Goal: Task Accomplishment & Management: Manage account settings

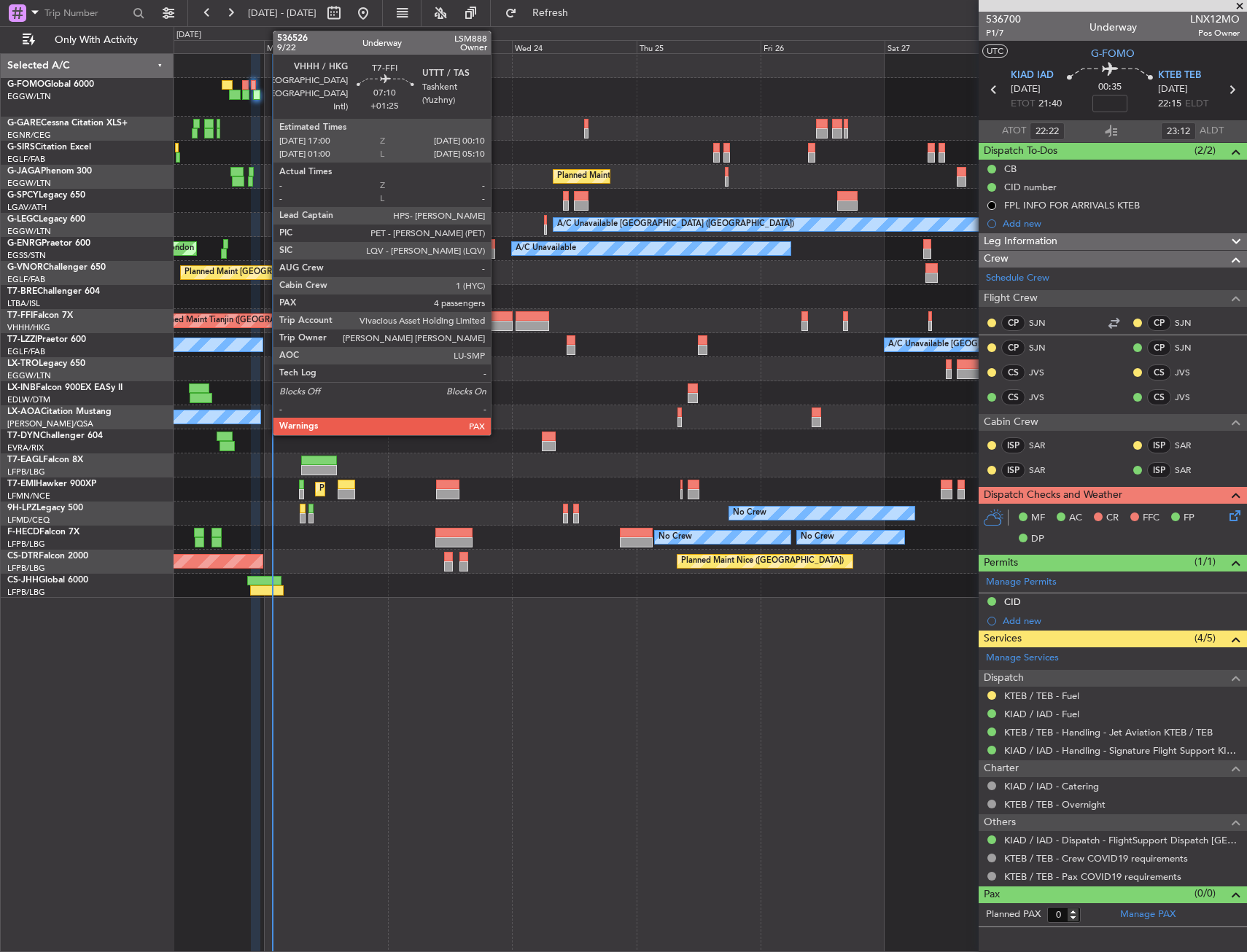
click at [495, 325] on div at bounding box center [494, 326] width 37 height 11
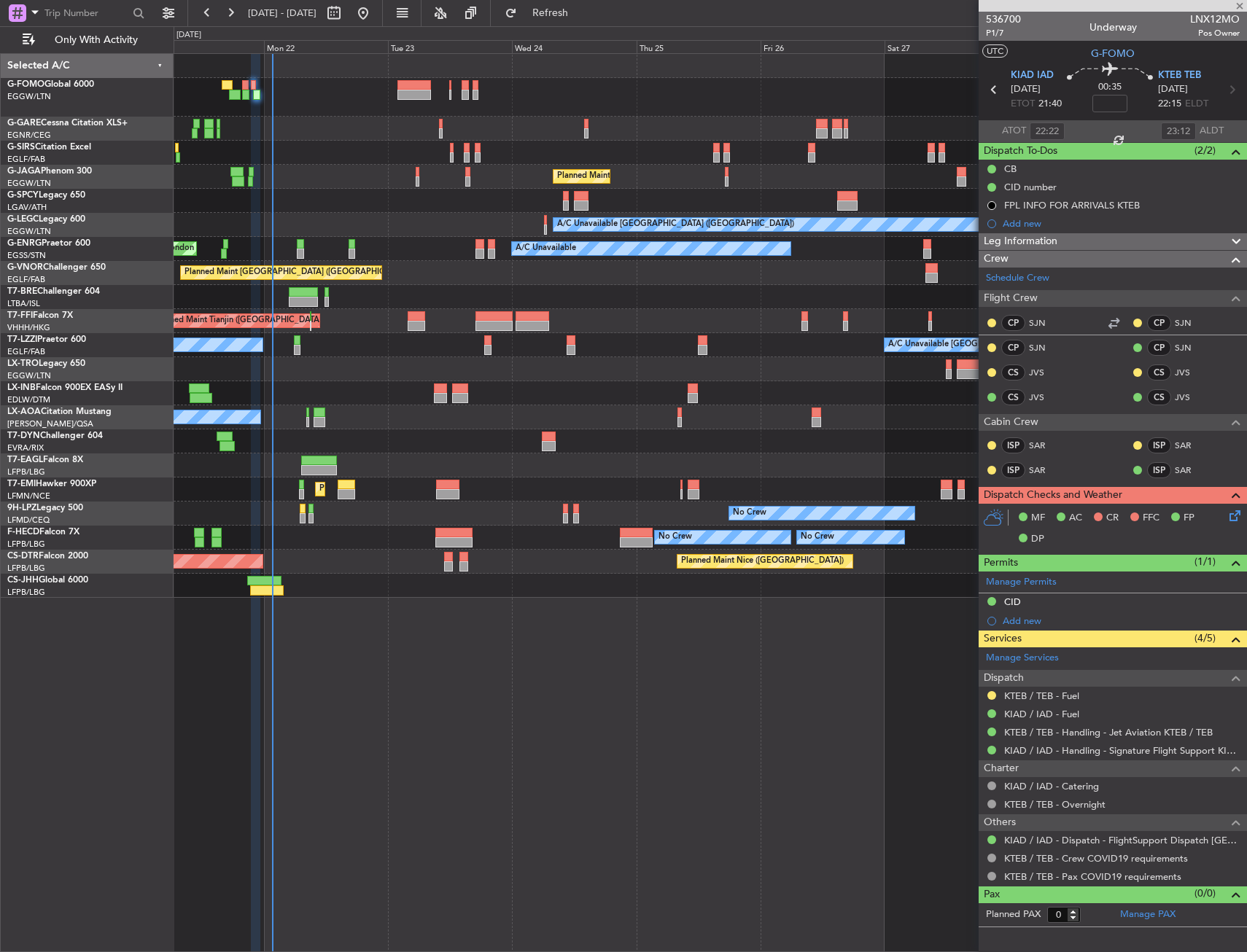
type input "+01:25"
type input "5"
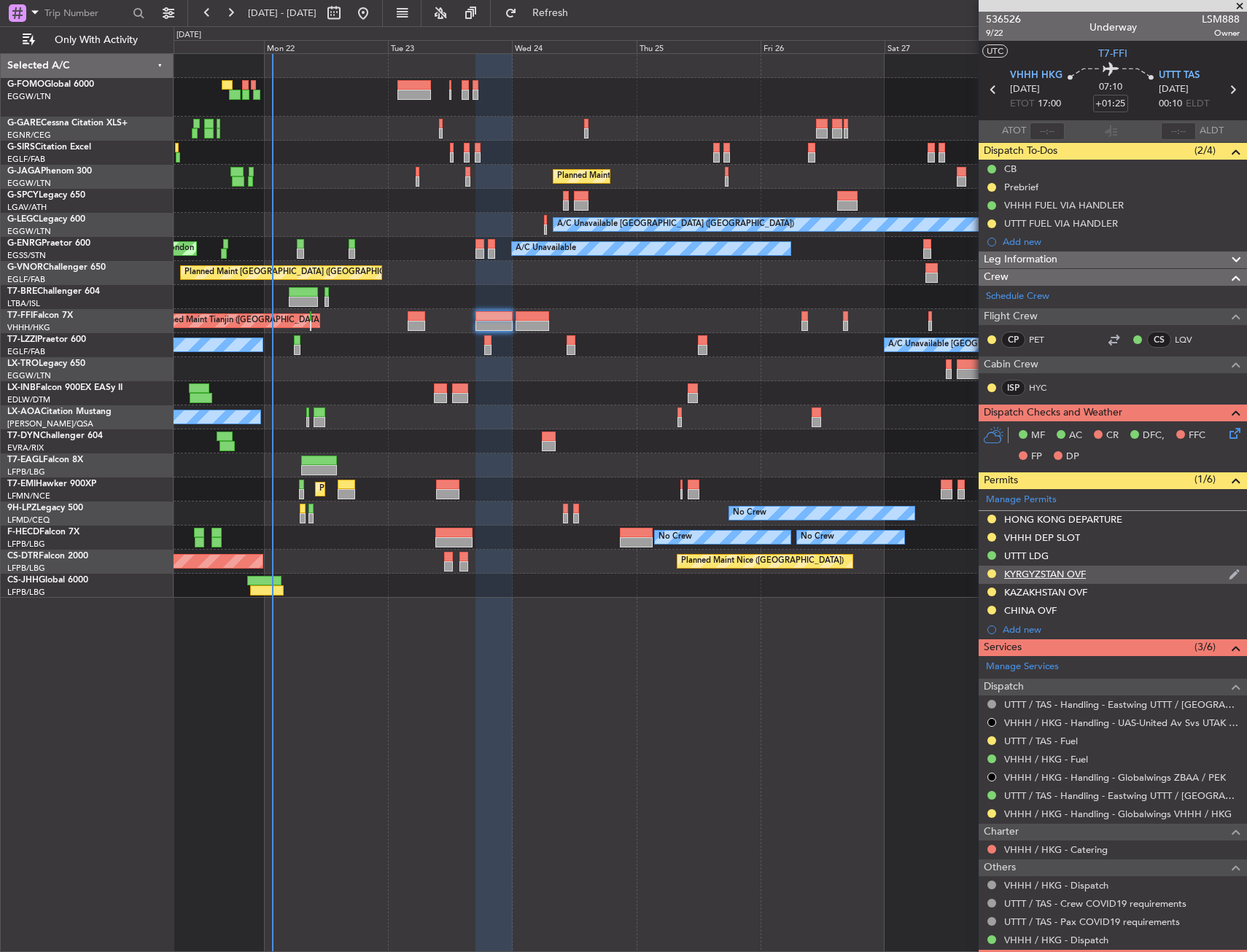
click at [1051, 566] on div "KYRGYZSTAN OVF" at bounding box center [1113, 575] width 268 height 18
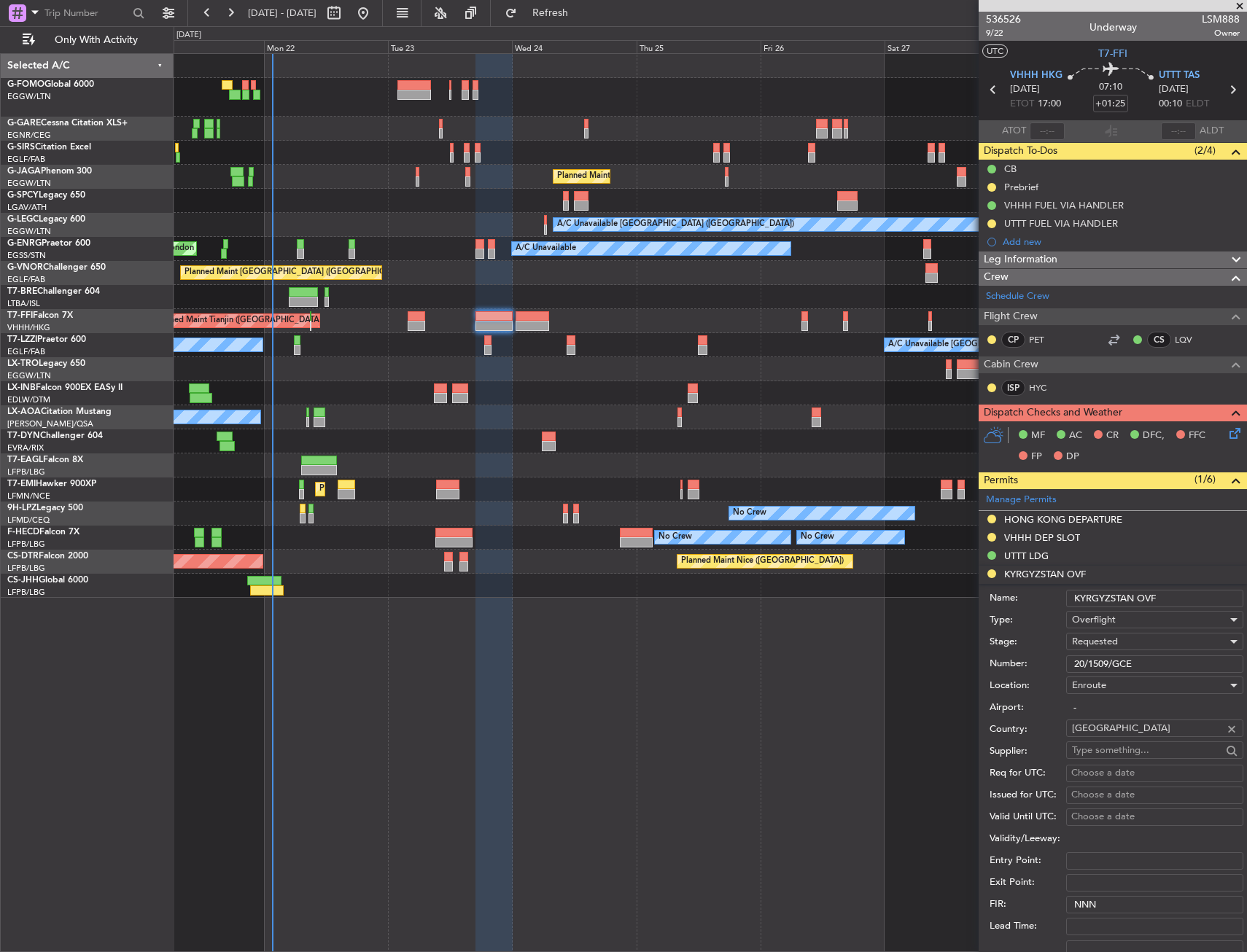
click at [1113, 655] on input "20/1509/GCE" at bounding box center [1155, 664] width 177 height 17
paste input "text"
type input "20/1509/GCE"
click at [1161, 649] on div "Requested" at bounding box center [1150, 641] width 156 height 22
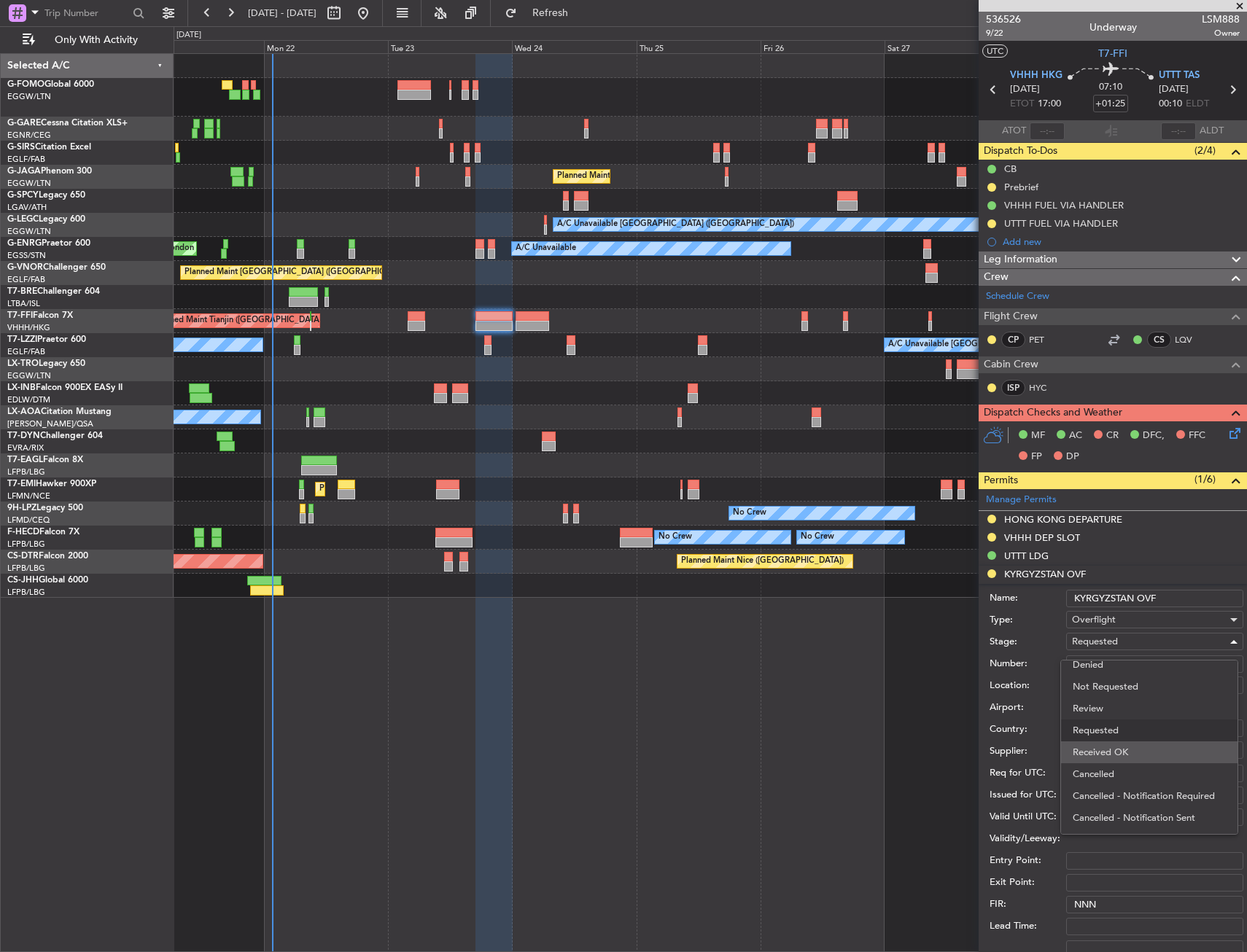
click at [1132, 750] on span "Received OK" at bounding box center [1149, 752] width 153 height 22
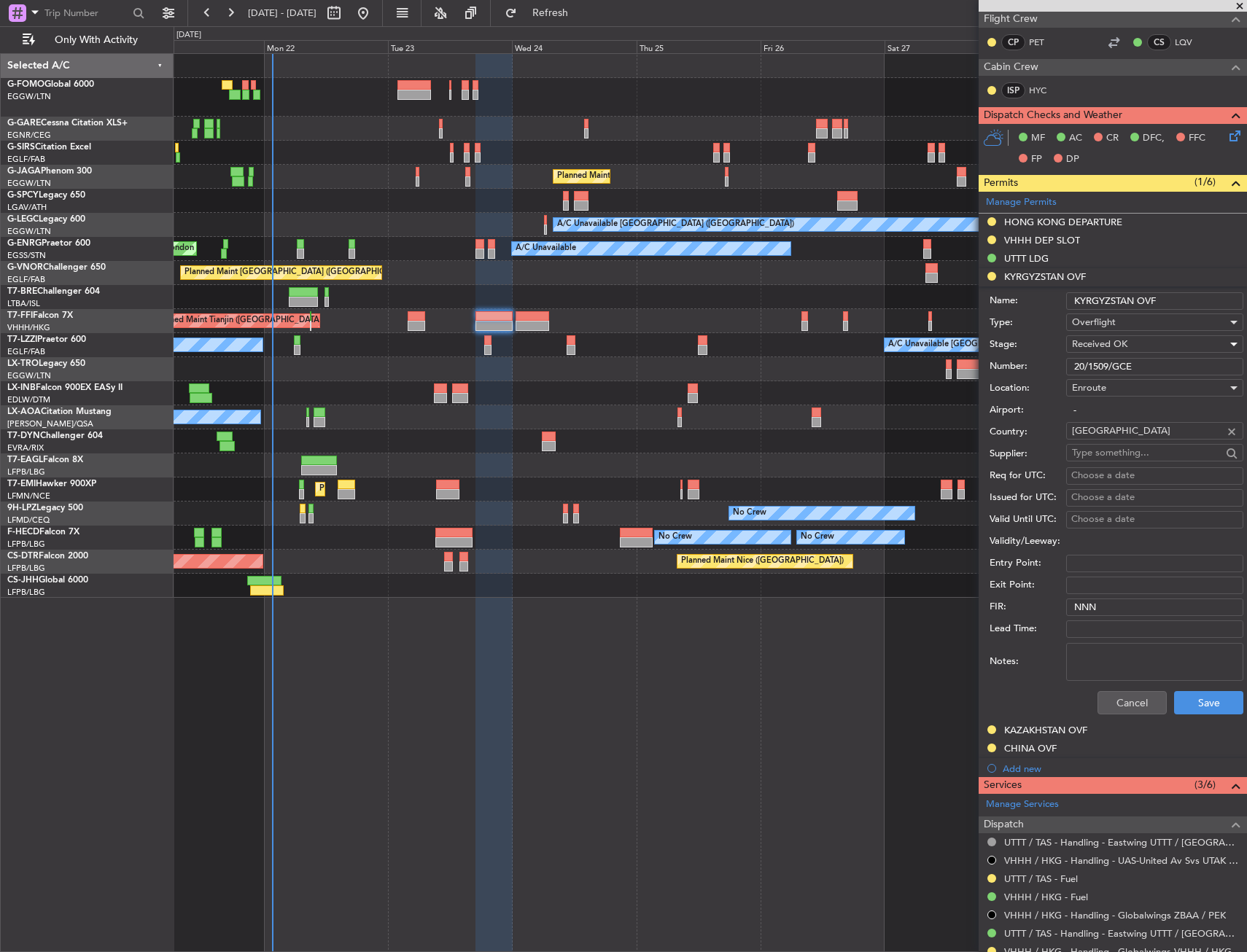
scroll to position [365, 0]
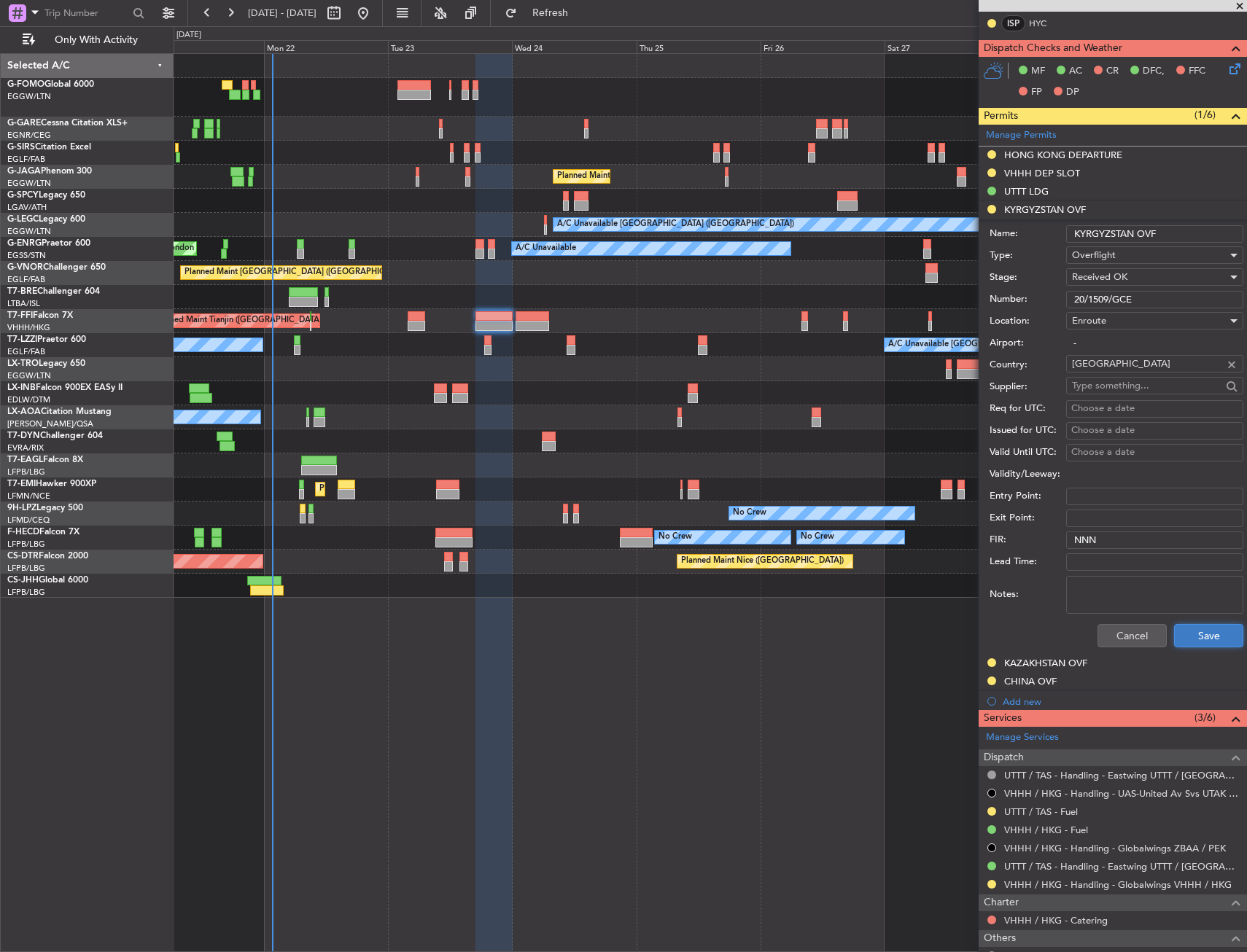
click at [1202, 642] on button "Save" at bounding box center [1209, 636] width 69 height 23
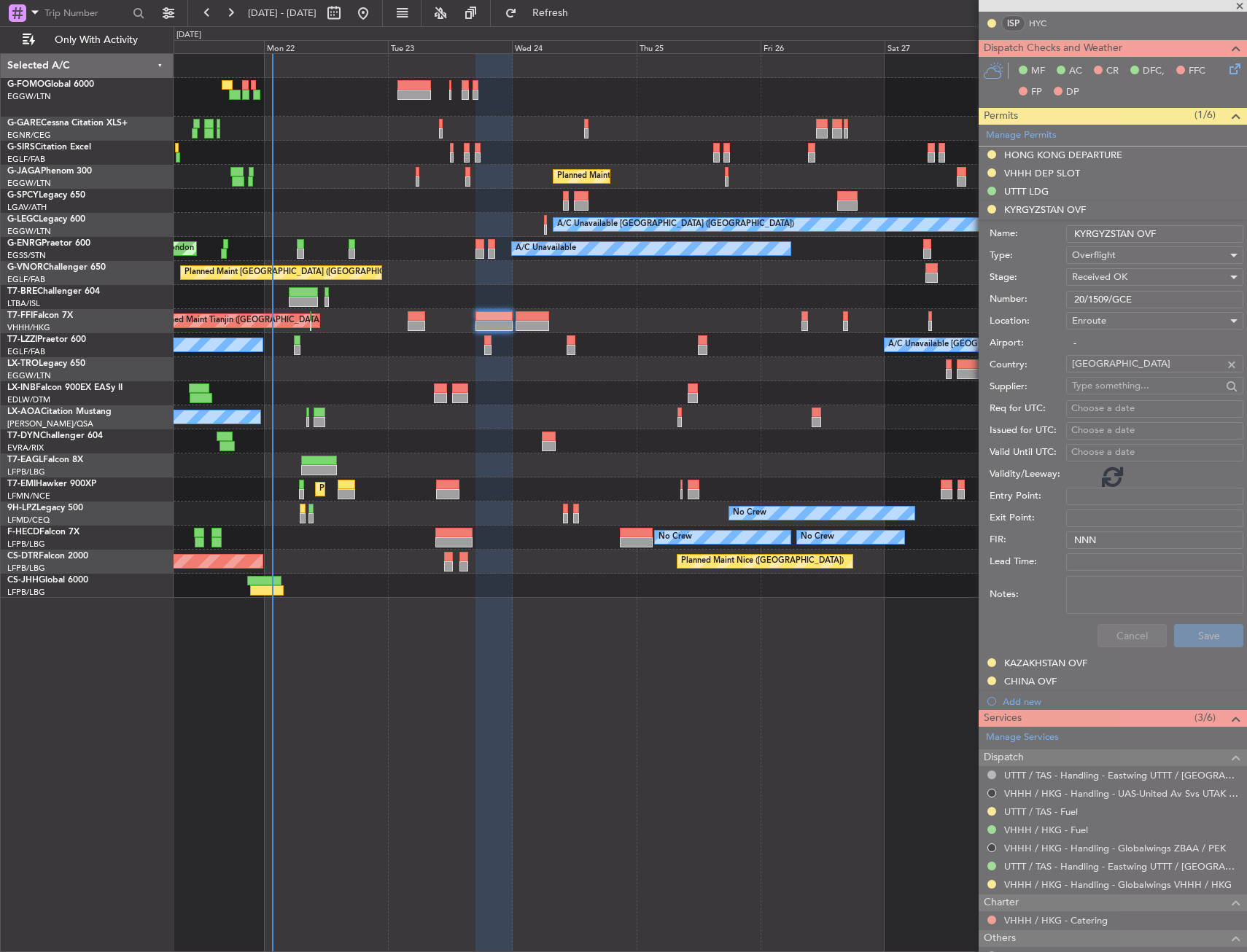
click at [1205, 631] on div at bounding box center [1113, 476] width 268 height 952
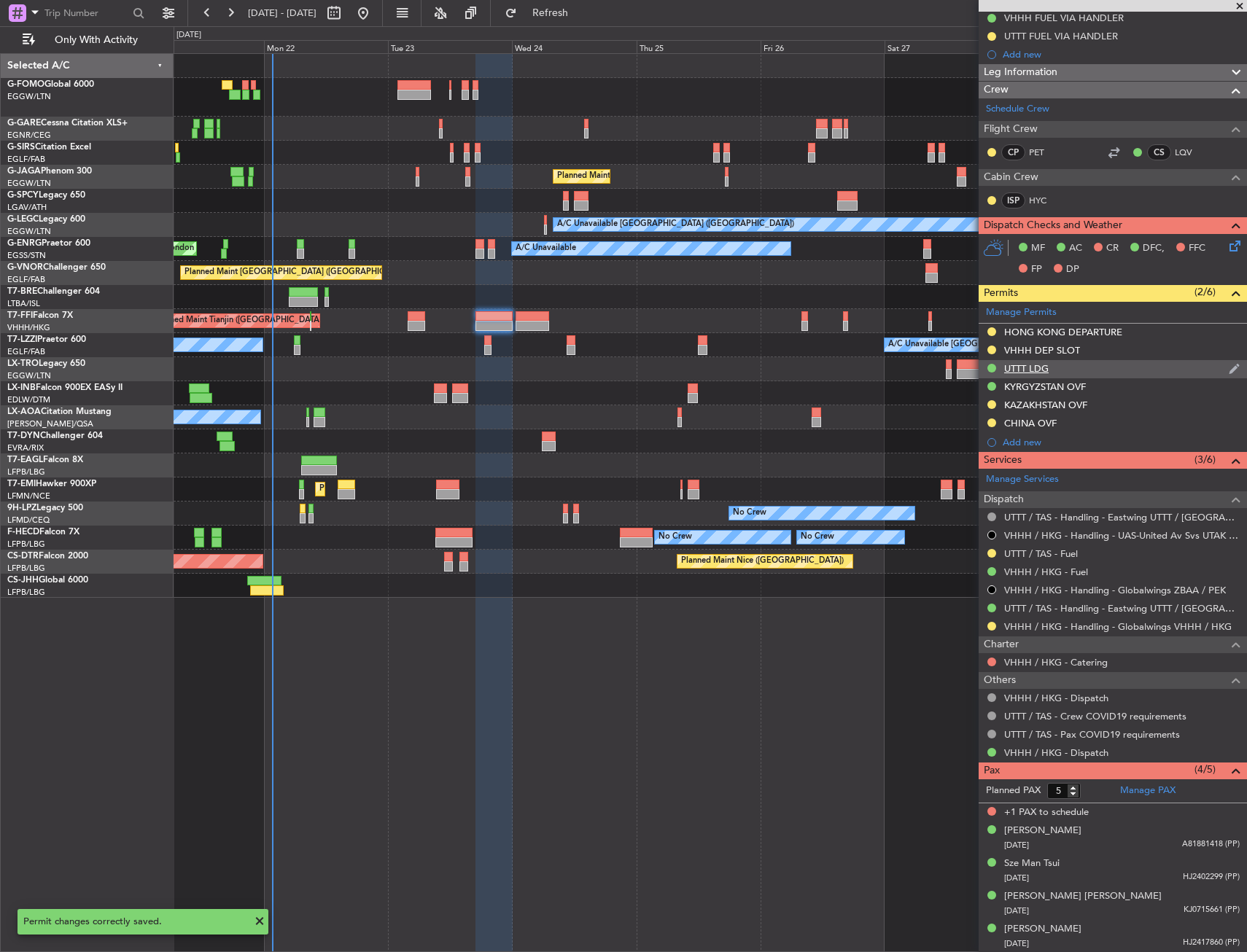
scroll to position [0, 0]
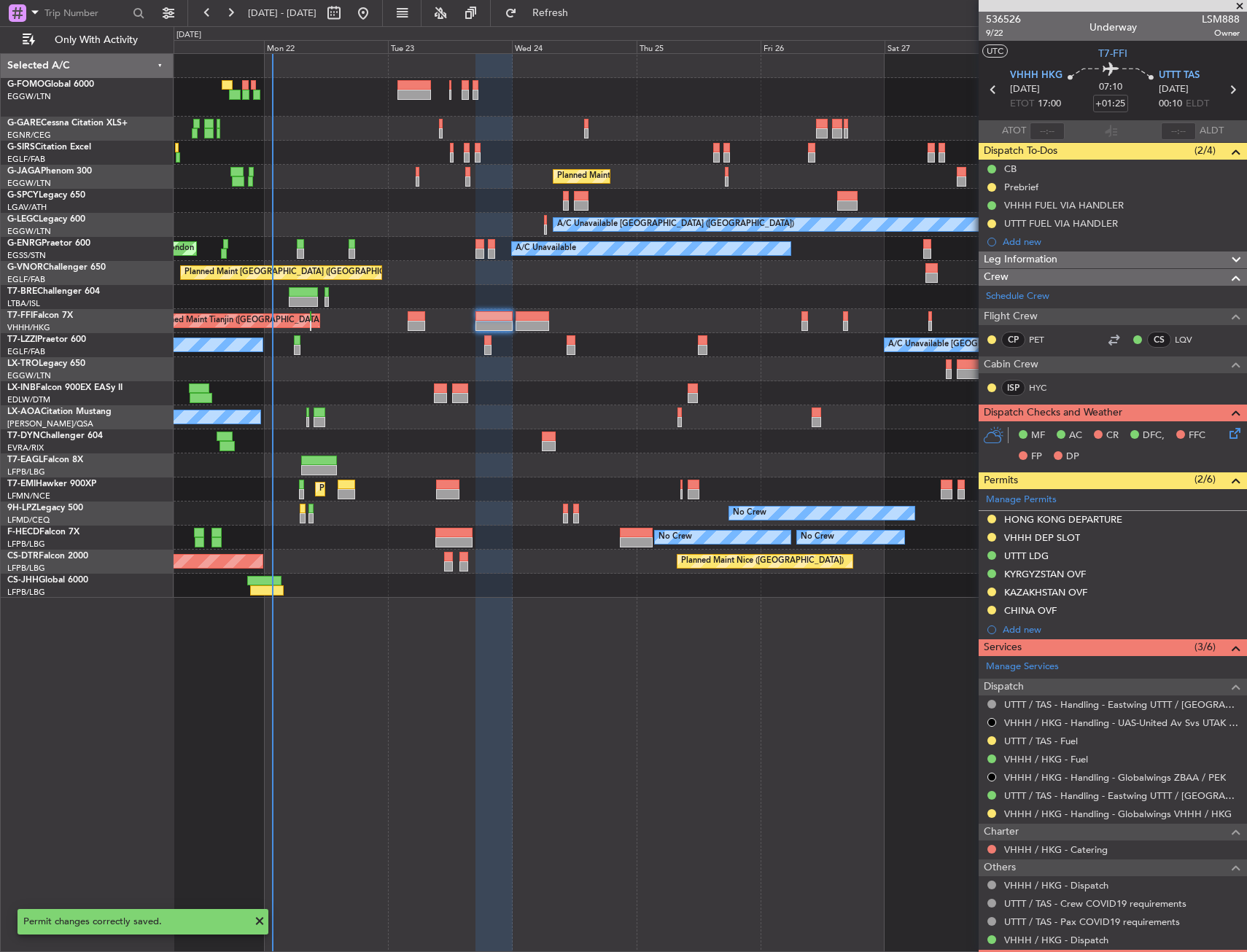
click at [990, 593] on button at bounding box center [992, 592] width 9 height 9
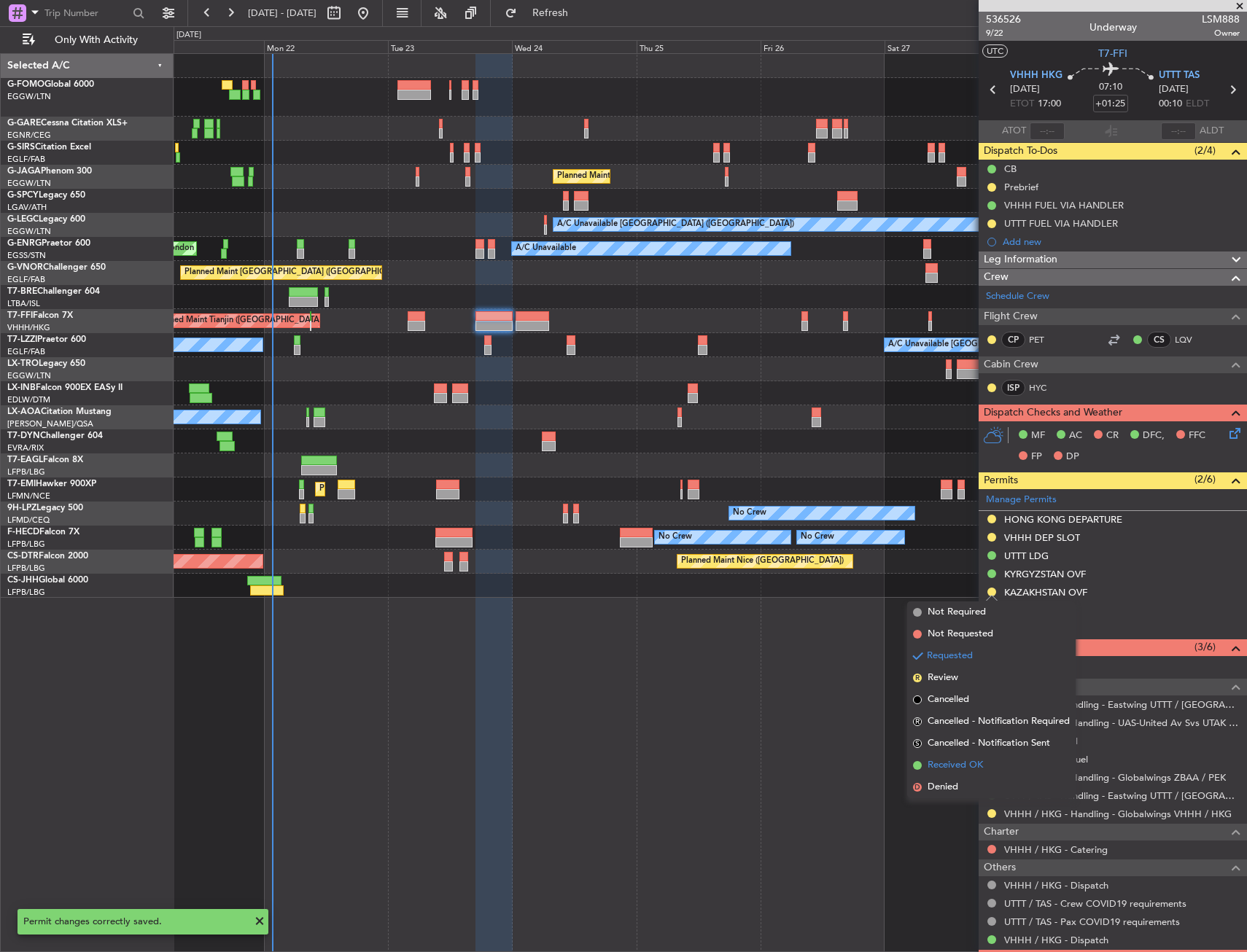
click at [942, 763] on span "Received OK" at bounding box center [955, 765] width 55 height 14
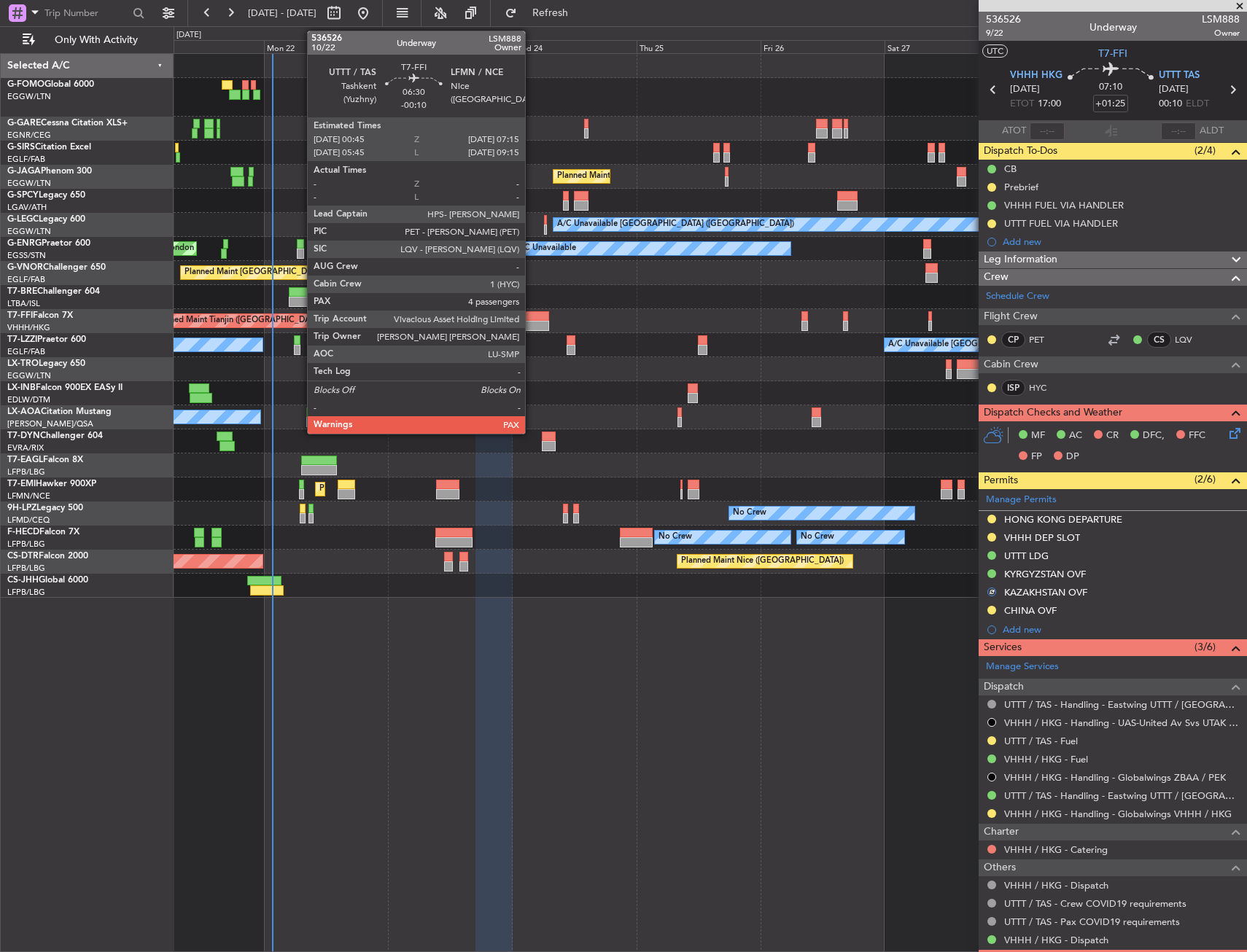
click at [532, 326] on div at bounding box center [532, 326] width 34 height 11
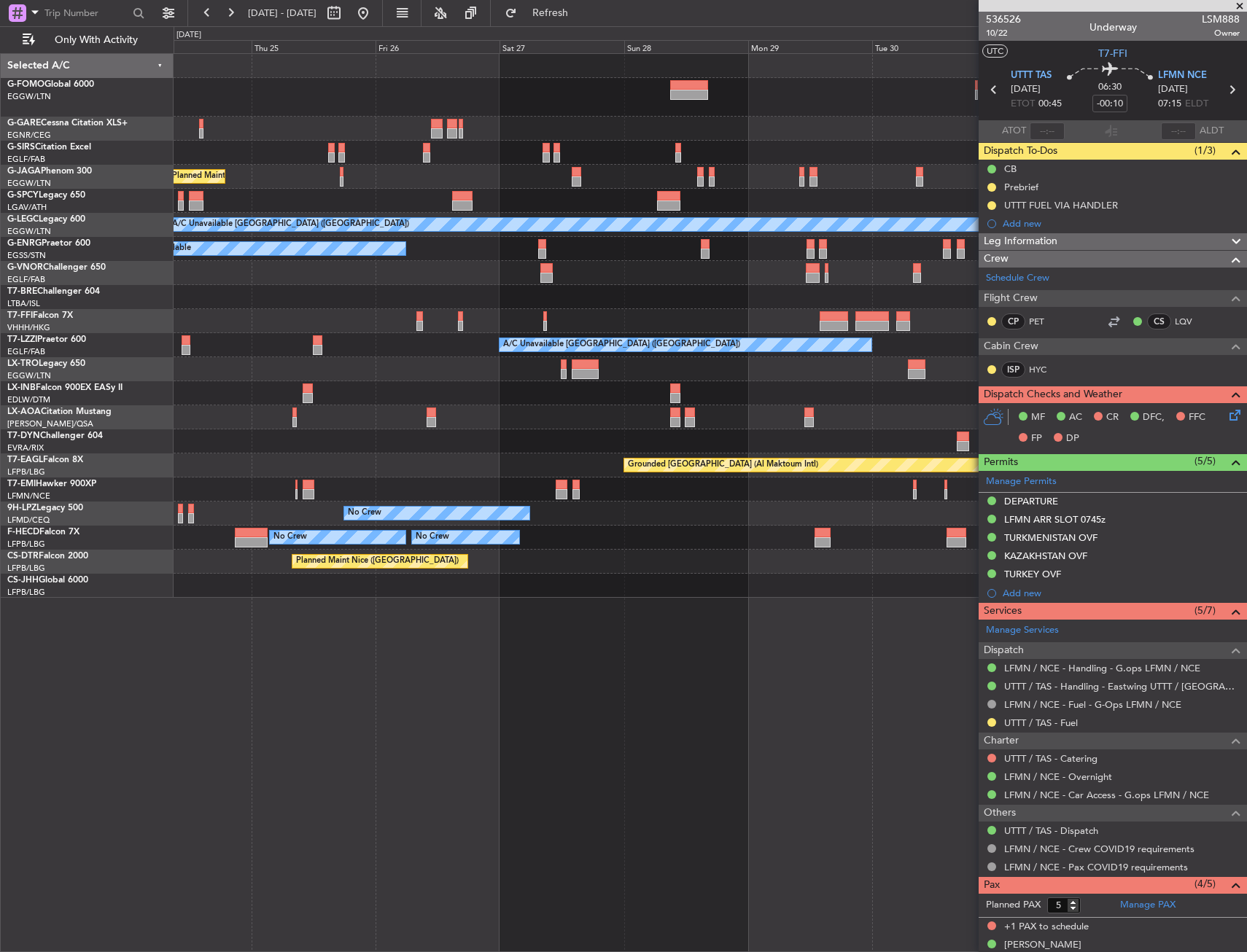
click at [323, 280] on div "Planned Maint [GEOGRAPHIC_DATA] ([GEOGRAPHIC_DATA])" at bounding box center [710, 273] width 1073 height 24
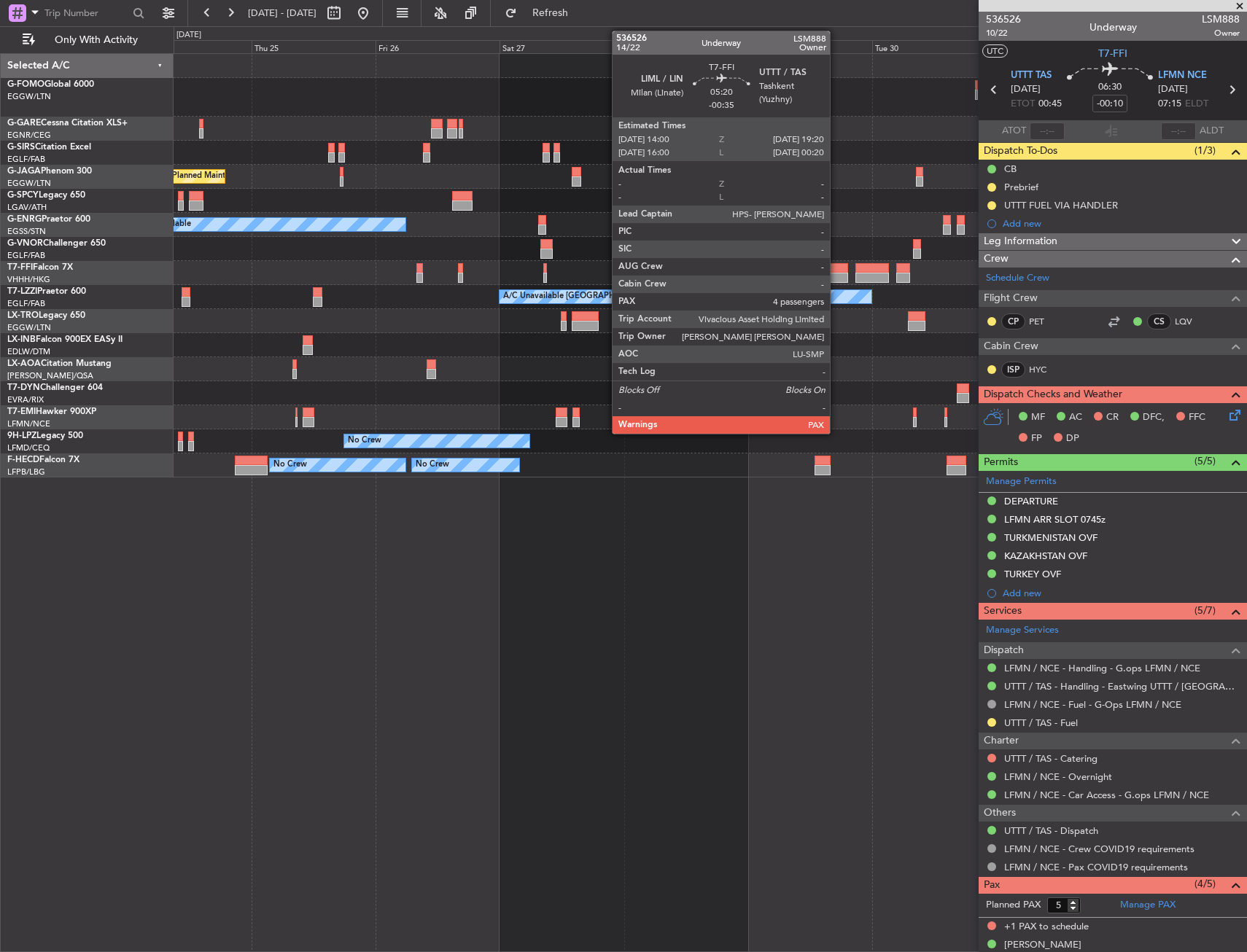
click at [837, 267] on div at bounding box center [833, 269] width 28 height 11
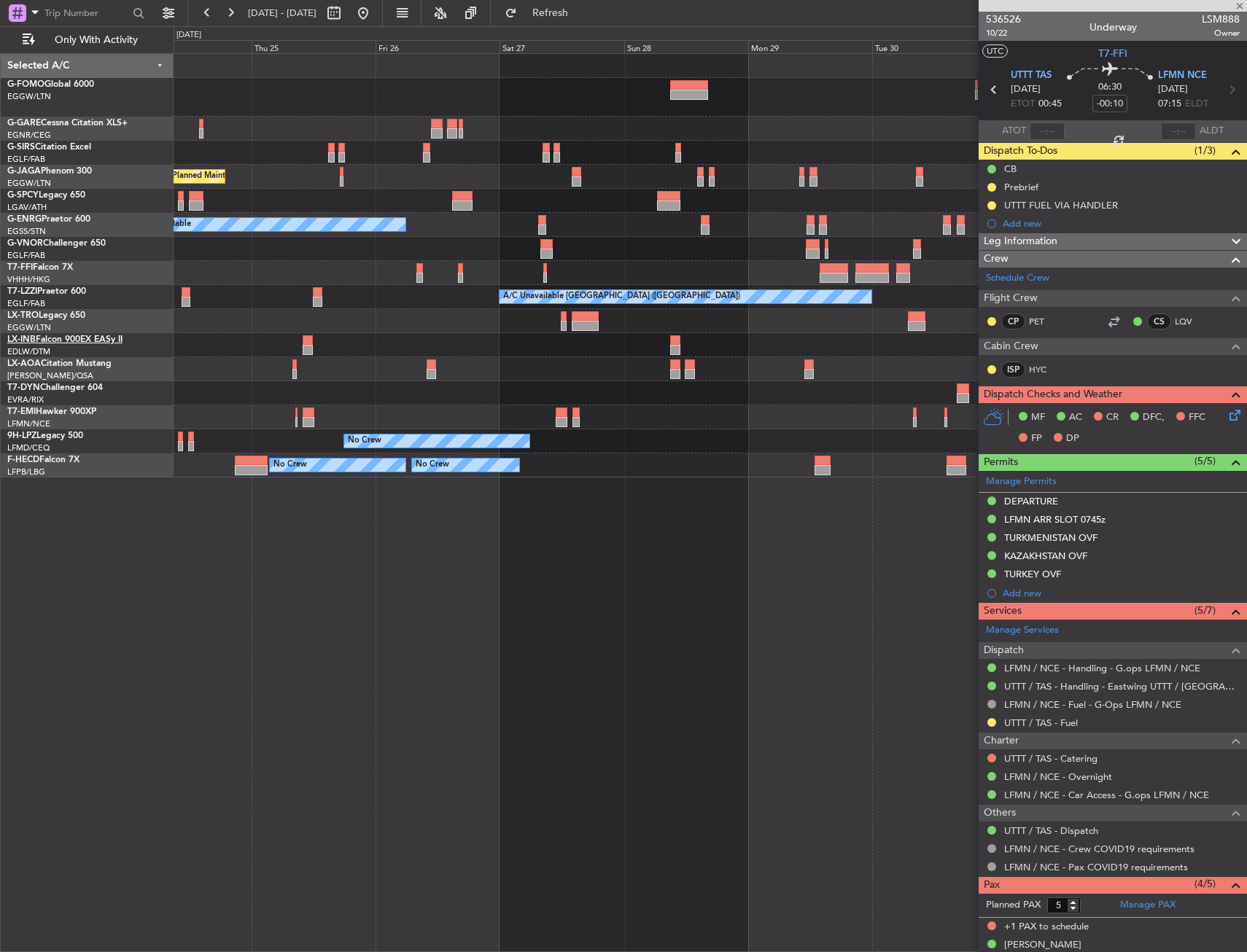
type input "-00:35"
type input "4"
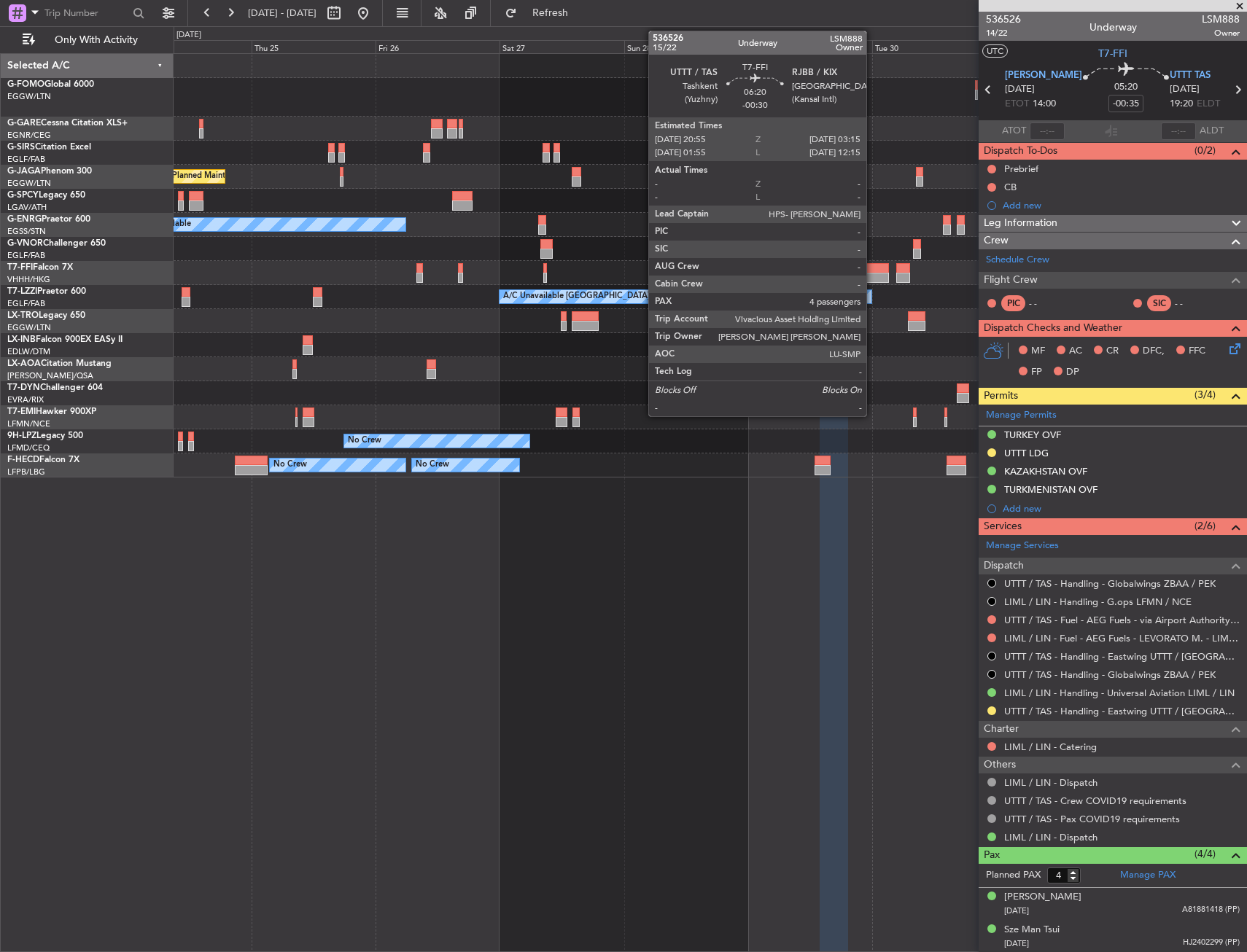
click at [875, 276] on div at bounding box center [872, 278] width 32 height 11
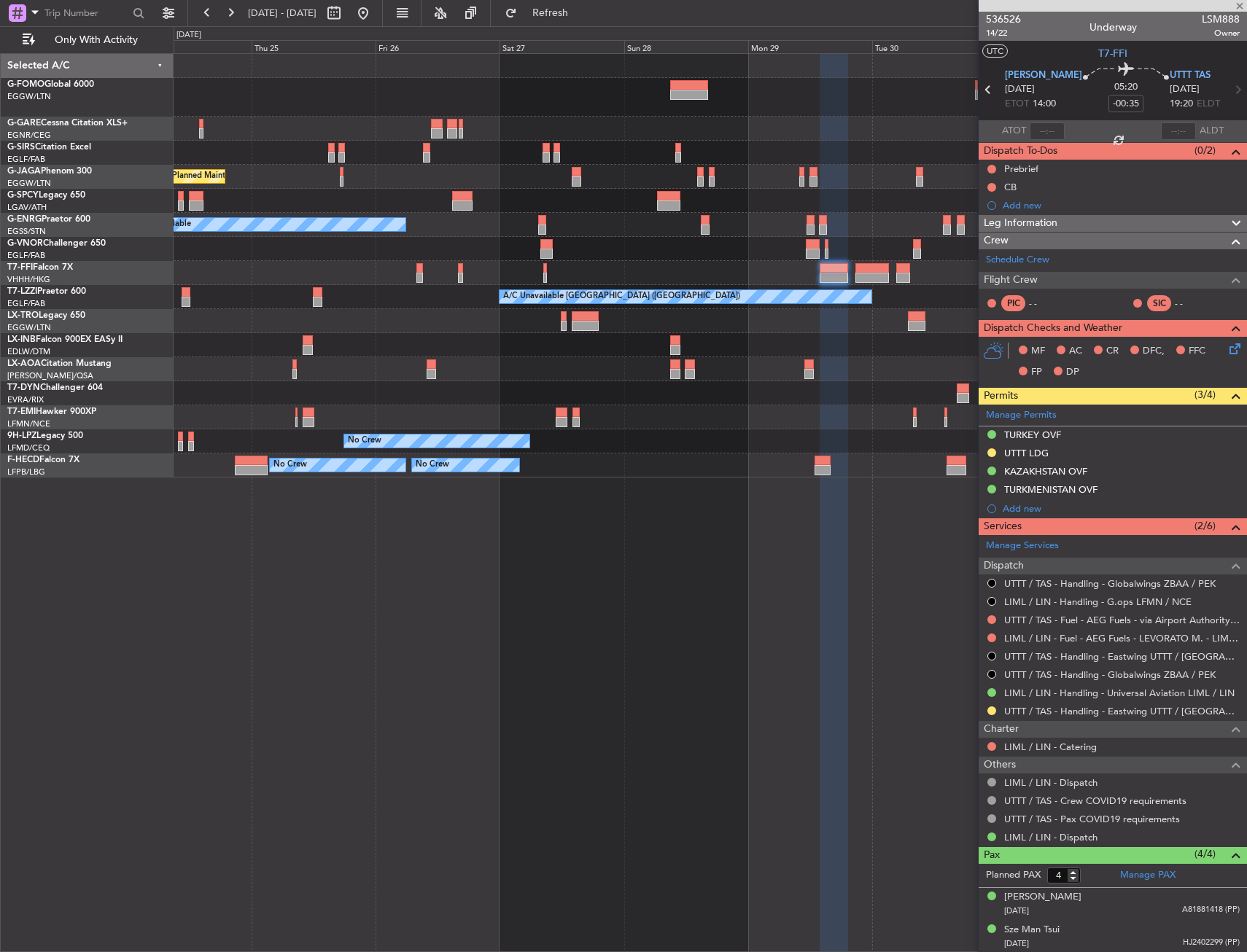
type input "-00:30"
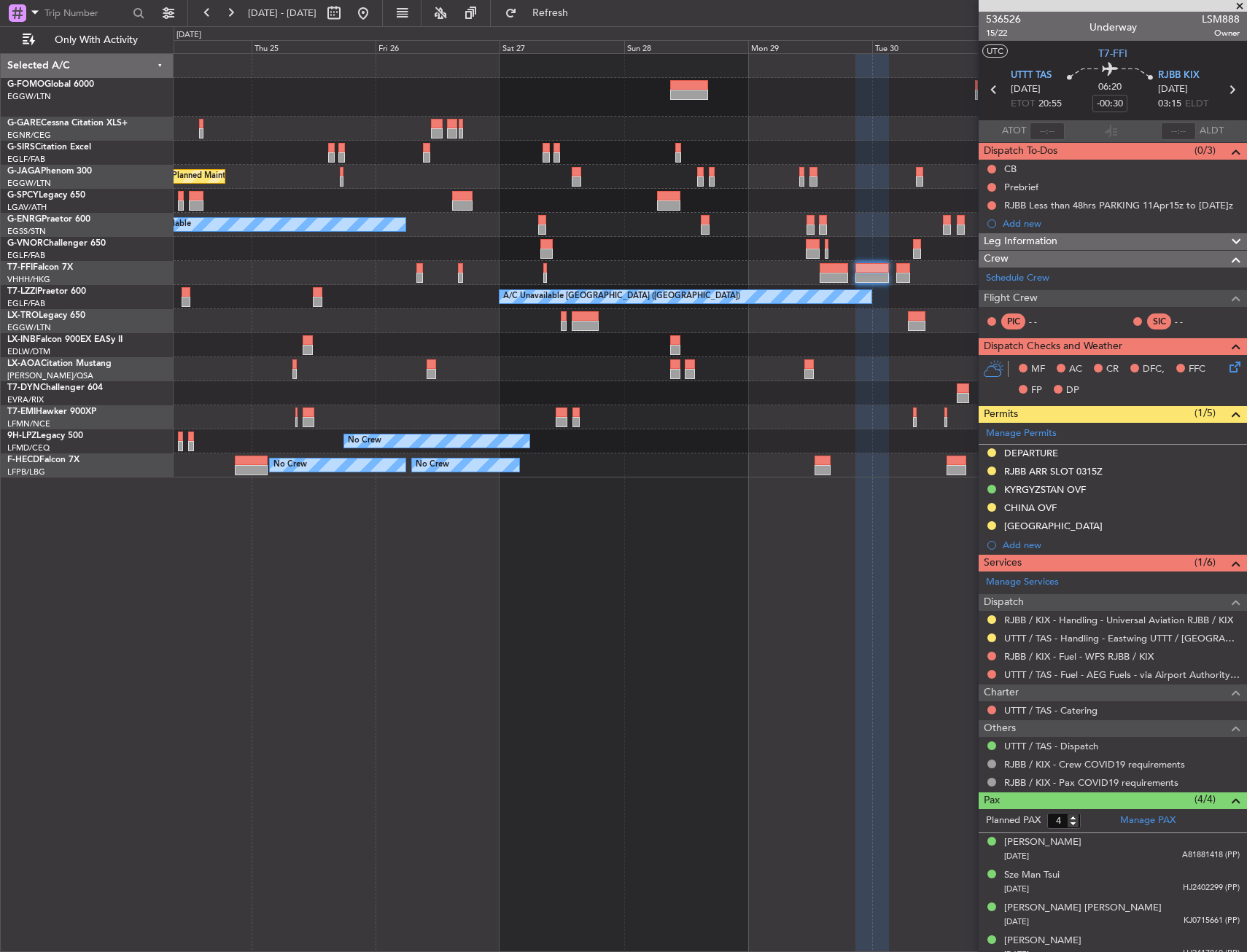
drag, startPoint x: 1071, startPoint y: 524, endPoint x: 1075, endPoint y: 568, distance: 44.2
click at [1070, 524] on div "[GEOGRAPHIC_DATA]" at bounding box center [1054, 526] width 98 height 12
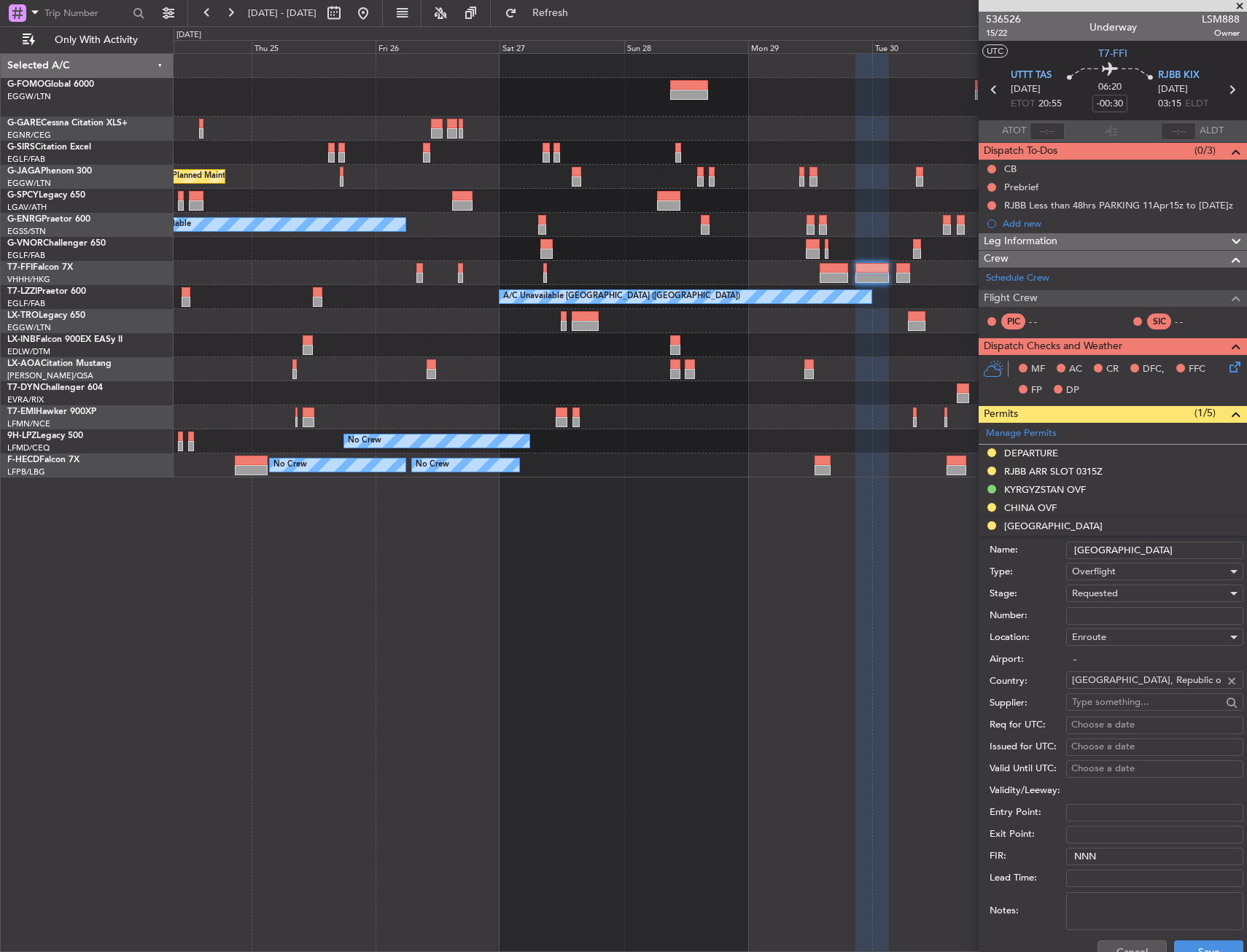
click at [1097, 629] on div "Enroute" at bounding box center [1150, 636] width 156 height 22
click at [1103, 614] on div at bounding box center [623, 476] width 1247 height 952
drag, startPoint x: 1097, startPoint y: 629, endPoint x: 1114, endPoint y: 611, distance: 24.8
click at [1106, 614] on input "Number:" at bounding box center [1155, 615] width 177 height 17
paste input "HANGJO-6057."
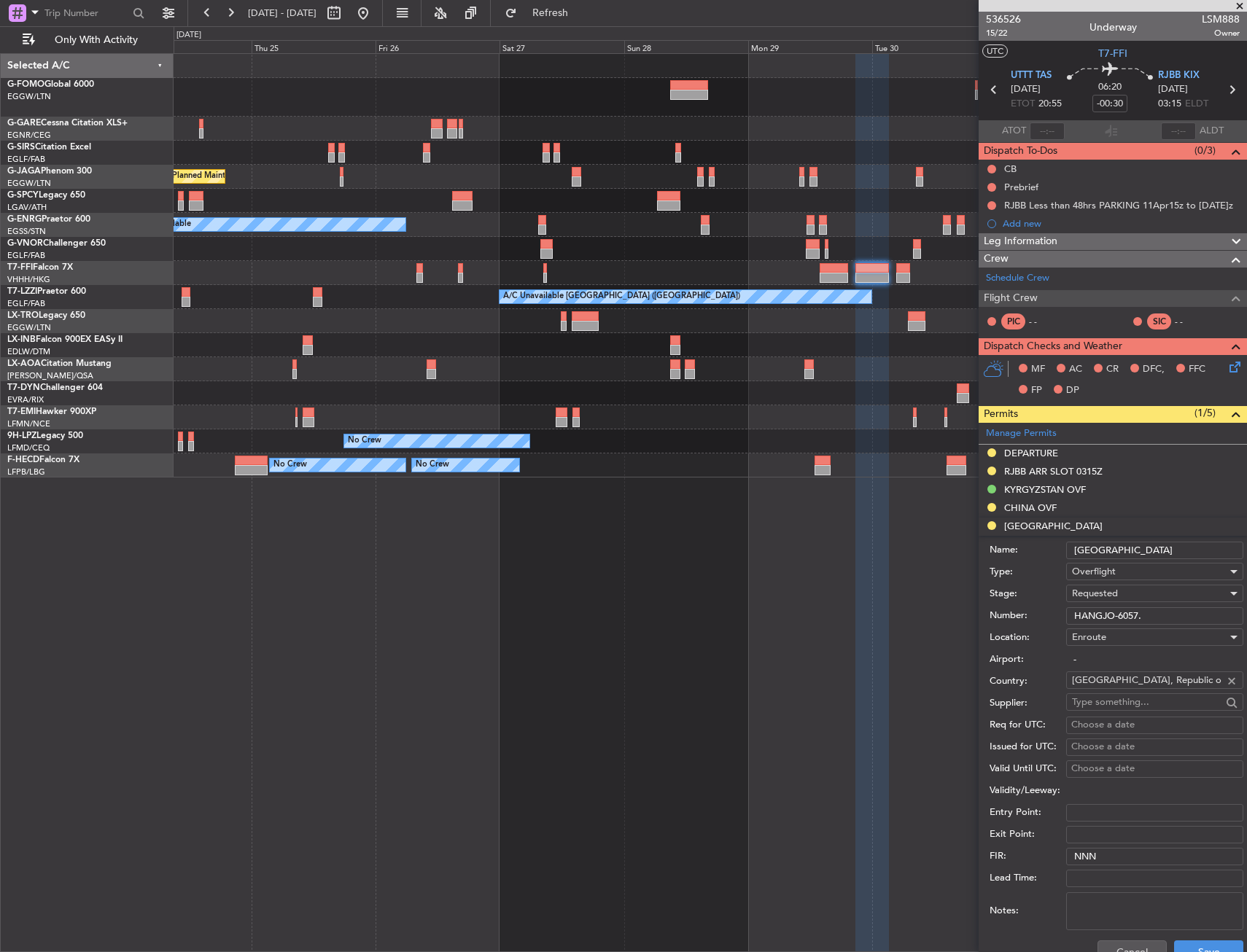
type input "HANGJO-6057."
click at [1120, 597] on div "Requested" at bounding box center [1150, 593] width 156 height 22
click at [1131, 704] on span "Received OK" at bounding box center [1149, 704] width 153 height 22
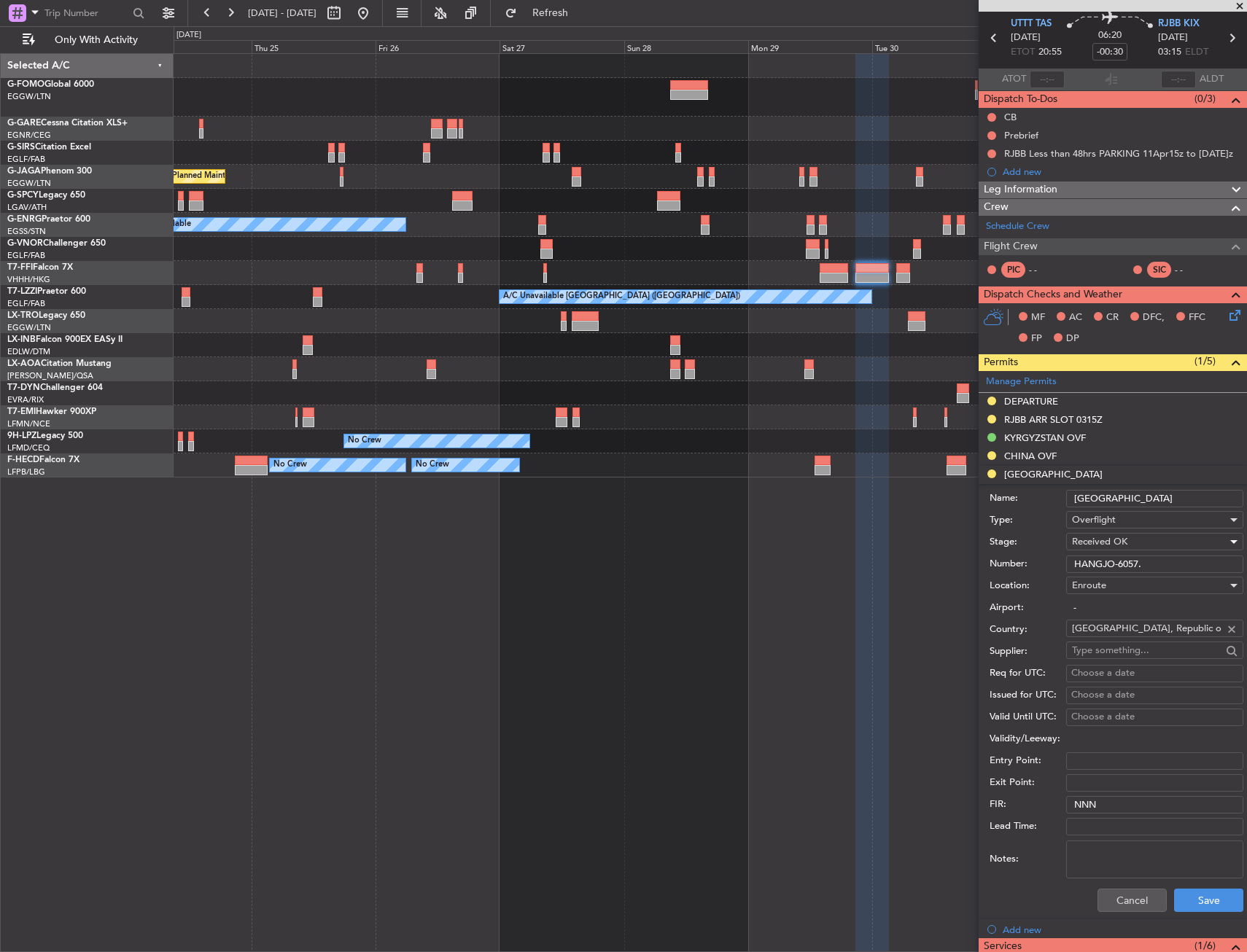
scroll to position [73, 0]
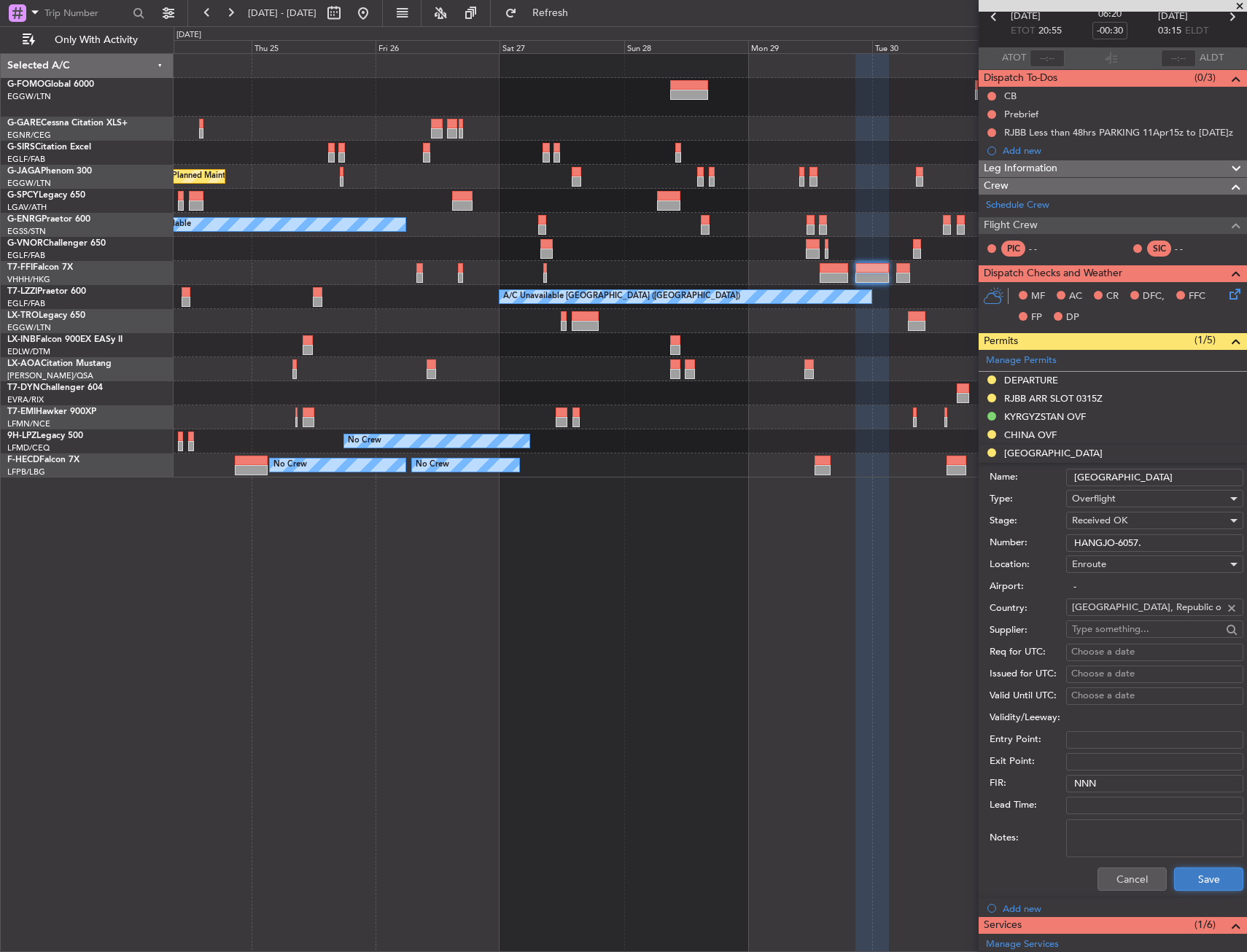
click at [1209, 886] on button "Save" at bounding box center [1209, 879] width 69 height 23
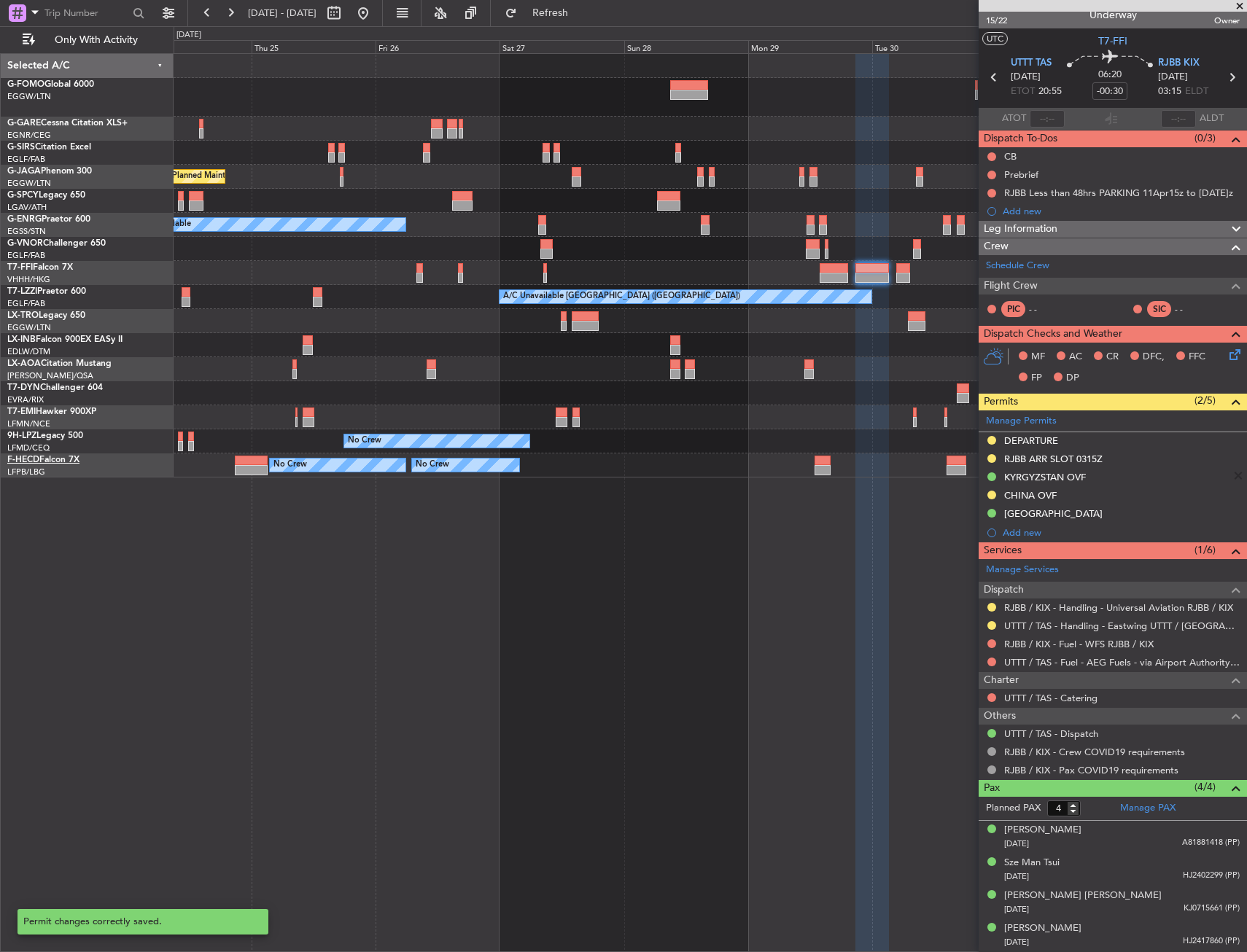
scroll to position [11, 0]
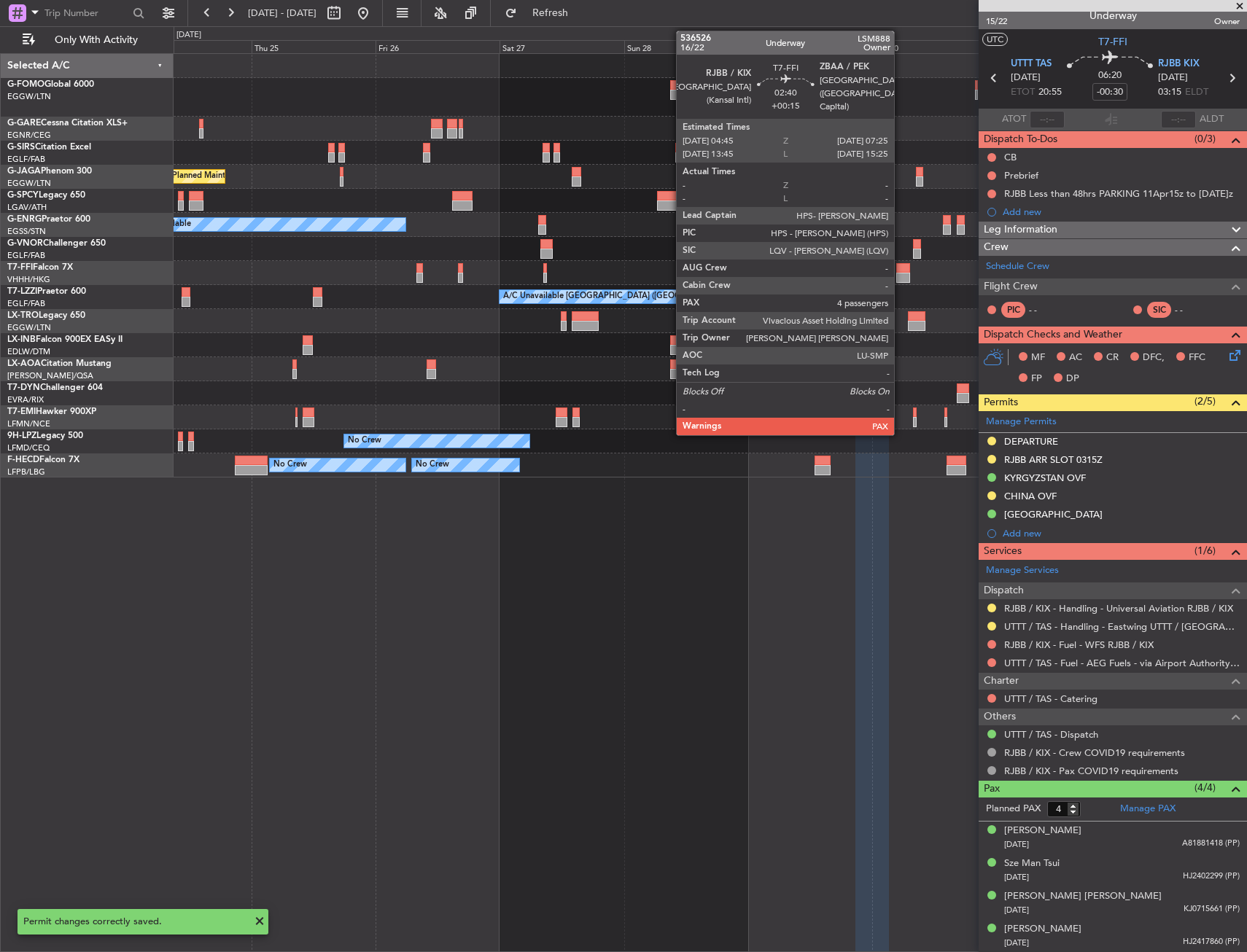
click at [902, 274] on div at bounding box center [903, 278] width 14 height 11
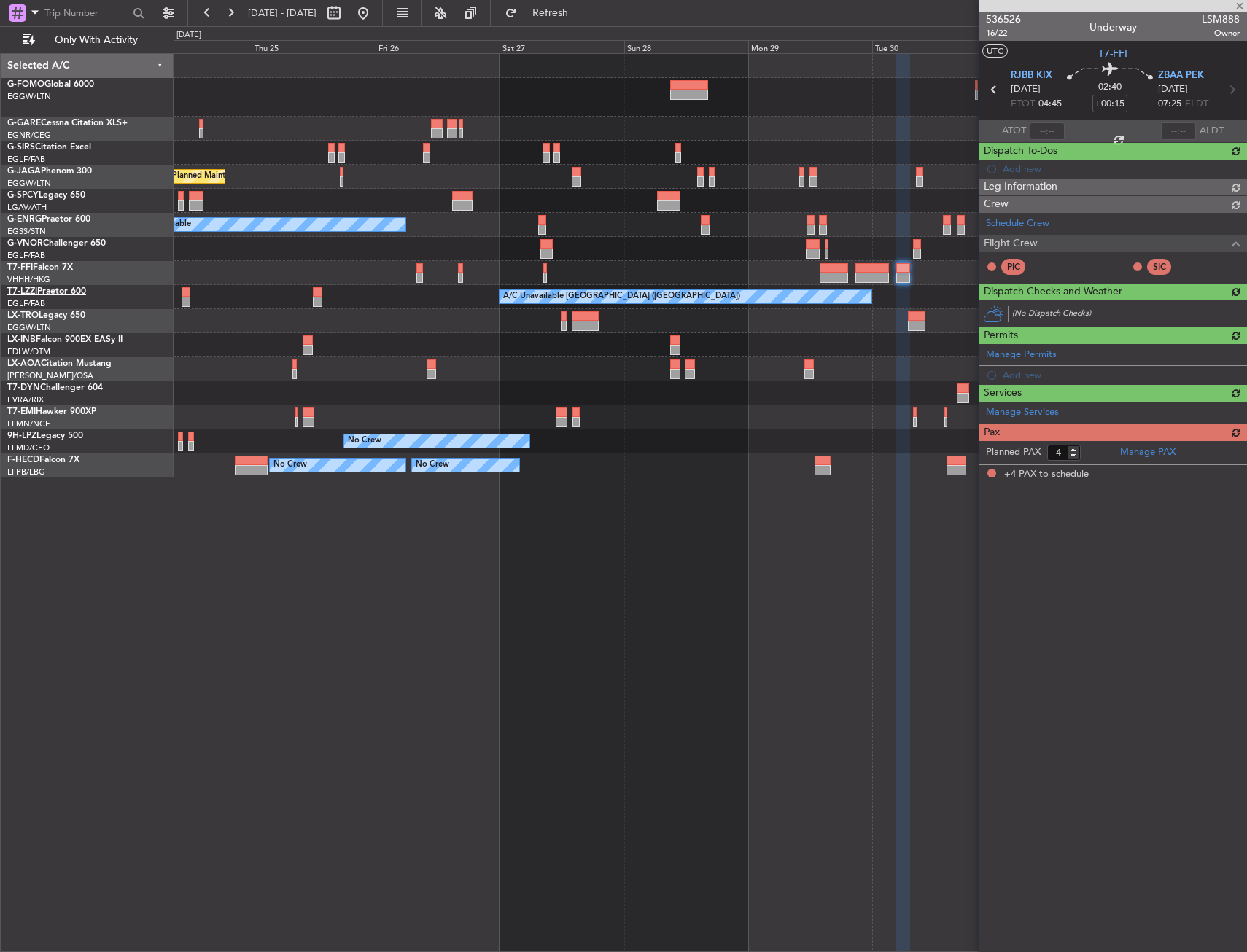
scroll to position [0, 0]
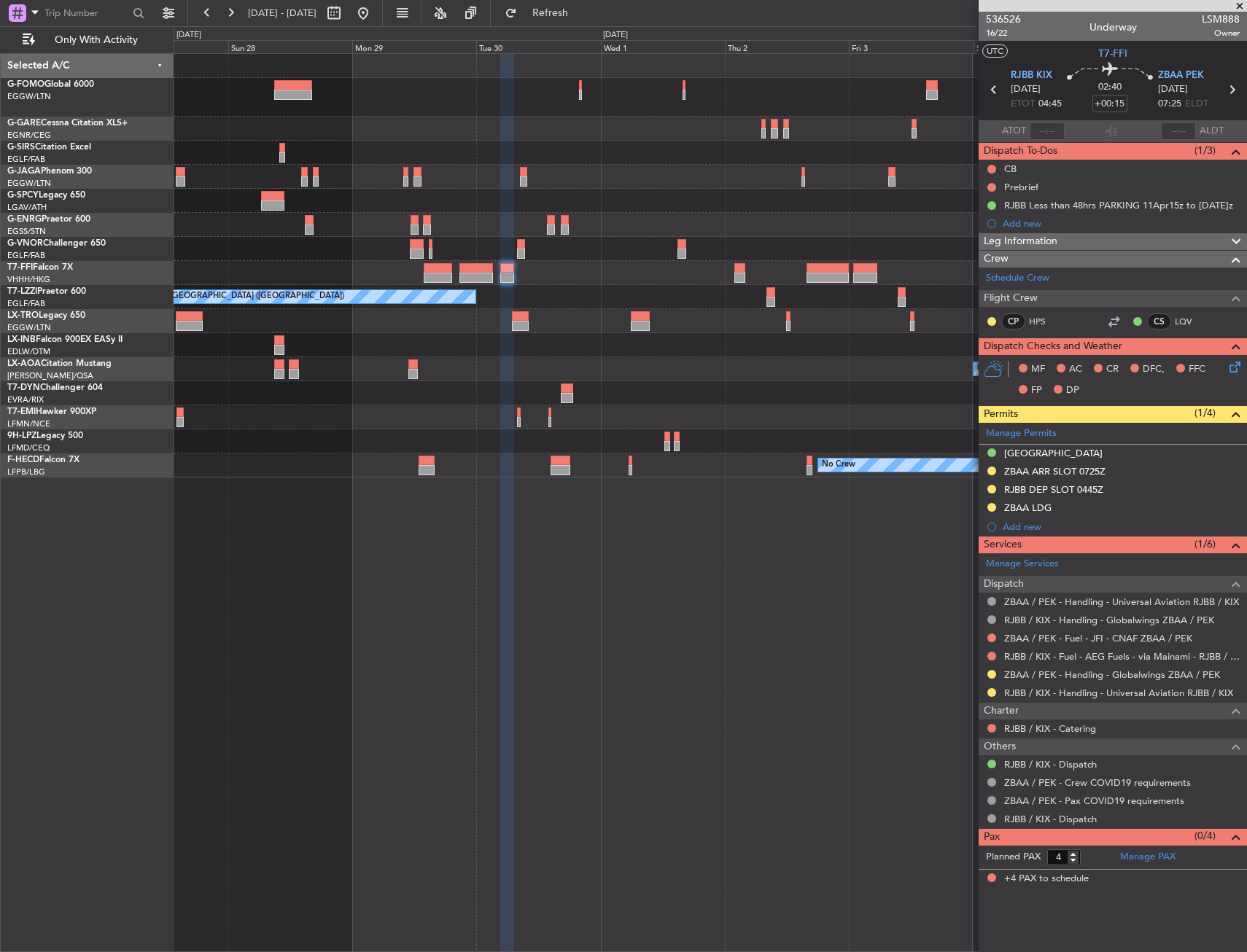
click at [490, 297] on div "A/C Unavailable A/C Unavailable [GEOGRAPHIC_DATA] ([GEOGRAPHIC_DATA]) A/C Unava…" at bounding box center [710, 265] width 1073 height 424
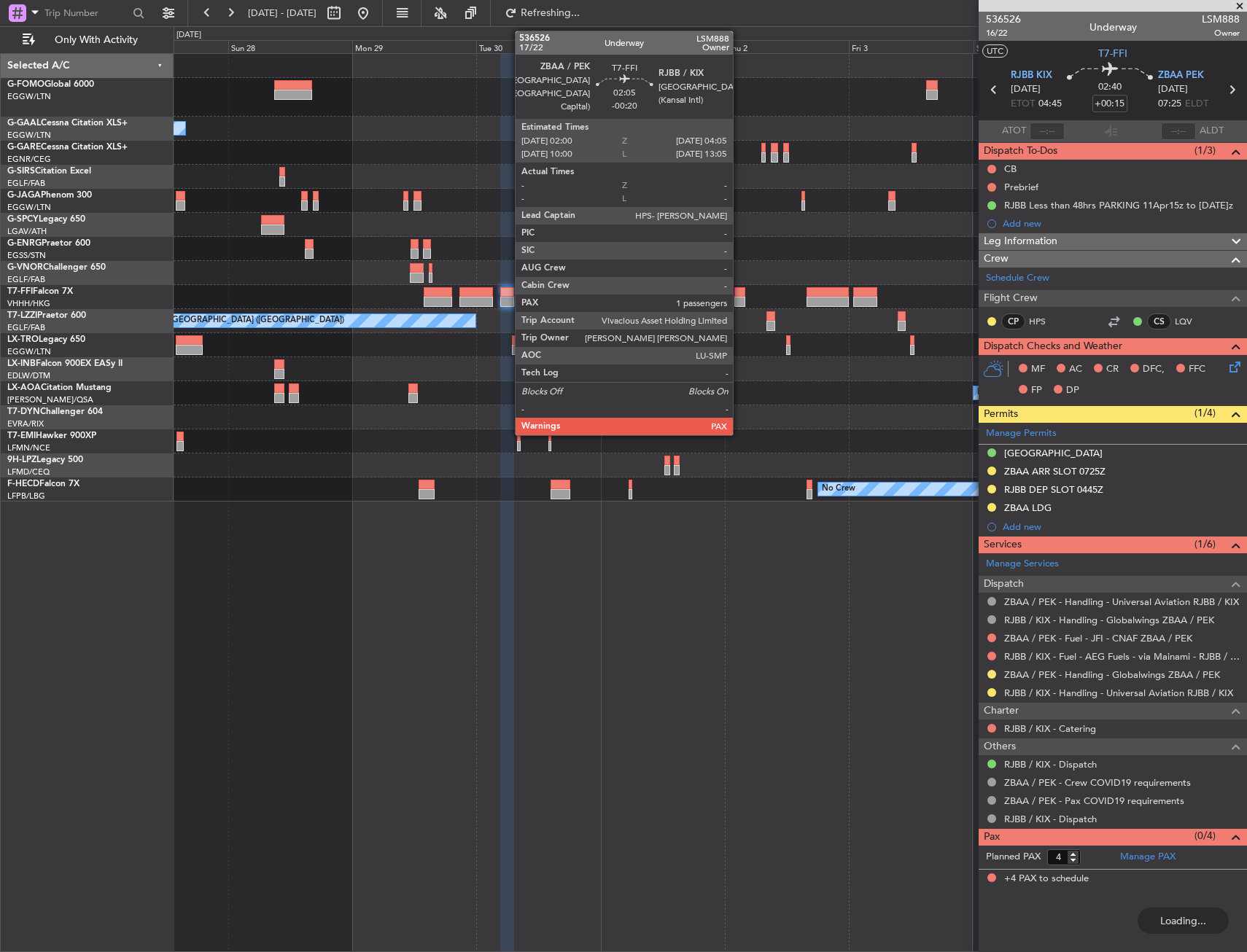
click at [739, 294] on div at bounding box center [739, 292] width 11 height 11
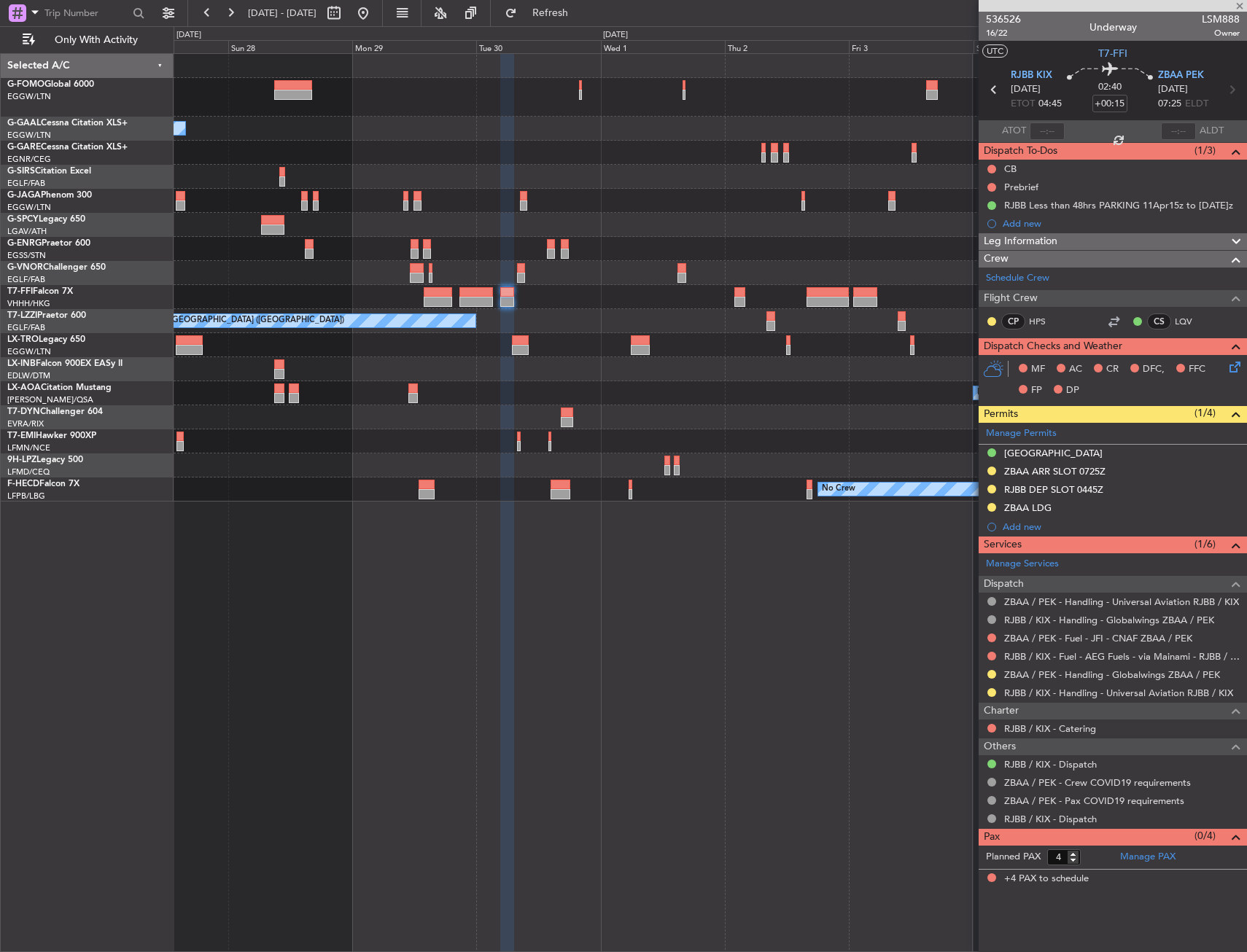
type input "-00:20"
type input "1"
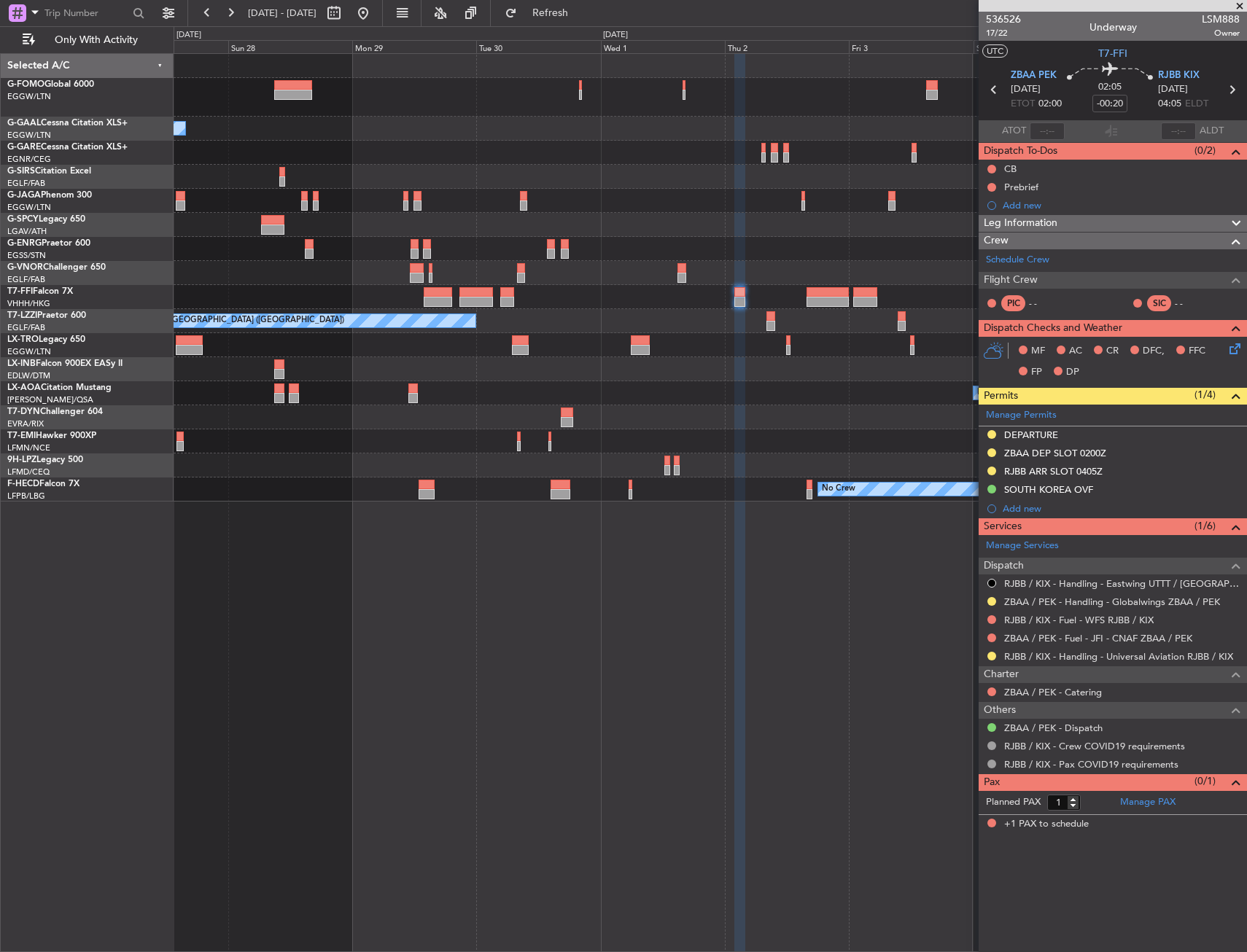
click at [816, 350] on div "A/C Unavailable" at bounding box center [710, 345] width 1073 height 24
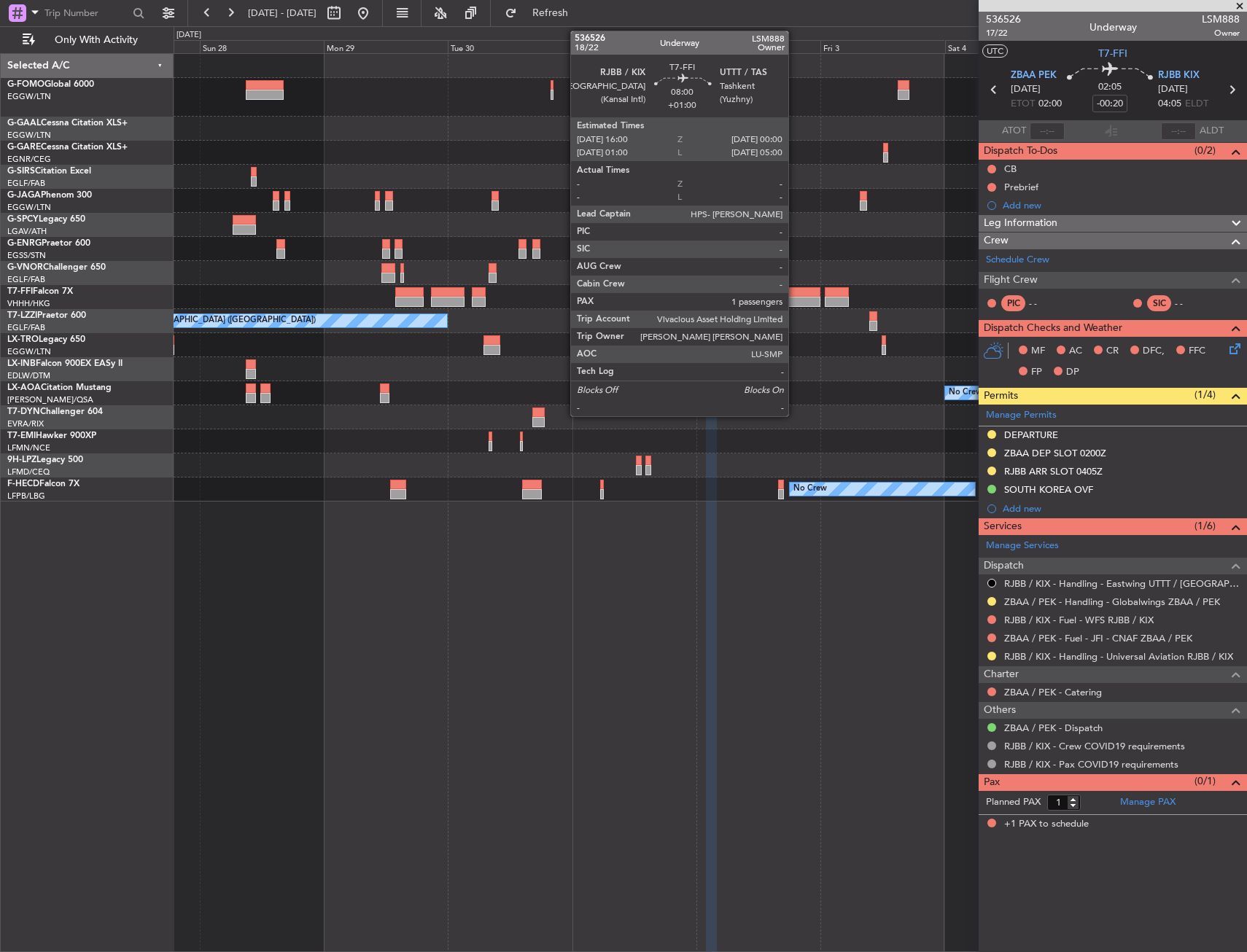
click at [796, 303] on div at bounding box center [798, 302] width 42 height 11
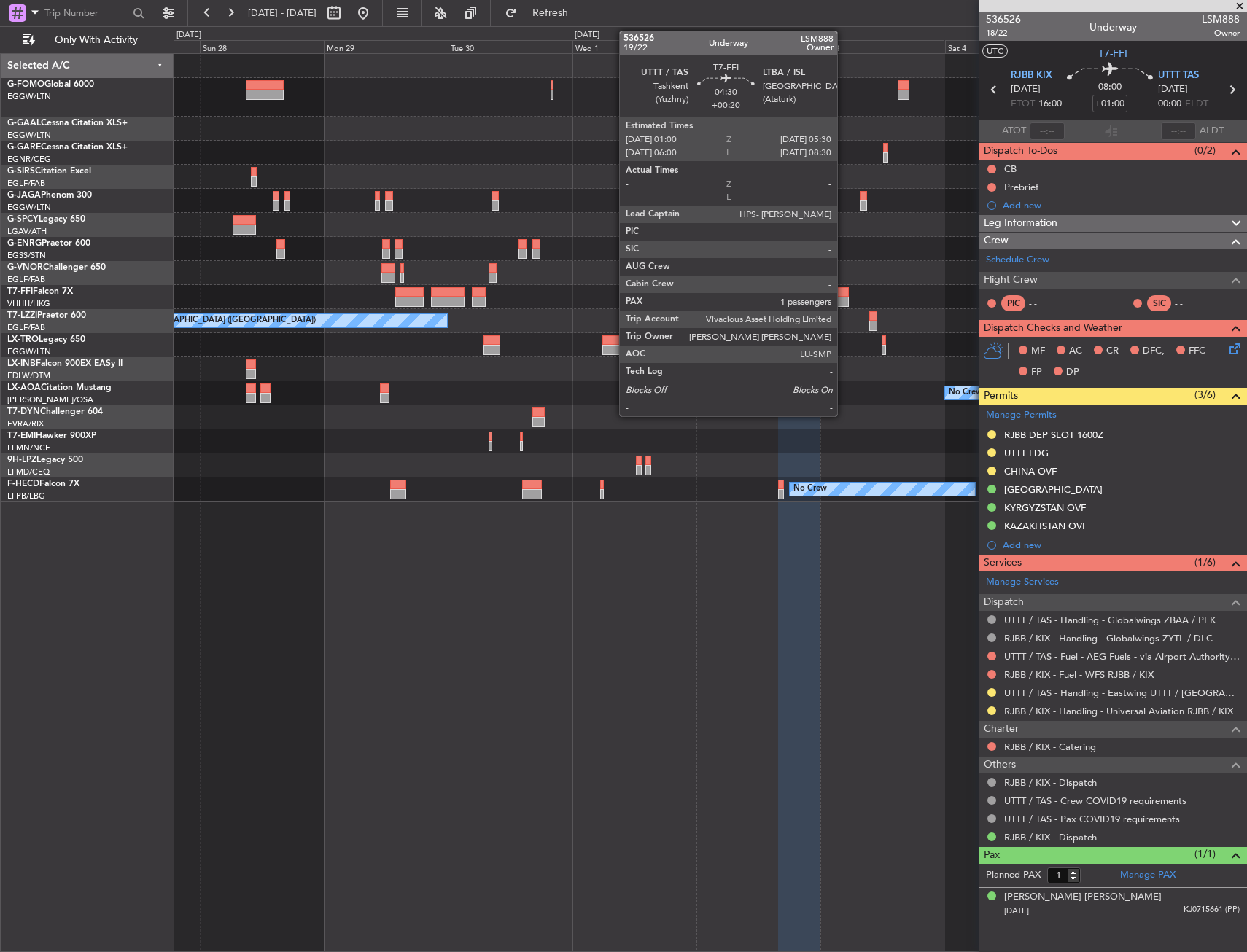
click at [844, 291] on div at bounding box center [836, 292] width 23 height 11
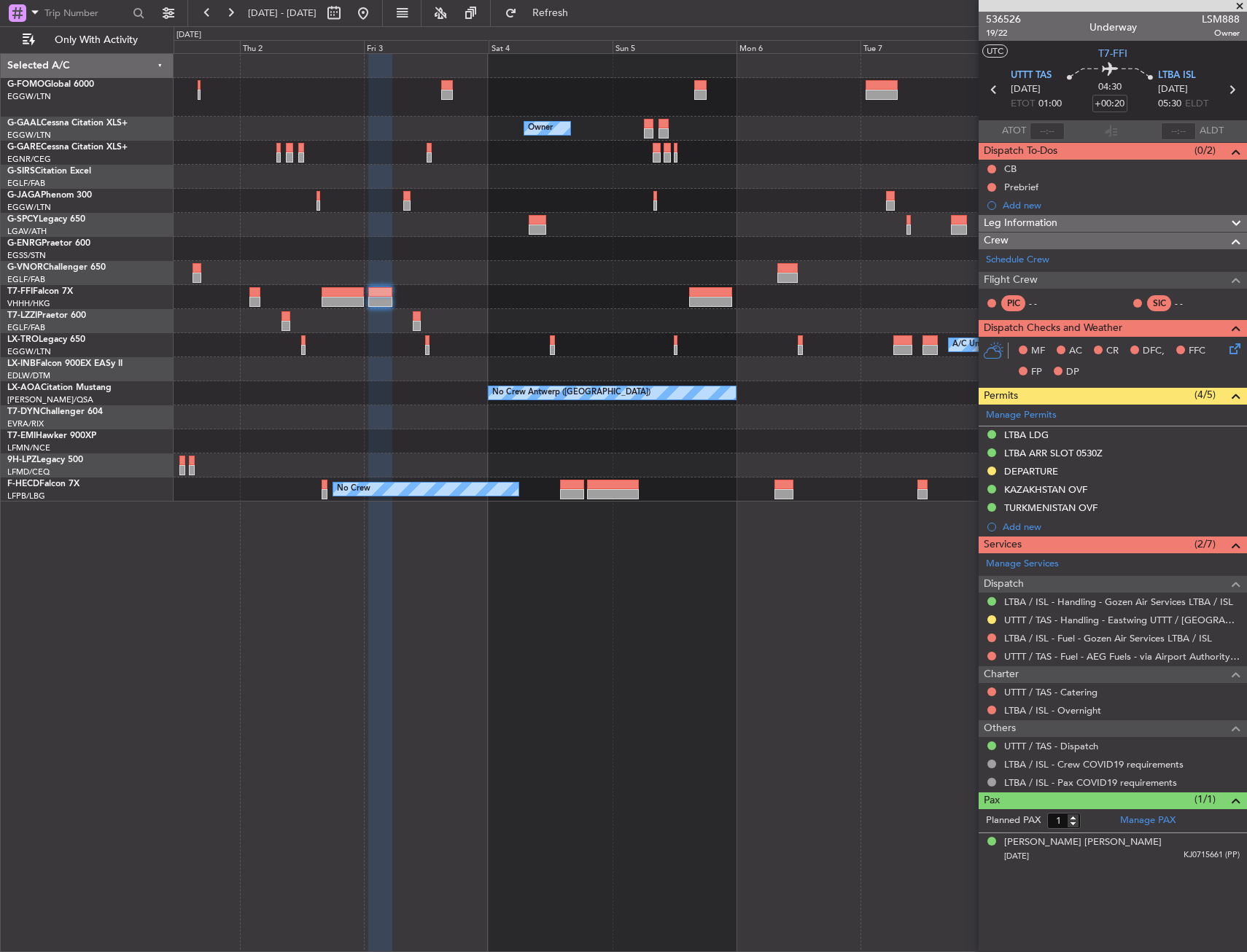
click at [418, 256] on div "Owner Owner Owner Planned Maint Geneva ([GEOGRAPHIC_DATA]) A/C Unavailable [GEO…" at bounding box center [710, 277] width 1073 height 448
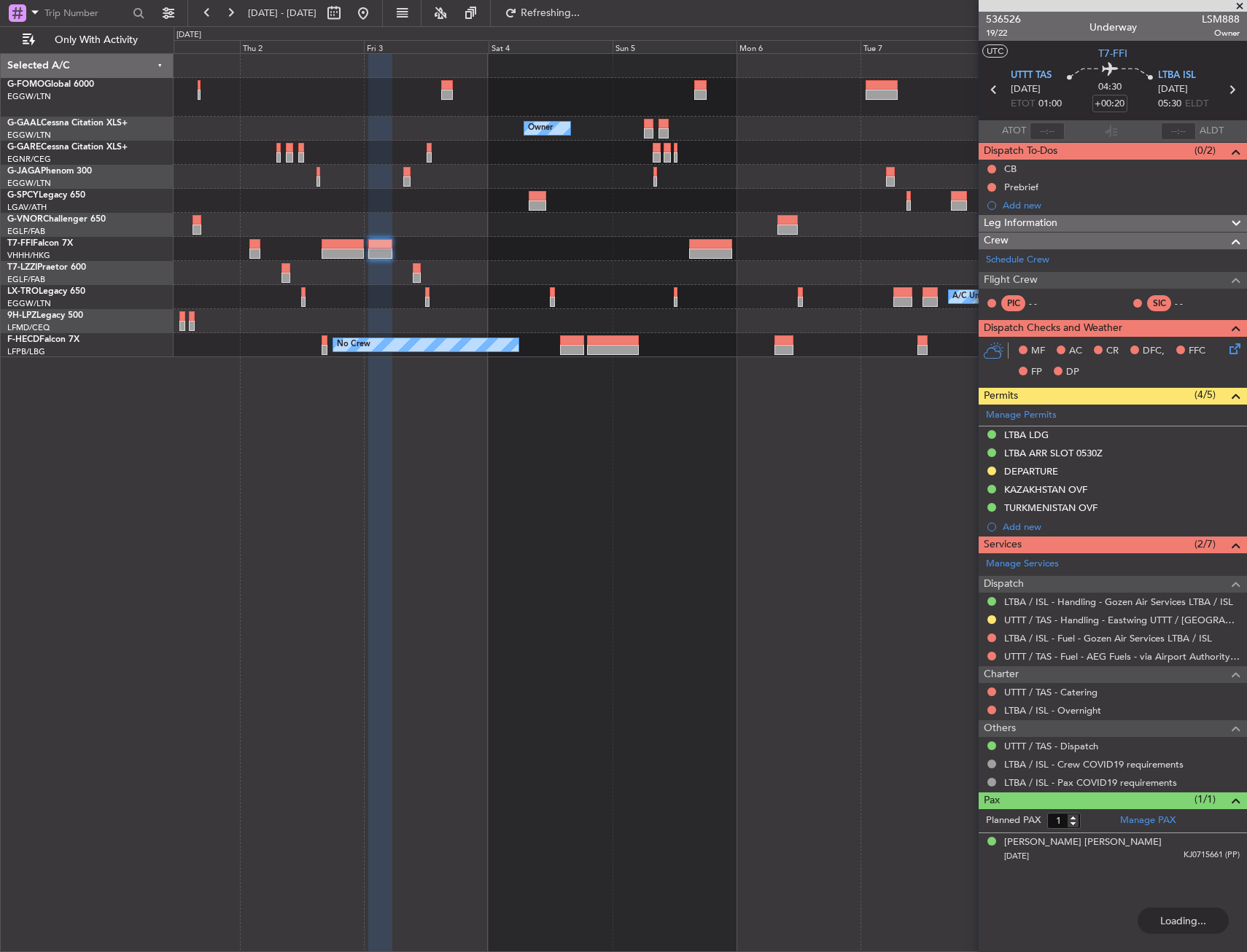
click at [702, 296] on div "A/C Unavailable" at bounding box center [710, 297] width 1073 height 24
click at [710, 260] on div "Planned Maint Geneva (Cointrin)" at bounding box center [710, 249] width 1073 height 24
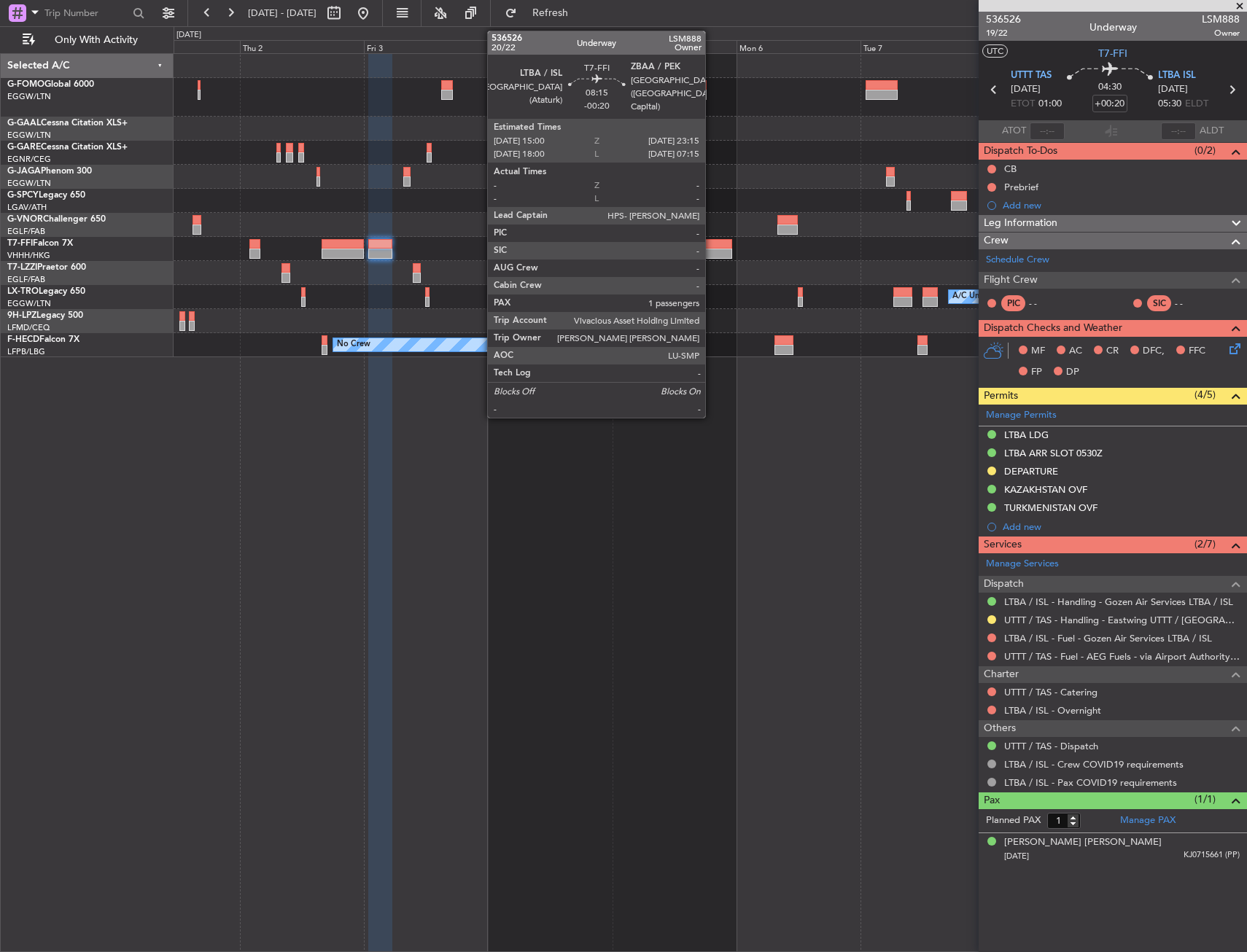
click at [711, 256] on div at bounding box center [711, 254] width 43 height 11
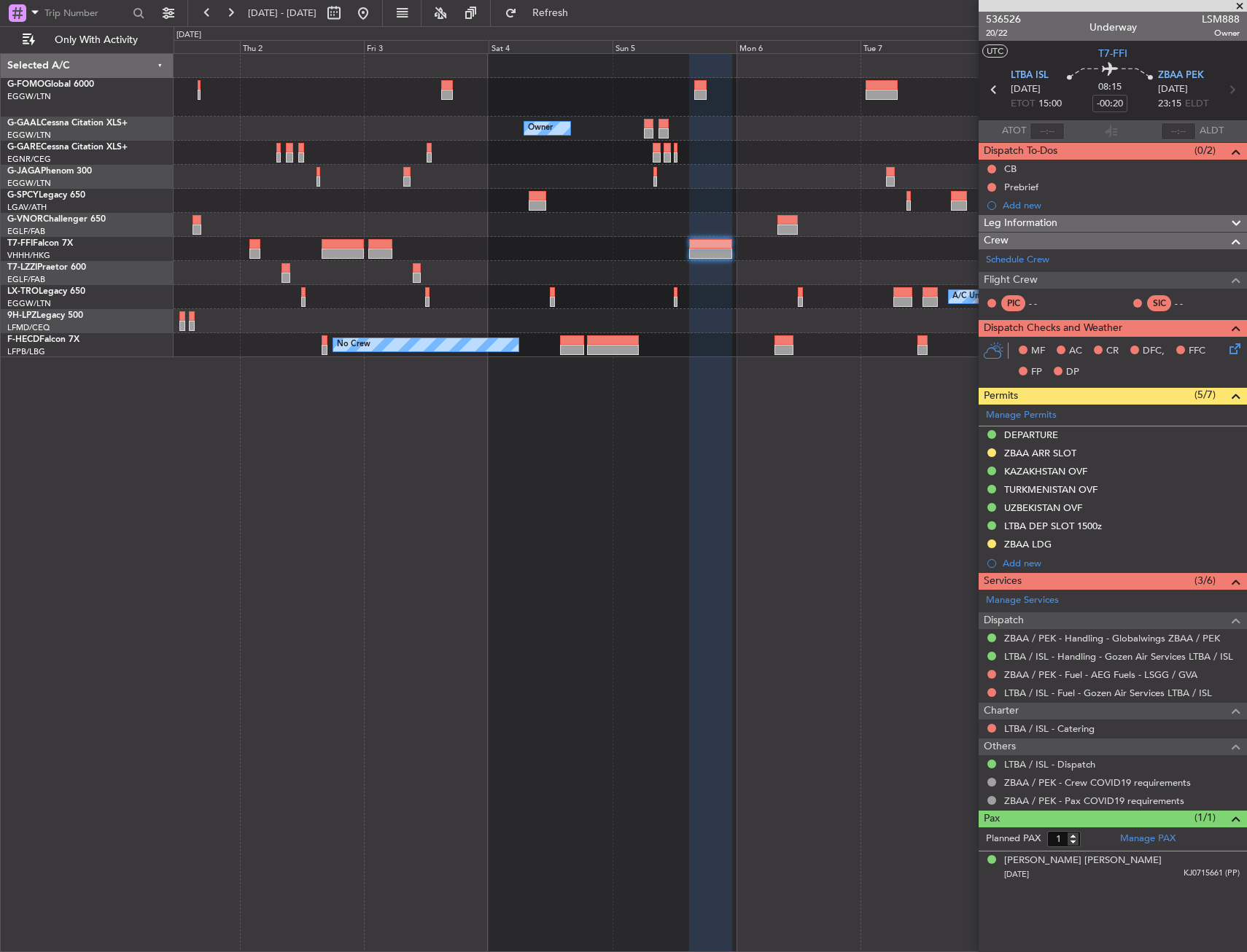
click at [1246, 314] on html "[DATE] - [DATE] Refresh Quick Links Only With Activity Owner Owner Owner Planne…" at bounding box center [623, 476] width 1247 height 952
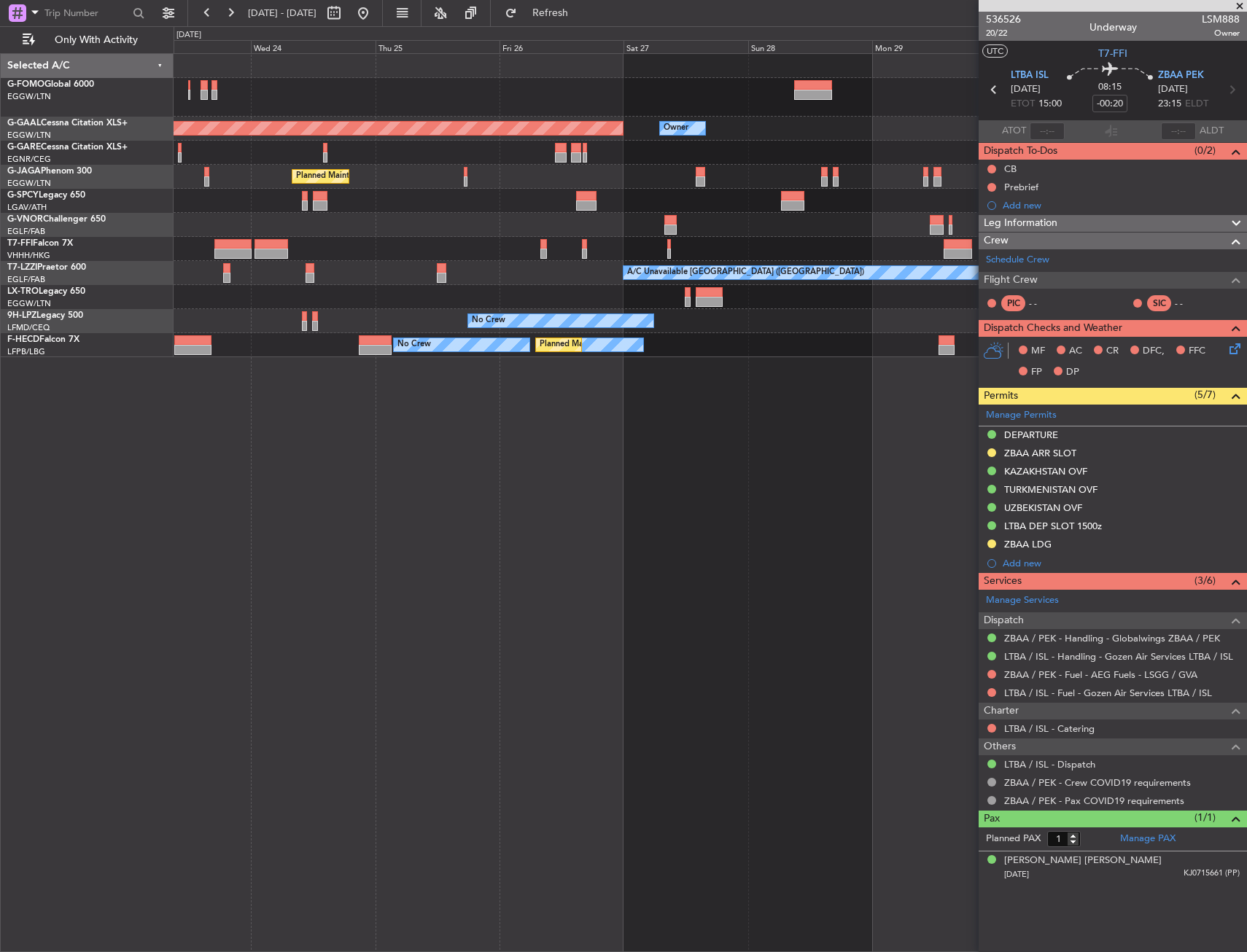
click at [1097, 249] on fb-app "[DATE] - [DATE] Refresh Quick Links Only With Activity Owner Planned [GEOGRAPHI…" at bounding box center [623, 481] width 1247 height 941
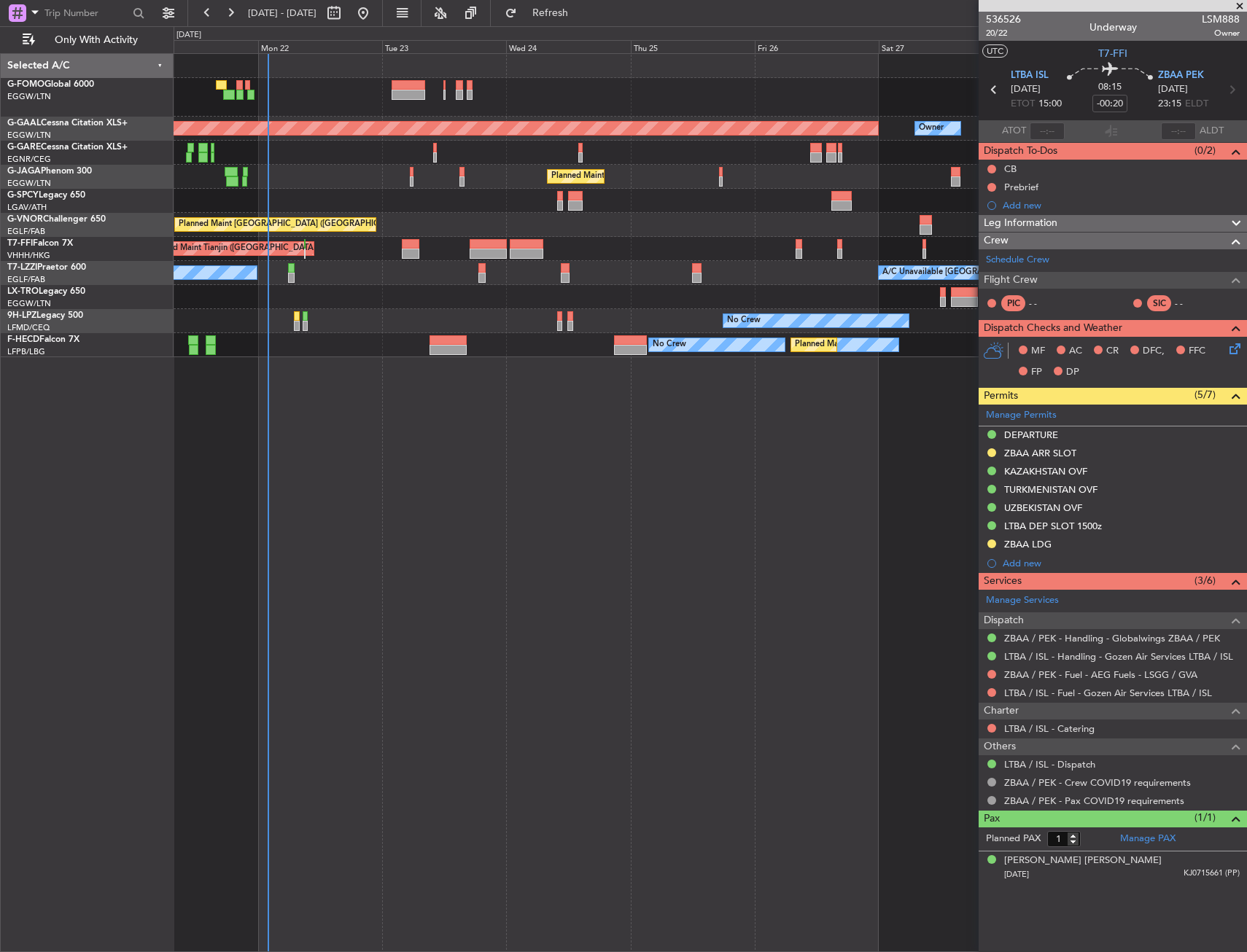
click at [420, 271] on div "A/C Unavailable [GEOGRAPHIC_DATA] ([GEOGRAPHIC_DATA]) A/C Unavailable [GEOGRAPH…" at bounding box center [710, 273] width 1073 height 24
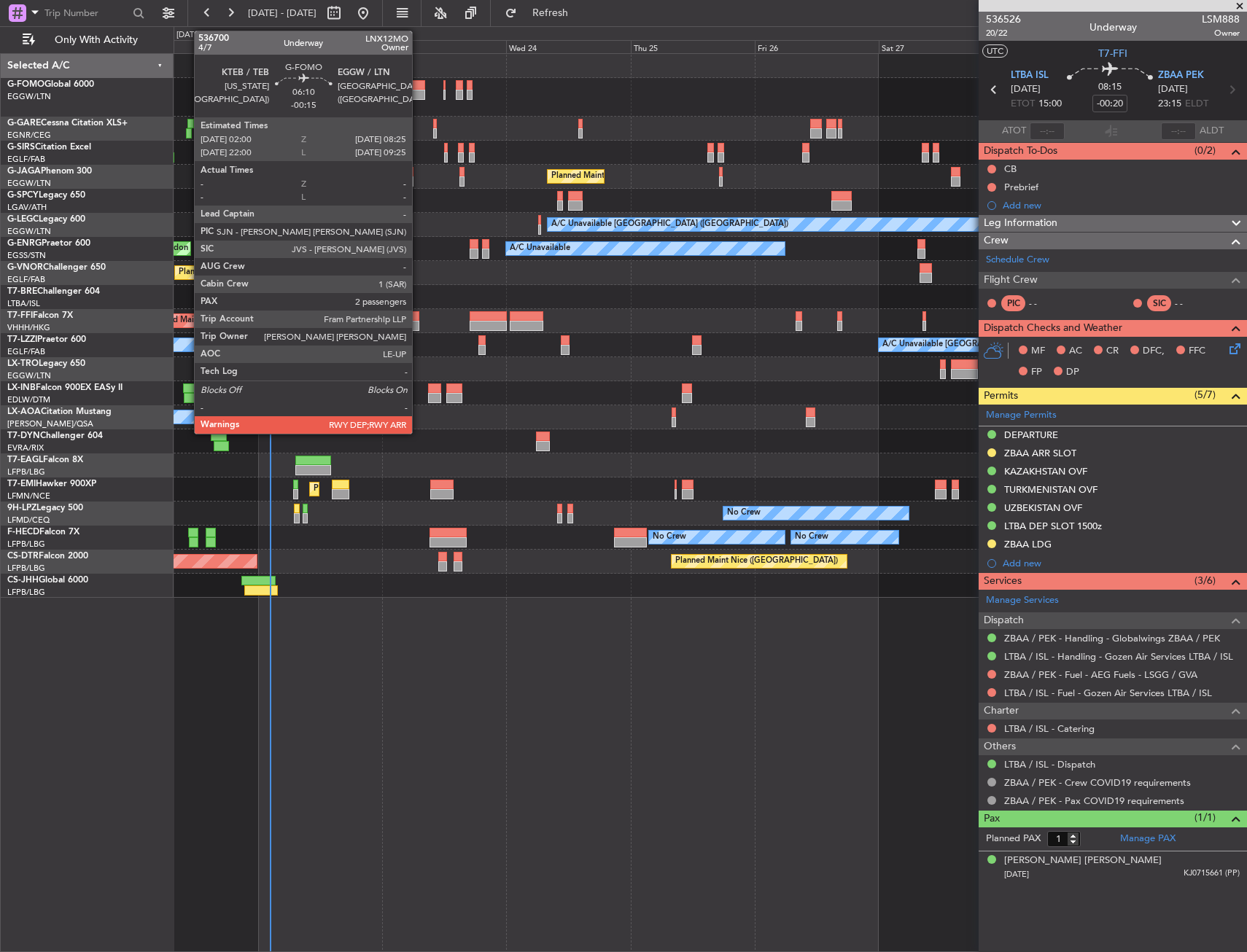
click at [414, 89] on div at bounding box center [409, 85] width 33 height 11
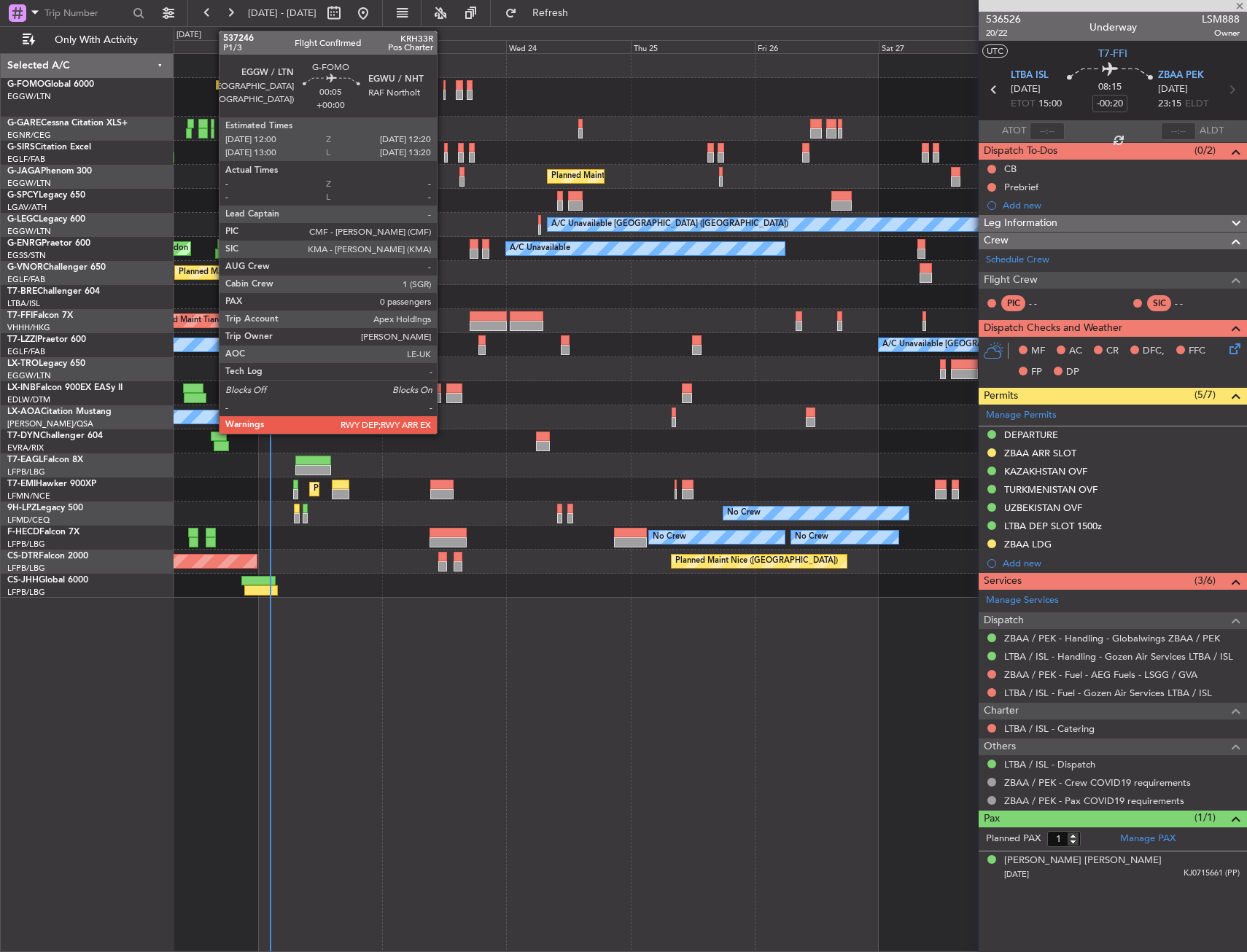
type input "-00:15"
type input "2"
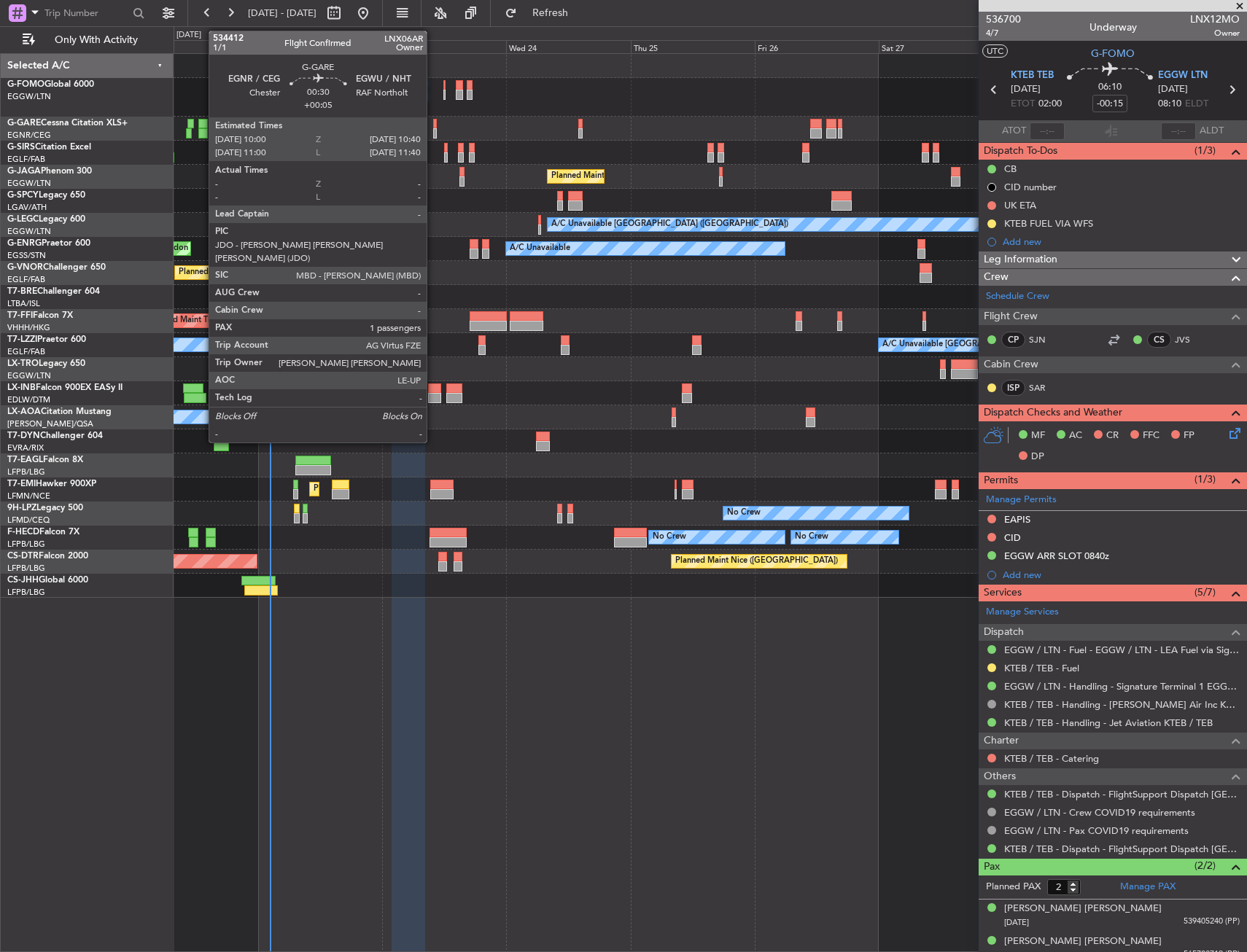
click at [434, 122] on div at bounding box center [435, 124] width 4 height 11
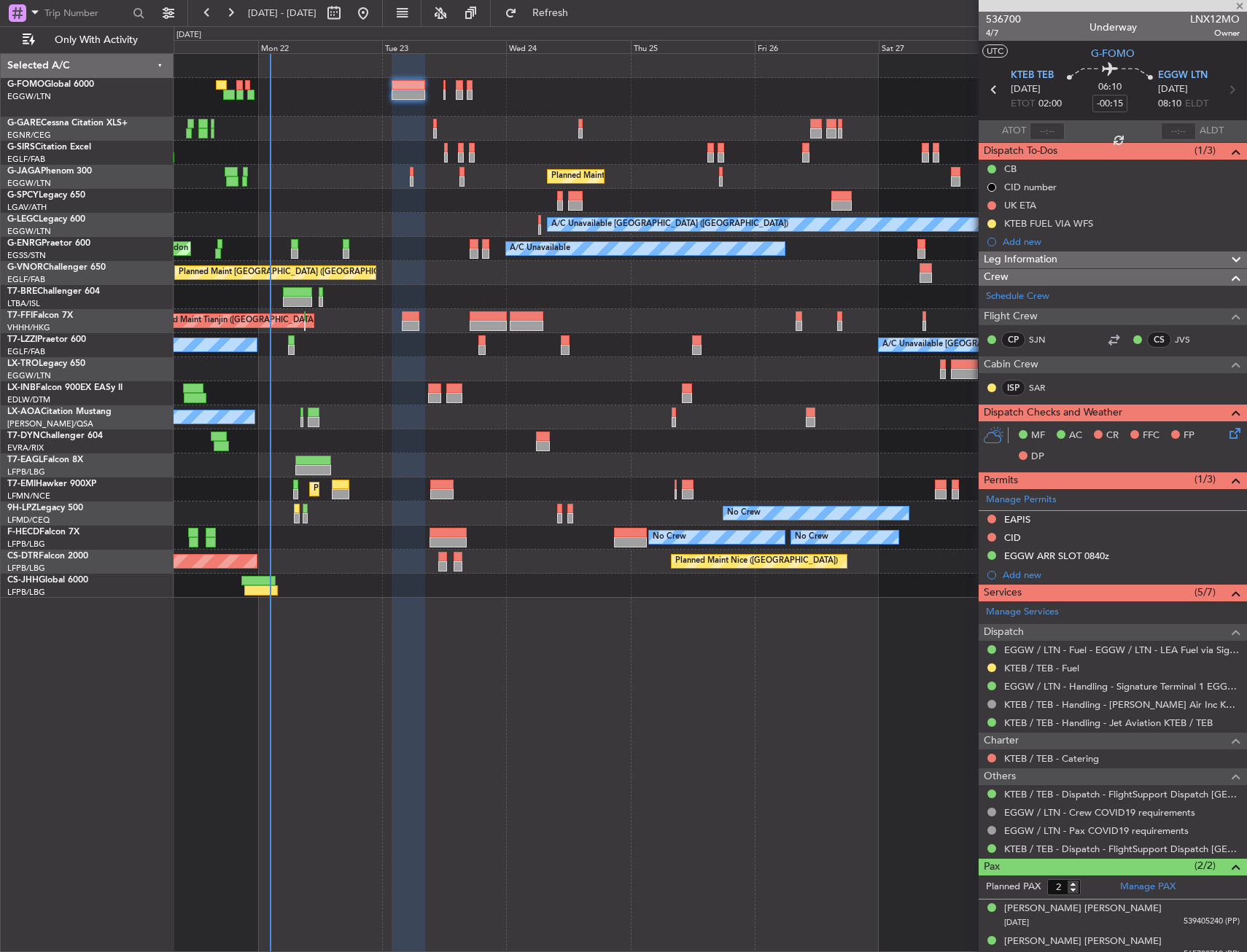
type input "+00:05"
type input "1"
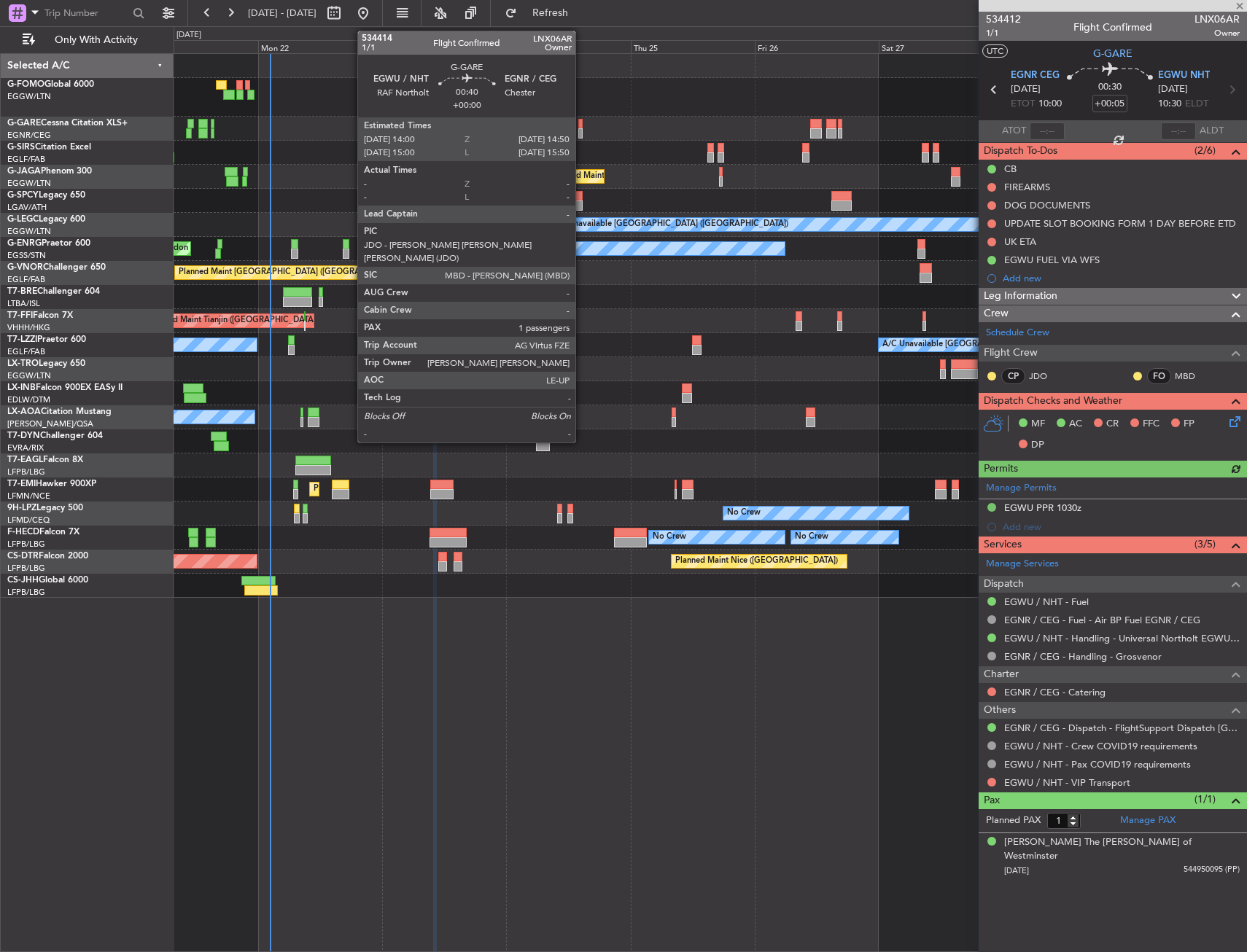
click at [582, 130] on div at bounding box center [581, 134] width 5 height 11
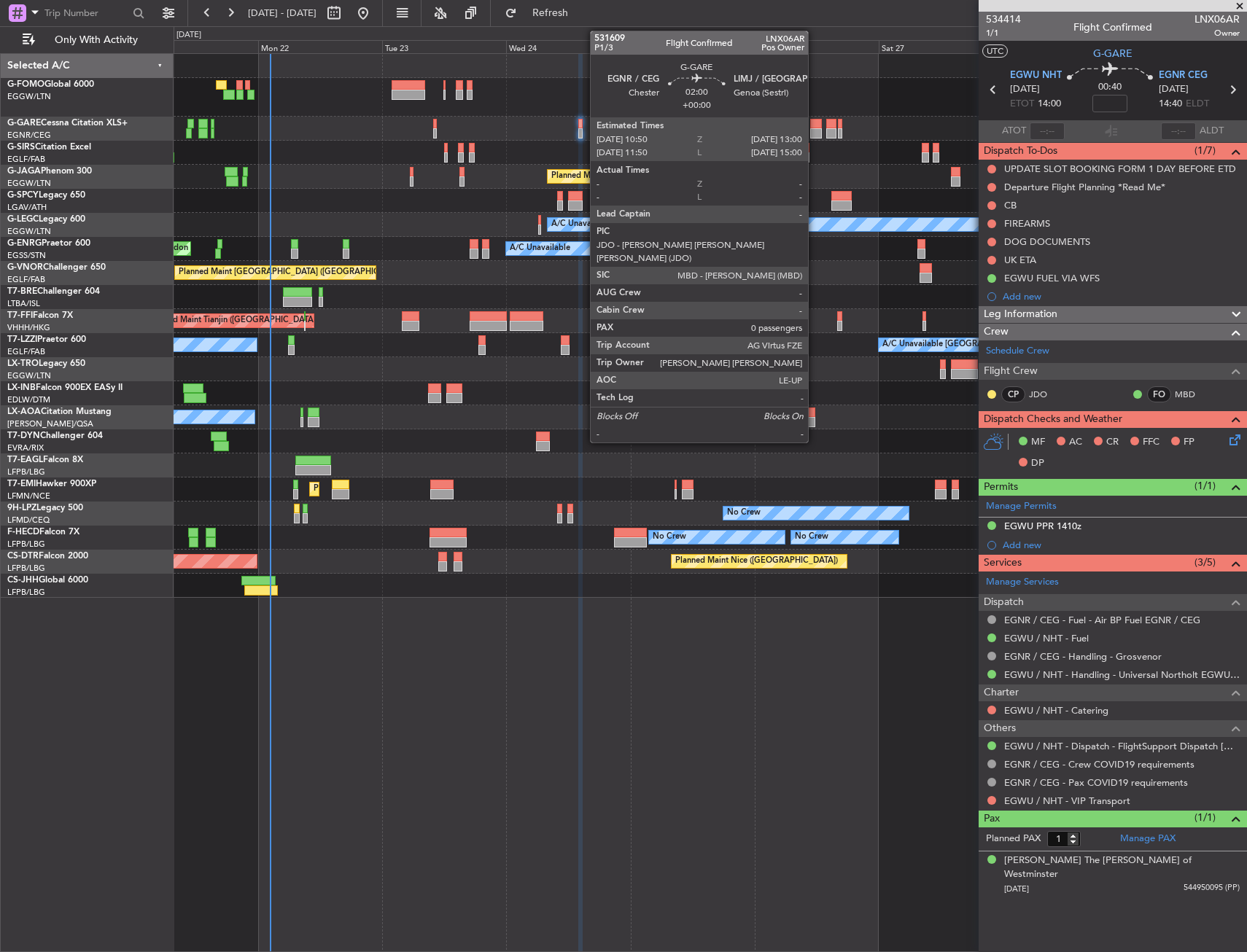
click at [815, 124] on div at bounding box center [816, 124] width 11 height 11
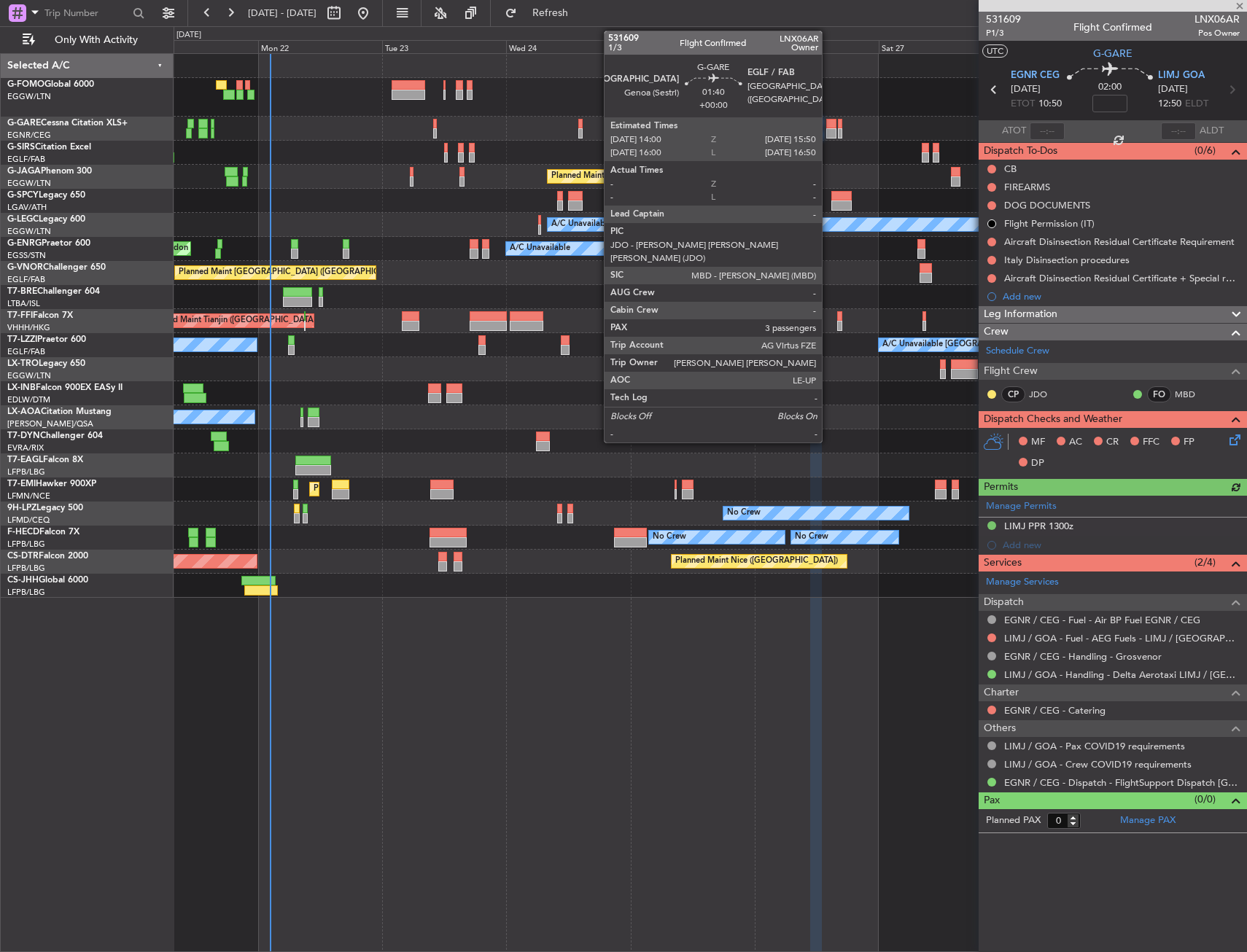
click at [829, 127] on div at bounding box center [832, 124] width 11 height 11
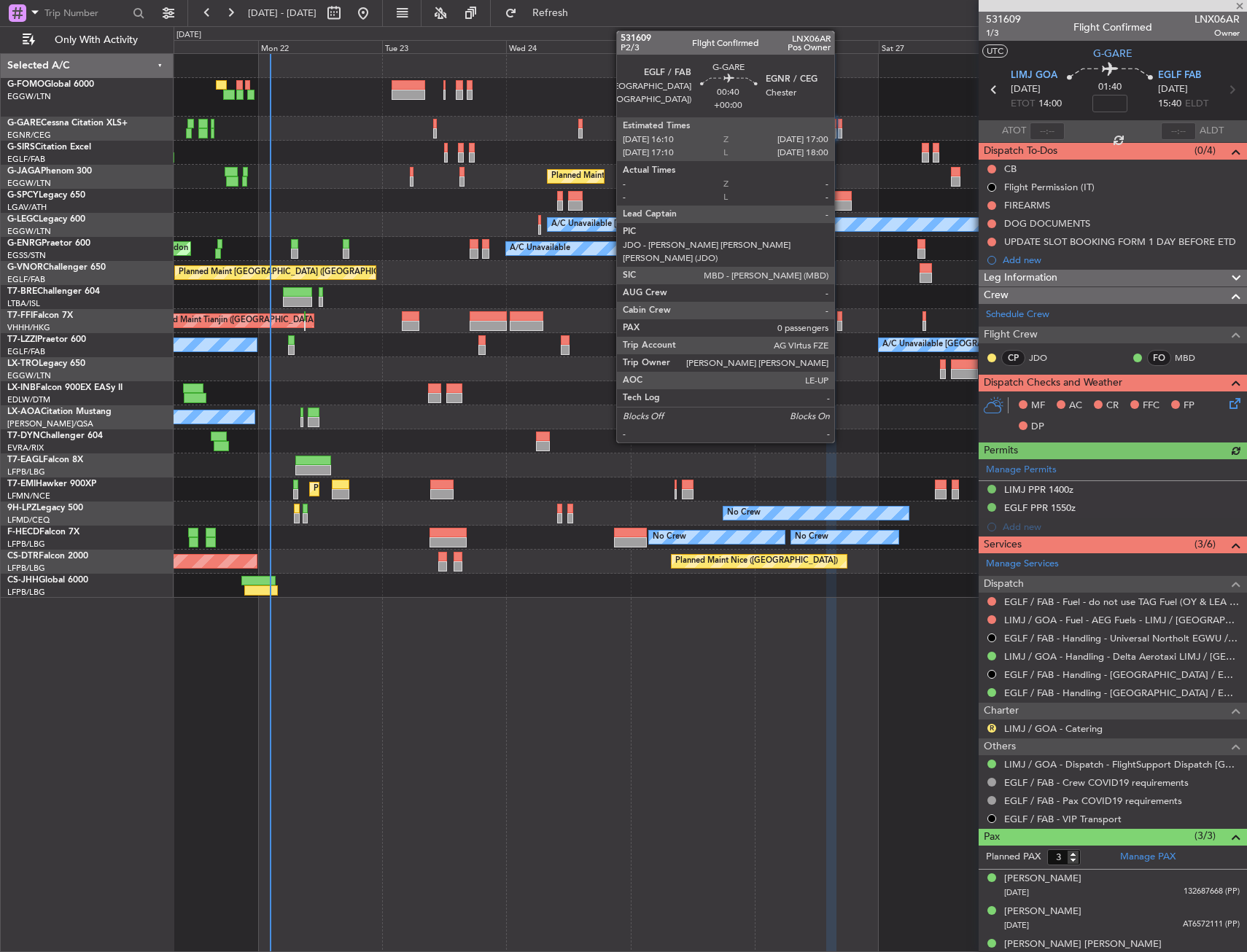
click at [841, 125] on div at bounding box center [841, 124] width 5 height 11
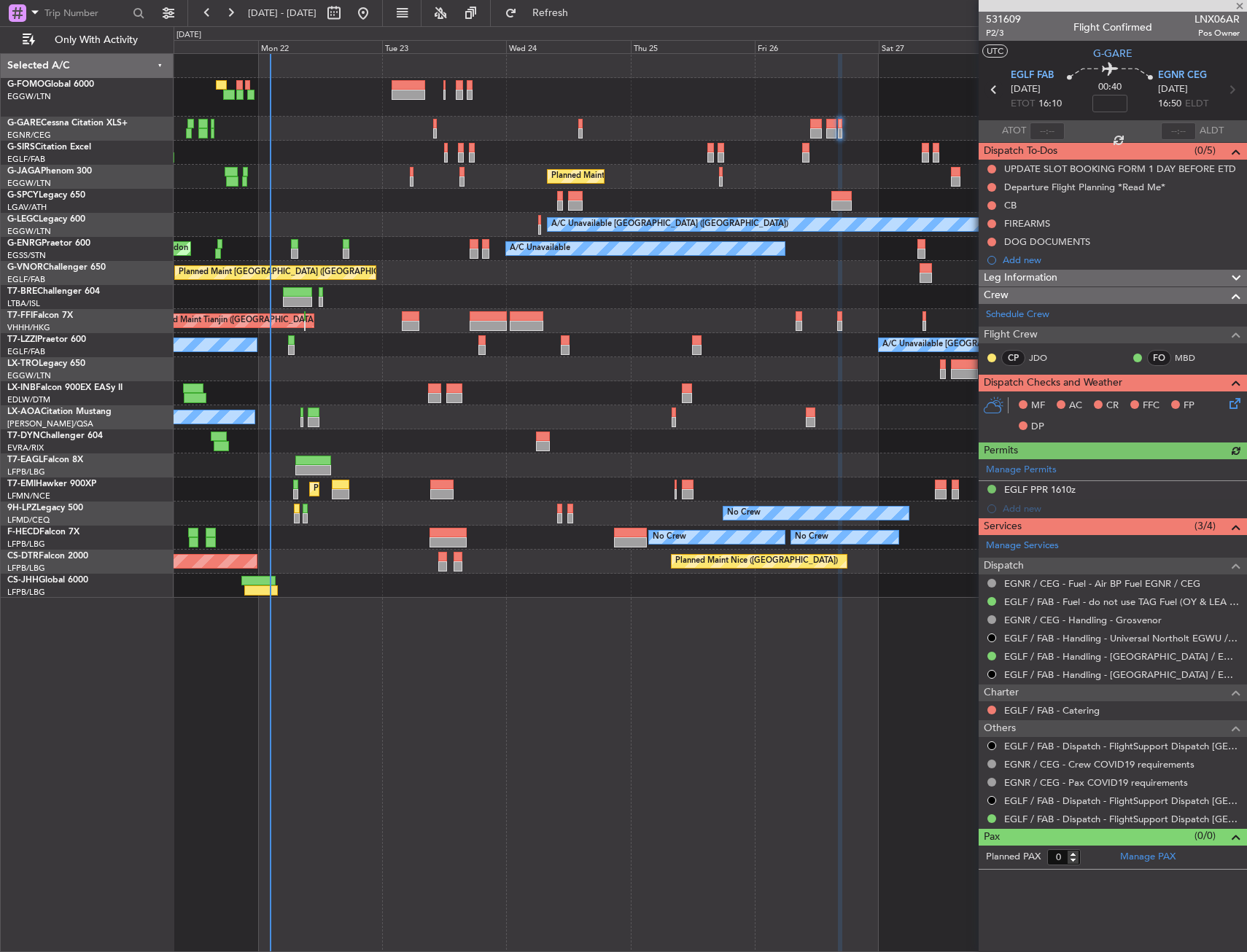
click at [992, 91] on icon at bounding box center [994, 89] width 19 height 19
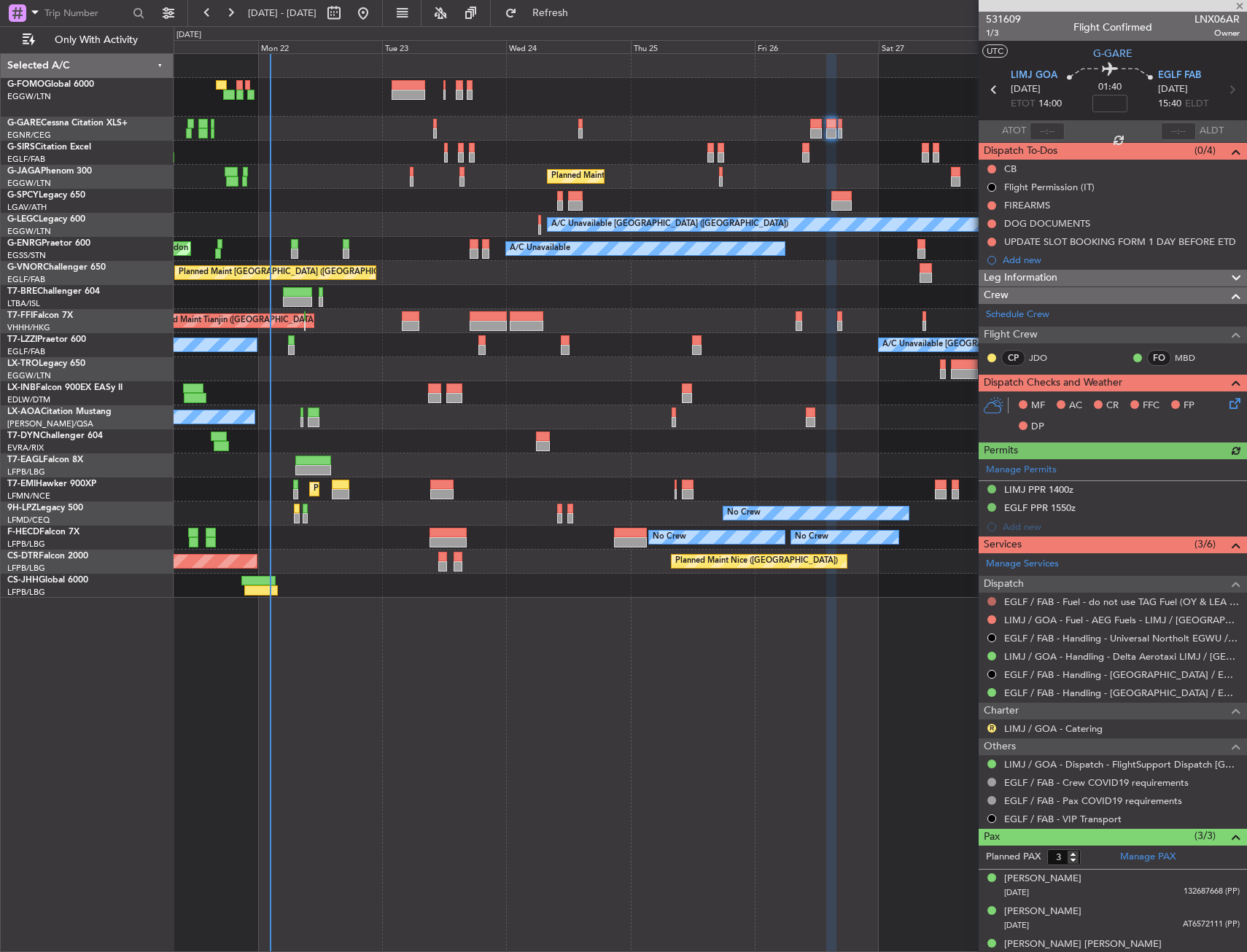
click at [992, 605] on button at bounding box center [992, 602] width 9 height 9
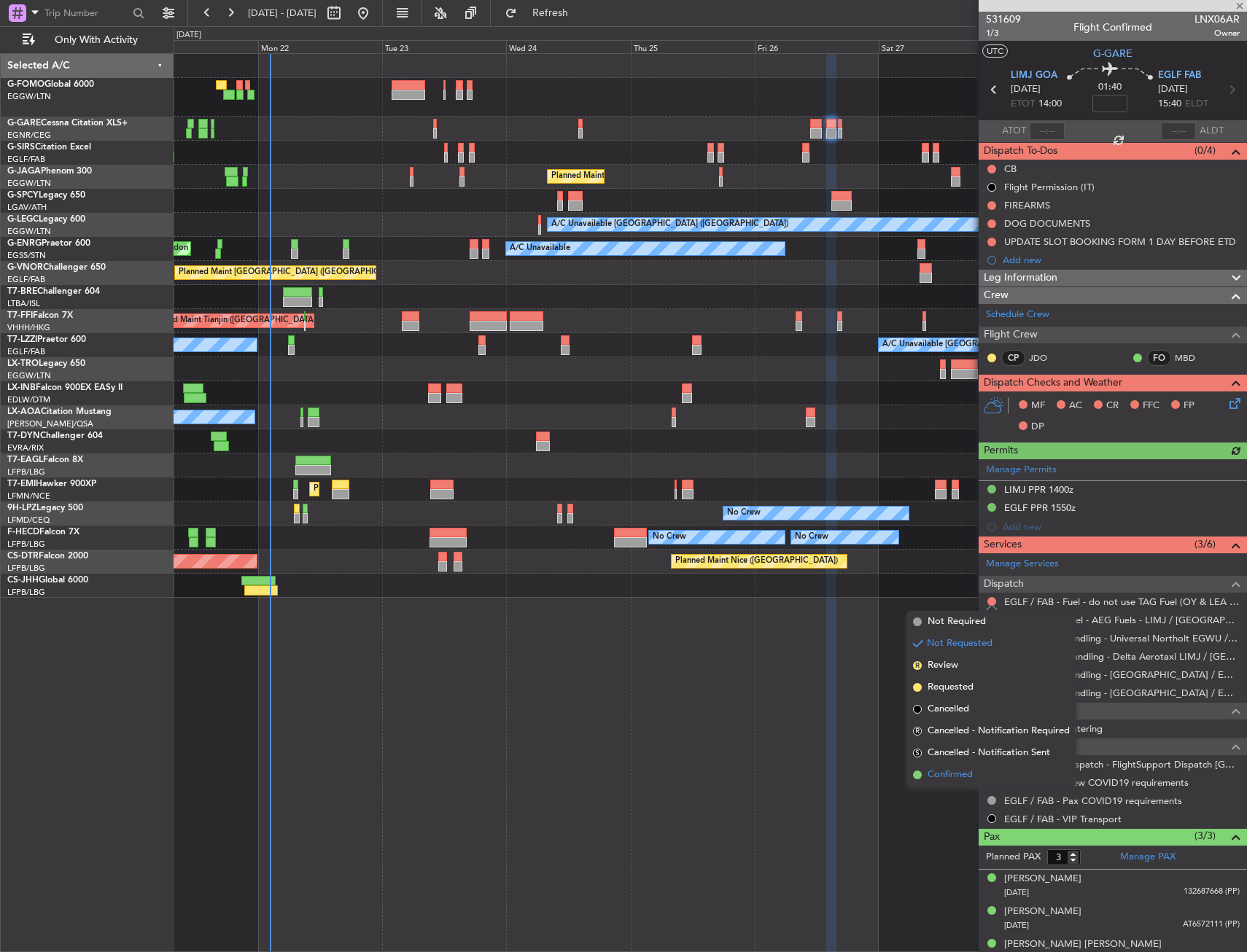
click at [956, 772] on span "Confirmed" at bounding box center [950, 775] width 45 height 14
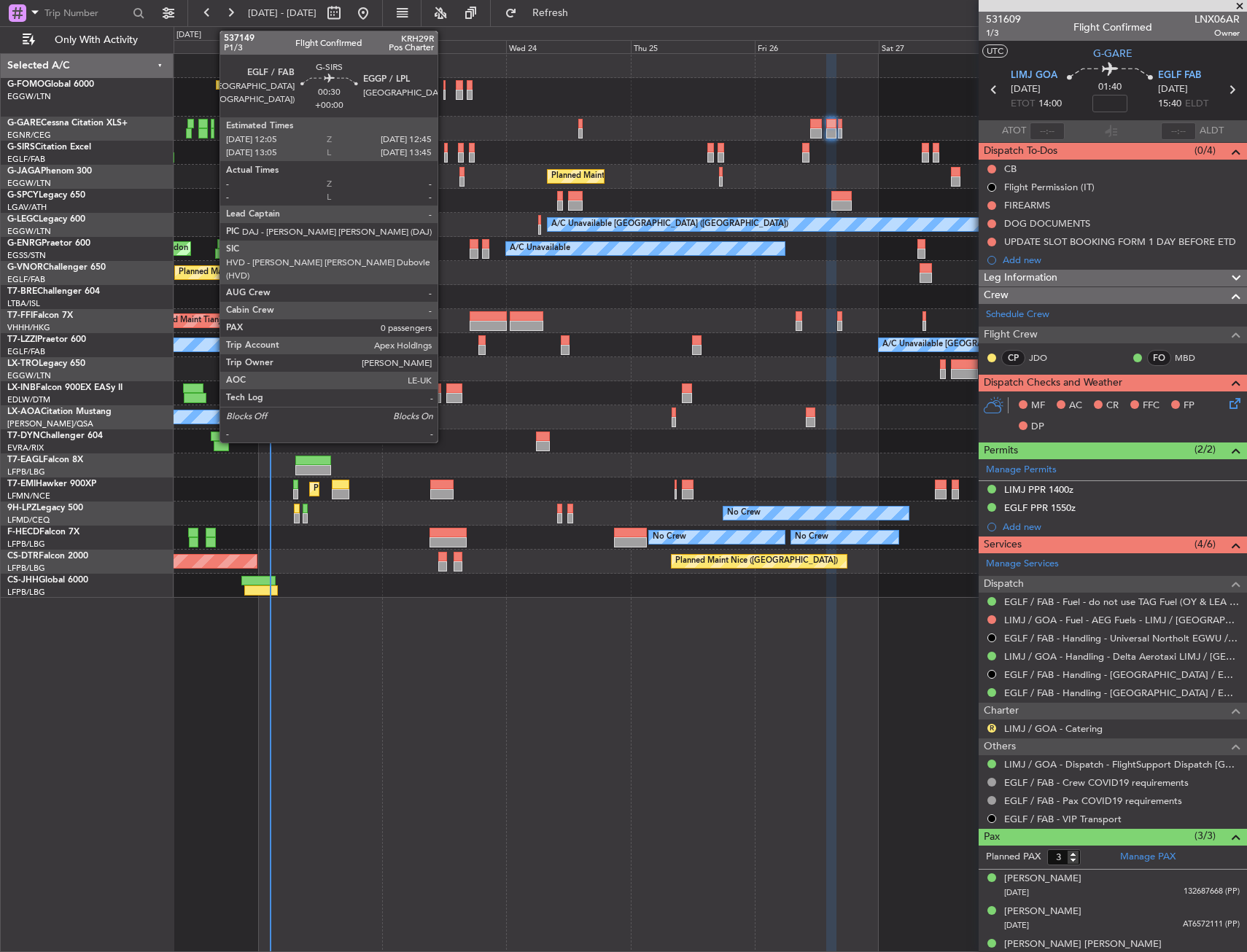
click at [444, 156] on div at bounding box center [446, 158] width 4 height 11
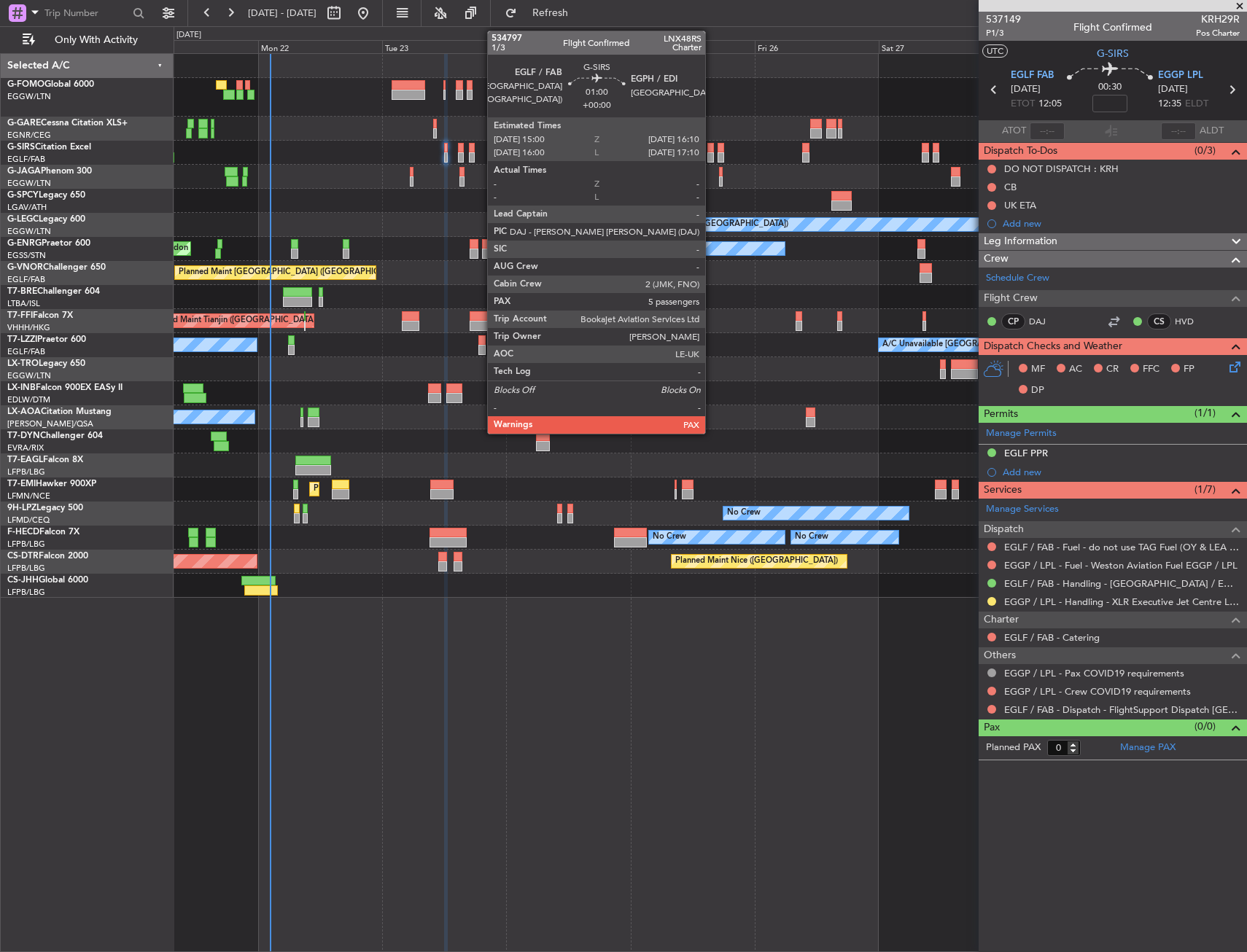
click at [711, 156] on div at bounding box center [711, 158] width 7 height 11
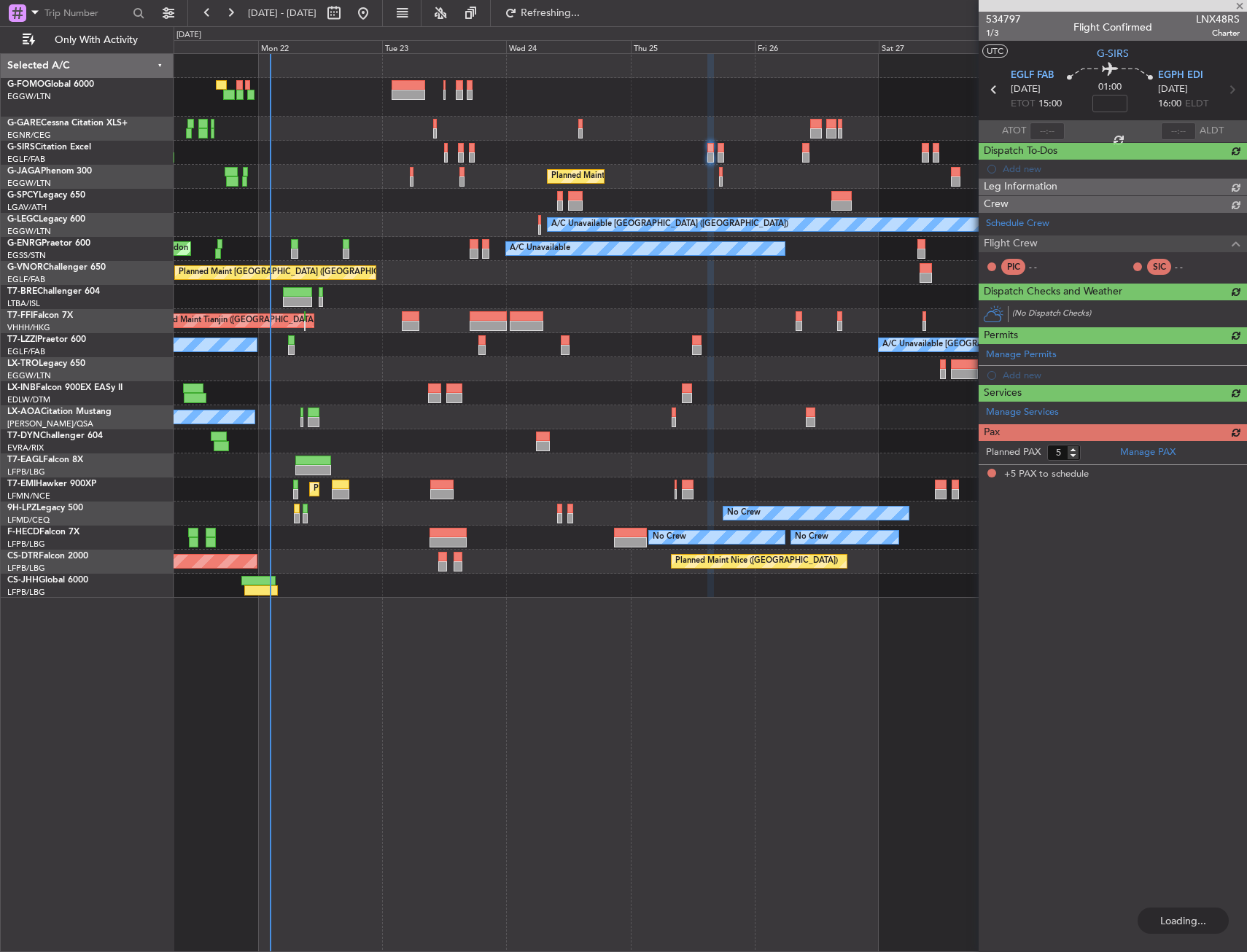
type input "0"
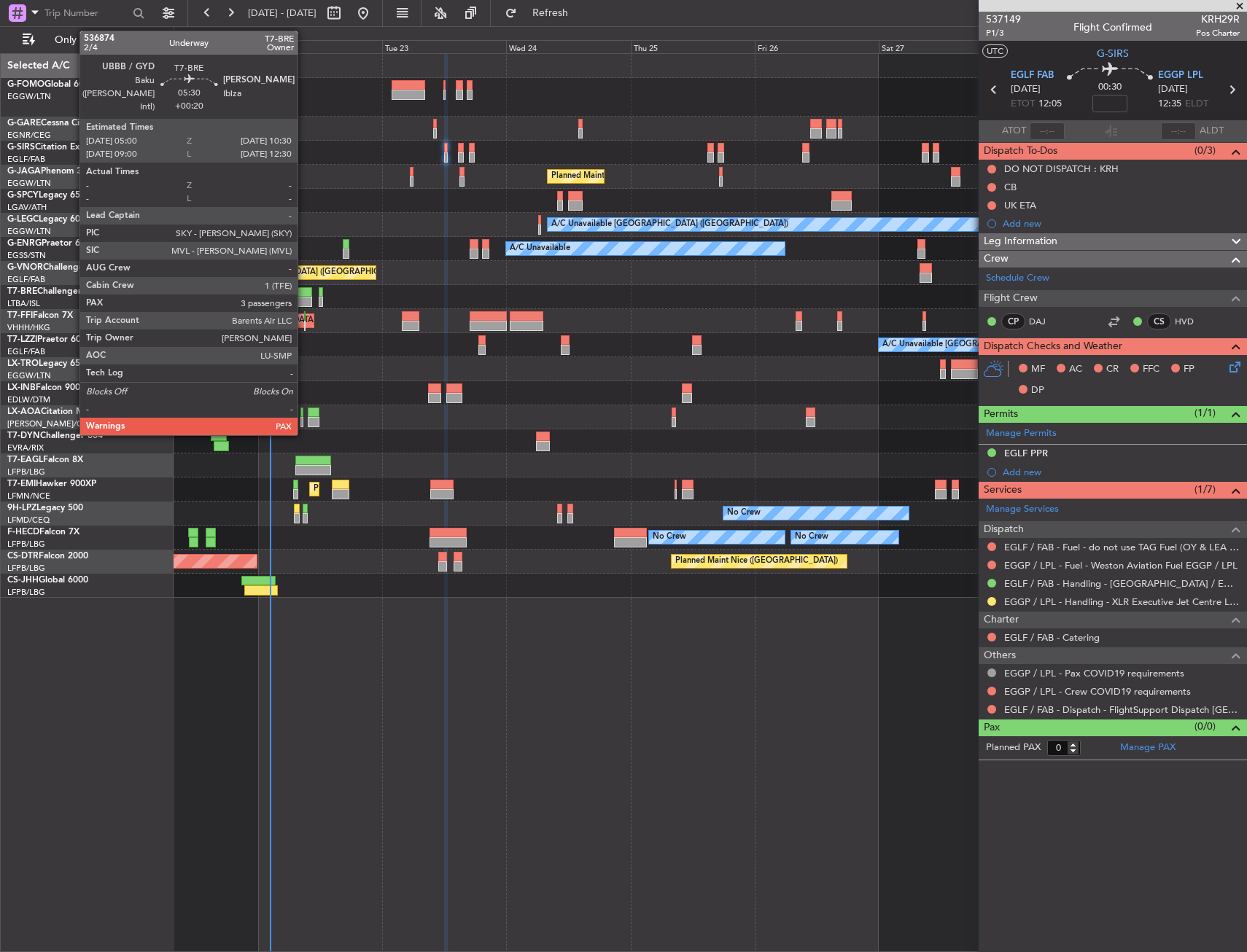
click at [304, 302] on div at bounding box center [298, 302] width 29 height 11
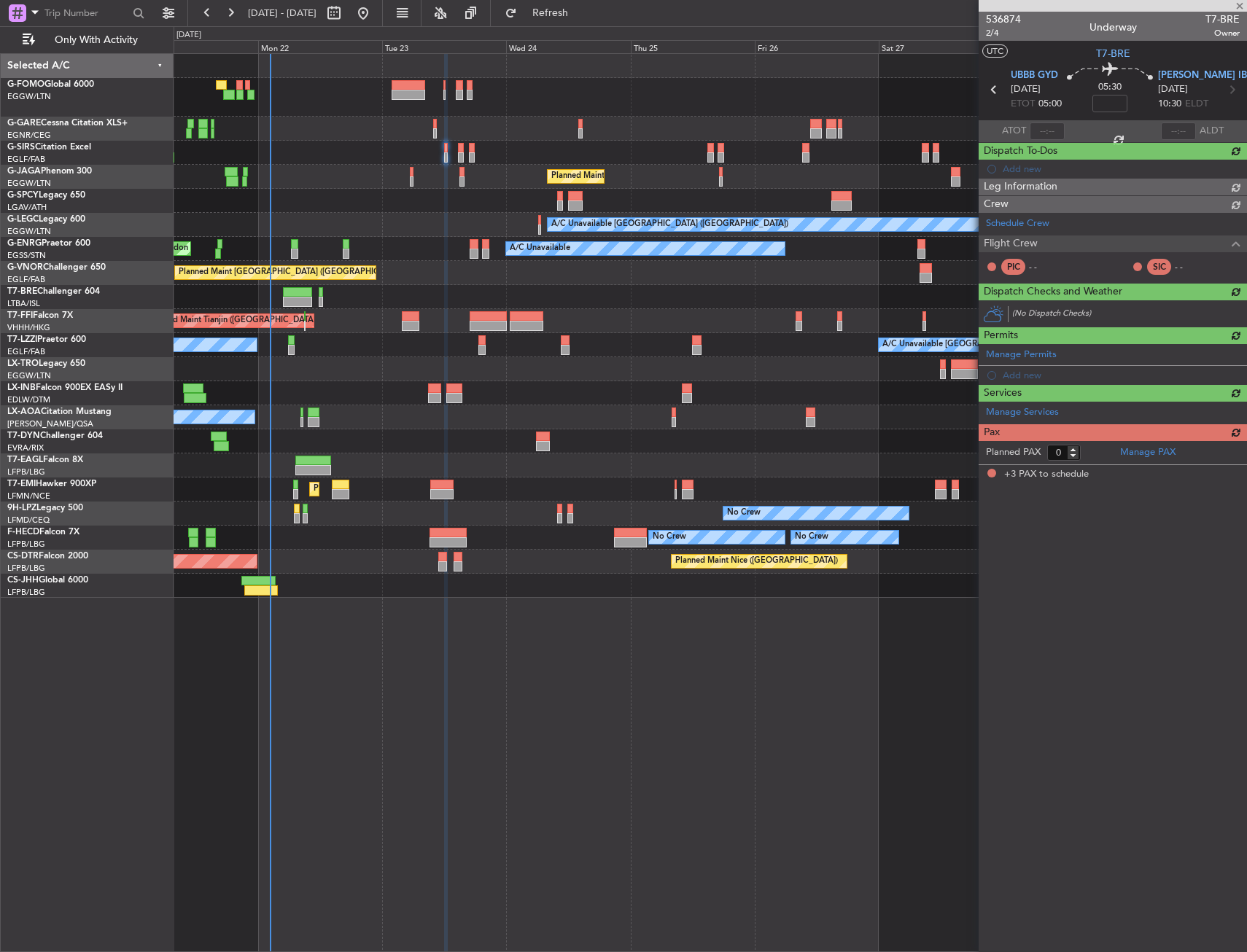
type input "+00:20"
type input "3"
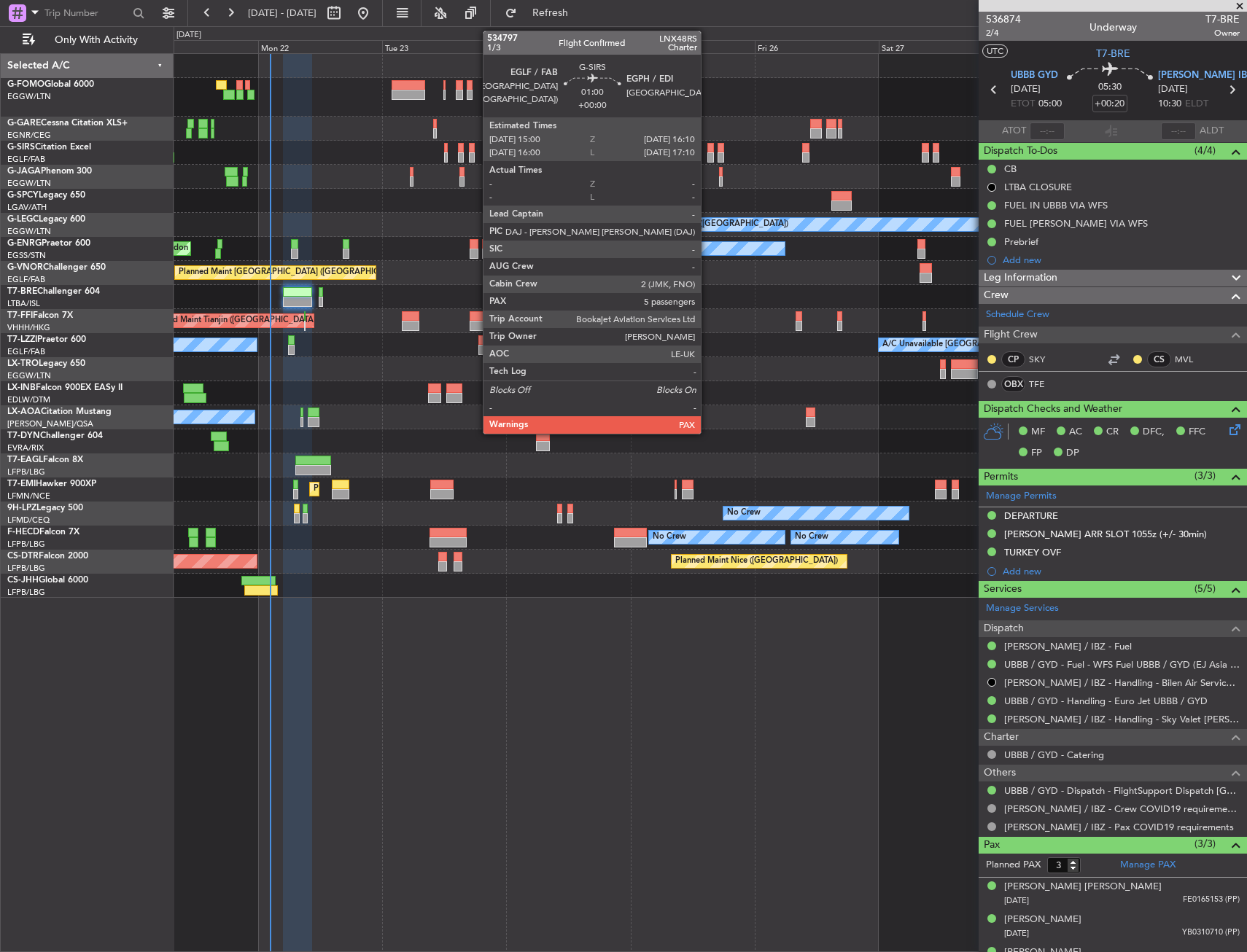
click at [708, 149] on div at bounding box center [711, 148] width 7 height 11
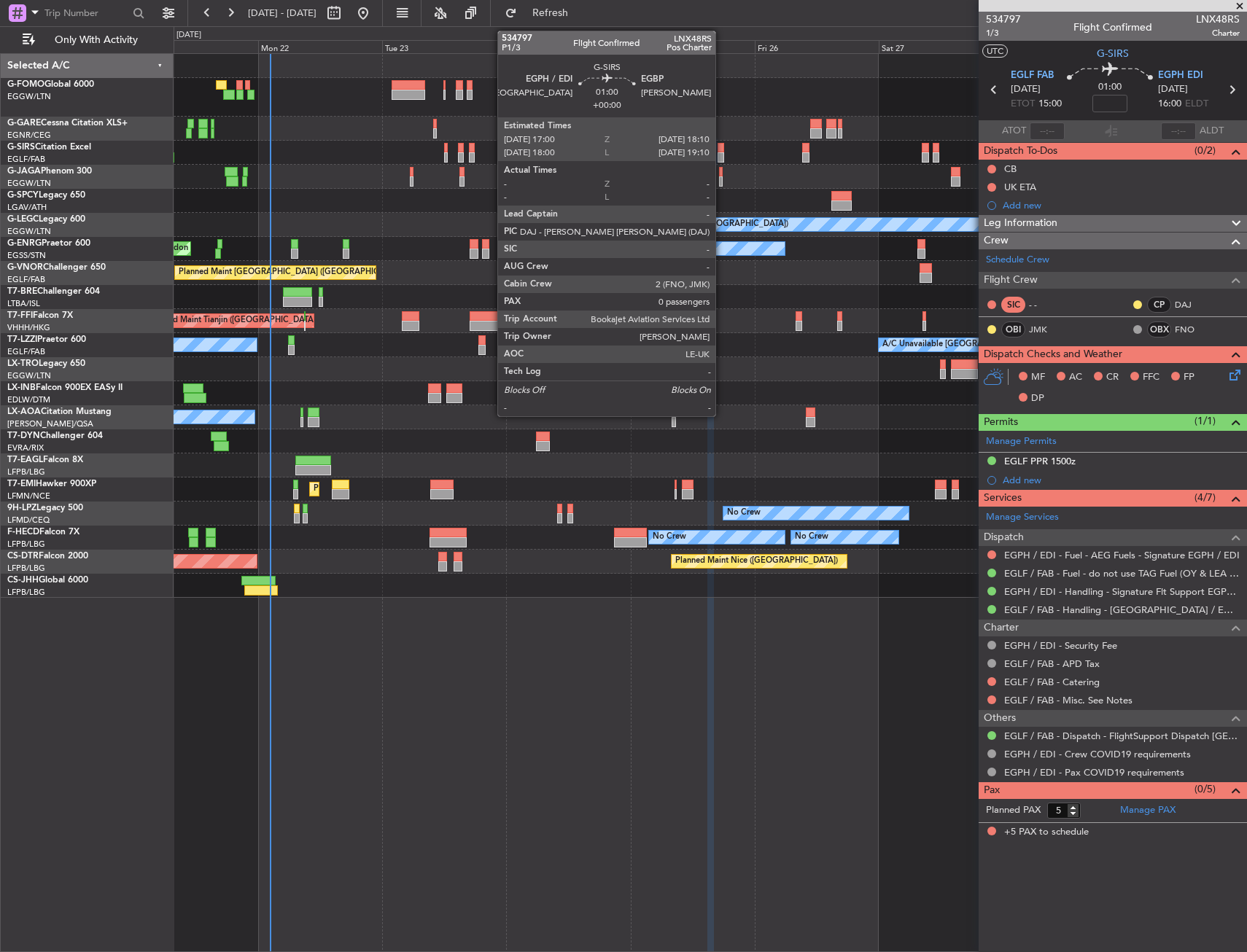
click at [721, 155] on div at bounding box center [721, 158] width 7 height 11
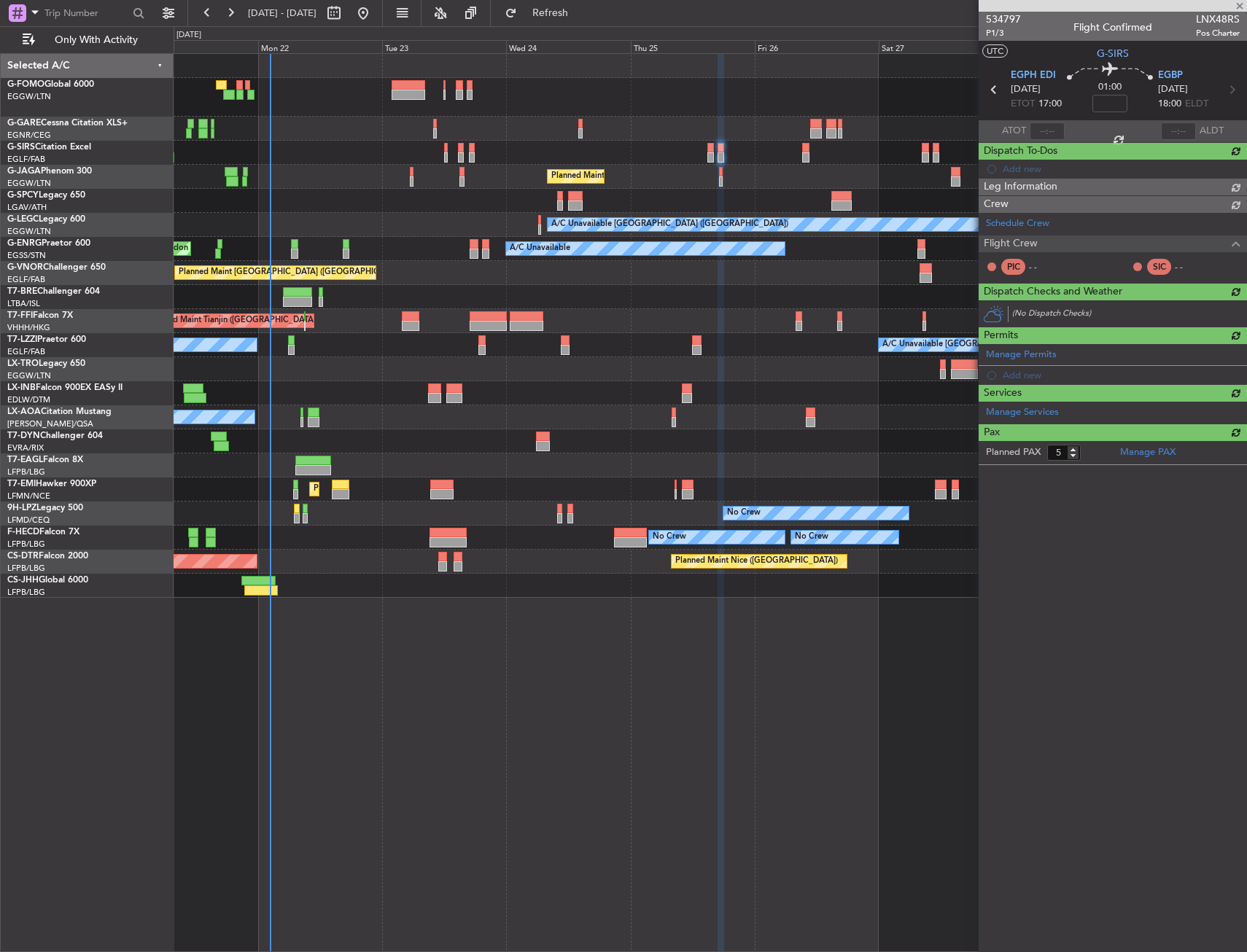
type input "0"
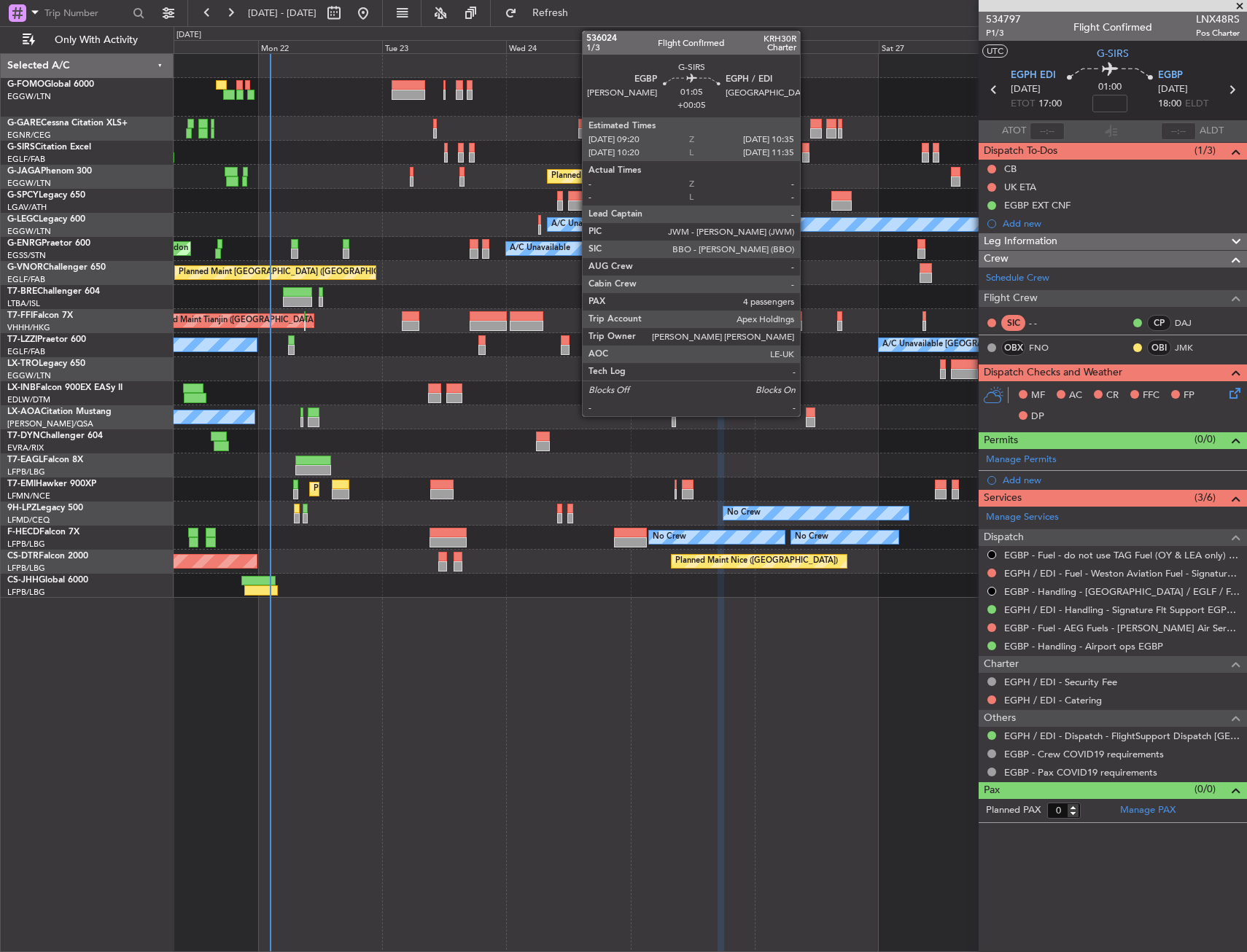
click at [807, 149] on div at bounding box center [805, 148] width 7 height 11
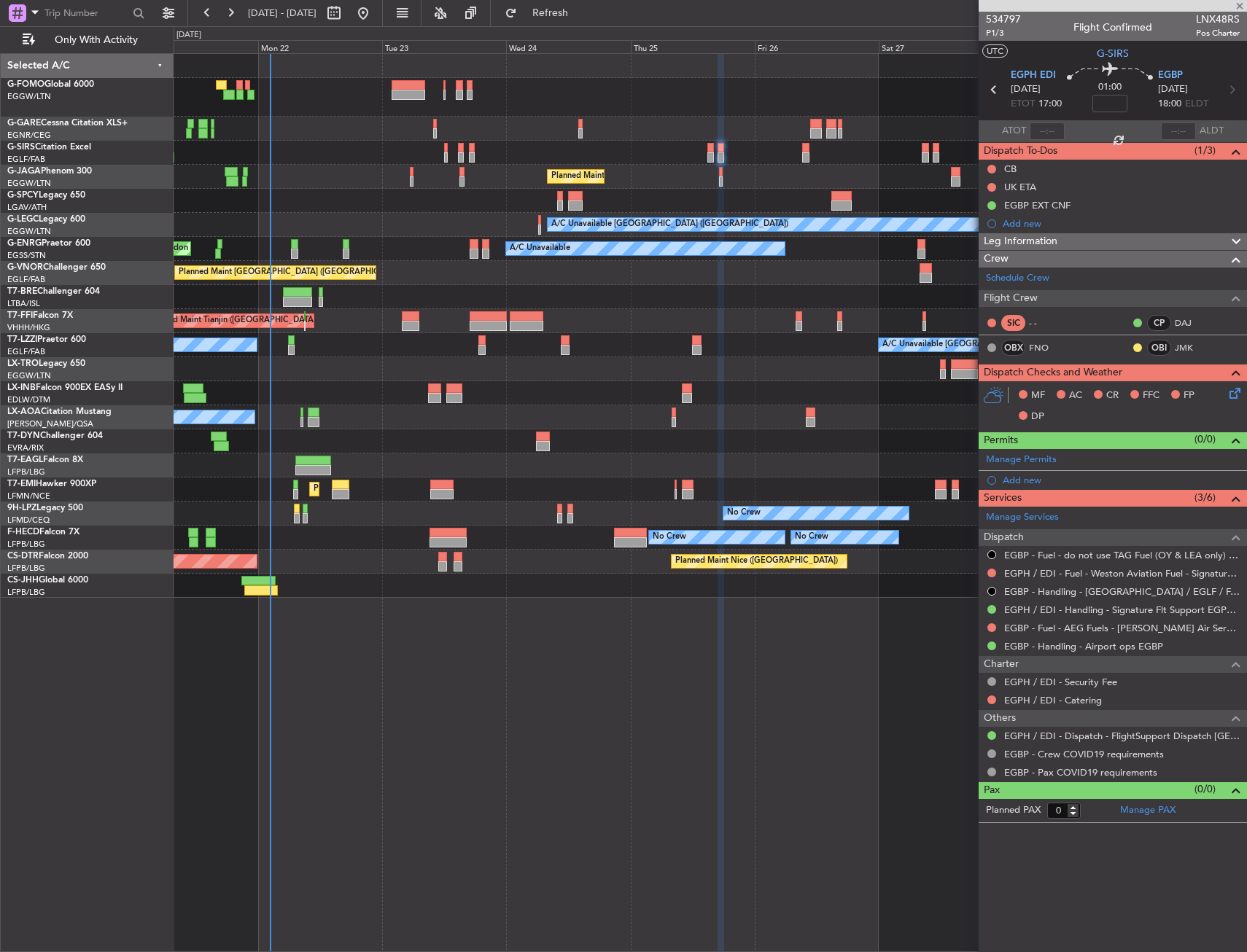
type input "+00:05"
type input "4"
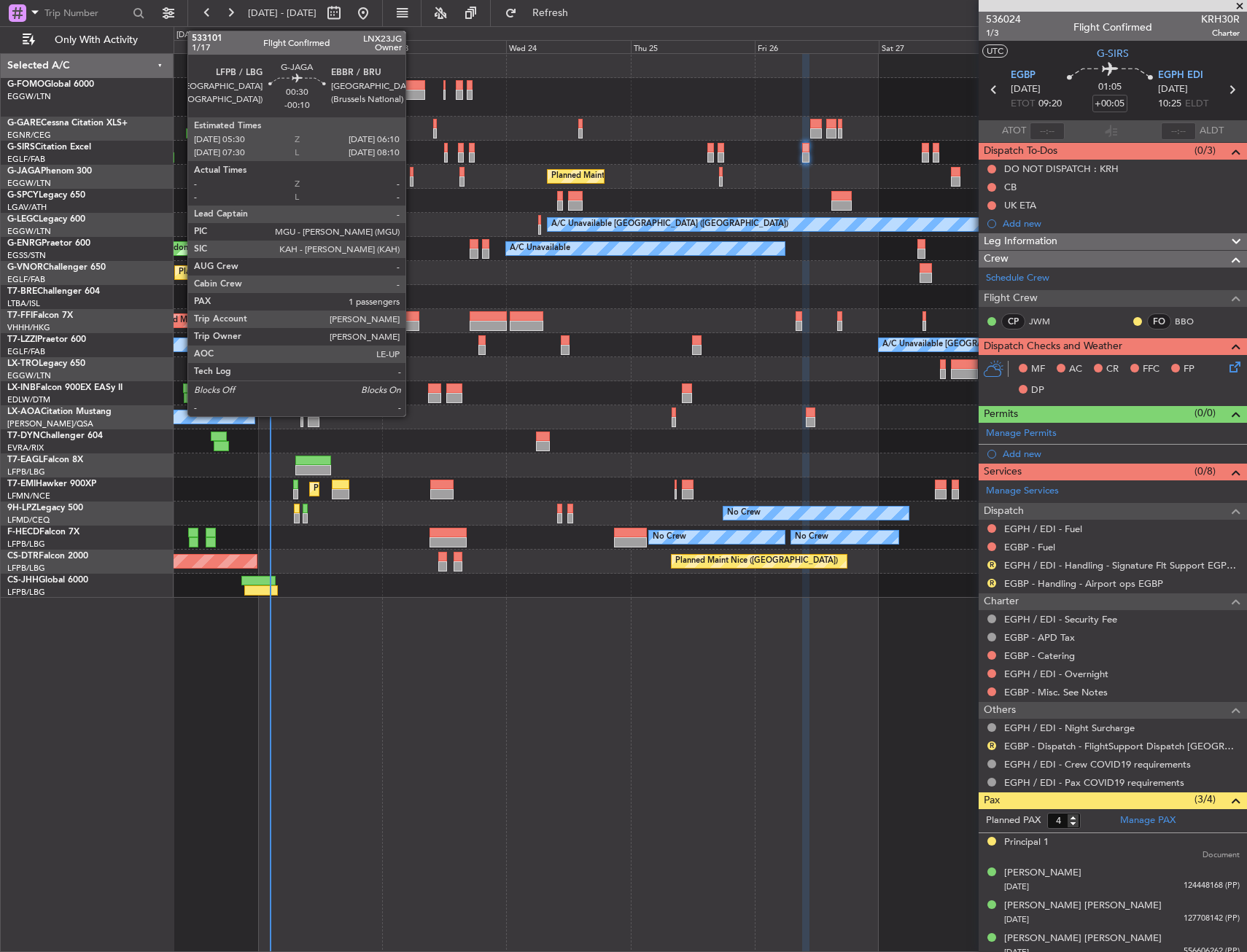
click at [412, 179] on div at bounding box center [412, 182] width 4 height 11
type input "-00:10"
type input "1"
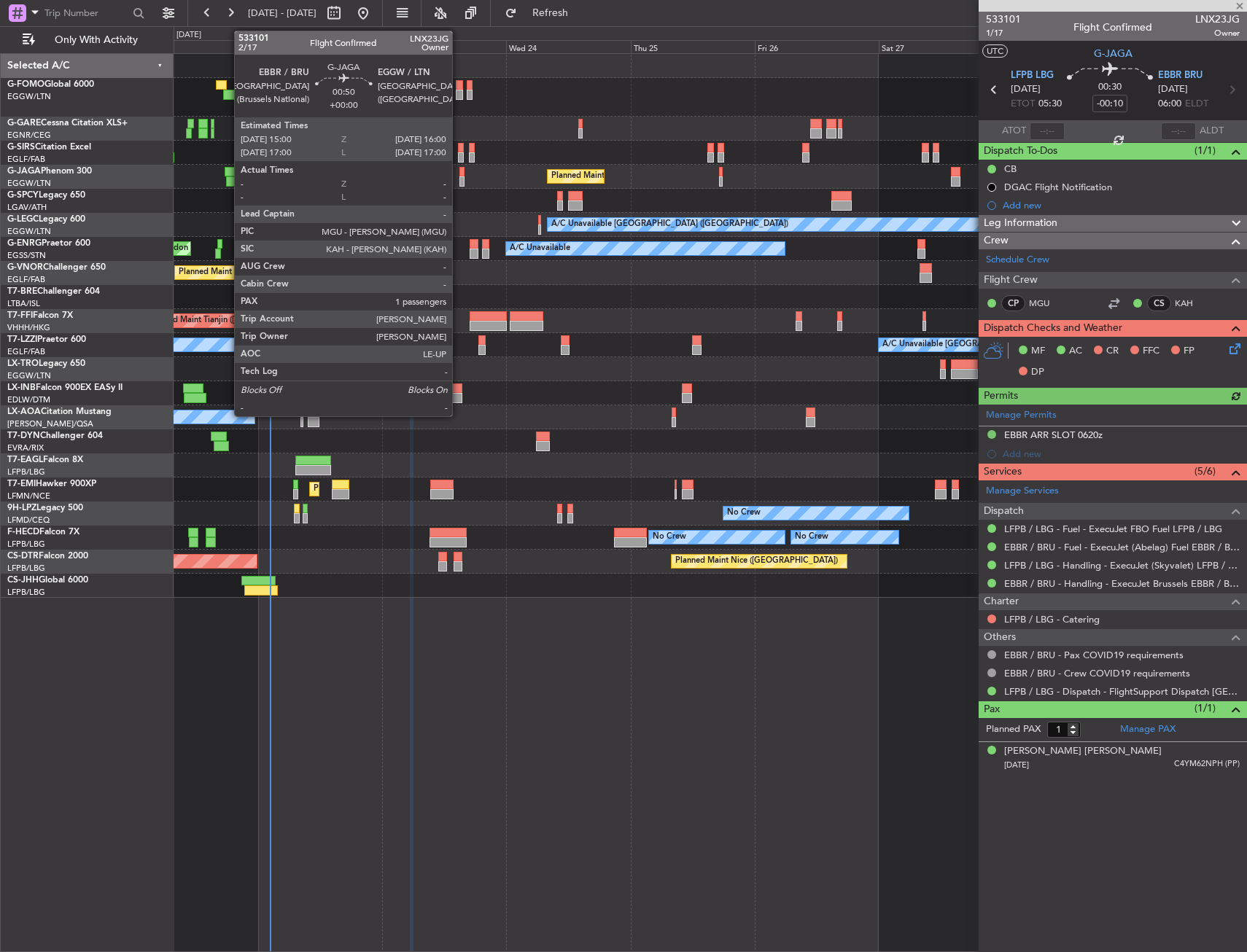
click at [459, 177] on div at bounding box center [462, 182] width 6 height 11
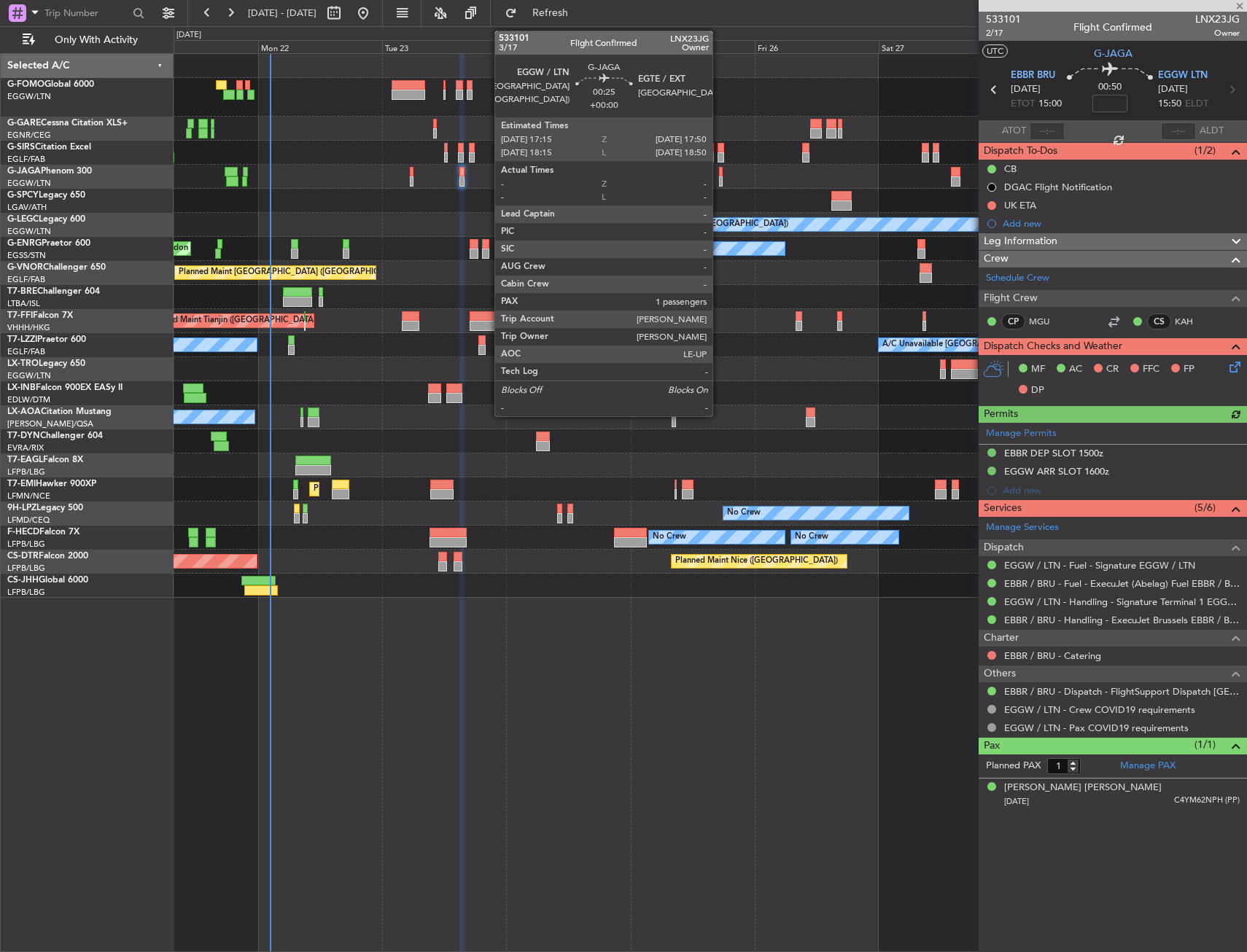
click at [719, 180] on div at bounding box center [721, 182] width 4 height 11
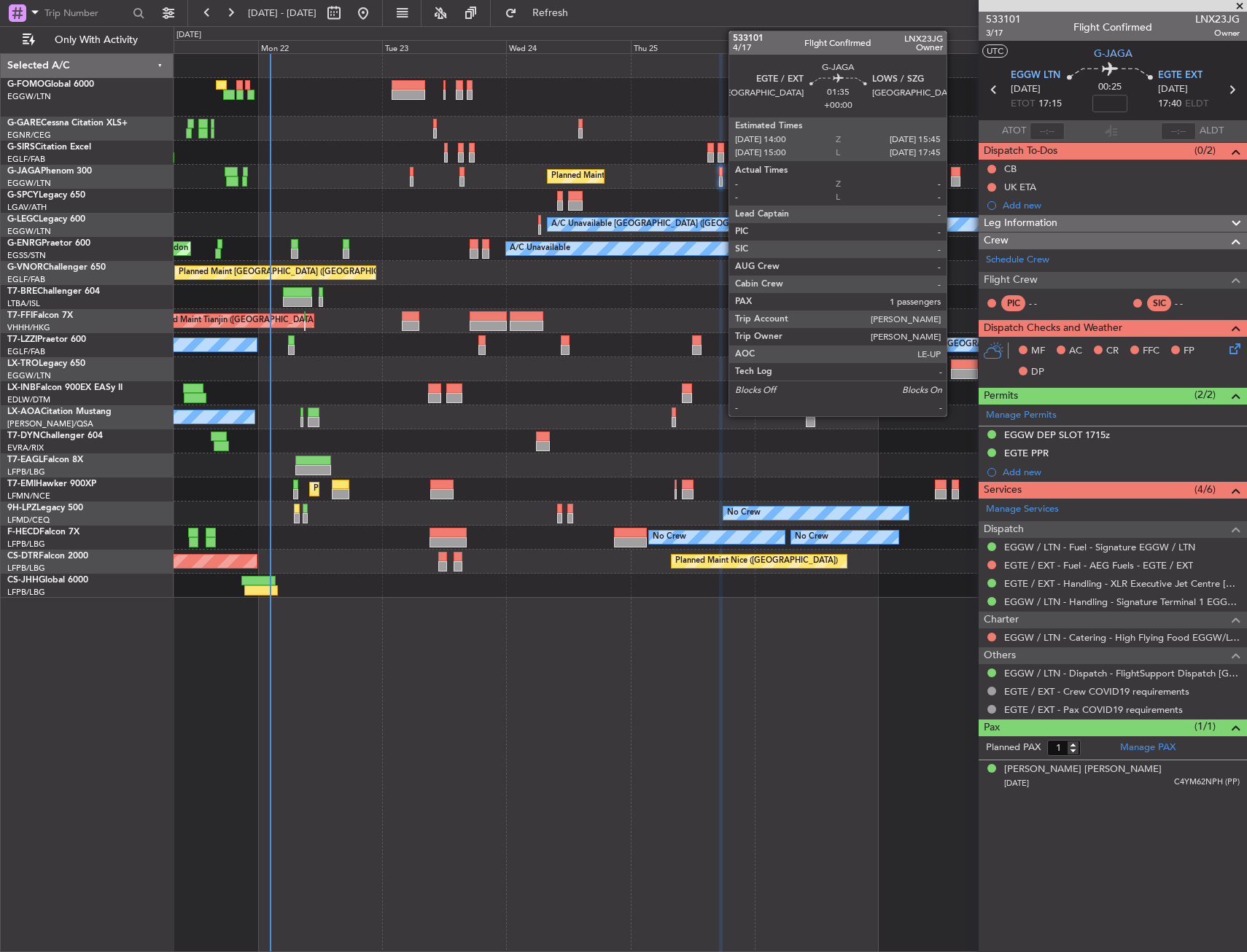
click at [953, 178] on div at bounding box center [955, 182] width 10 height 11
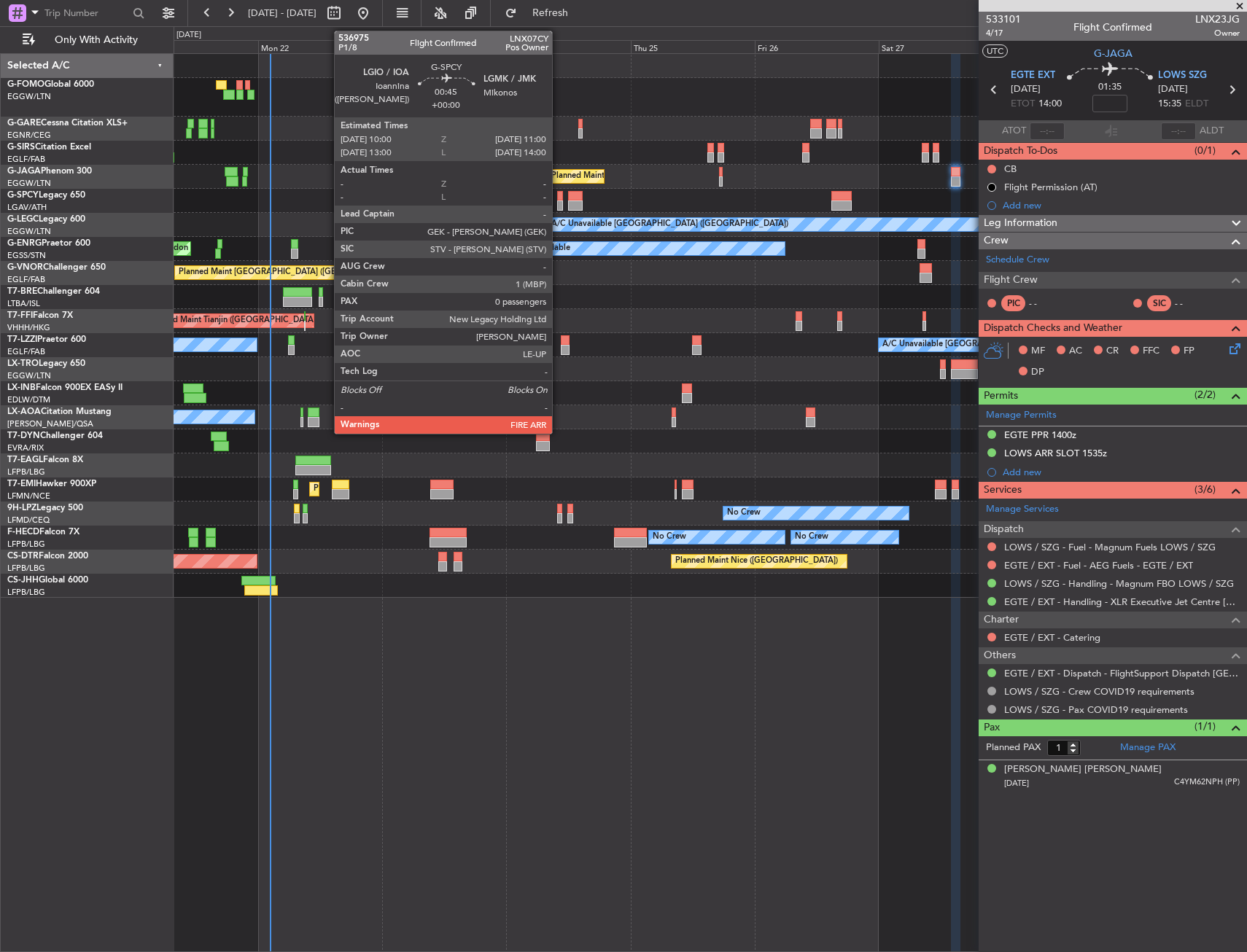
click at [559, 202] on div at bounding box center [560, 206] width 6 height 11
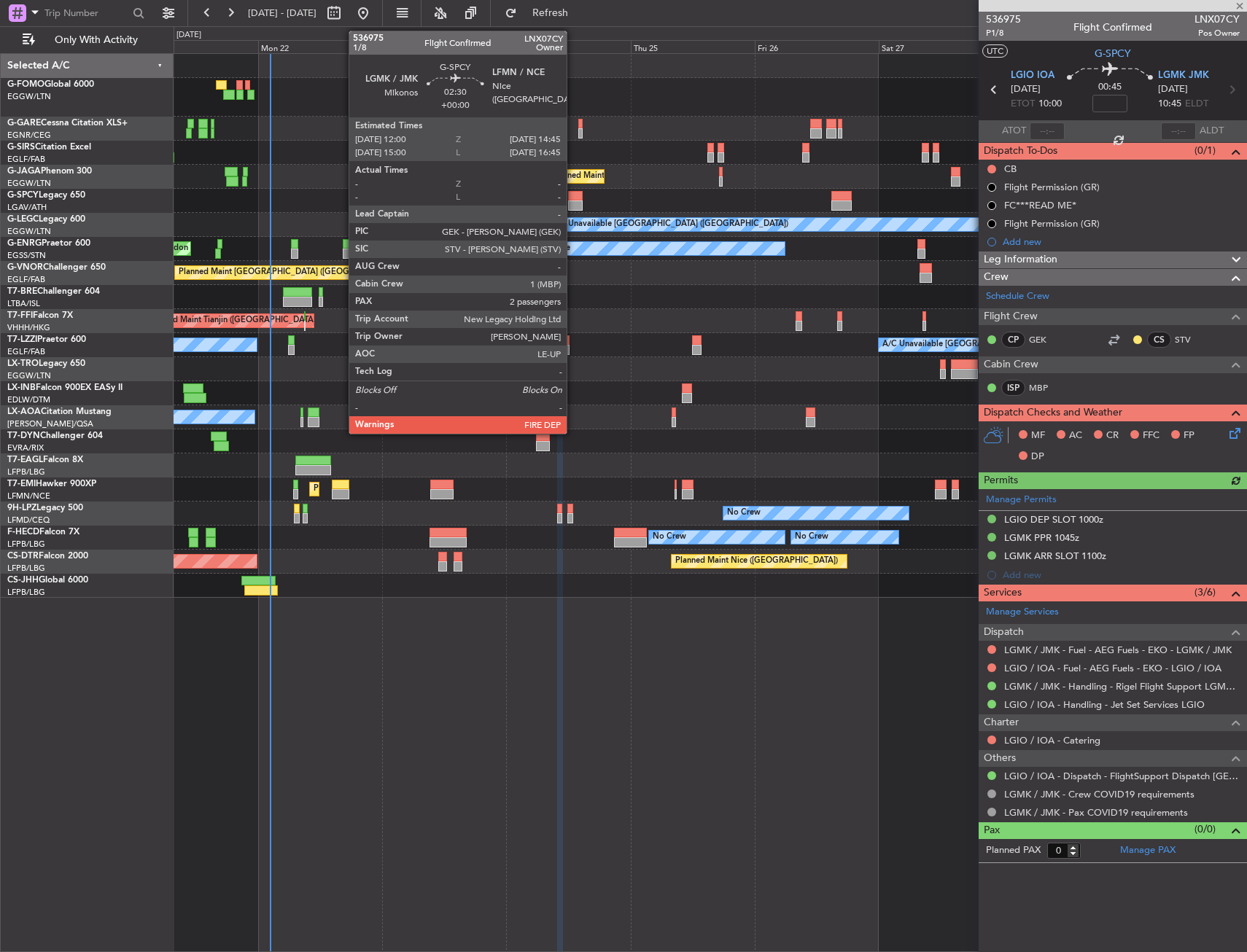
click at [573, 199] on div at bounding box center [575, 196] width 14 height 11
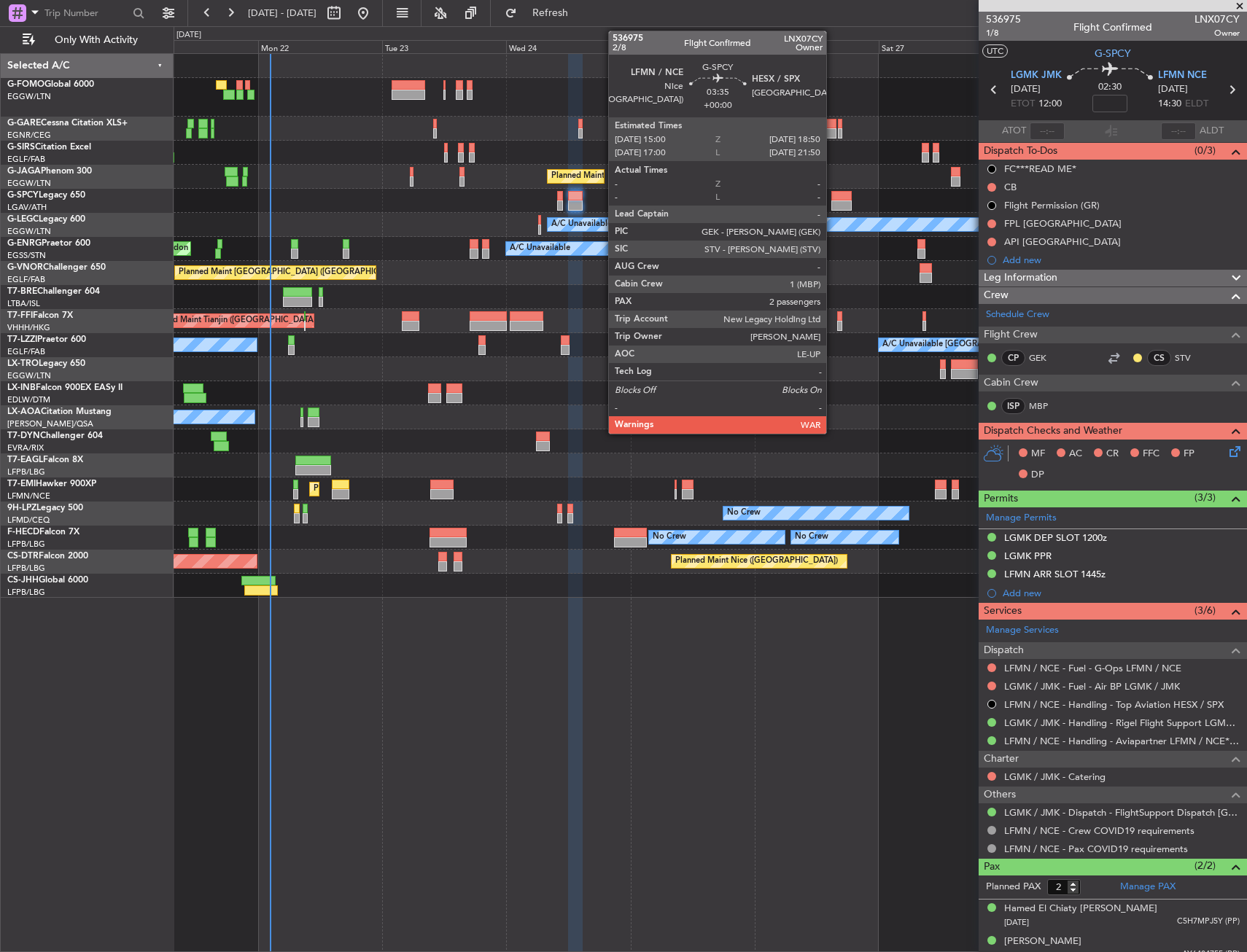
click at [835, 198] on div at bounding box center [841, 196] width 20 height 11
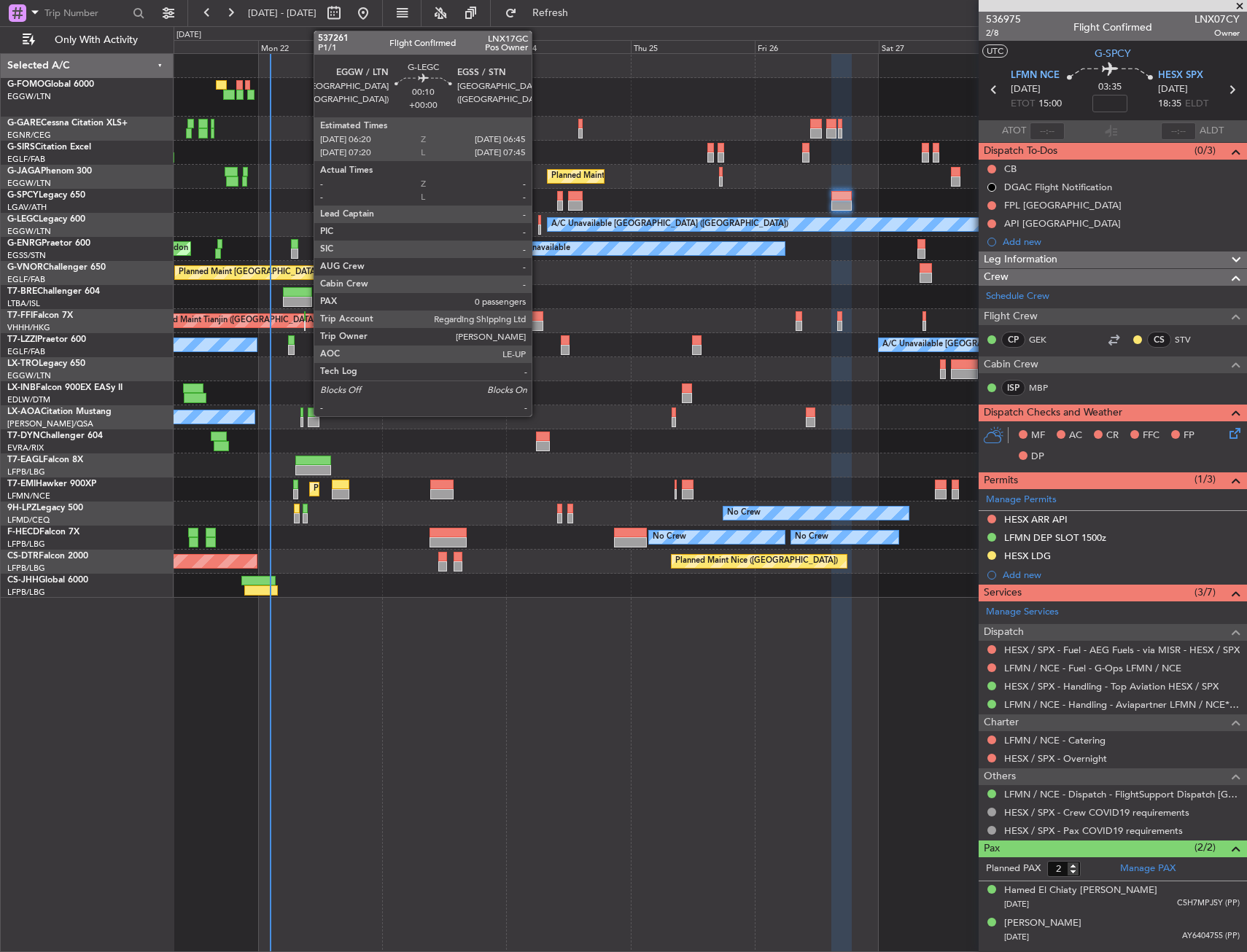
click at [539, 223] on div at bounding box center [539, 220] width 2 height 11
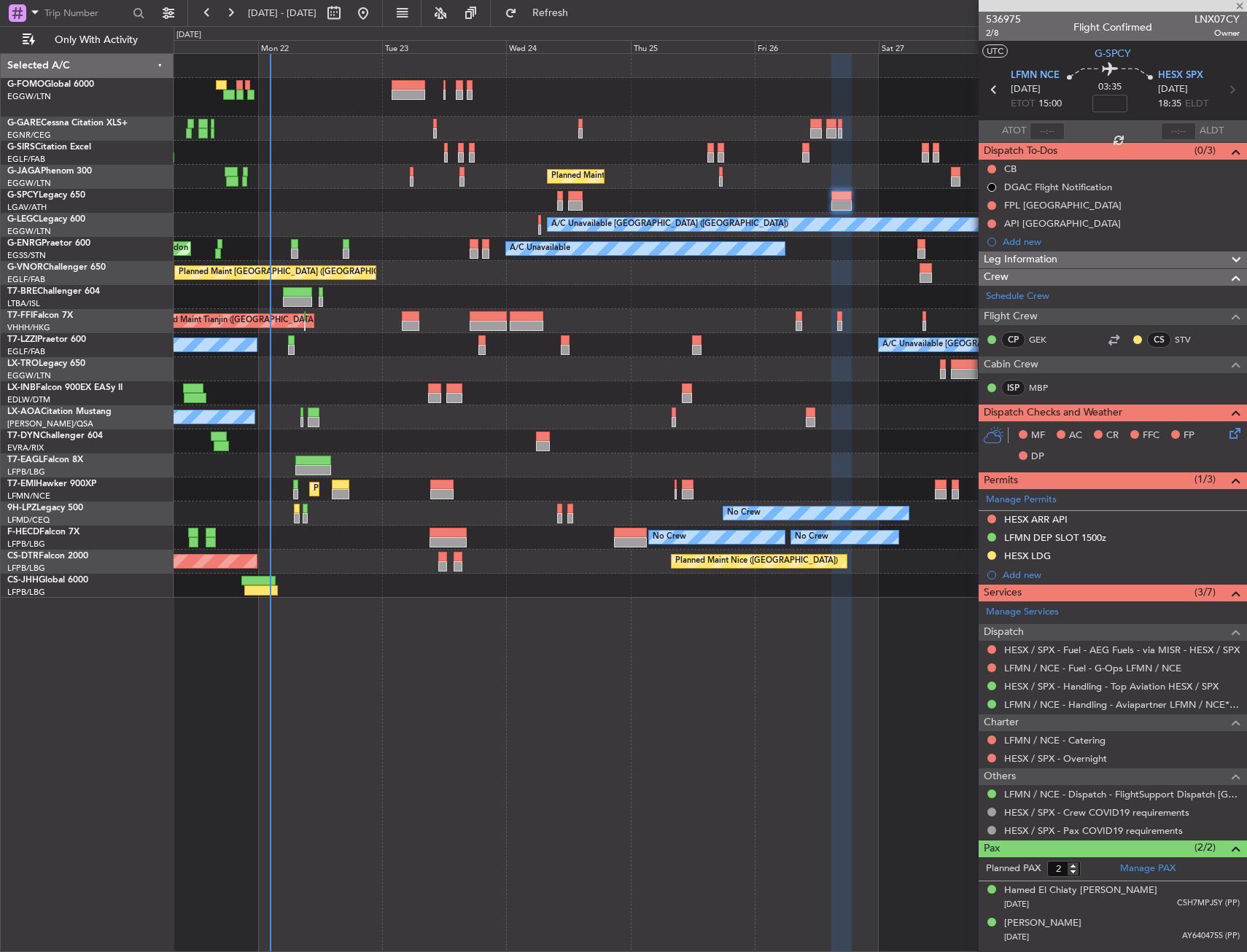
type input "0"
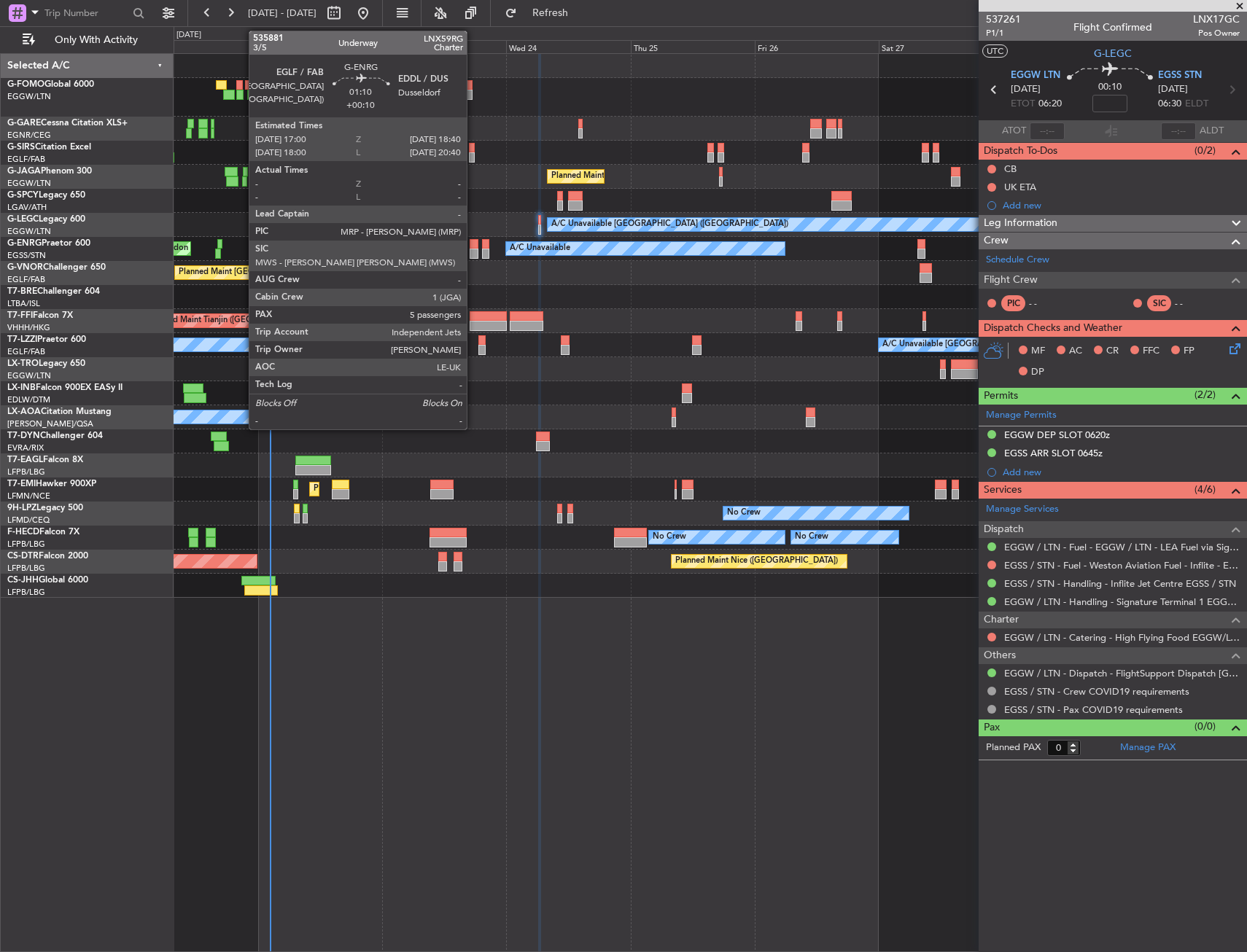
click at [474, 248] on div at bounding box center [474, 245] width 9 height 11
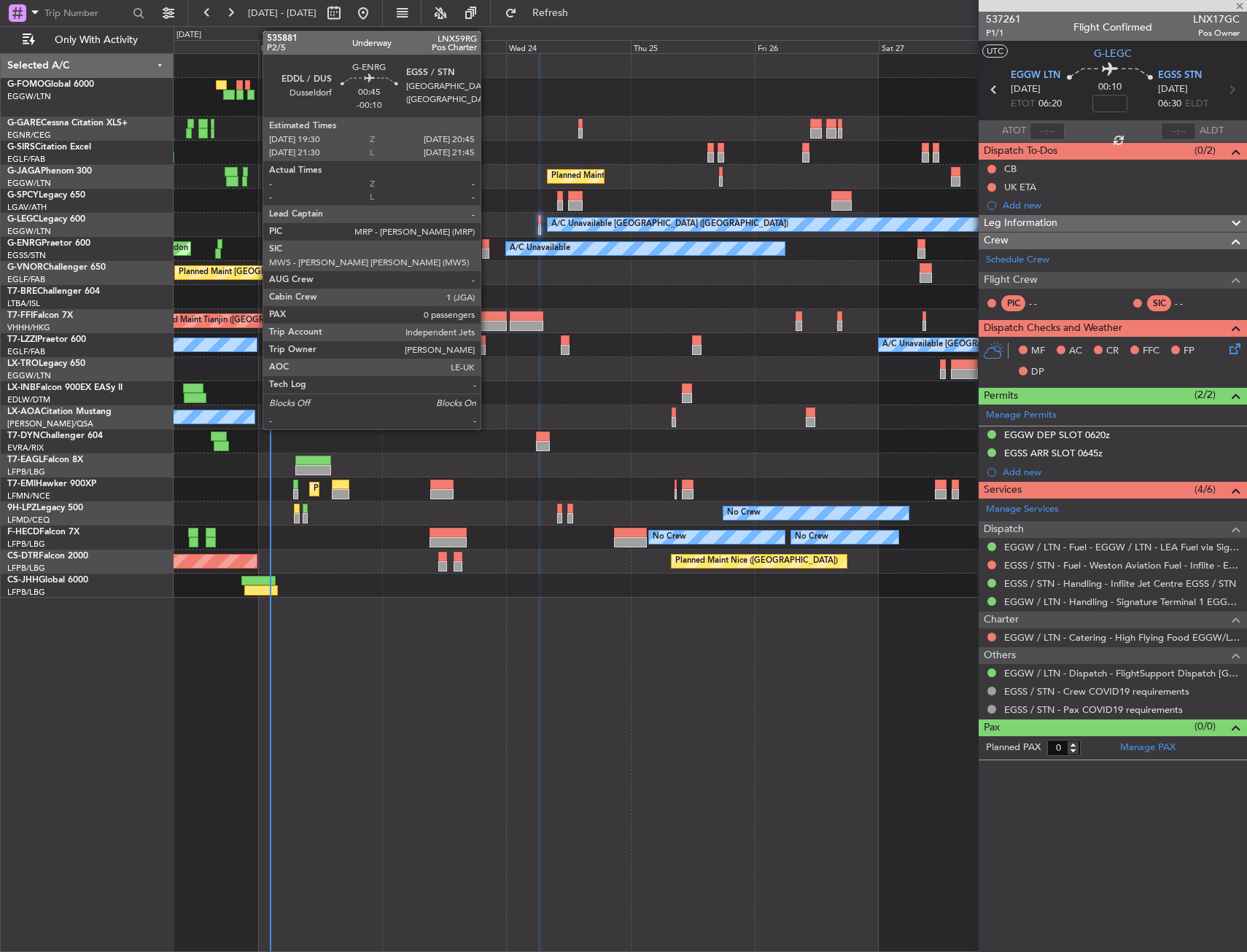
type input "+00:10"
type input "5"
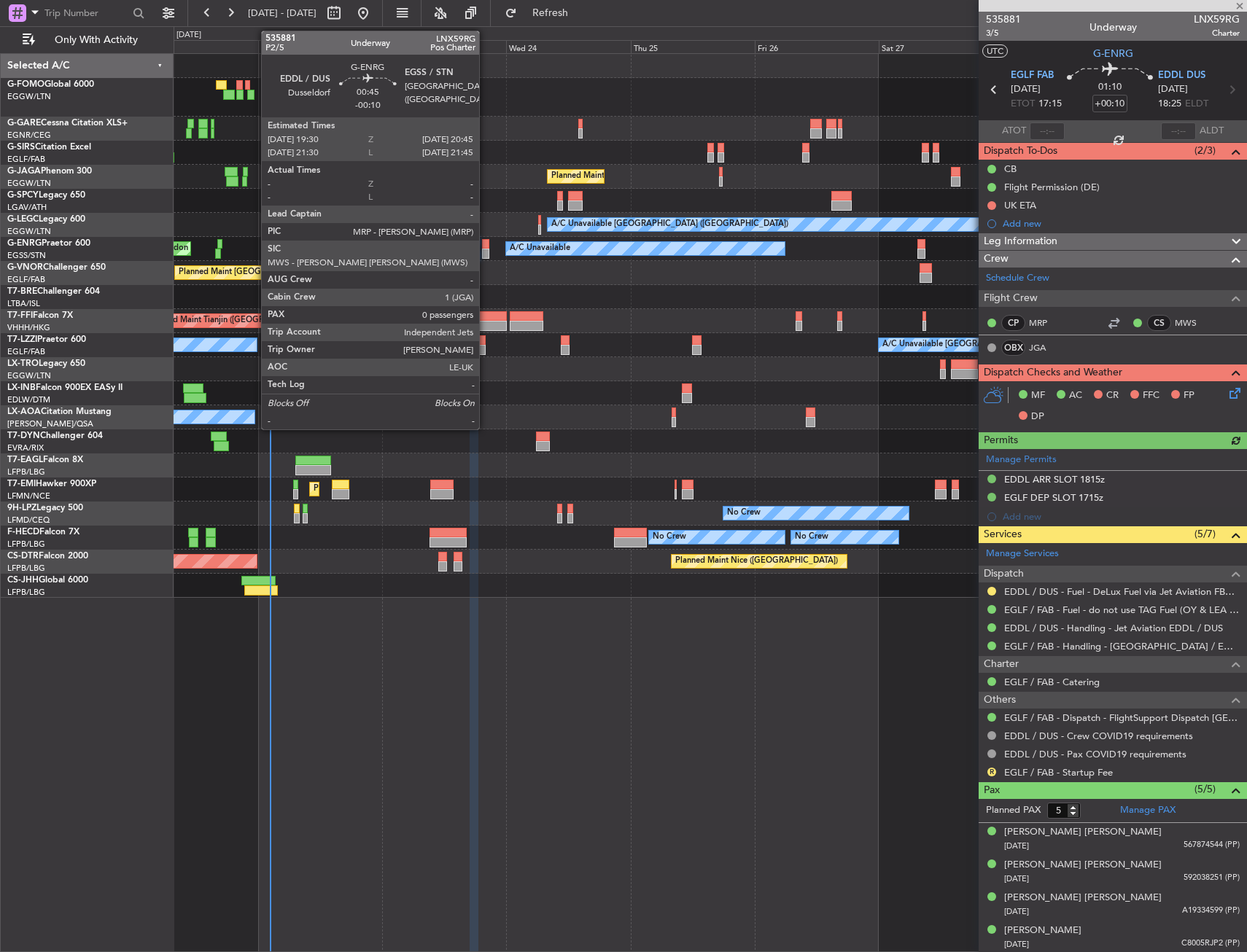
click at [486, 244] on div at bounding box center [485, 245] width 7 height 11
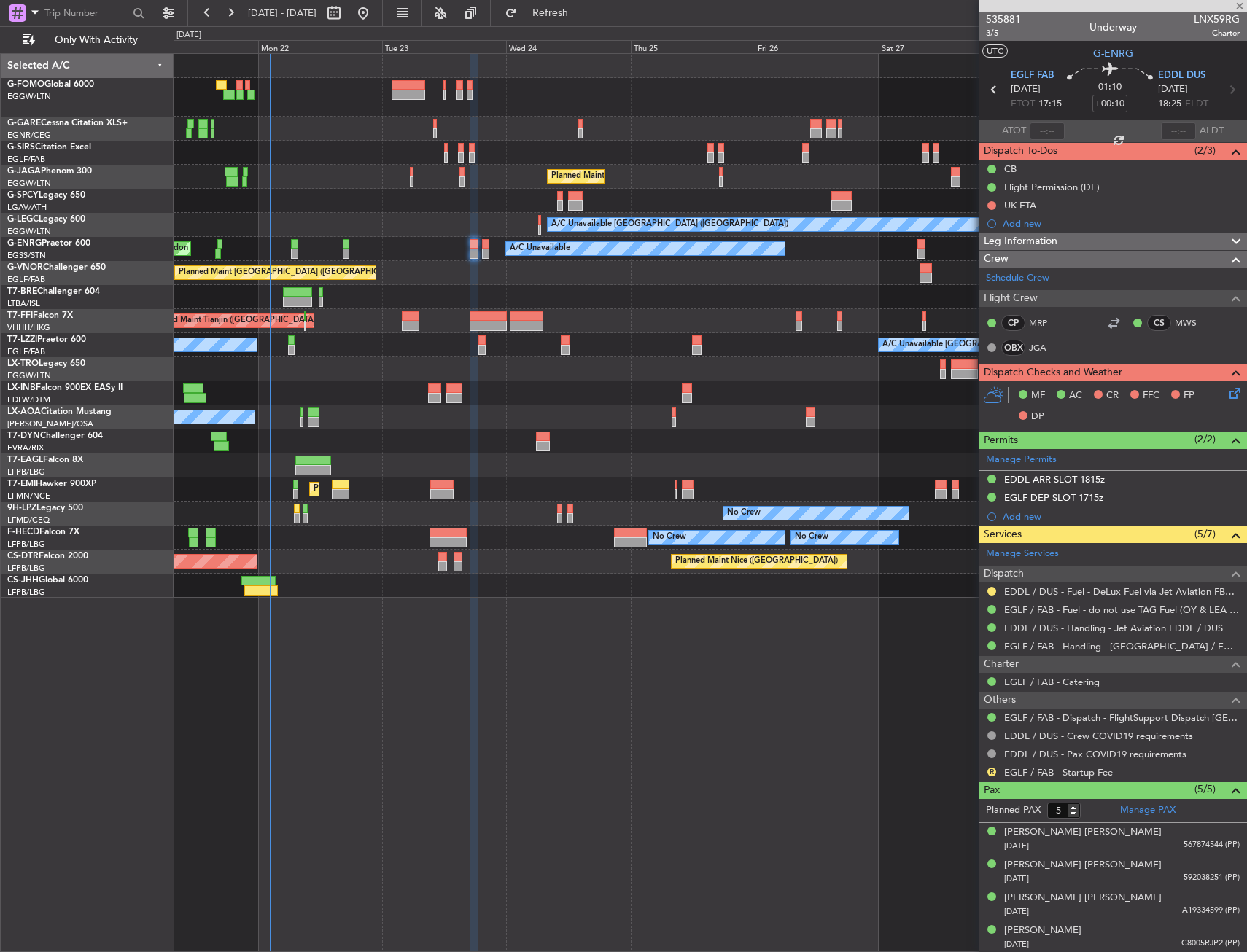
type input "-00:10"
type input "0"
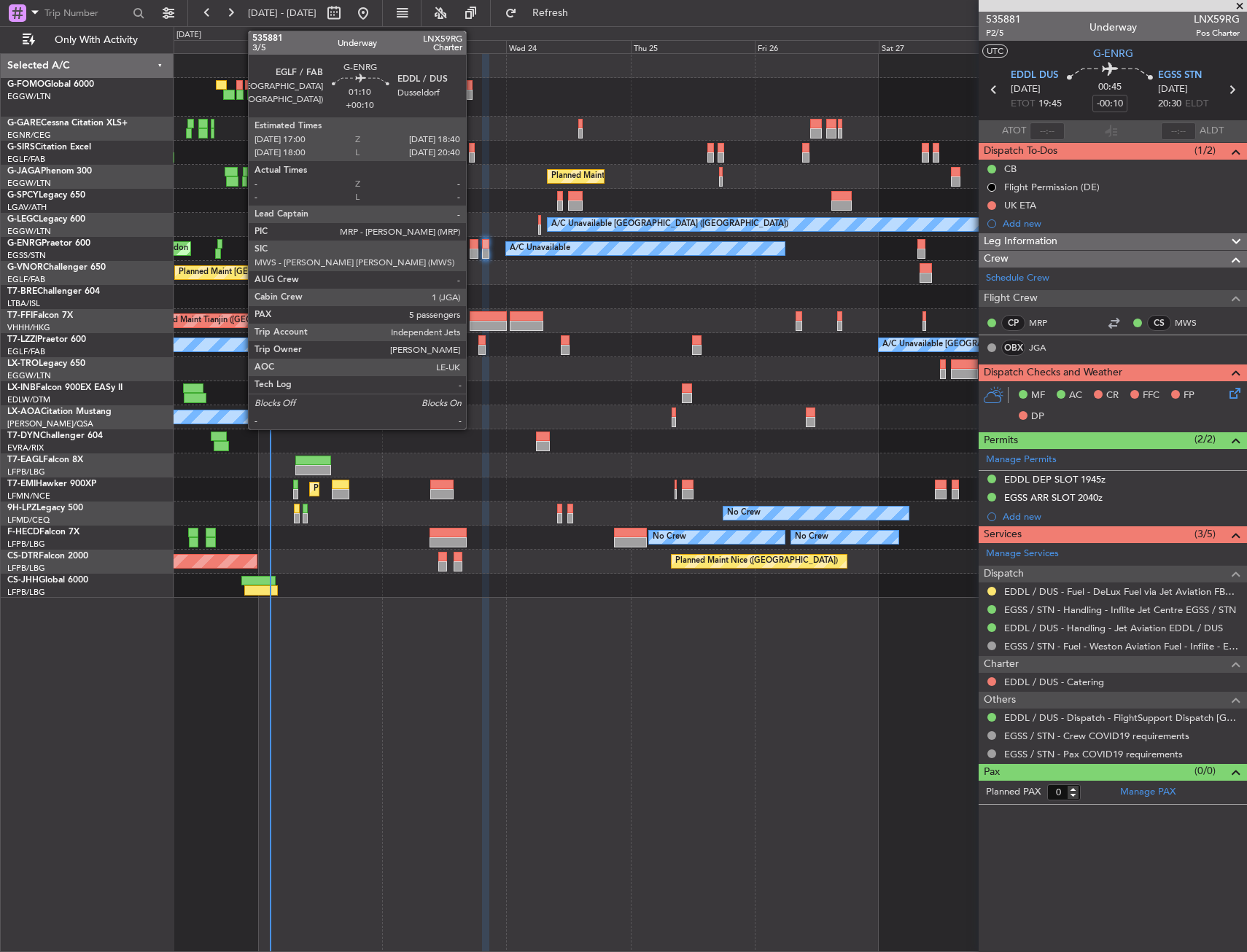
click at [473, 241] on div at bounding box center [474, 245] width 9 height 11
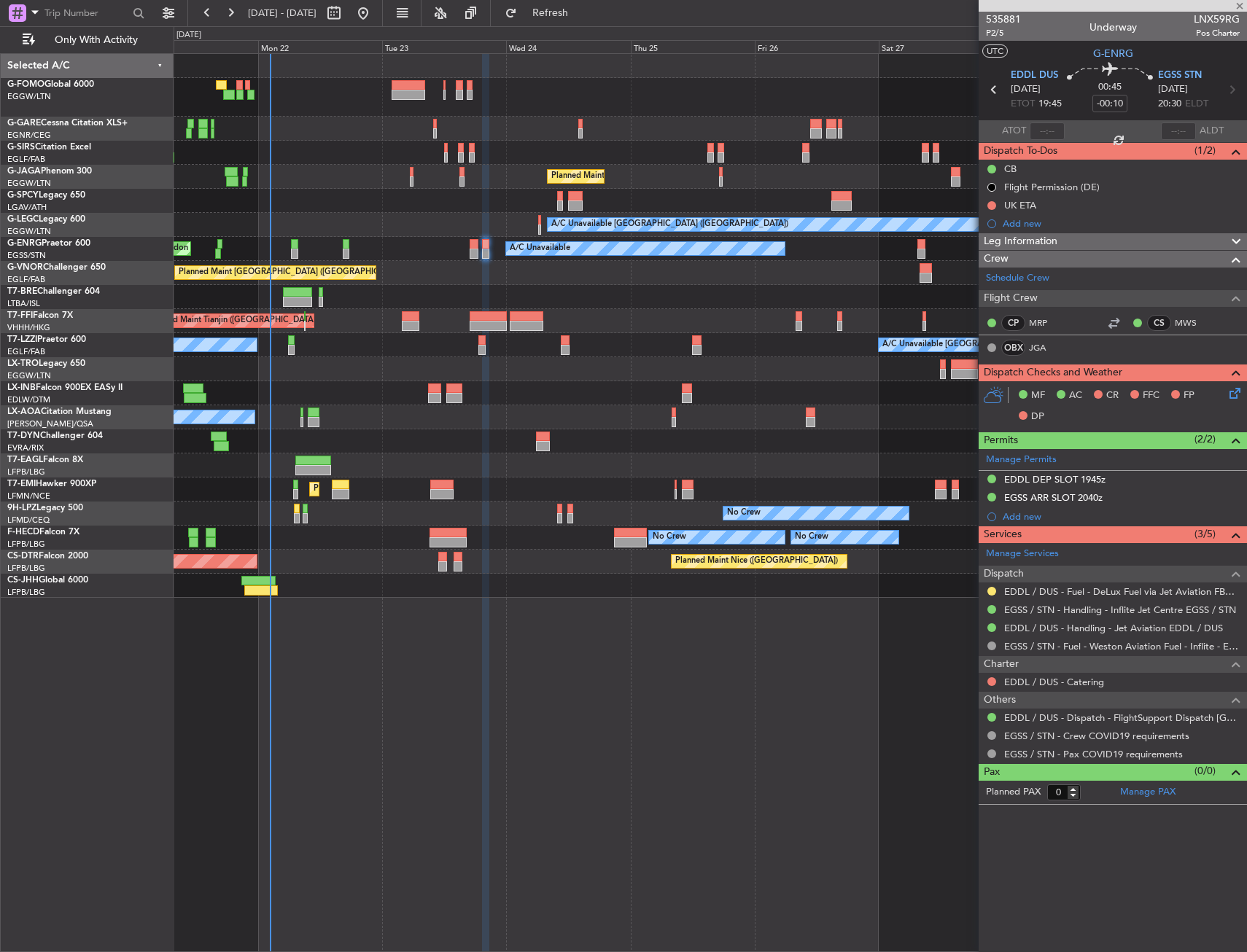
type input "+00:10"
type input "5"
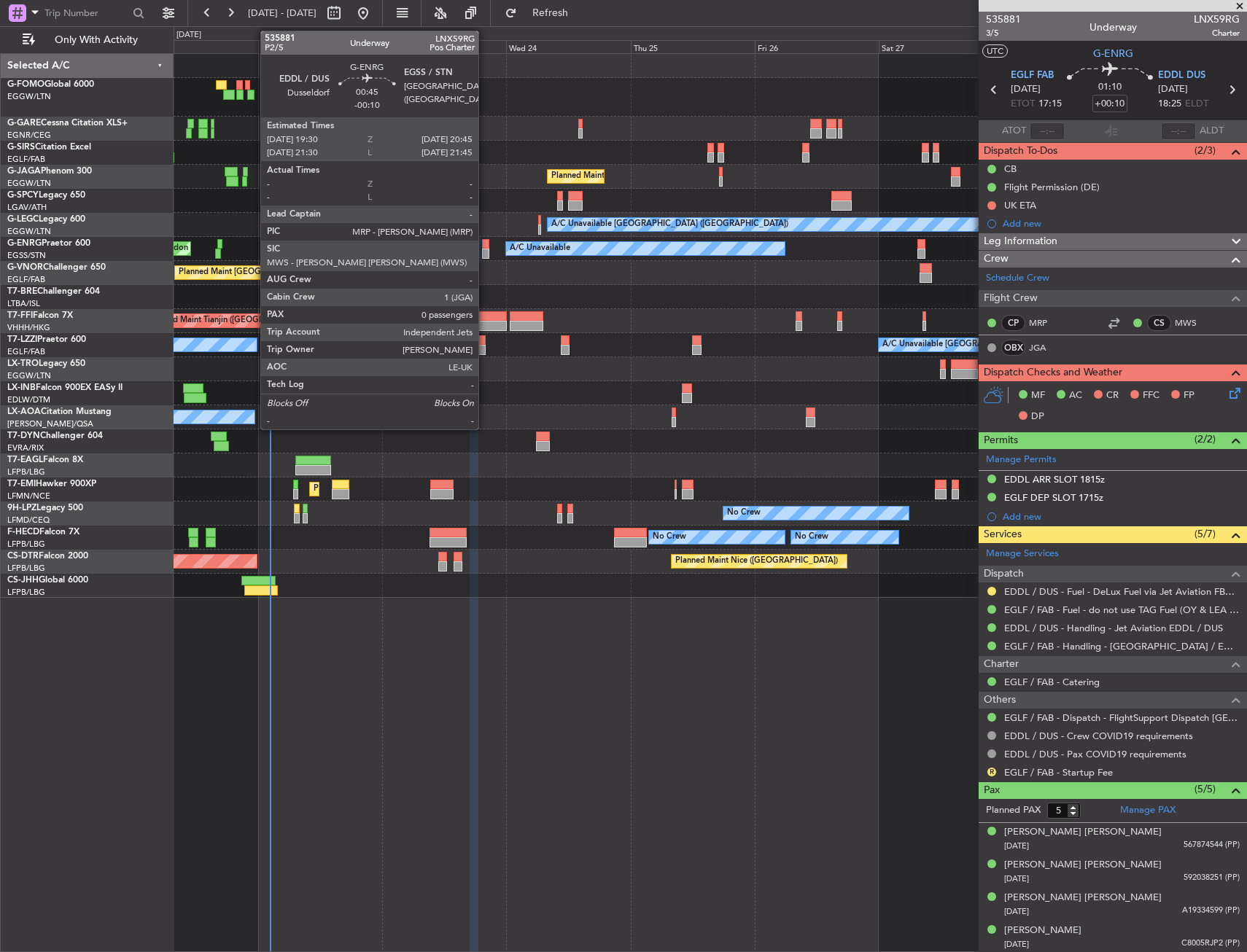
click at [485, 247] on div at bounding box center [485, 245] width 7 height 11
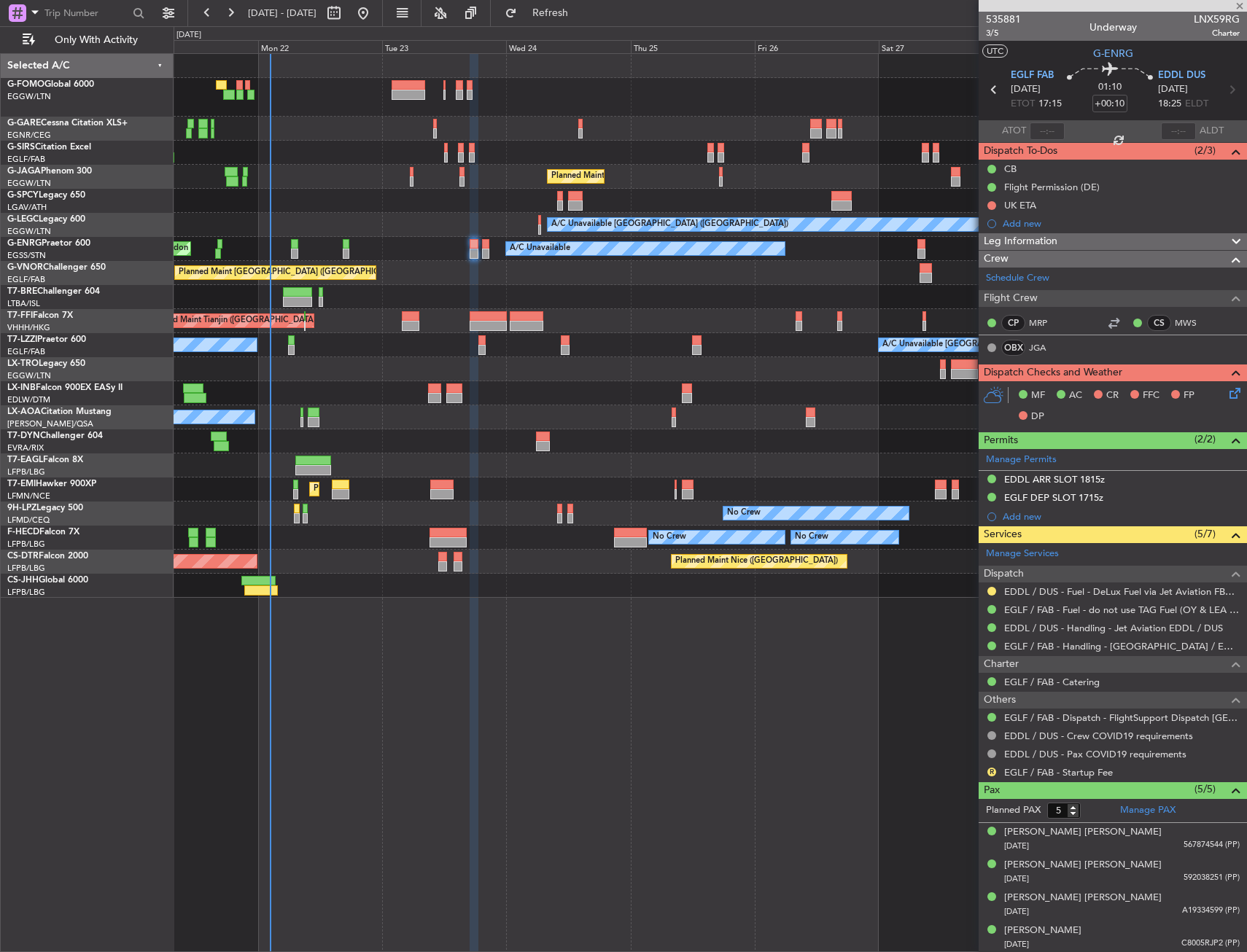
type input "-00:10"
type input "0"
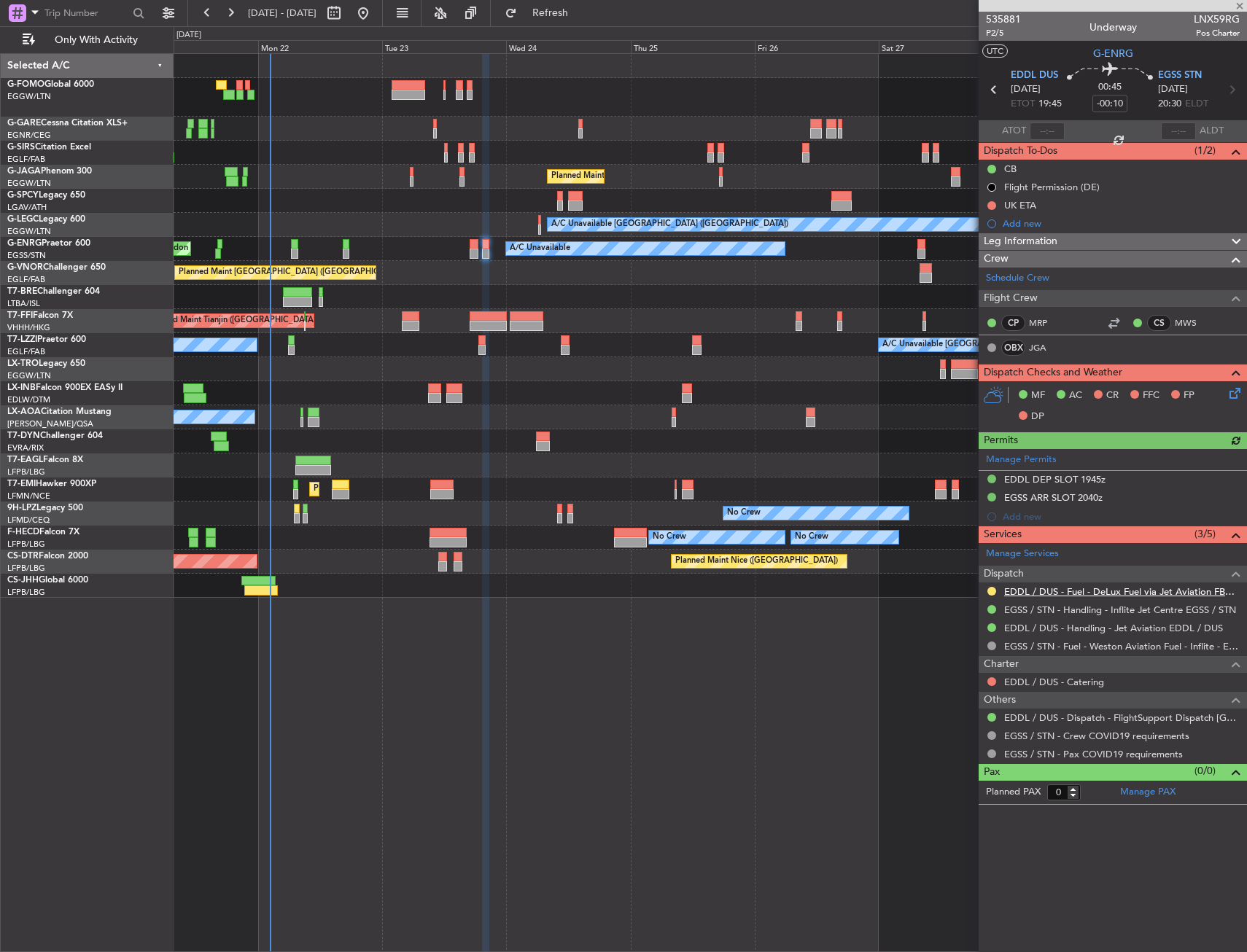
click at [1080, 589] on link "EDDL / DUS - Fuel - DeLux Fuel via Jet Aviation FBO - EDDL / DUS" at bounding box center [1122, 591] width 236 height 12
click at [993, 91] on icon at bounding box center [994, 89] width 19 height 19
type input "+00:10"
type input "5"
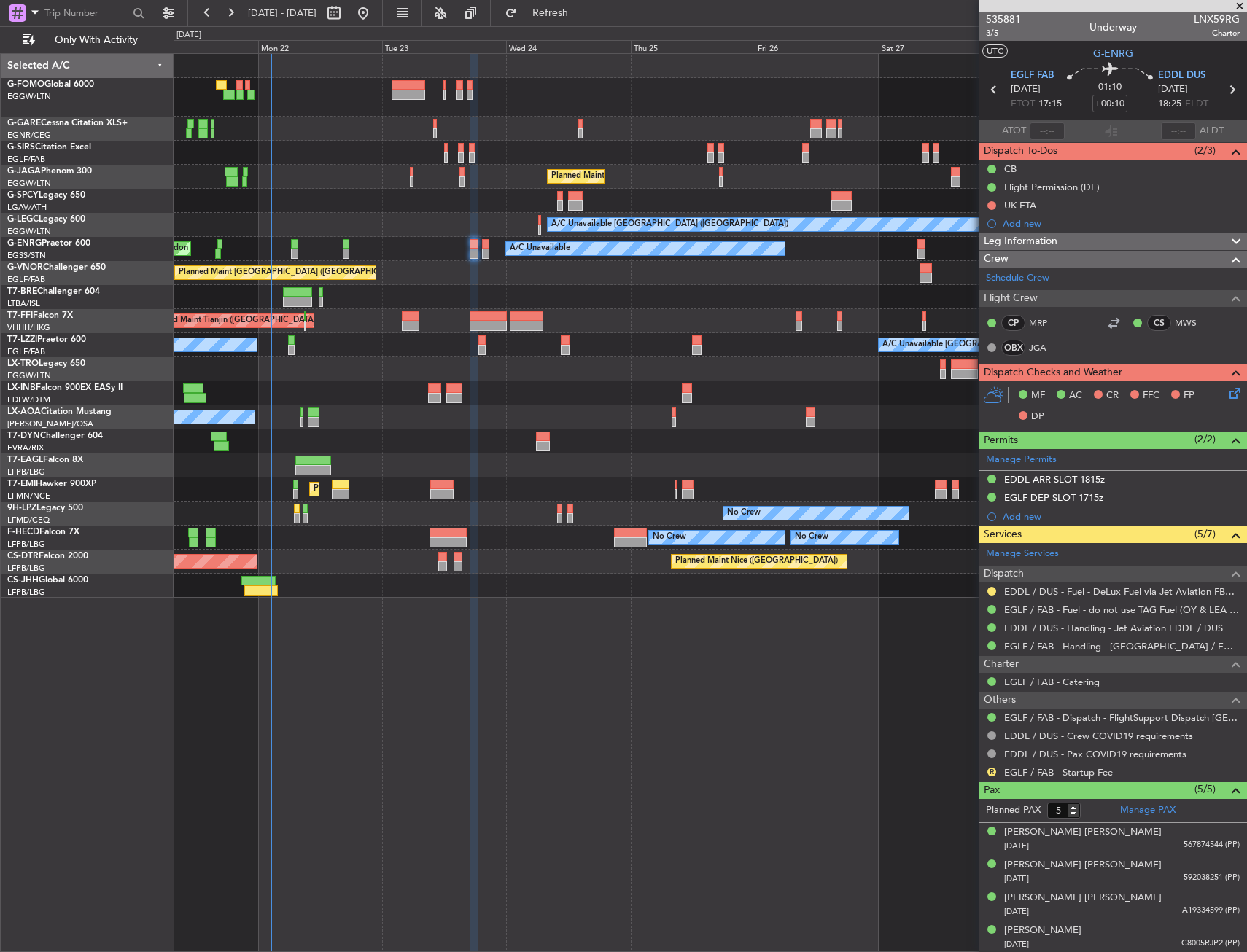
drag, startPoint x: 1034, startPoint y: 220, endPoint x: 1040, endPoint y: 233, distance: 14.3
click at [1034, 220] on div "Add new" at bounding box center [1122, 223] width 237 height 12
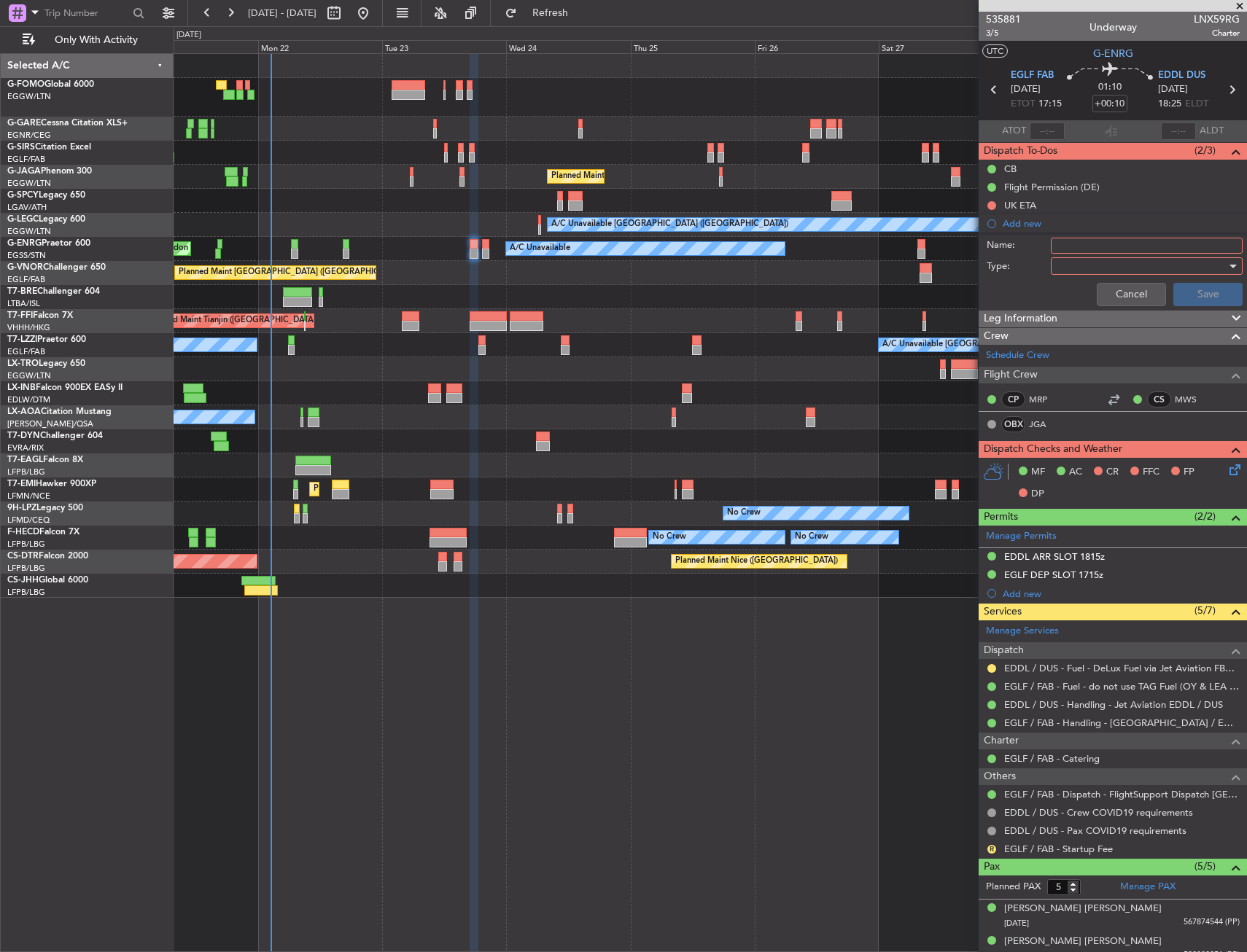
click at [1076, 248] on input "Name:" at bounding box center [1147, 245] width 192 height 16
type input "EDDL fuel via handling"
click at [1075, 257] on div at bounding box center [1141, 266] width 170 height 22
click at [1092, 277] on div at bounding box center [623, 476] width 1247 height 952
click at [1088, 267] on div at bounding box center [1141, 266] width 170 height 22
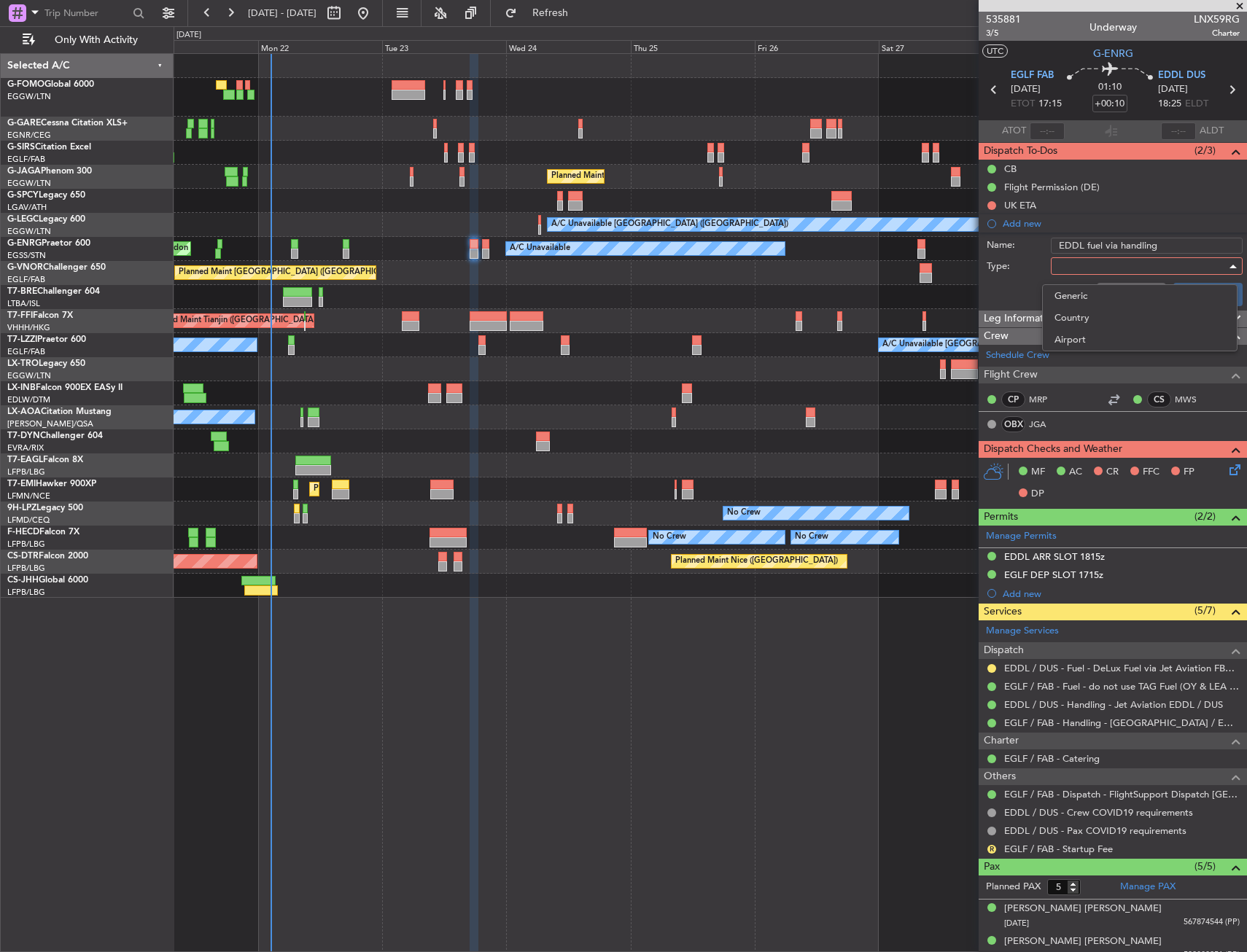
click at [1085, 291] on span "Generic" at bounding box center [1140, 296] width 171 height 22
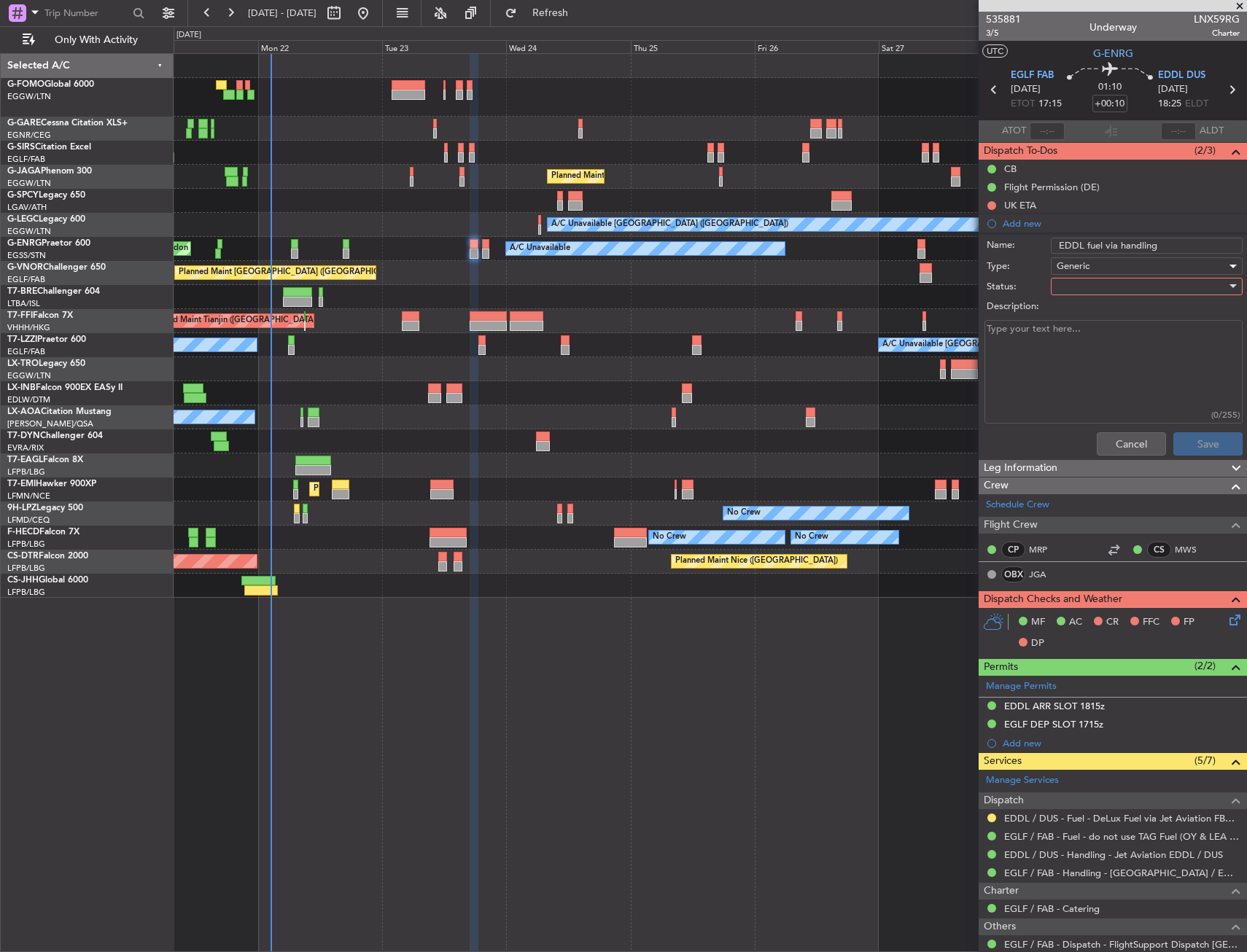
click at [1080, 284] on div at bounding box center [1141, 286] width 170 height 22
click at [1082, 344] on span "In Progress" at bounding box center [1140, 337] width 171 height 22
click at [1189, 440] on button "Save" at bounding box center [1208, 444] width 69 height 23
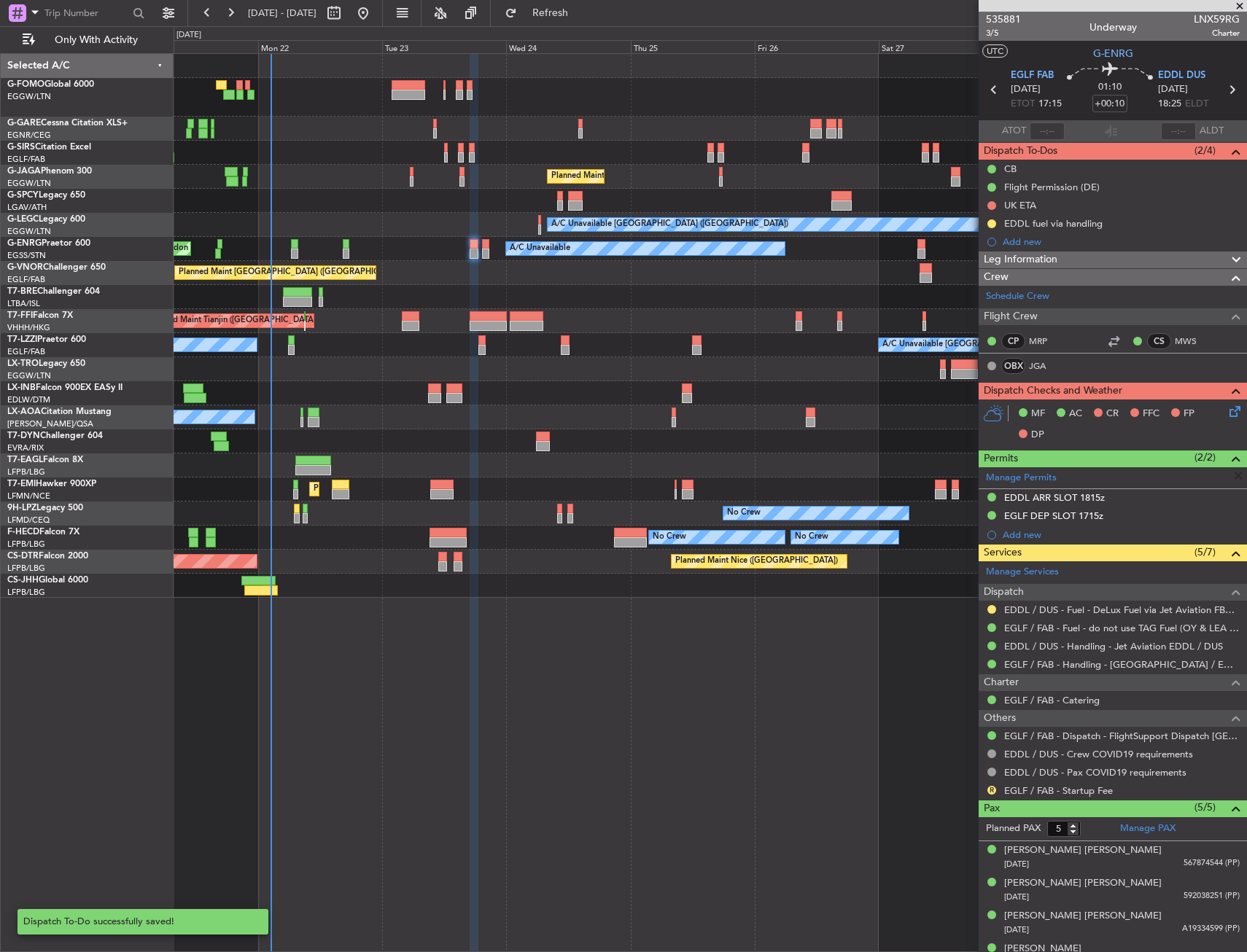
click at [1125, 245] on div "Add new" at bounding box center [1122, 242] width 237 height 12
click at [1125, 245] on li "Add new" at bounding box center [1113, 242] width 268 height 18
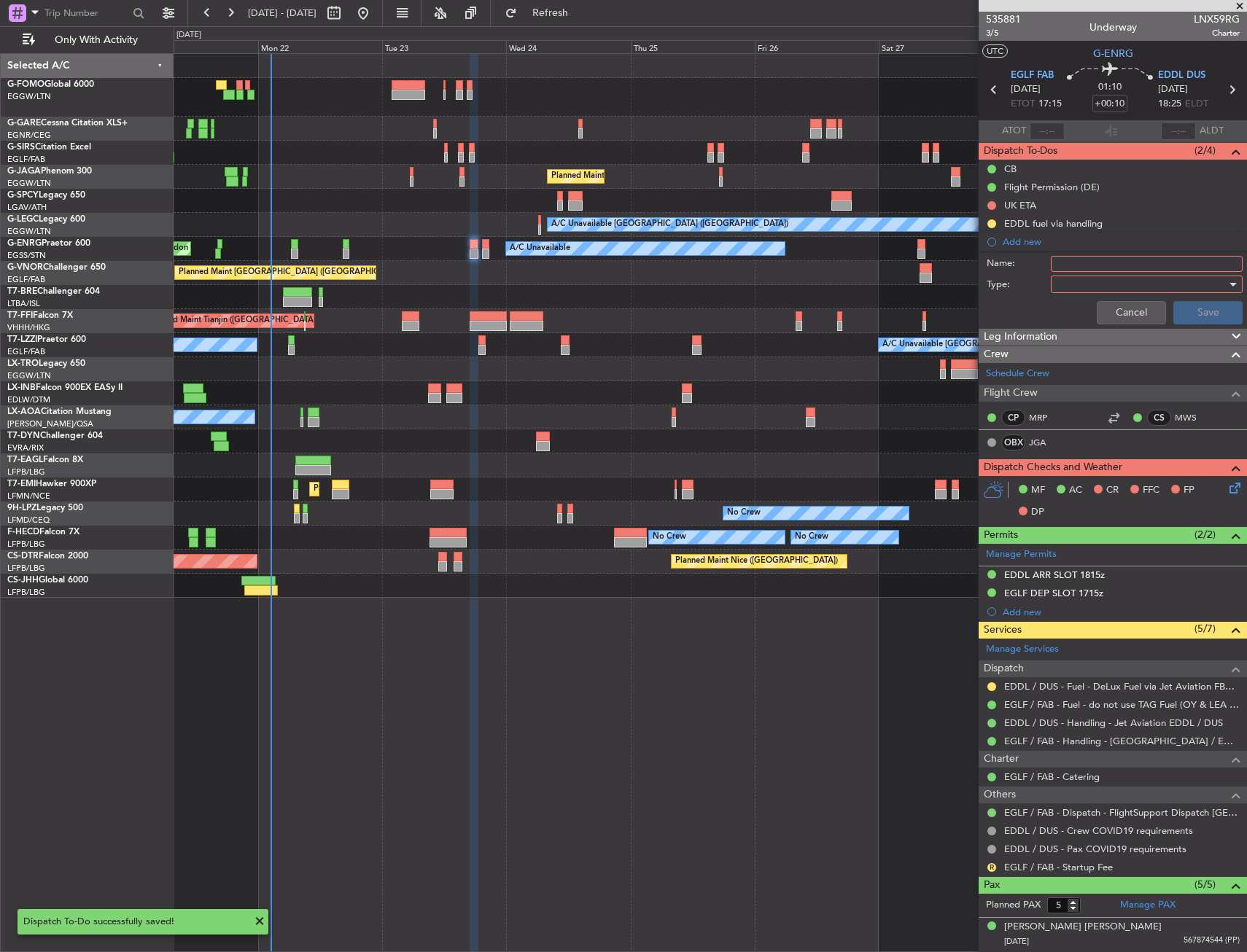
click at [1094, 224] on div "EDDL fuel via handling" at bounding box center [1054, 223] width 98 height 12
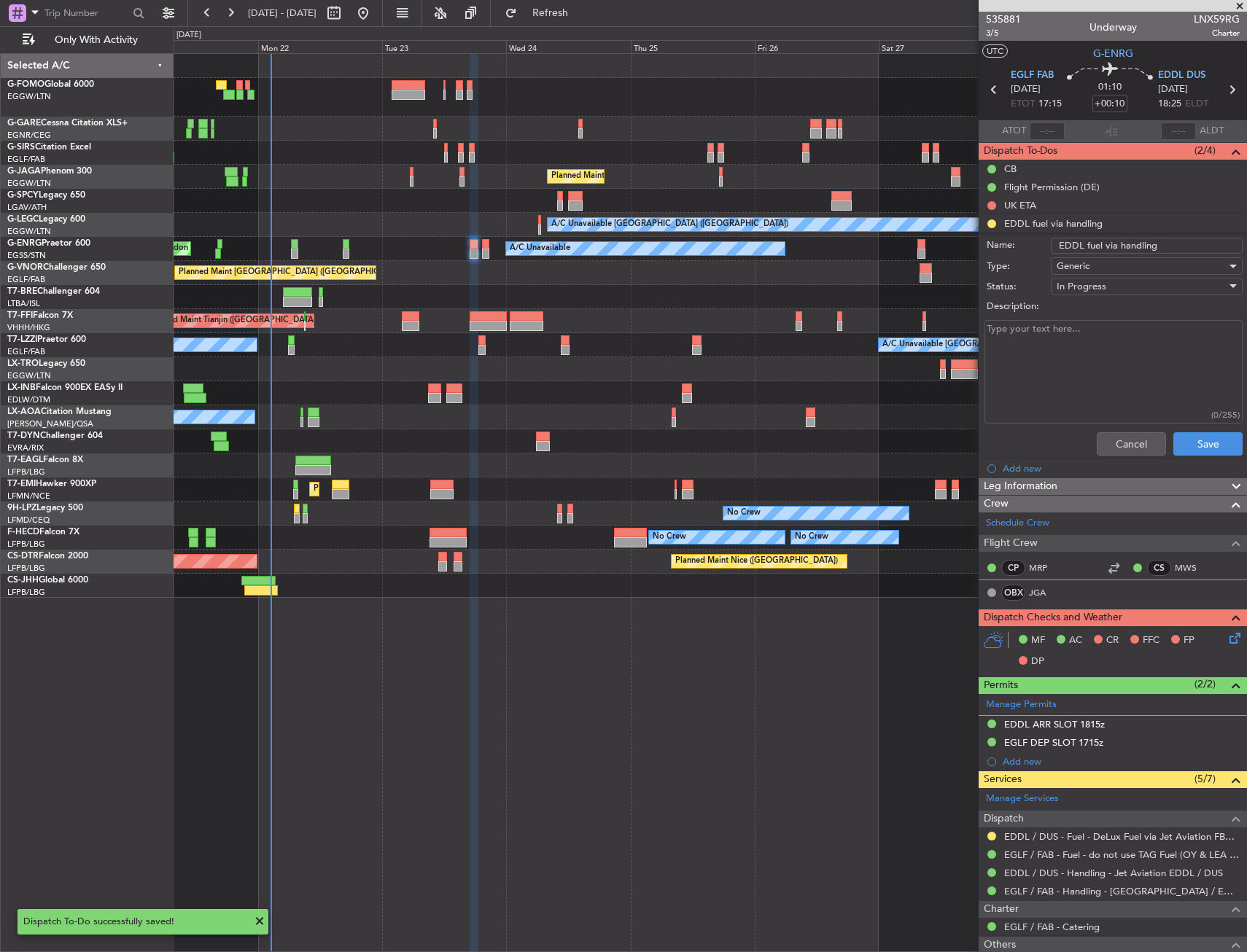
click at [1104, 251] on input "EDDL fuel via handling" at bounding box center [1147, 245] width 192 height 16
drag, startPoint x: 1119, startPoint y: 436, endPoint x: 1125, endPoint y: 405, distance: 31.6
click at [1119, 435] on button "Cancel" at bounding box center [1131, 444] width 69 height 23
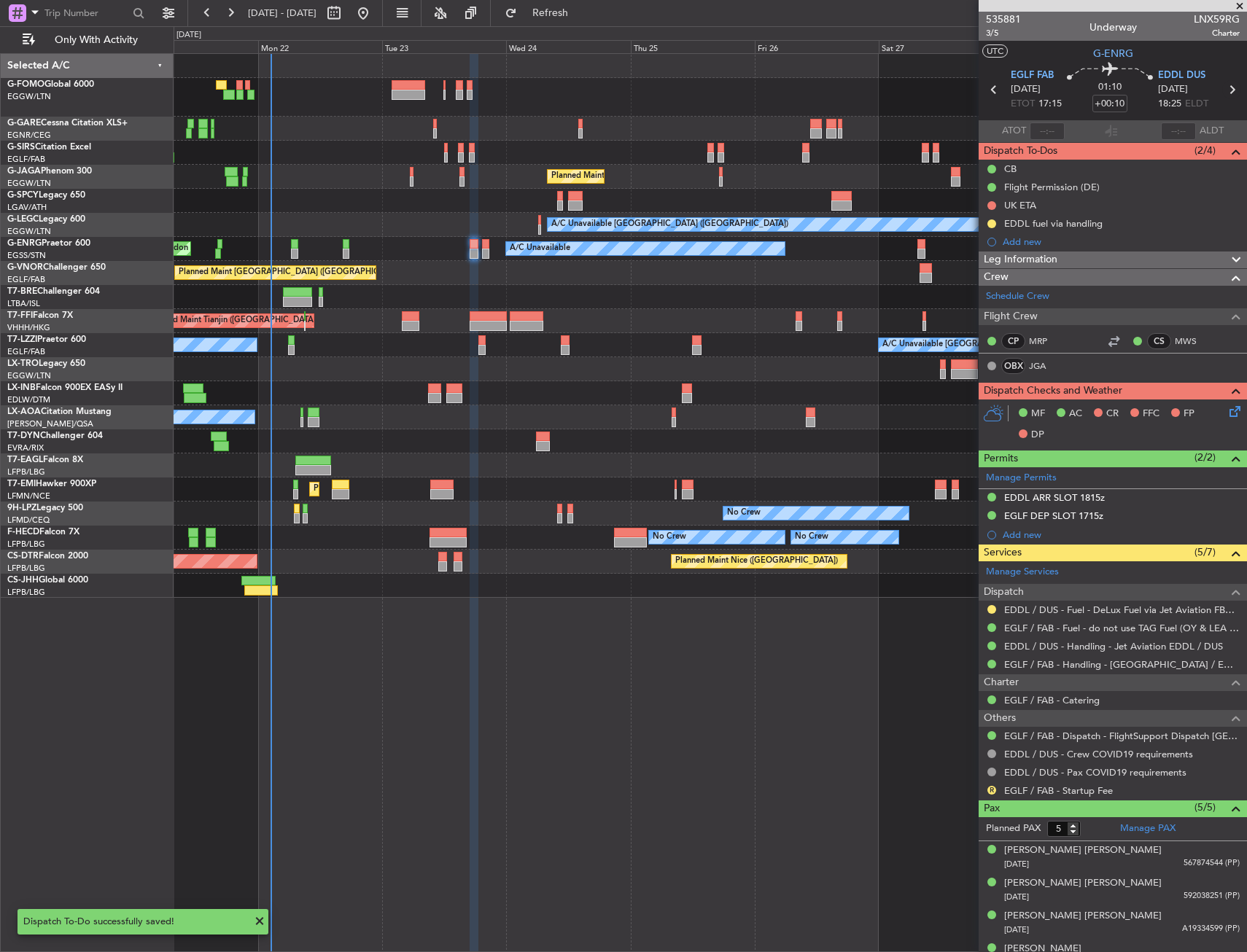
click at [1222, 90] on icon at bounding box center [1231, 89] width 19 height 19
type input "-00:10"
type input "0"
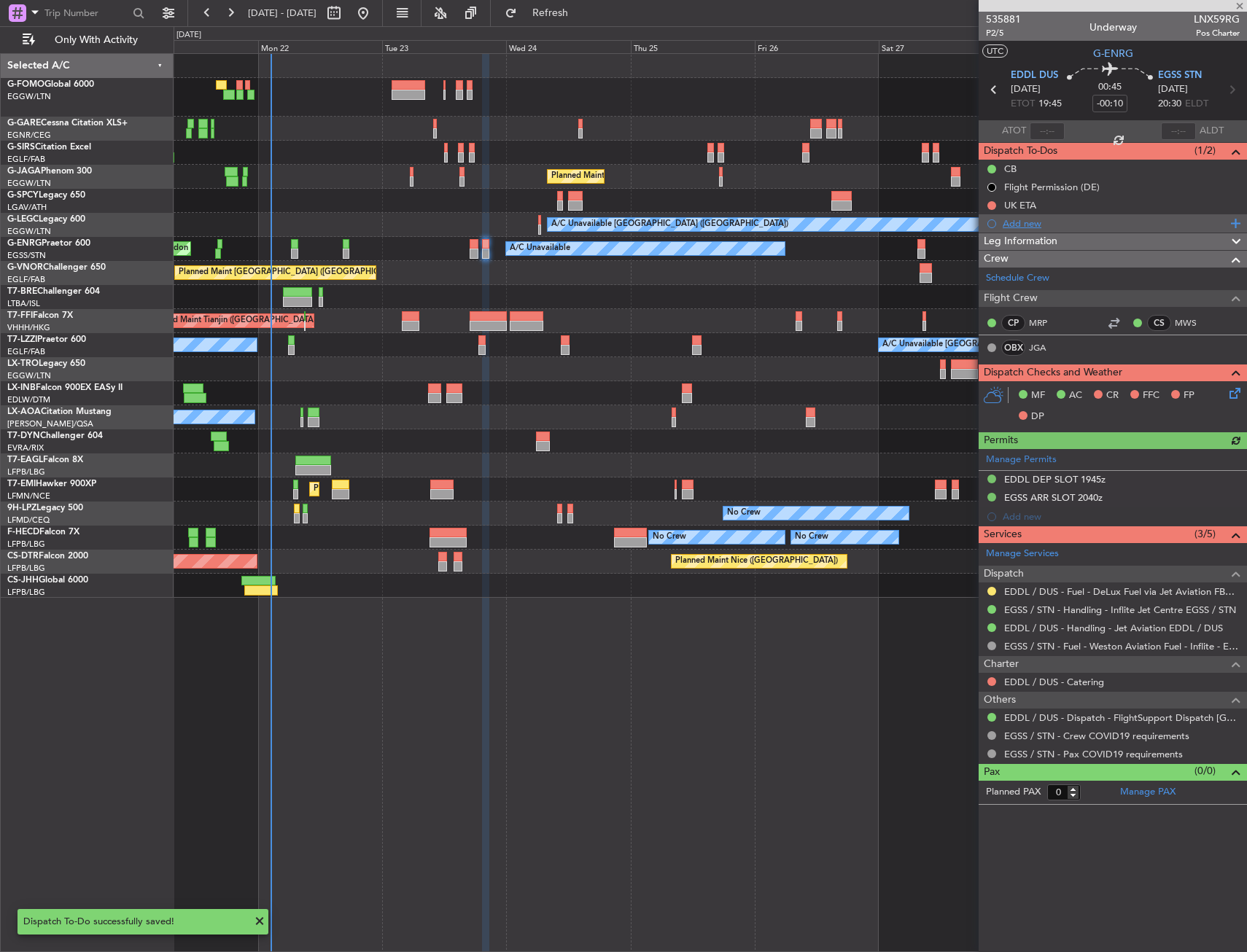
click at [1022, 224] on div "Add new" at bounding box center [1115, 223] width 224 height 12
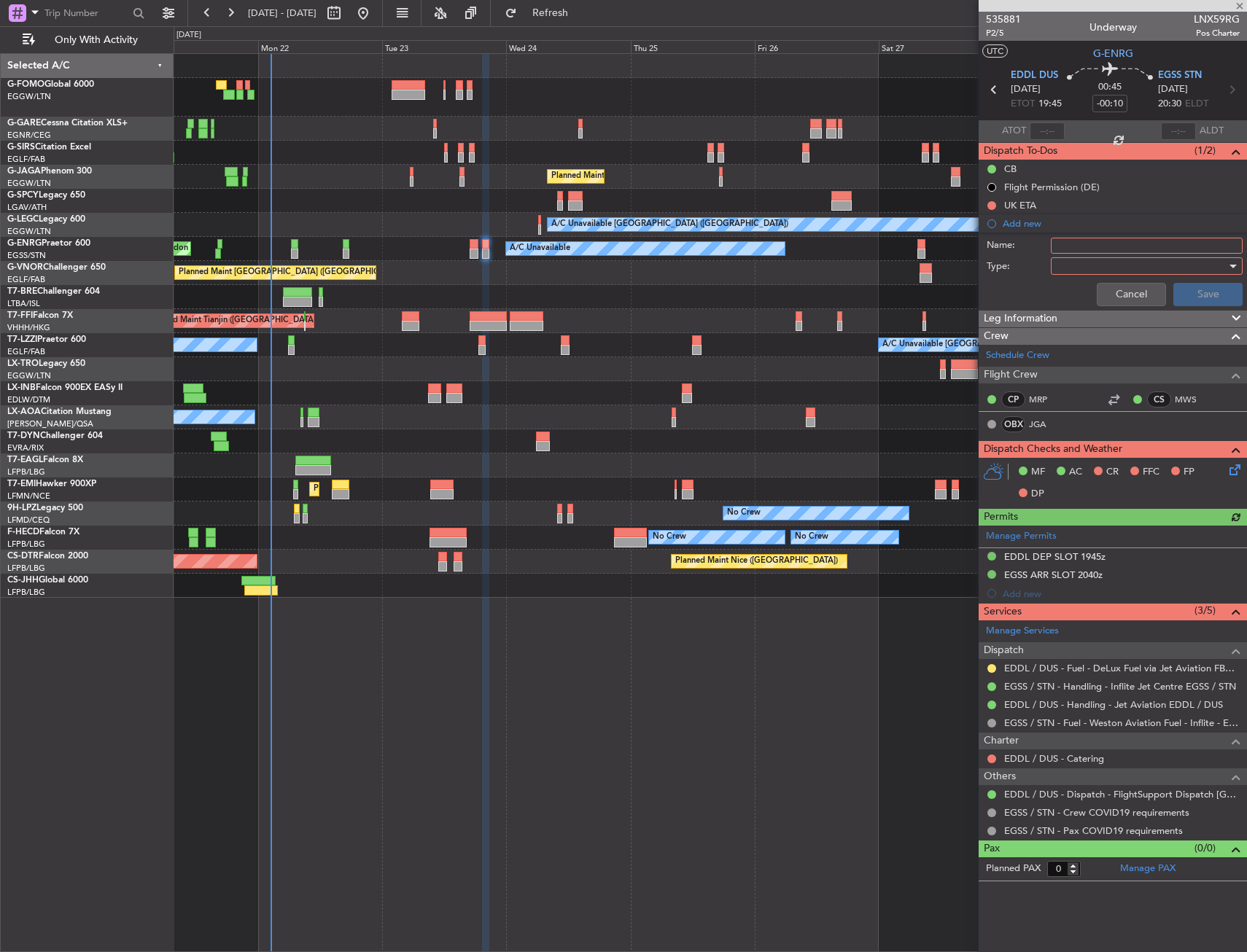
drag, startPoint x: 1027, startPoint y: 230, endPoint x: 1057, endPoint y: 257, distance: 40.4
click at [1056, 257] on div at bounding box center [1147, 266] width 192 height 17
click at [1070, 245] on div at bounding box center [623, 476] width 1247 height 952
click at [1080, 246] on input "Name:" at bounding box center [1147, 245] width 192 height 16
paste input "EDDL fuel via handling"
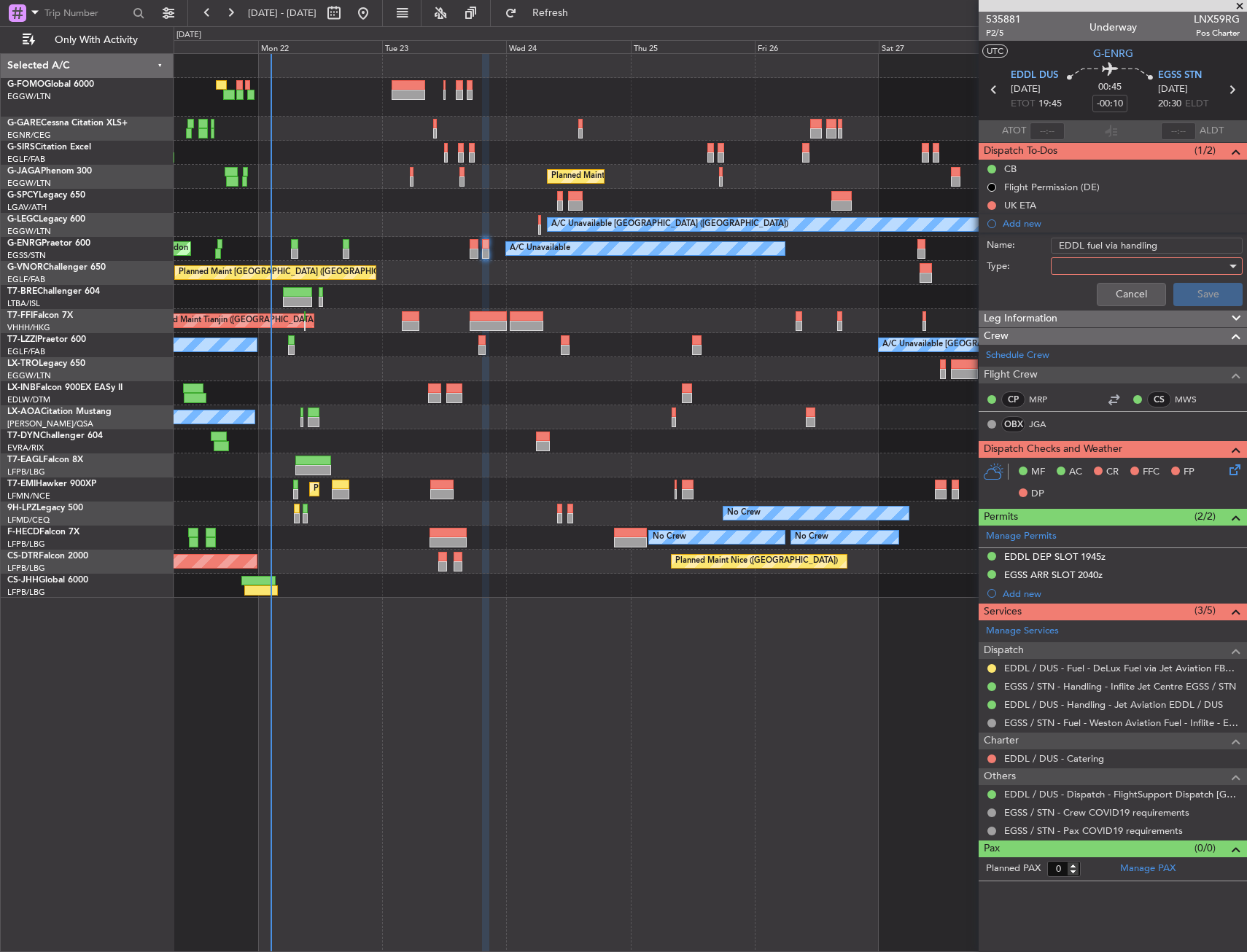
type input "EDDL fuel via handling"
click at [1077, 266] on div at bounding box center [1141, 266] width 170 height 22
click at [1082, 286] on span "Generic" at bounding box center [1128, 296] width 156 height 22
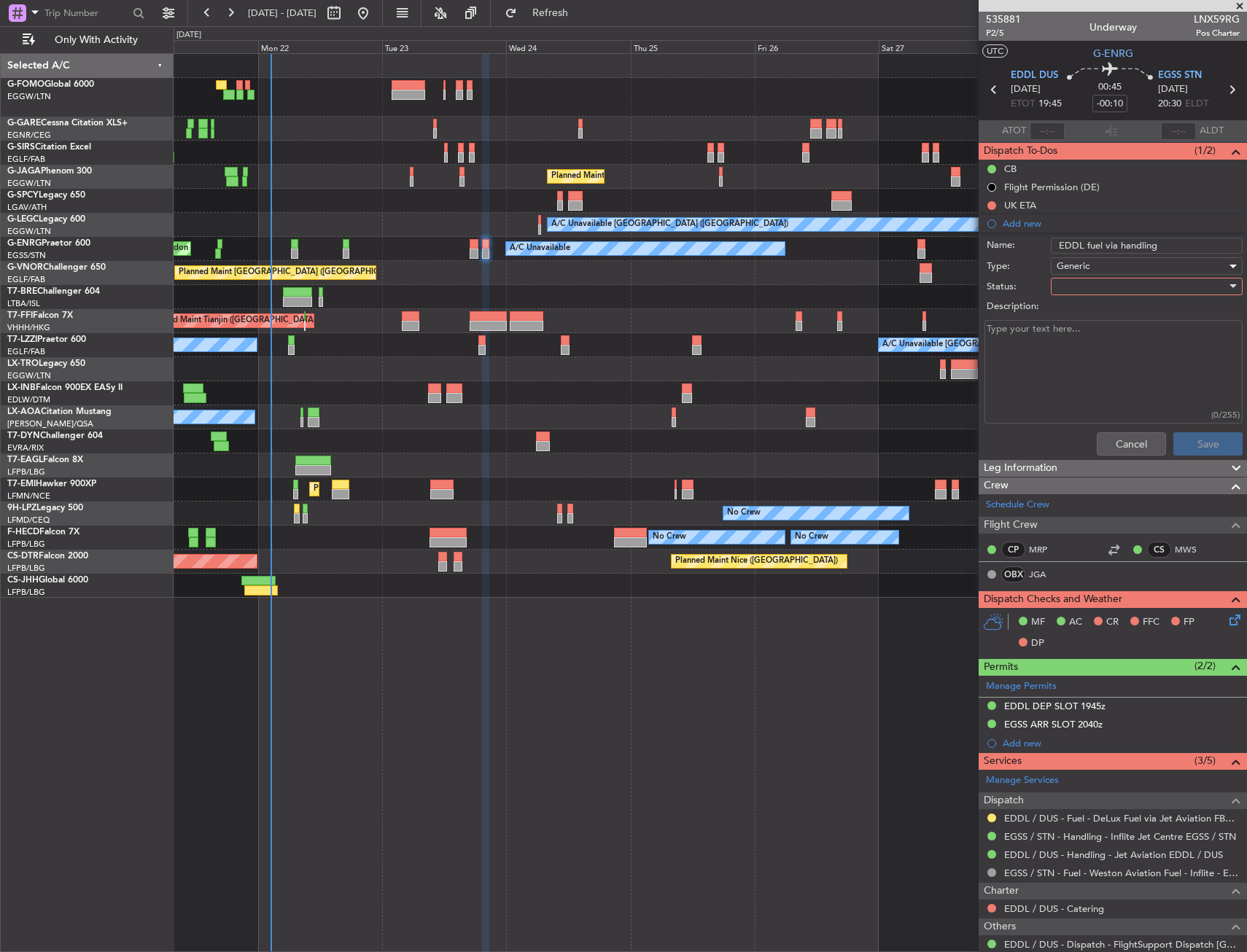
click at [1082, 280] on div at bounding box center [1141, 286] width 170 height 22
click at [1089, 337] on span "In Progress" at bounding box center [1140, 337] width 171 height 22
click at [1085, 354] on textarea "Description:" at bounding box center [1114, 372] width 258 height 104
paste textarea "EDDL fuel via handling"
type textarea "EDDL fuel via handling"
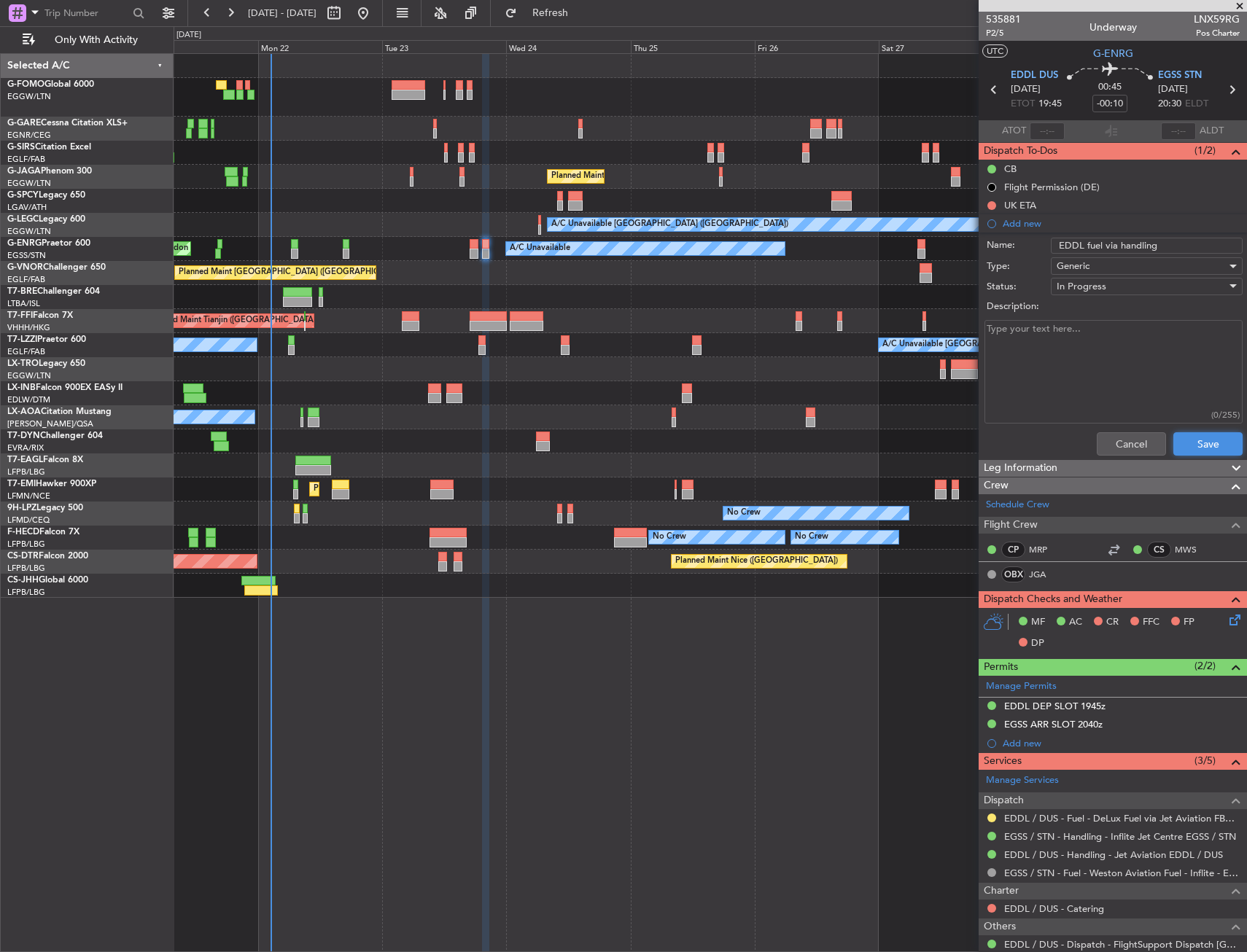
click at [1224, 444] on button "Save" at bounding box center [1208, 444] width 69 height 23
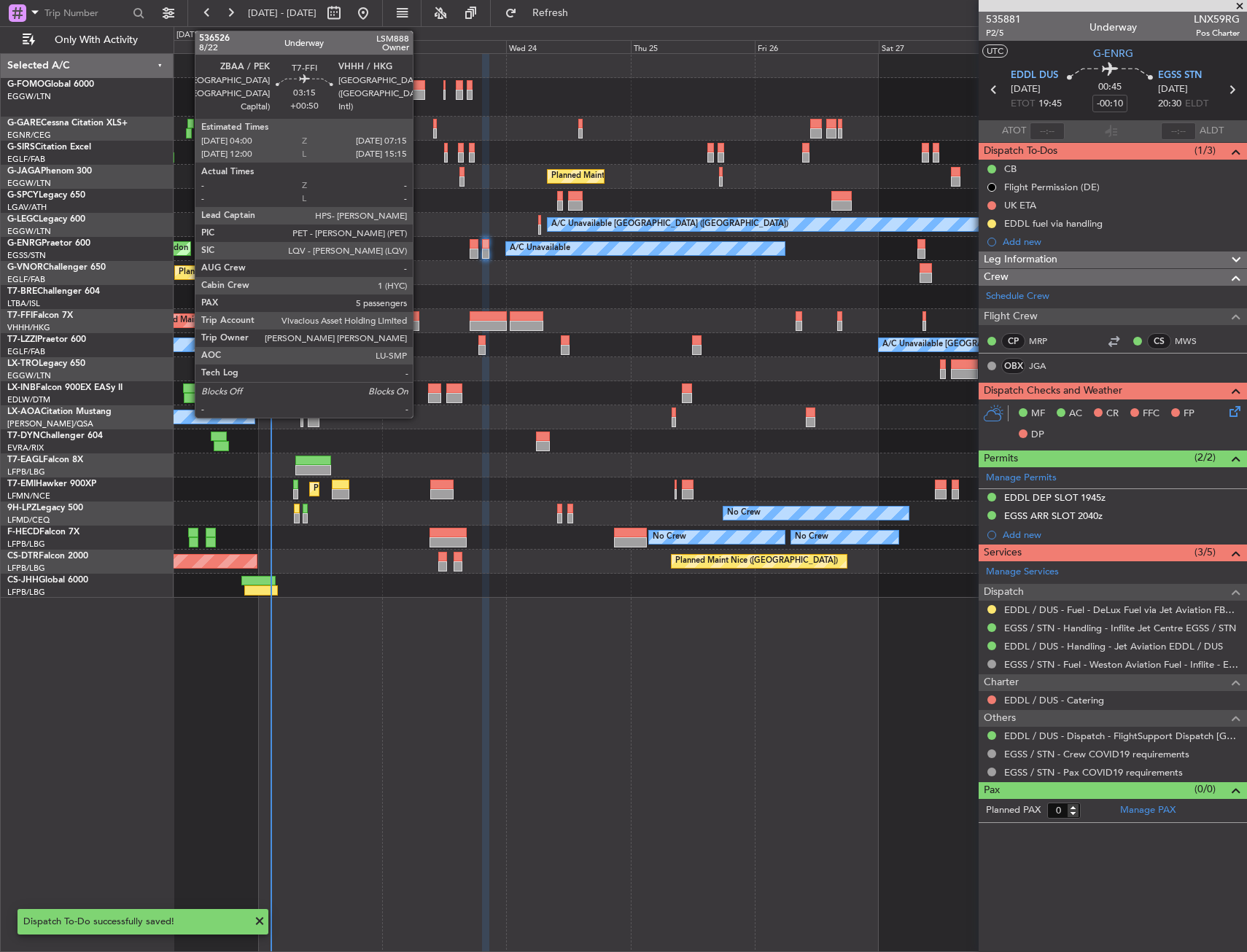
click at [412, 317] on div at bounding box center [410, 316] width 17 height 11
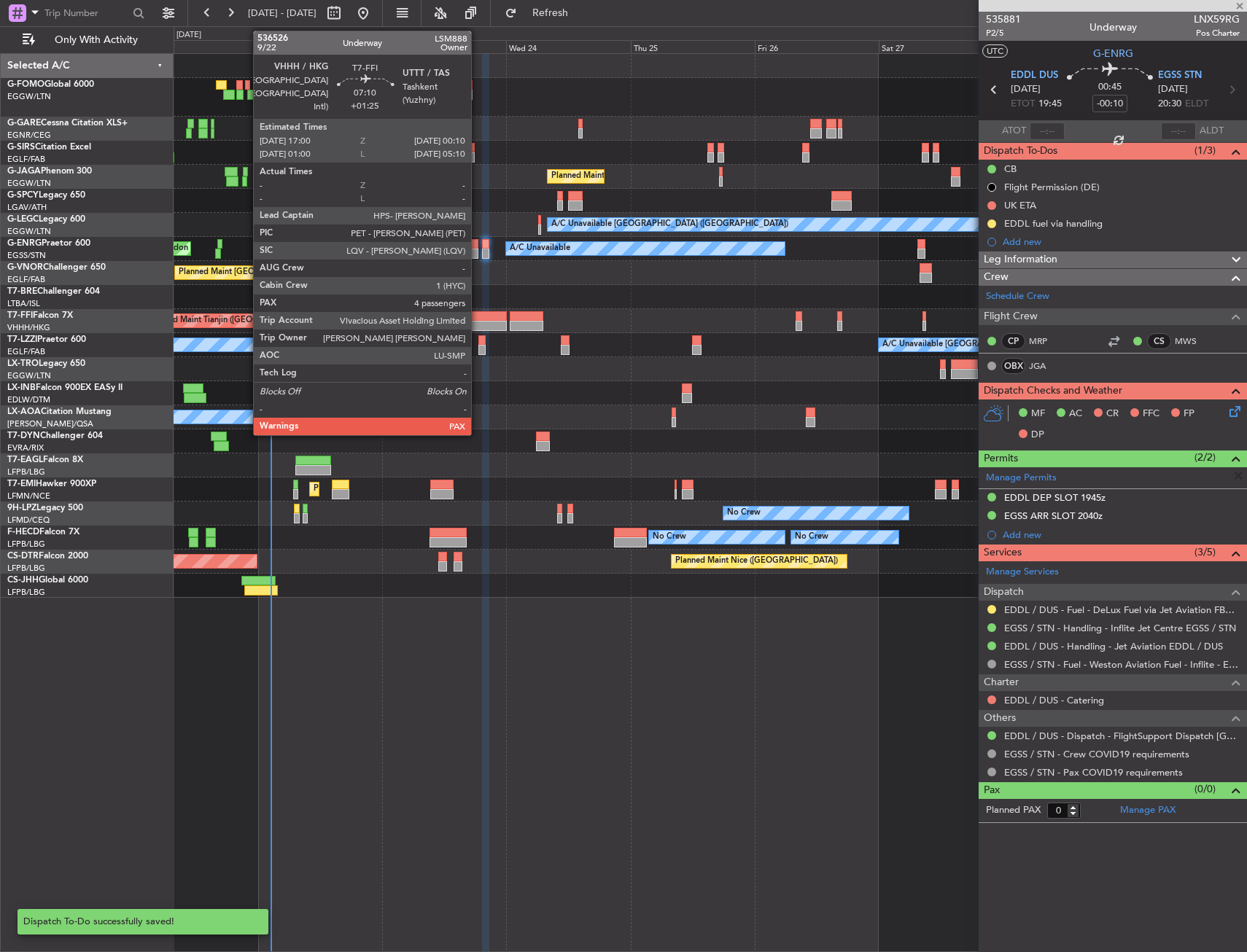
type input "+00:50"
type input "5"
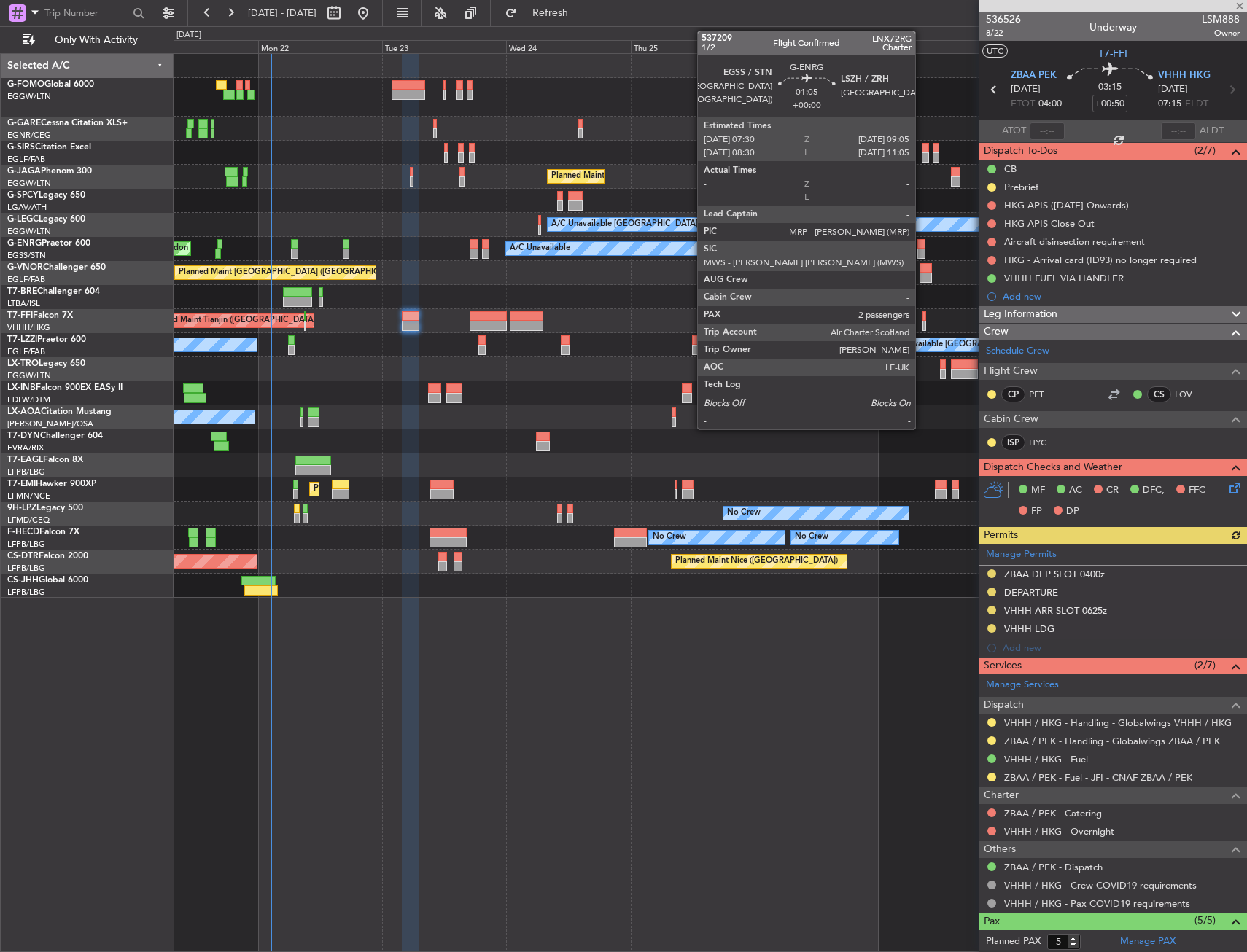
click at [922, 248] on div at bounding box center [922, 254] width 9 height 11
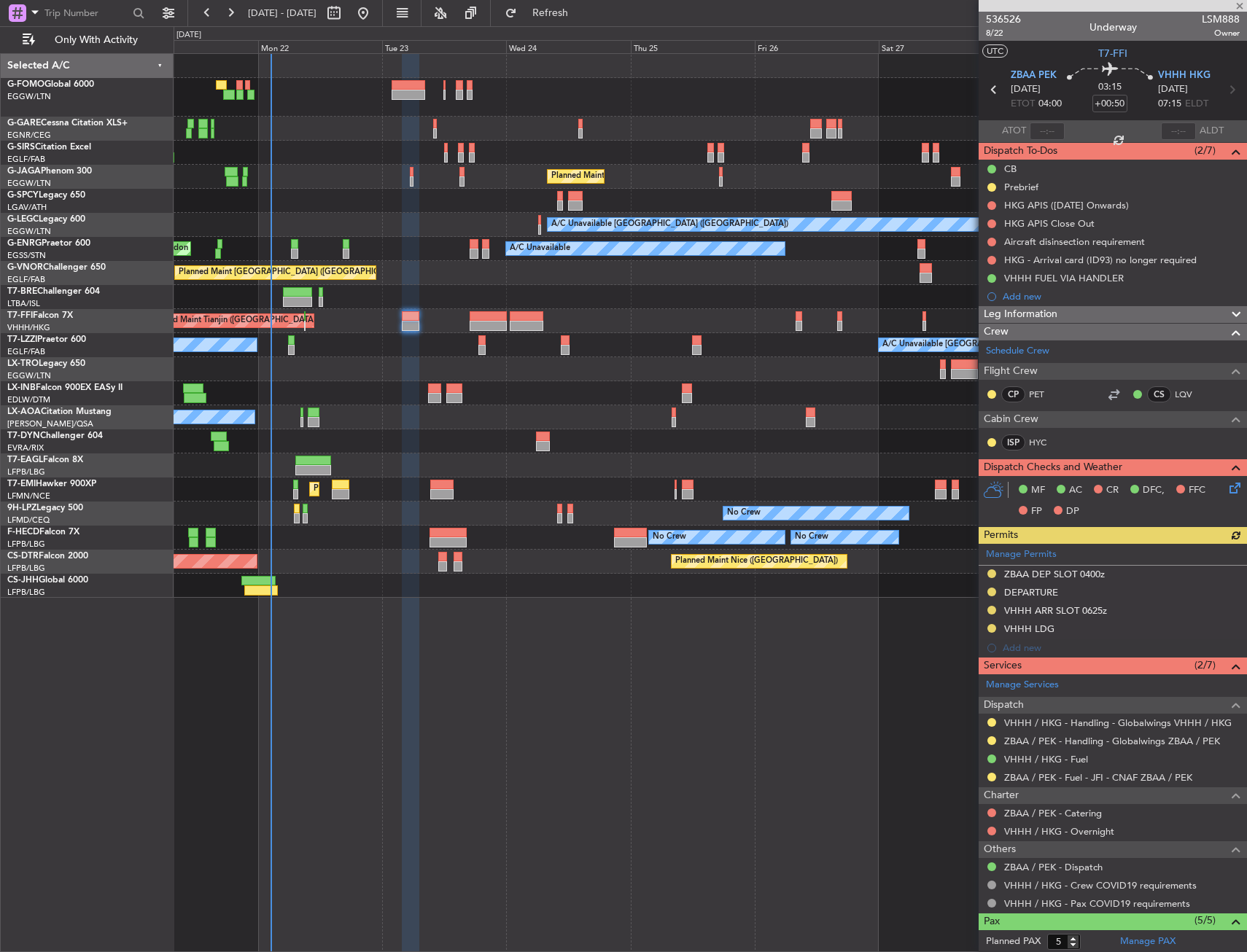
type input "2"
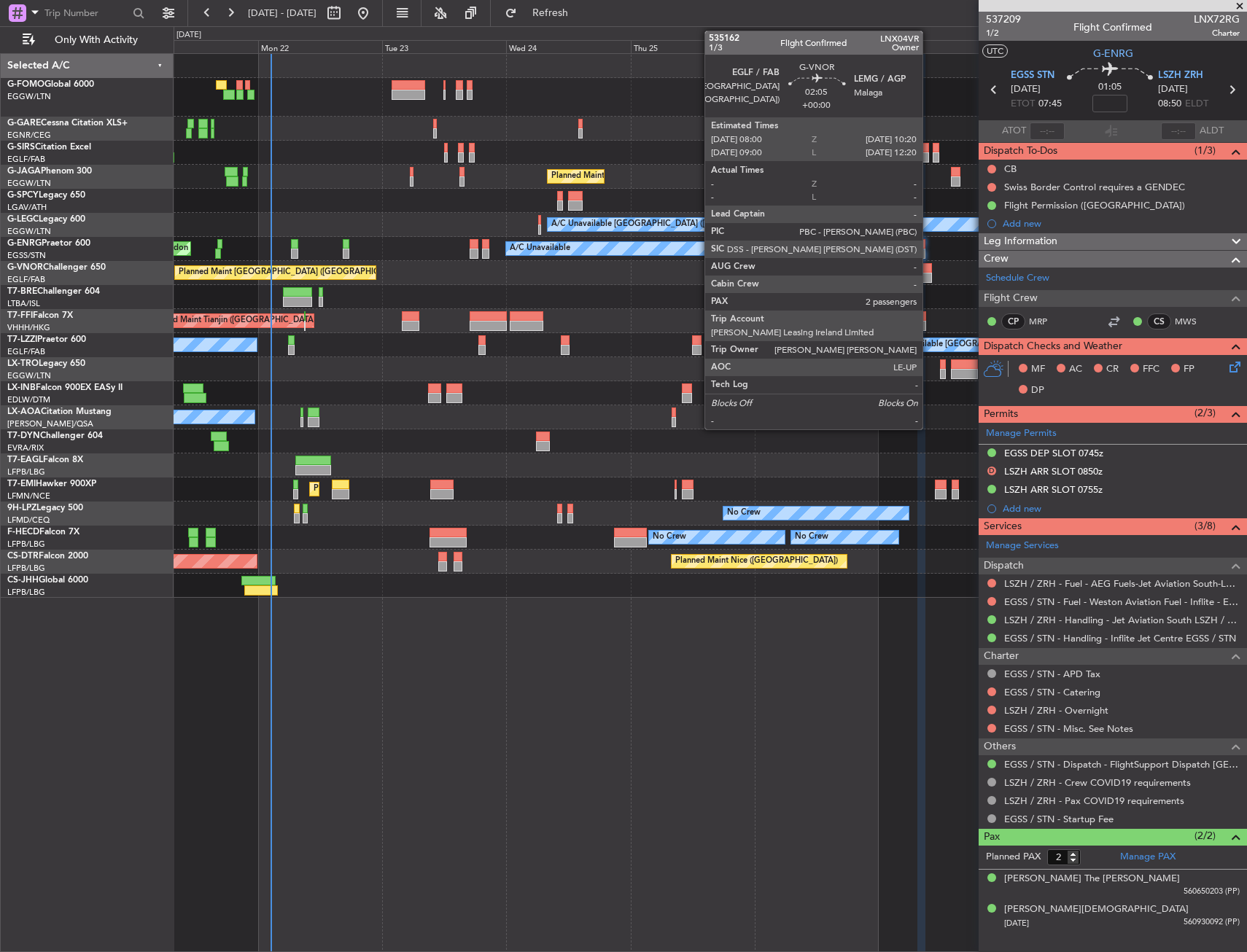
click at [929, 278] on div at bounding box center [926, 278] width 12 height 11
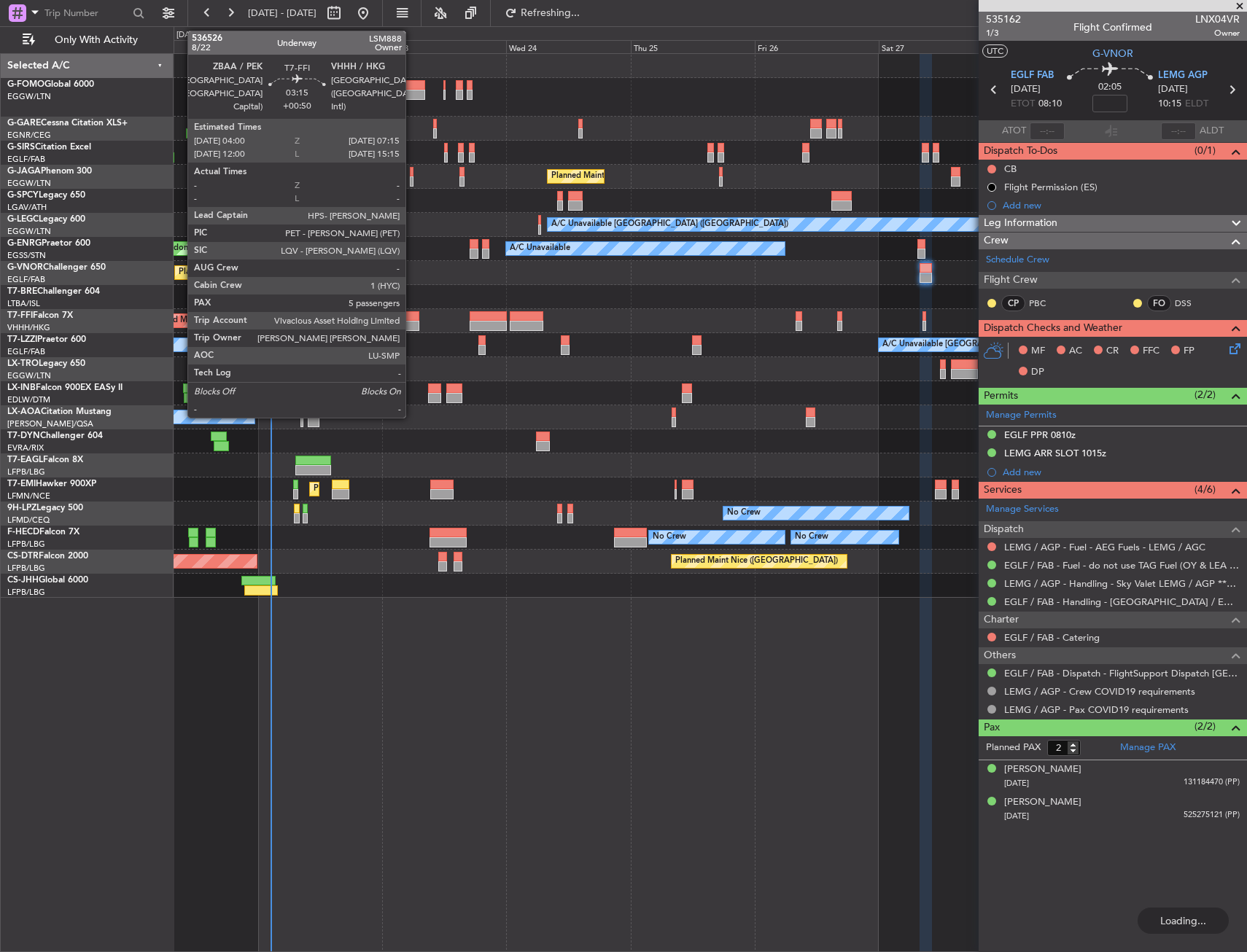
click at [412, 323] on div at bounding box center [410, 326] width 17 height 11
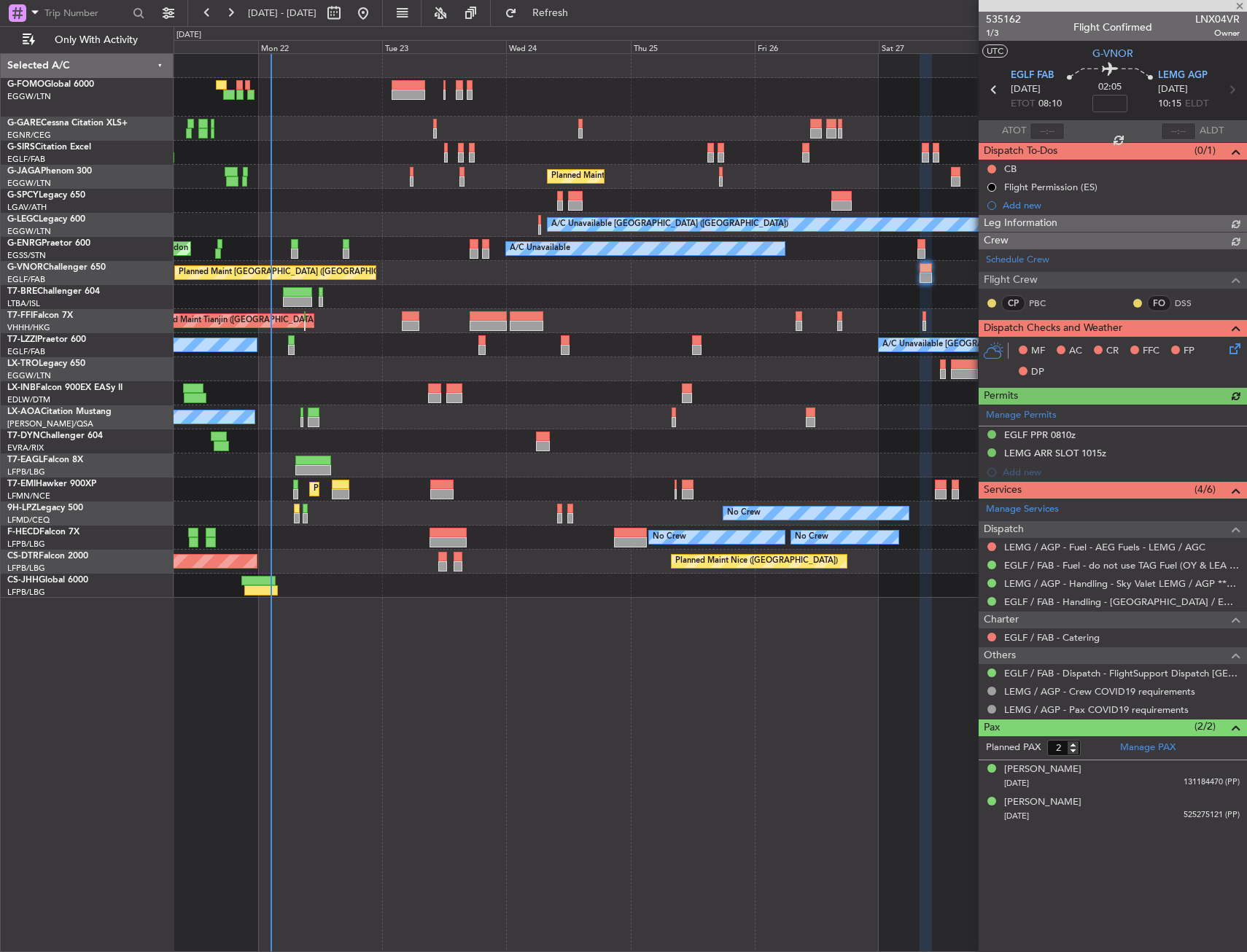
type input "+00:50"
type input "5"
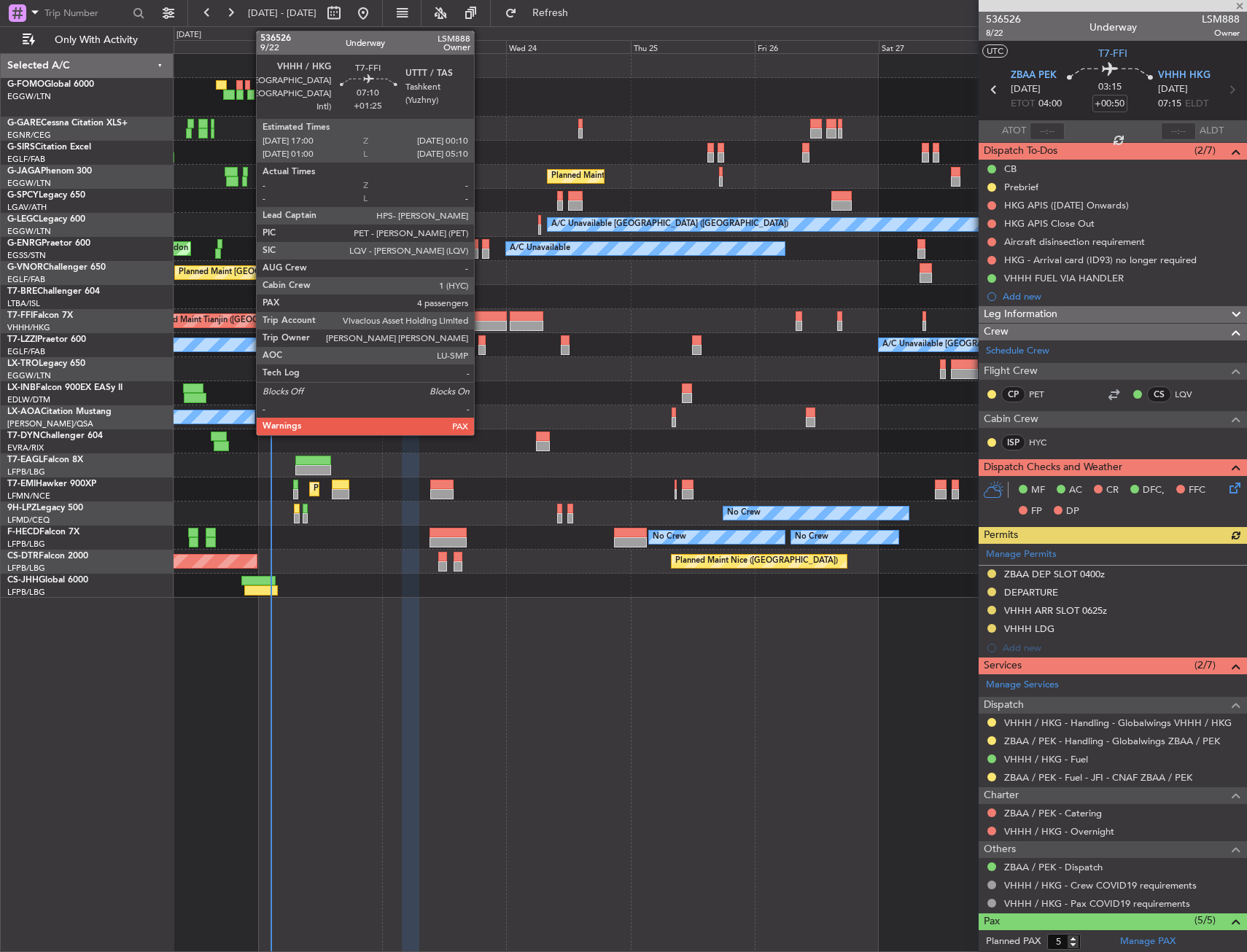
click at [480, 329] on div at bounding box center [488, 326] width 37 height 11
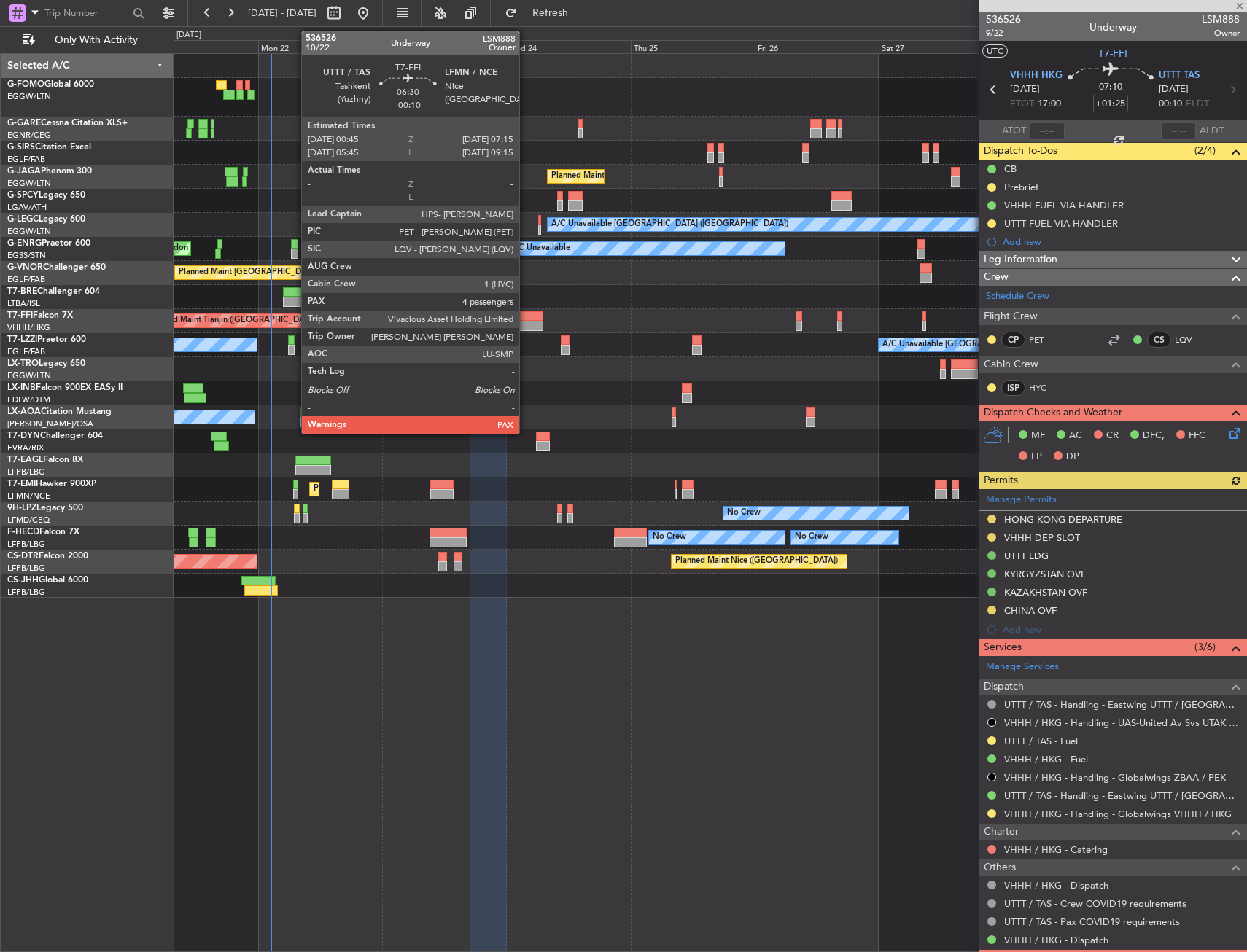
click at [526, 324] on div at bounding box center [526, 326] width 34 height 11
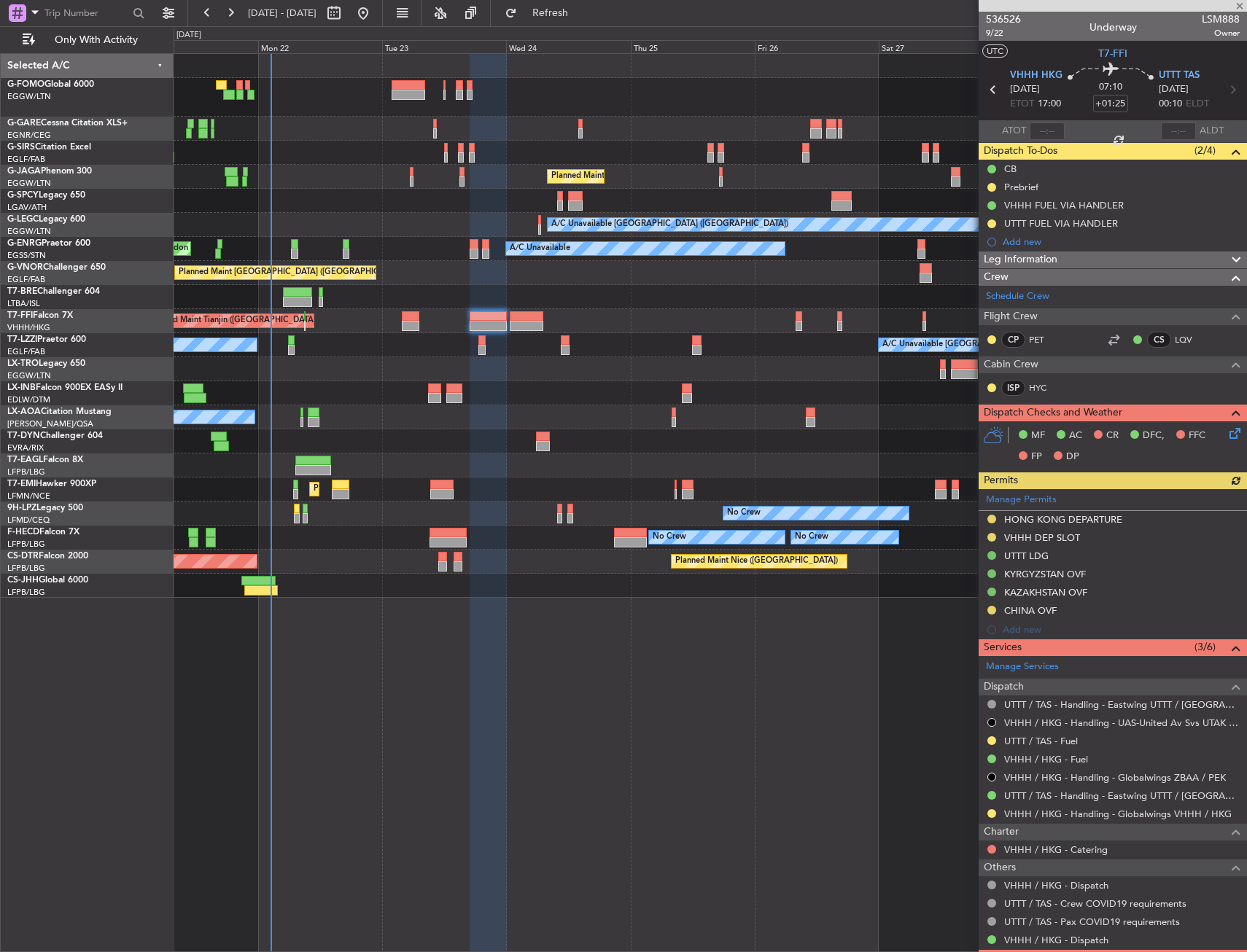
type input "-00:10"
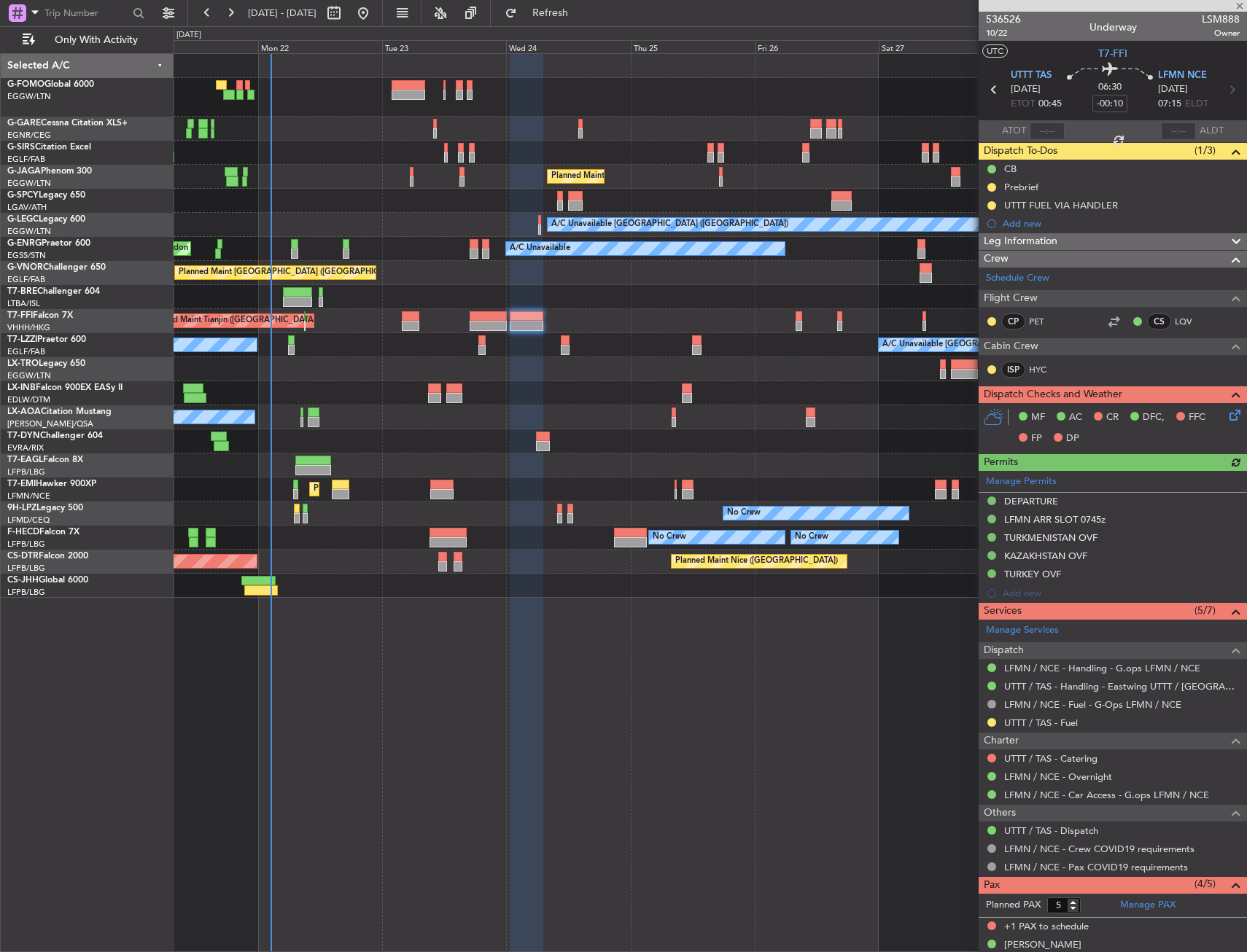
click at [802, 316] on div "Planned Maint Tianjin ([GEOGRAPHIC_DATA])" at bounding box center [710, 321] width 1073 height 24
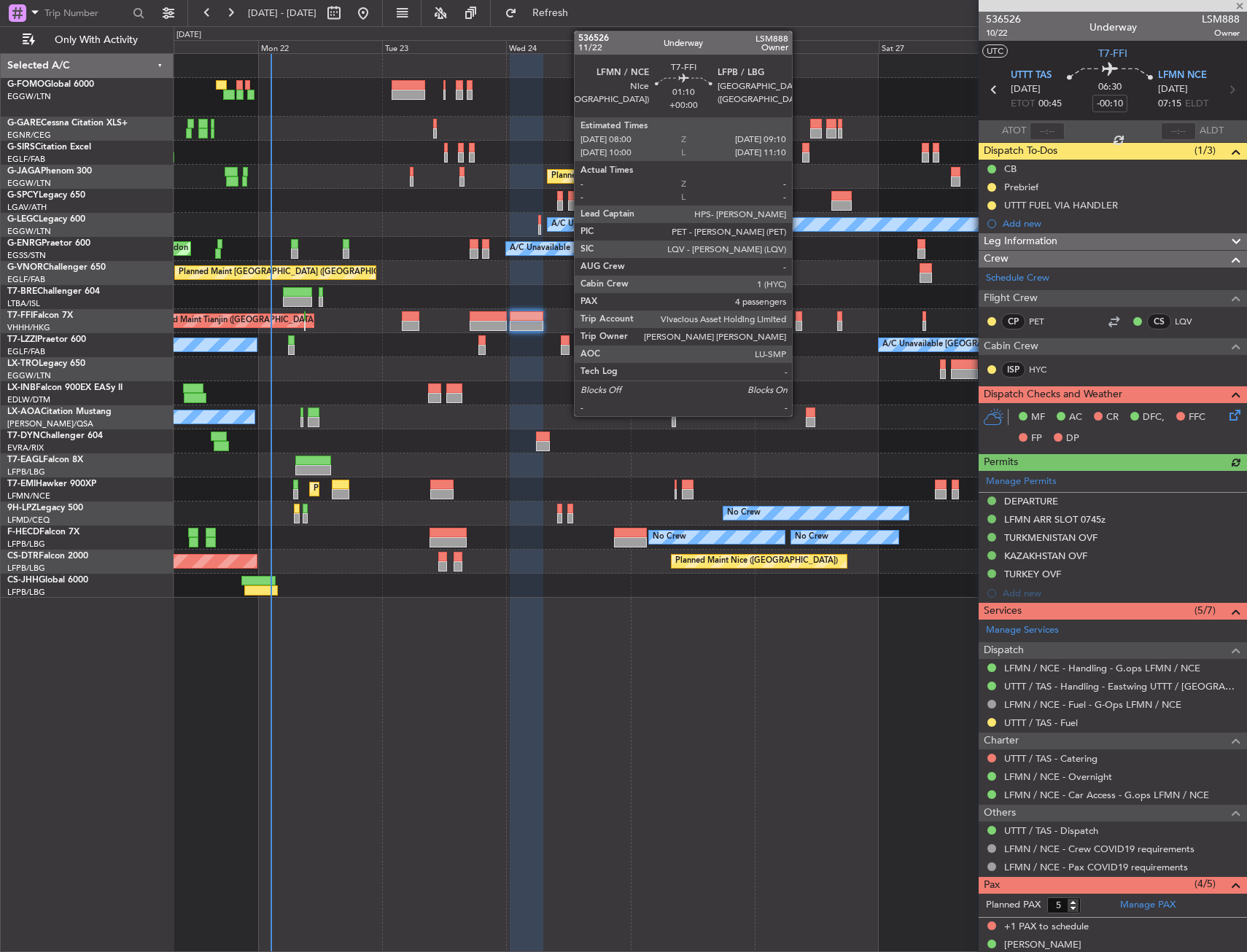
click at [798, 315] on div at bounding box center [799, 316] width 7 height 11
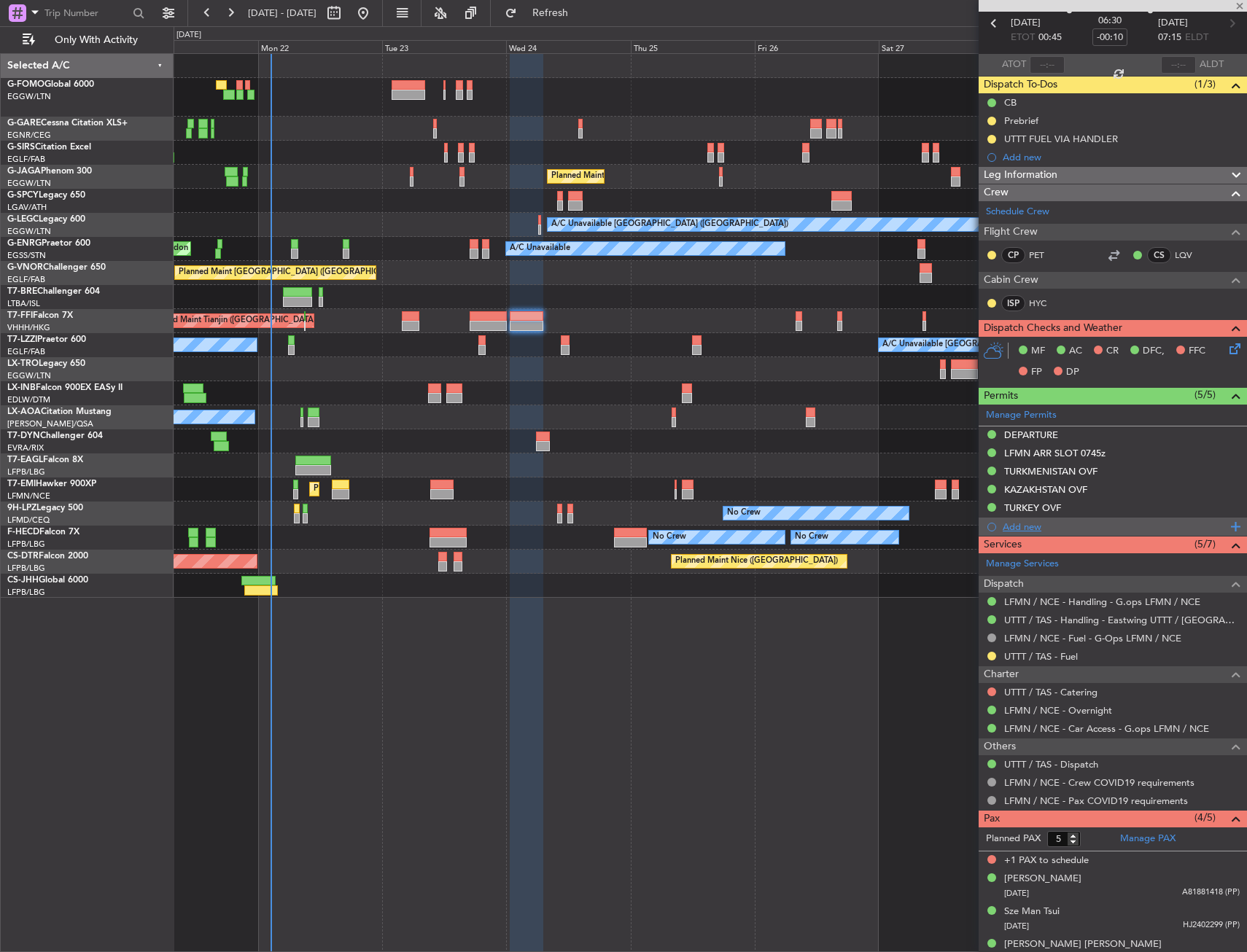
scroll to position [115, 0]
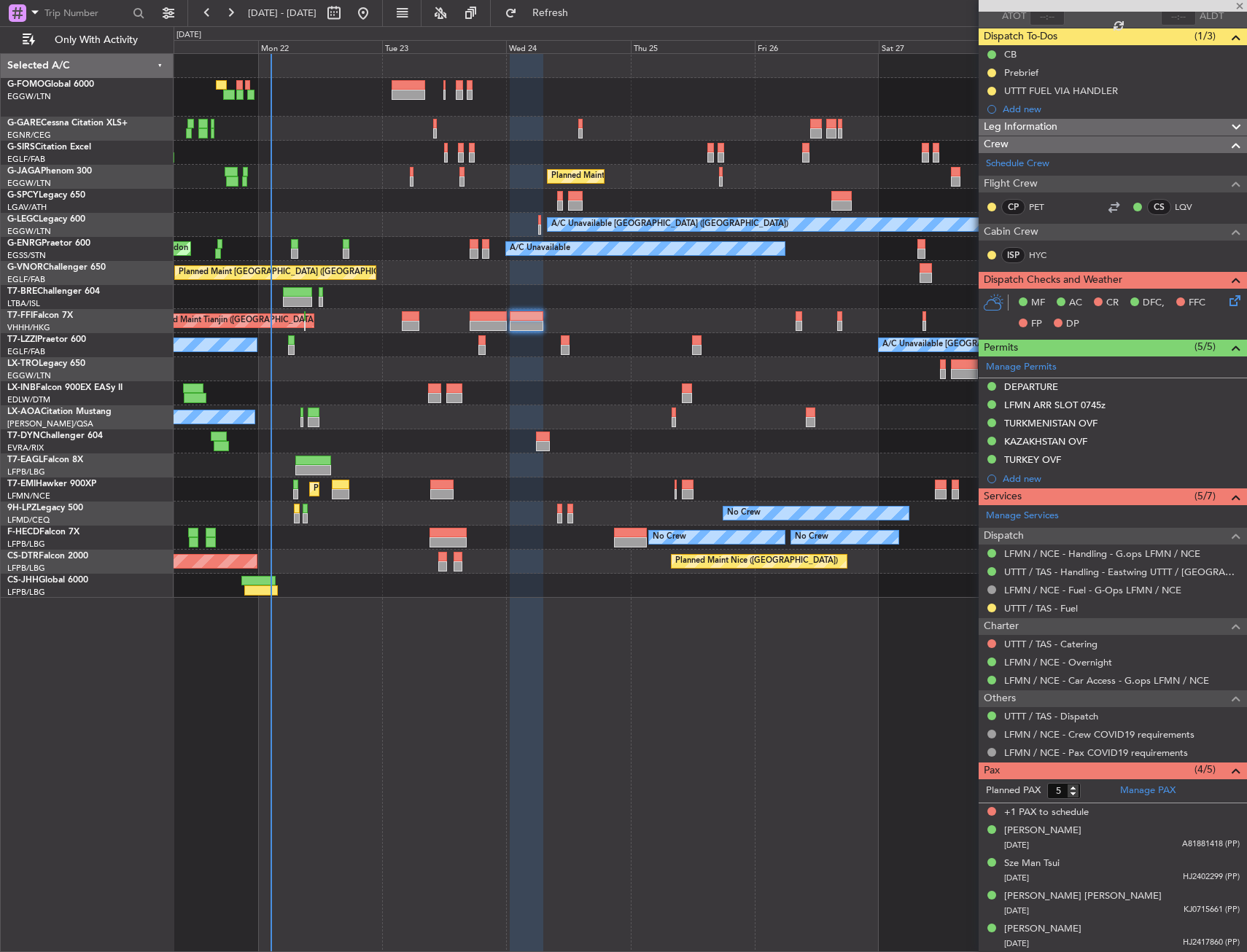
type input "4"
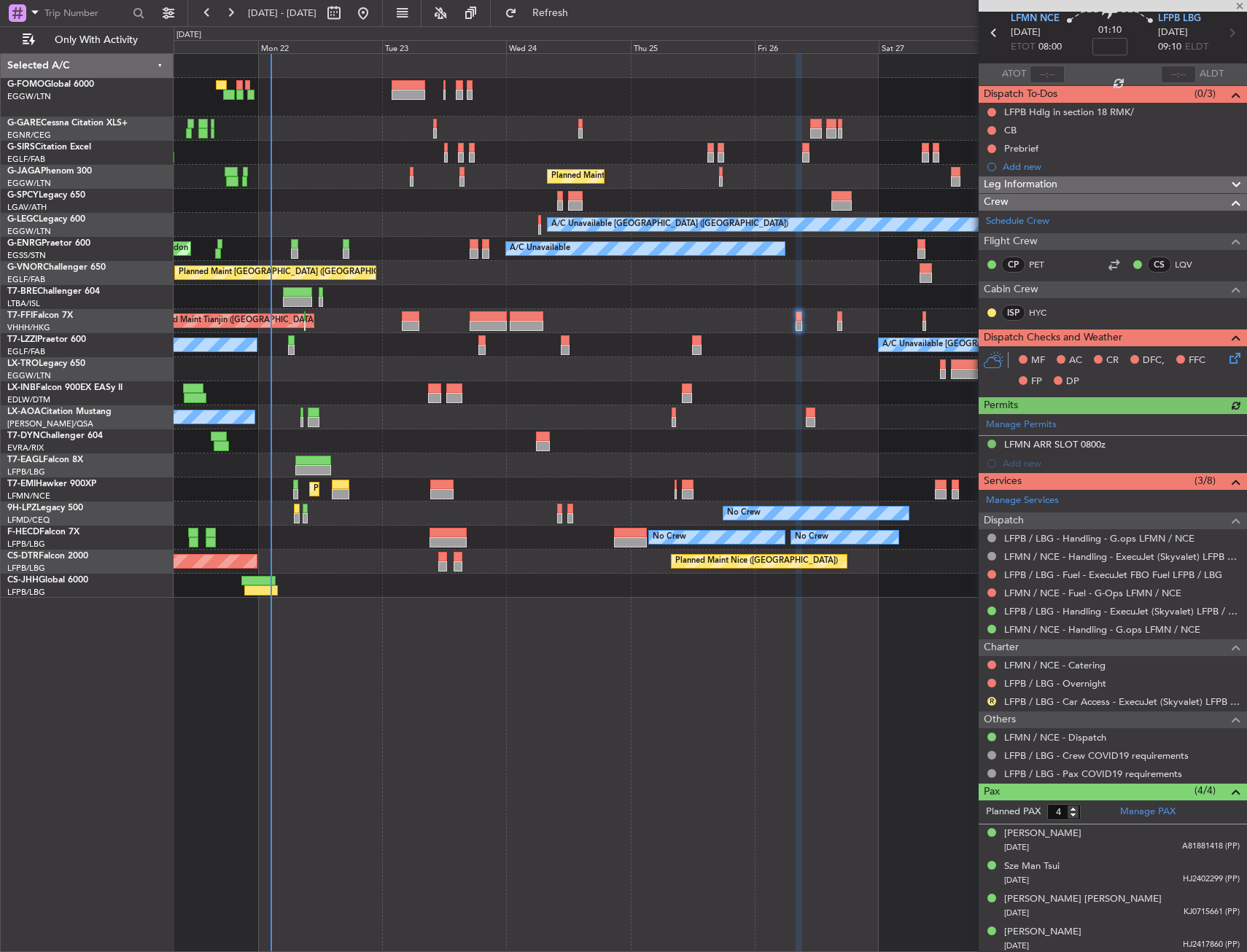
scroll to position [0, 0]
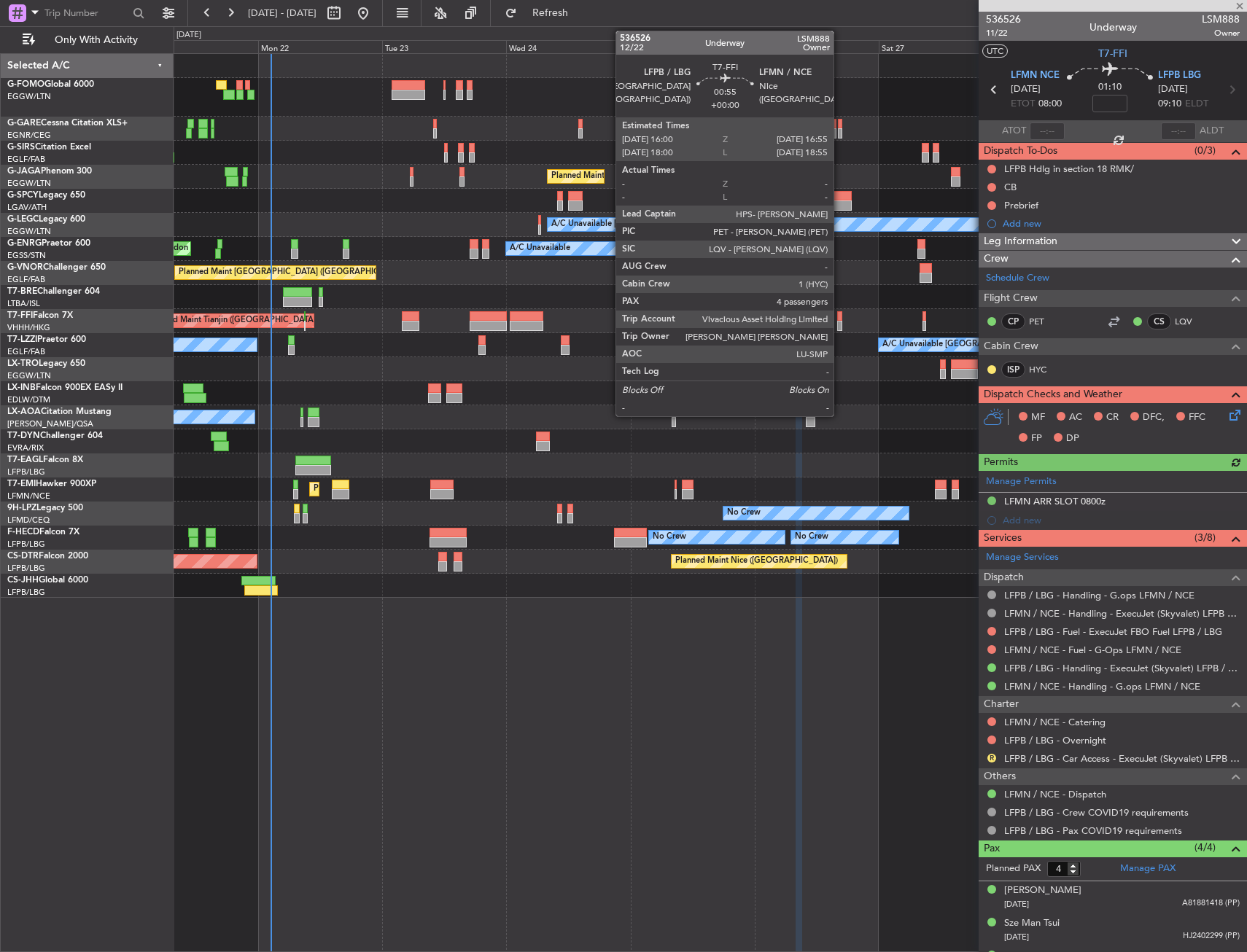
click at [838, 323] on div at bounding box center [840, 326] width 5 height 11
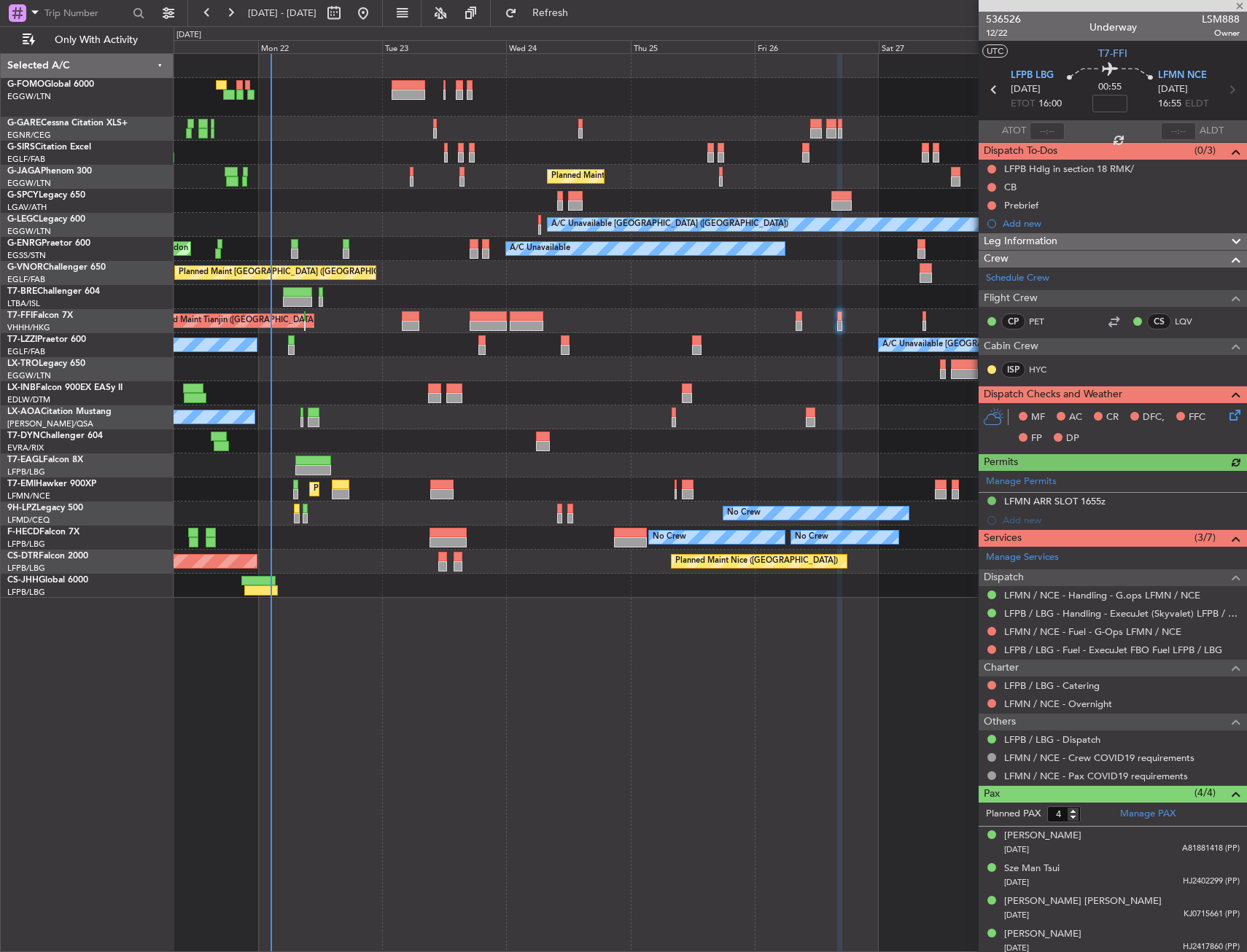
click at [929, 319] on div "Planned Maint Tianjin ([GEOGRAPHIC_DATA])" at bounding box center [710, 321] width 1073 height 24
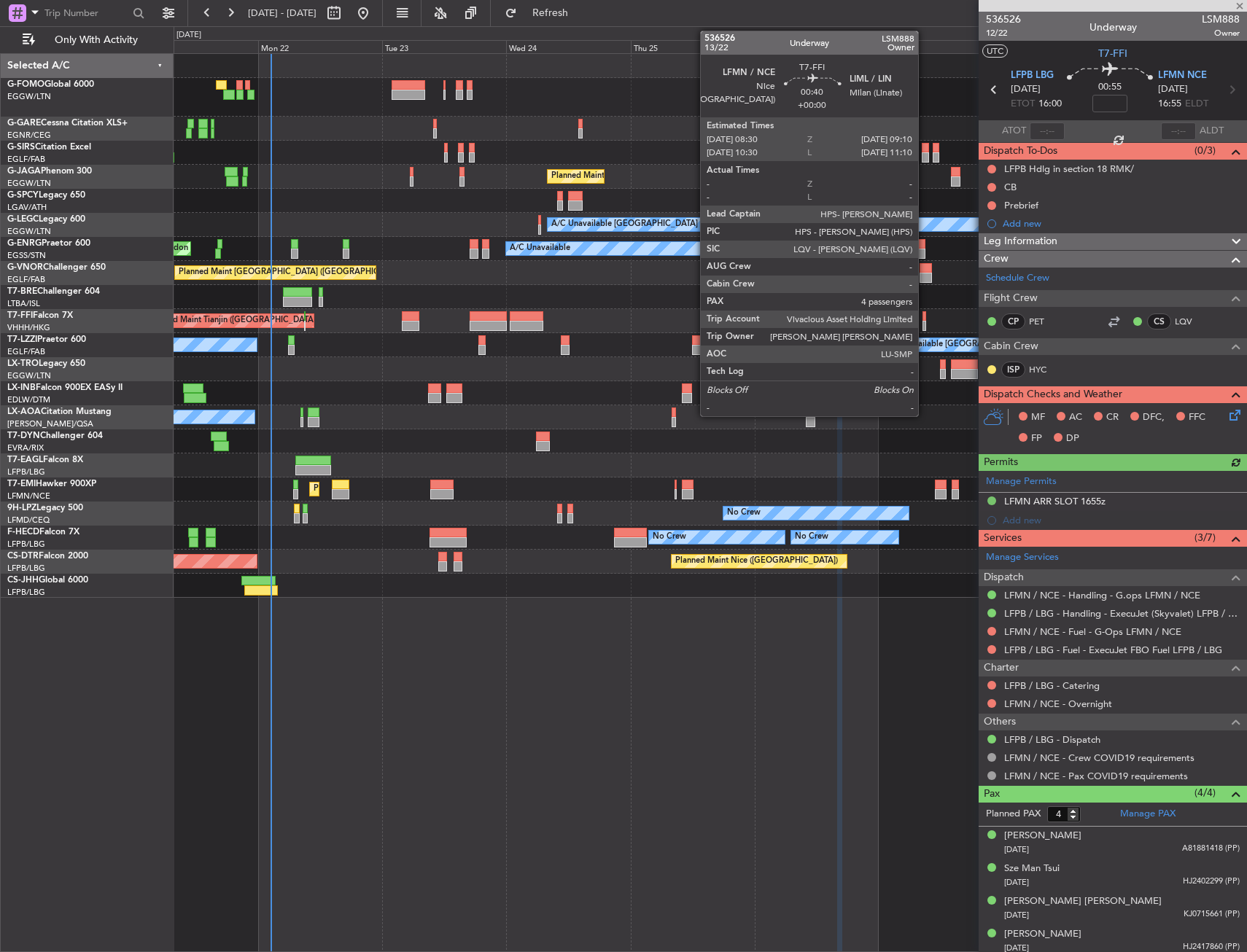
click at [924, 322] on div at bounding box center [924, 326] width 4 height 11
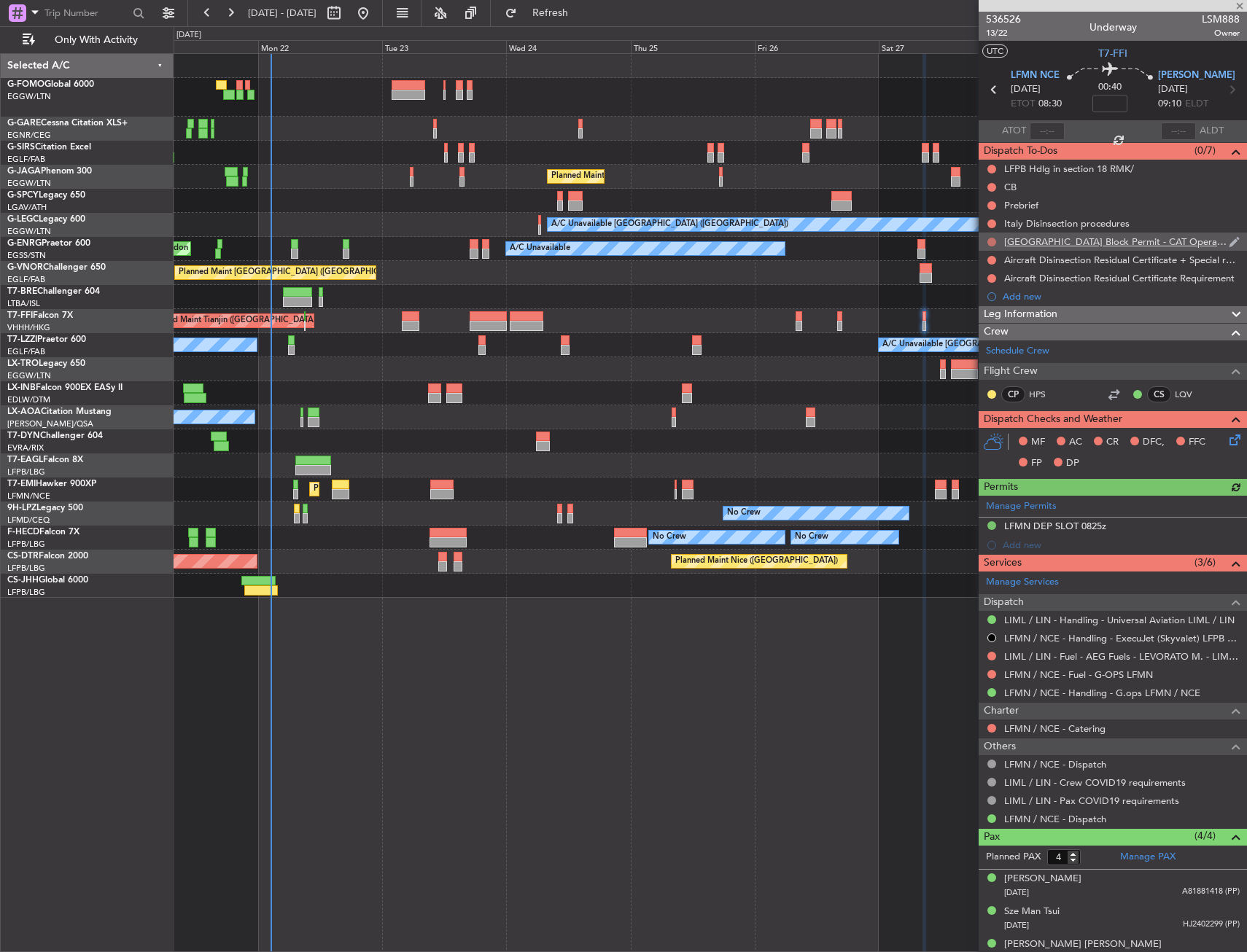
click at [990, 240] on button at bounding box center [992, 242] width 9 height 9
click at [1000, 324] on span "Cancelled" at bounding box center [995, 328] width 42 height 14
click at [480, 340] on div at bounding box center [482, 340] width 8 height 11
type input "+00:15"
type input "8"
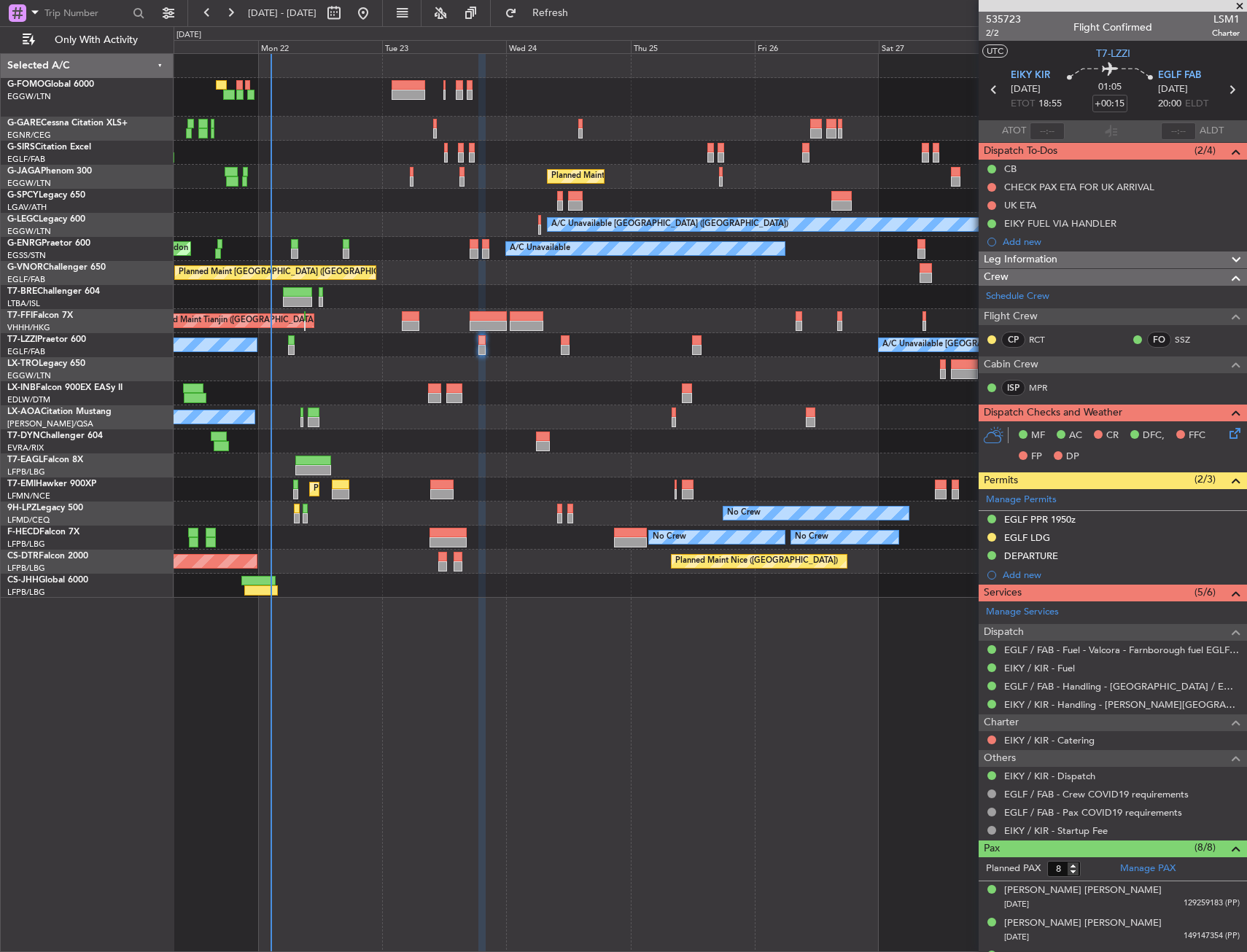
click at [588, 27] on div "0 0 Sun 21 Mon 22 Tue 23 Wed 24 Thu 25 Fri 26 Sat 27 Sep 2025 Sun 28 Mon 29" at bounding box center [710, 40] width 1072 height 26
click at [585, 23] on button "Refresh" at bounding box center [542, 13] width 88 height 23
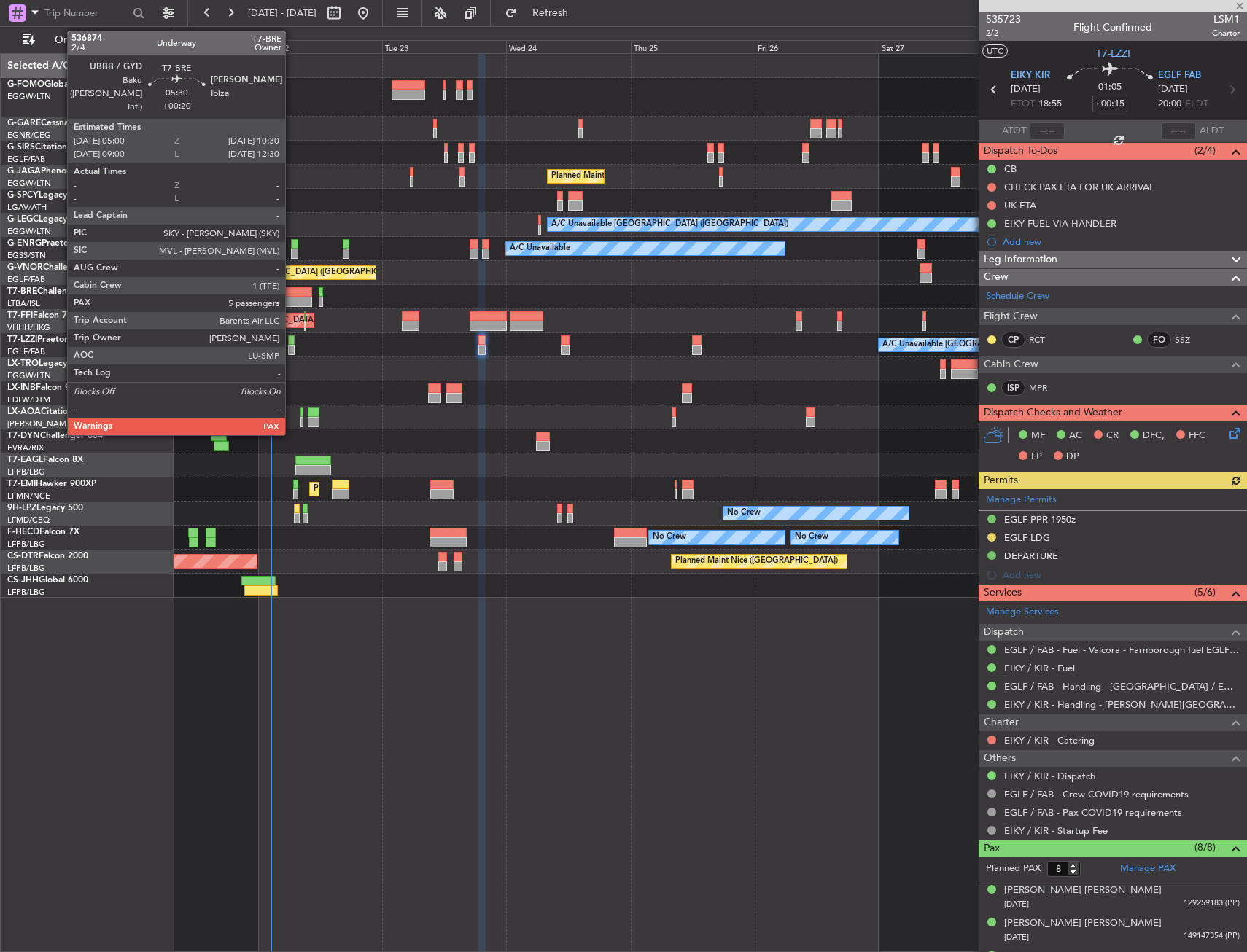
click at [292, 287] on div at bounding box center [298, 292] width 29 height 11
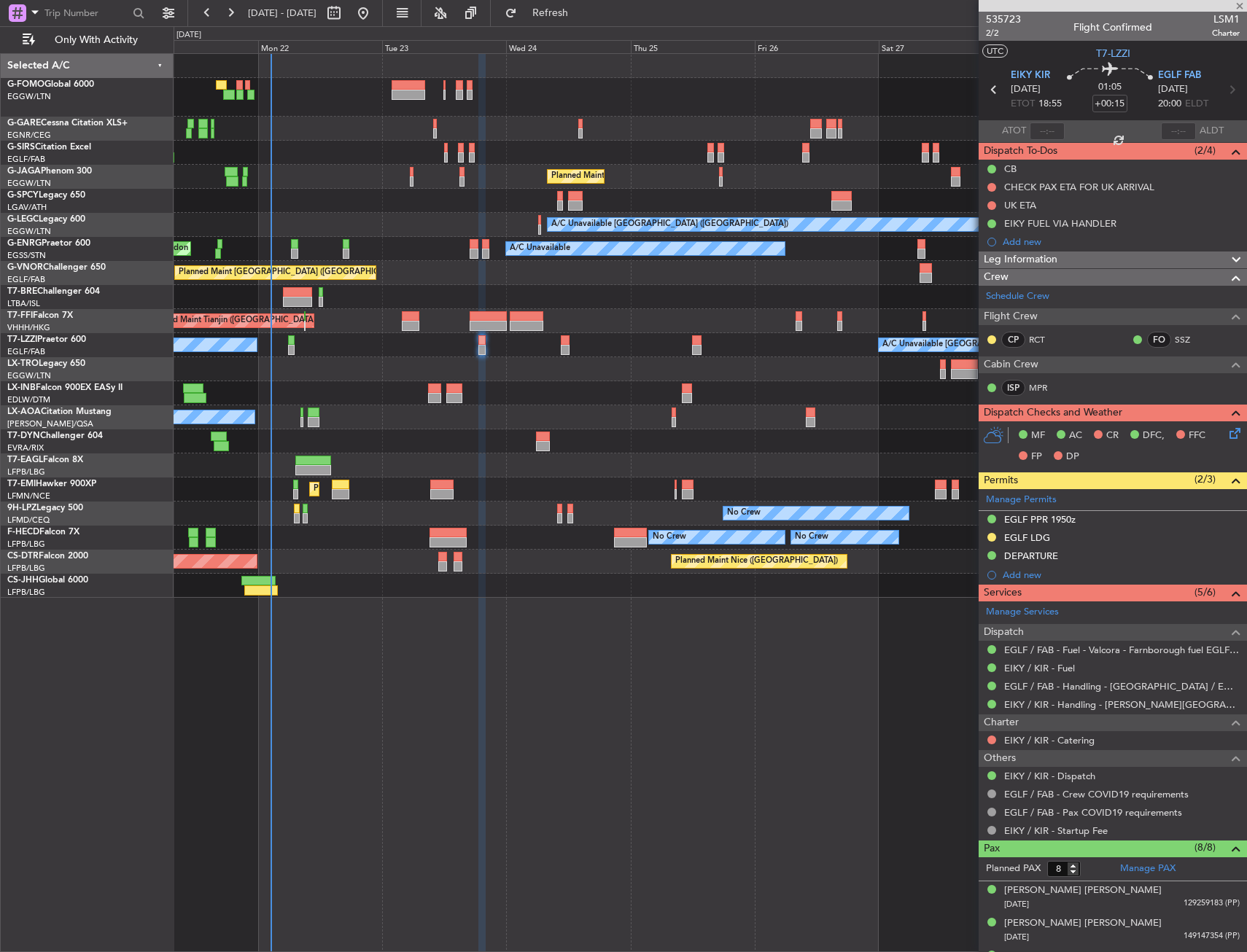
type input "+00:20"
type input "5"
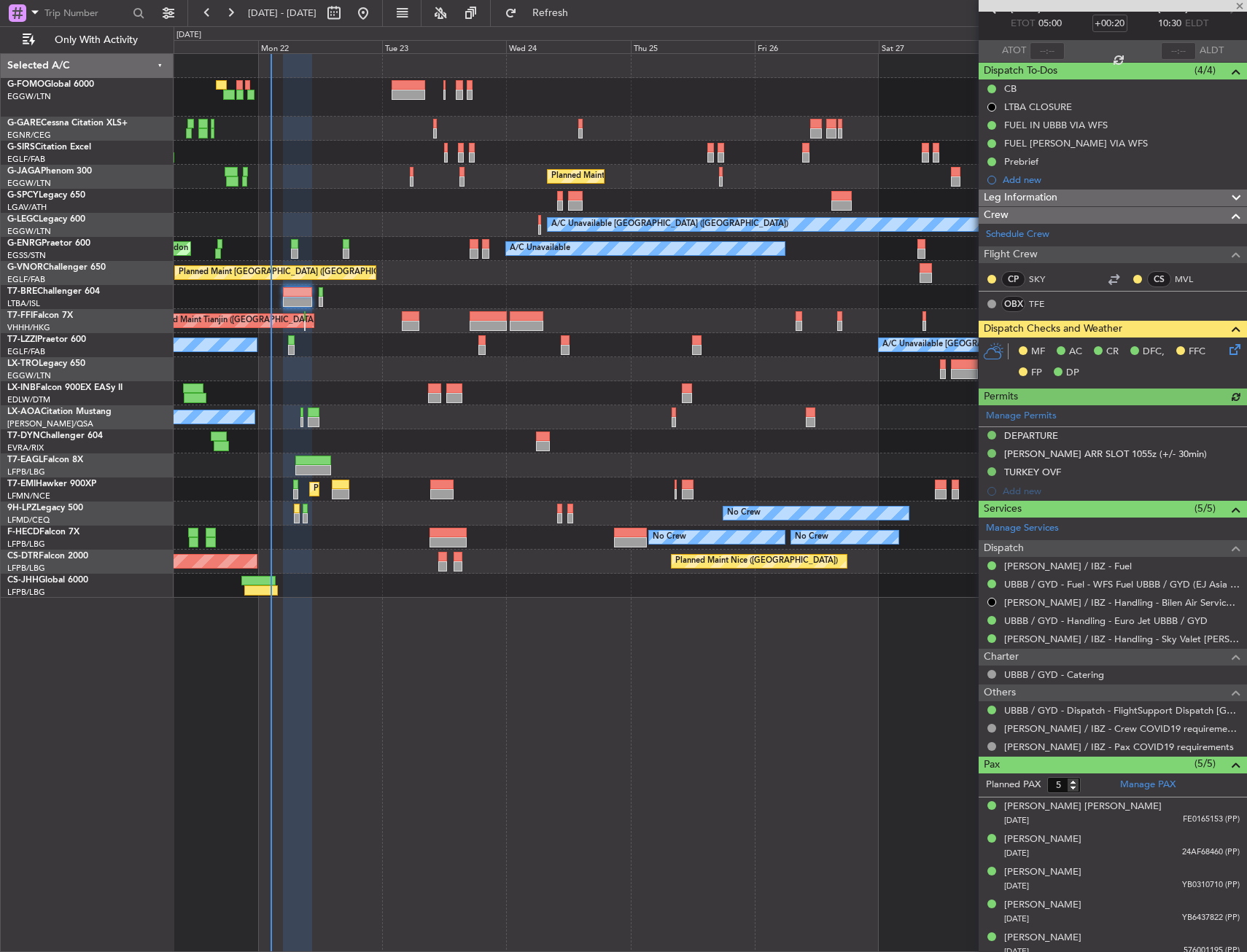
scroll to position [89, 0]
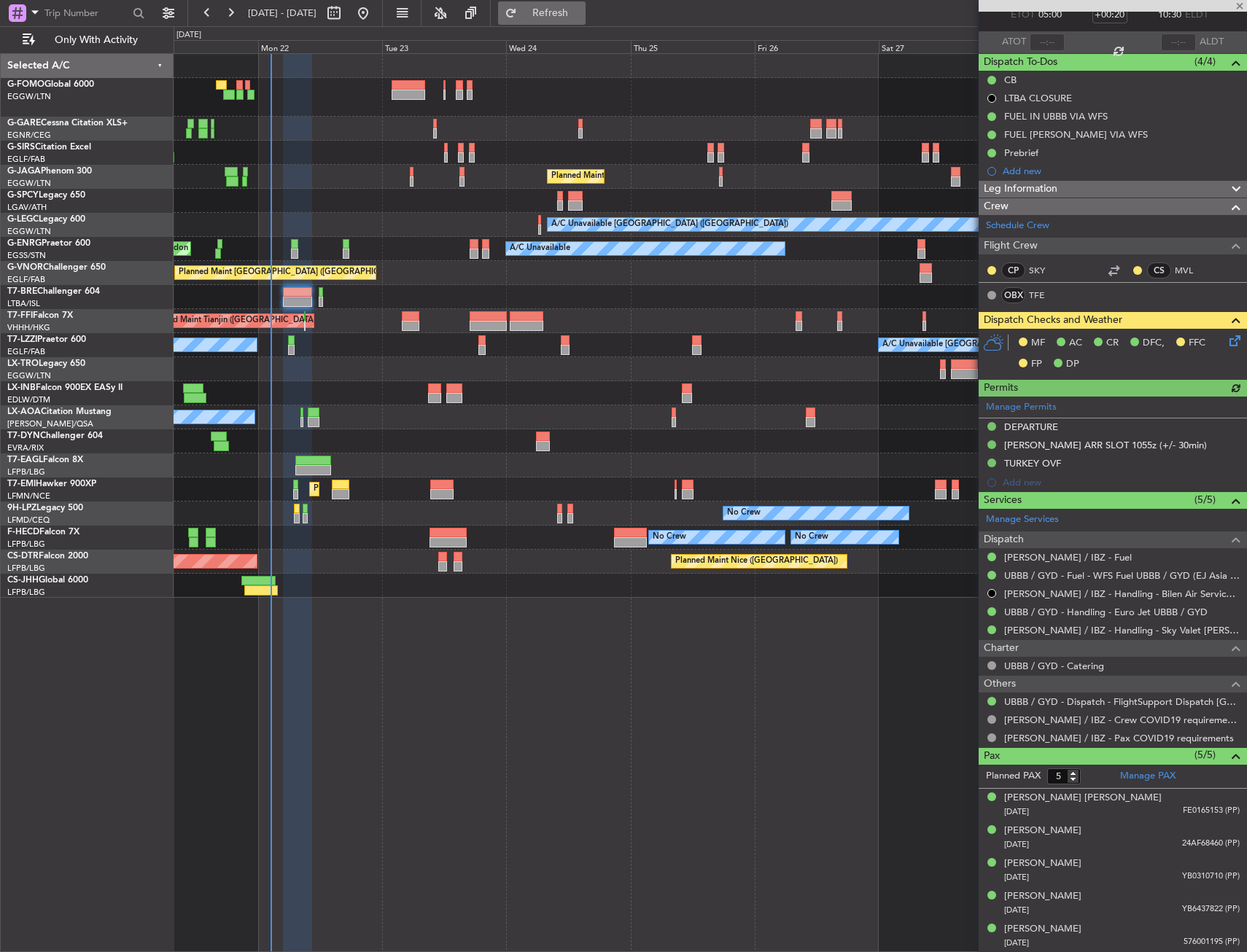
click at [584, 20] on button "Refresh" at bounding box center [542, 13] width 88 height 23
click at [1052, 832] on div "Aurelia Sarah Ortiz" at bounding box center [1043, 830] width 77 height 14
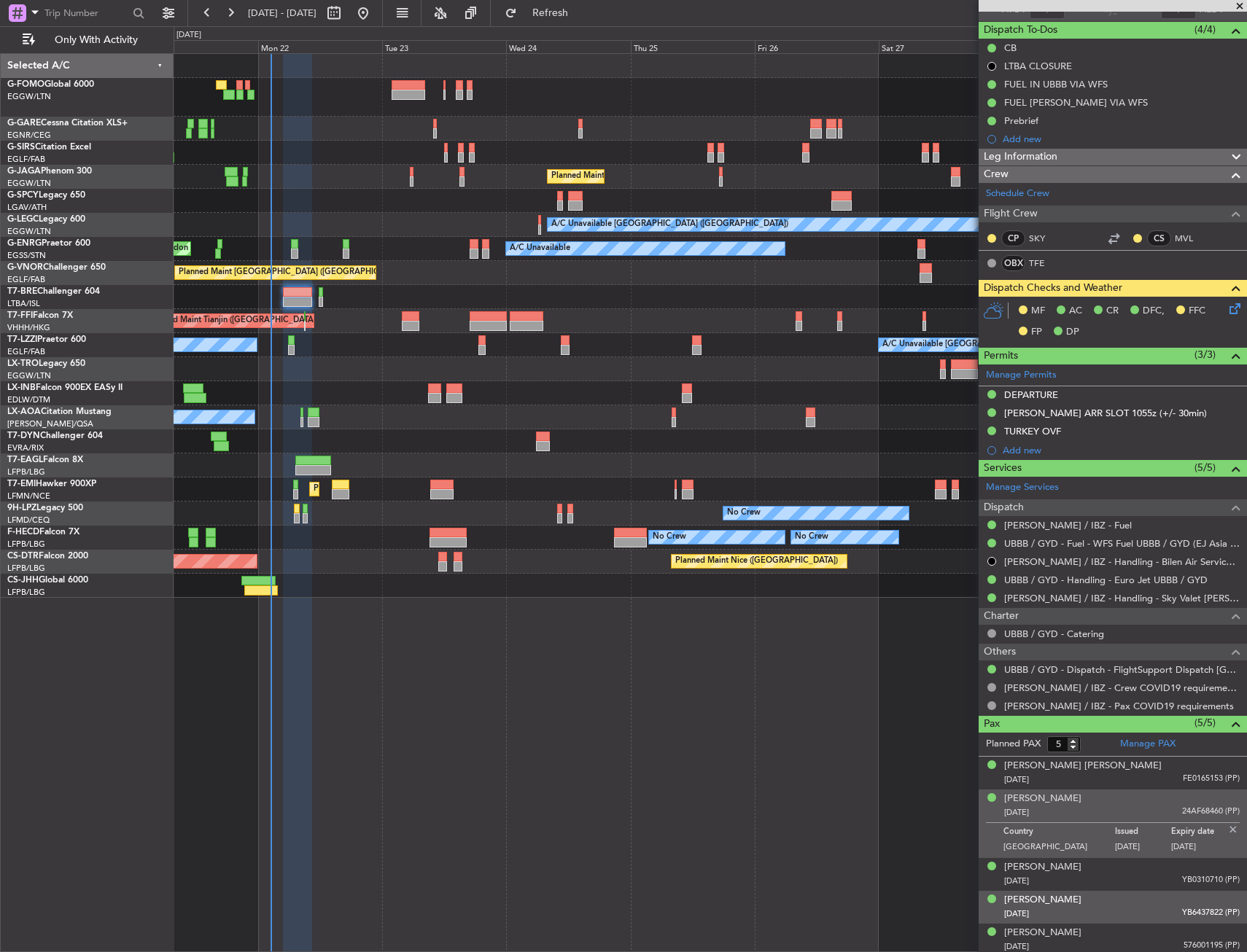
scroll to position [125, 0]
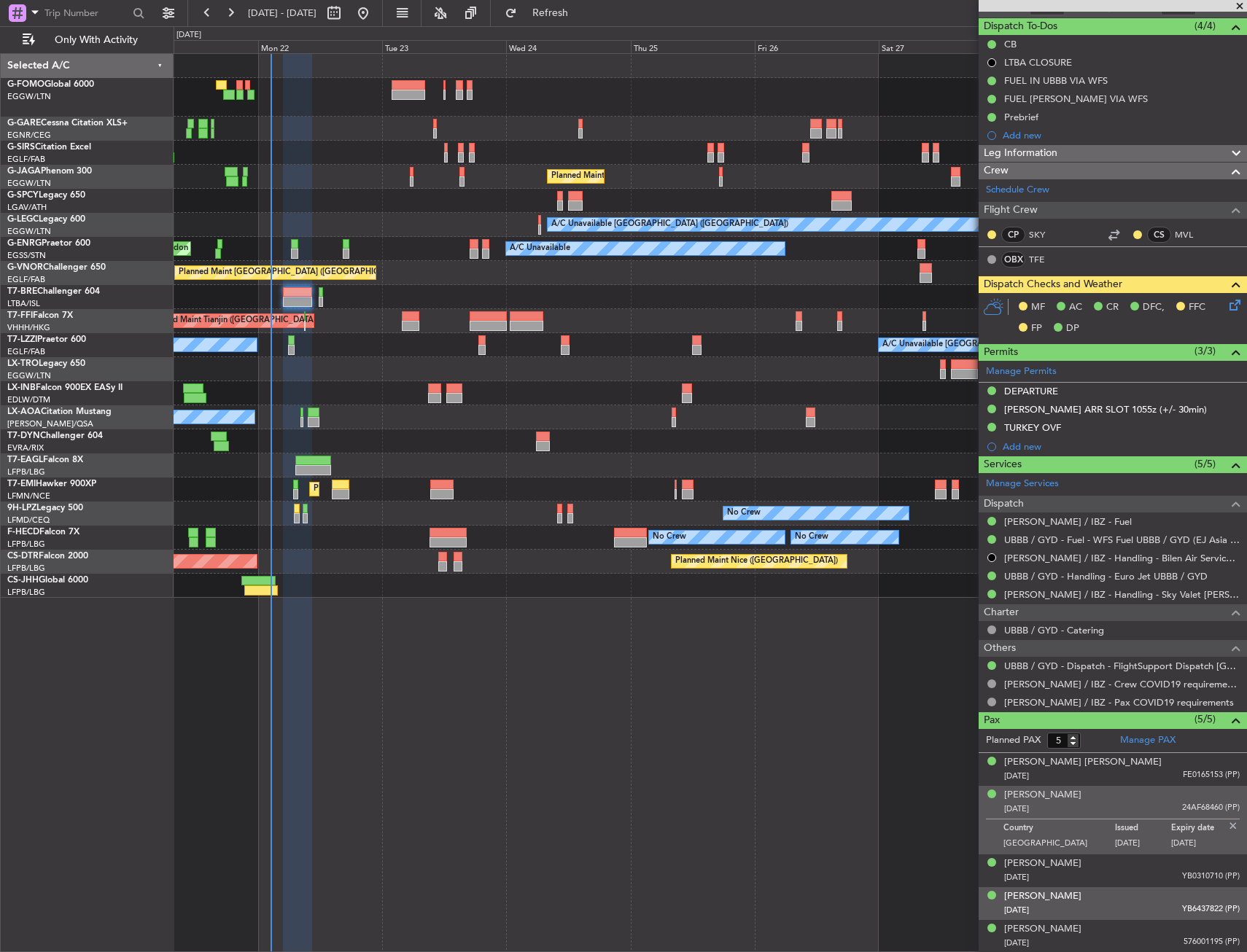
click at [1036, 903] on div "25/01/1988 YB6437822 (PP)" at bounding box center [1122, 910] width 236 height 14
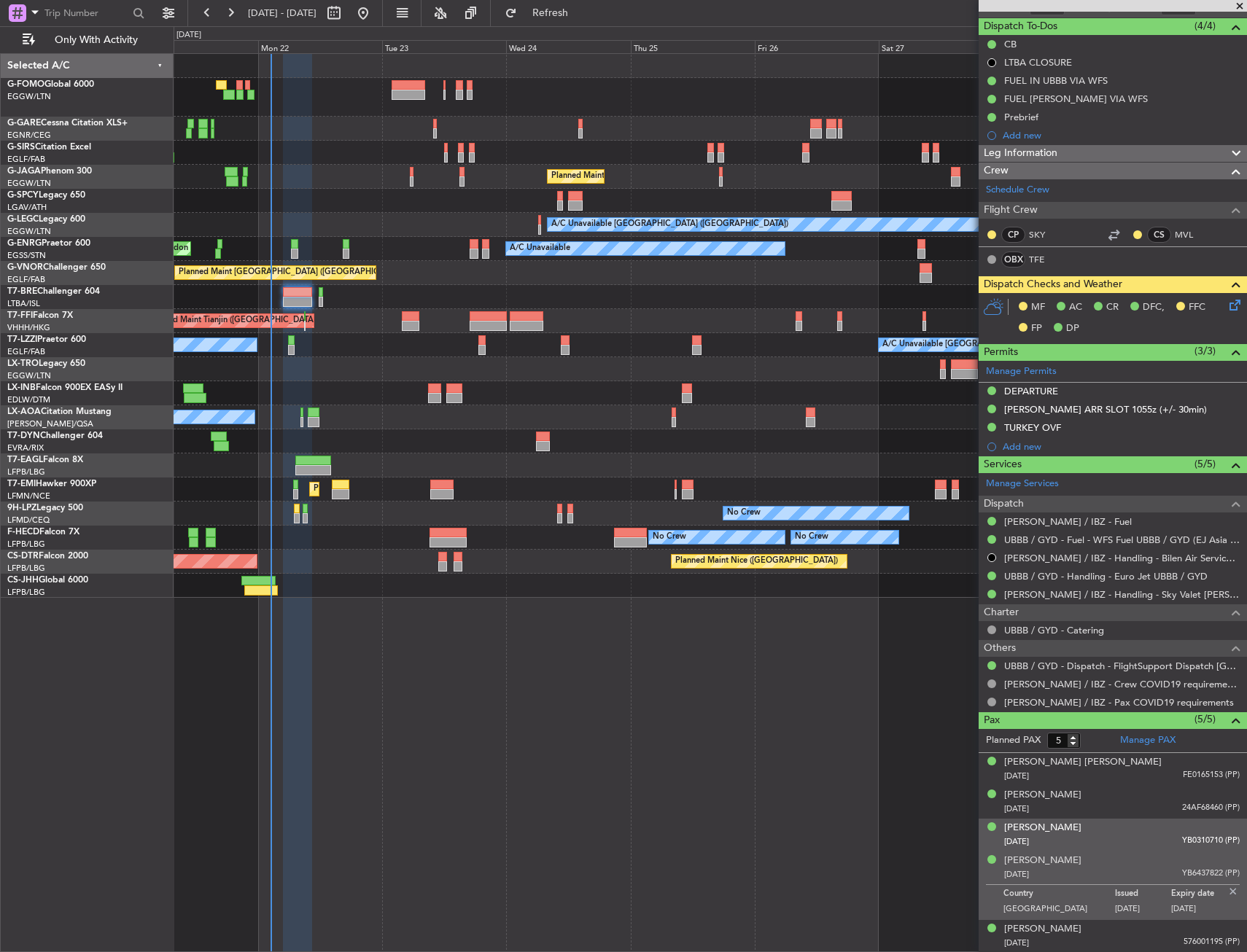
click at [1029, 836] on span "[DATE]" at bounding box center [1017, 842] width 25 height 11
click at [1044, 827] on div "[PERSON_NAME]" at bounding box center [1043, 827] width 77 height 14
click at [1011, 895] on div "Ivano Aldo Zunino" at bounding box center [1043, 896] width 77 height 14
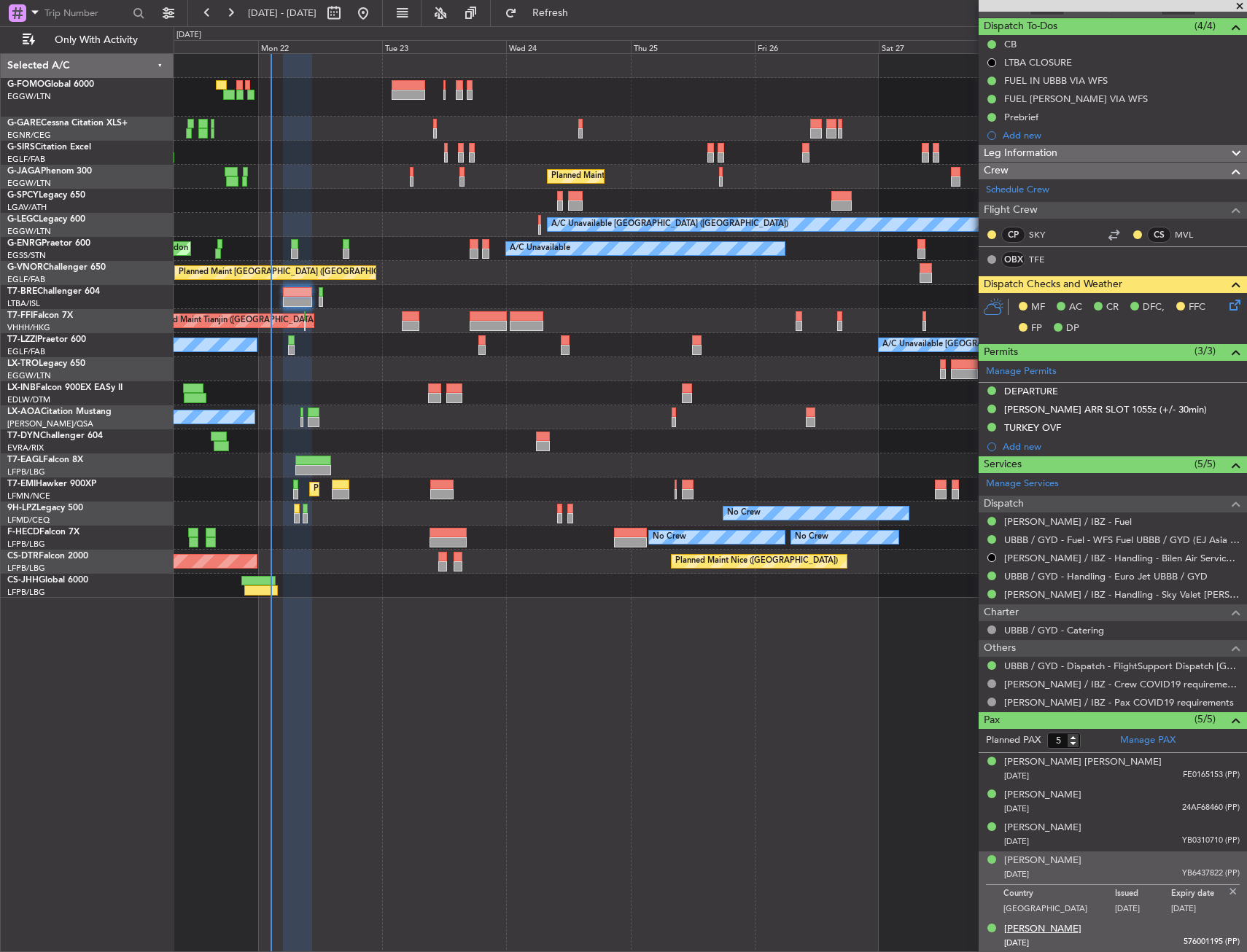
click at [1029, 923] on div "[PERSON_NAME]" at bounding box center [1043, 929] width 77 height 14
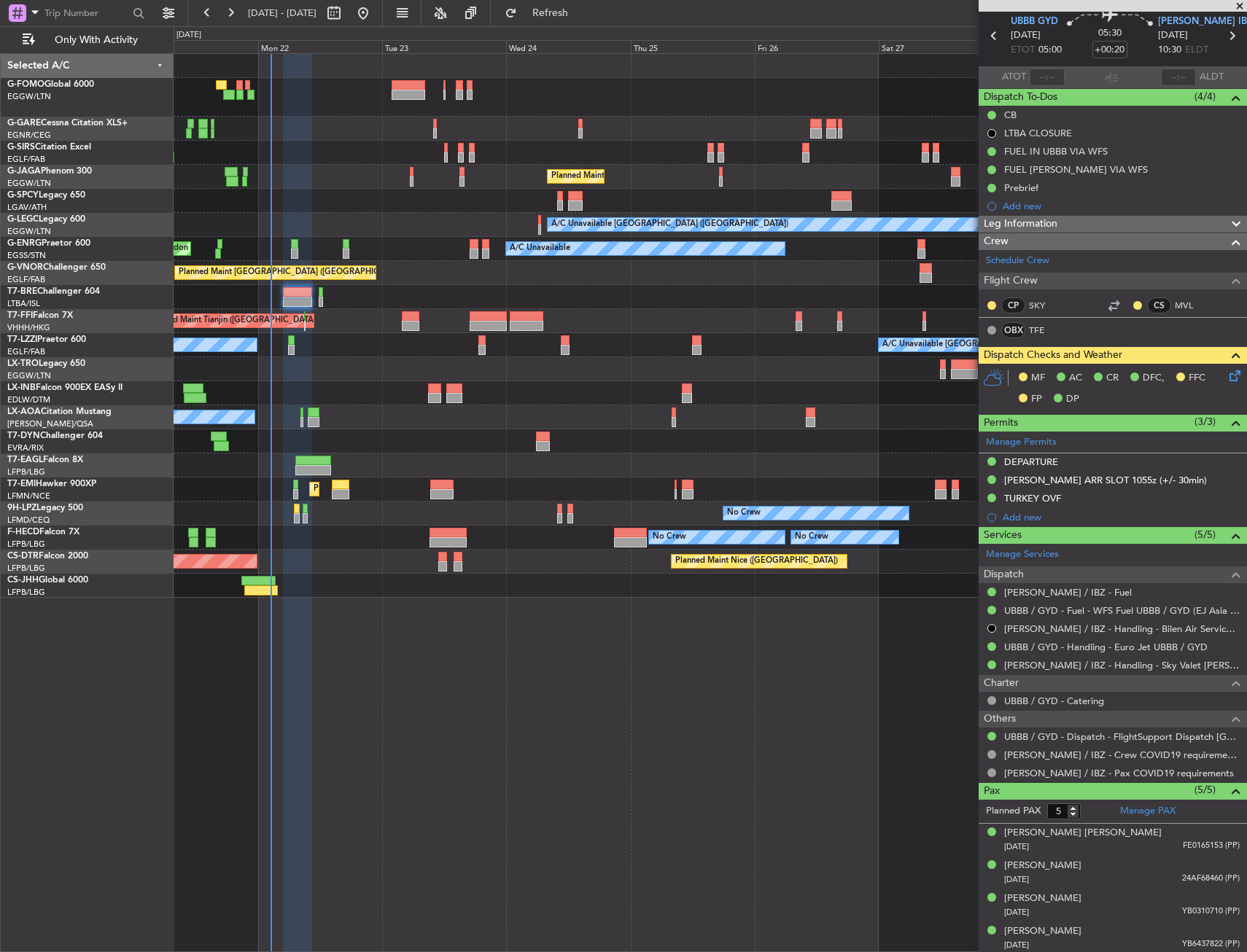
scroll to position [0, 0]
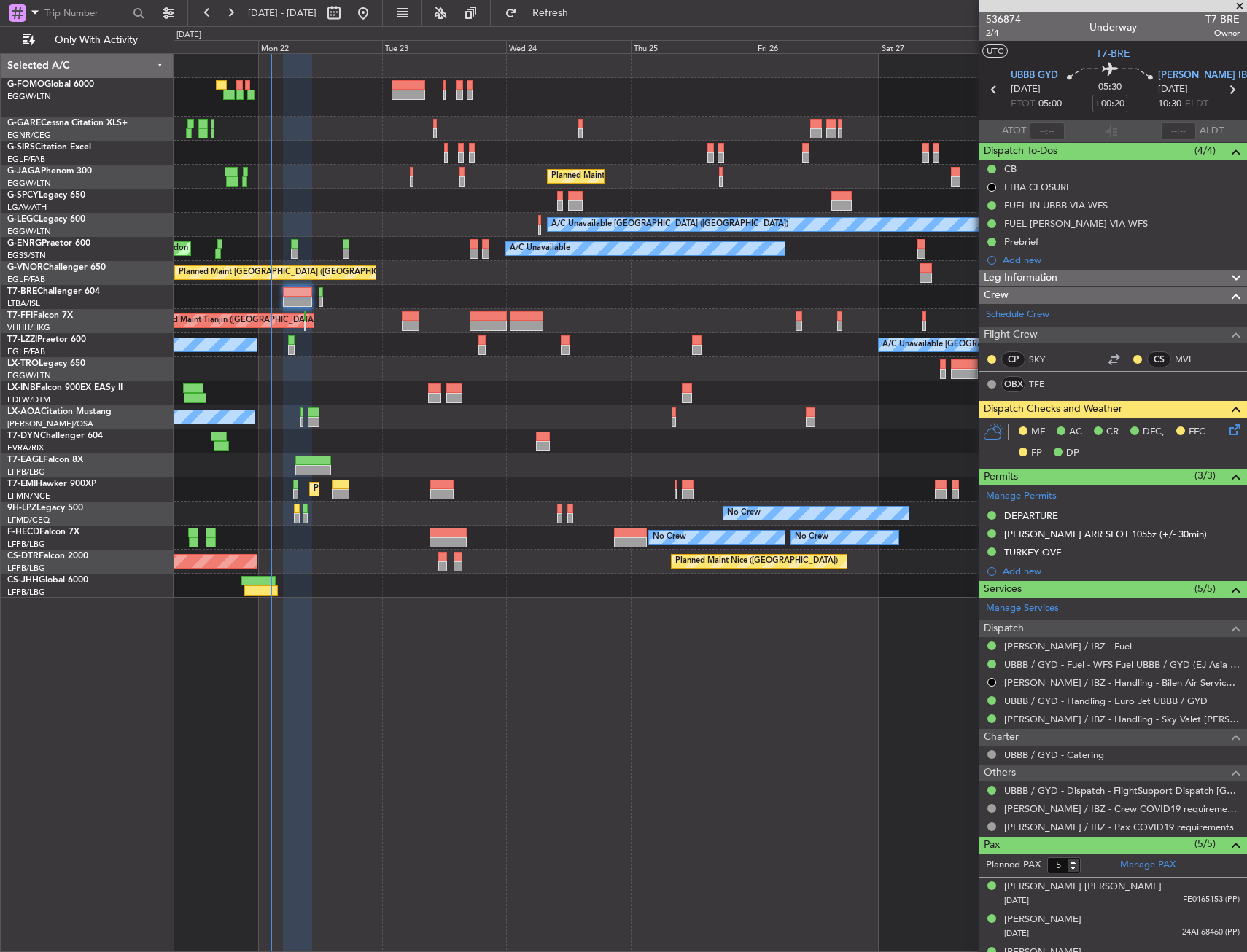
click at [276, 293] on div at bounding box center [710, 297] width 1073 height 24
click at [287, 297] on div at bounding box center [298, 302] width 29 height 11
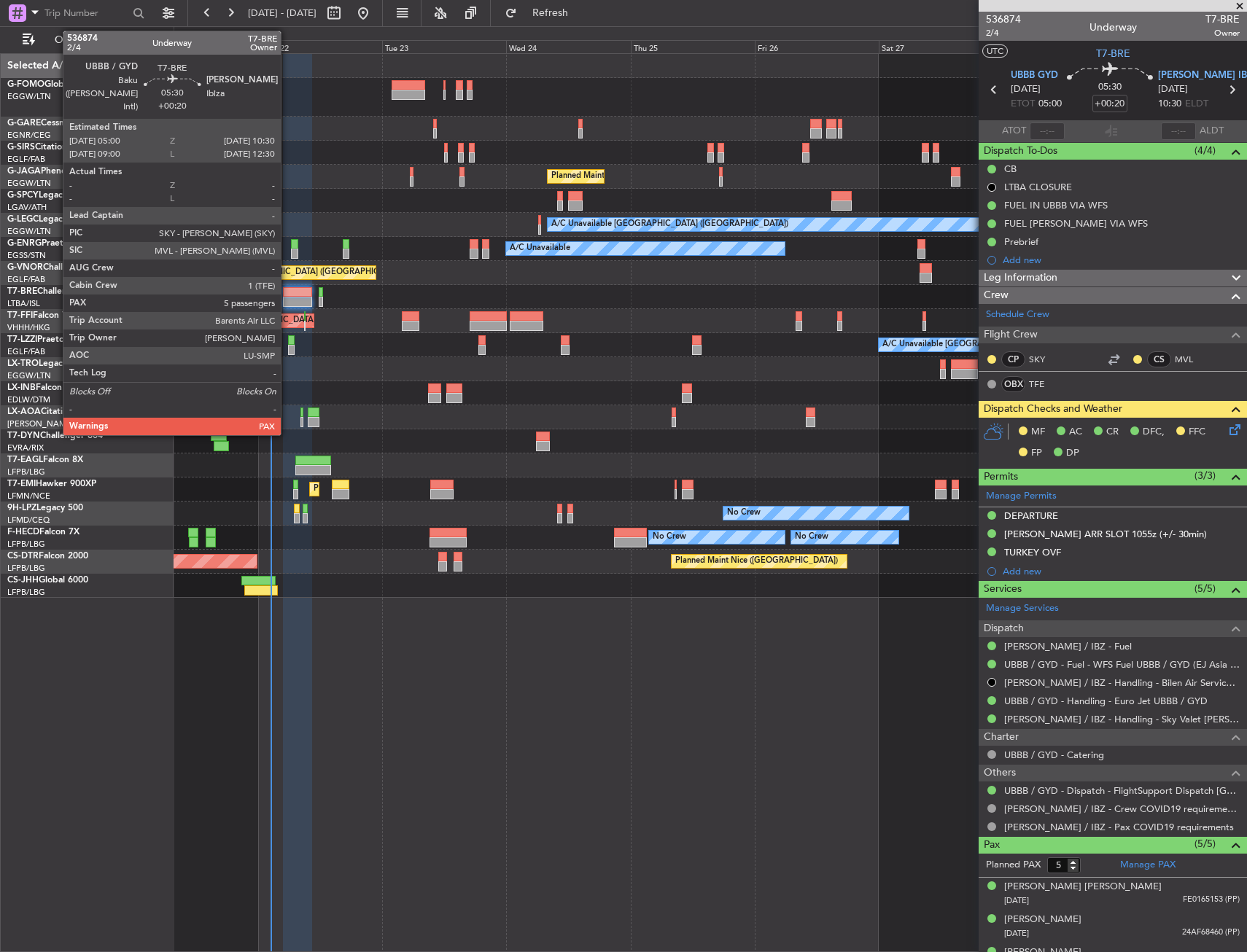
click at [287, 297] on div at bounding box center [298, 302] width 29 height 11
click at [292, 295] on div at bounding box center [298, 292] width 29 height 11
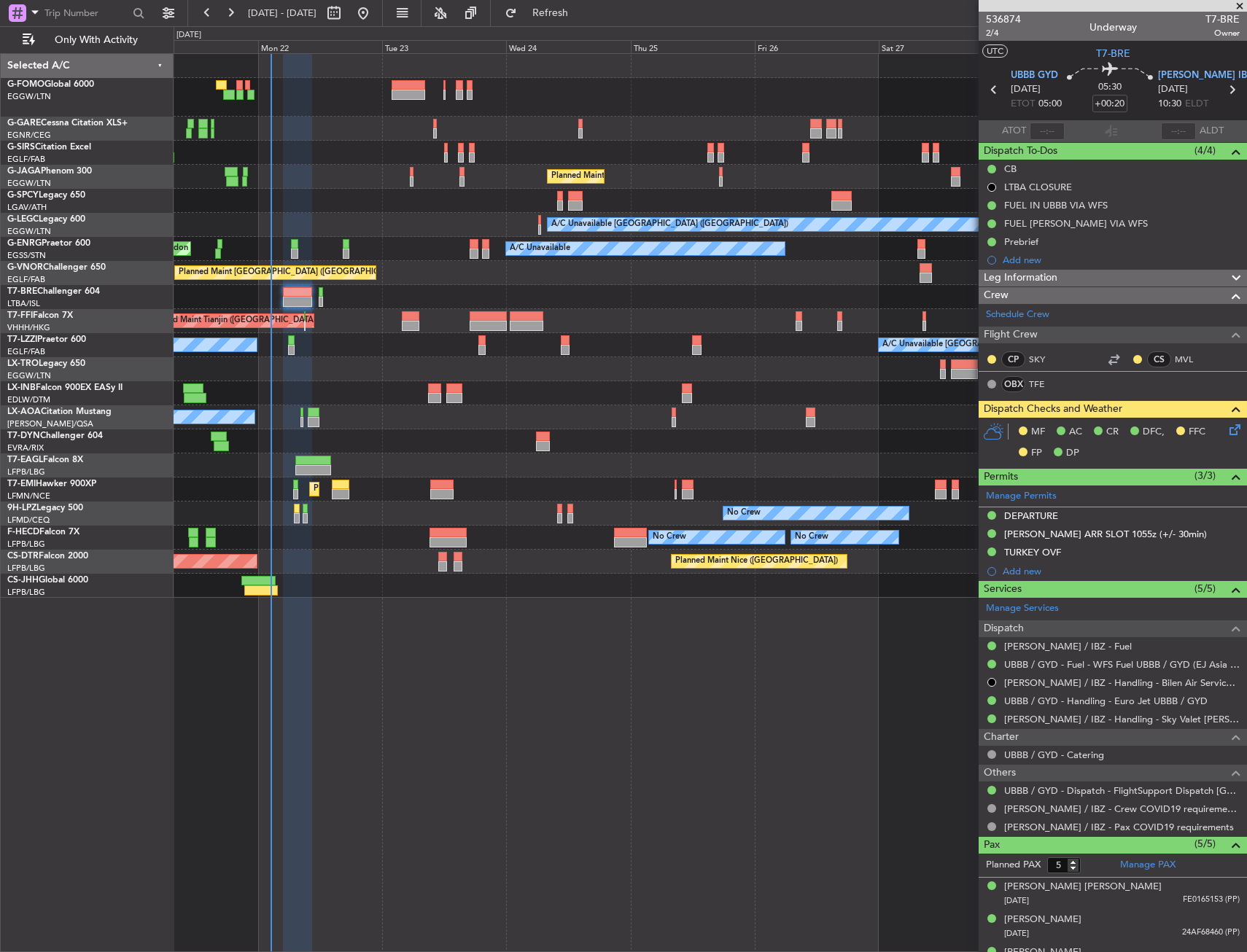
click at [1232, 433] on icon at bounding box center [1232, 427] width 11 height 11
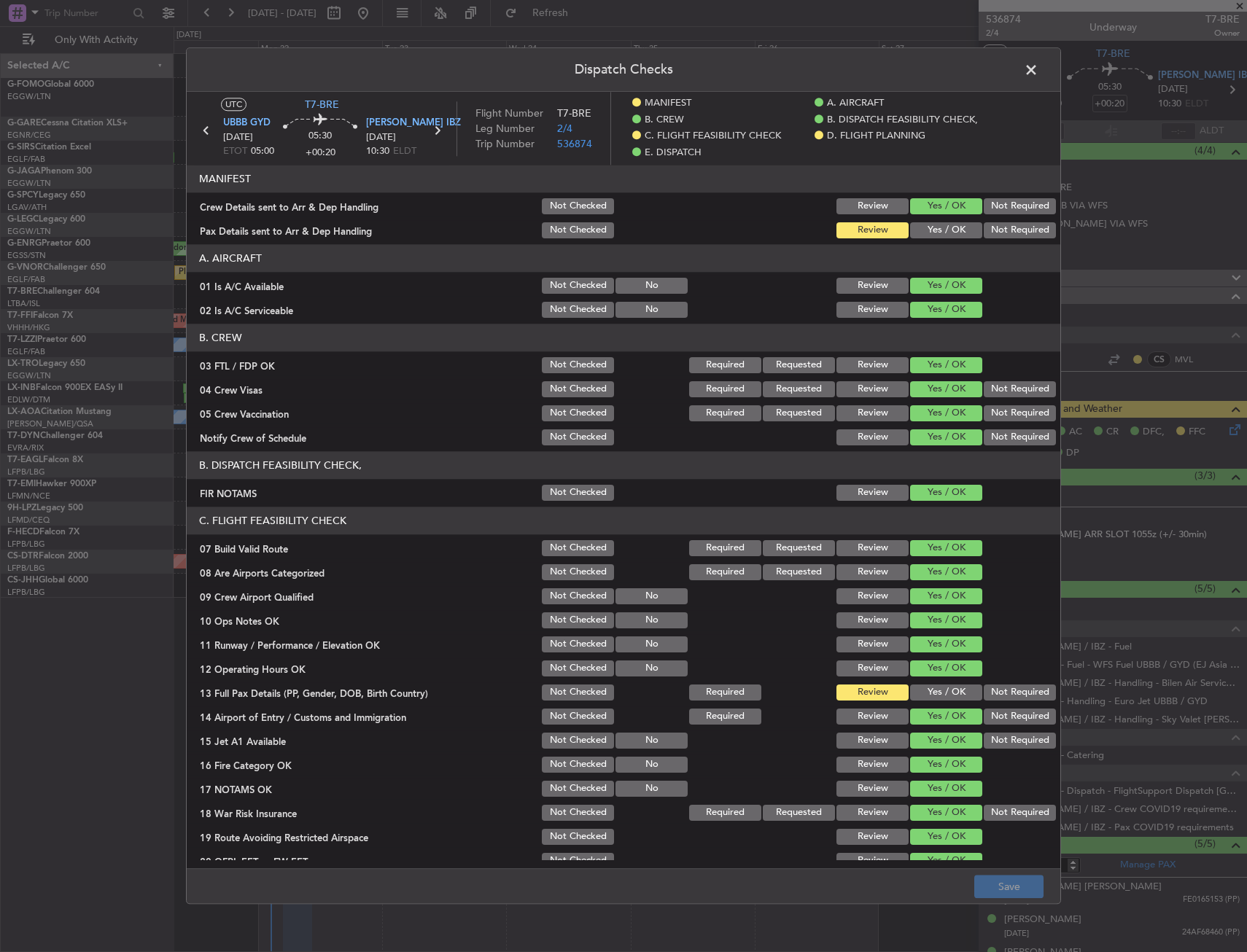
click at [941, 241] on div "Yes / OK" at bounding box center [945, 230] width 74 height 20
click at [943, 227] on button "Yes / OK" at bounding box center [946, 230] width 73 height 16
click at [937, 696] on button "Yes / OK" at bounding box center [946, 692] width 73 height 16
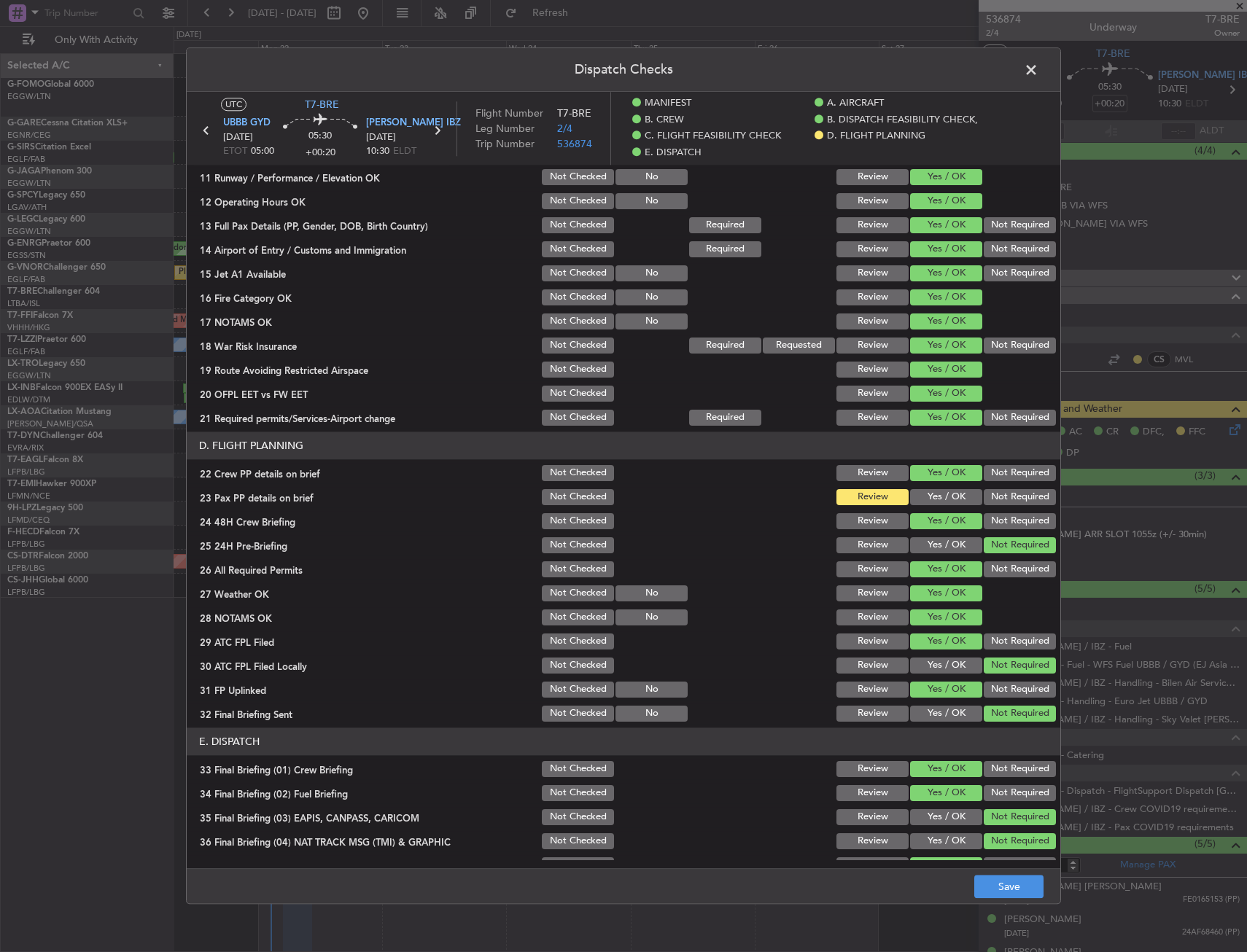
scroll to position [584, 0]
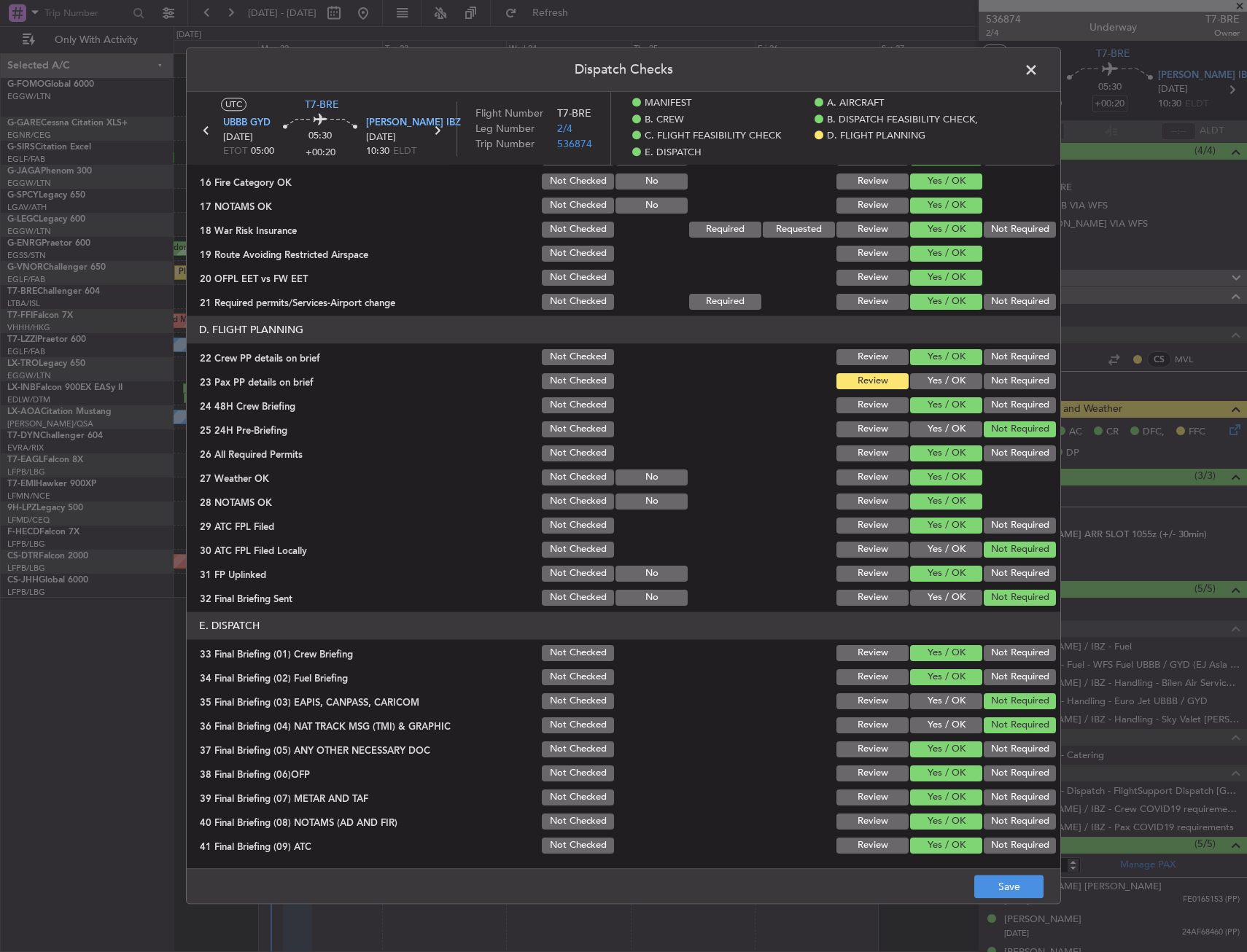
click at [940, 383] on button "Yes / OK" at bounding box center [946, 380] width 73 height 16
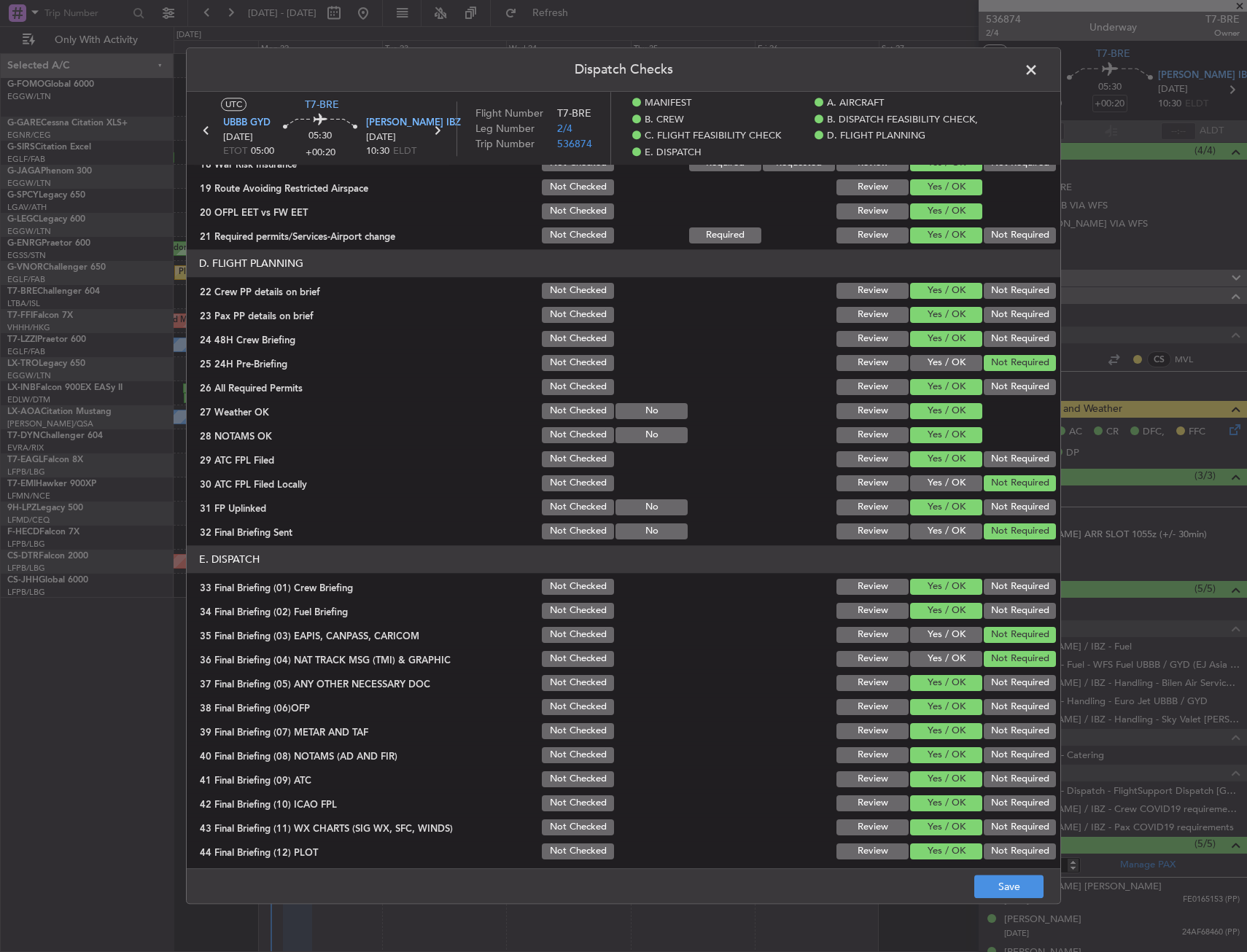
scroll to position [655, 0]
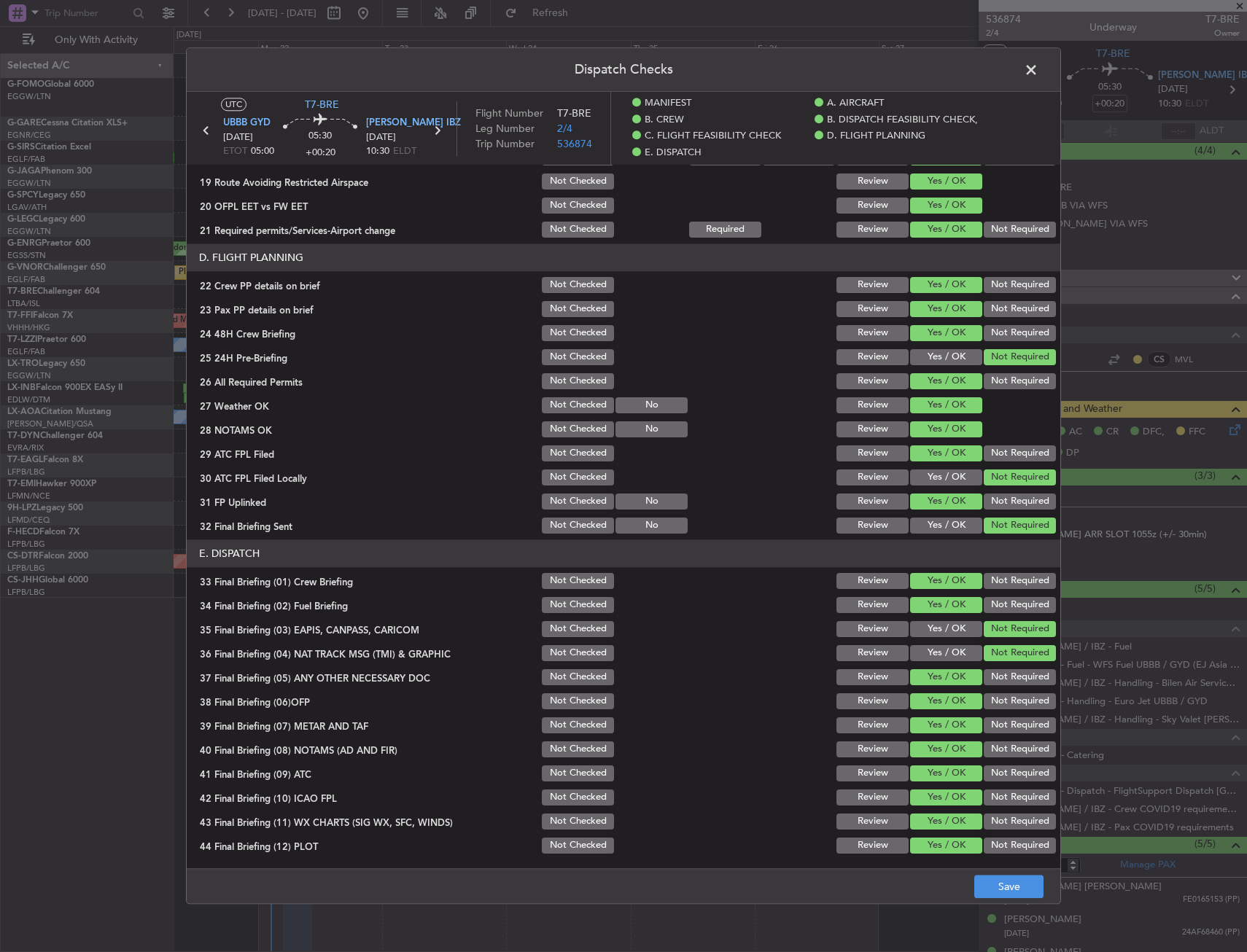
click at [1000, 910] on div "Dispatch Checks UTC T7-BRE UBBB GYD 22/09/2025 ETOT 05:00 05:30 +00:20 LEIB IBZ…" at bounding box center [623, 476] width 1247 height 952
click at [1006, 889] on button "Save" at bounding box center [1009, 887] width 69 height 23
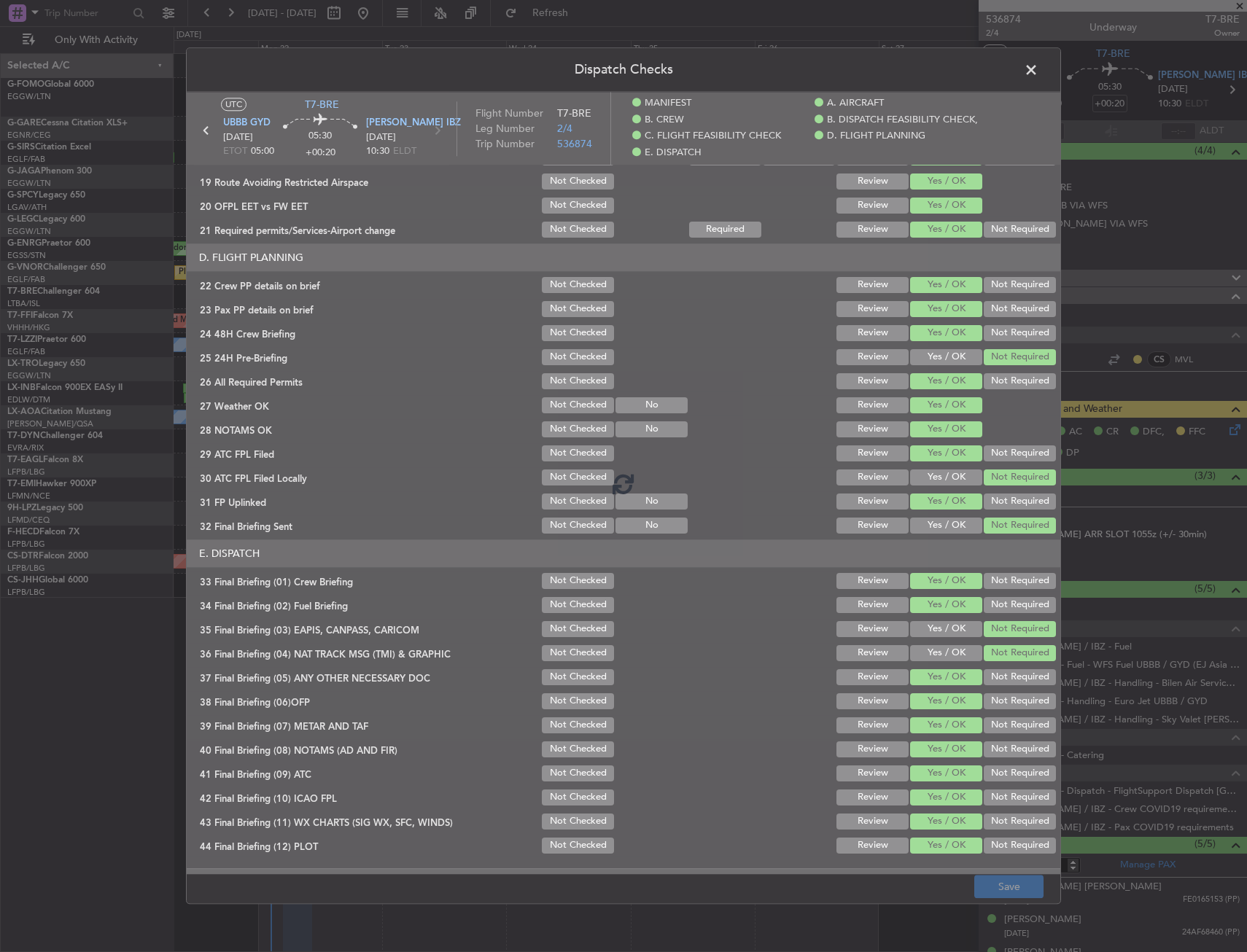
click at [955, 884] on footer "Save" at bounding box center [623, 886] width 874 height 35
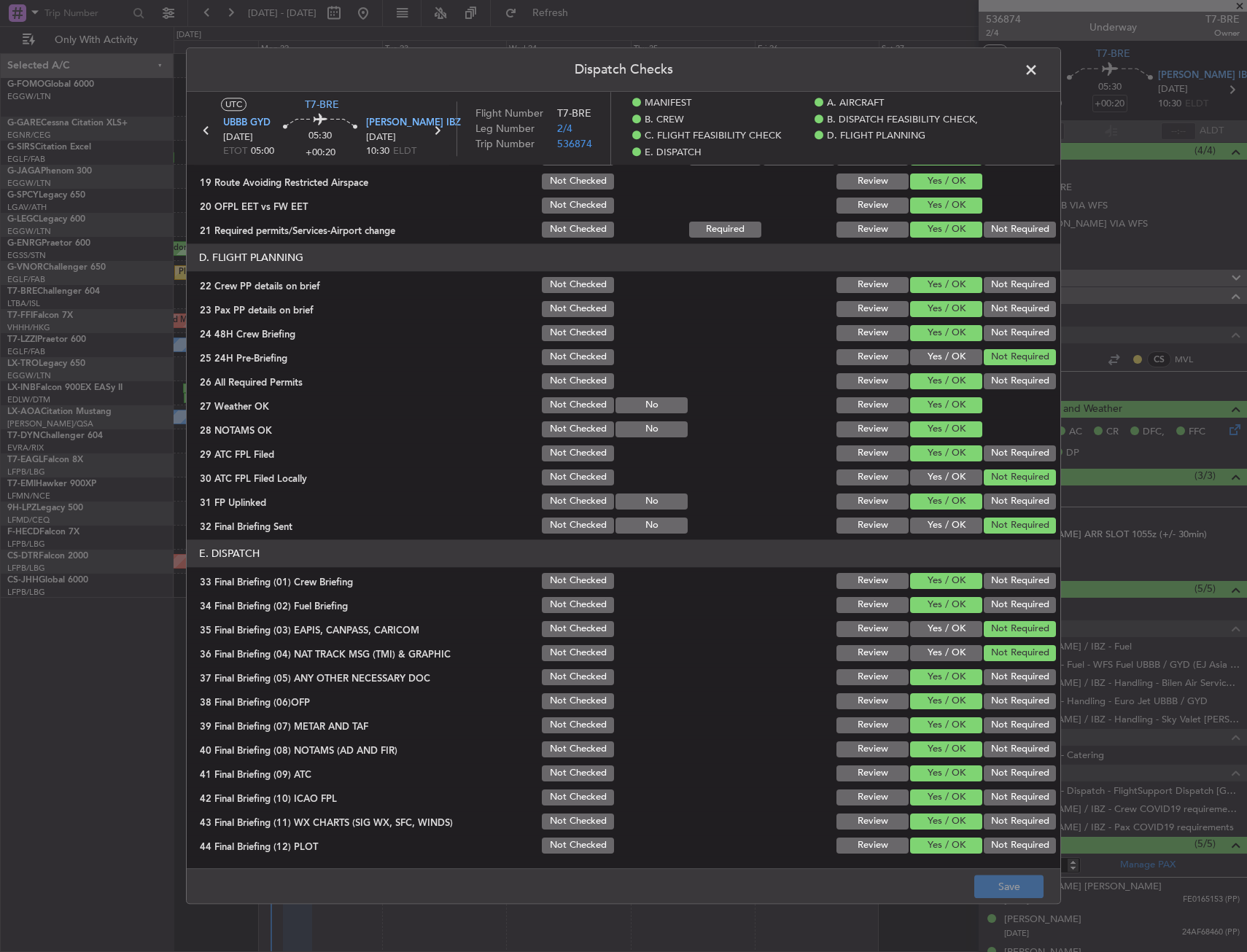
click at [1039, 77] on span at bounding box center [1039, 73] width 0 height 29
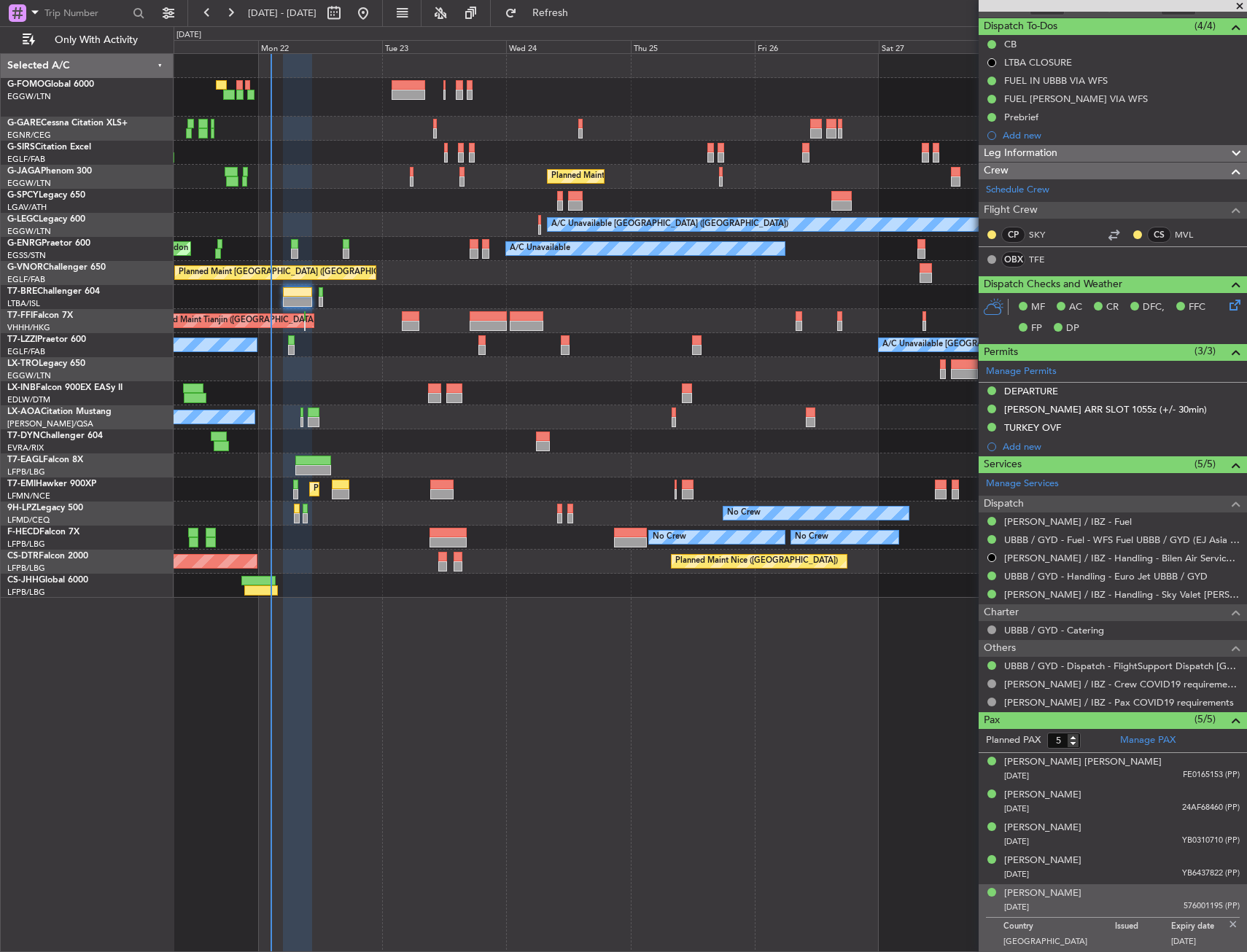
scroll to position [52, 0]
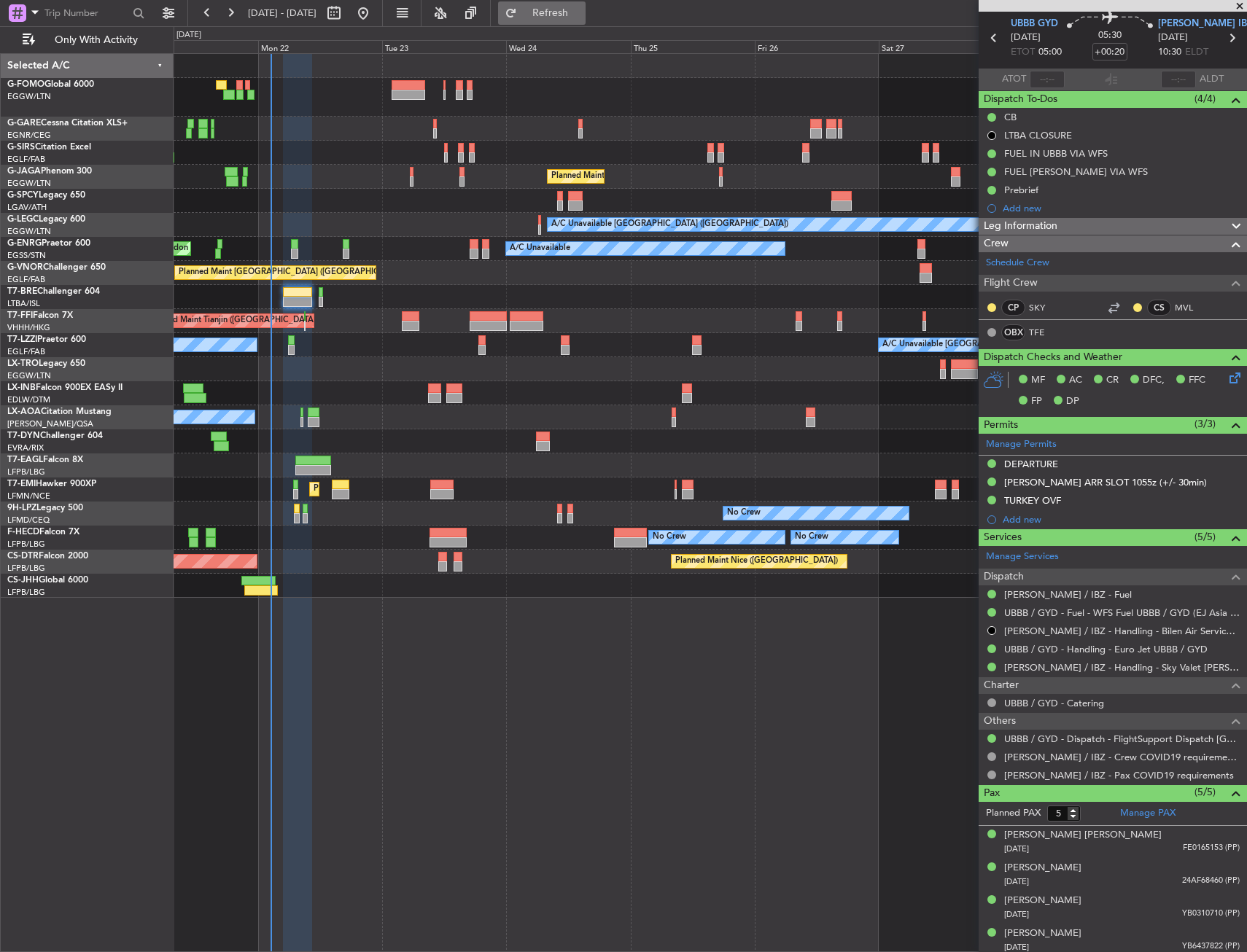
click at [582, 16] on span "Refresh" at bounding box center [551, 14] width 61 height 11
click at [987, 739] on button at bounding box center [992, 738] width 9 height 9
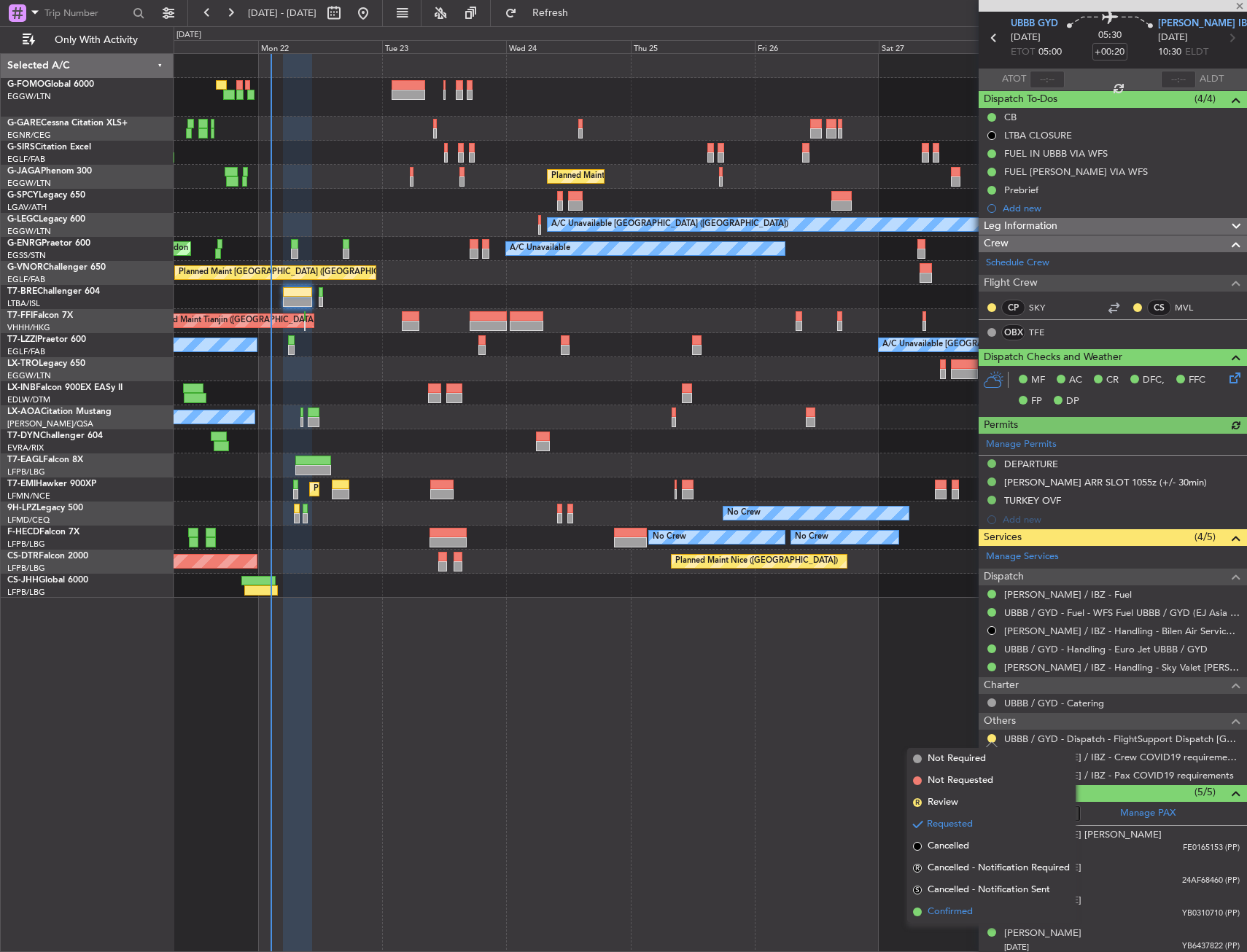
click at [966, 901] on li "Confirmed" at bounding box center [991, 912] width 168 height 22
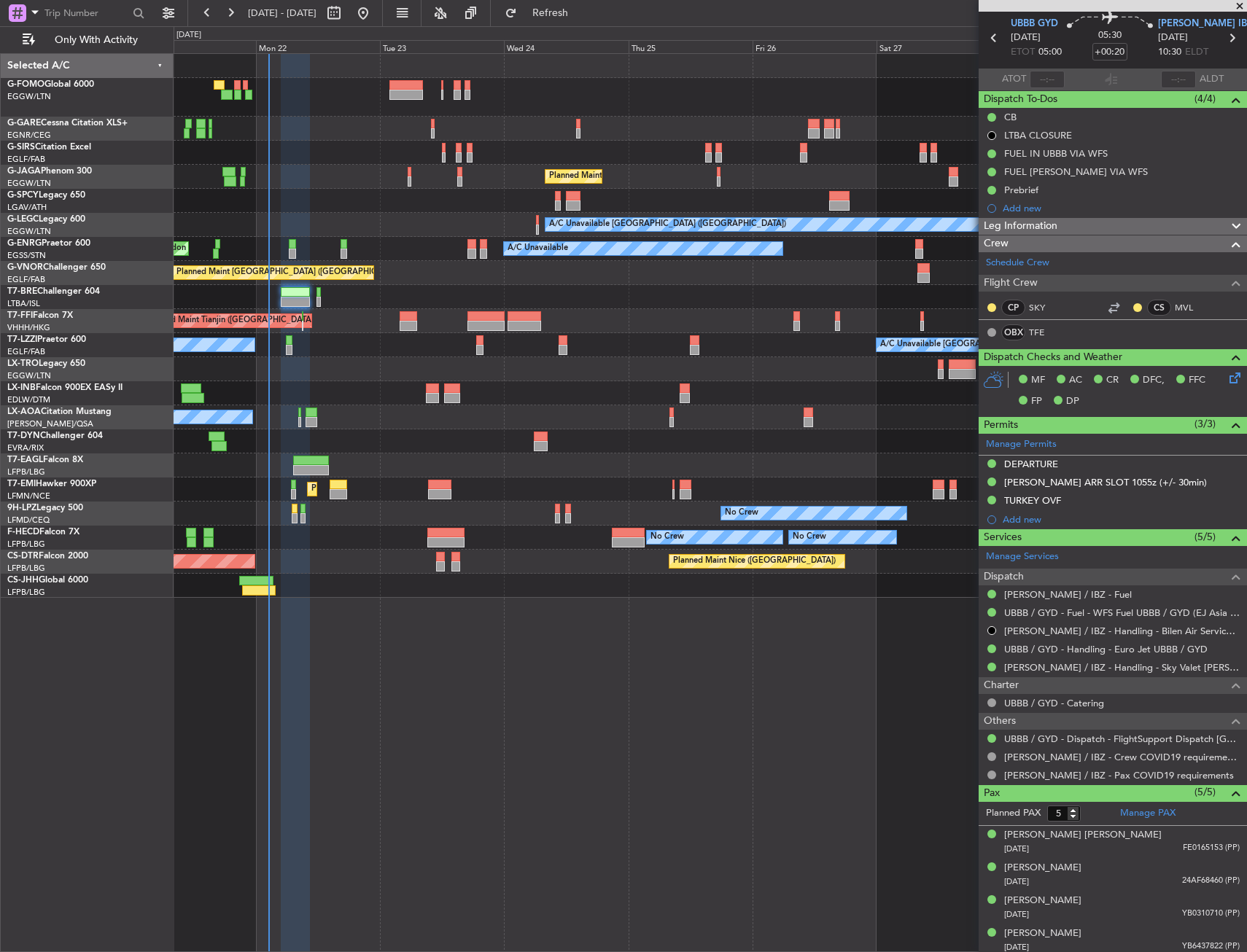
click at [446, 227] on div "A/C Unavailable London (Luton) A/C Unavailable" at bounding box center [710, 225] width 1073 height 24
click at [435, 360] on div at bounding box center [710, 369] width 1073 height 24
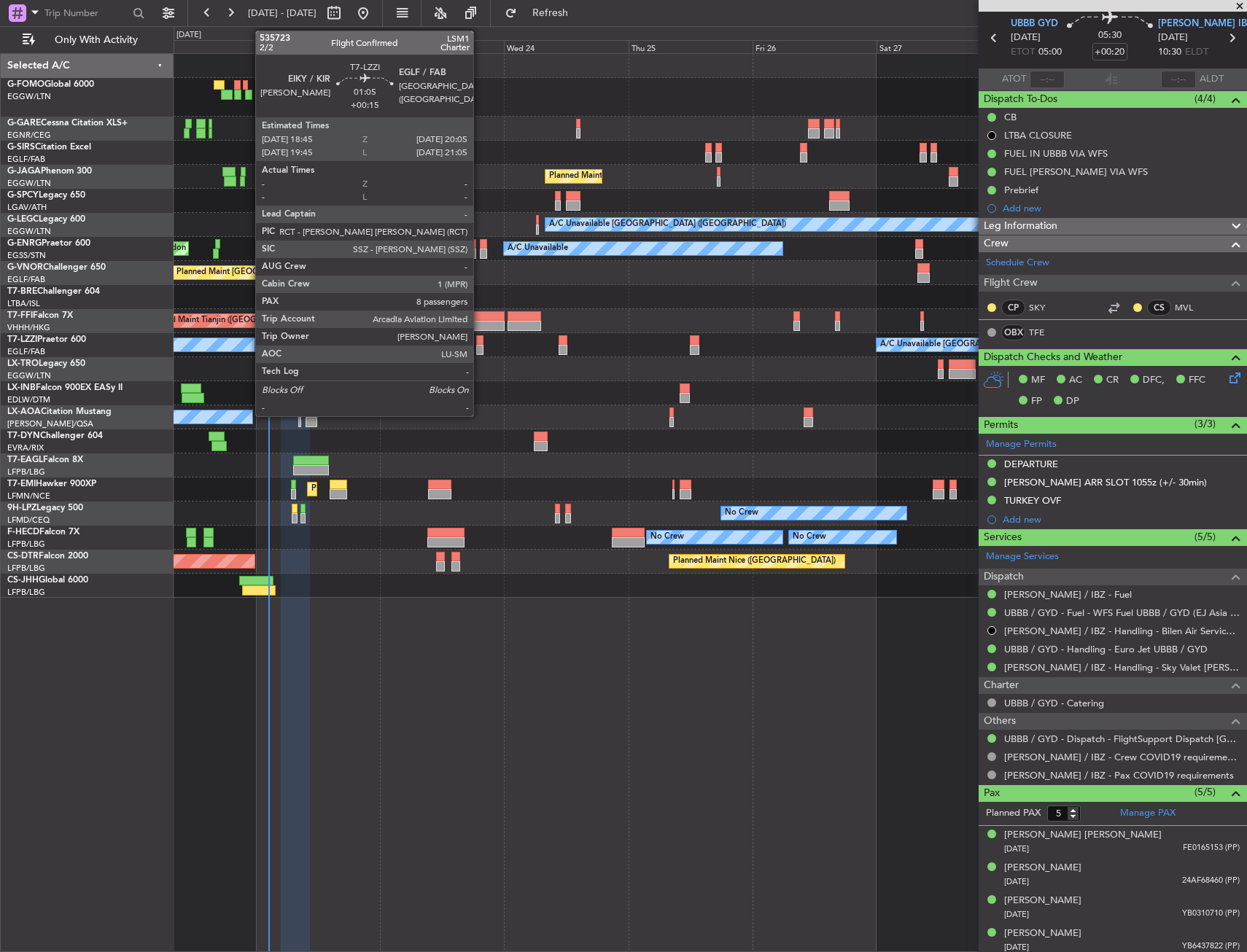
click at [480, 350] on div at bounding box center [480, 350] width 8 height 11
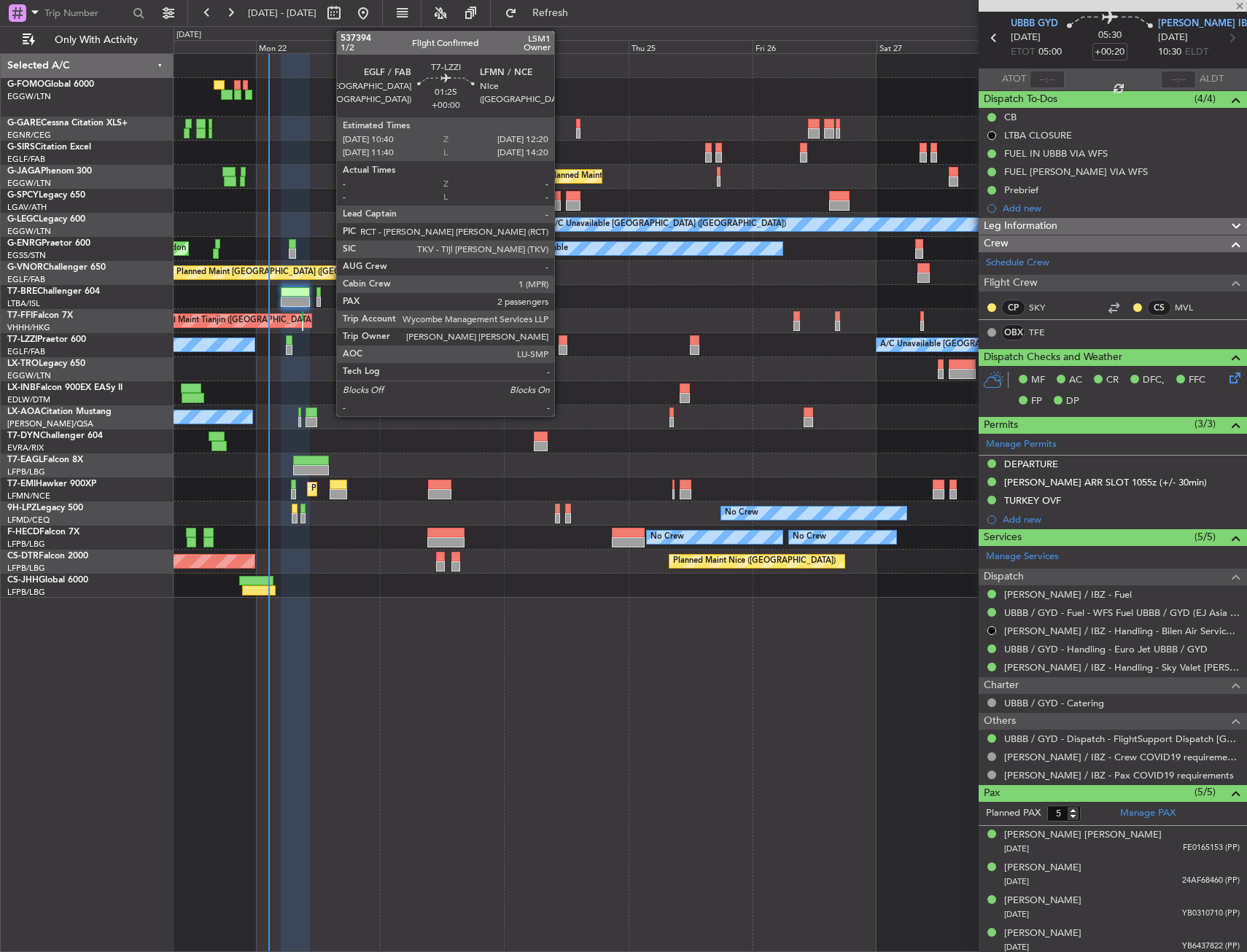
type input "+00:15"
type input "8"
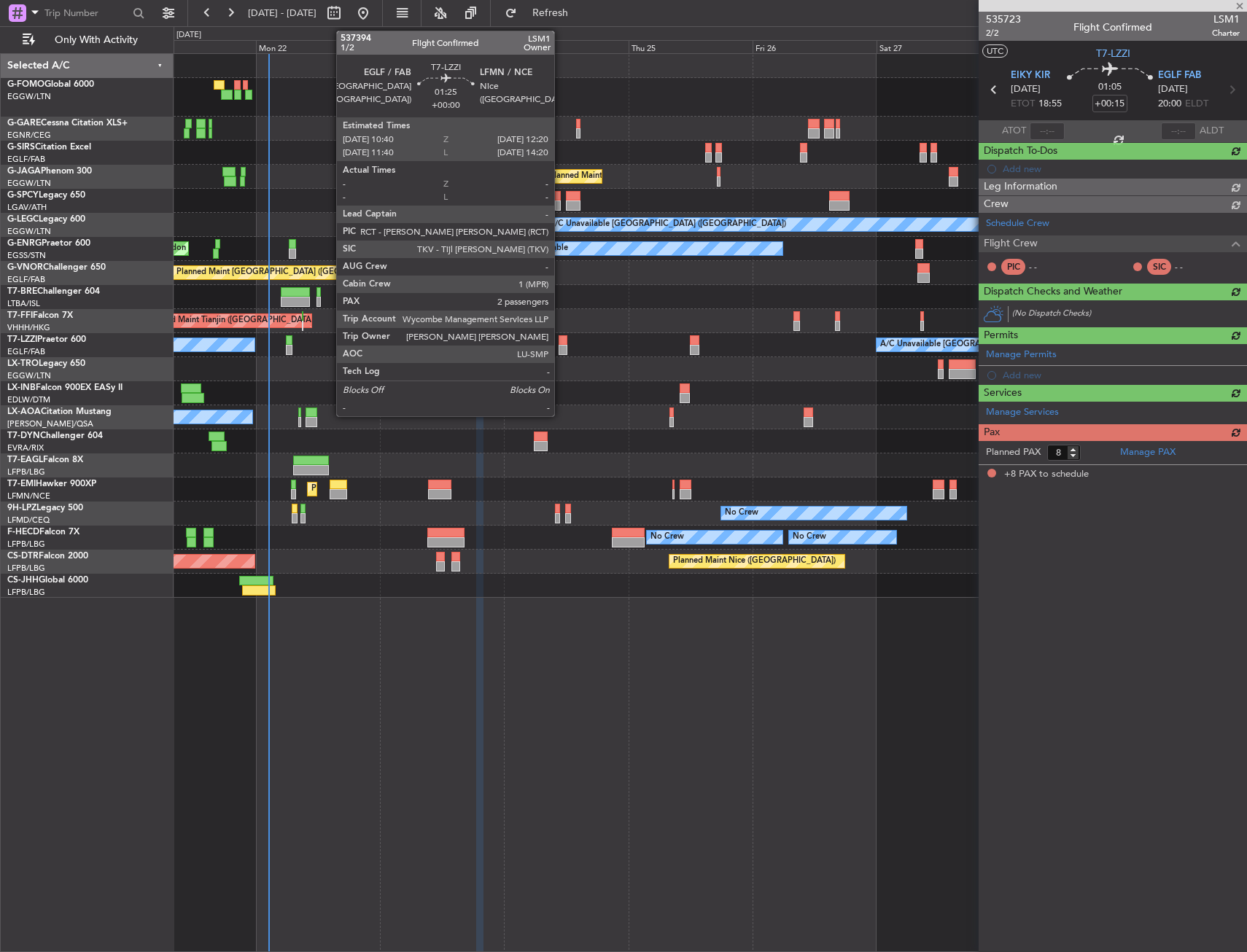
scroll to position [0, 0]
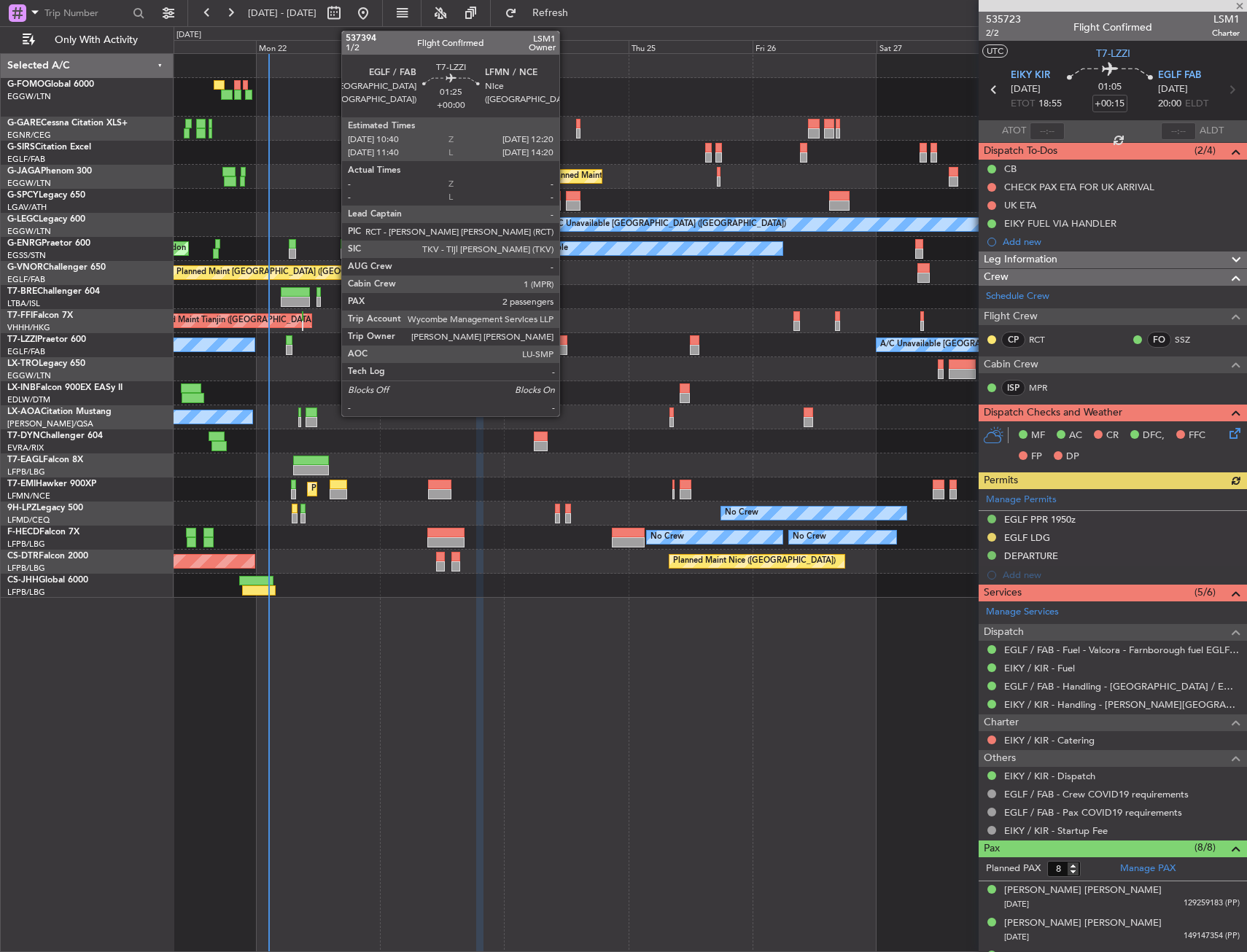
click at [566, 347] on div at bounding box center [563, 350] width 9 height 11
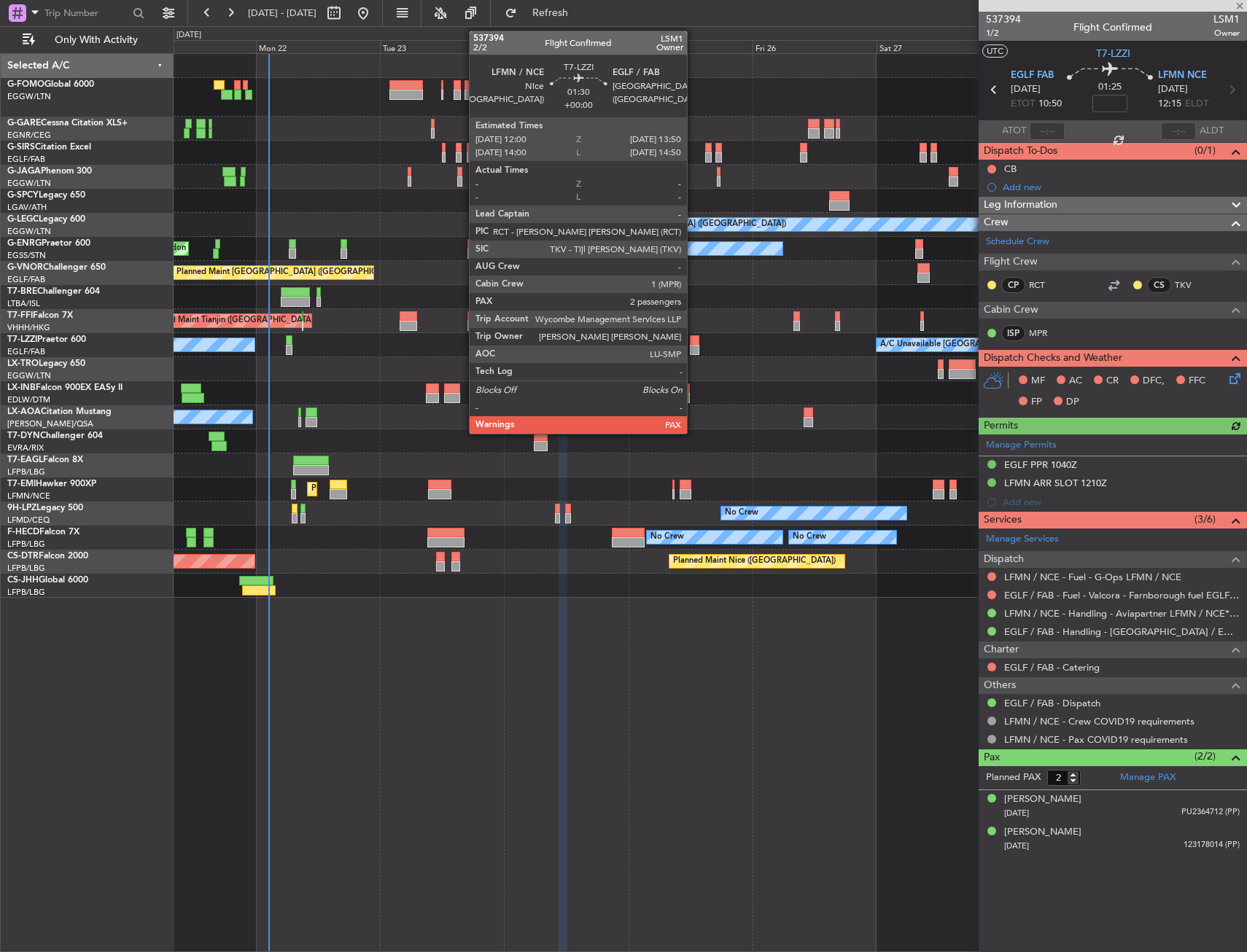
click at [693, 339] on div at bounding box center [696, 340] width 11 height 11
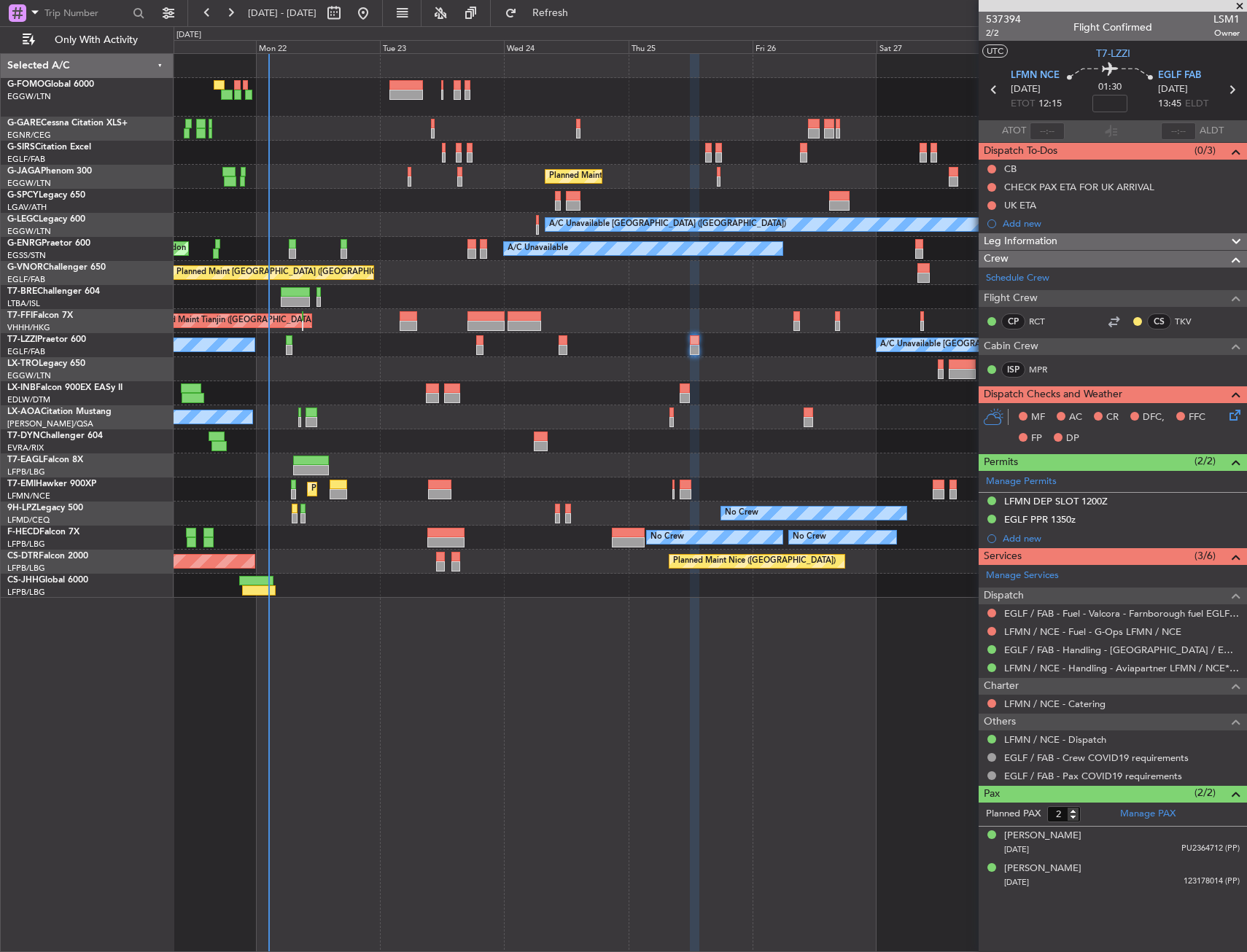
click at [848, 359] on div at bounding box center [710, 369] width 1073 height 24
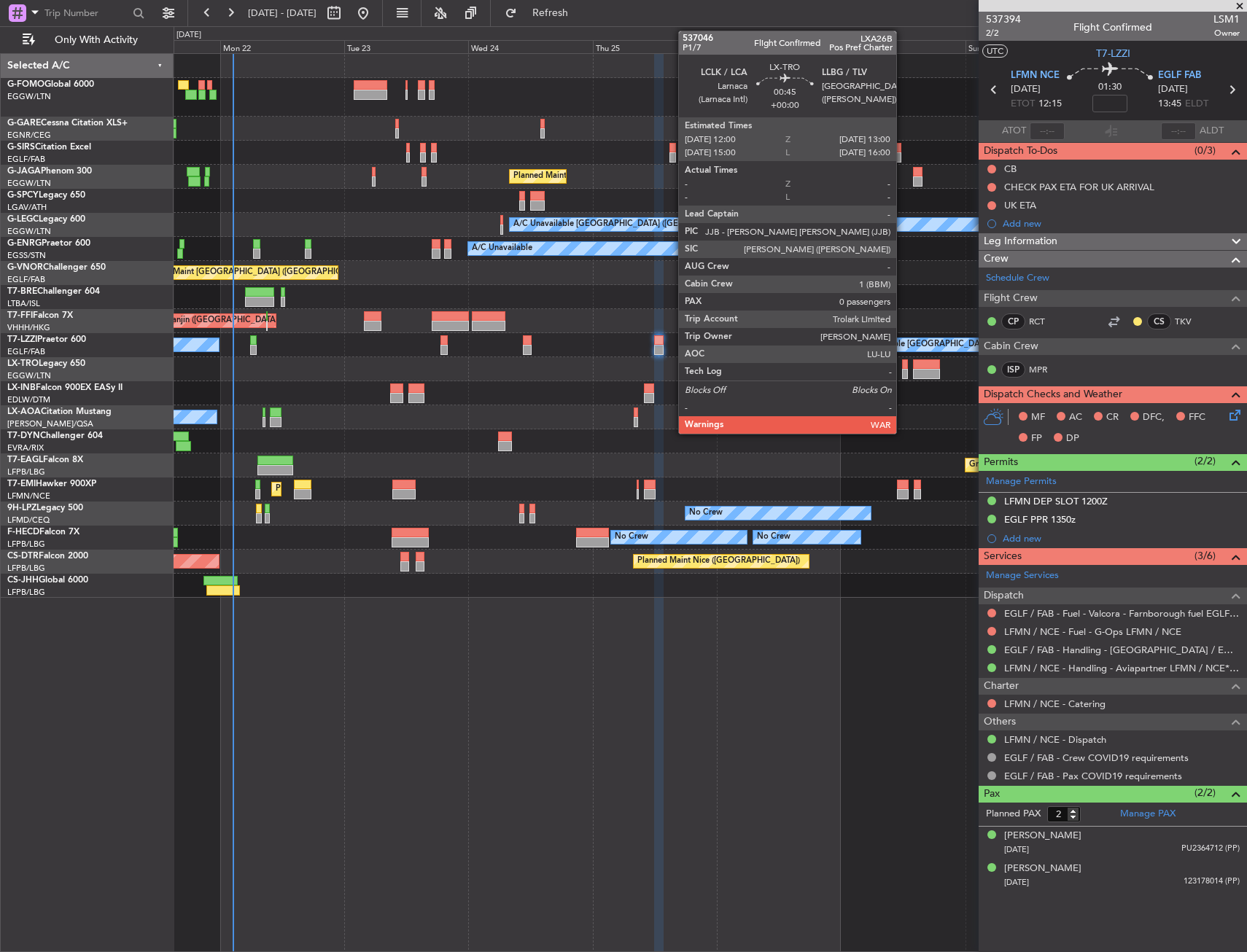
click at [903, 368] on div at bounding box center [906, 365] width 6 height 11
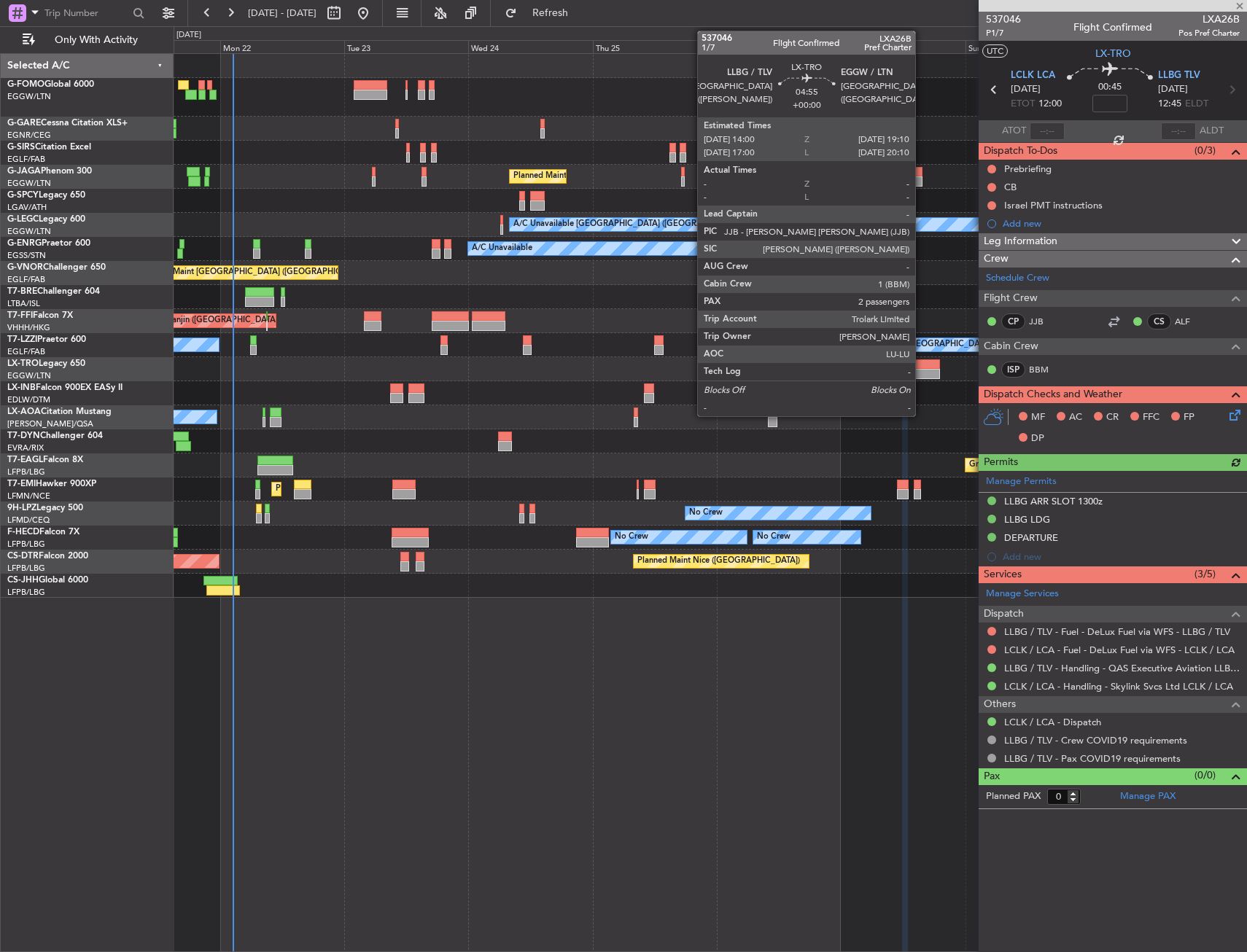
click at [922, 361] on div at bounding box center [927, 365] width 27 height 11
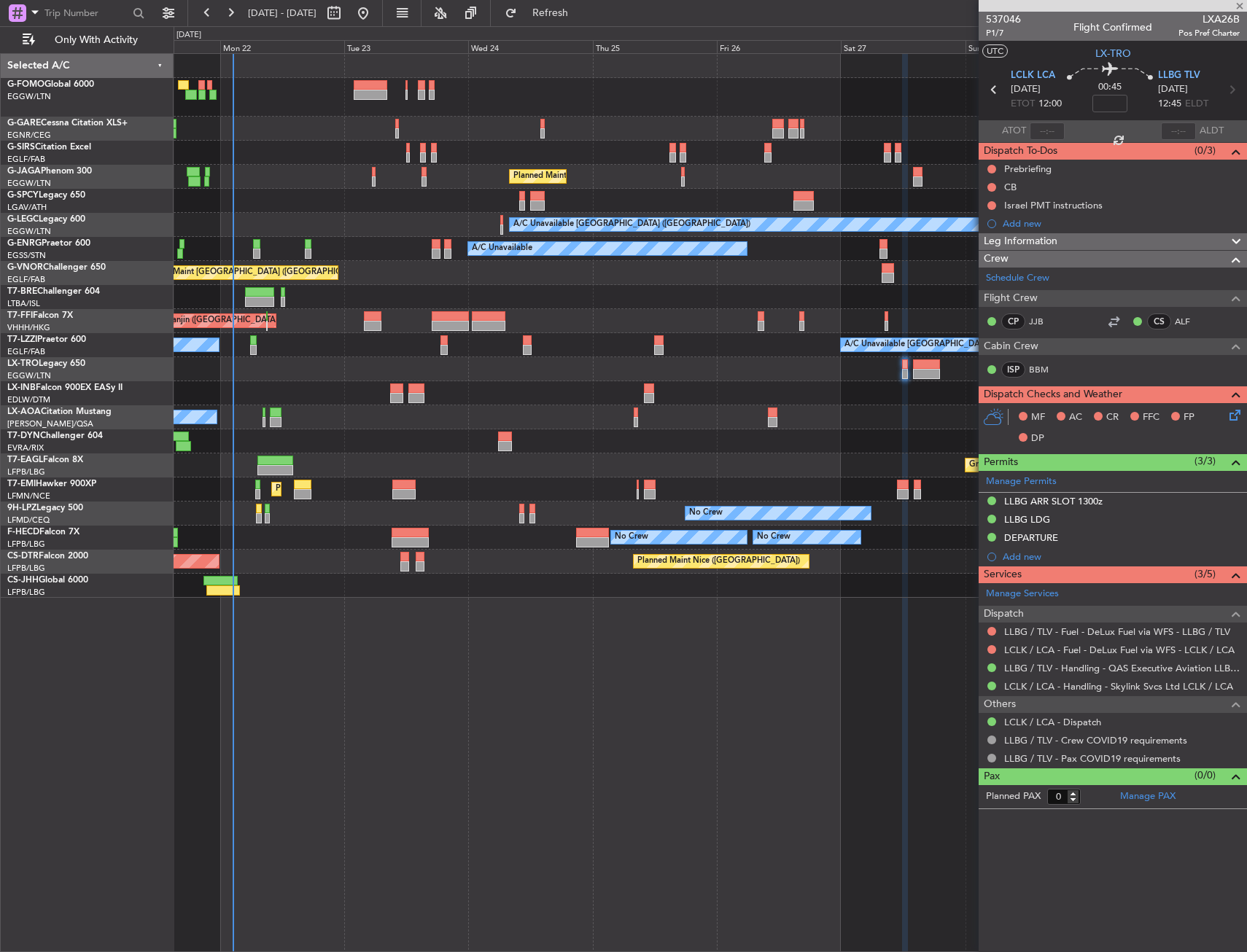
type input "2"
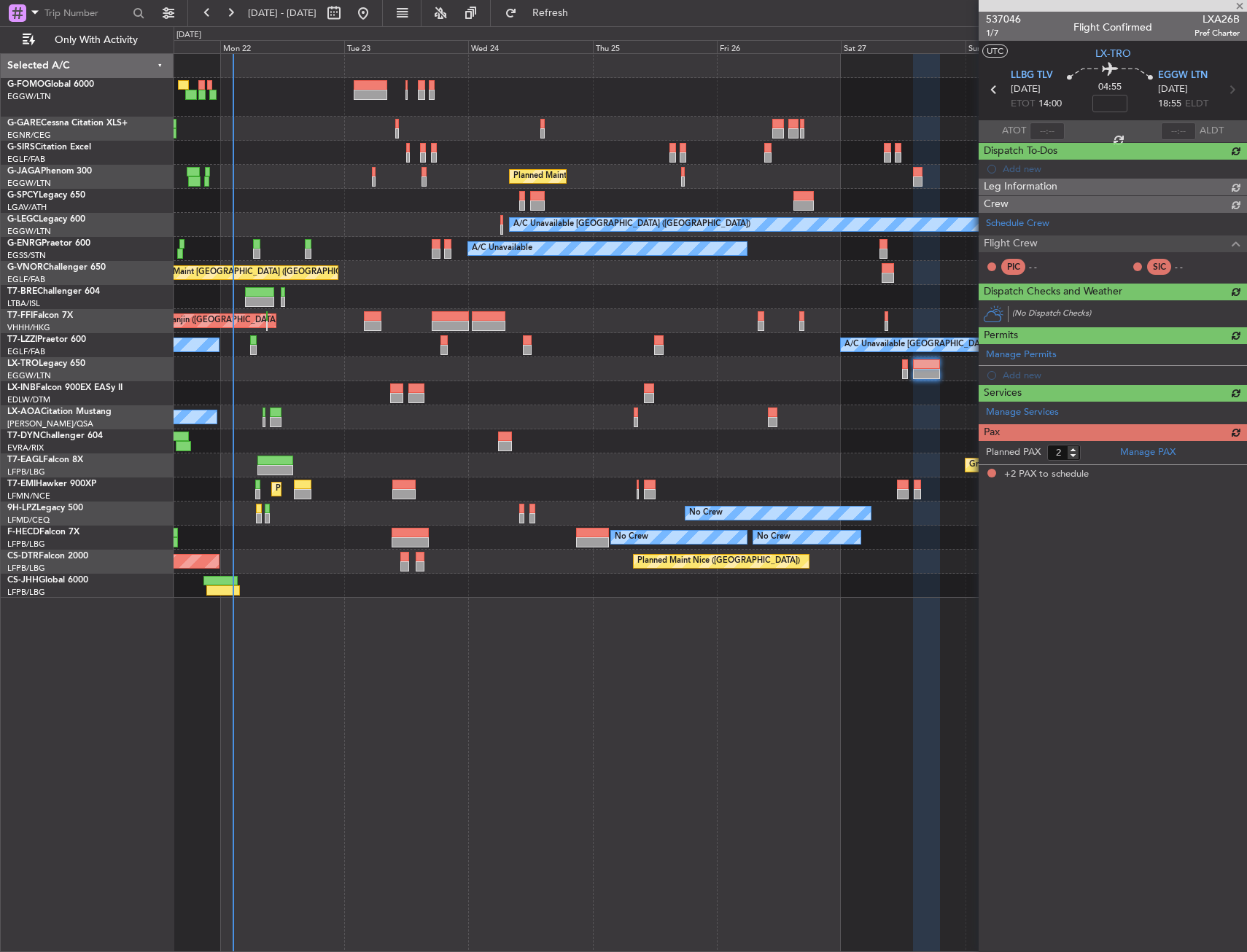
drag, startPoint x: 625, startPoint y: 365, endPoint x: 581, endPoint y: 368, distance: 44.1
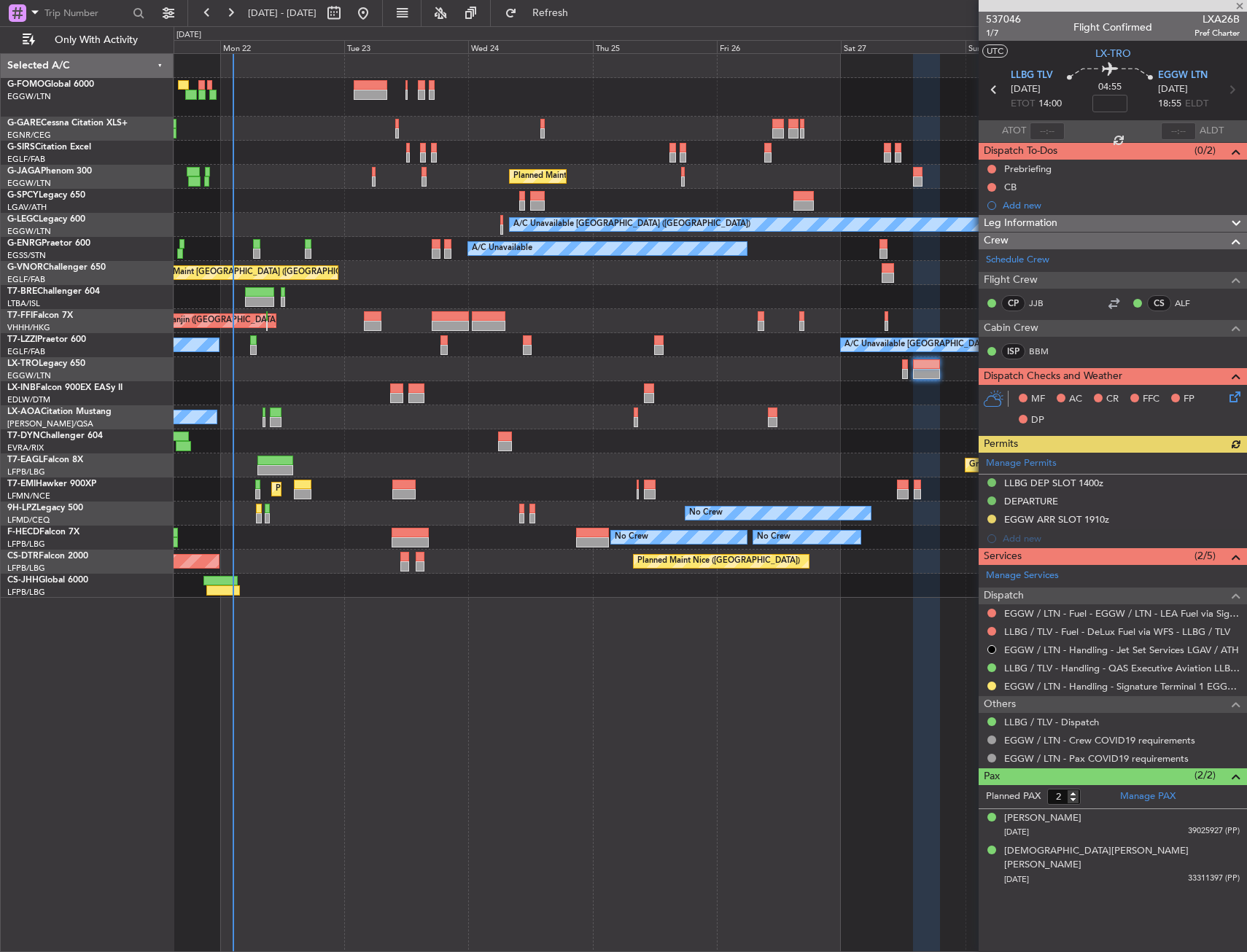
click at [587, 368] on div at bounding box center [710, 369] width 1073 height 24
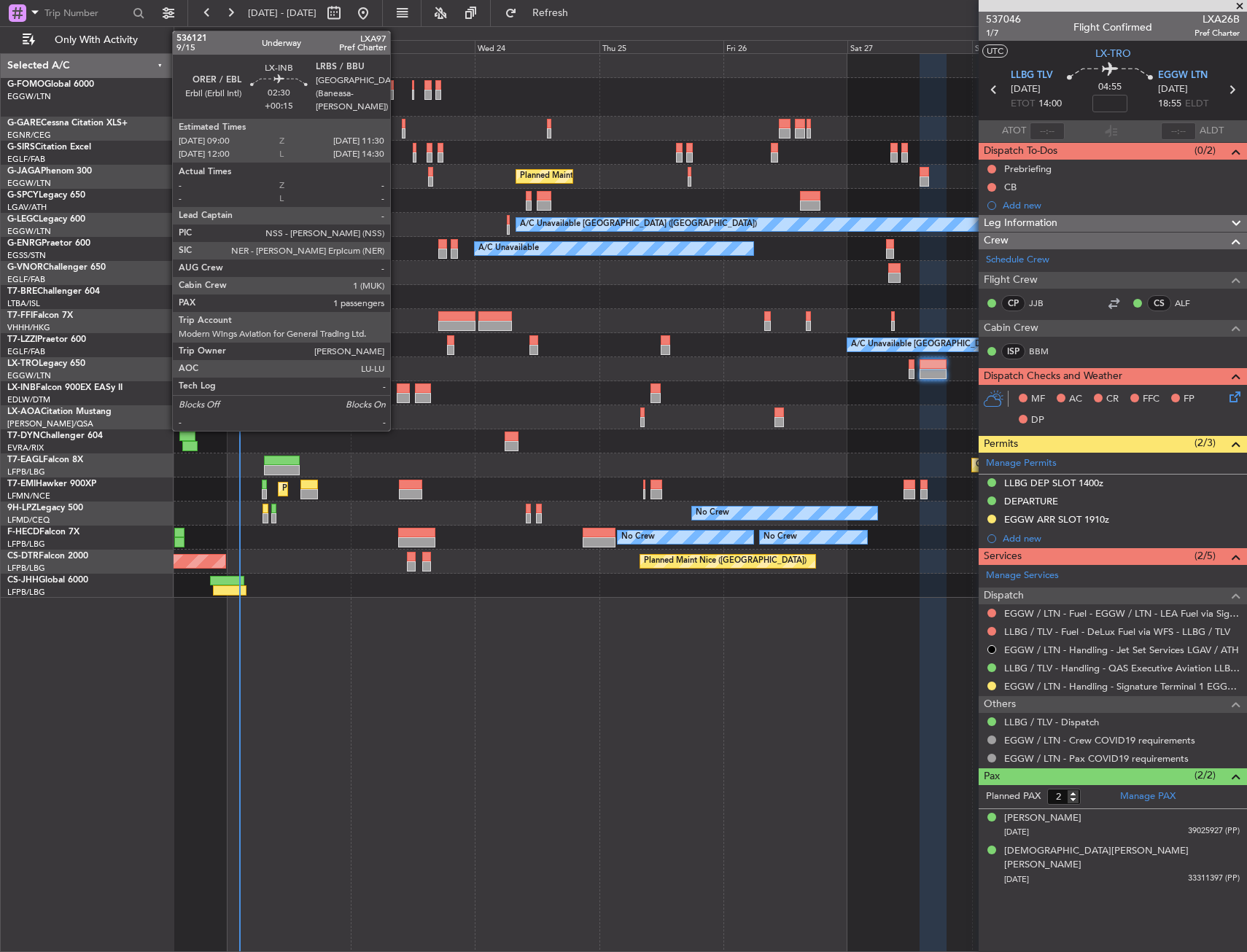
click at [397, 394] on div at bounding box center [403, 398] width 13 height 11
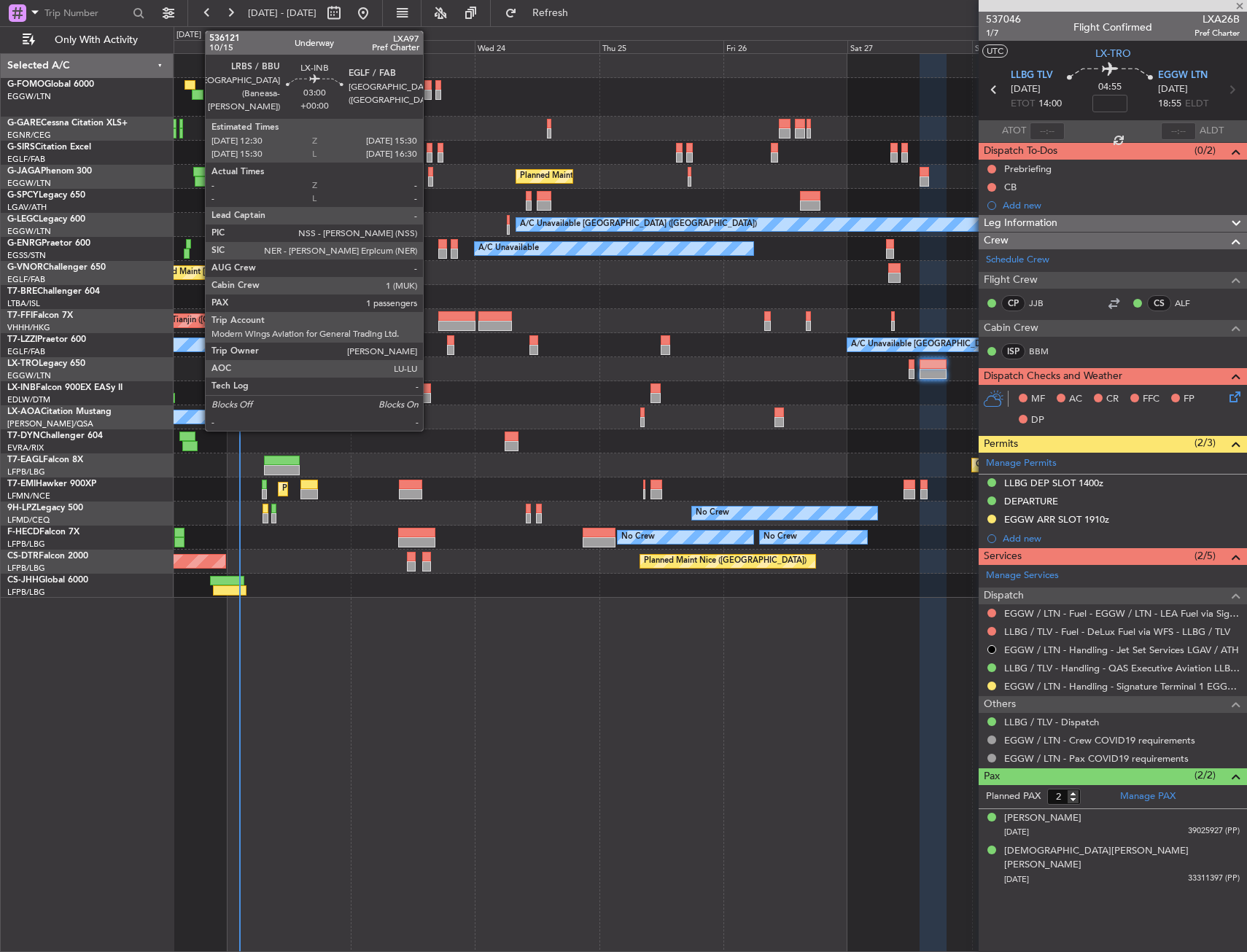
type input "+00:15"
type input "1"
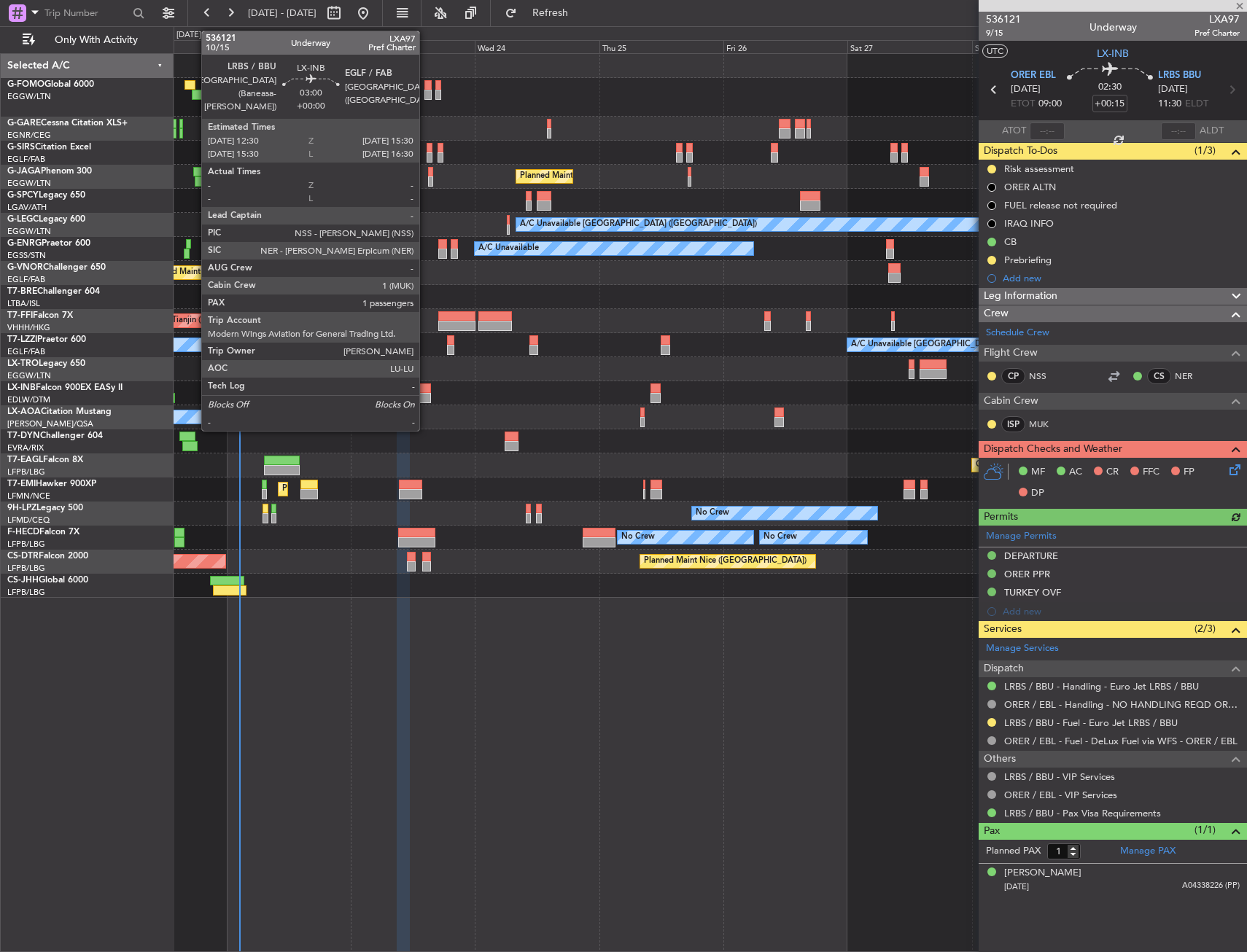
click at [426, 393] on div at bounding box center [422, 398] width 16 height 11
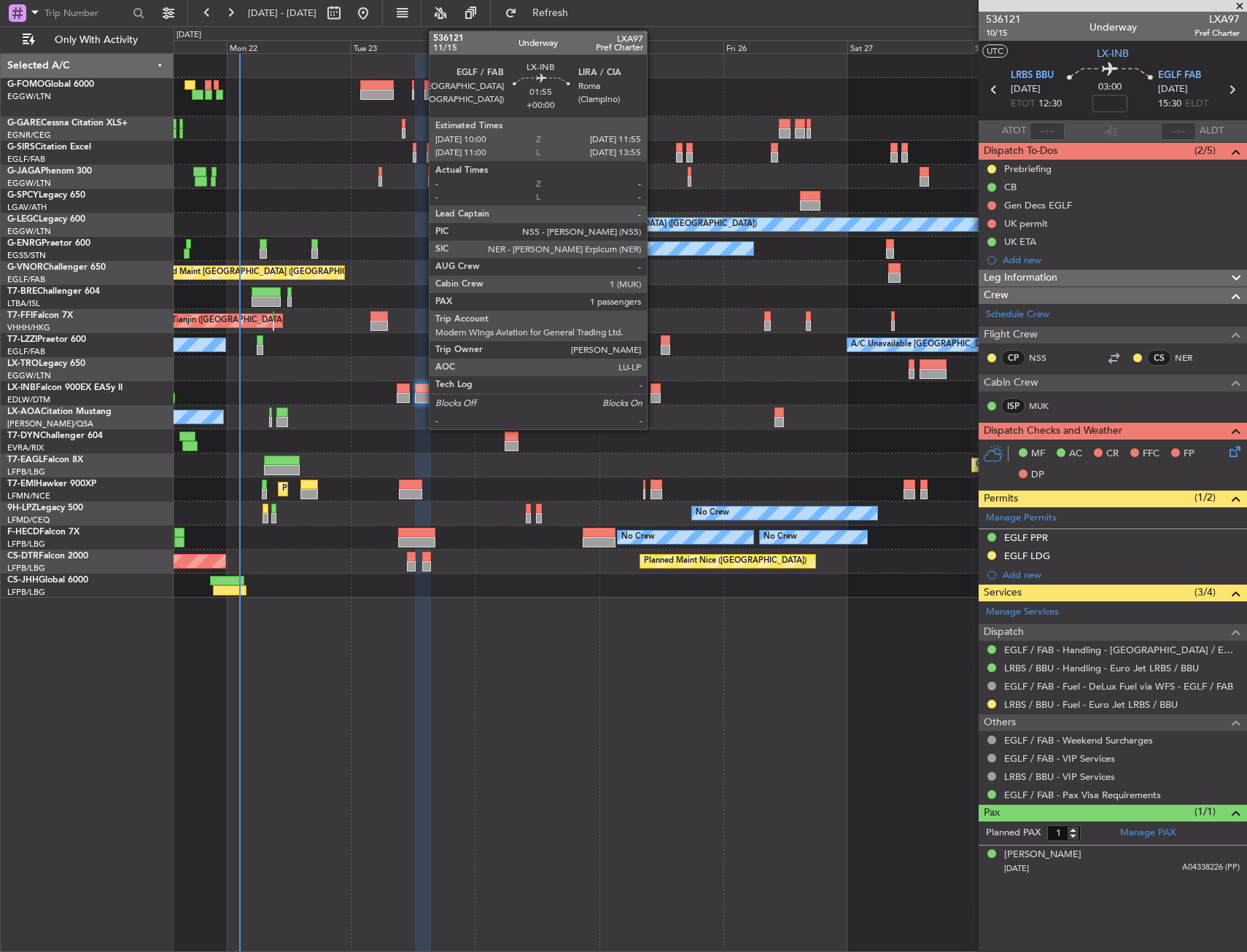
click at [653, 387] on div at bounding box center [656, 389] width 11 height 11
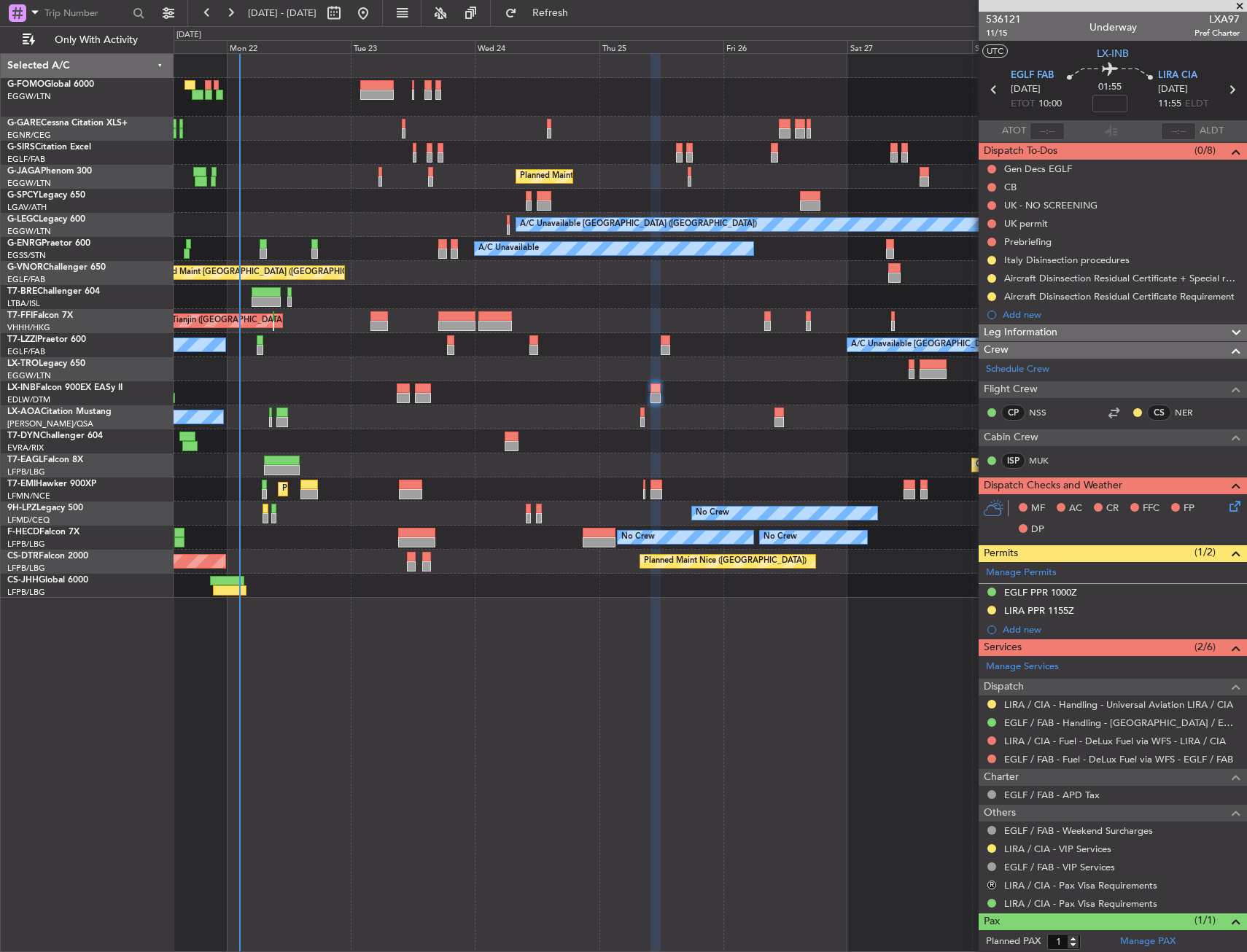
click at [1230, 509] on icon at bounding box center [1232, 504] width 11 height 11
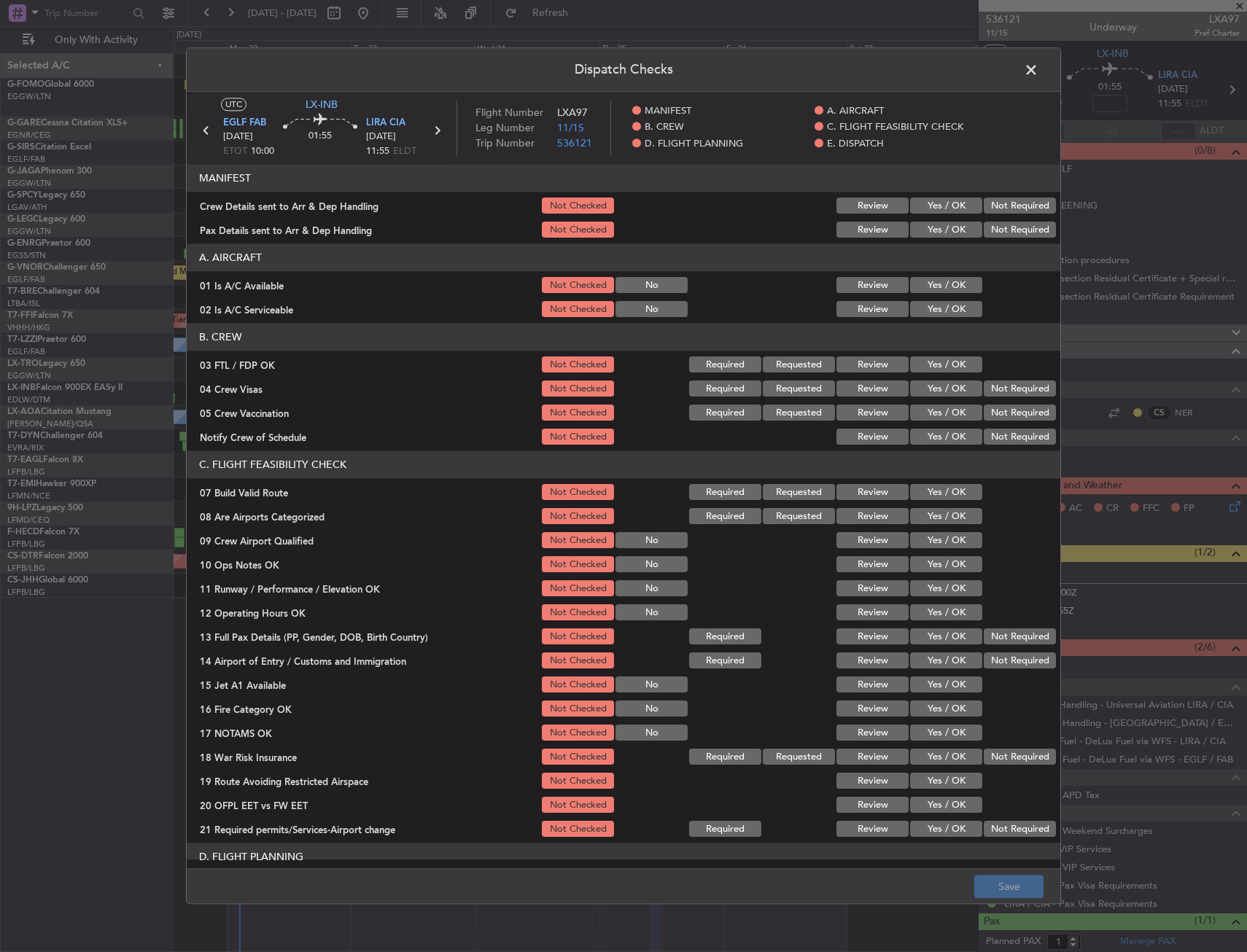
click at [930, 359] on button "Yes / OK" at bounding box center [946, 365] width 73 height 16
click at [921, 300] on div "Yes / OK" at bounding box center [945, 310] width 74 height 20
drag, startPoint x: 932, startPoint y: 278, endPoint x: 932, endPoint y: 290, distance: 12.0
click at [932, 279] on button "Yes / OK" at bounding box center [946, 285] width 73 height 16
click at [931, 306] on button "Yes / OK" at bounding box center [946, 310] width 73 height 16
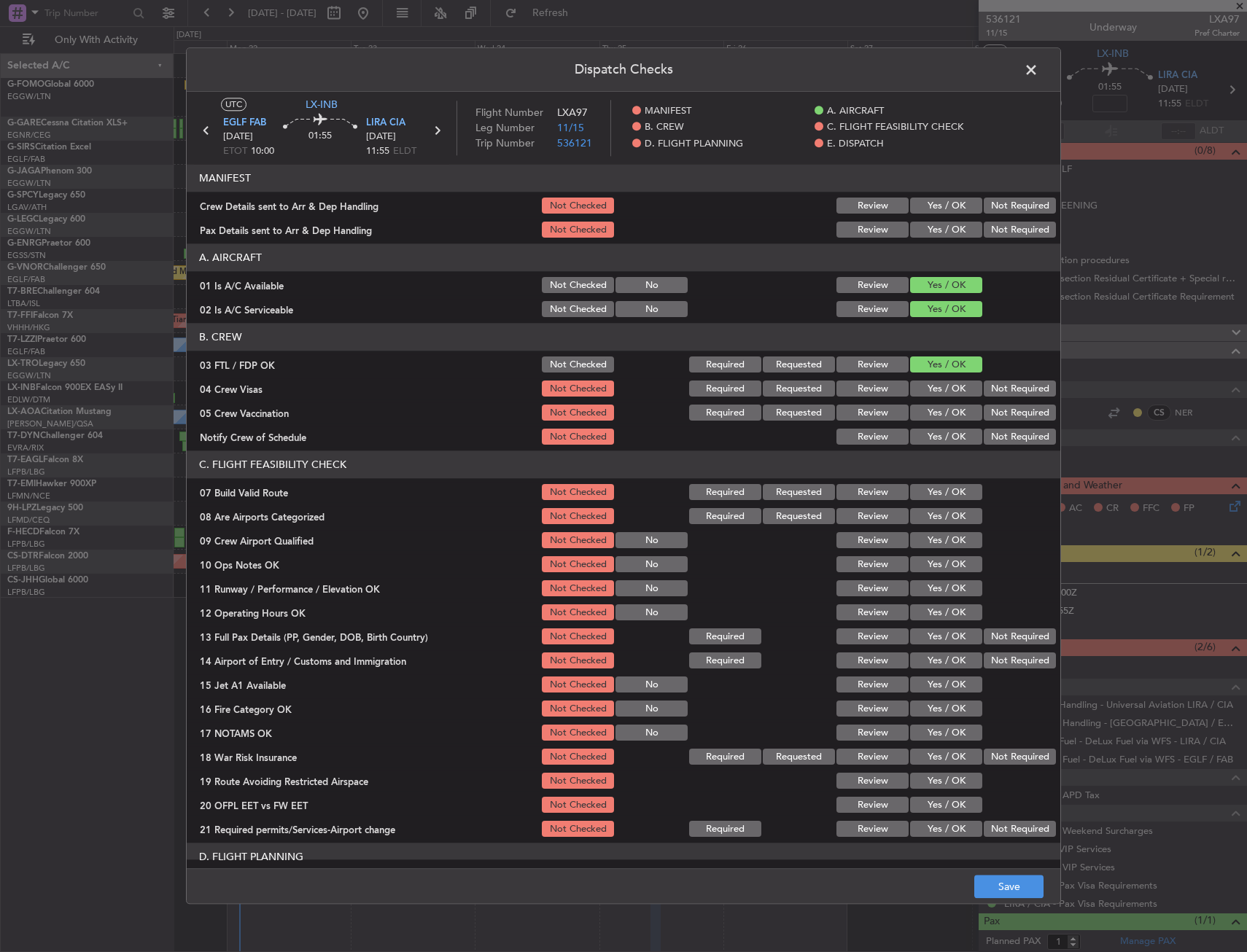
click at [988, 411] on button "Not Required" at bounding box center [1020, 413] width 73 height 16
click at [990, 400] on section "B. CREW 03 FTL / FDP OK Not Checked Required Requested Review Yes / OK 04 Crew …" at bounding box center [623, 386] width 874 height 124
drag, startPoint x: 994, startPoint y: 386, endPoint x: 952, endPoint y: 426, distance: 58.0
click at [991, 390] on button "Not Required" at bounding box center [1020, 389] width 73 height 16
click at [952, 426] on section "B. CREW 03 FTL / FDP OK Not Checked Required Requested Review Yes / OK 04 Crew …" at bounding box center [623, 386] width 874 height 124
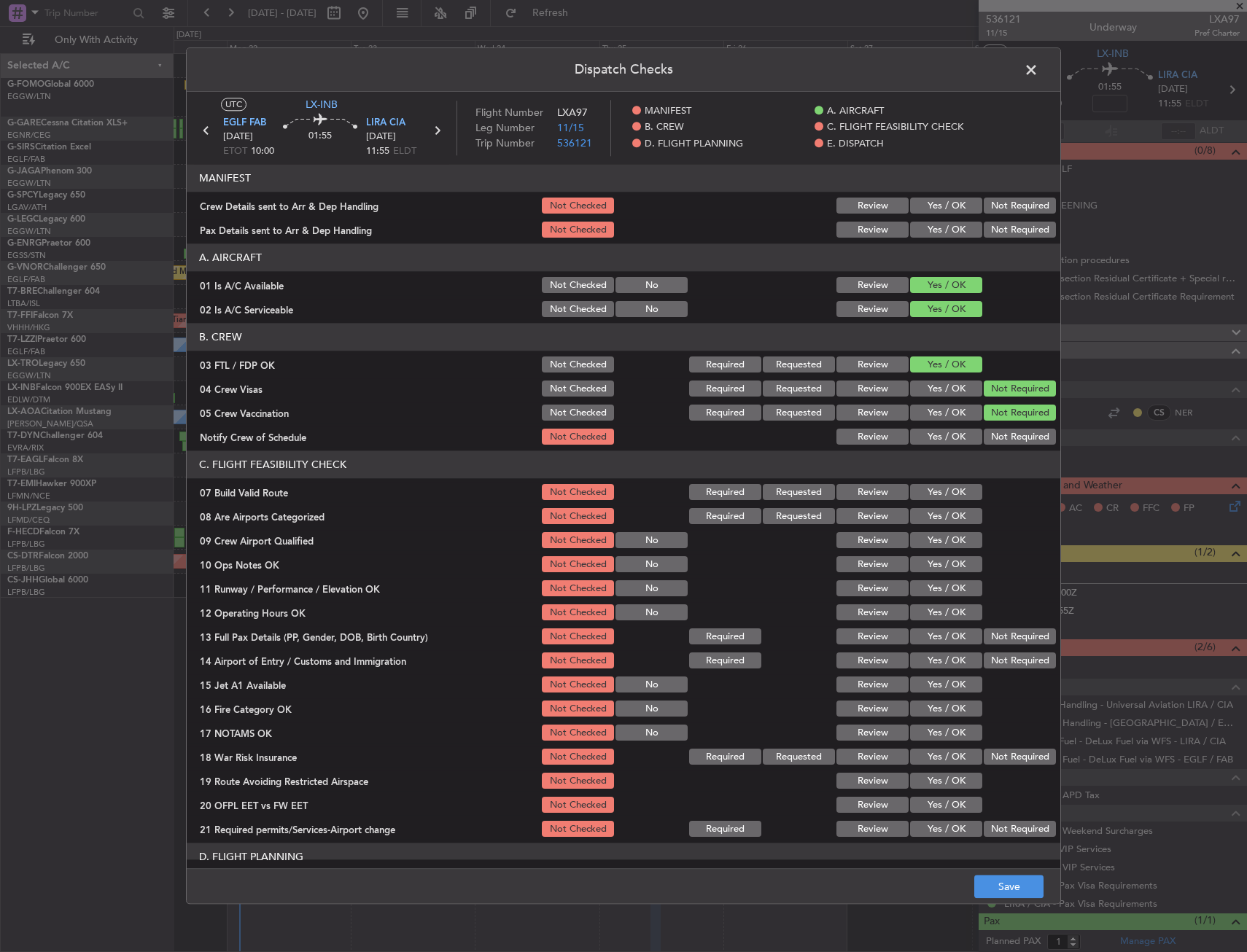
click at [944, 438] on button "Yes / OK" at bounding box center [946, 437] width 73 height 16
click at [943, 523] on button "Yes / OK" at bounding box center [946, 516] width 73 height 16
click at [940, 551] on section "C. FLIGHT FEASIBILITY CHECK 07 Build Valid Route Not Checked Required Requested…" at bounding box center [623, 645] width 874 height 389
click at [940, 542] on button "Yes / OK" at bounding box center [946, 541] width 73 height 16
click at [1000, 901] on footer "Save" at bounding box center [623, 886] width 874 height 35
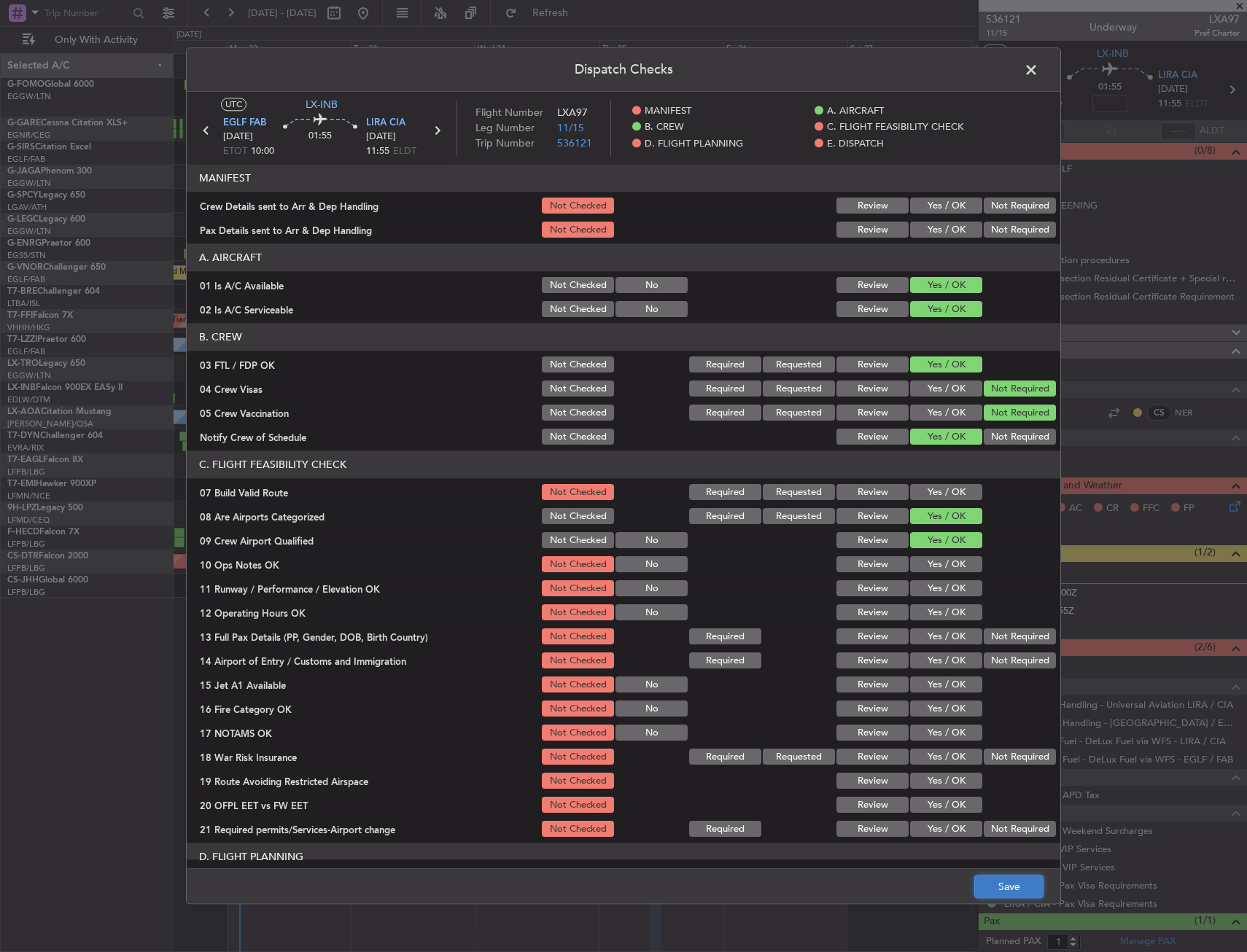
click at [1002, 886] on button "Save" at bounding box center [1009, 887] width 69 height 23
click at [1039, 79] on span at bounding box center [1039, 73] width 0 height 29
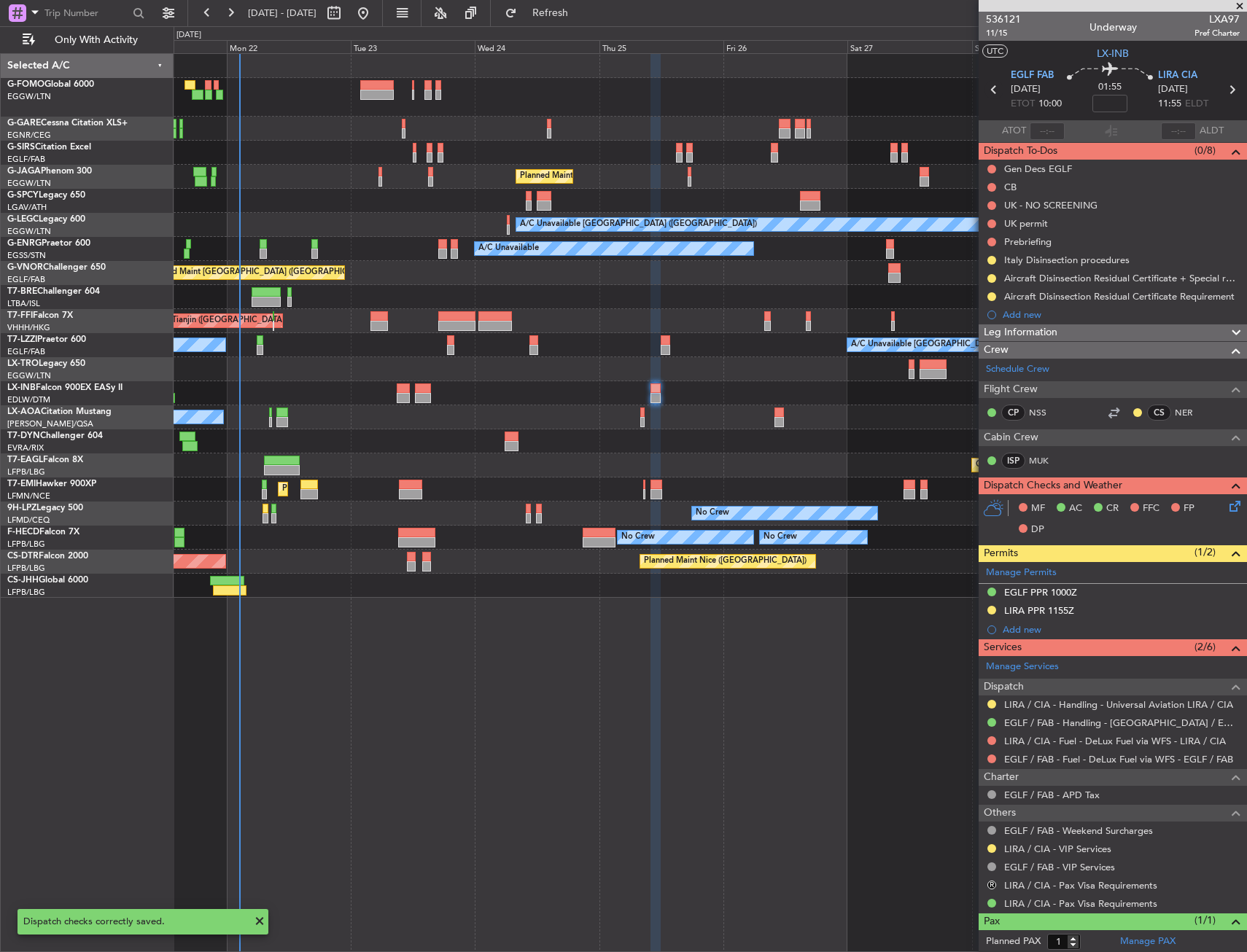
click at [994, 82] on icon at bounding box center [994, 89] width 19 height 19
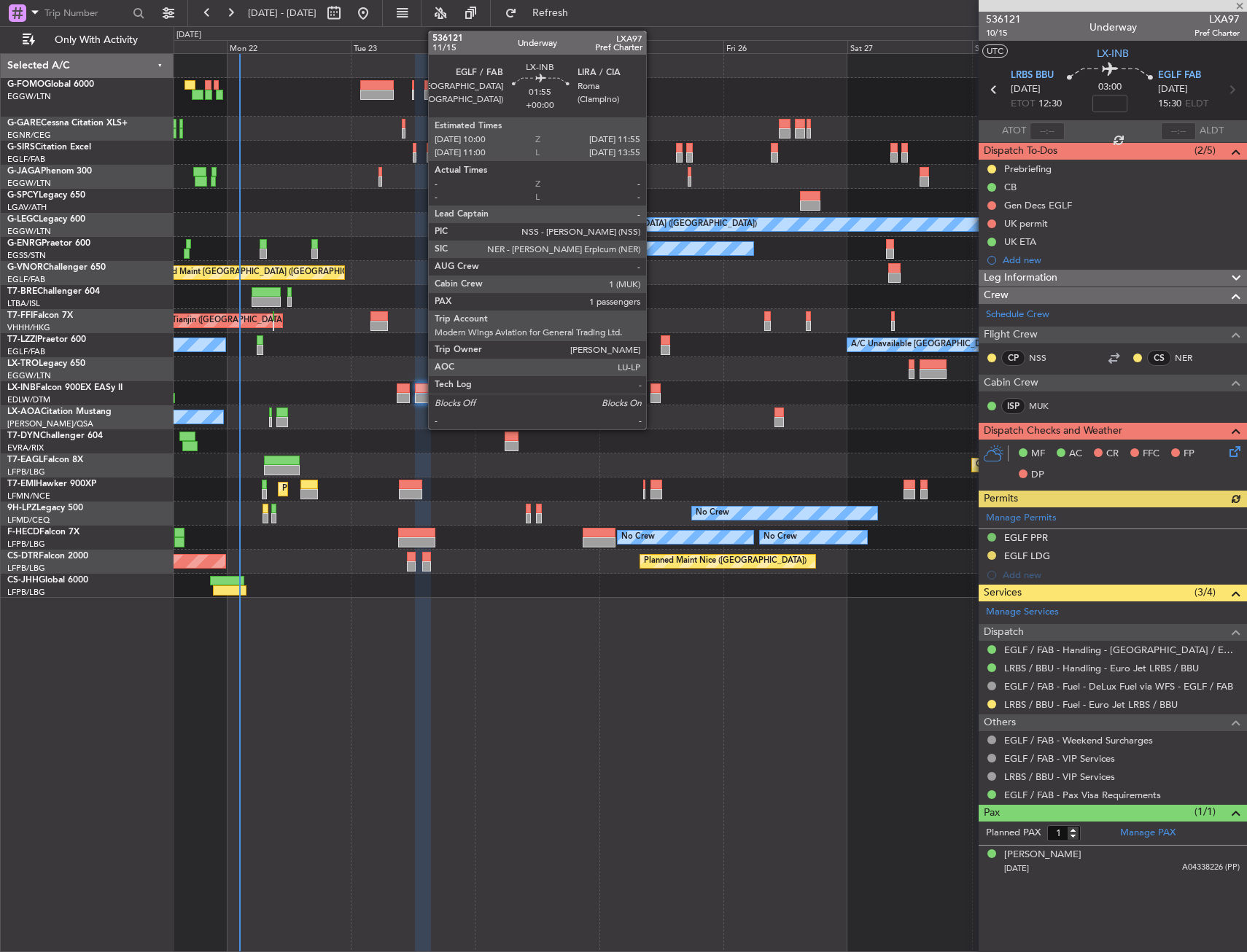
click at [653, 395] on div at bounding box center [656, 398] width 11 height 11
click at [653, 392] on div at bounding box center [656, 389] width 11 height 11
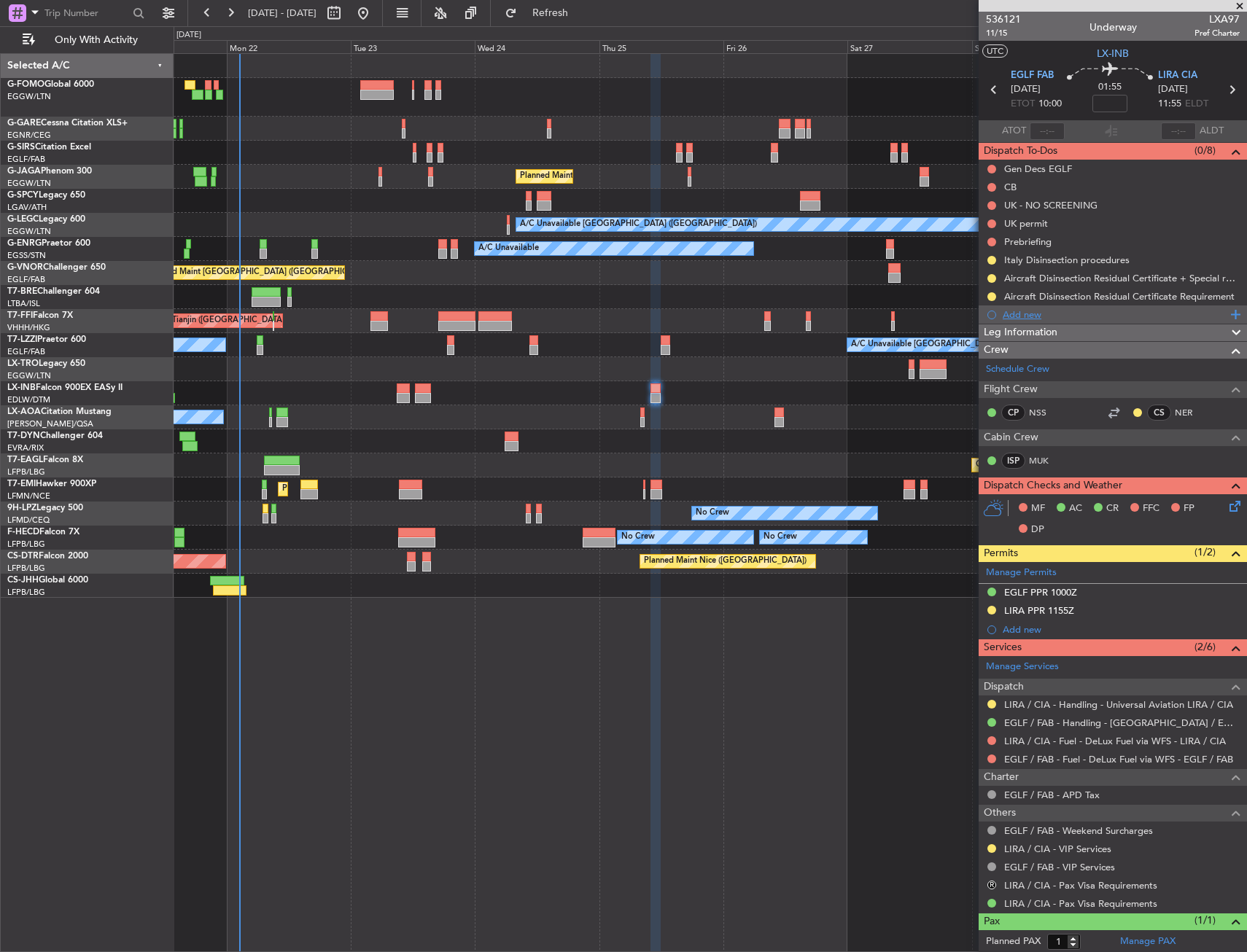
click at [1038, 316] on div "Add new" at bounding box center [1115, 314] width 224 height 12
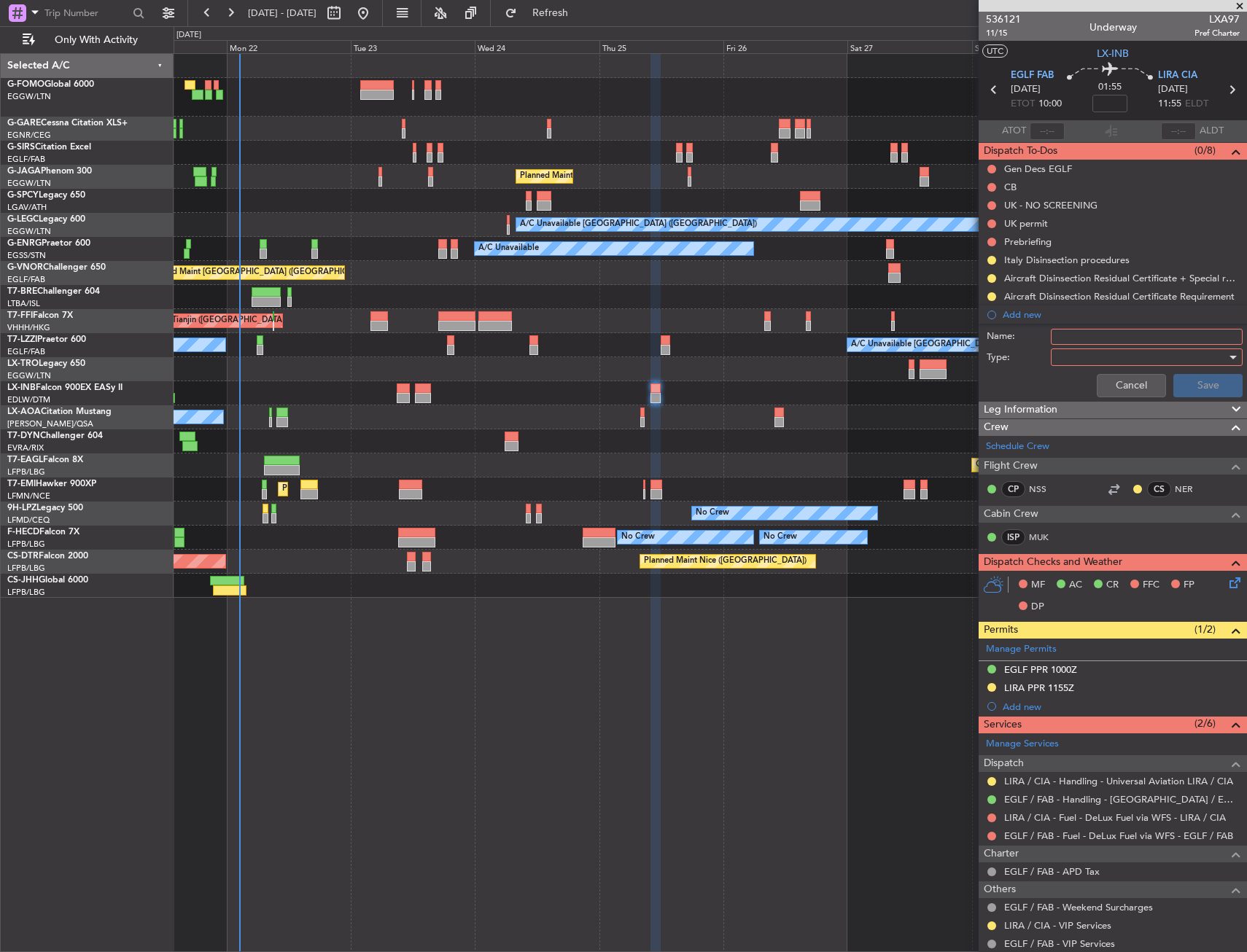
click at [1065, 335] on input "Name:" at bounding box center [1147, 337] width 192 height 16
type input "FILE IG"
click at [1070, 352] on div at bounding box center [1141, 357] width 170 height 22
click at [1074, 386] on span "Generic" at bounding box center [1140, 387] width 171 height 22
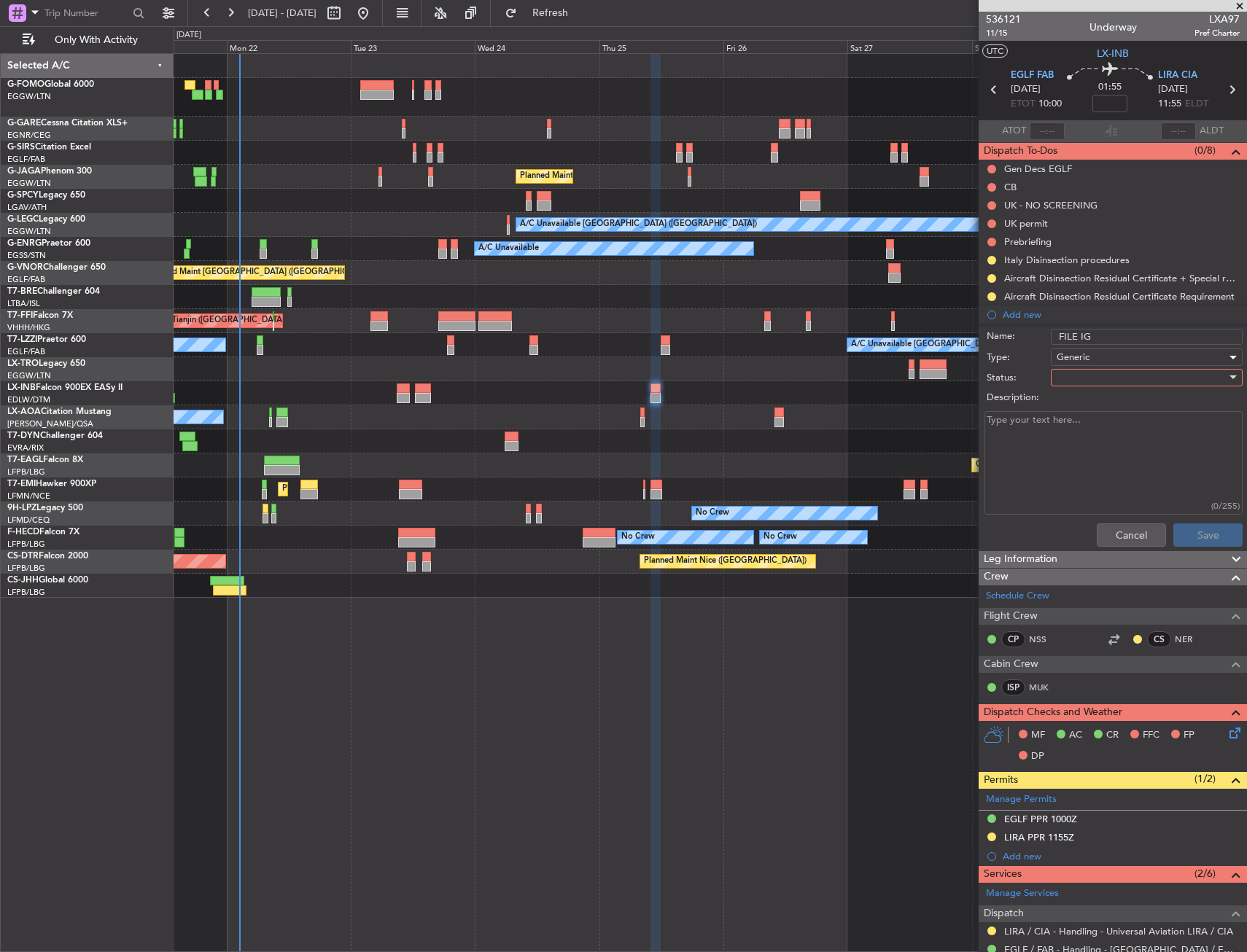
click at [1085, 379] on div at bounding box center [1141, 377] width 170 height 22
click at [1088, 410] on span "Not Started" at bounding box center [1140, 406] width 171 height 22
click at [1194, 532] on button "Save" at bounding box center [1208, 535] width 69 height 23
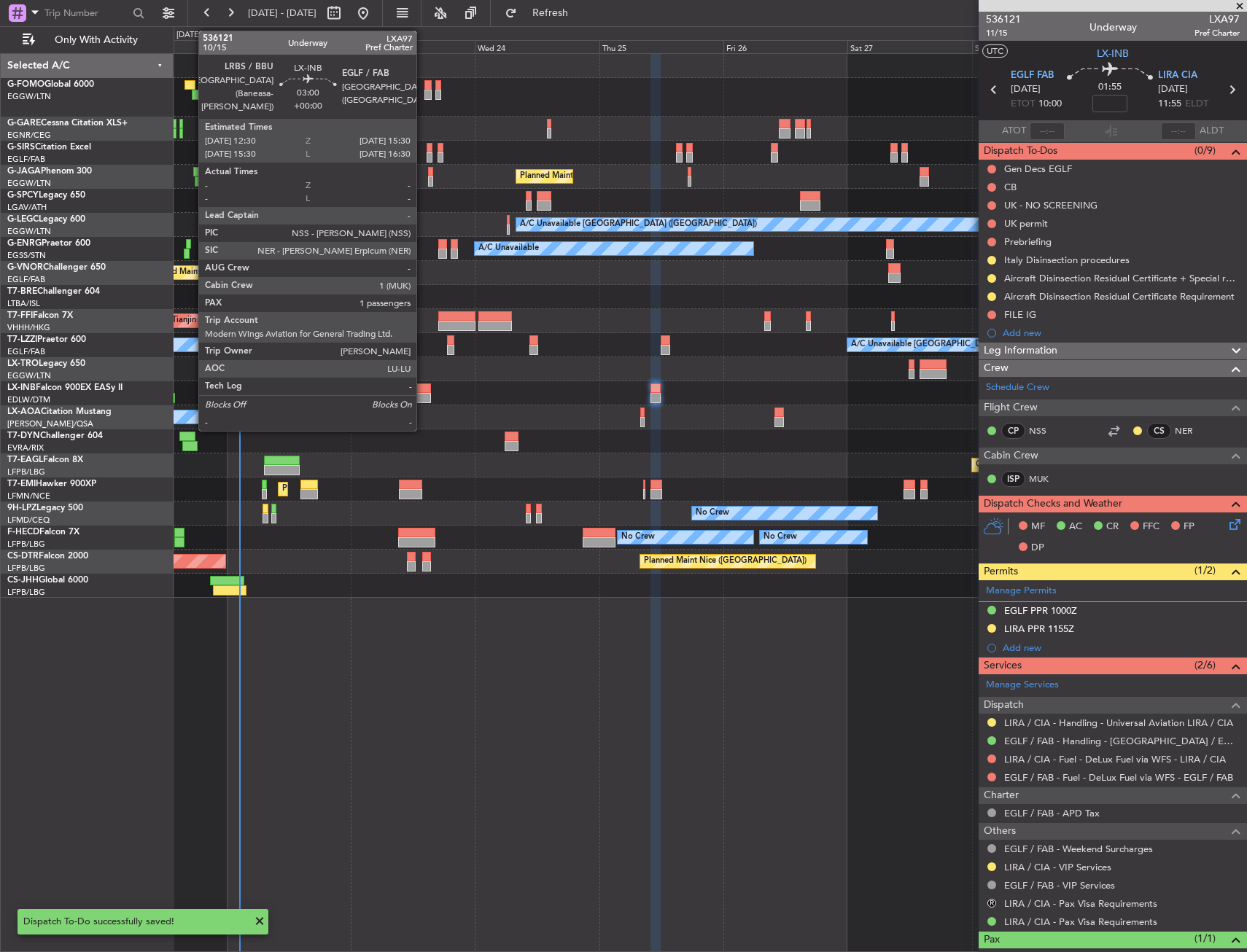
click at [423, 389] on div at bounding box center [422, 389] width 16 height 11
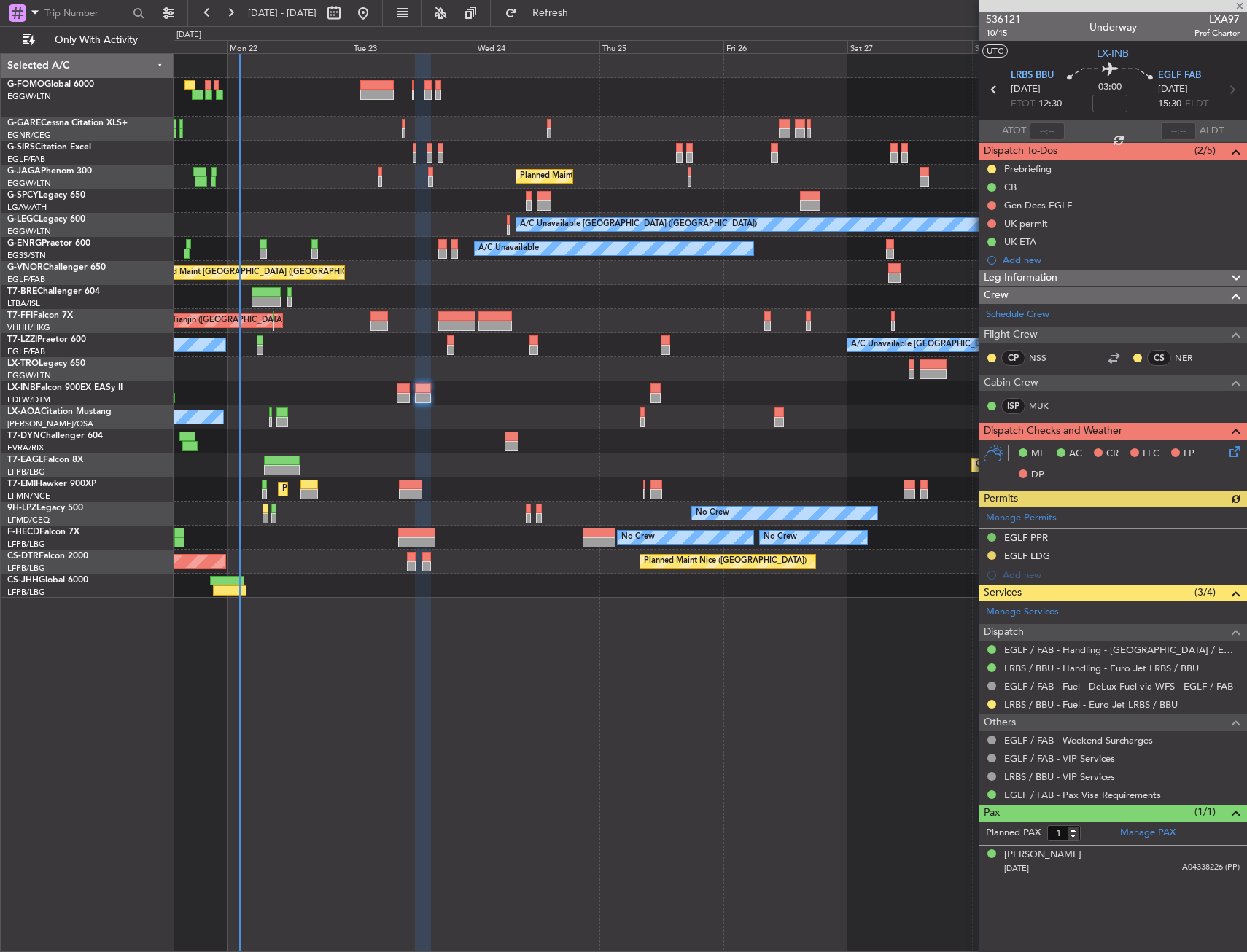
click at [1229, 451] on div "MF AC CR FFC FP DP" at bounding box center [1113, 464] width 268 height 51
click at [1230, 451] on icon at bounding box center [1232, 448] width 11 height 11
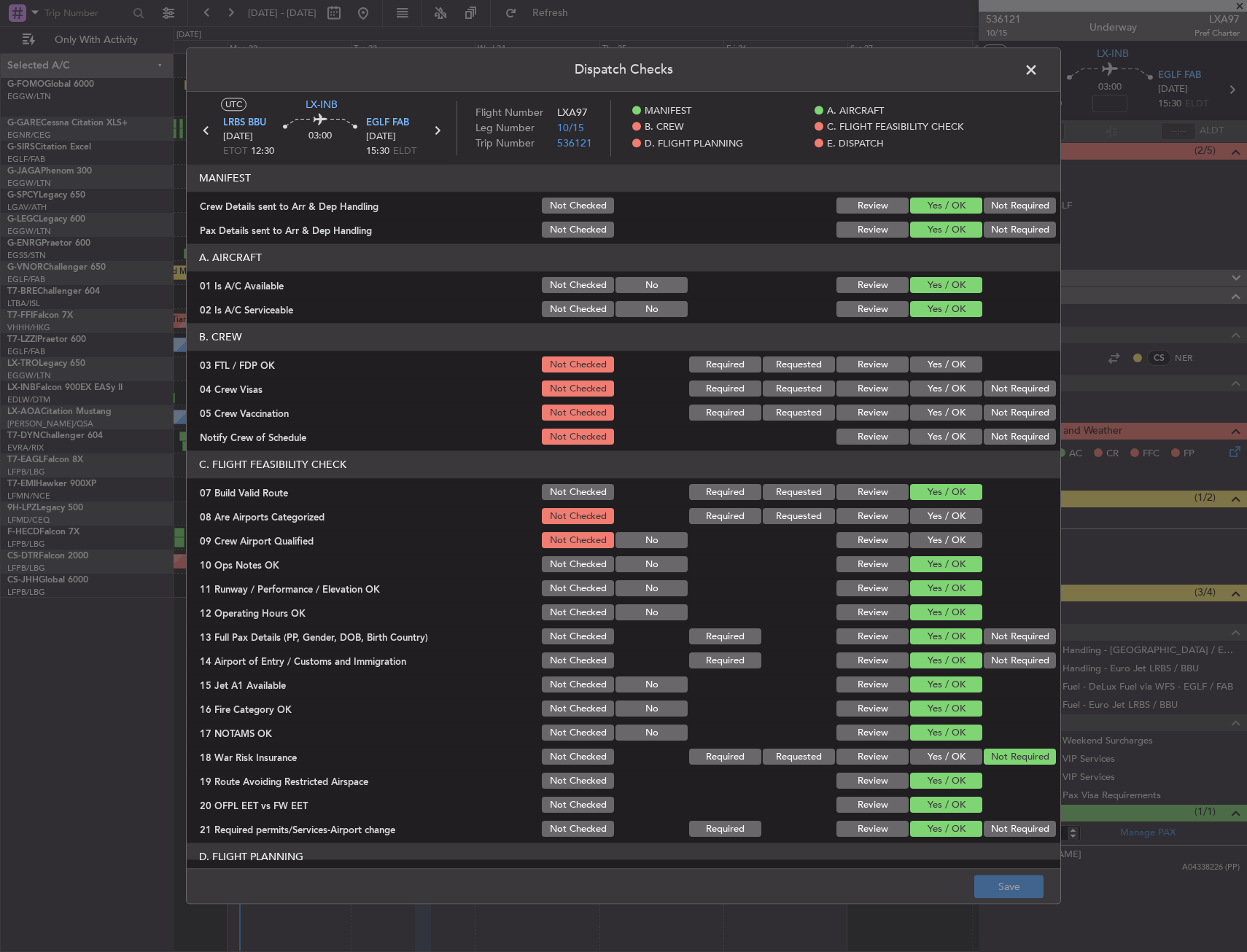
click at [939, 373] on div "Yes / OK" at bounding box center [945, 365] width 74 height 20
click at [945, 359] on button "Yes / OK" at bounding box center [946, 365] width 73 height 16
click at [997, 390] on button "Not Required" at bounding box center [1020, 389] width 73 height 16
click at [990, 407] on button "Not Required" at bounding box center [1020, 413] width 73 height 16
click at [957, 436] on button "Yes / OK" at bounding box center [946, 437] width 73 height 16
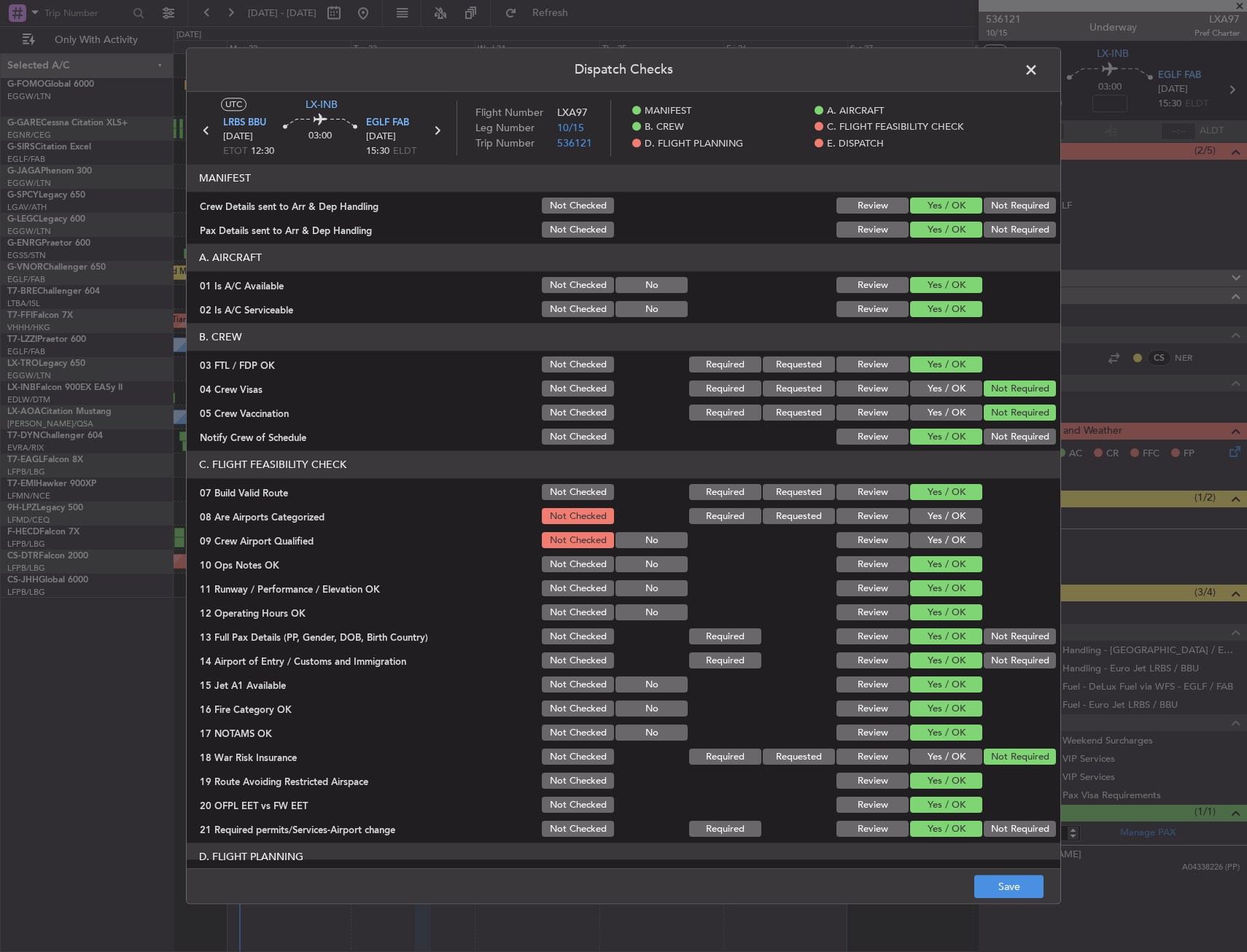
drag, startPoint x: 945, startPoint y: 500, endPoint x: 943, endPoint y: 519, distance: 19.1
click at [944, 500] on button "Yes / OK" at bounding box center [946, 492] width 73 height 16
click at [943, 519] on button "Yes / OK" at bounding box center [946, 516] width 73 height 16
click at [944, 541] on button "Yes / OK" at bounding box center [946, 541] width 73 height 16
click at [200, 491] on div "07 Build Valid Route" at bounding box center [363, 492] width 353 height 14
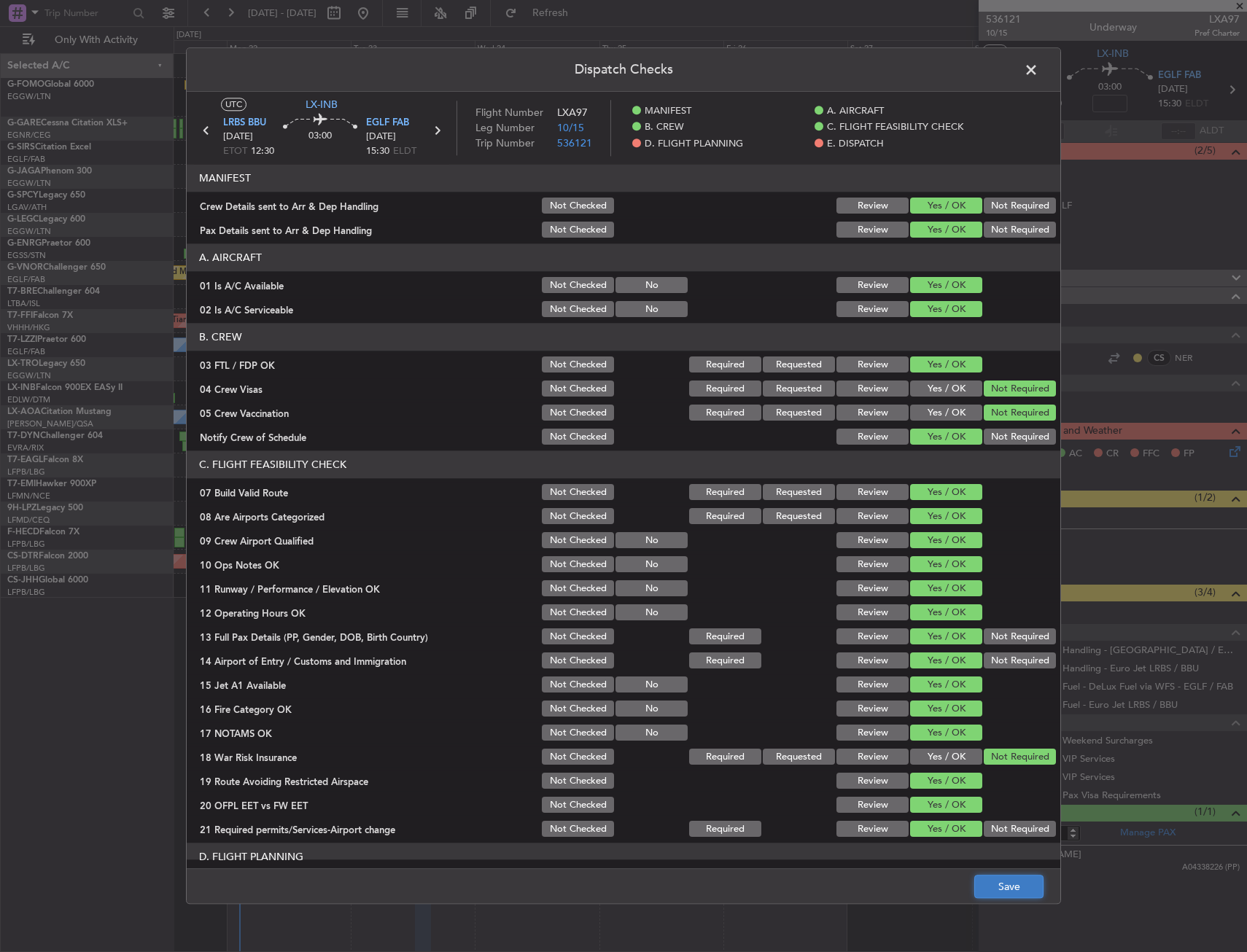
click at [985, 898] on button "Save" at bounding box center [1009, 887] width 69 height 23
click at [1039, 74] on span at bounding box center [1039, 73] width 0 height 29
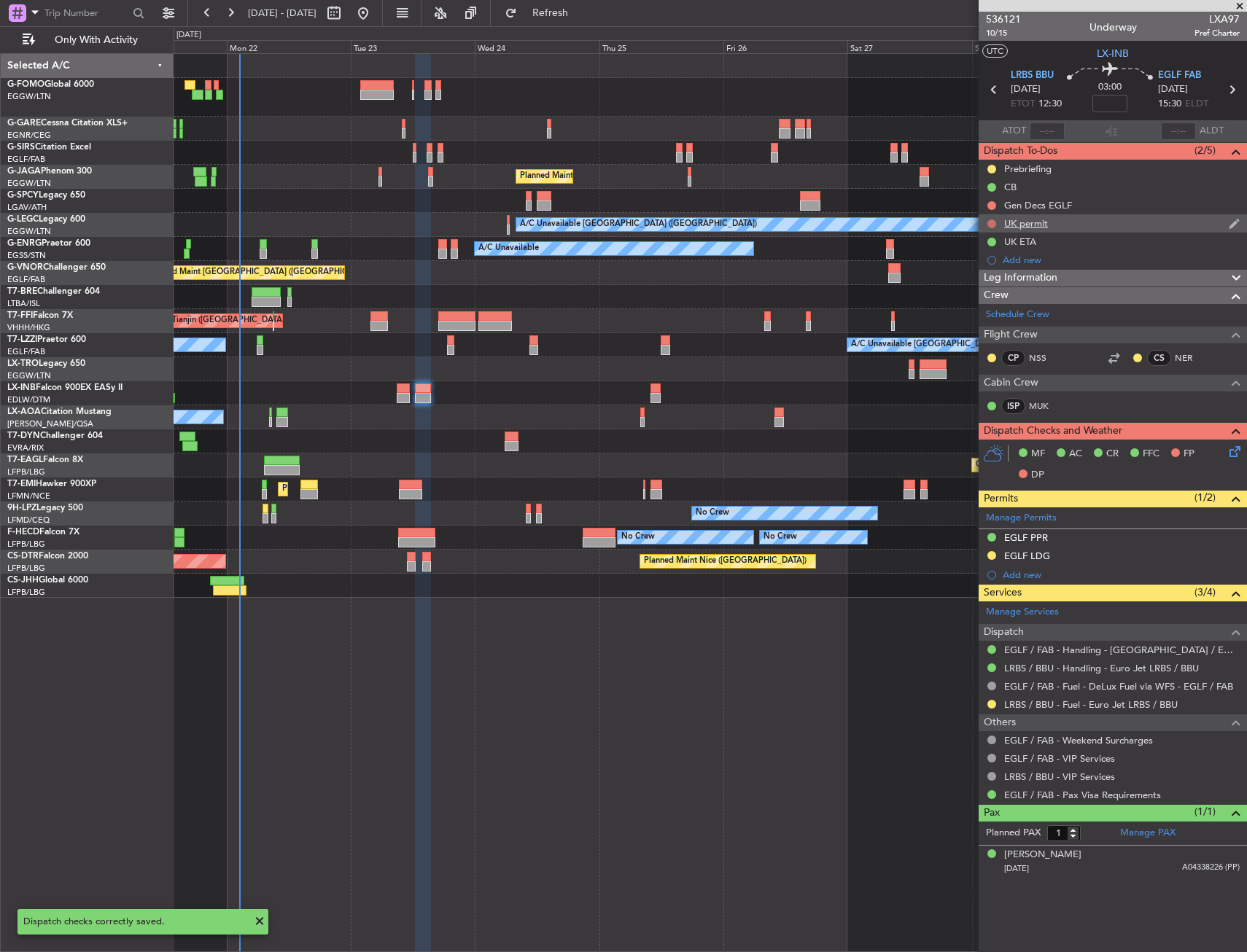
click at [991, 226] on button at bounding box center [992, 224] width 9 height 9
click at [988, 275] on li "In Progress" at bounding box center [992, 266] width 77 height 22
click at [1042, 199] on div "Gen Decs EGLF" at bounding box center [1039, 205] width 68 height 12
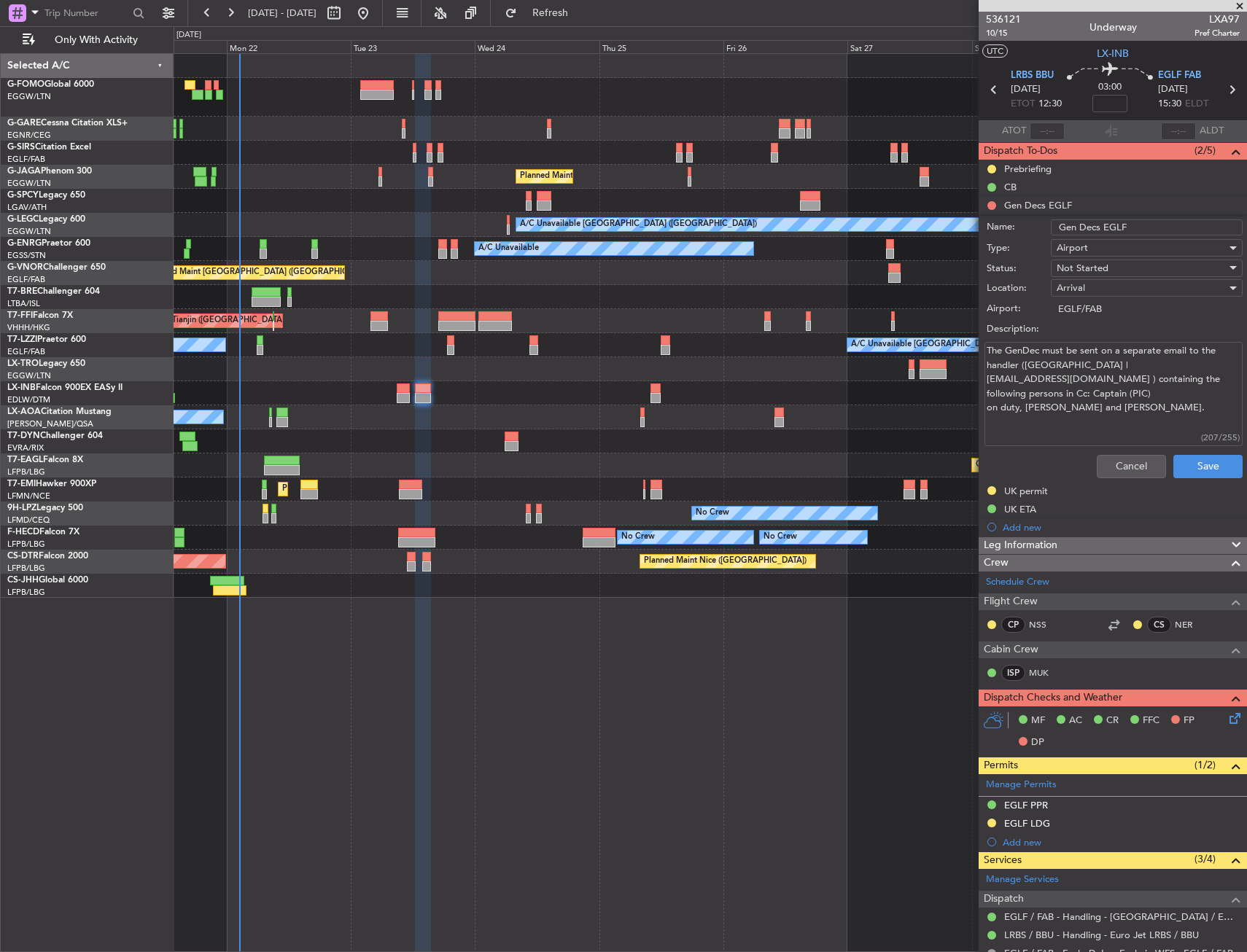
click at [1193, 418] on textarea "The GenDec must be sent on a separate email to the handler (Farnborough Airport…" at bounding box center [1114, 394] width 258 height 104
click at [1119, 464] on button "Cancel" at bounding box center [1131, 467] width 69 height 23
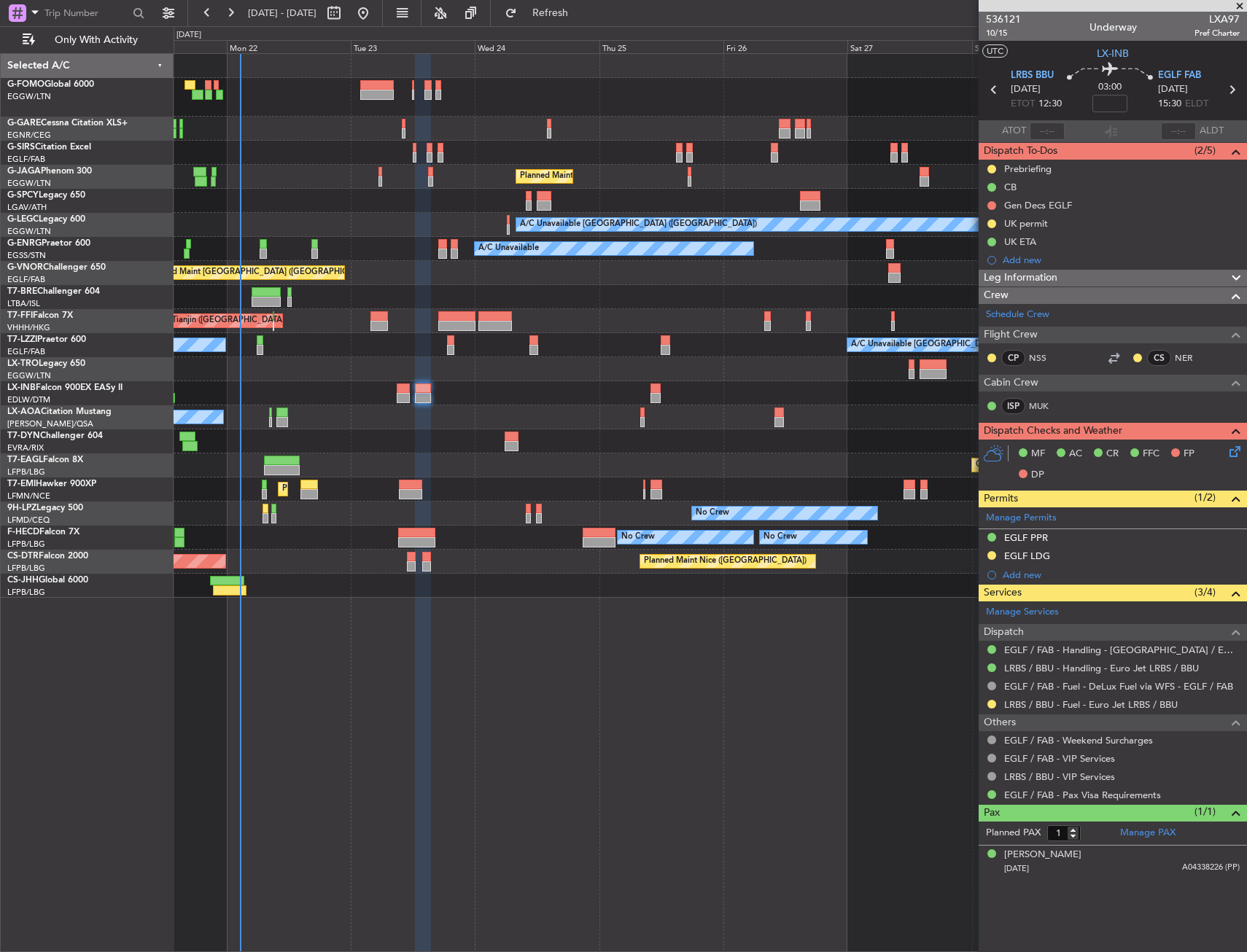
click at [991, 92] on icon at bounding box center [994, 89] width 19 height 19
type input "+00:15"
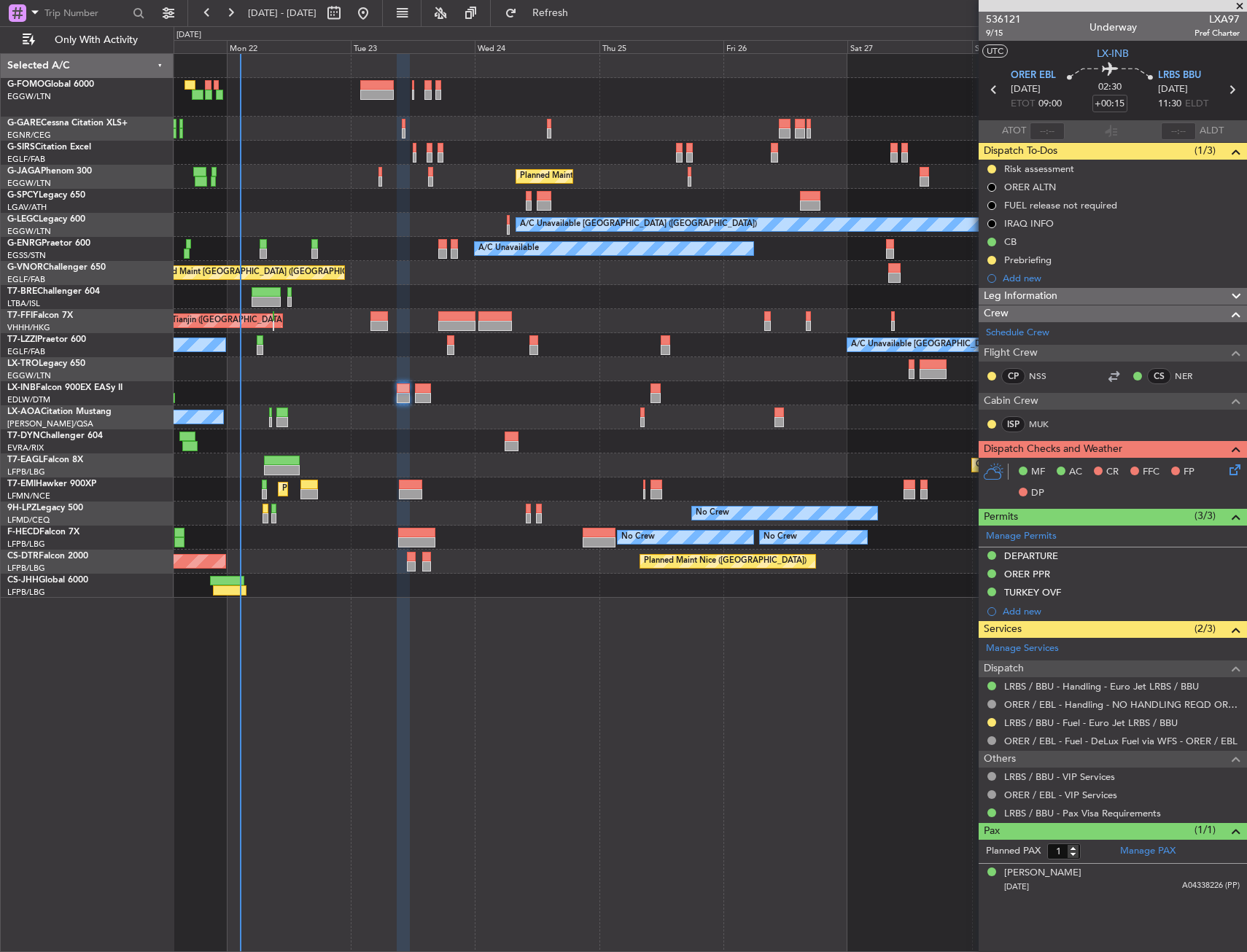
click at [1237, 473] on icon at bounding box center [1232, 467] width 11 height 11
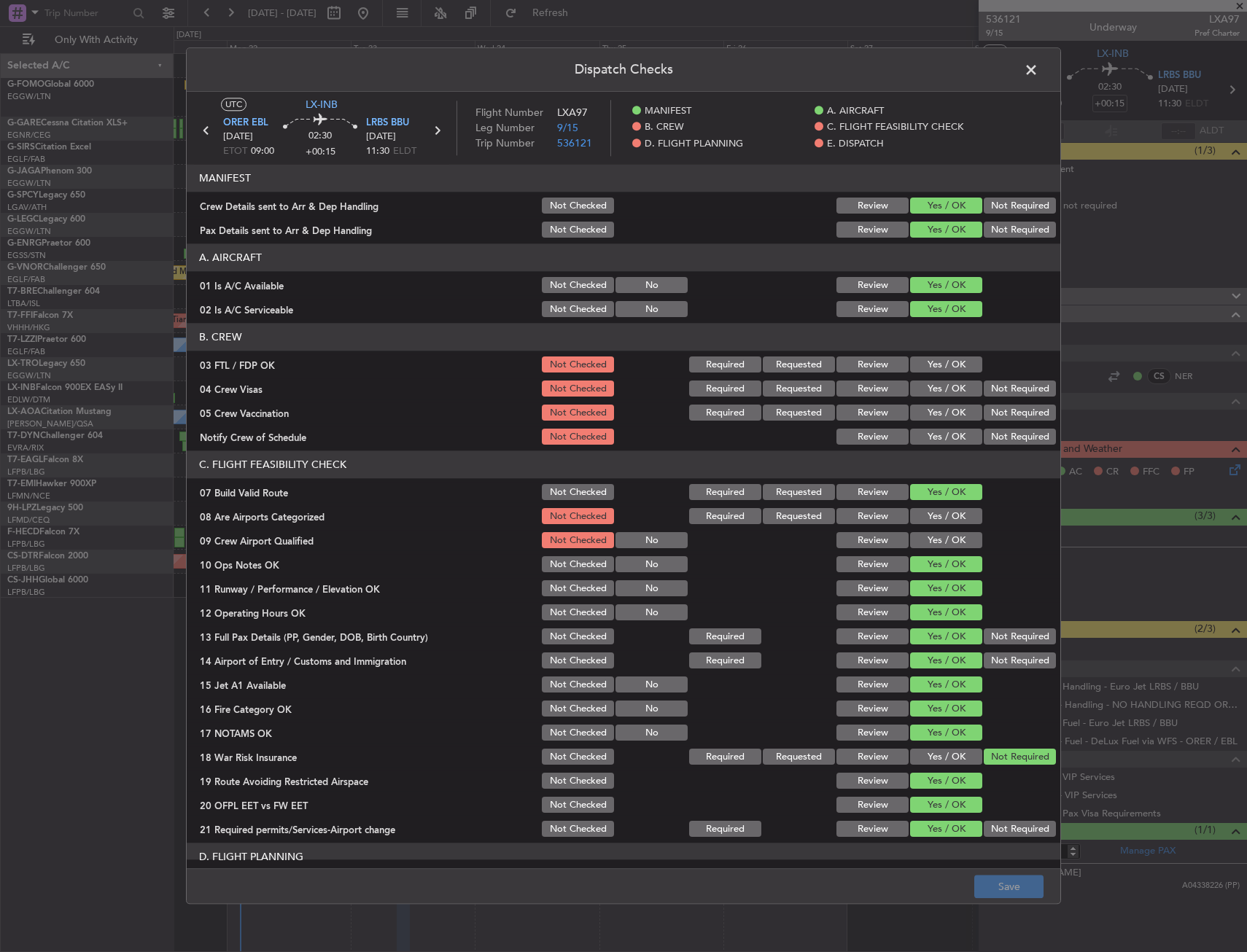
click at [954, 362] on button "Yes / OK" at bounding box center [946, 365] width 73 height 16
drag, startPoint x: 1023, startPoint y: 389, endPoint x: 1002, endPoint y: 417, distance: 35.0
click at [1020, 396] on button "Not Required" at bounding box center [1020, 389] width 73 height 16
click at [1002, 417] on button "Not Required" at bounding box center [1020, 413] width 73 height 16
click at [1000, 396] on button "Not Required" at bounding box center [1020, 389] width 73 height 16
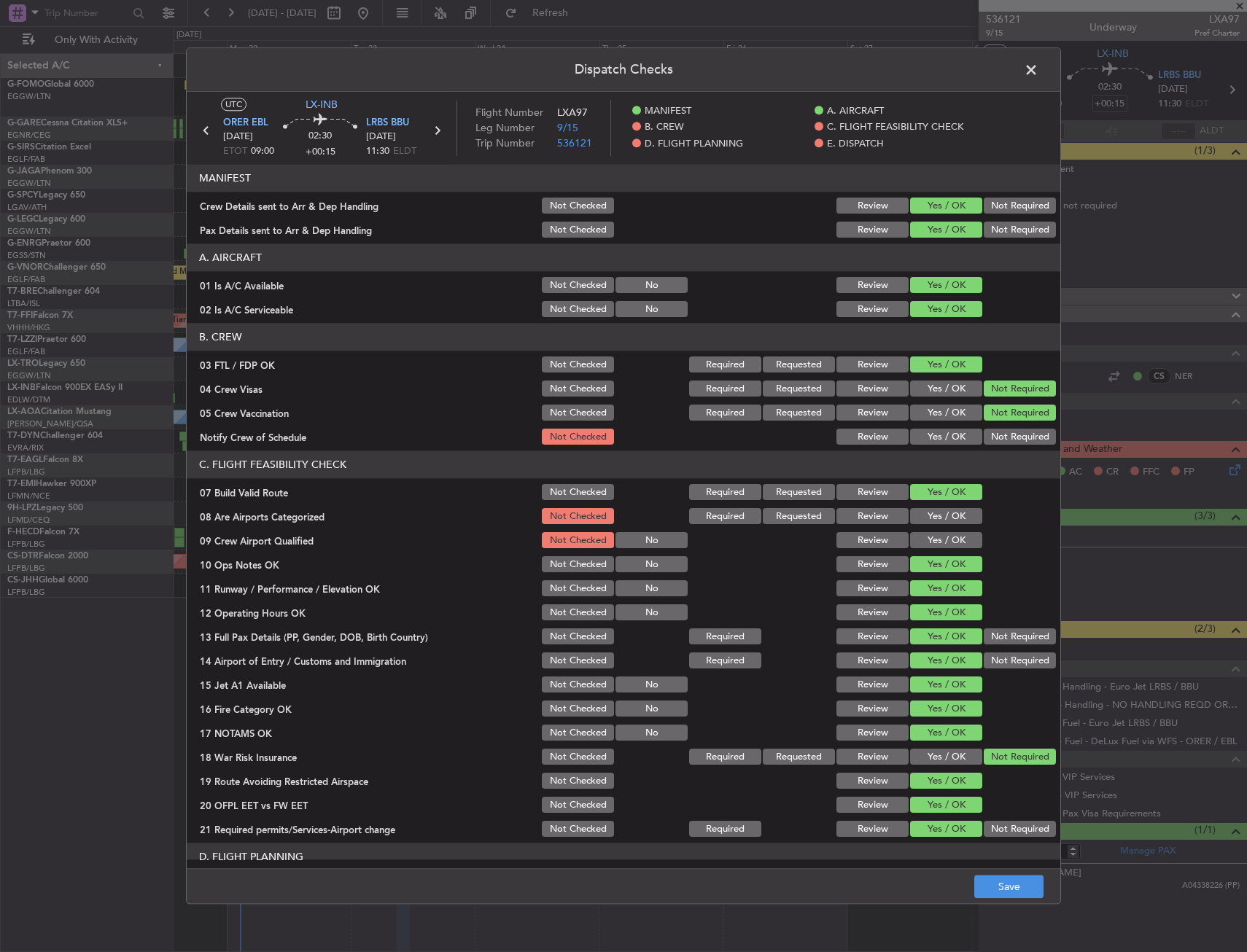
click at [945, 439] on button "Yes / OK" at bounding box center [946, 437] width 73 height 16
drag, startPoint x: 924, startPoint y: 510, endPoint x: 928, endPoint y: 538, distance: 28.3
click at [924, 514] on button "Yes / OK" at bounding box center [946, 516] width 73 height 16
click at [928, 541] on button "Yes / OK" at bounding box center [946, 541] width 73 height 16
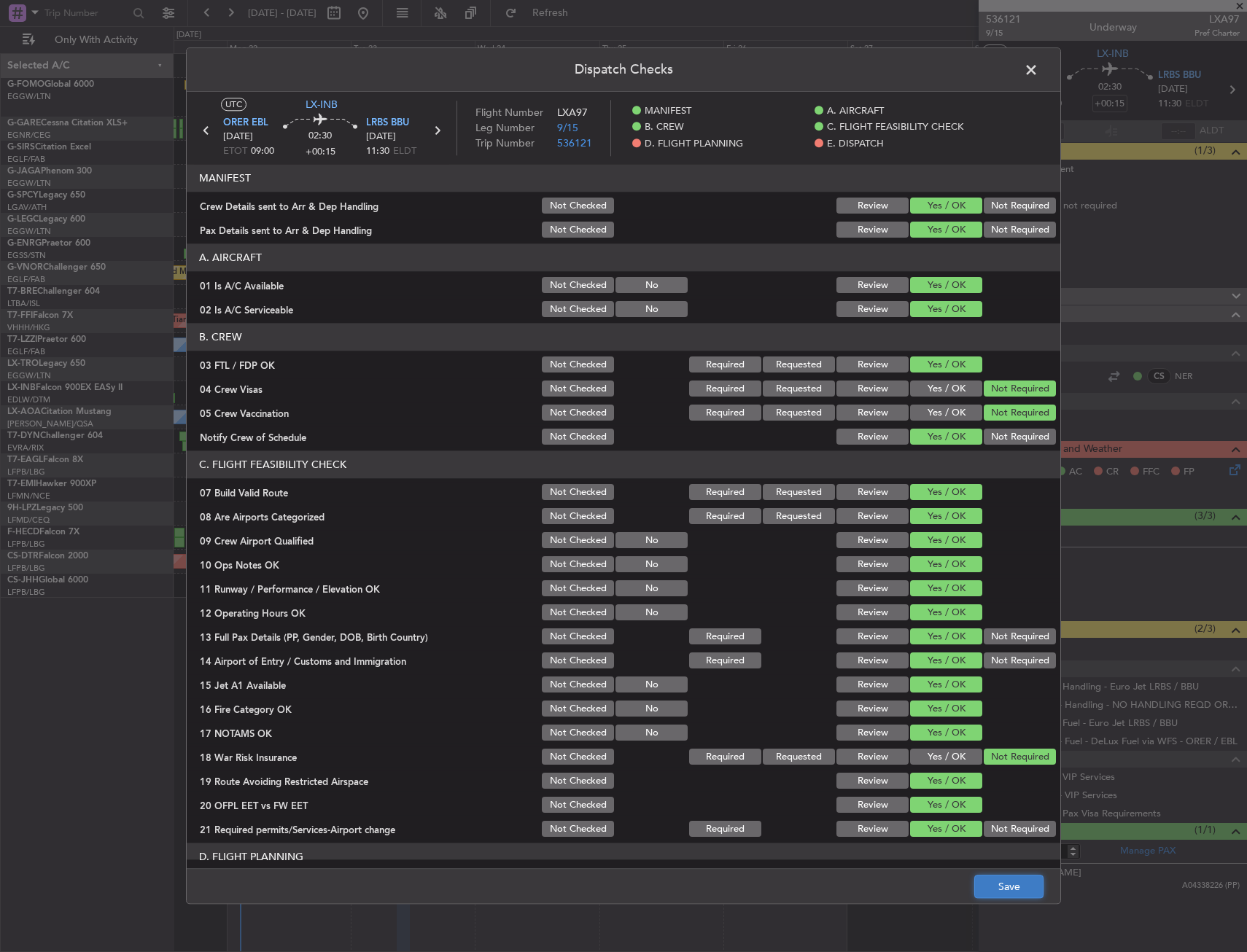
click at [1013, 880] on button "Save" at bounding box center [1009, 887] width 69 height 23
click at [1039, 68] on span at bounding box center [1039, 73] width 0 height 29
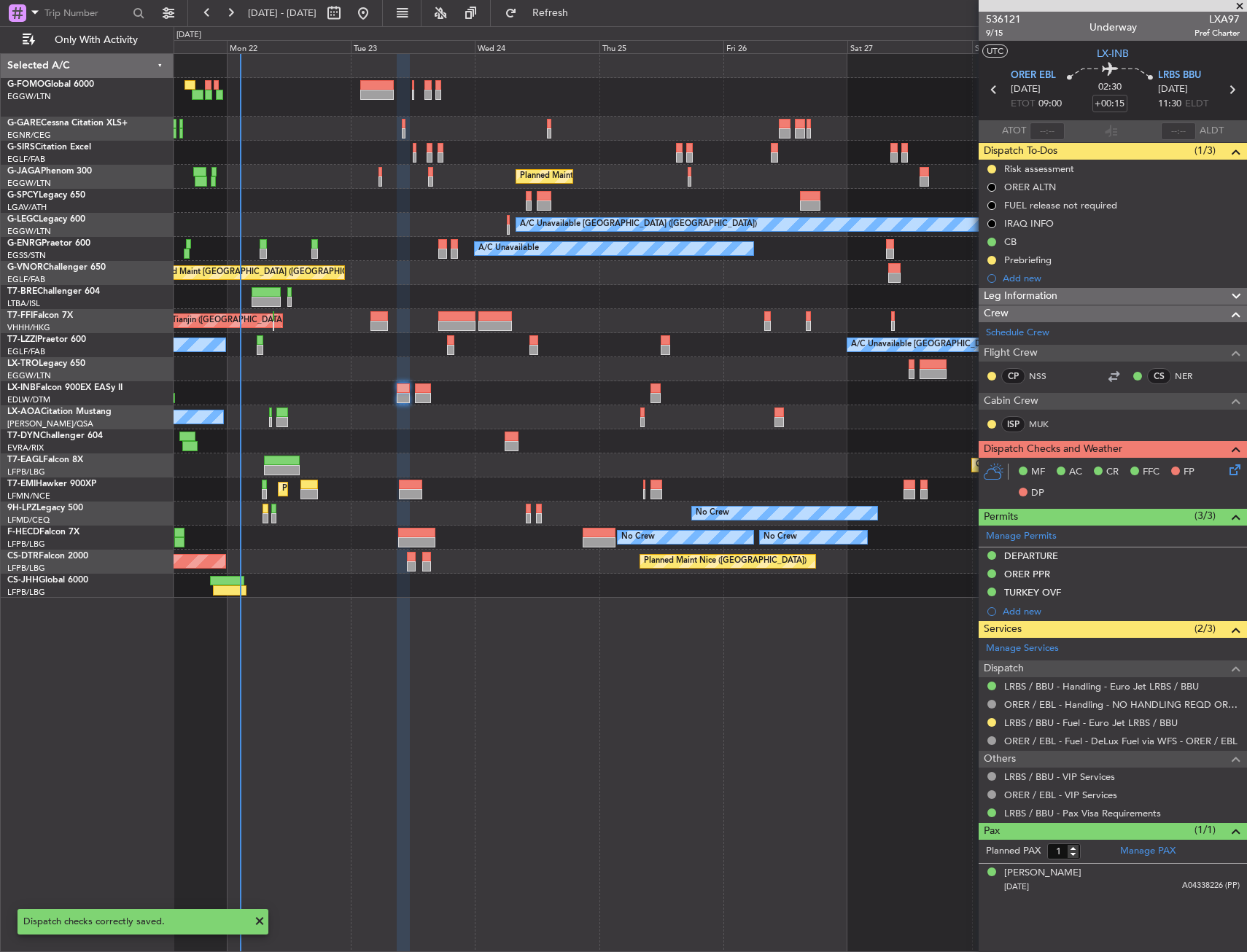
click at [645, 427] on div "No Crew Nice (Côte d'Azur Airport) Planned Maint Nice (Côte d'Azur Airport)" at bounding box center [710, 417] width 1073 height 24
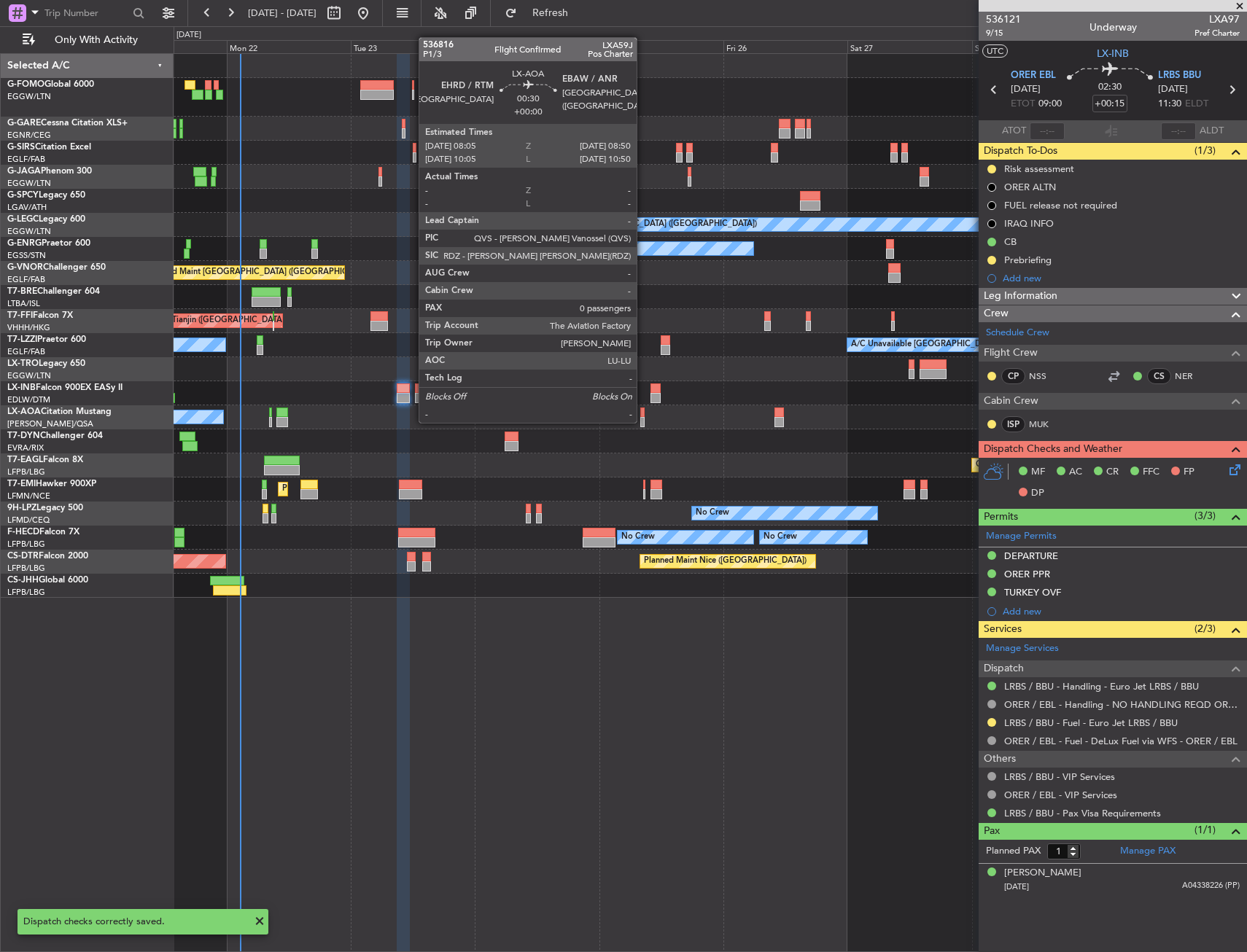
click at [644, 421] on div at bounding box center [643, 422] width 5 height 11
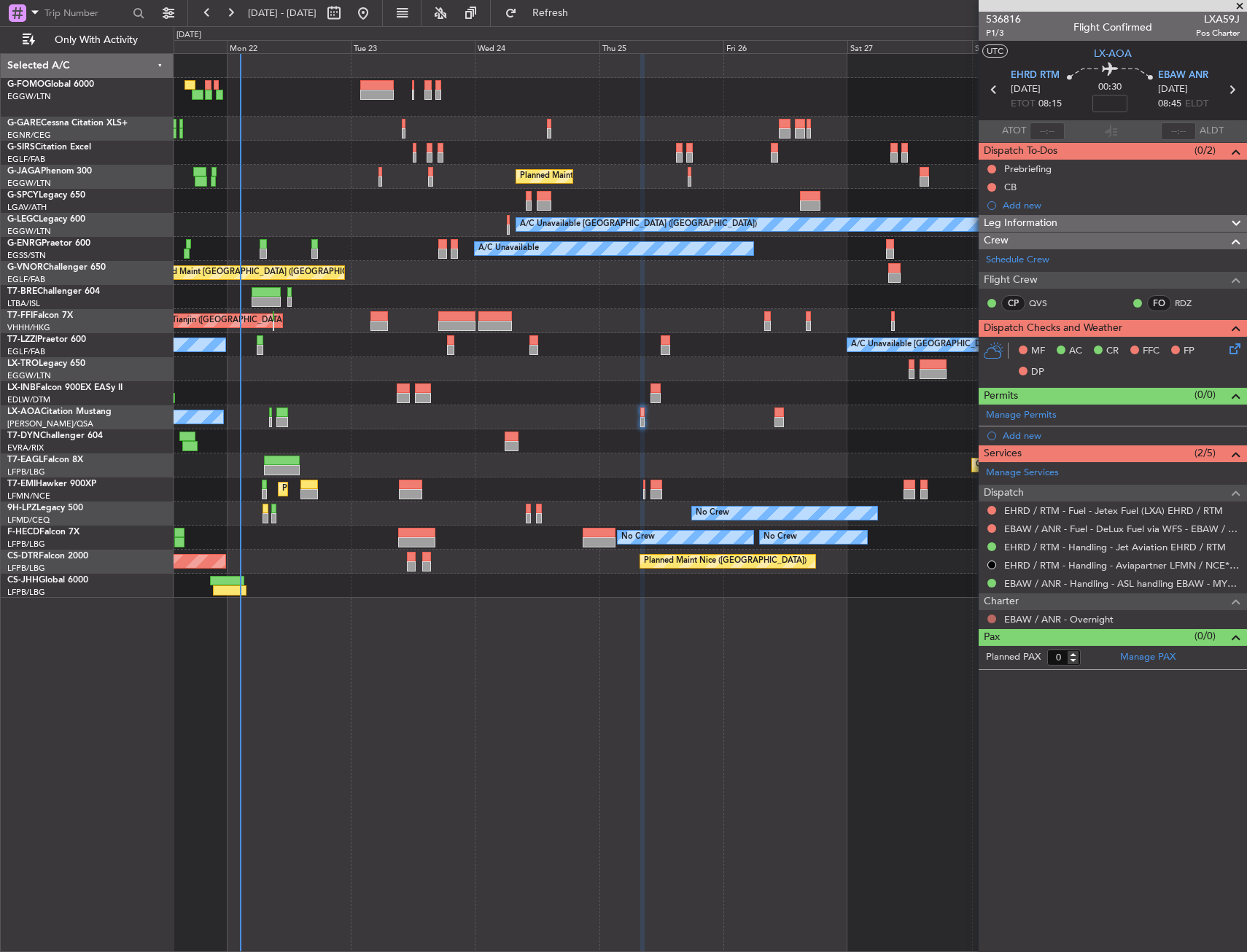
click at [993, 621] on button at bounding box center [992, 619] width 9 height 9
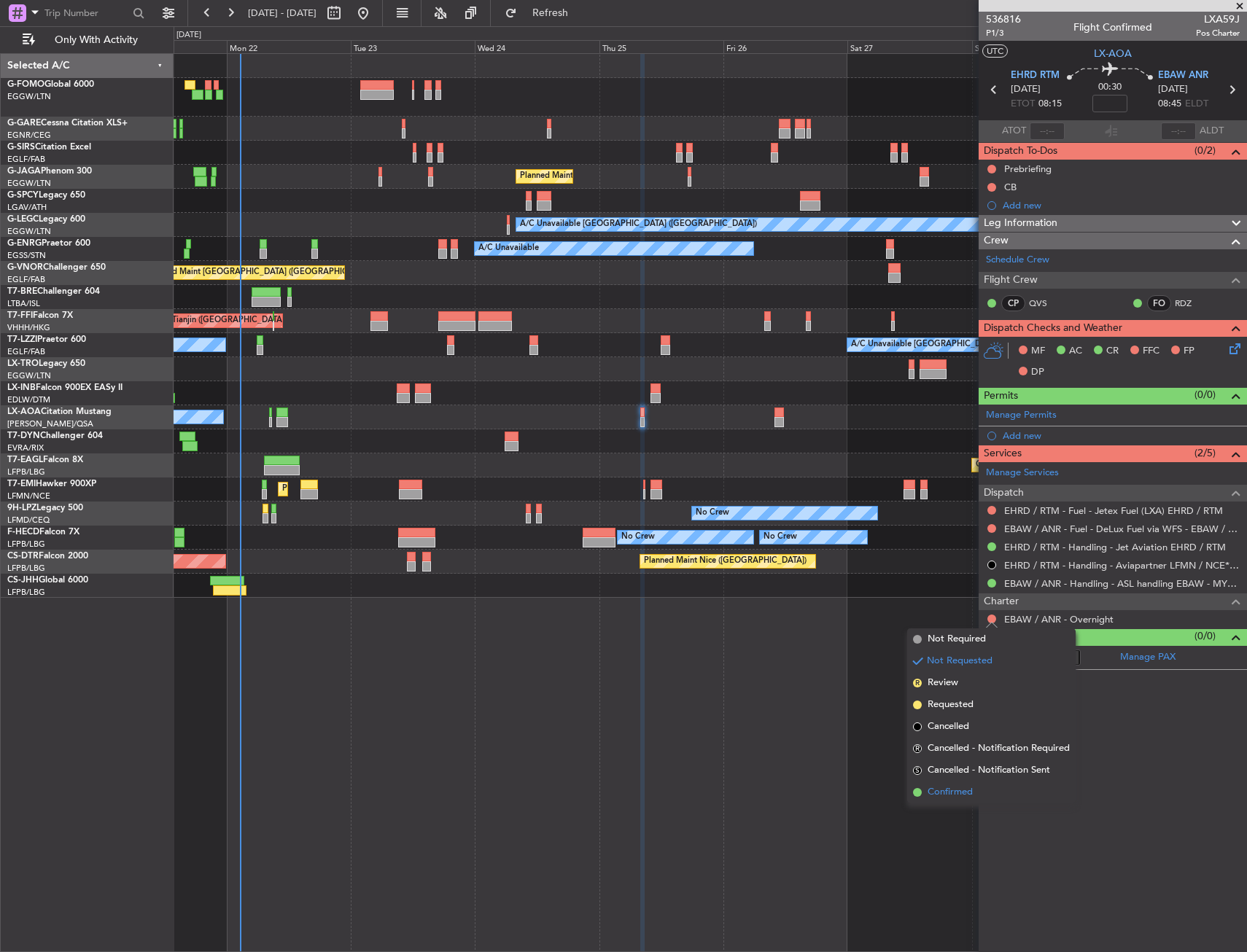
click at [959, 799] on li "Confirmed" at bounding box center [991, 792] width 168 height 22
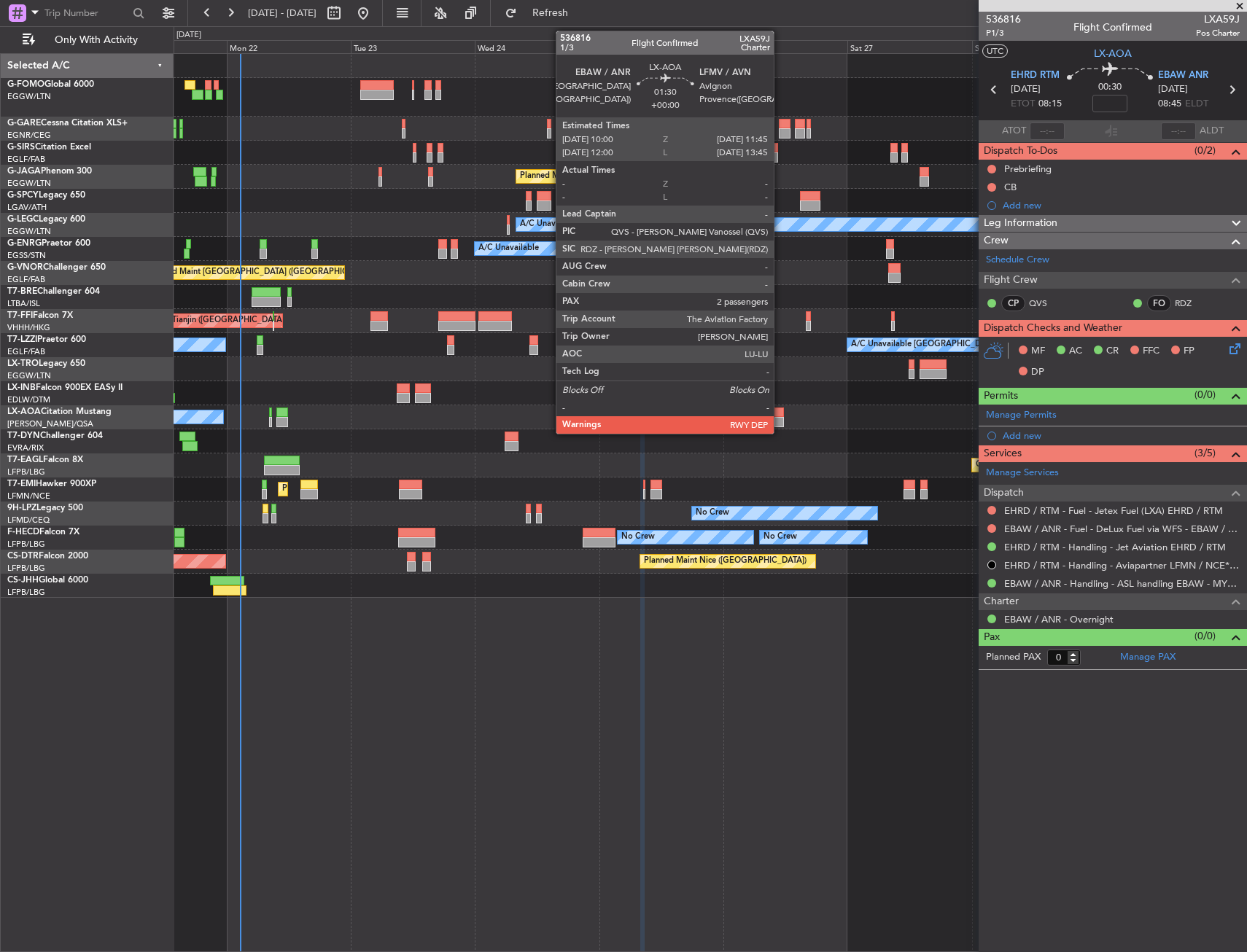
click at [780, 420] on div at bounding box center [779, 422] width 10 height 11
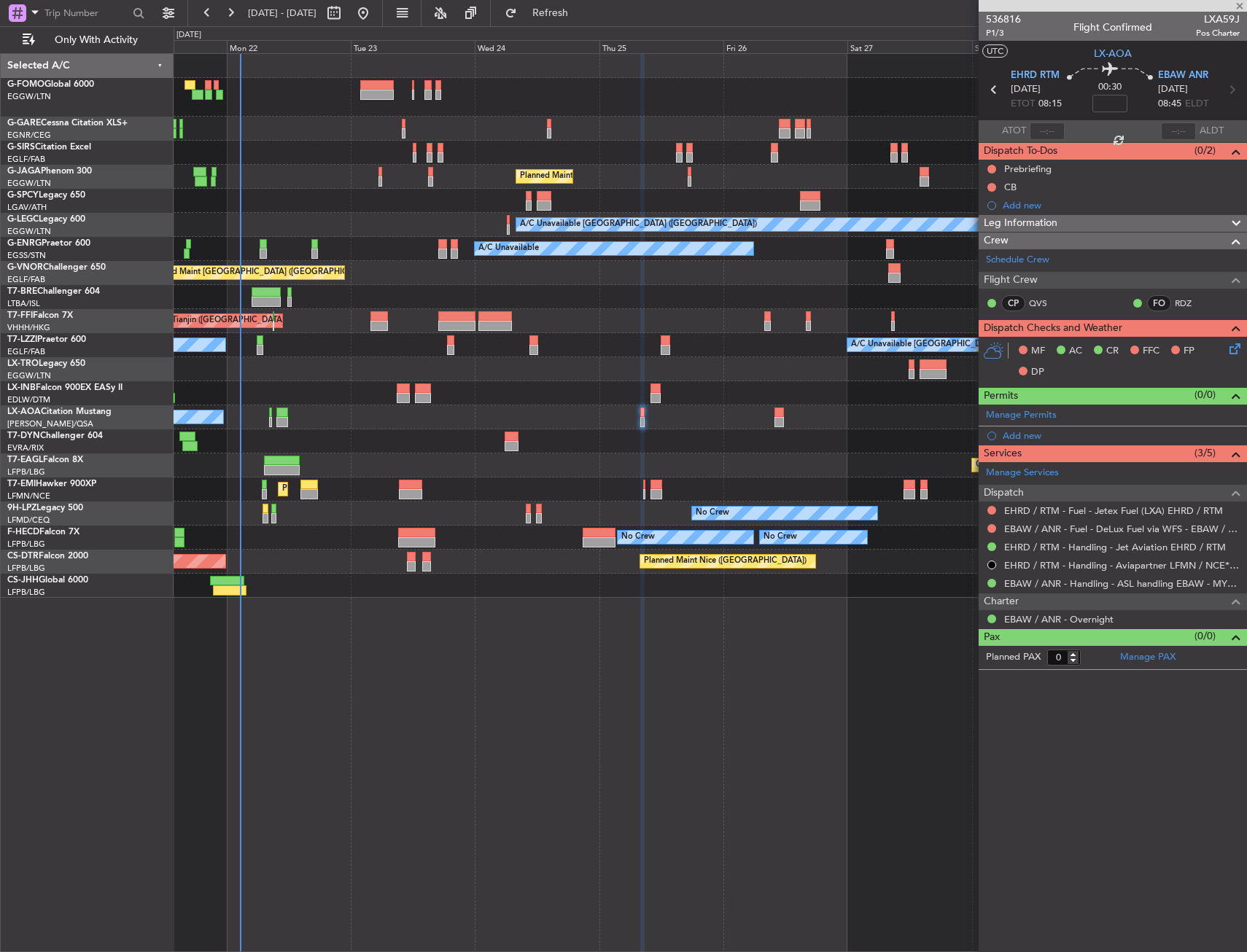
type input "2"
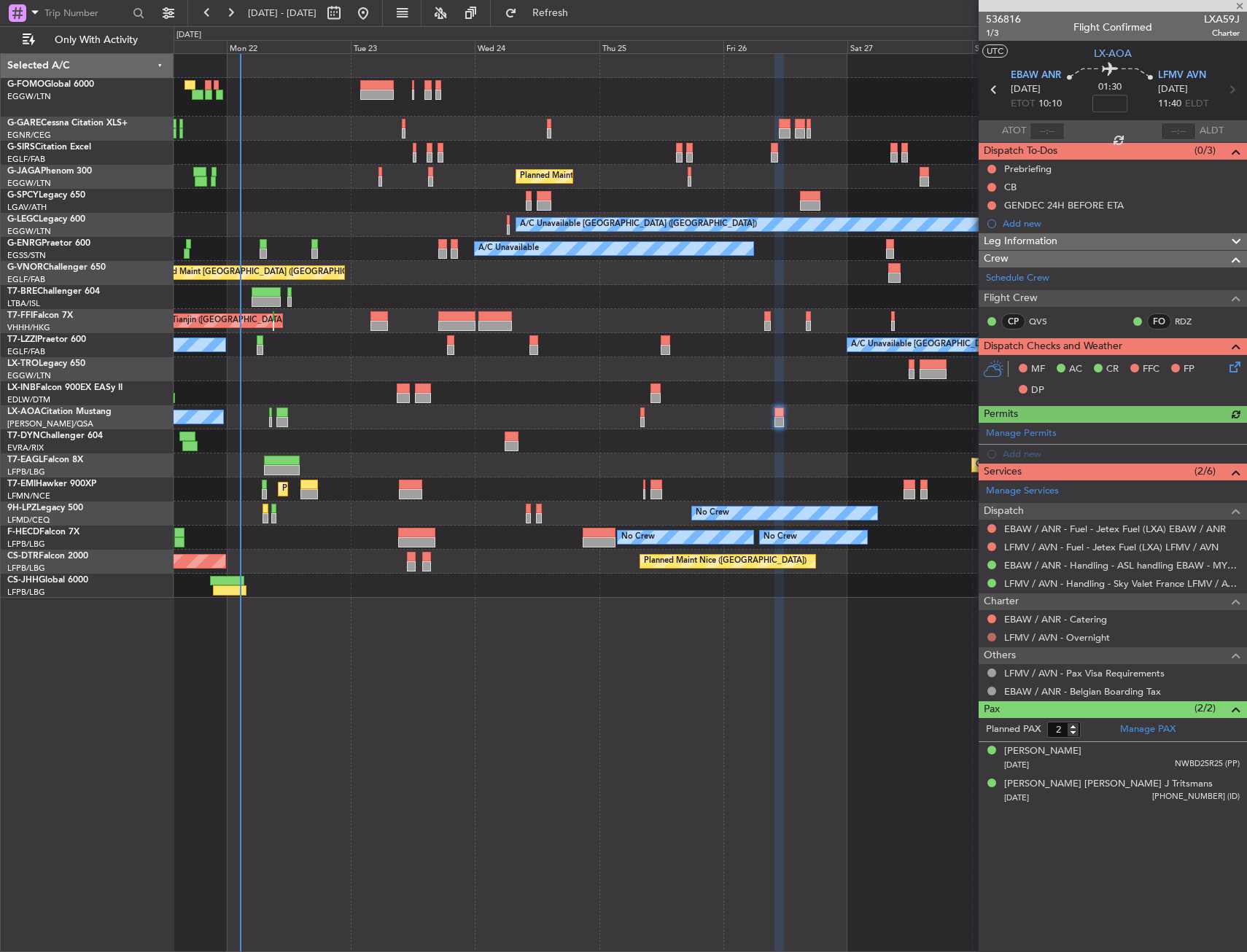
click at [994, 636] on button at bounding box center [992, 637] width 9 height 9
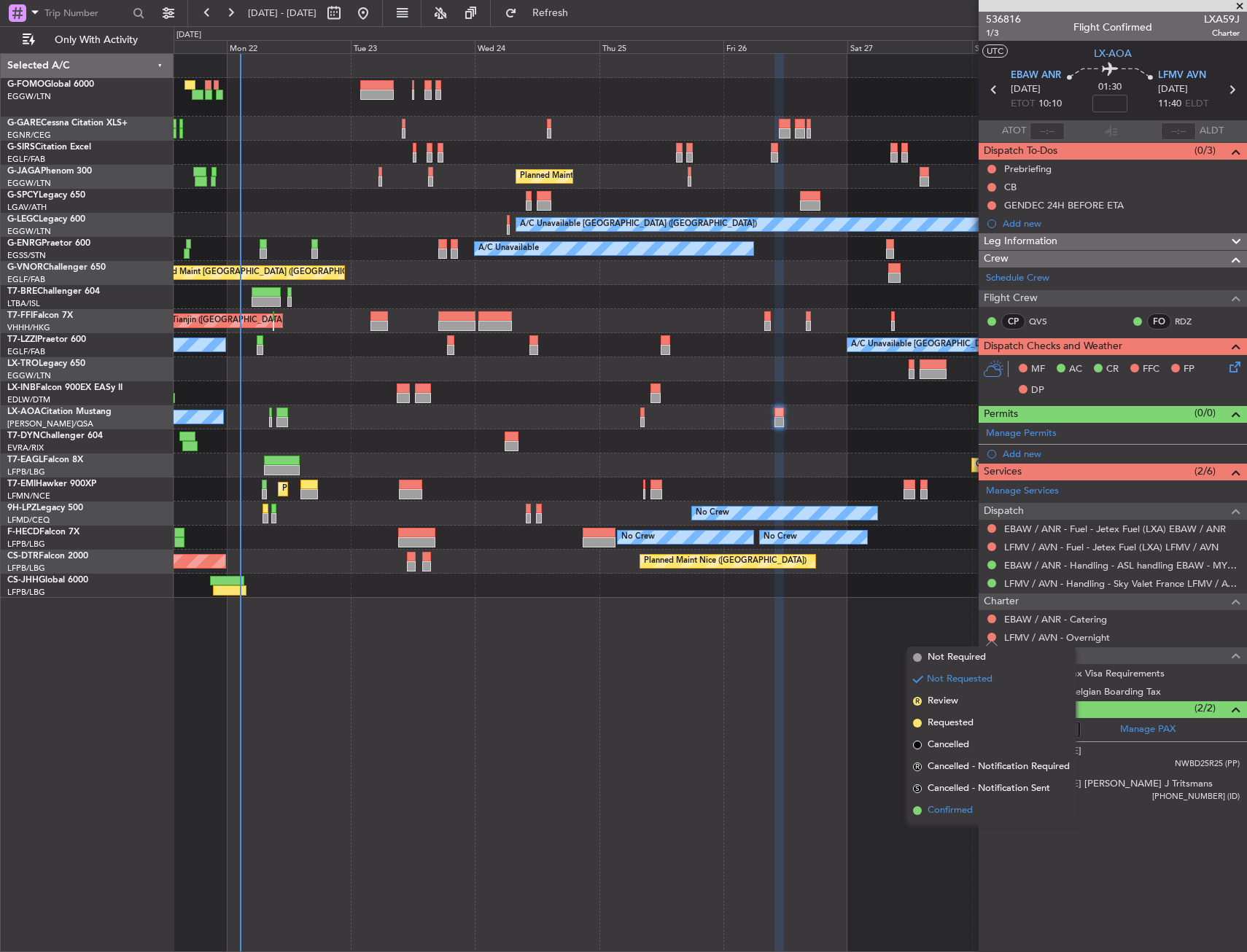
click at [954, 810] on span "Confirmed" at bounding box center [950, 810] width 45 height 14
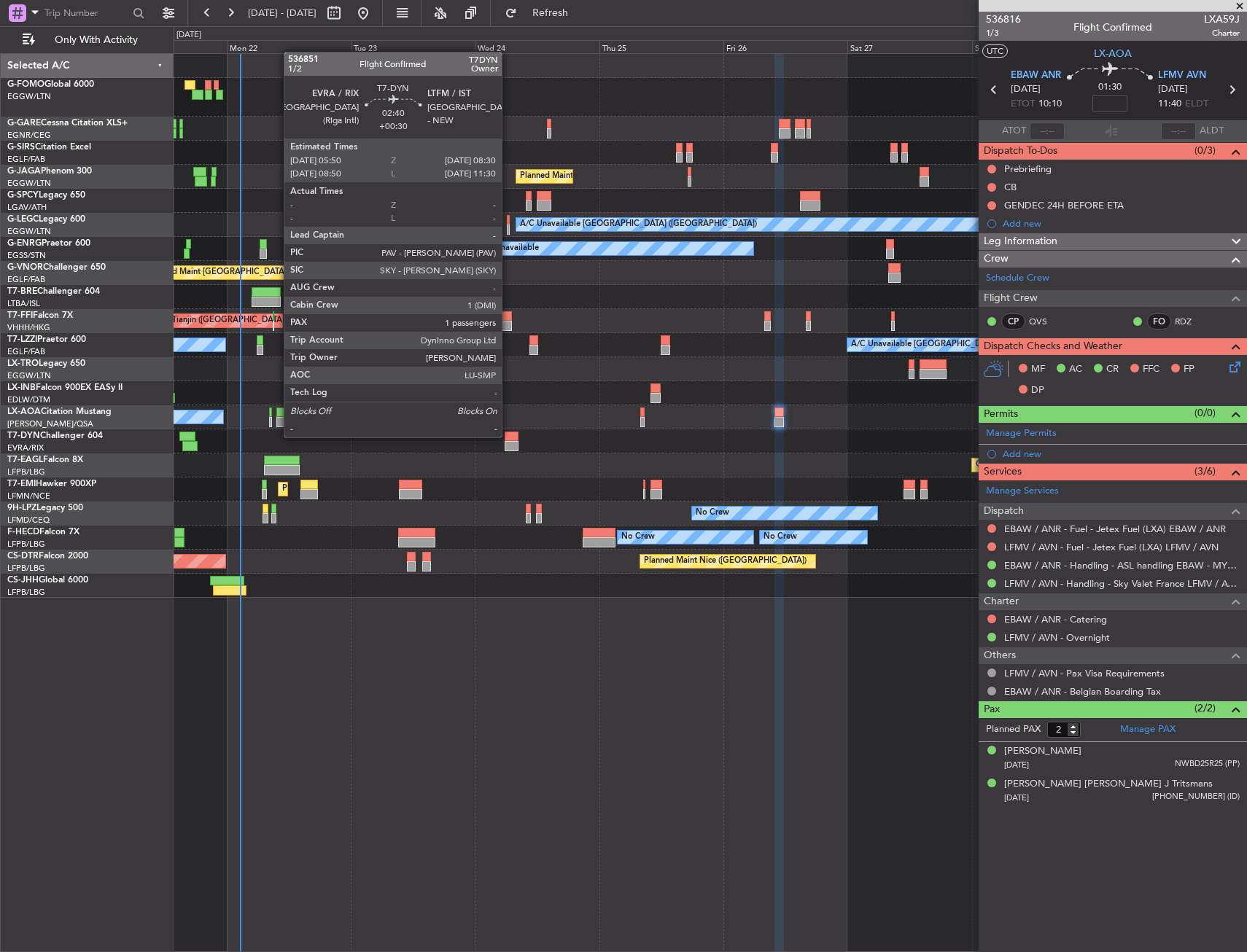
click at [508, 436] on div at bounding box center [511, 437] width 14 height 11
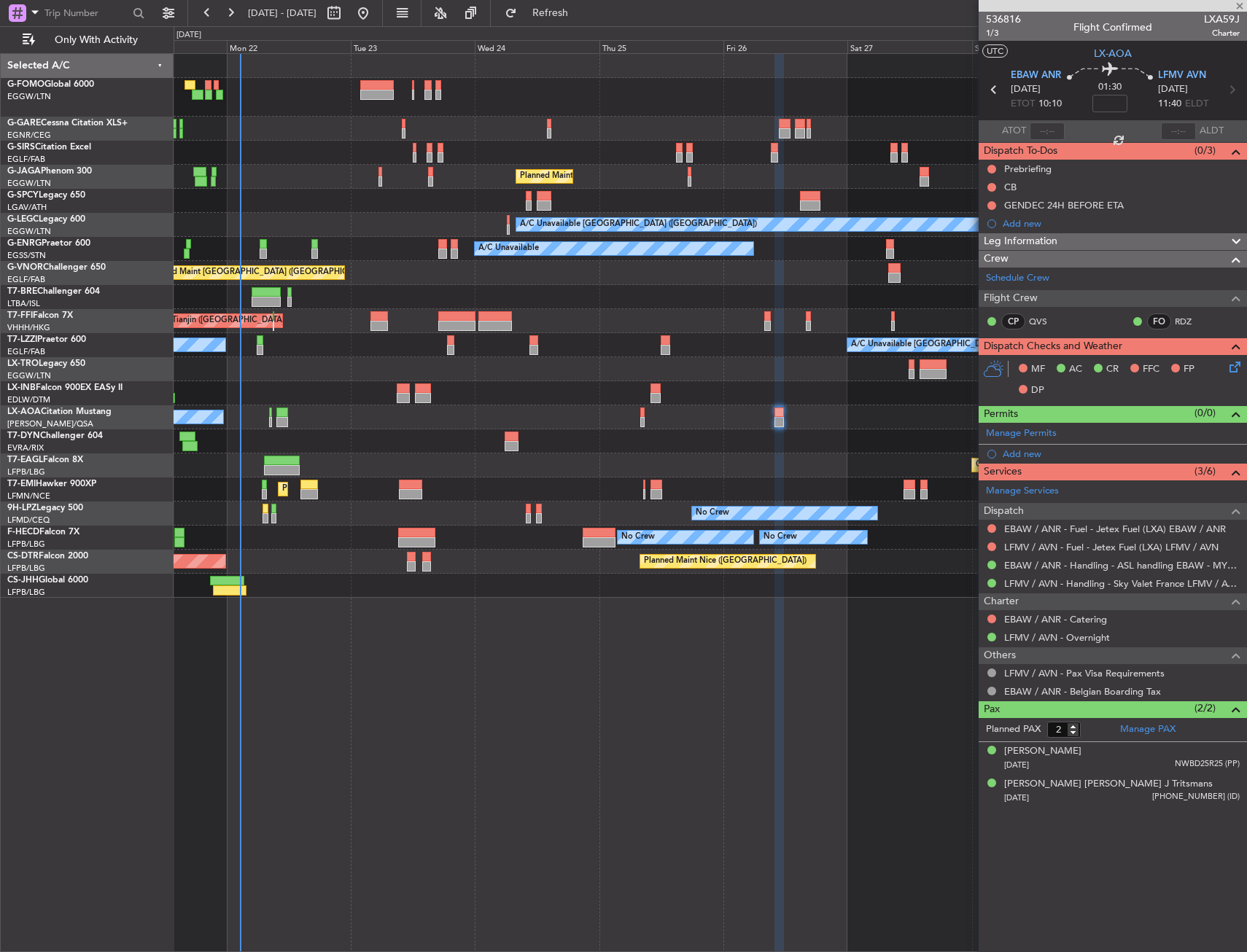
type input "+00:30"
type input "1"
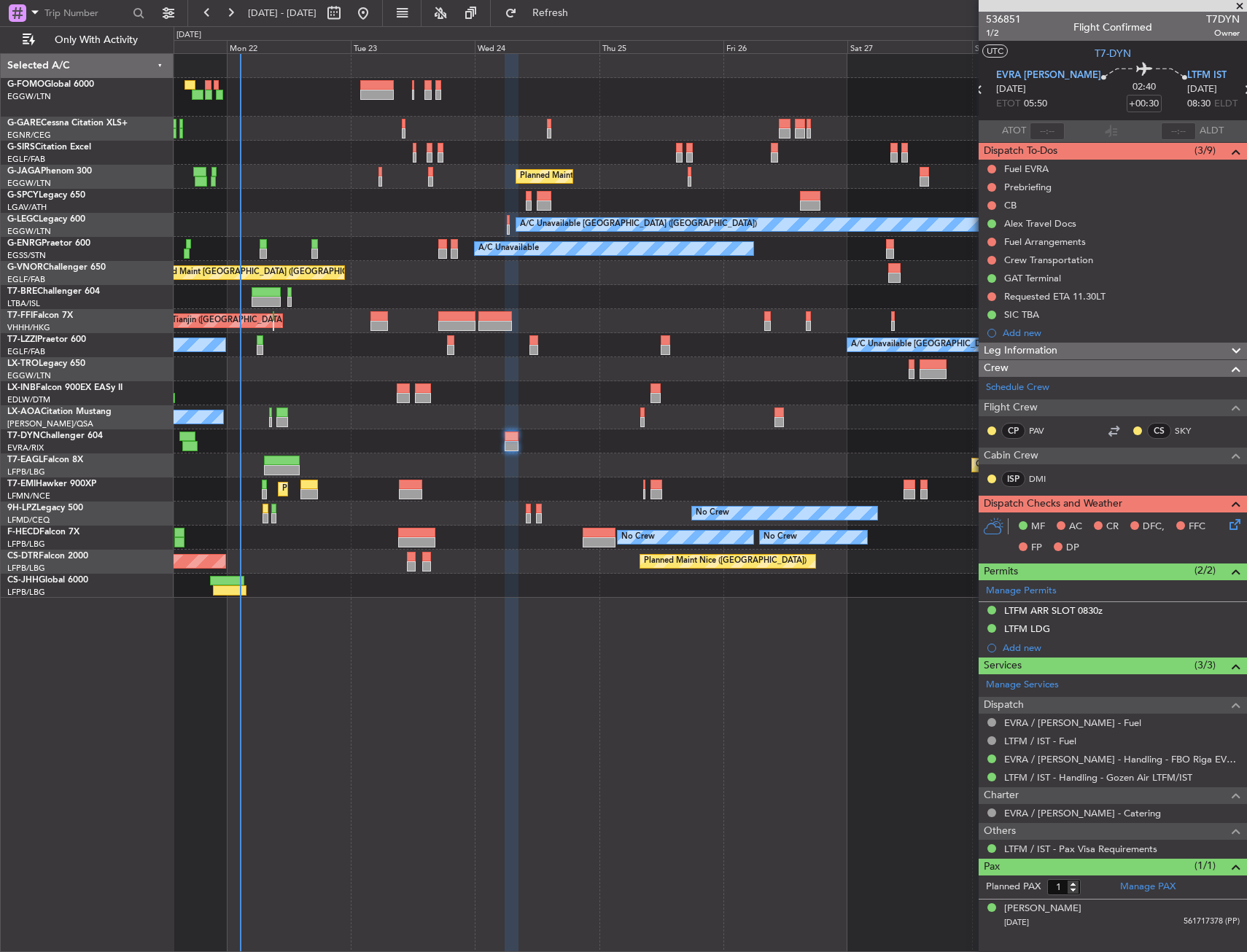
click at [381, 487] on div "Planned Maint [GEOGRAPHIC_DATA]" at bounding box center [710, 489] width 1073 height 24
click at [402, 487] on div at bounding box center [410, 485] width 23 height 11
type input "-00:05"
type input "4"
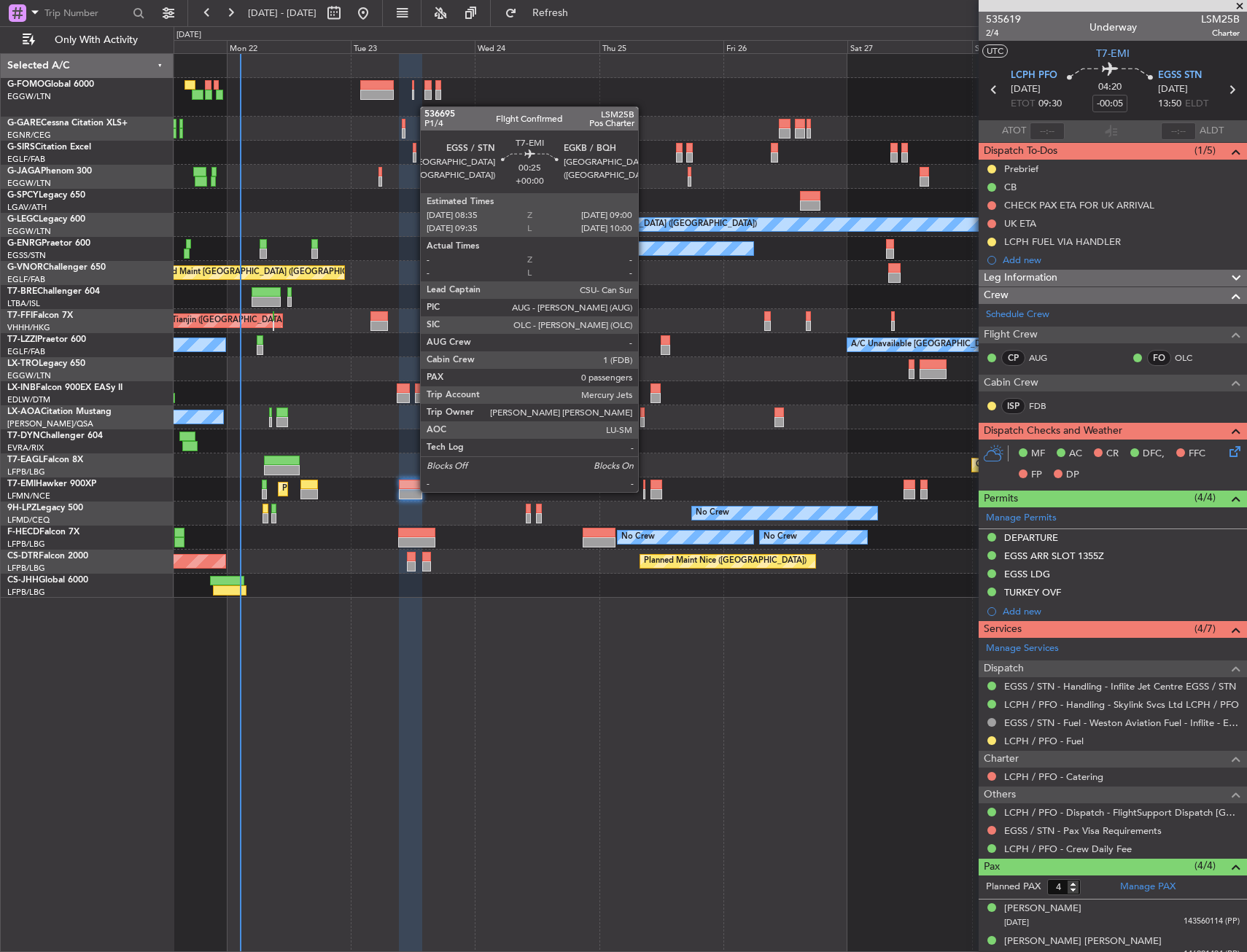
click at [645, 491] on div at bounding box center [644, 494] width 2 height 11
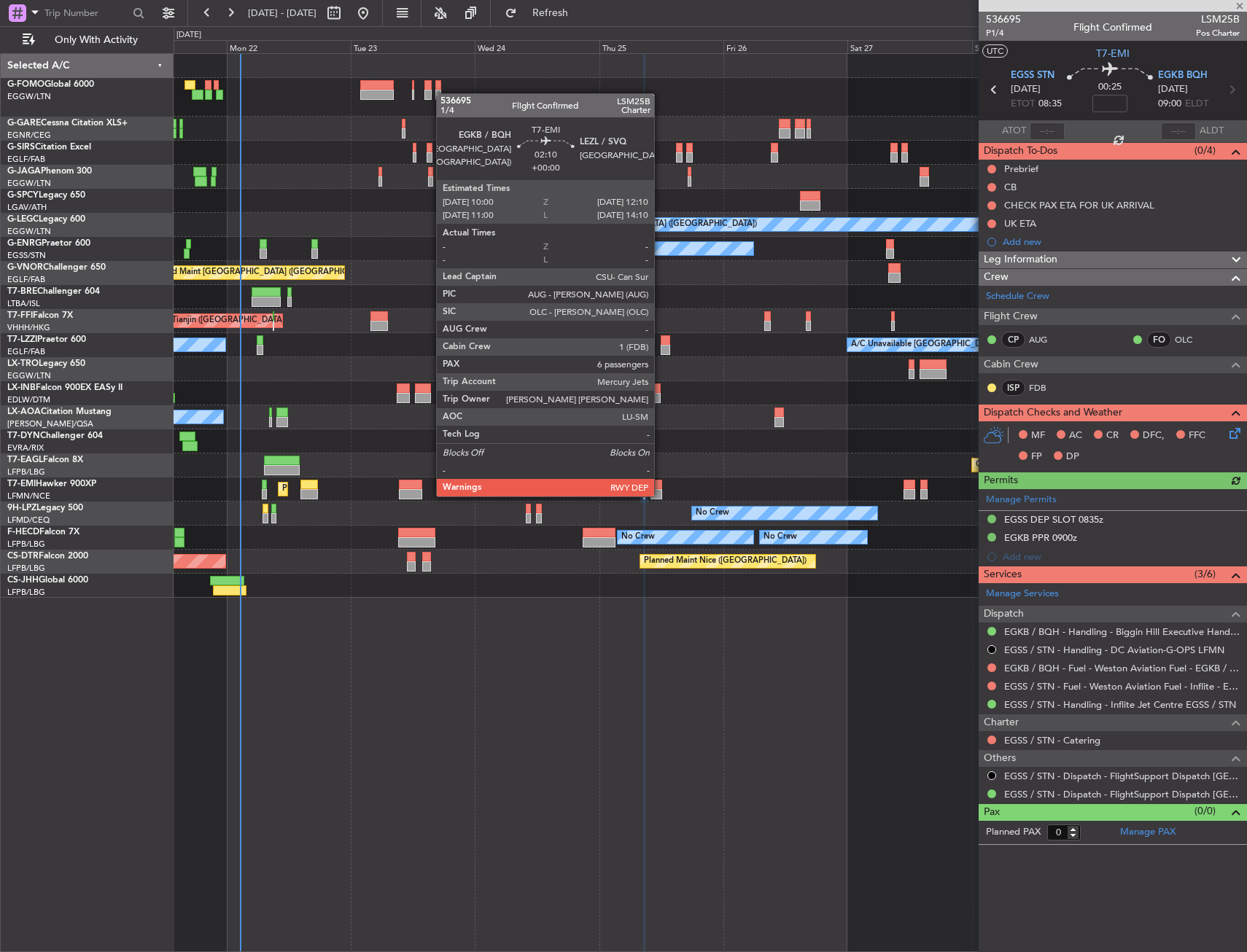
click at [661, 495] on div at bounding box center [656, 494] width 11 height 11
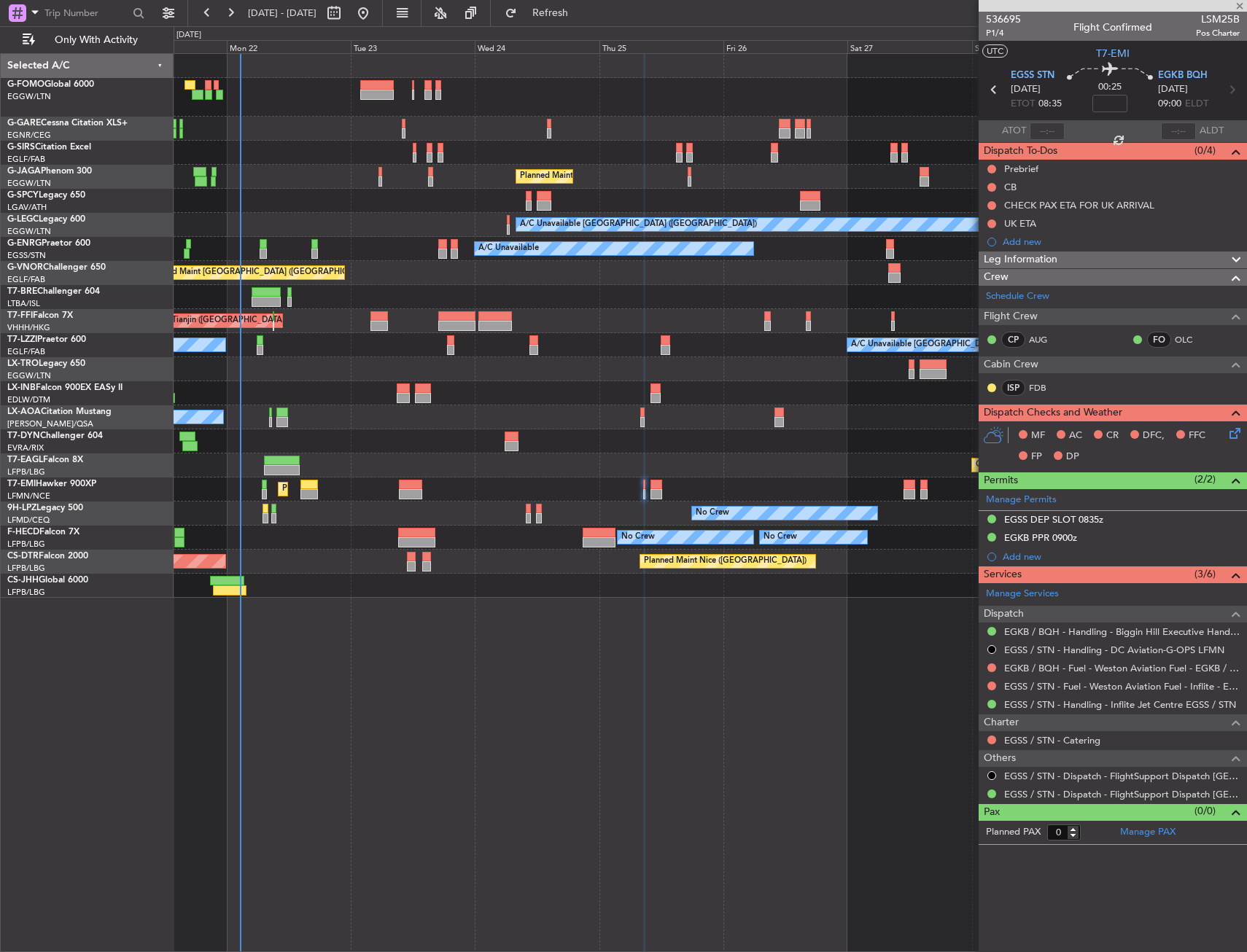
type input "6"
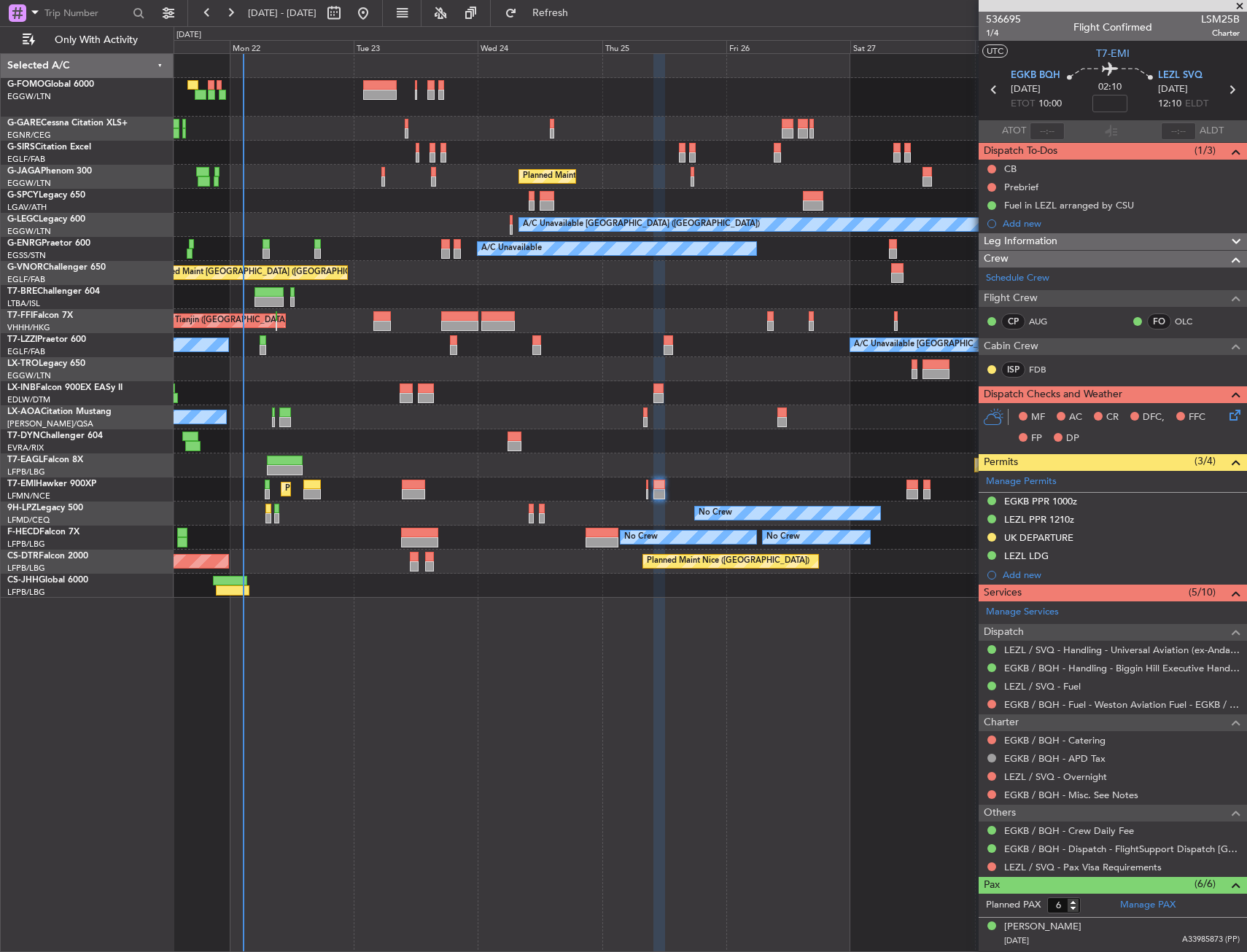
click at [669, 418] on div "No Crew Nice (Côte d'Azur Airport) Planned Maint Nice (Côte d'Azur Airport)" at bounding box center [710, 417] width 1073 height 24
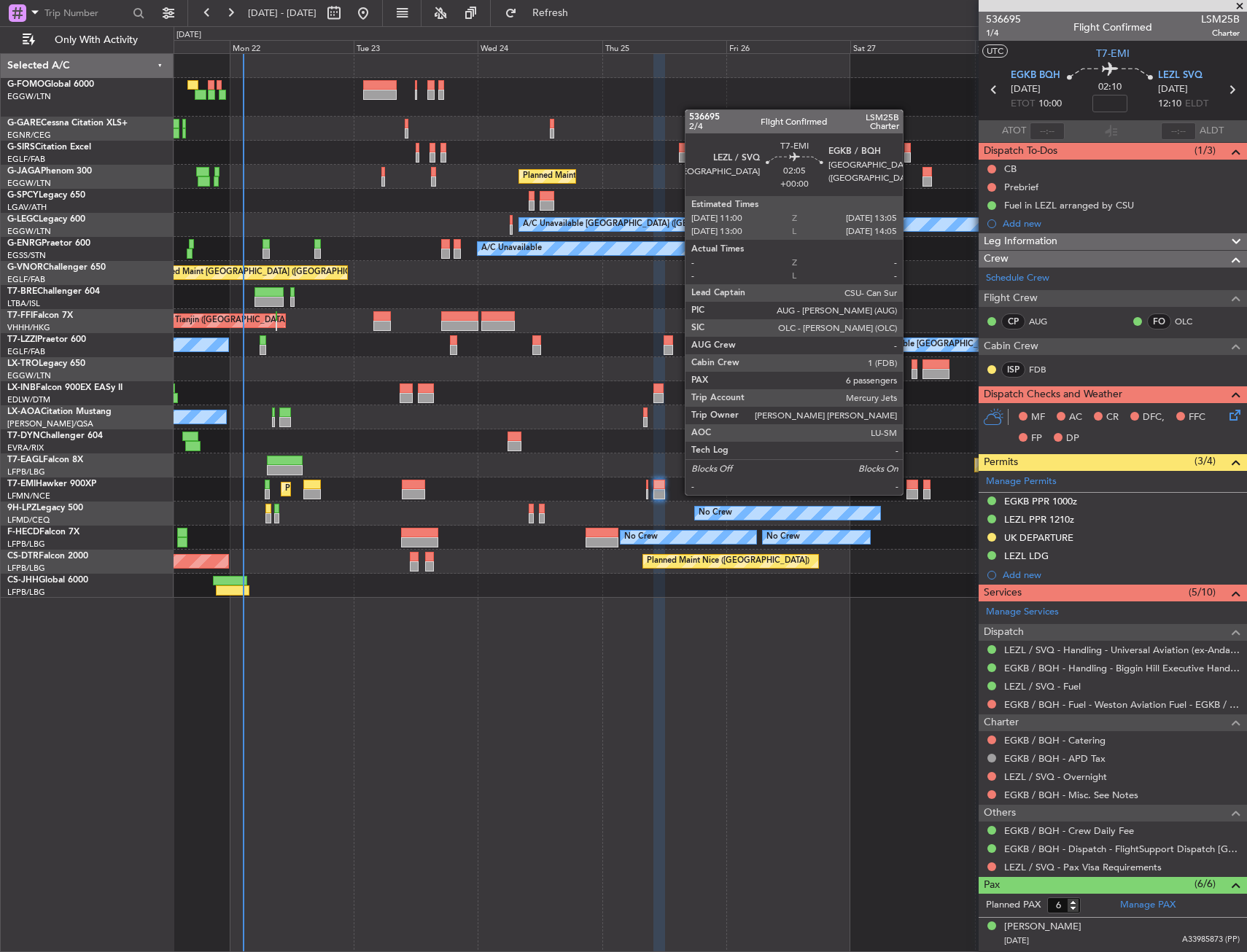
click at [909, 494] on div at bounding box center [912, 494] width 11 height 11
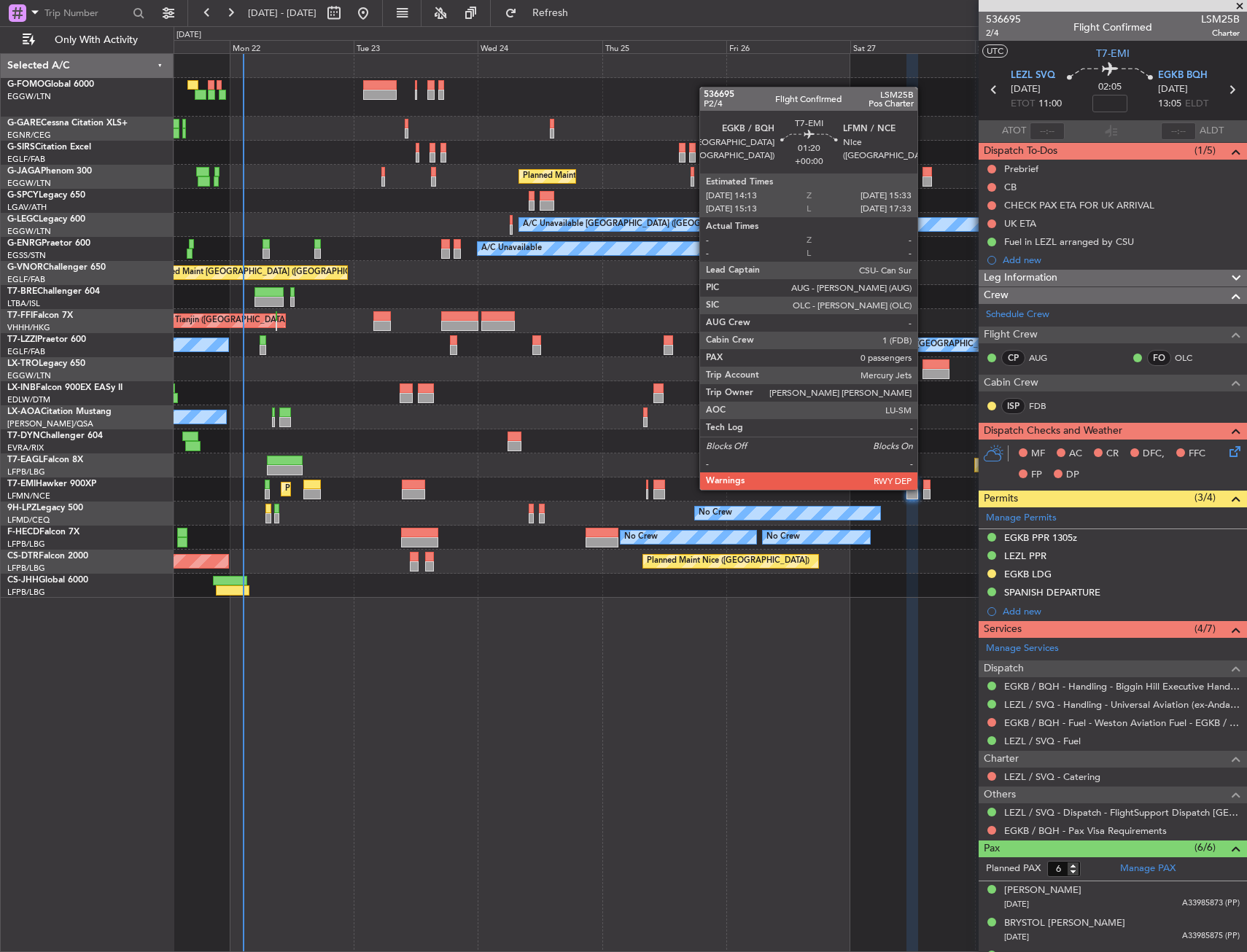
click at [924, 489] on div at bounding box center [928, 494] width 8 height 11
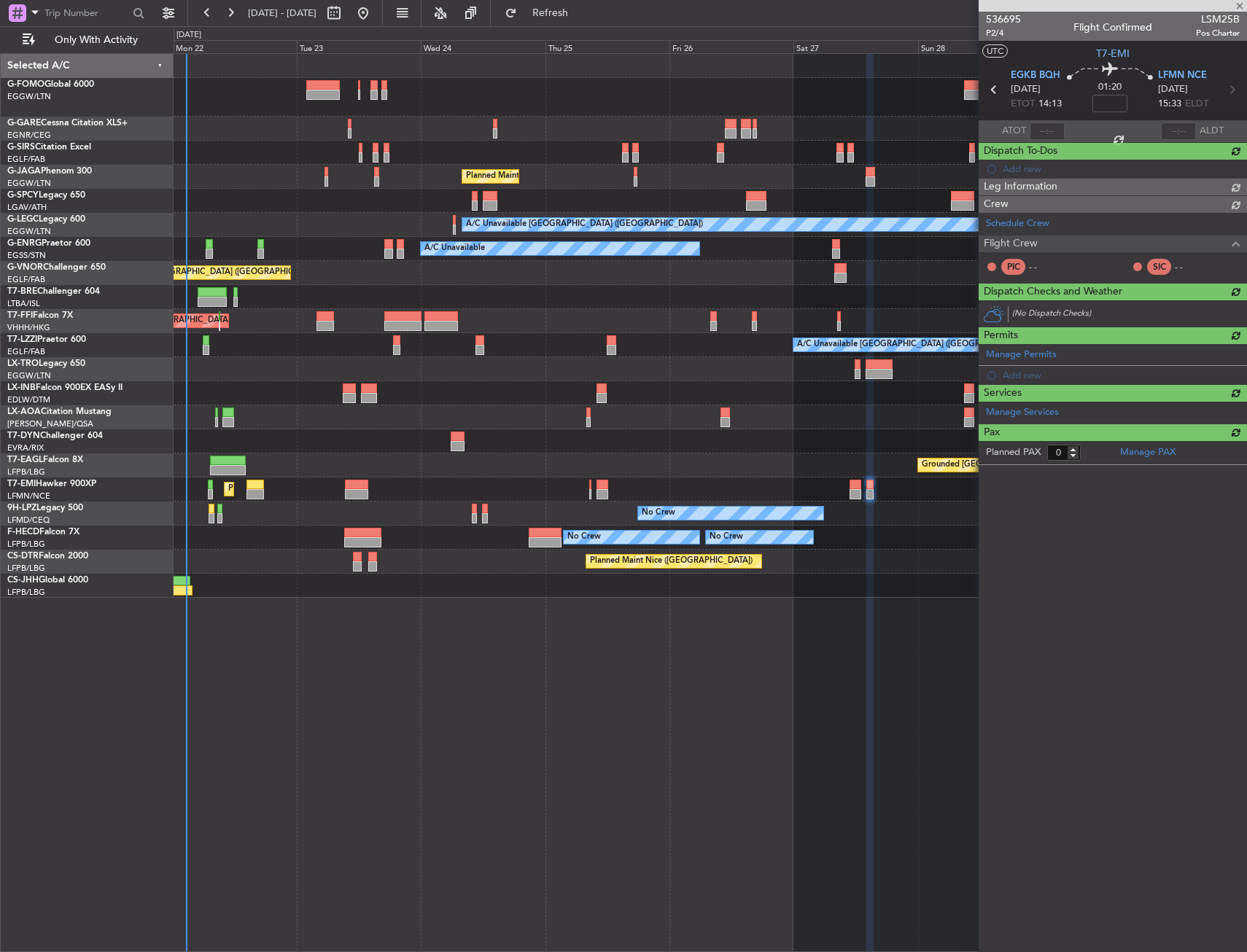
click at [860, 438] on div at bounding box center [710, 442] width 1073 height 24
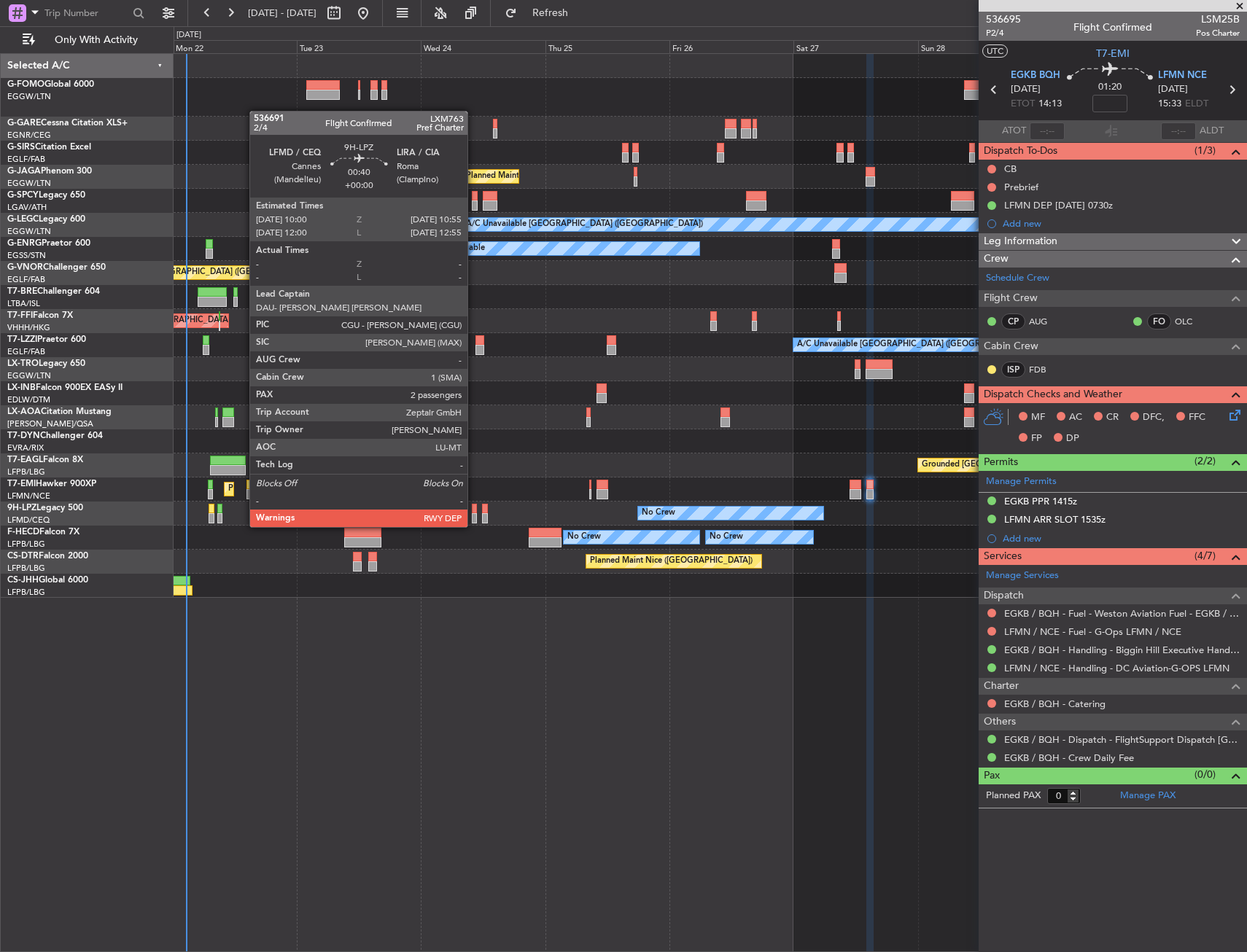
click at [474, 513] on div at bounding box center [474, 509] width 5 height 11
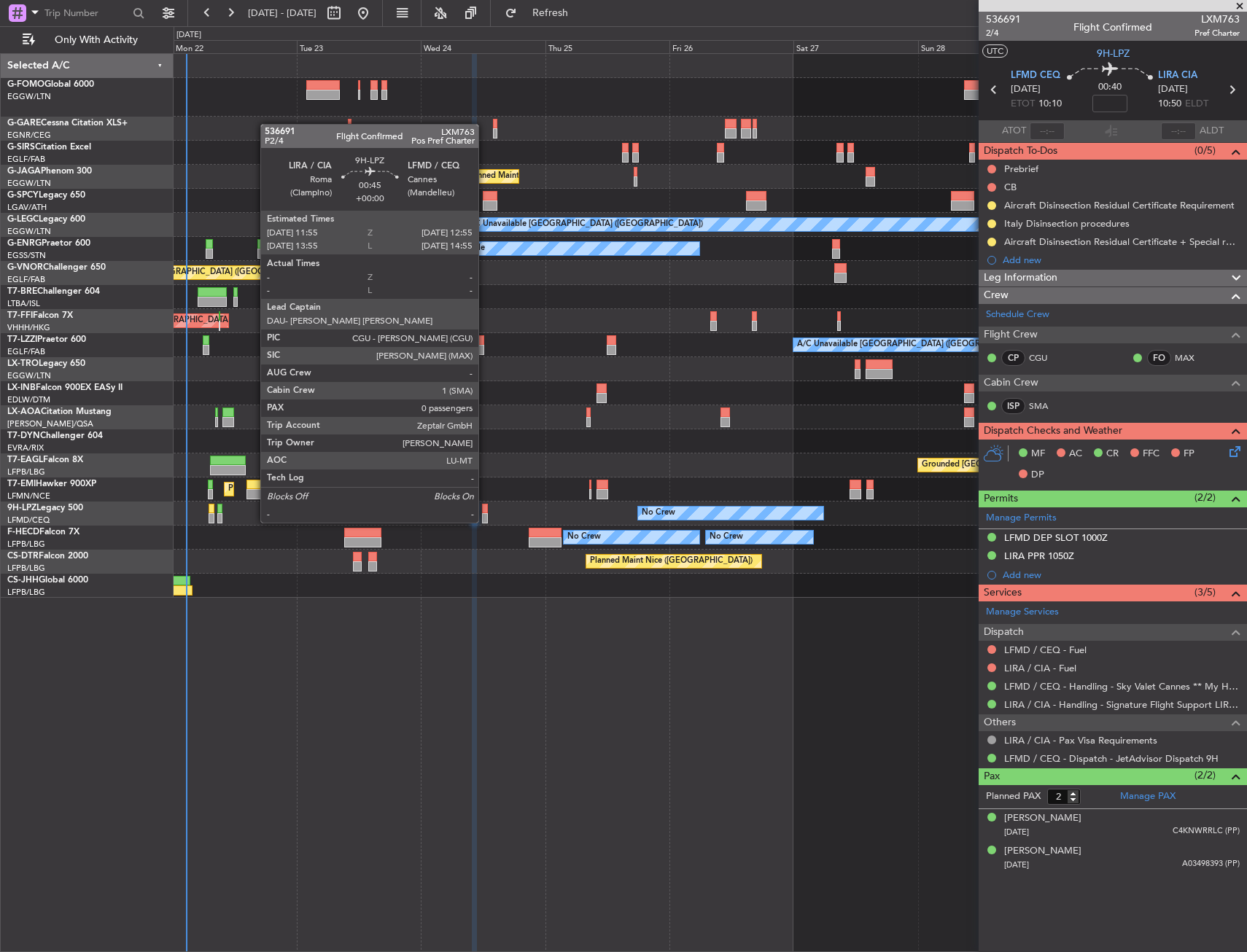
click at [485, 510] on div at bounding box center [485, 509] width 6 height 11
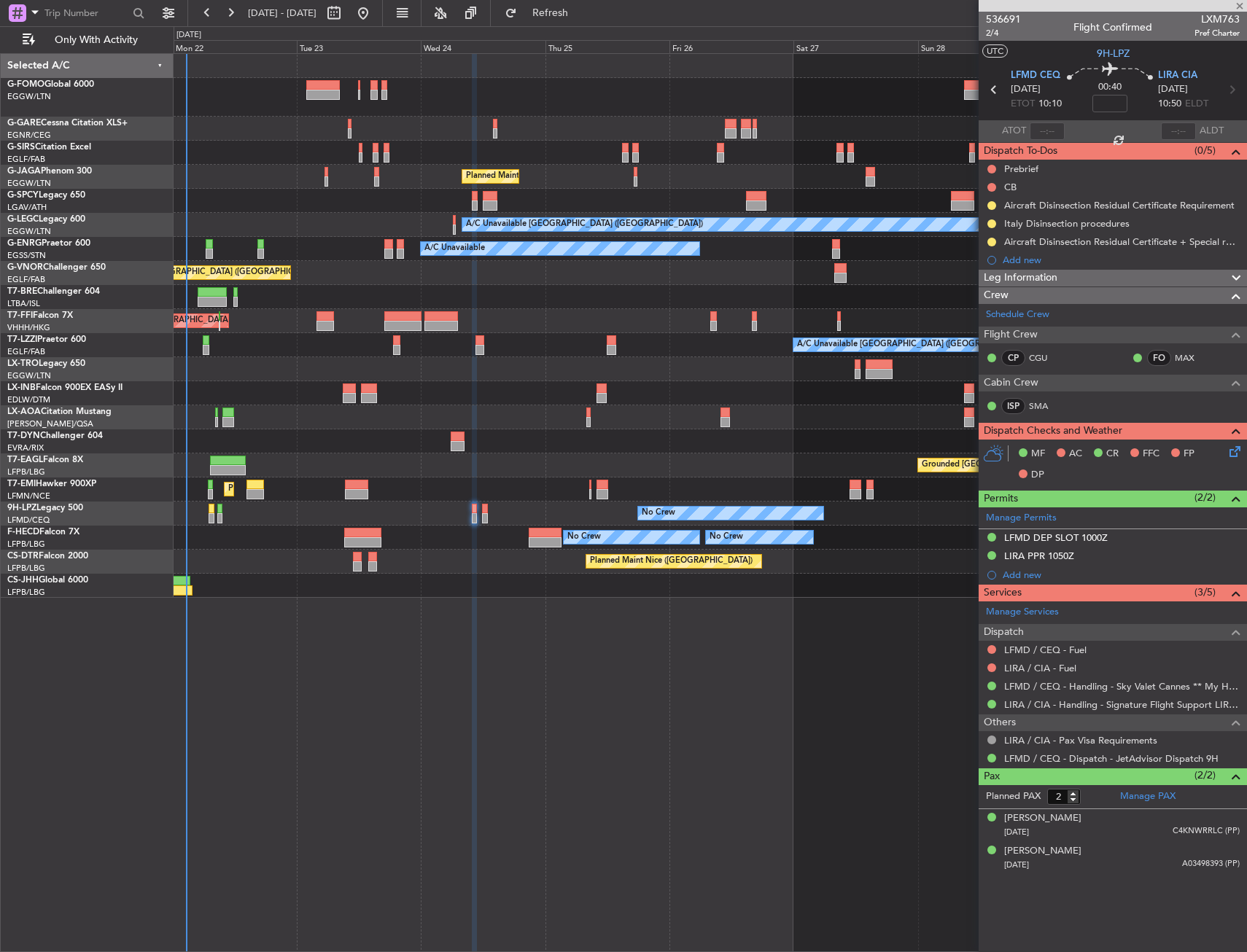
type input "0"
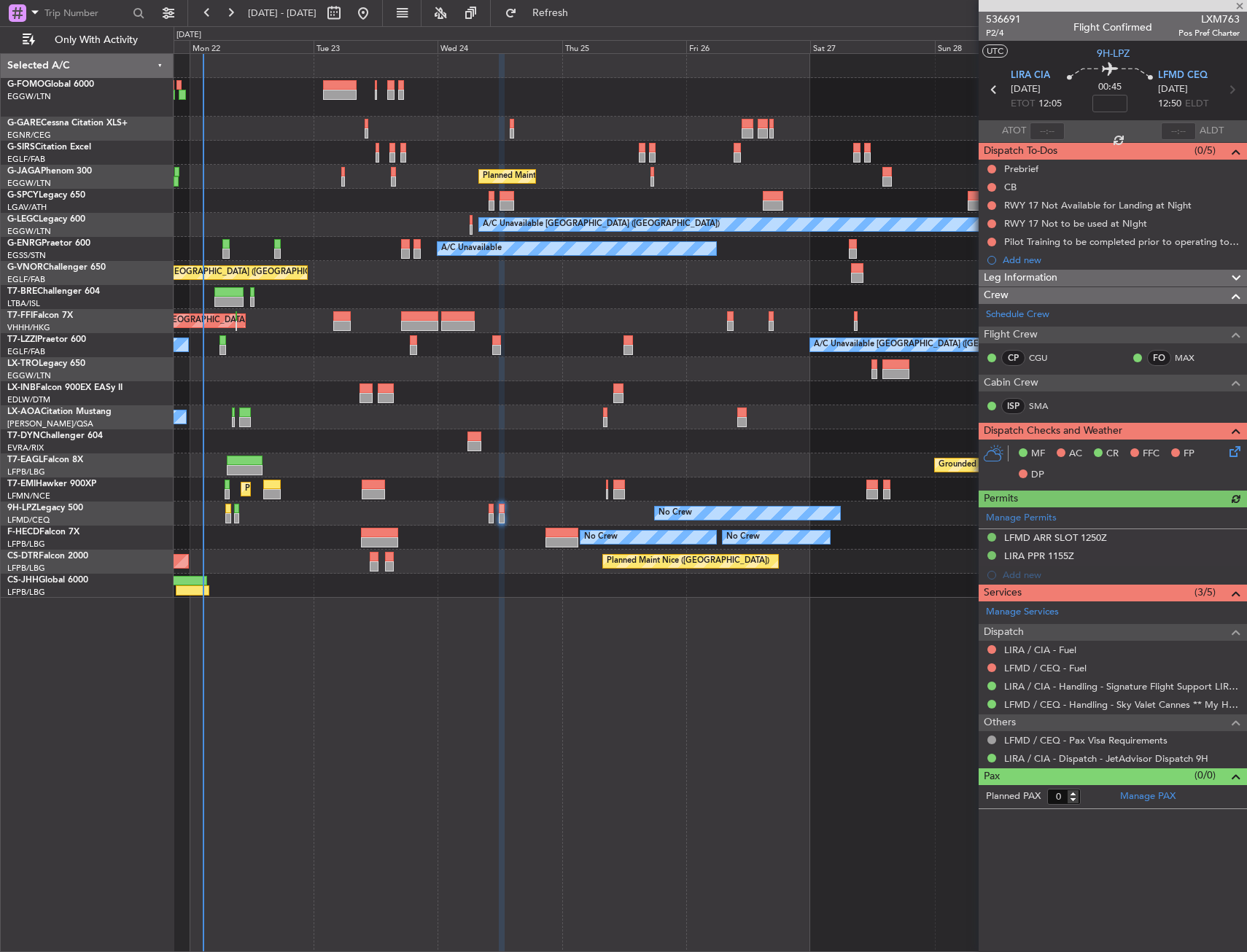
click at [495, 460] on div "Grounded Dubai (Al Maktoum Intl) Unplanned Maint Paris (Le Bourget)" at bounding box center [710, 466] width 1073 height 24
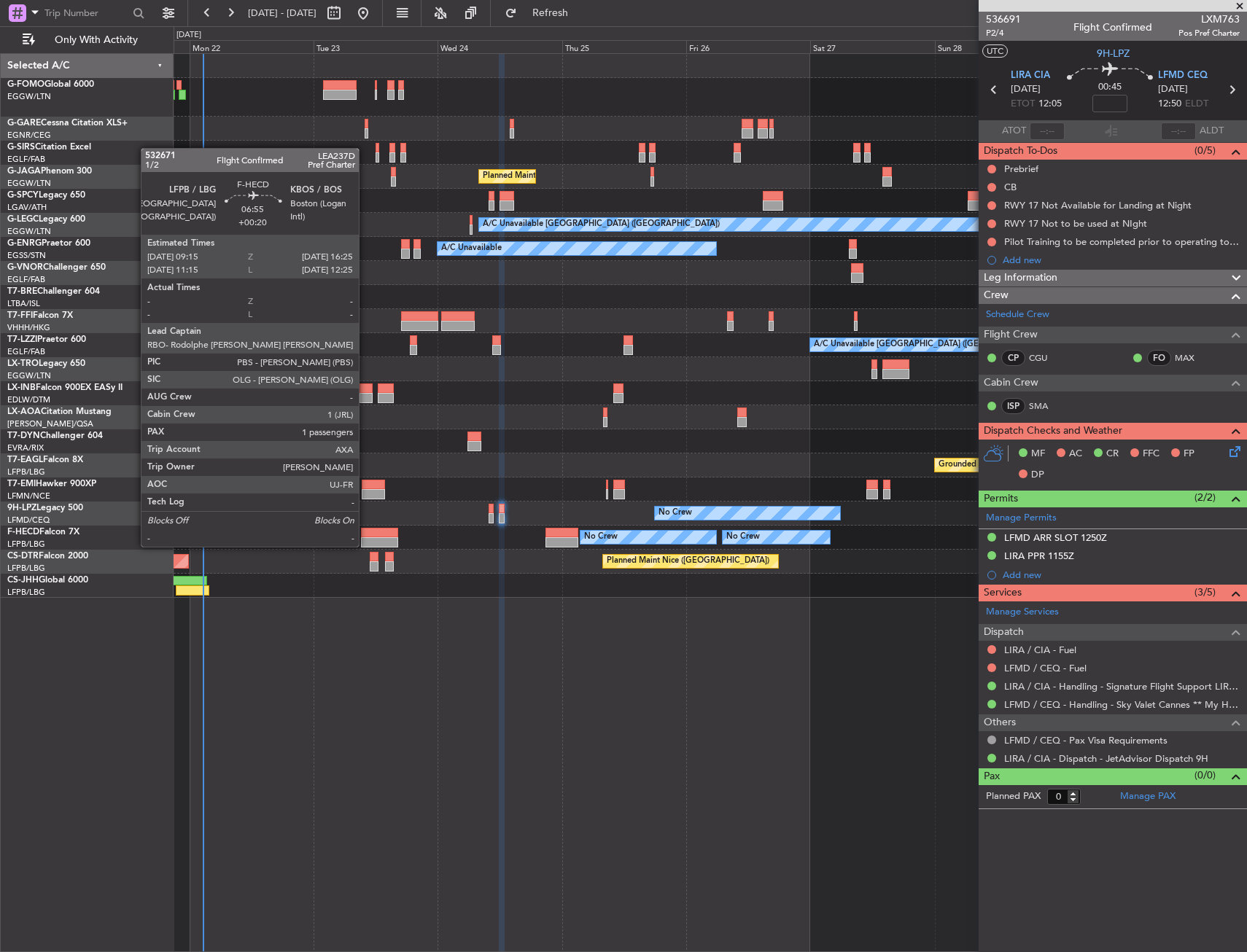
click at [372, 531] on div at bounding box center [379, 533] width 37 height 11
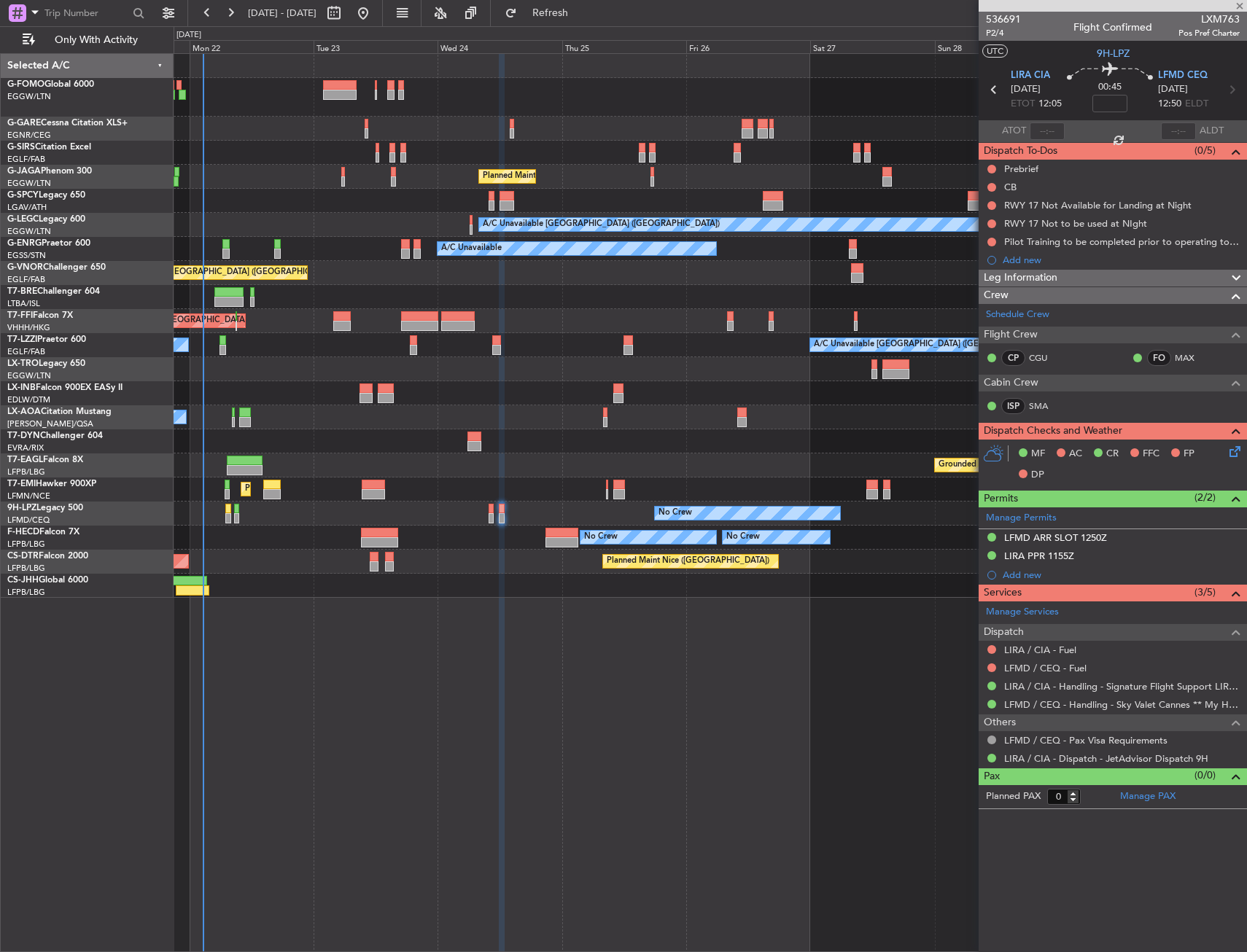
type input "+00:20"
type input "1"
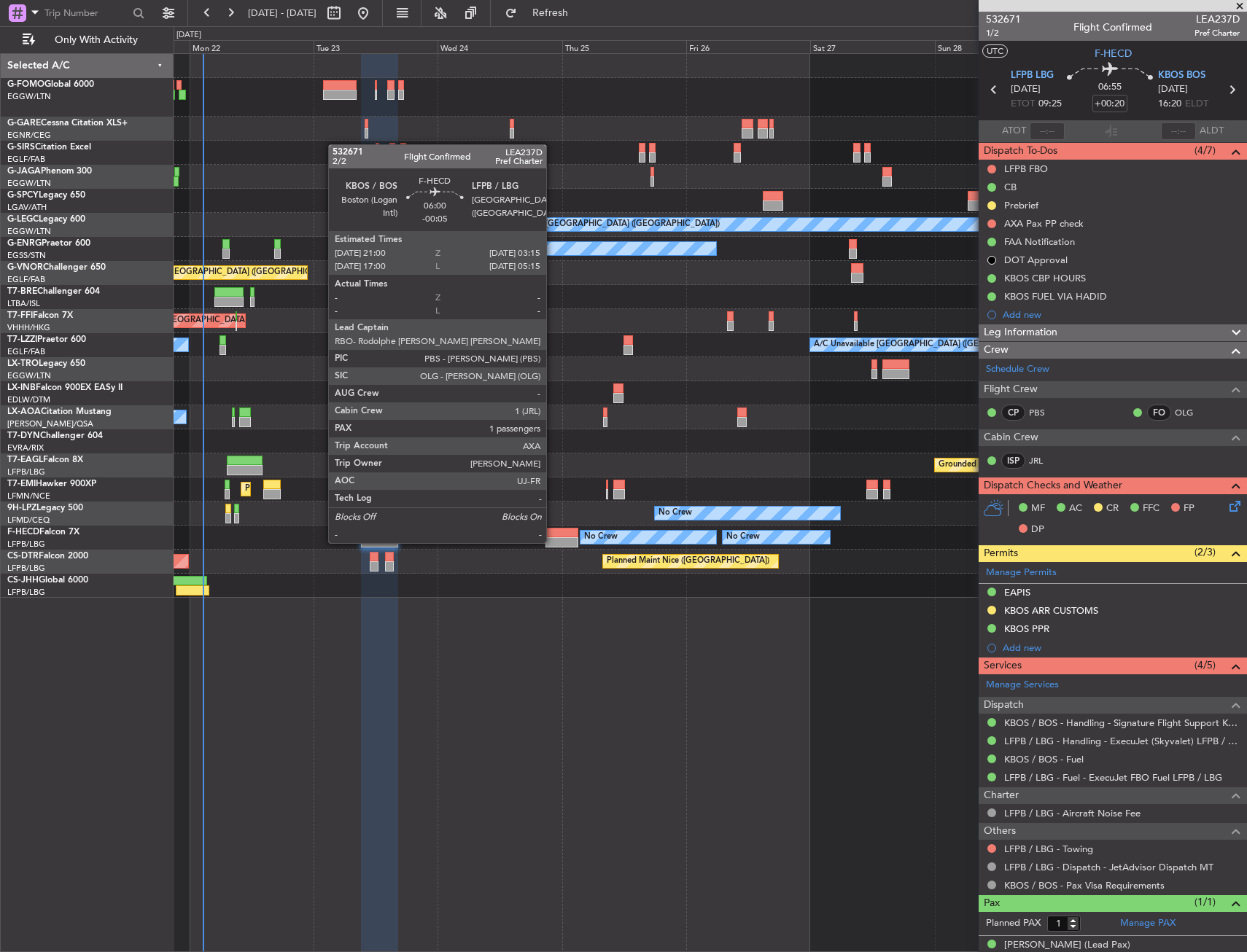
click at [553, 528] on div at bounding box center [561, 533] width 32 height 11
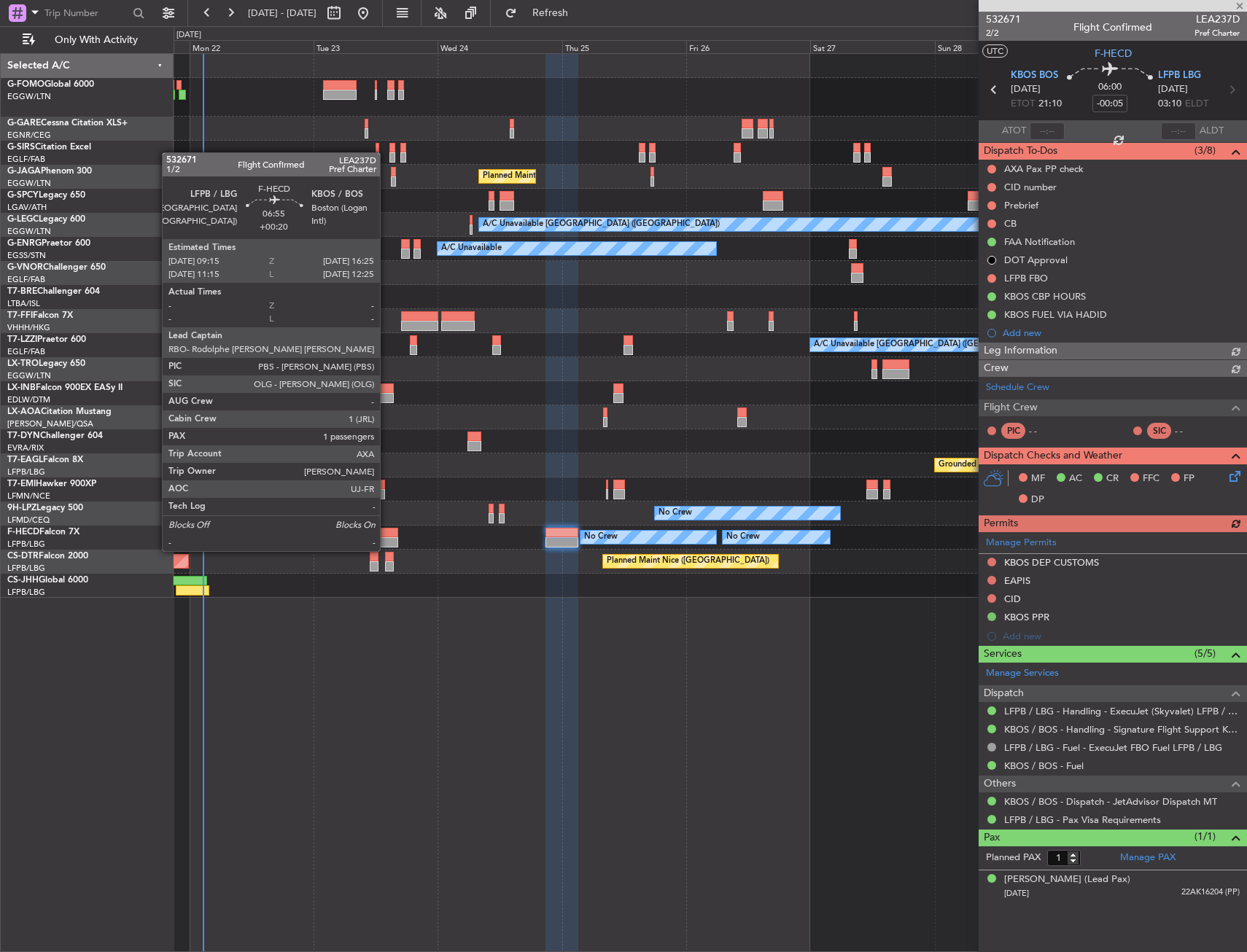
click at [387, 537] on div at bounding box center [379, 533] width 37 height 11
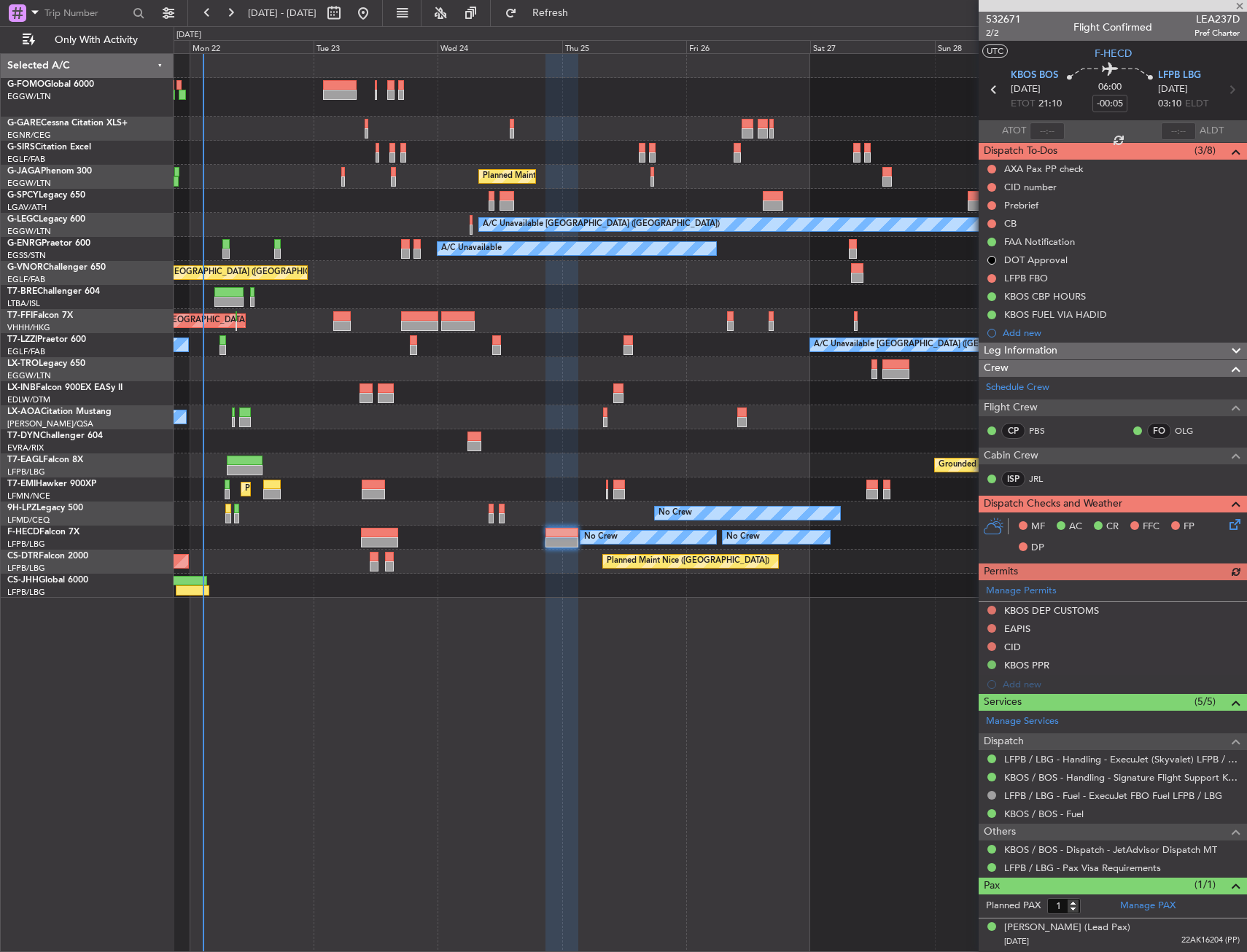
type input "+00:20"
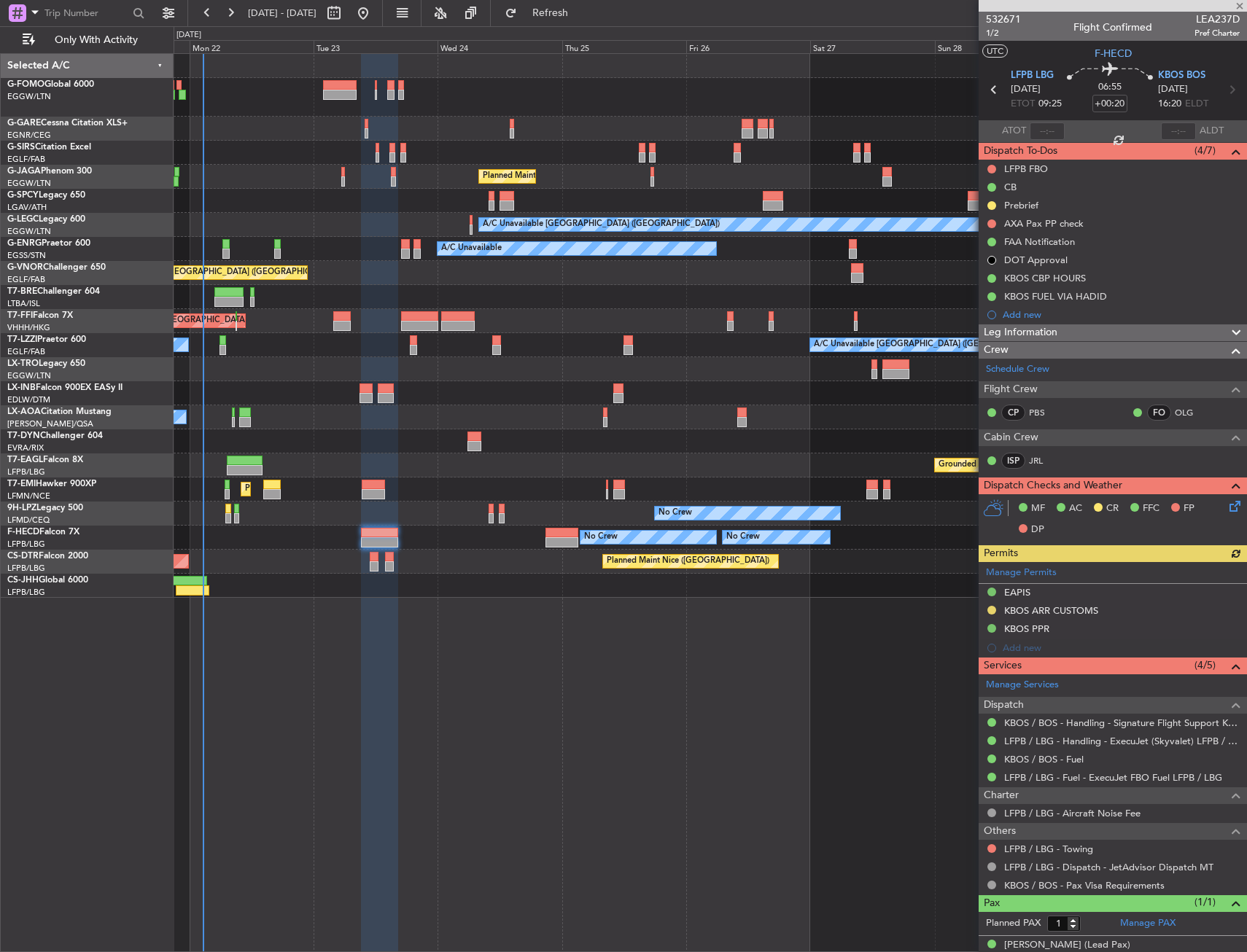
click at [1227, 510] on icon at bounding box center [1232, 504] width 11 height 11
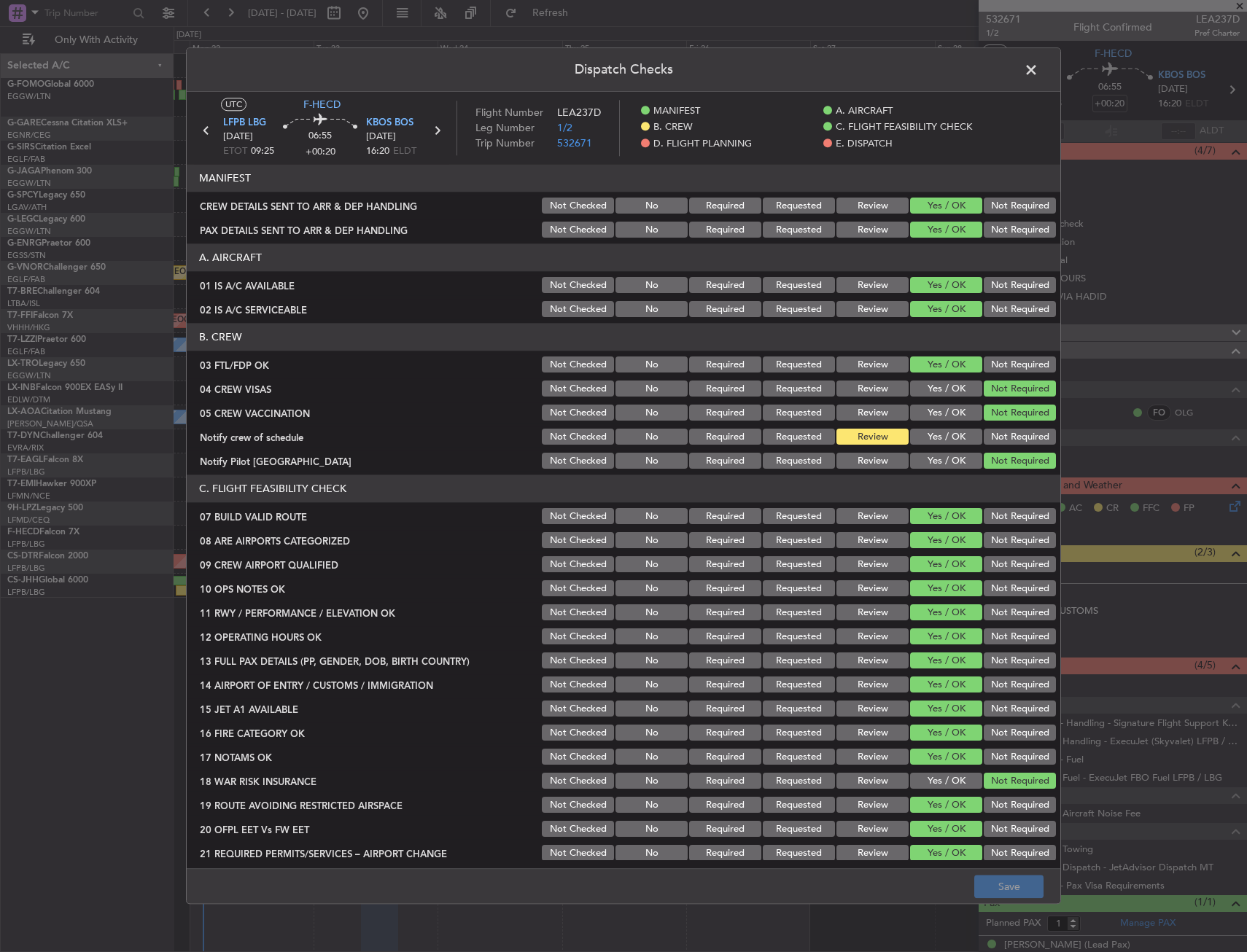
click at [934, 434] on button "Yes / OK" at bounding box center [946, 437] width 73 height 16
click at [1024, 897] on button "Save" at bounding box center [1009, 887] width 69 height 23
click at [1039, 72] on span at bounding box center [1039, 73] width 0 height 29
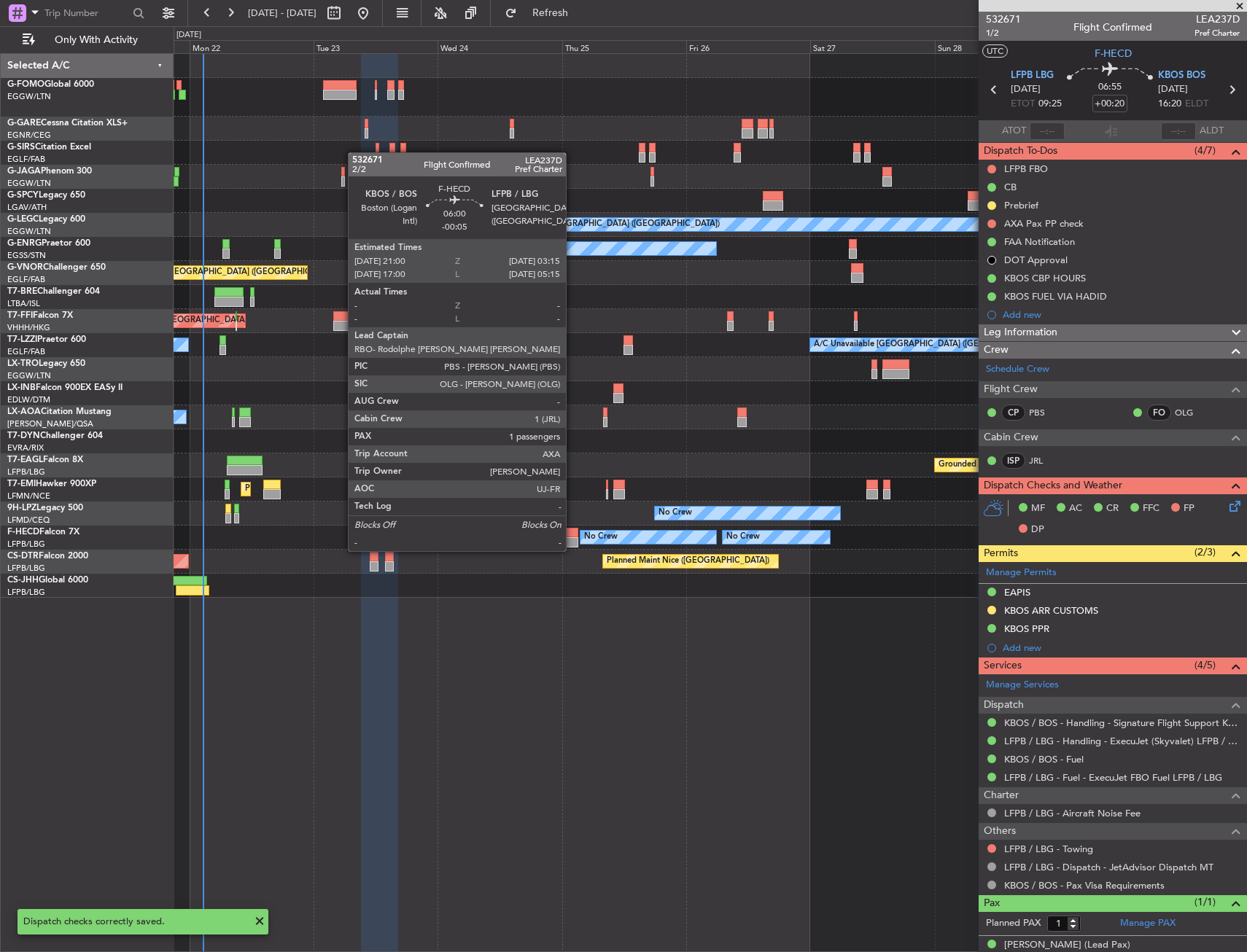
click at [375, 560] on div at bounding box center [375, 557] width 9 height 11
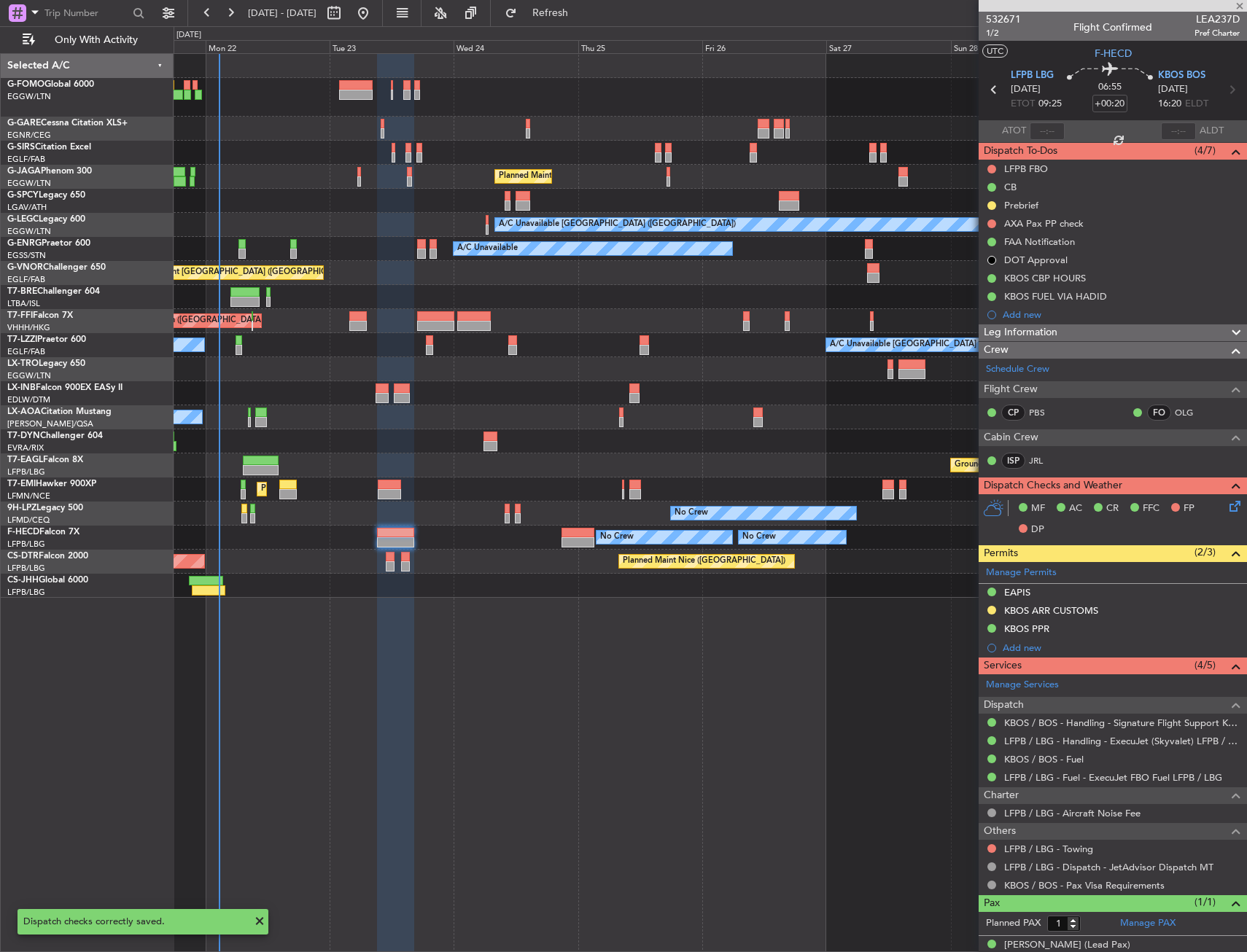
click at [394, 586] on div at bounding box center [710, 586] width 1073 height 24
type input "0"
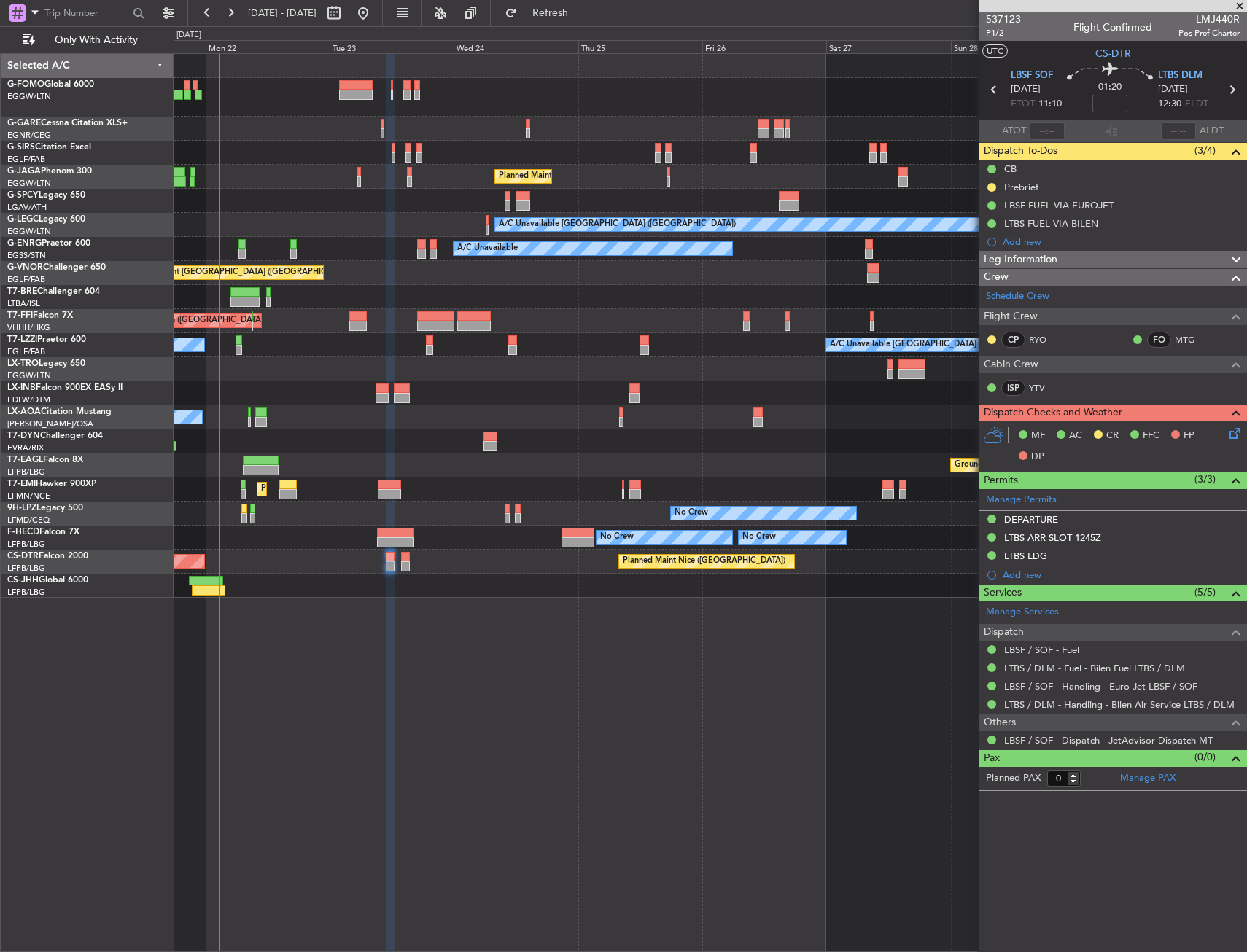
click at [1227, 436] on icon at bounding box center [1232, 430] width 11 height 11
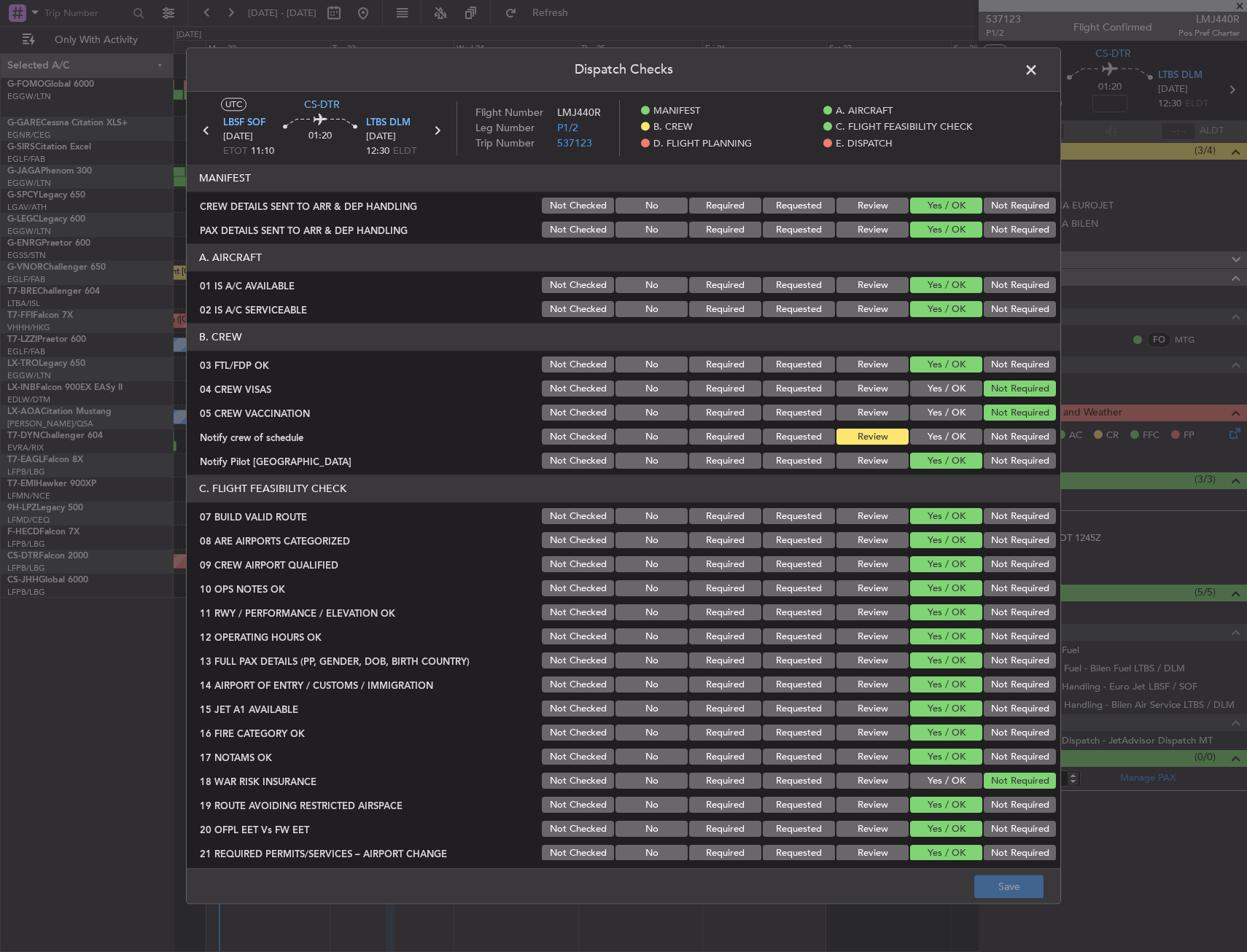
click at [928, 427] on div "Yes / OK" at bounding box center [945, 437] width 74 height 20
click at [923, 431] on button "Yes / OK" at bounding box center [946, 437] width 73 height 16
click at [1001, 876] on button "Save" at bounding box center [1009, 887] width 69 height 23
click at [1039, 73] on span at bounding box center [1039, 73] width 0 height 29
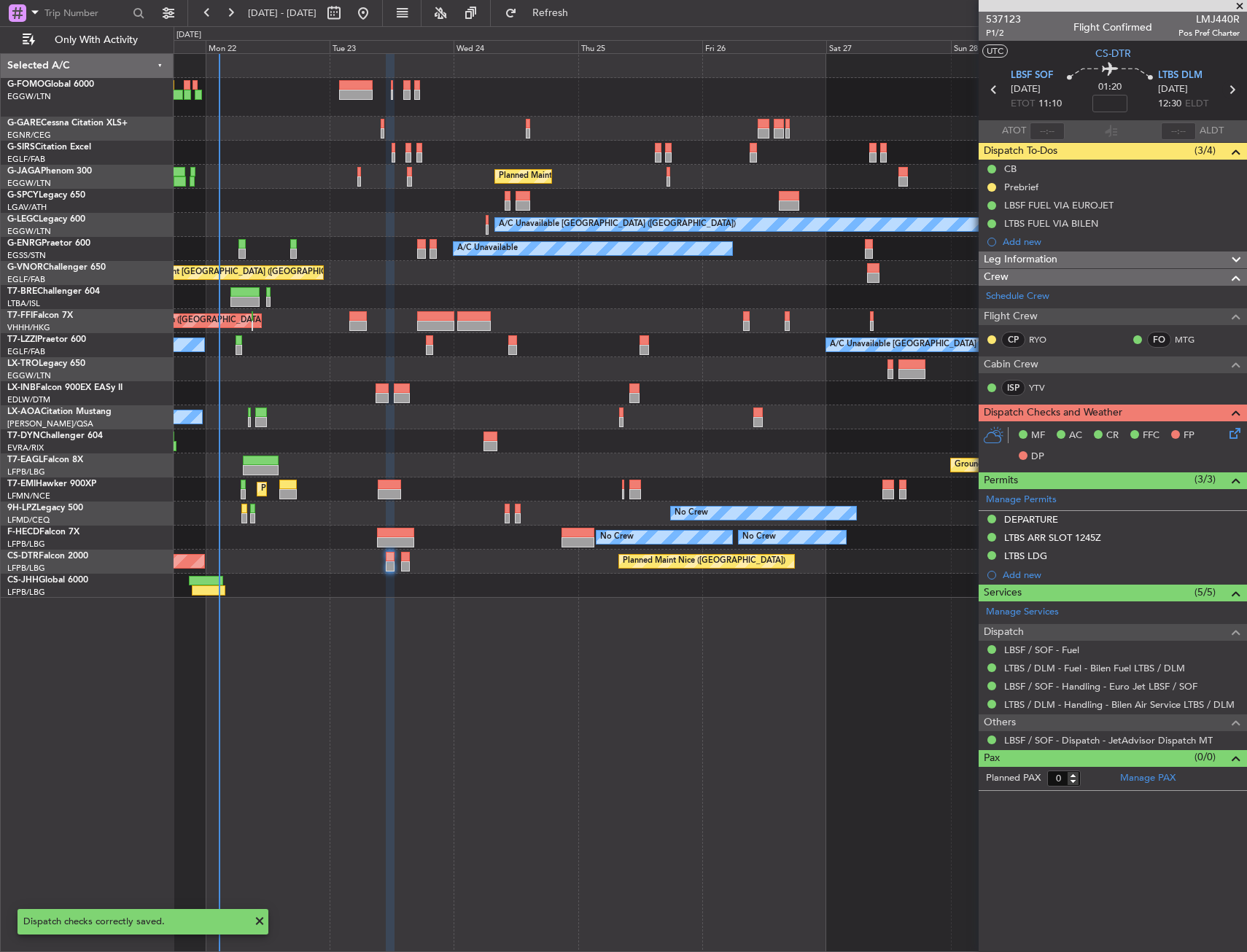
click at [1241, 93] on icon at bounding box center [1231, 89] width 19 height 19
type input "+00:10"
type input "2"
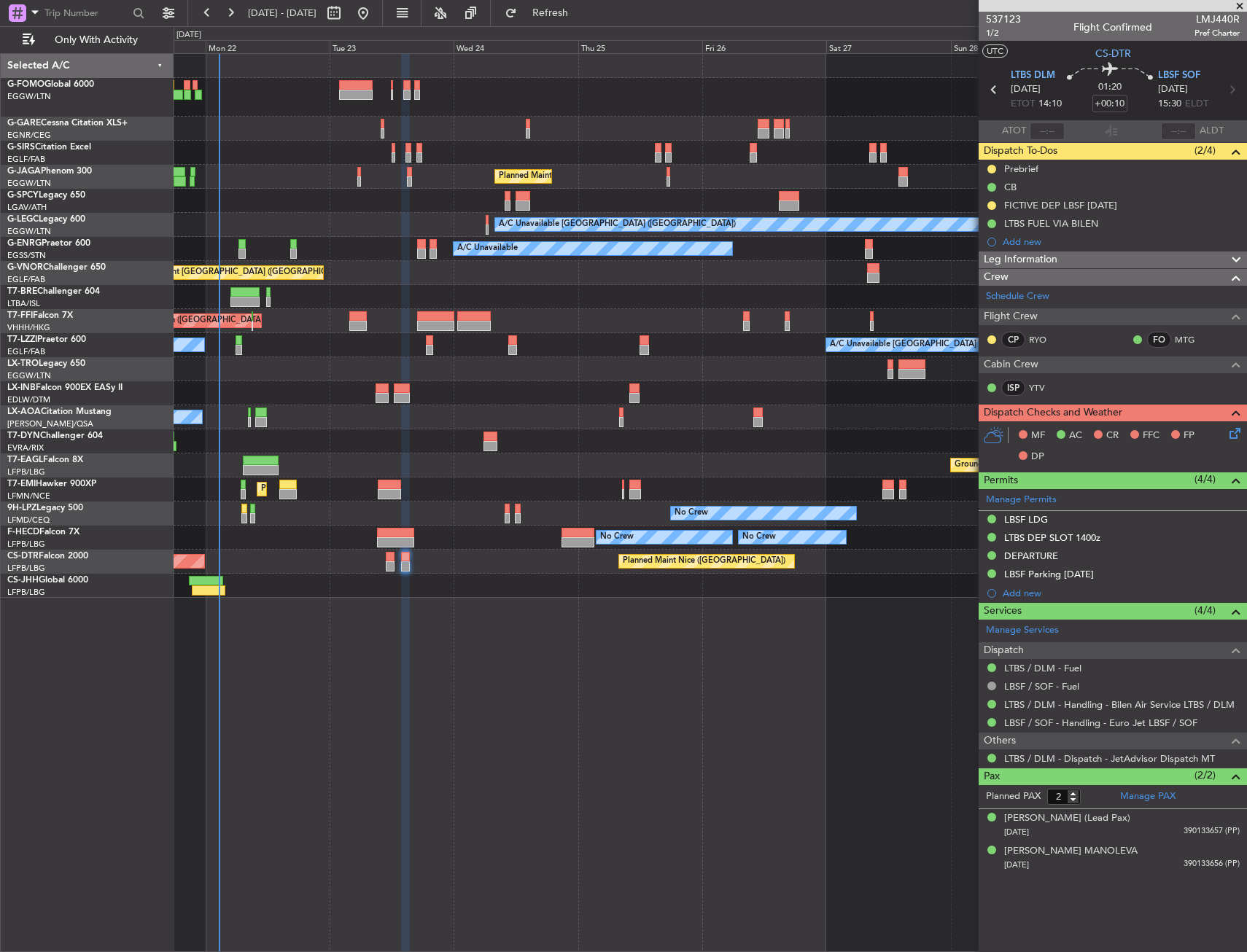
click at [997, 85] on icon at bounding box center [994, 89] width 19 height 19
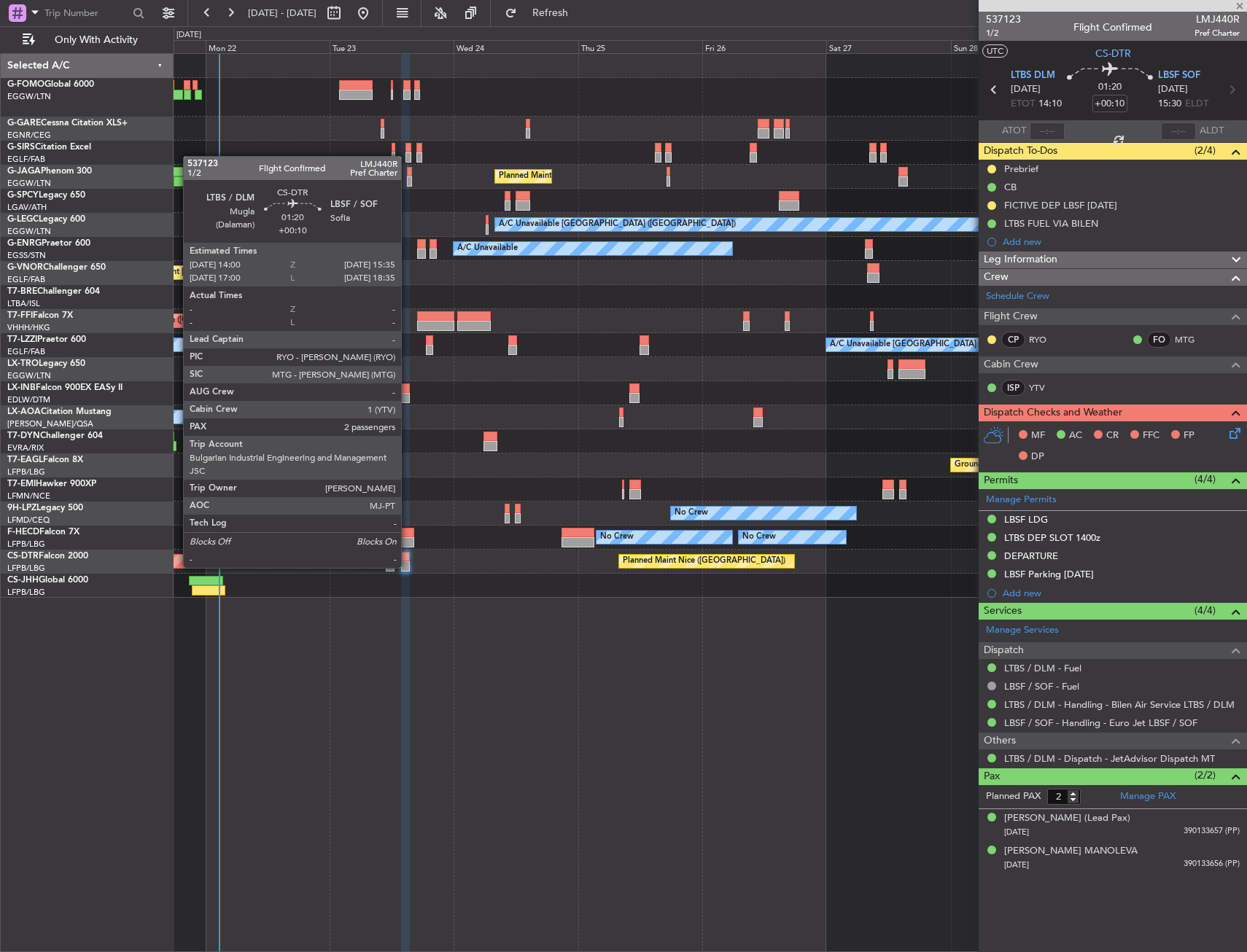
type input "0"
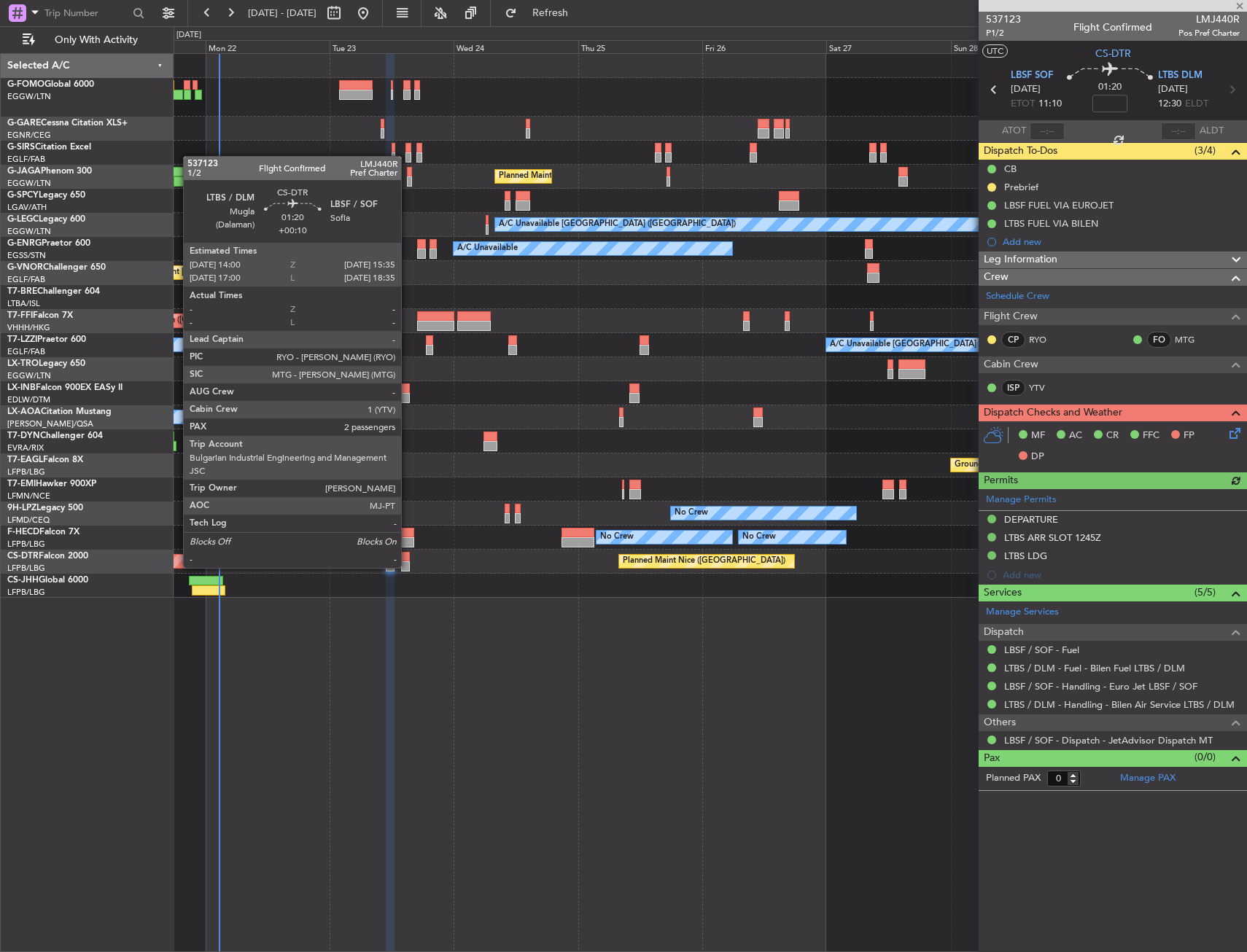
click at [408, 566] on div at bounding box center [406, 567] width 9 height 11
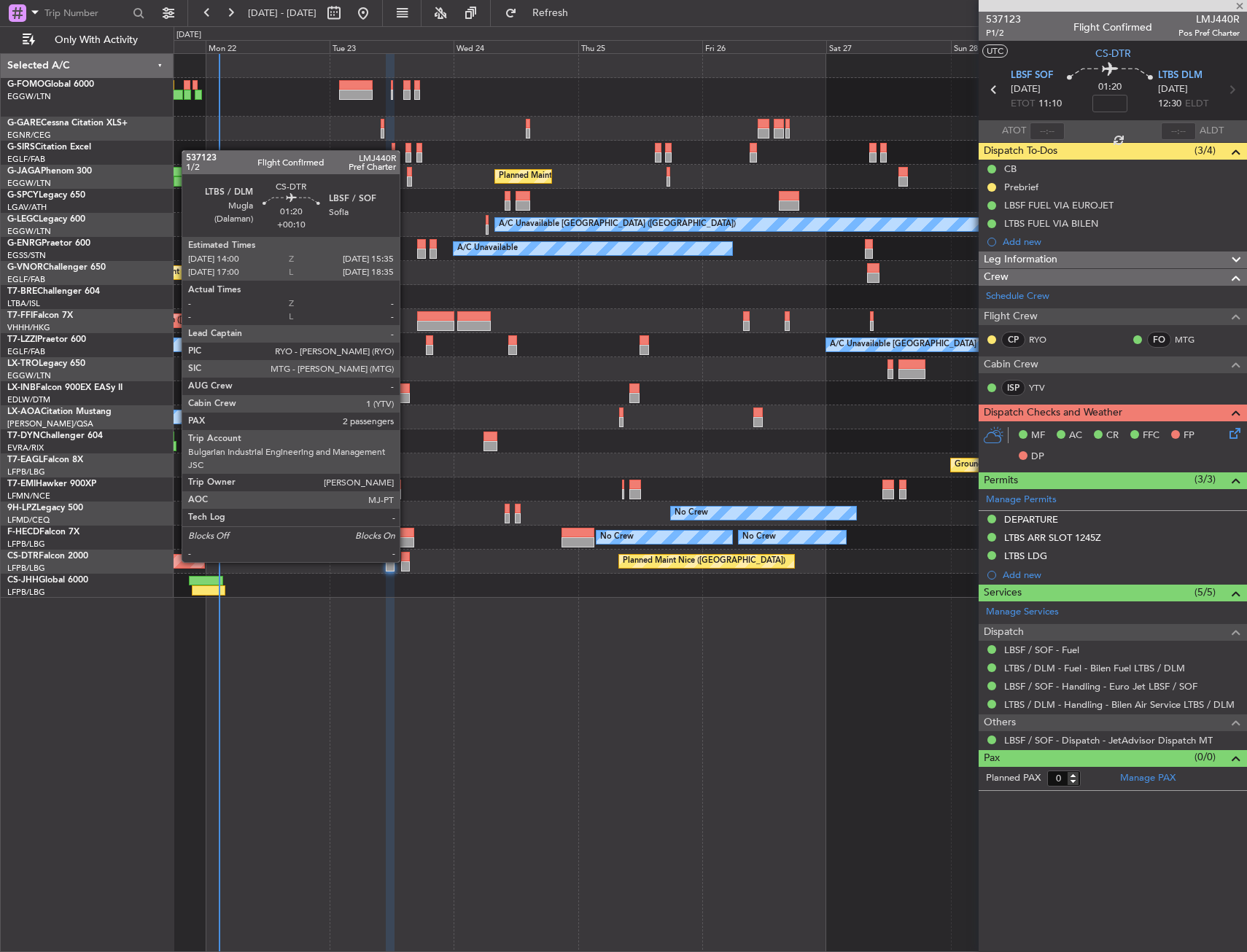
type input "+00:10"
type input "2"
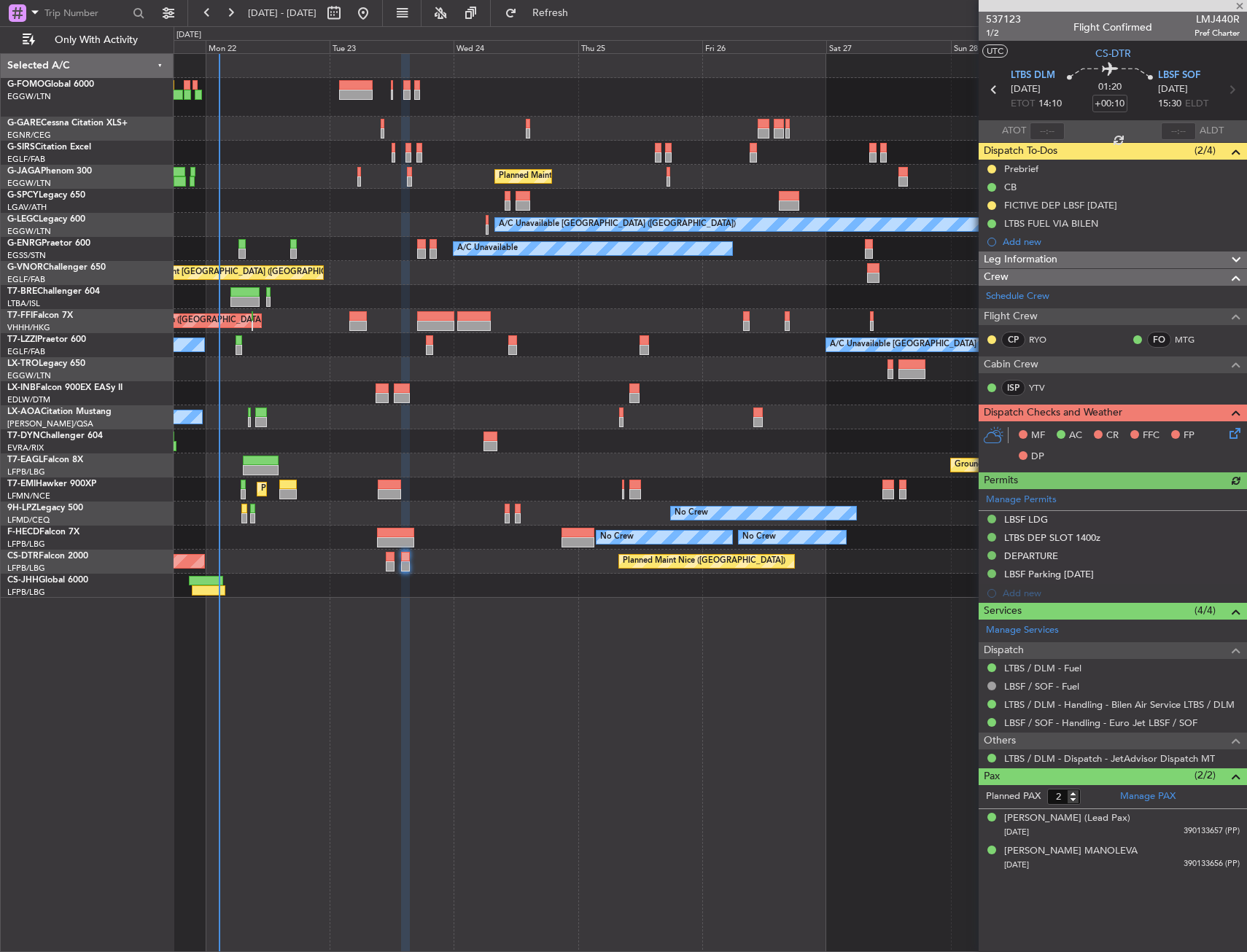
click at [1246, 428] on html "21 Sep 2025 - 30 Sep 2025 Refresh Quick Links Only With Activity Unplanned Main…" at bounding box center [623, 476] width 1247 height 952
click at [1236, 435] on icon at bounding box center [1232, 430] width 11 height 11
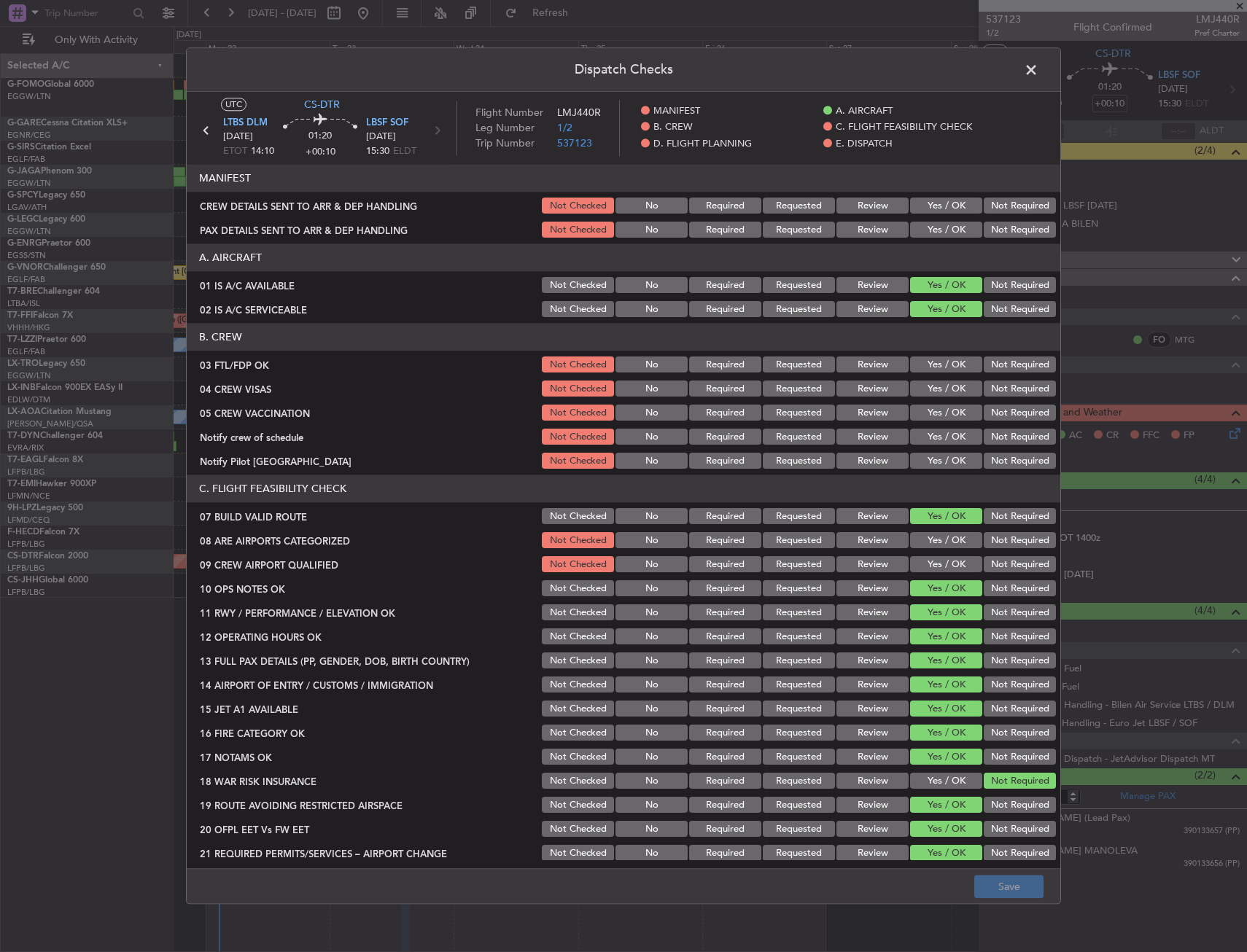
click at [931, 218] on section "MANIFEST CREW DETAILS SENT TO ARR & DEP HANDLING Not Checked No Required Reques…" at bounding box center [623, 202] width 874 height 75
click at [933, 204] on button "Yes / OK" at bounding box center [946, 206] width 73 height 16
click at [930, 223] on button "Yes / OK" at bounding box center [946, 230] width 73 height 16
click at [934, 370] on button "Yes / OK" at bounding box center [946, 365] width 73 height 16
click at [990, 398] on div "Not Required" at bounding box center [1019, 389] width 74 height 20
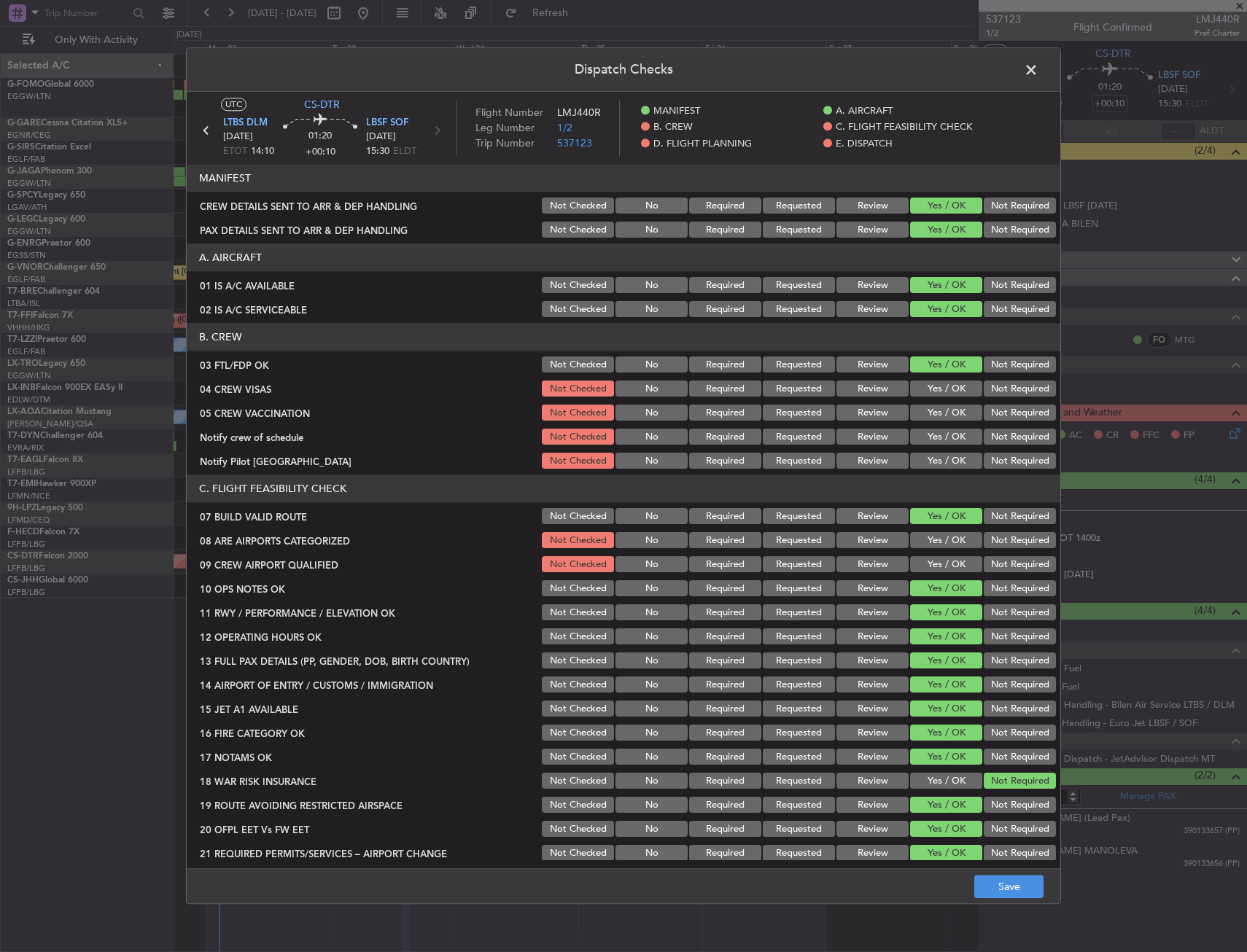
click at [994, 427] on div "Not Required" at bounding box center [1019, 437] width 74 height 20
click at [986, 396] on button "Not Required" at bounding box center [1020, 389] width 73 height 16
click at [987, 417] on button "Not Required" at bounding box center [1020, 413] width 73 height 16
drag, startPoint x: 936, startPoint y: 433, endPoint x: 946, endPoint y: 454, distance: 23.3
click at [936, 436] on button "Yes / OK" at bounding box center [946, 437] width 73 height 16
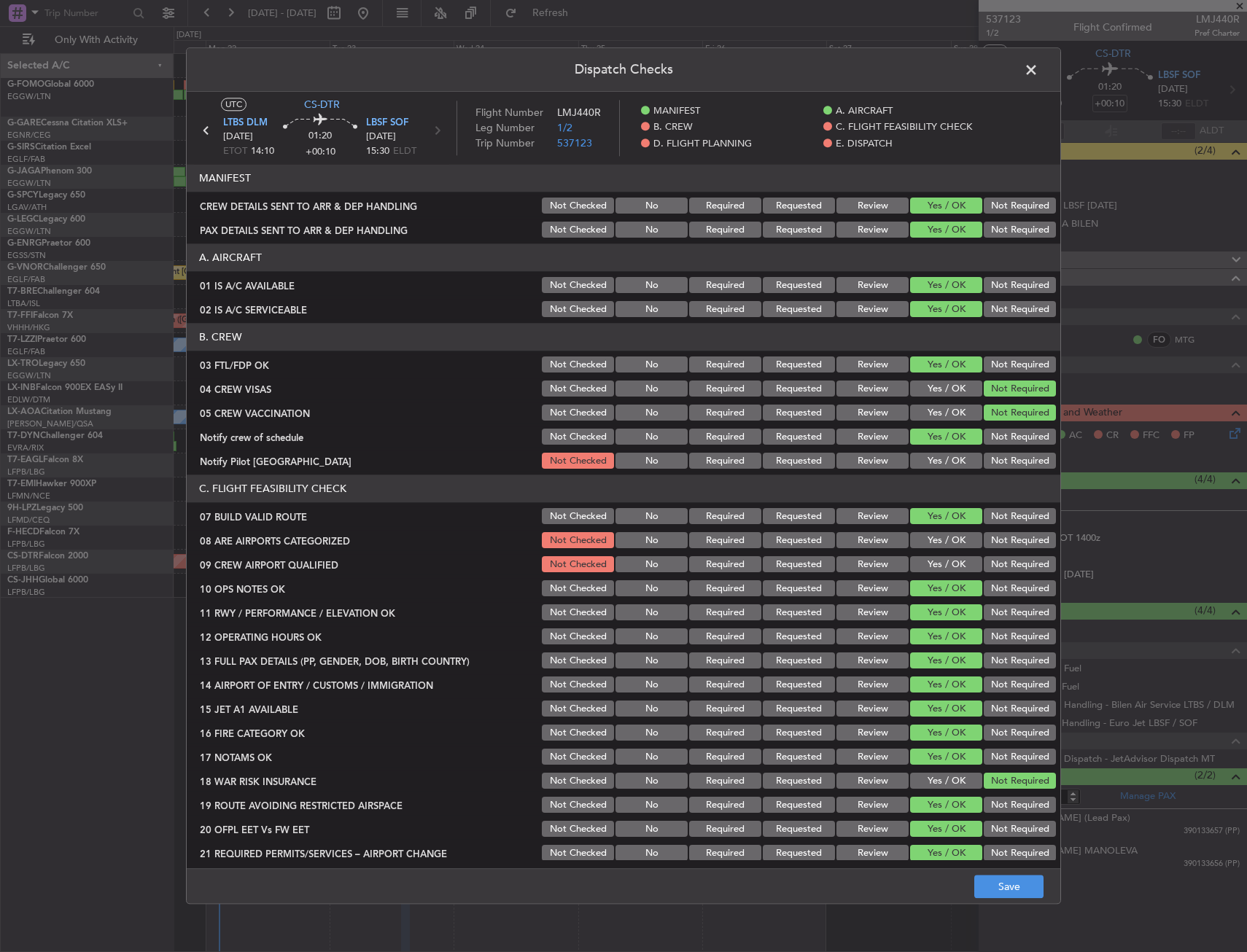
click at [989, 471] on article "MANIFEST CREW DETAILS SENT TO ARR & DEP HANDLING Not Checked No Required Reques…" at bounding box center [623, 512] width 874 height 695
click at [992, 458] on button "Not Required" at bounding box center [1020, 461] width 73 height 16
drag, startPoint x: 931, startPoint y: 551, endPoint x: 933, endPoint y: 543, distance: 8.2
click at [931, 550] on section "C. FLIGHT FEASIBILITY CHECK 07 BUILD VALID ROUTE Not Checked No Required Reques…" at bounding box center [623, 670] width 874 height 389
click at [936, 558] on button "Yes / OK" at bounding box center [946, 565] width 73 height 16
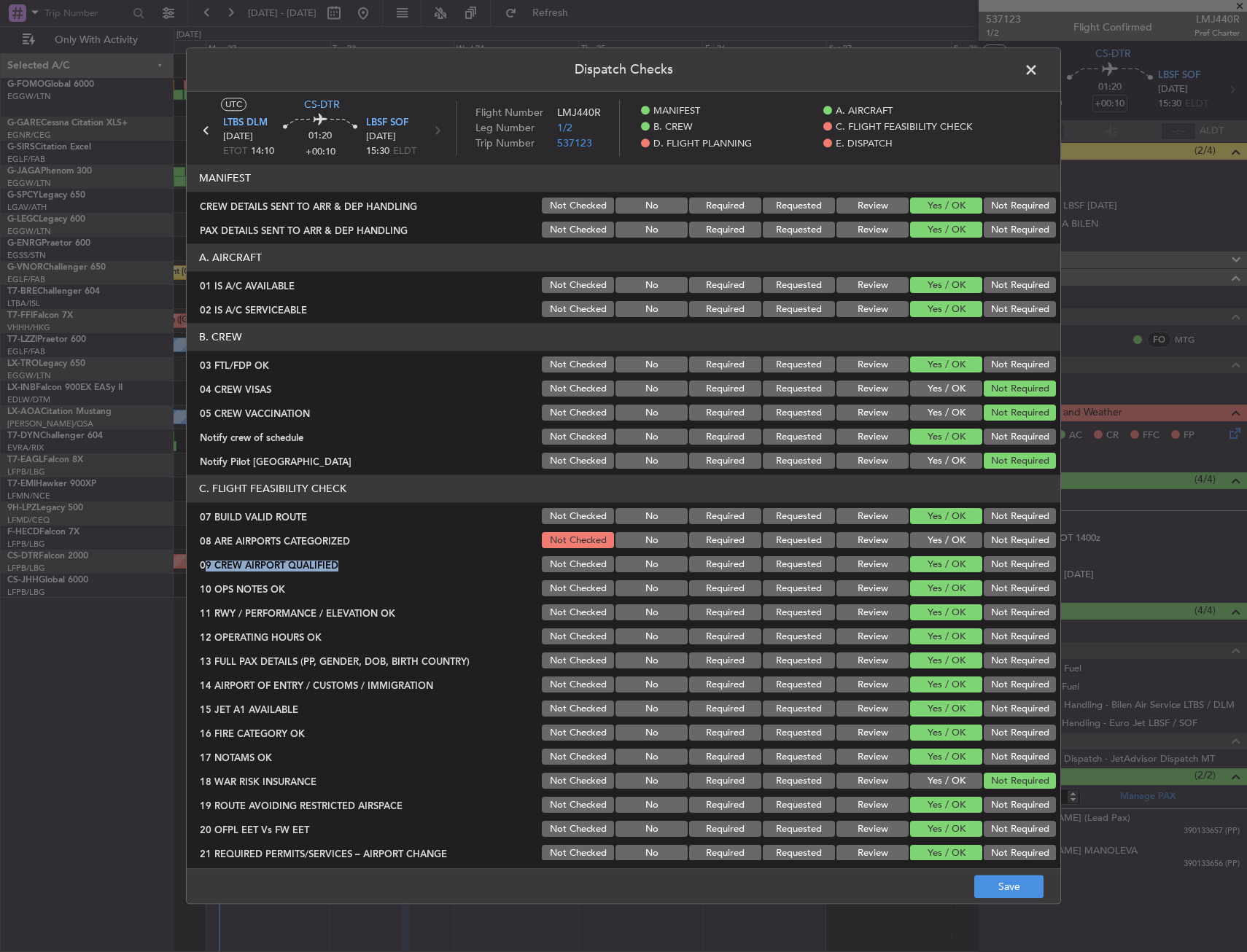
click at [937, 541] on button "Yes / OK" at bounding box center [946, 541] width 73 height 16
click at [1006, 891] on button "Save" at bounding box center [1009, 887] width 69 height 23
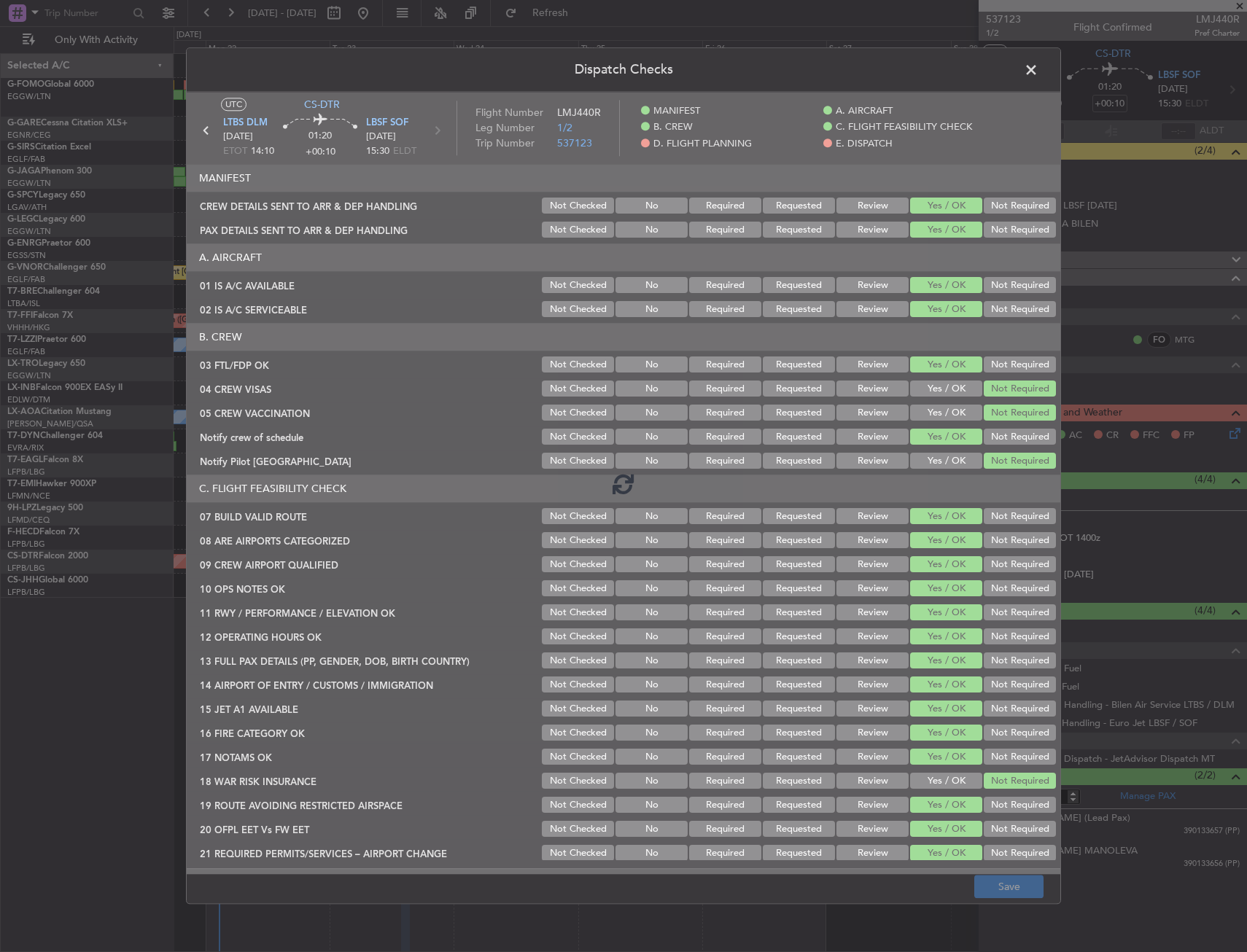
click at [951, 887] on footer "Save" at bounding box center [623, 886] width 874 height 35
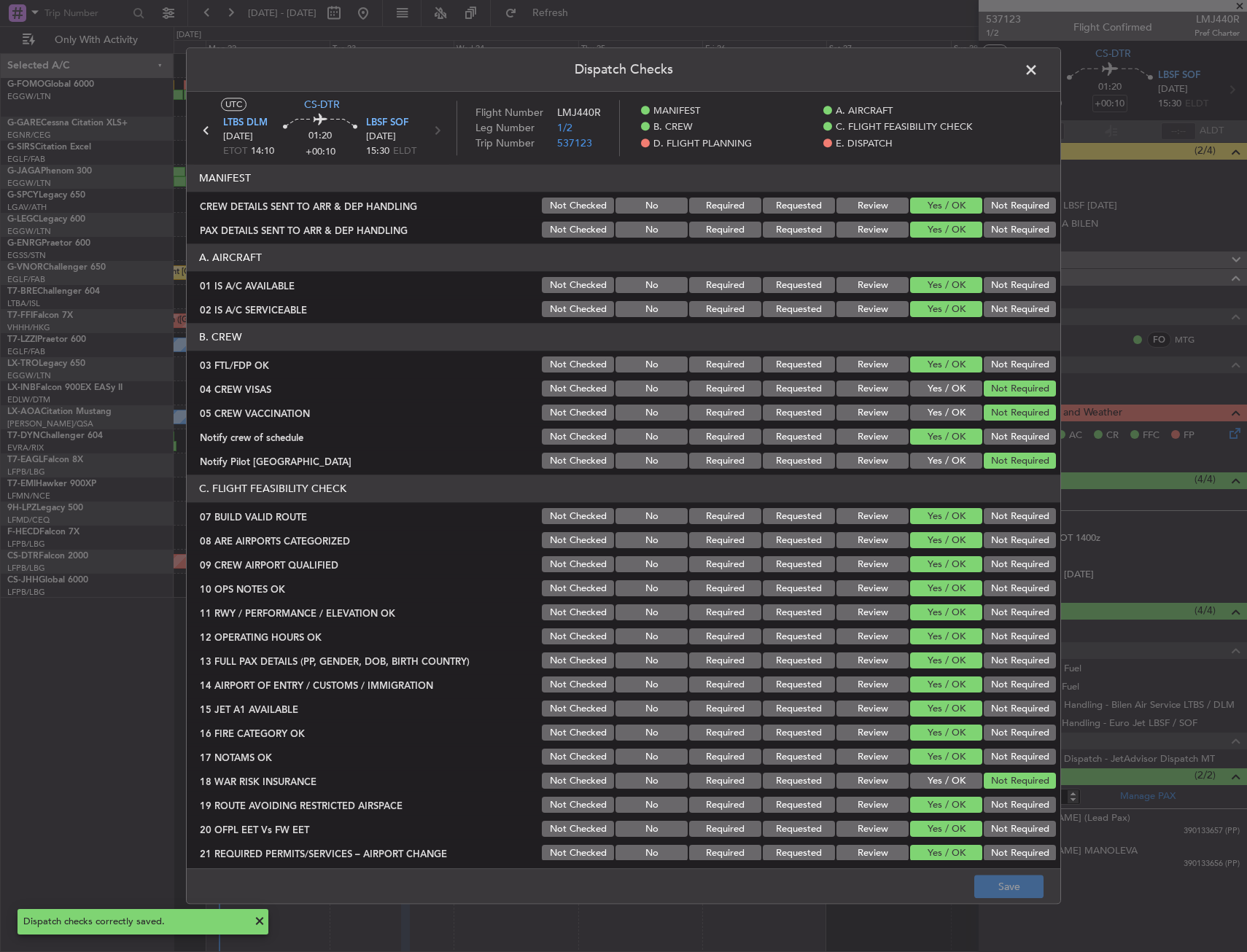
click at [1039, 67] on span at bounding box center [1039, 73] width 0 height 29
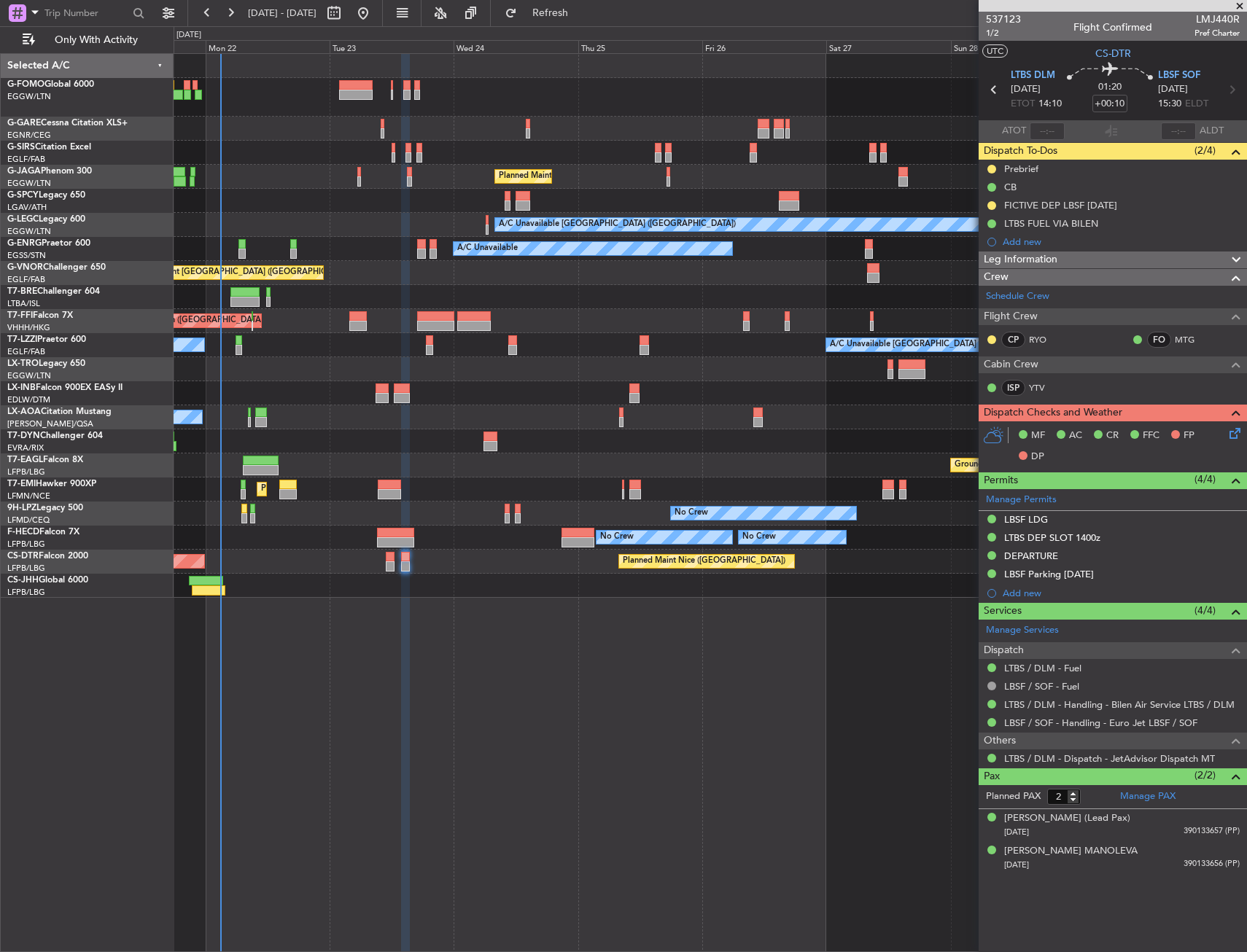
click at [353, 419] on div "No Crew Nice ([GEOGRAPHIC_DATA])" at bounding box center [710, 417] width 1073 height 24
click at [365, 395] on div at bounding box center [710, 393] width 1073 height 24
click at [372, 392] on div at bounding box center [710, 393] width 1073 height 24
click at [382, 392] on div at bounding box center [381, 389] width 13 height 11
type input "+00:15"
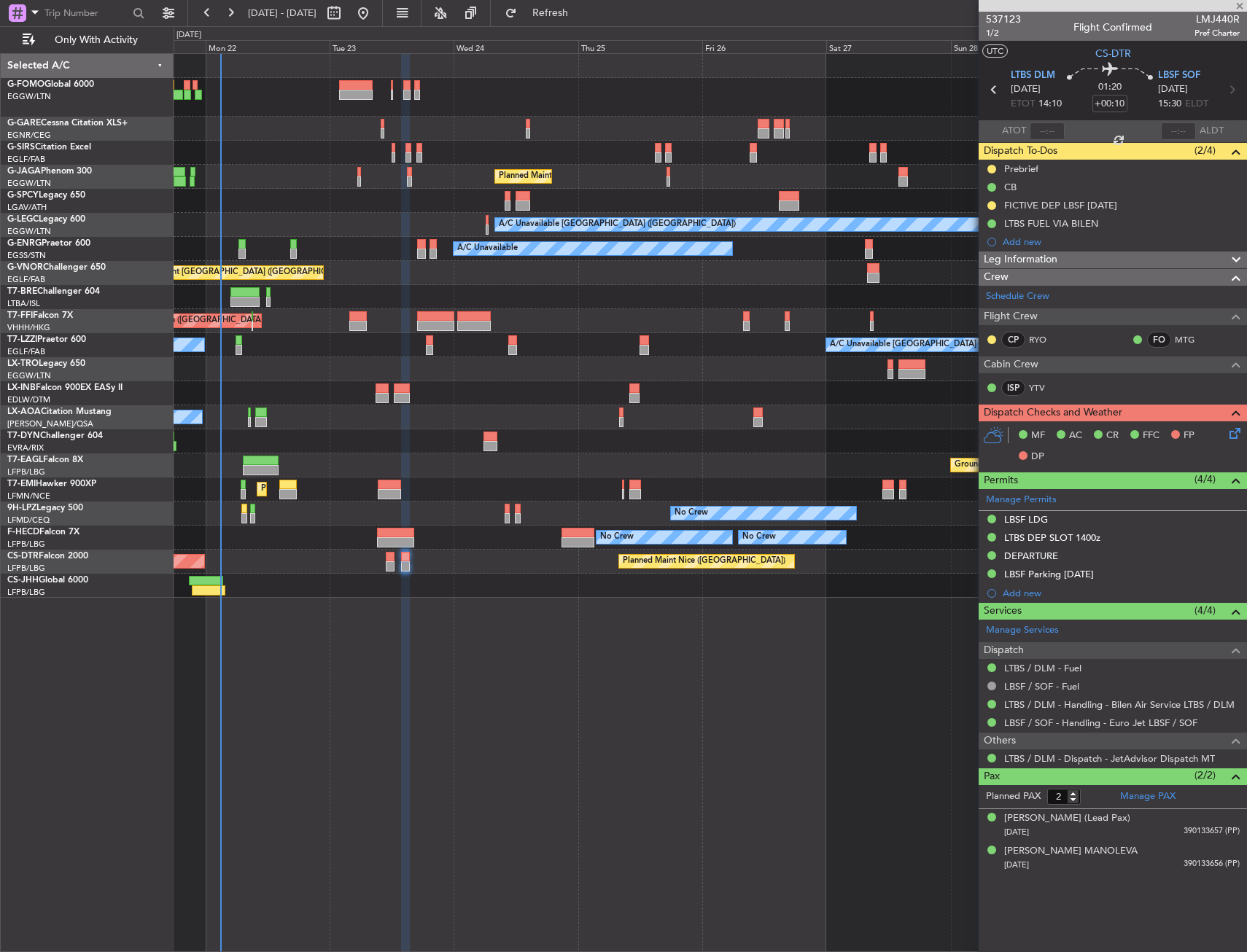
type input "1"
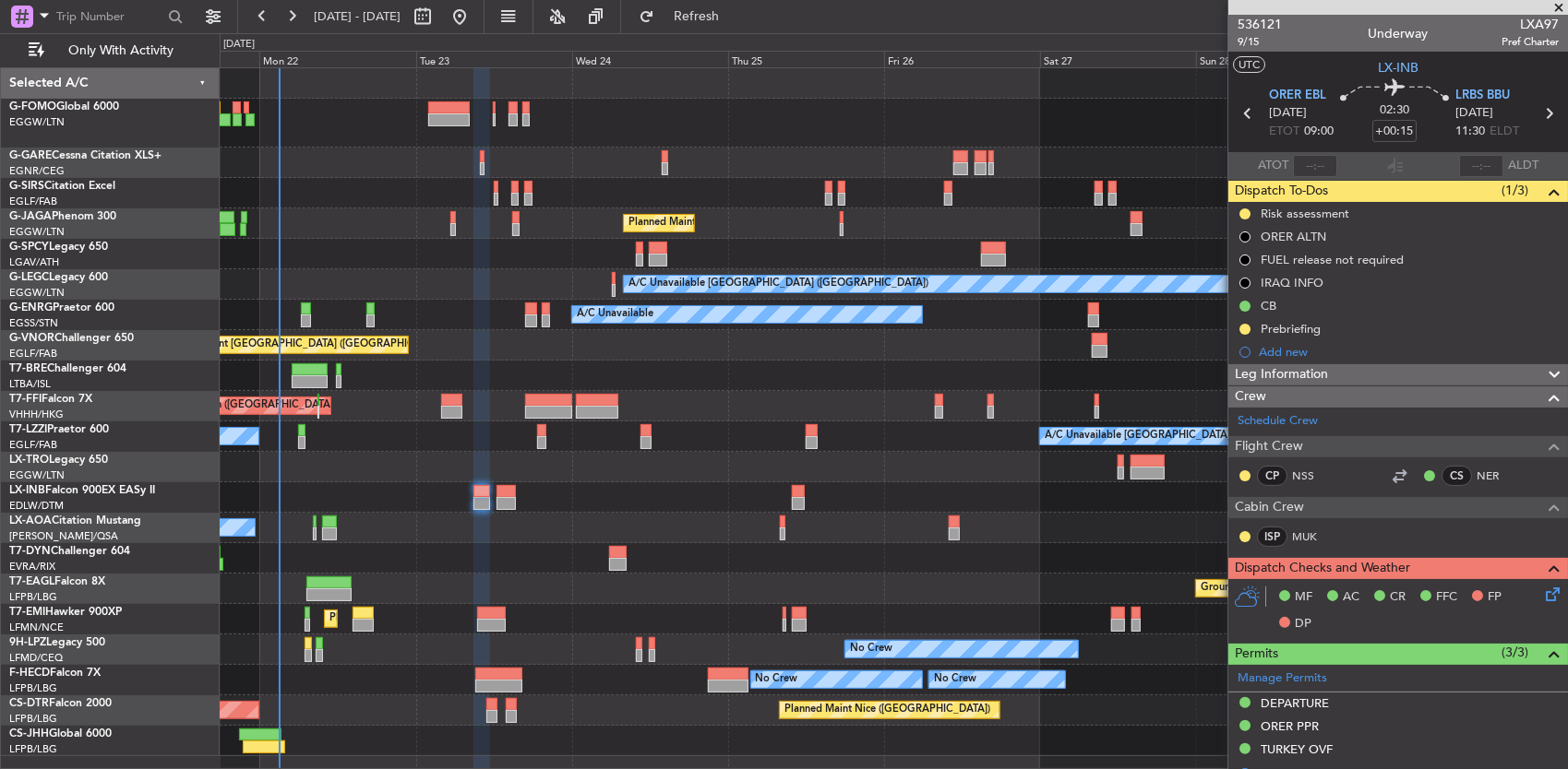
drag, startPoint x: 388, startPoint y: 241, endPoint x: 380, endPoint y: 219, distance: 23.4
click at [341, 210] on div "Unplanned Maint London (Luton) Planned Maint London (Luton) A/C Unavailable Lon…" at bounding box center [893, 412] width 1348 height 688
click at [317, 137] on div at bounding box center [893, 122] width 1348 height 49
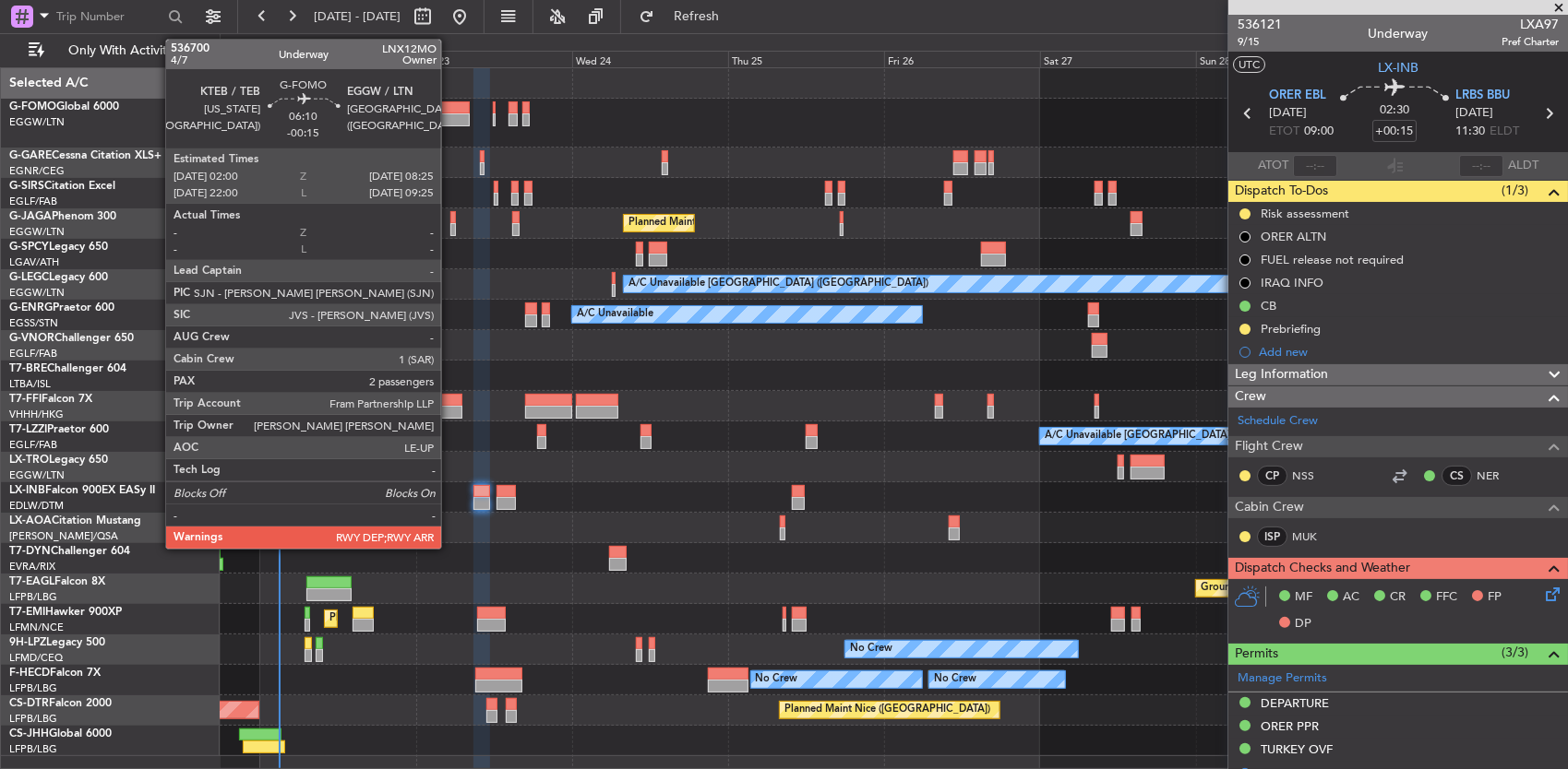
click at [450, 116] on div at bounding box center [449, 120] width 42 height 13
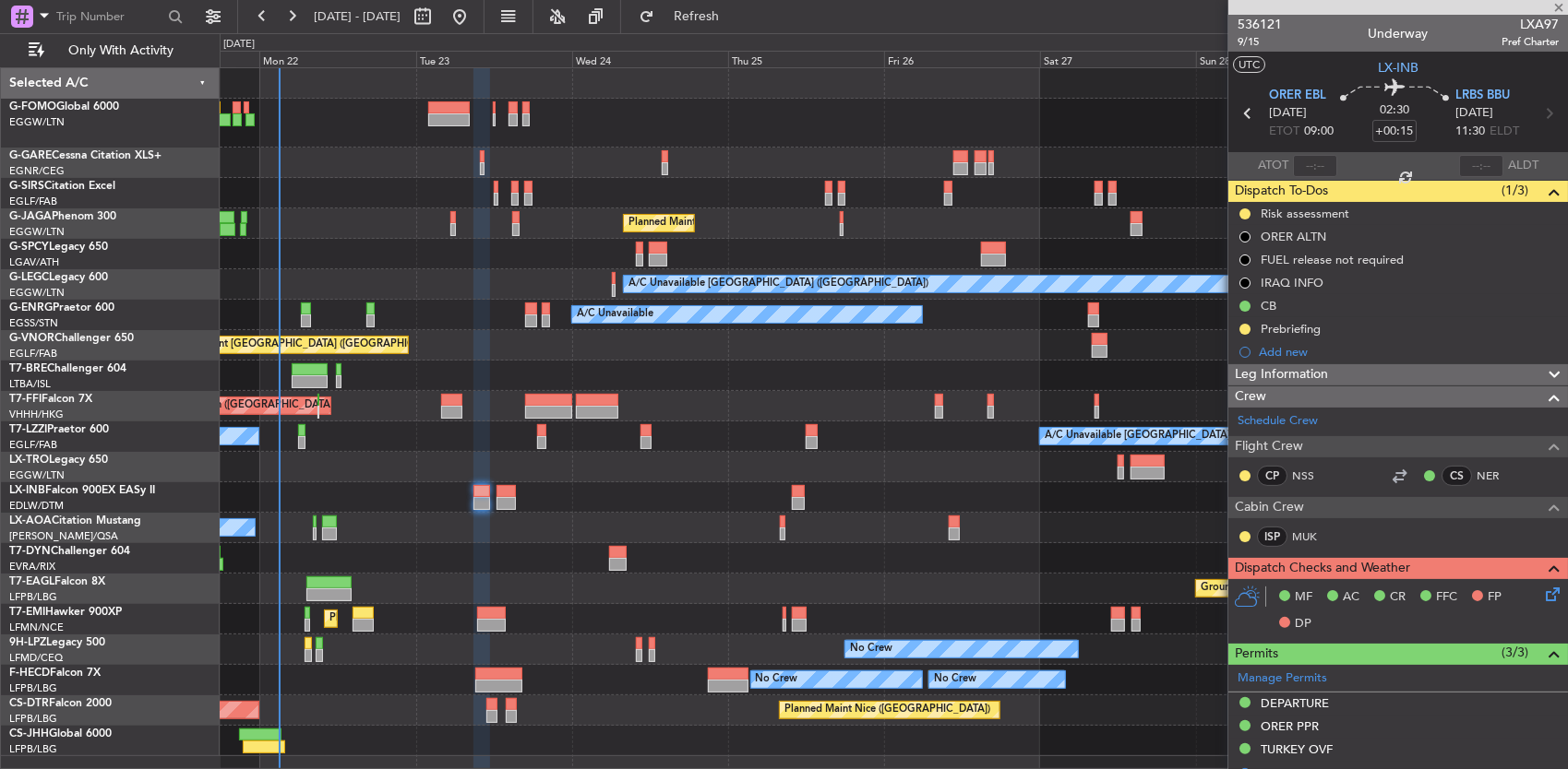
type input "-00:15"
type input "2"
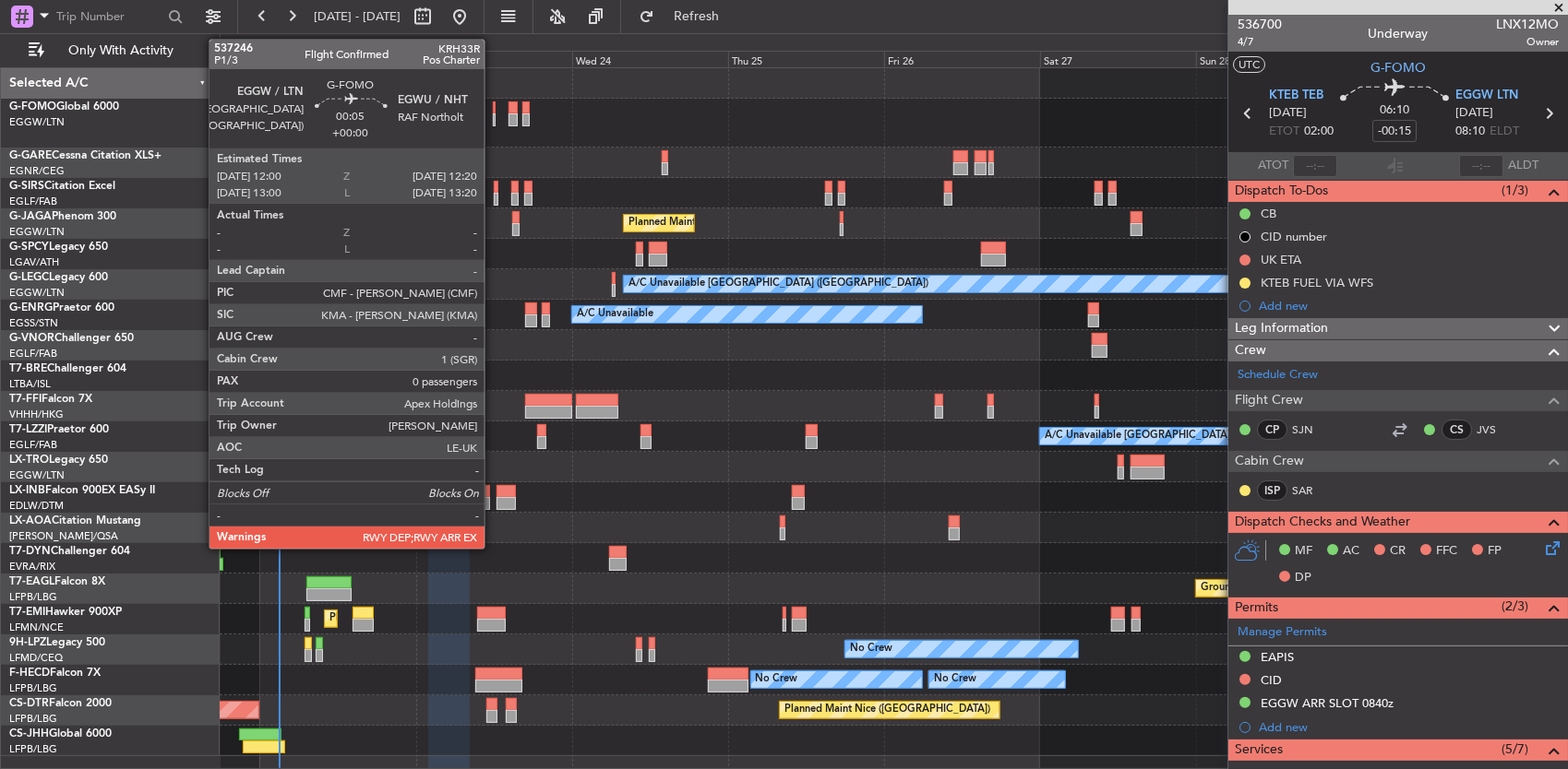
click at [494, 109] on div at bounding box center [494, 108] width 3 height 13
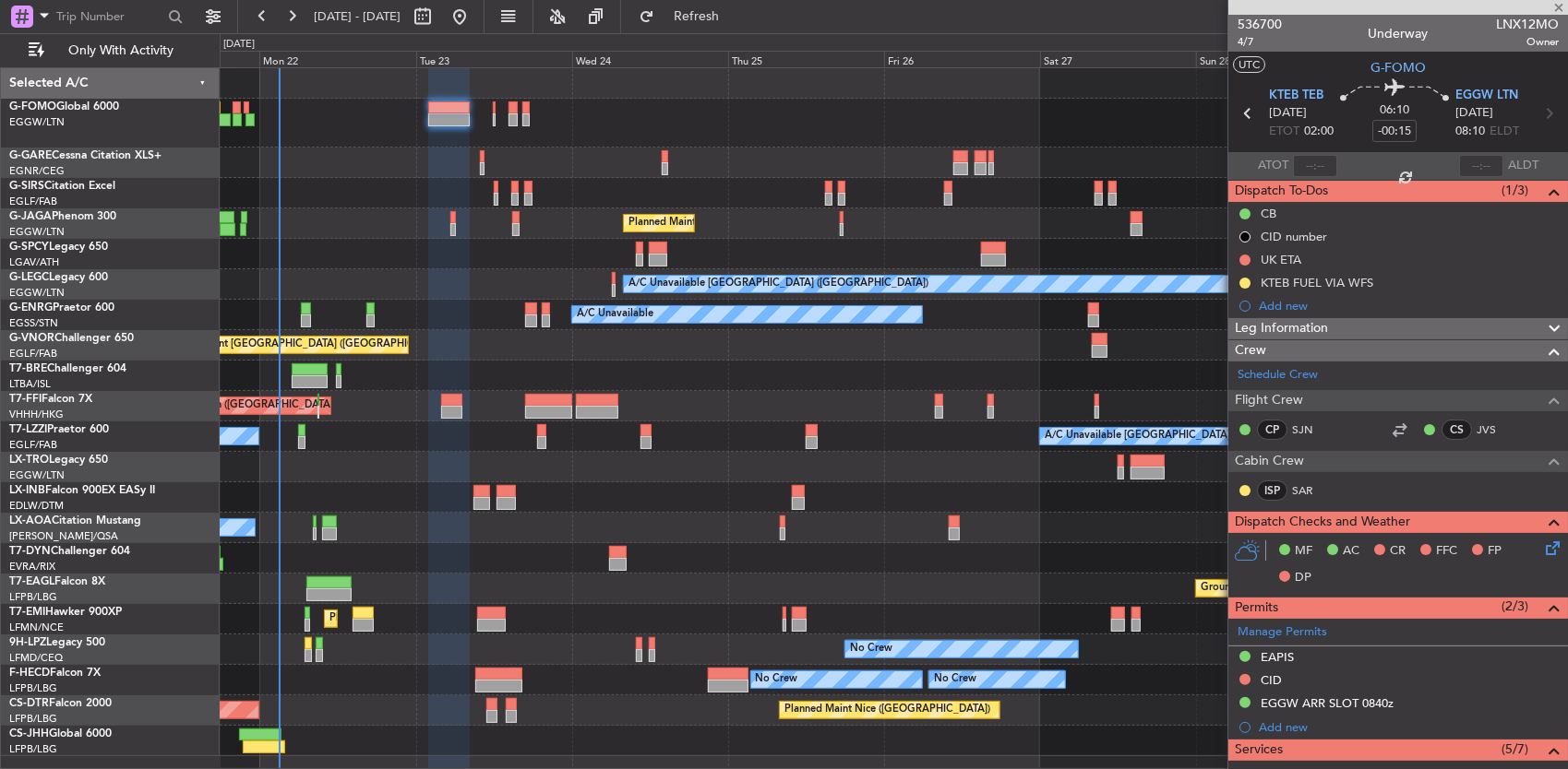
type input "0"
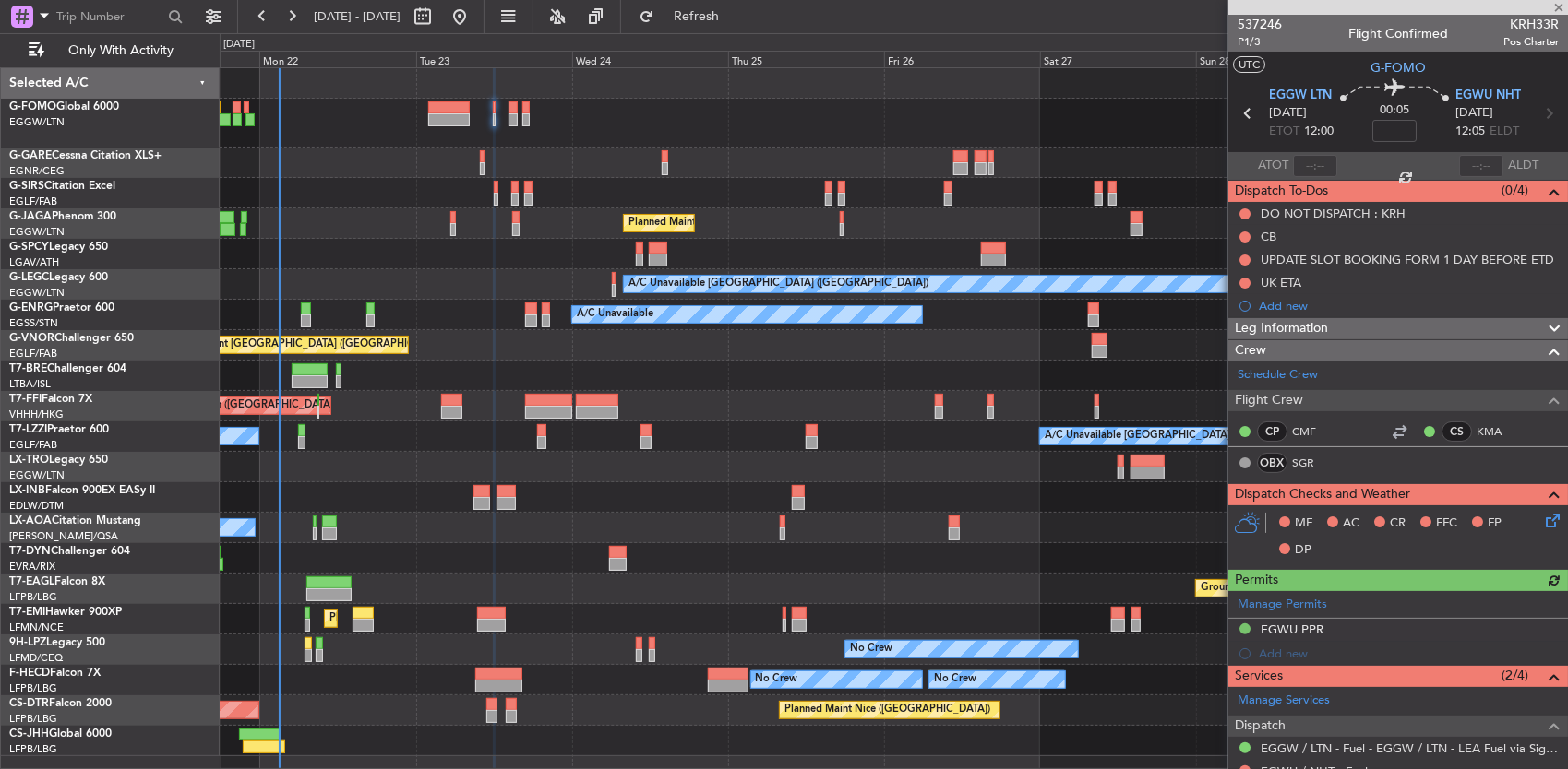
click at [478, 157] on div at bounding box center [893, 163] width 1348 height 31
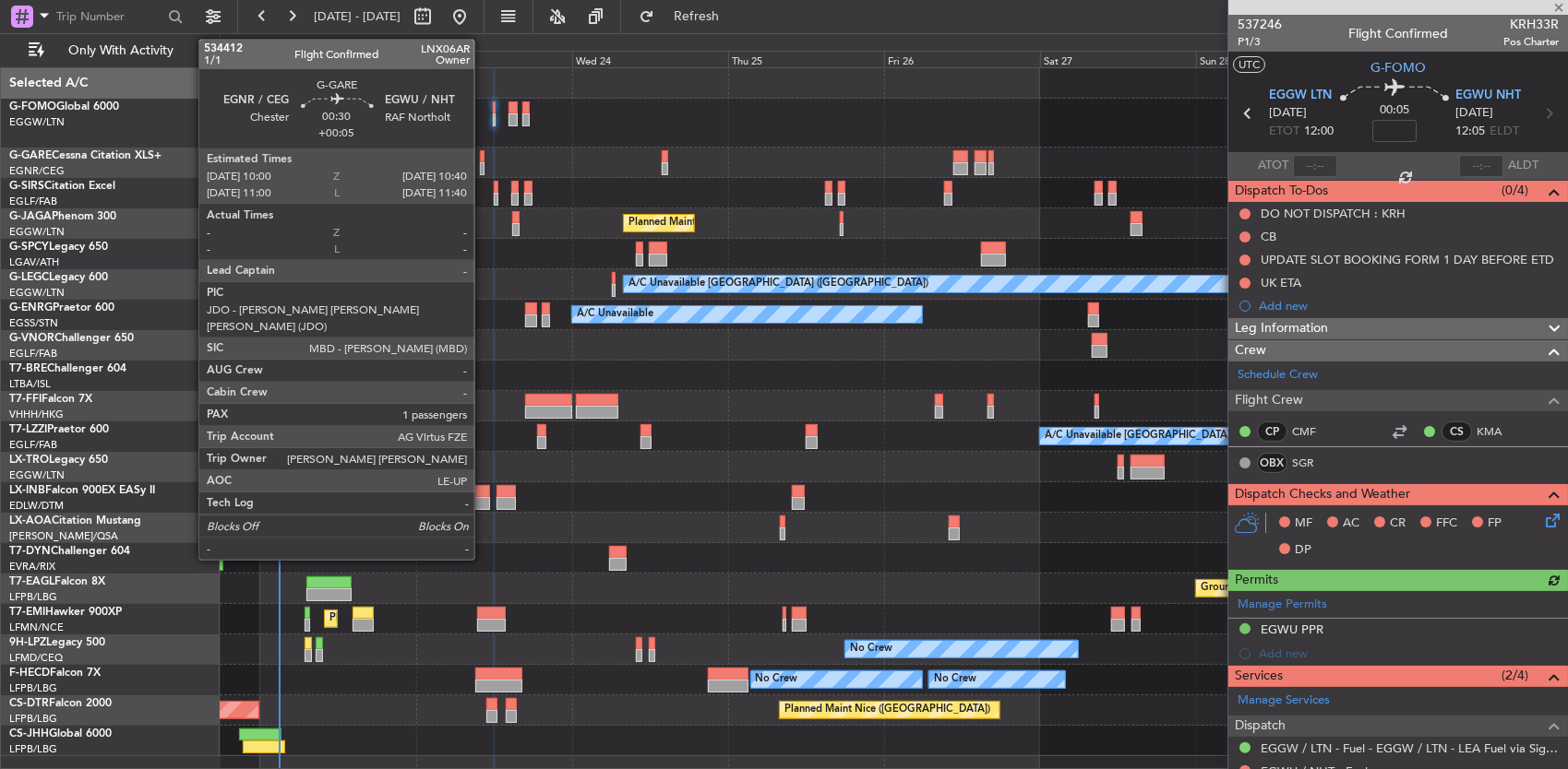
click at [483, 157] on div at bounding box center [482, 157] width 5 height 13
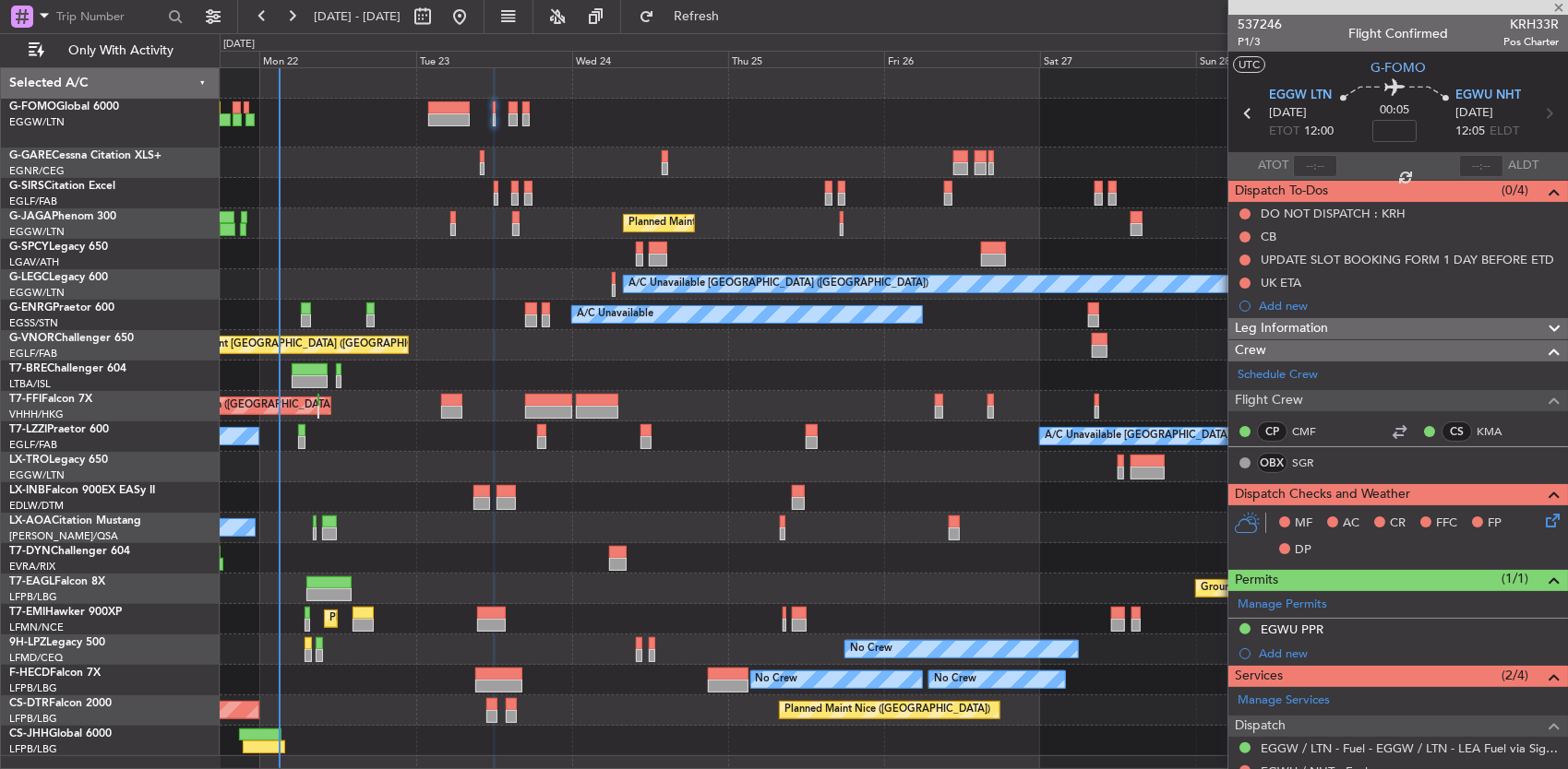
type input "+00:05"
type input "1"
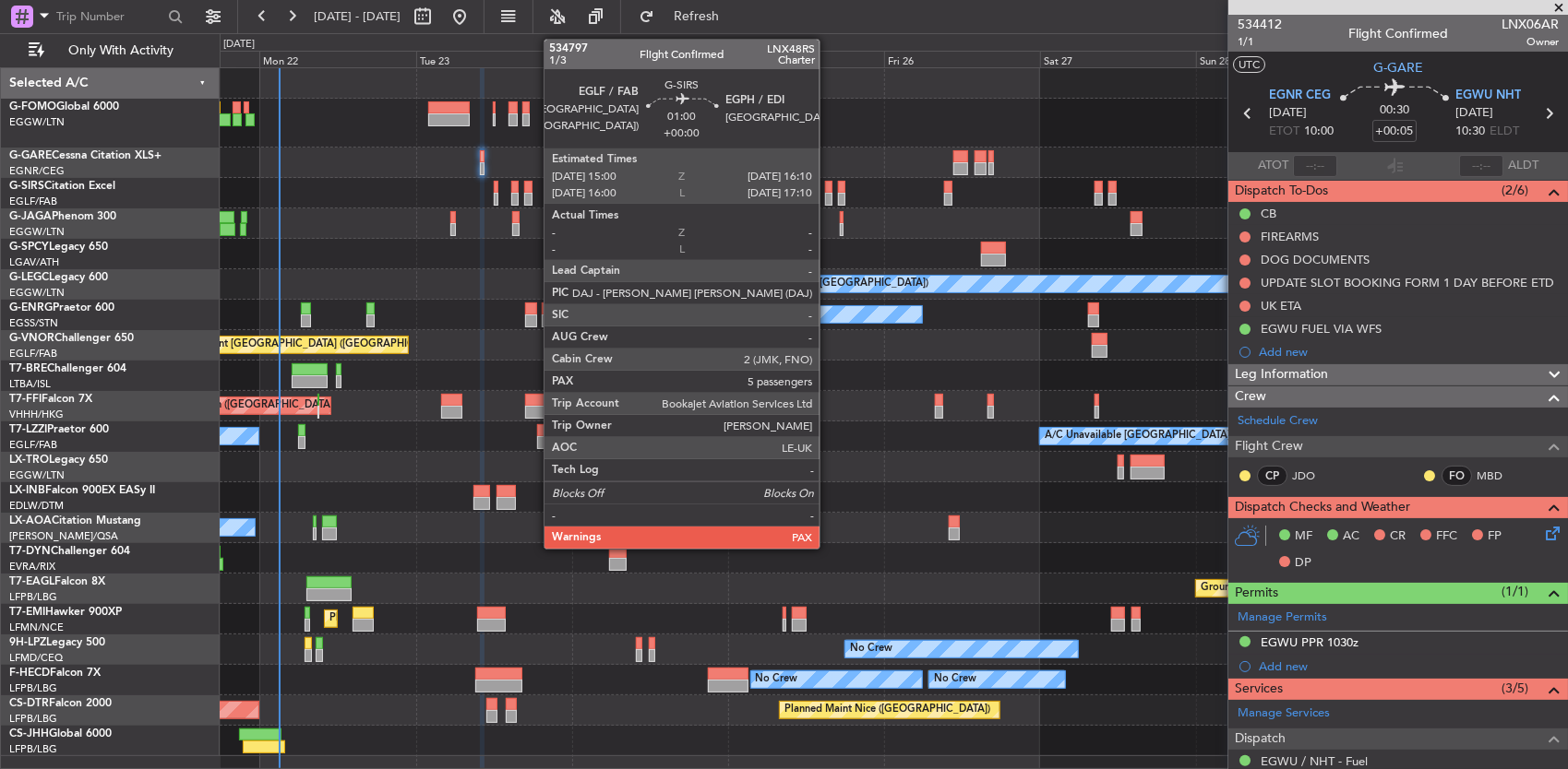
click at [828, 188] on div at bounding box center [828, 187] width 9 height 13
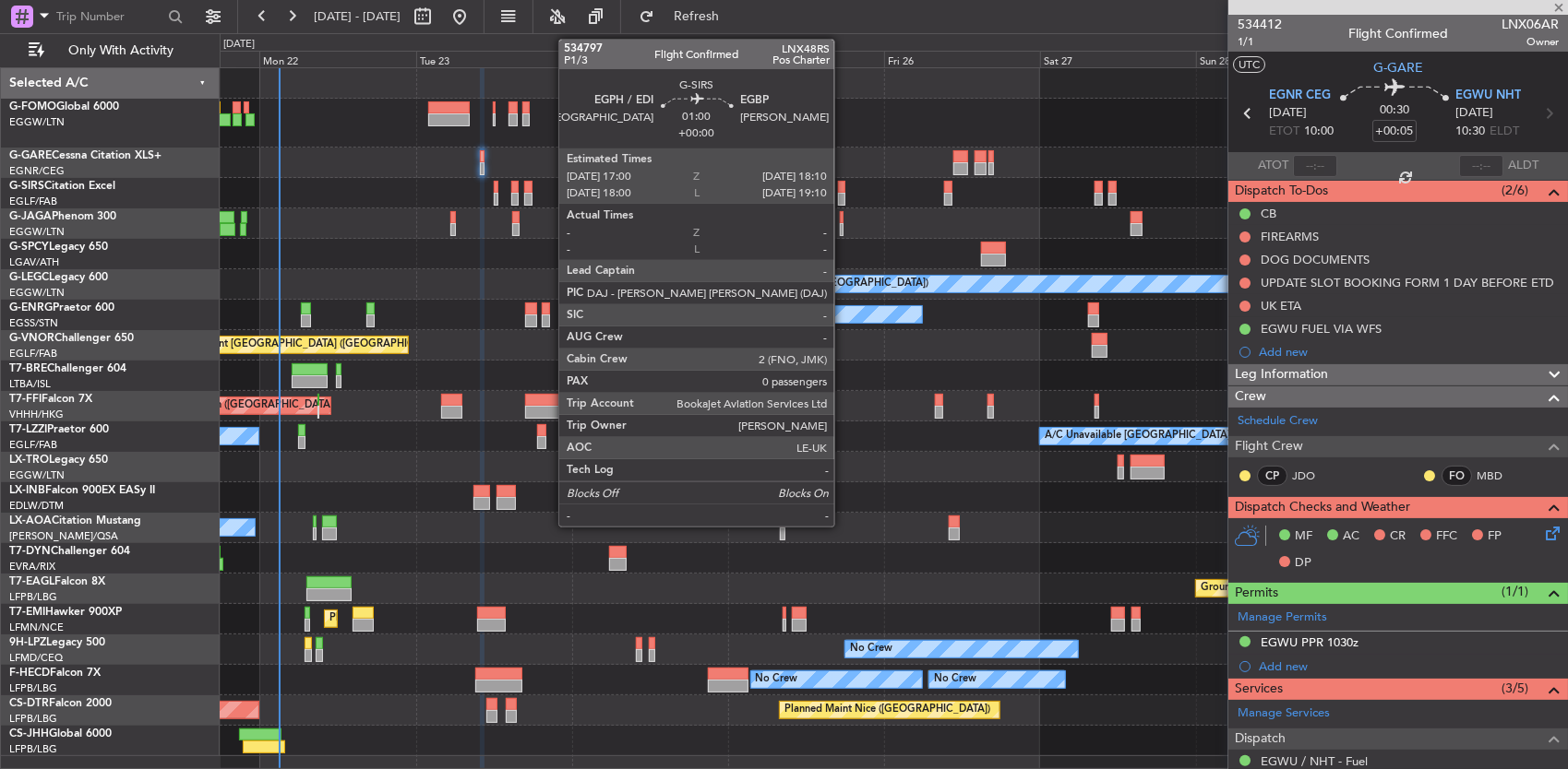
type input "5"
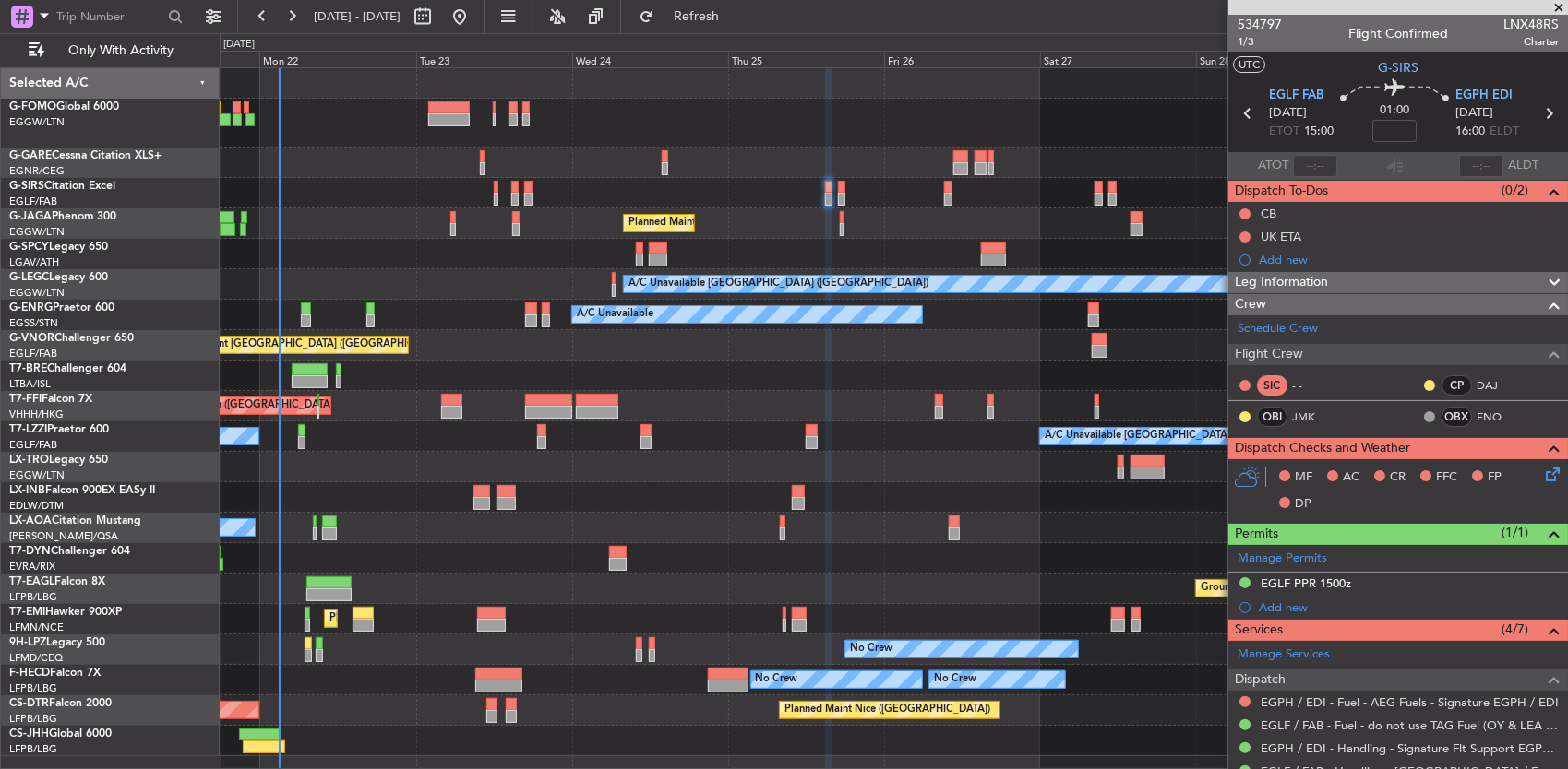
click at [452, 220] on div "Planned Maint [GEOGRAPHIC_DATA] ([GEOGRAPHIC_DATA])" at bounding box center [893, 224] width 1348 height 31
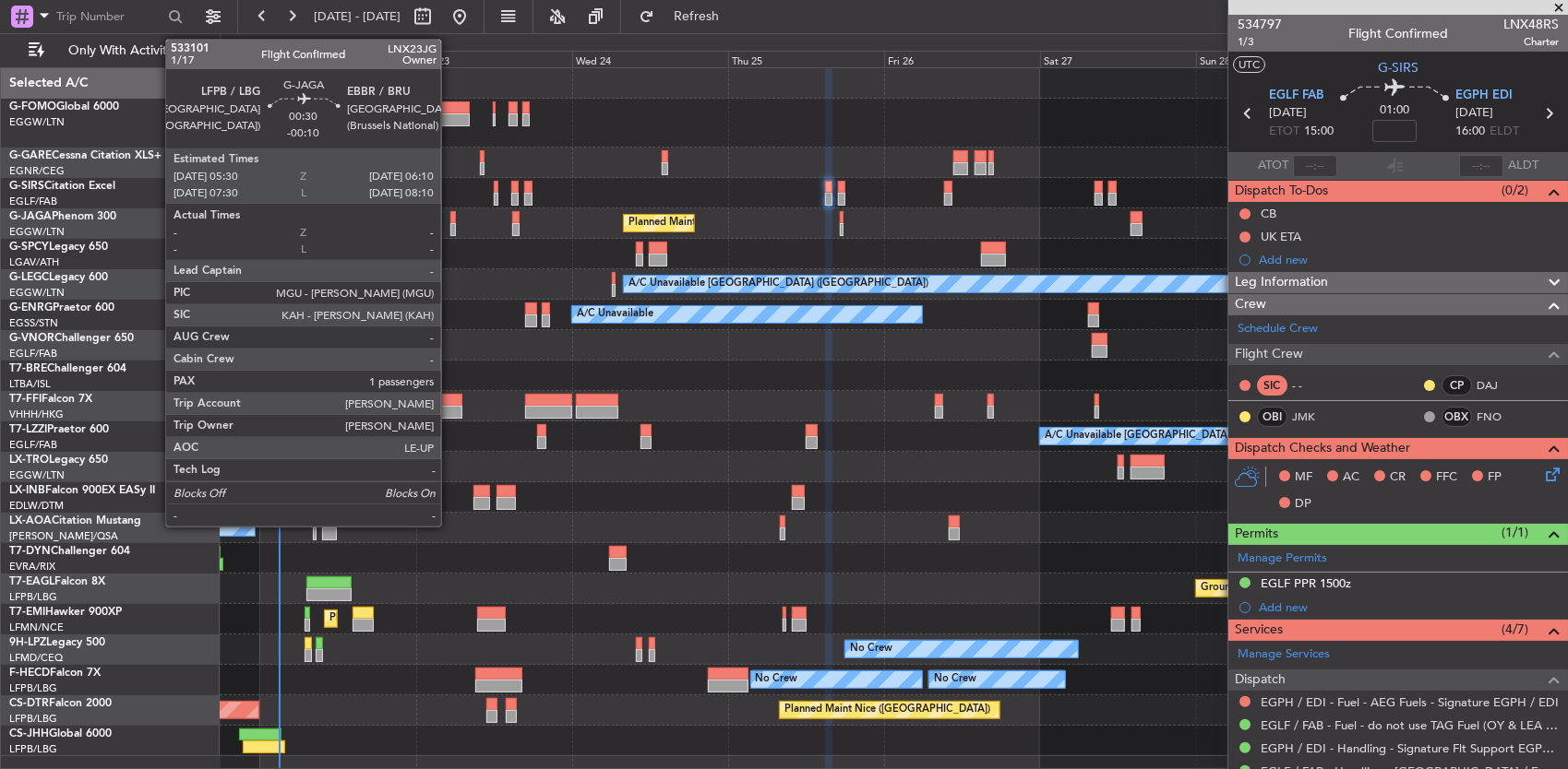
click at [448, 224] on div "Planned Maint [GEOGRAPHIC_DATA] ([GEOGRAPHIC_DATA])" at bounding box center [893, 224] width 1348 height 31
click at [454, 224] on div at bounding box center [452, 230] width 5 height 13
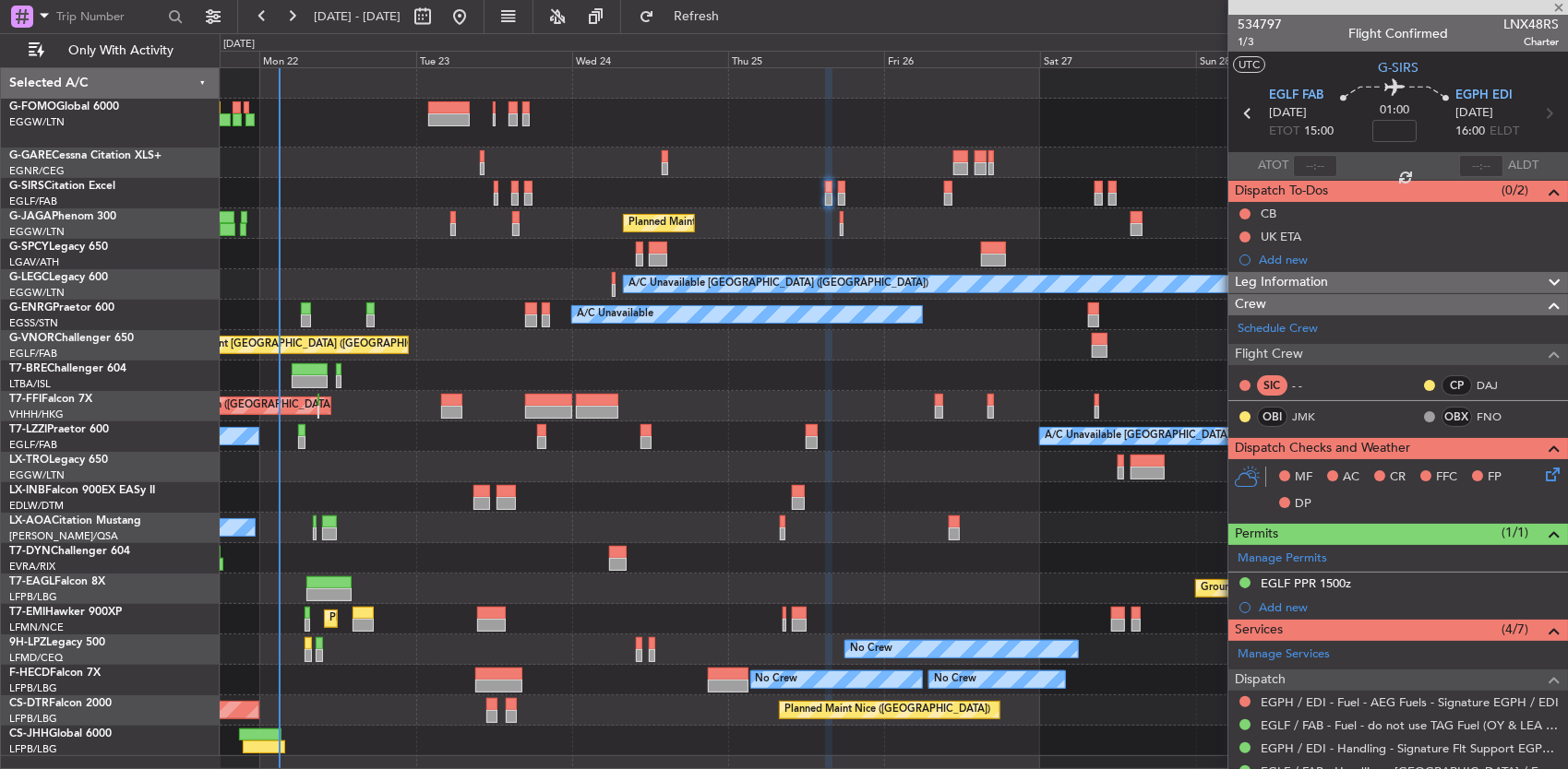
type input "-00:10"
type input "1"
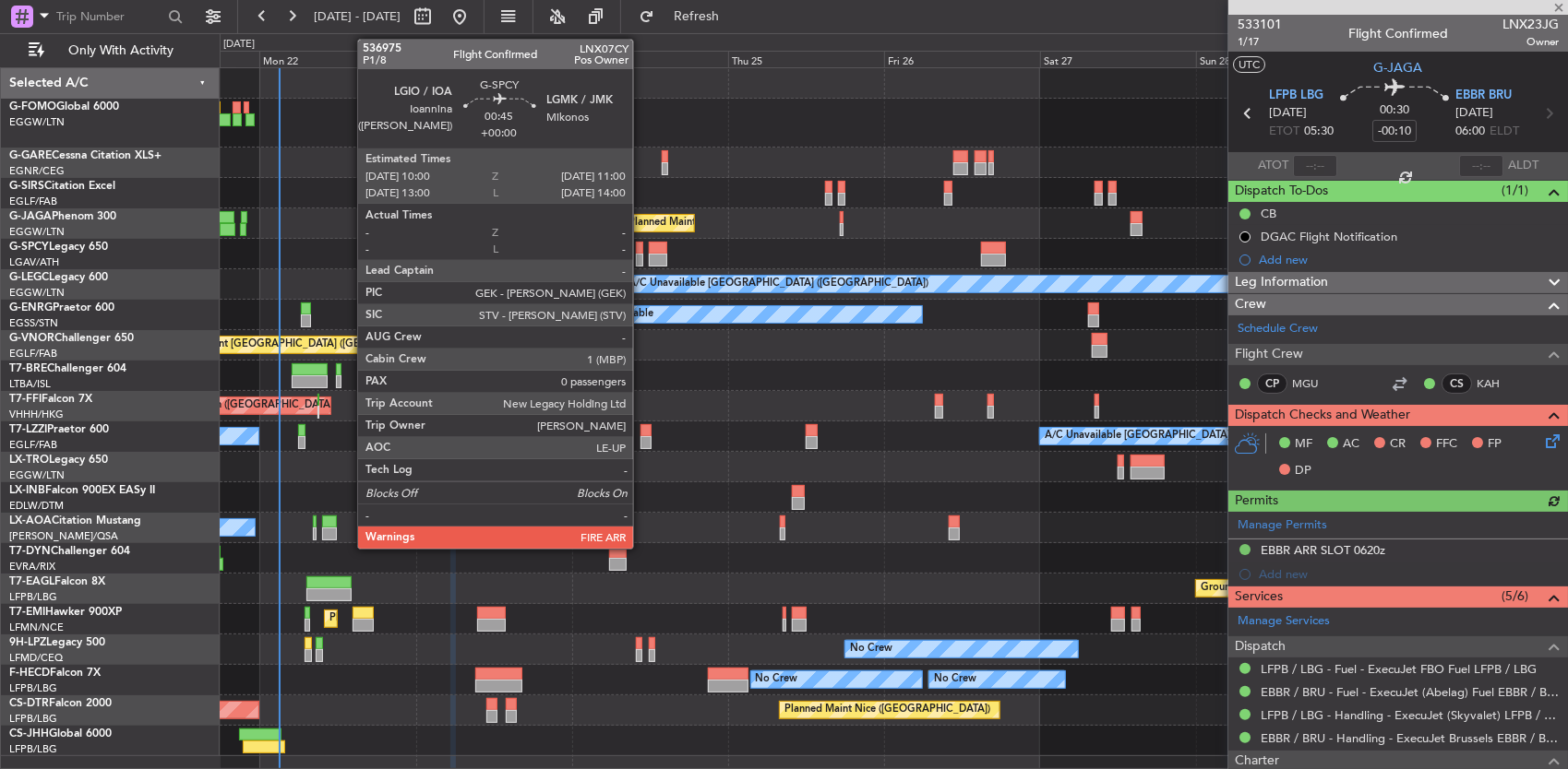
click at [642, 251] on div at bounding box center [639, 248] width 8 height 13
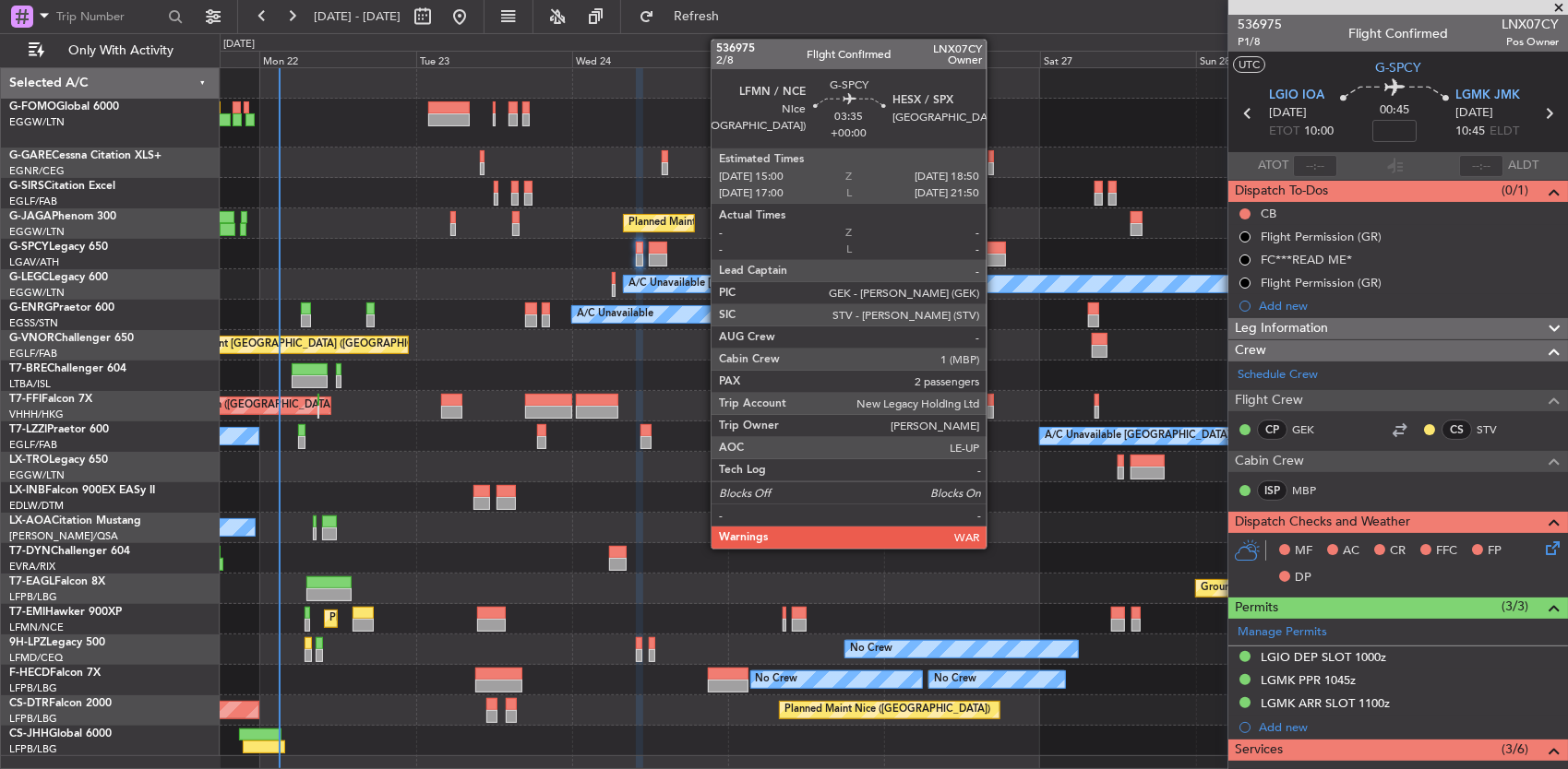
click at [996, 252] on div at bounding box center [993, 248] width 26 height 13
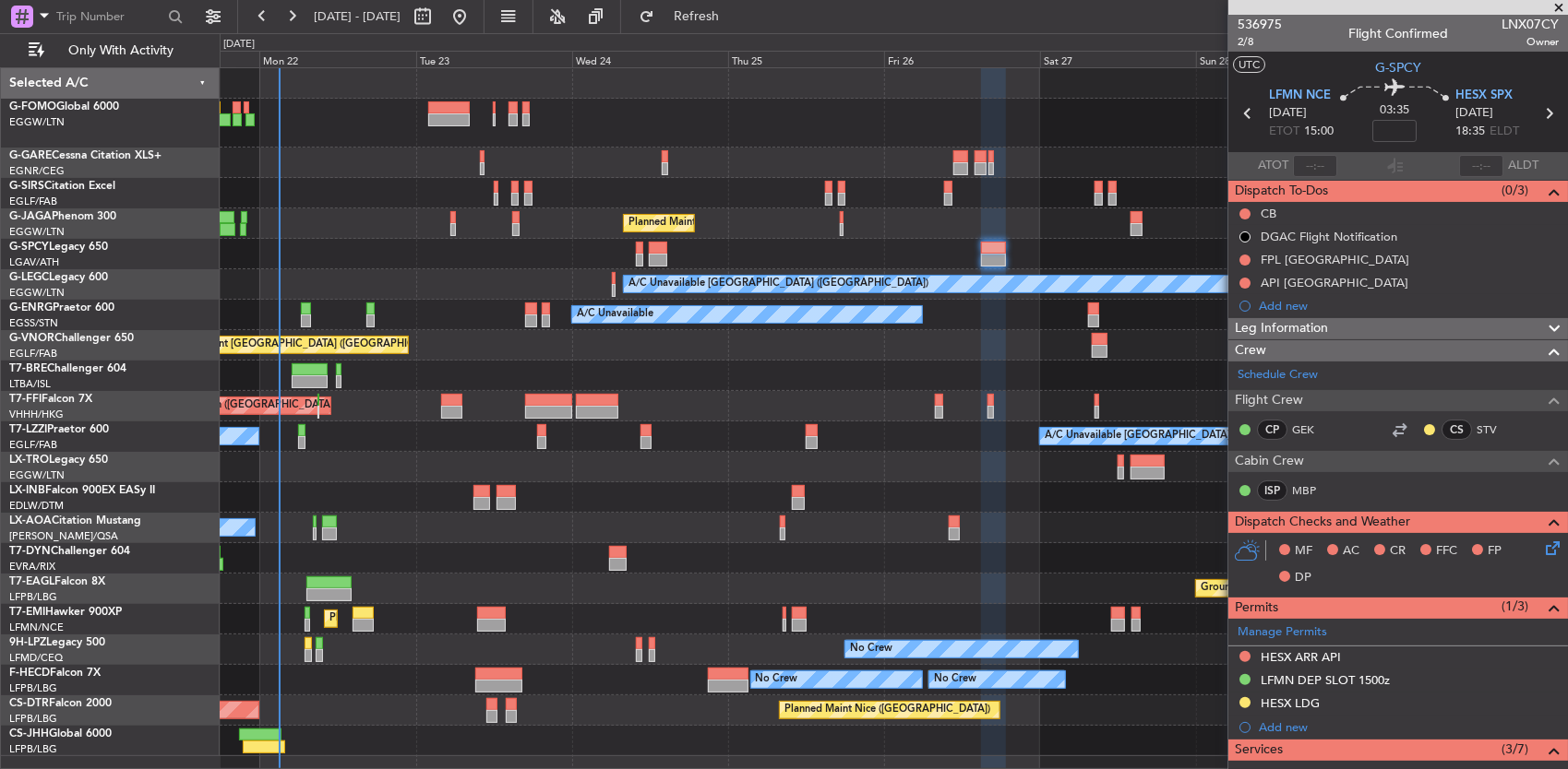
click at [607, 277] on div "A/C Unavailable London (Luton) A/C Unavailable" at bounding box center [893, 285] width 1348 height 31
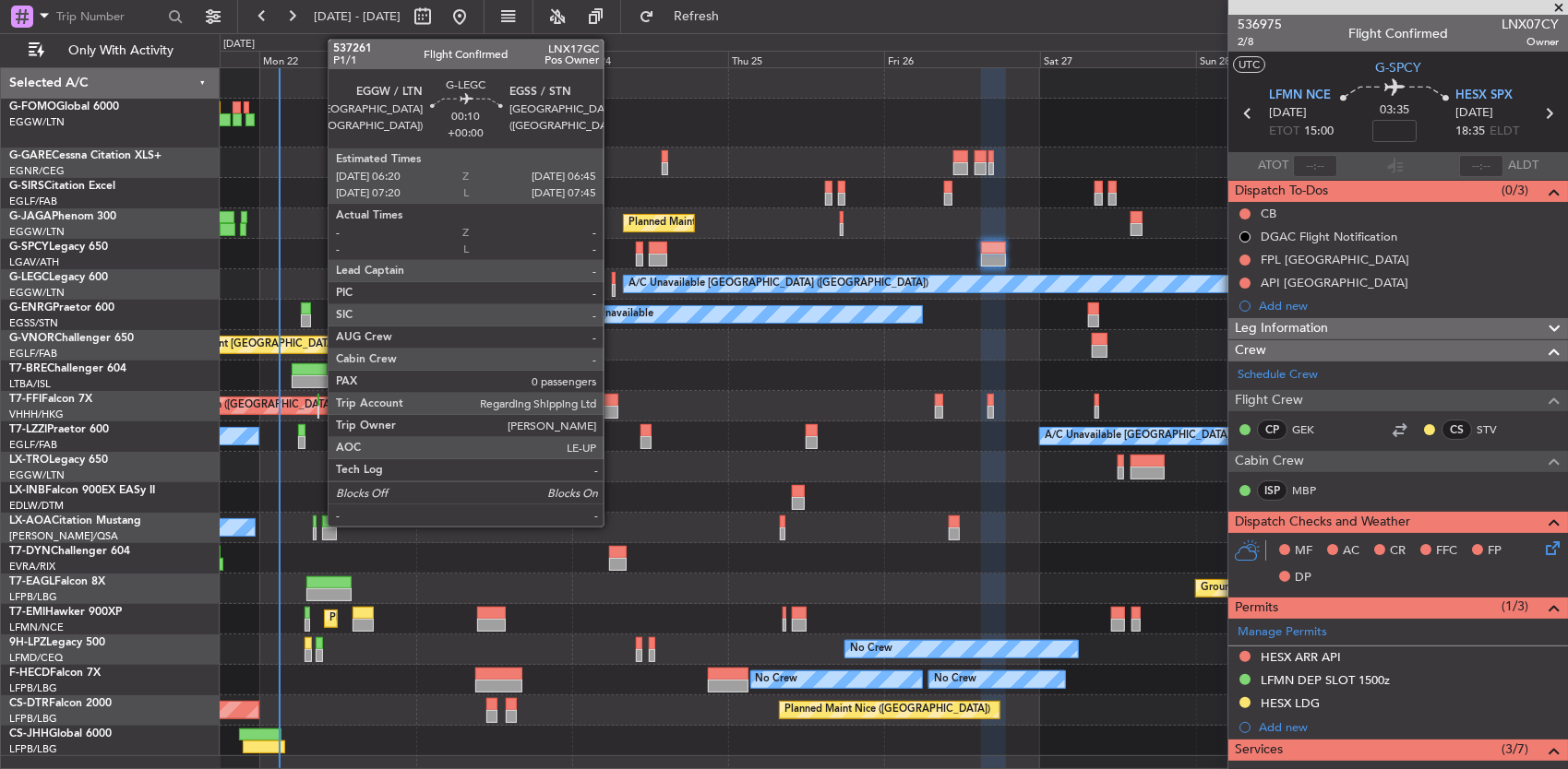
click at [612, 275] on div at bounding box center [612, 279] width 3 height 13
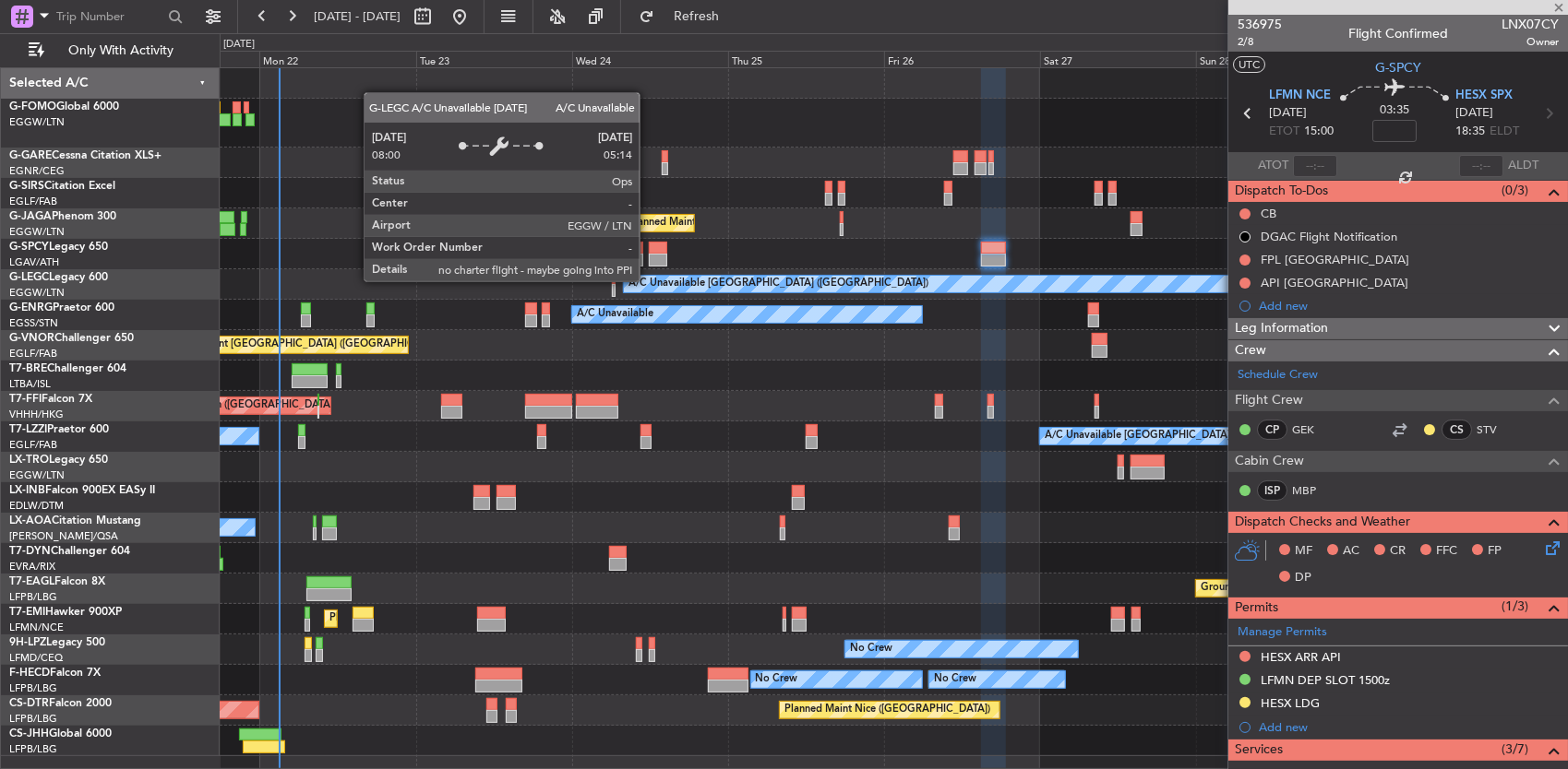
type input "0"
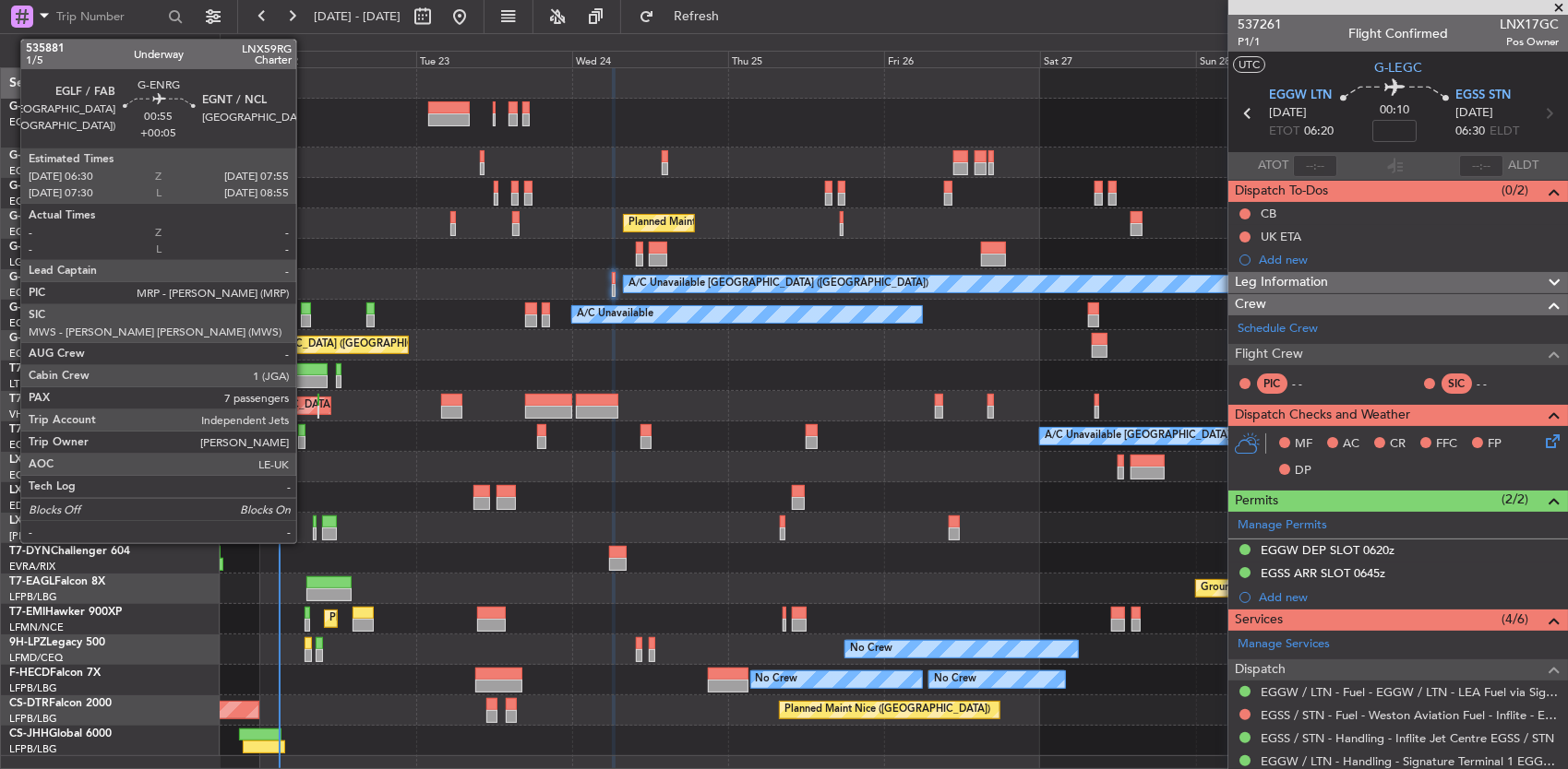
click at [306, 314] on div at bounding box center [306, 321] width 10 height 13
type input "+00:05"
type input "7"
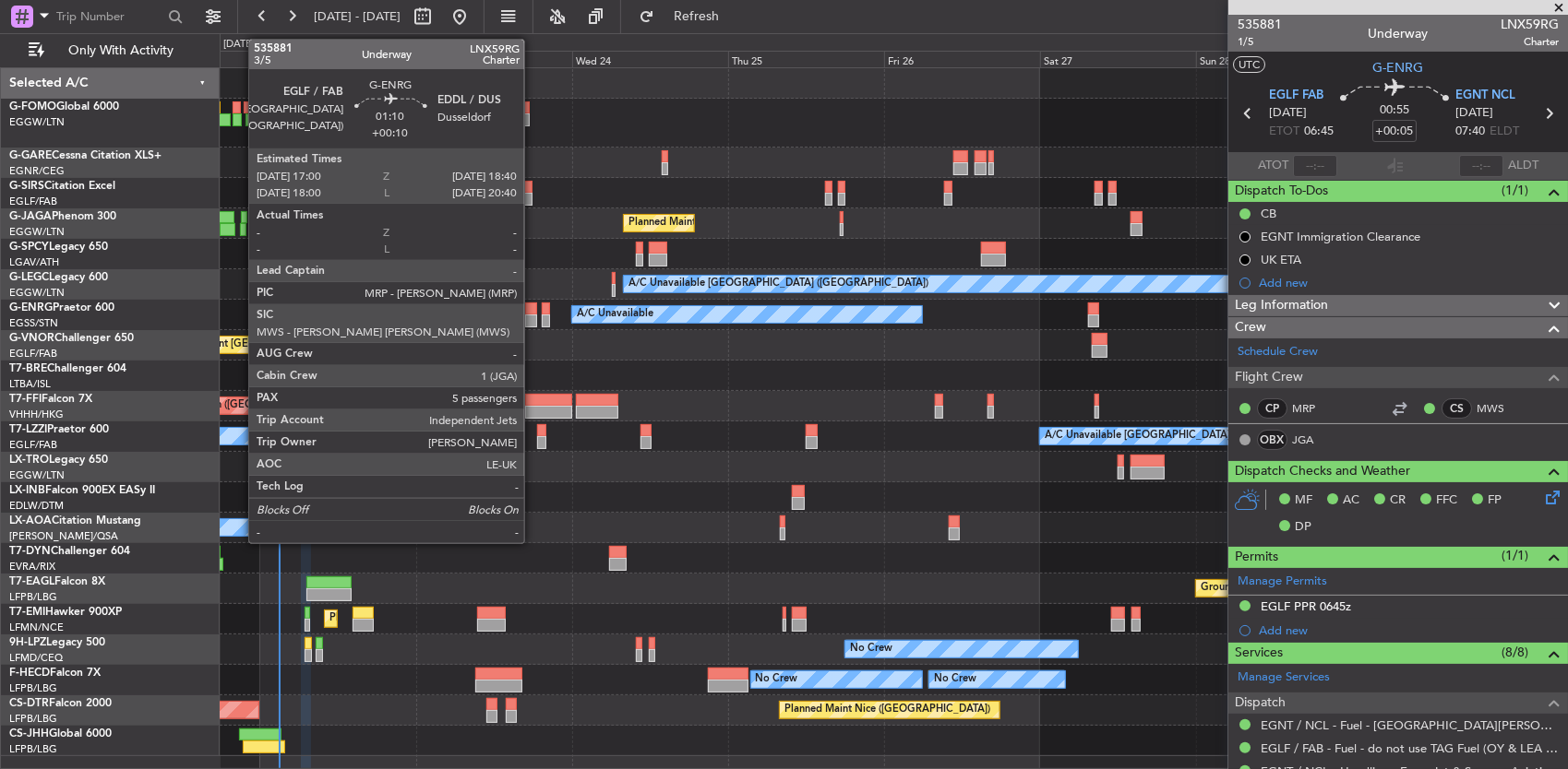
click at [533, 314] on div at bounding box center [530, 321] width 11 height 13
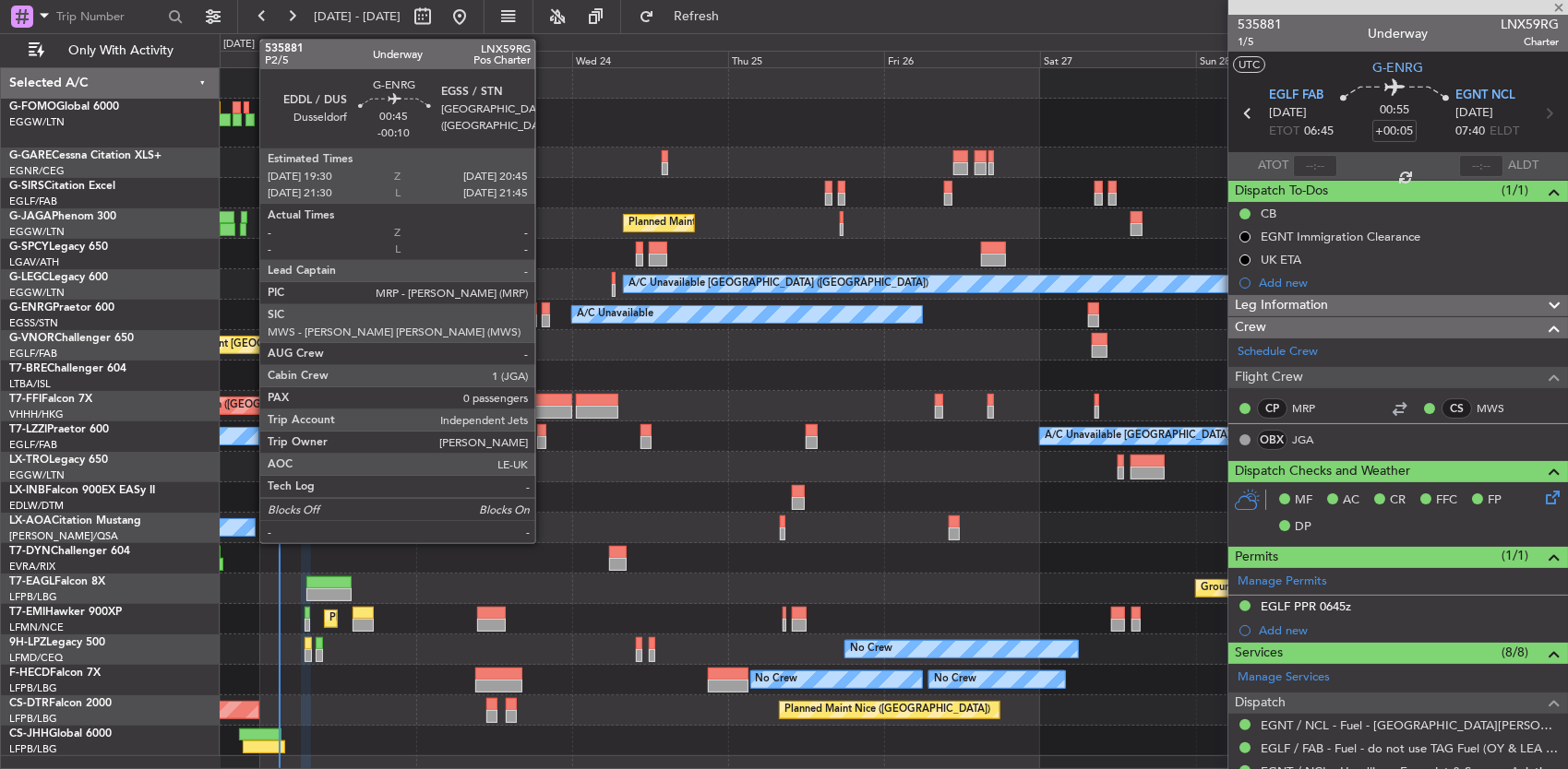
type input "+00:10"
type input "5"
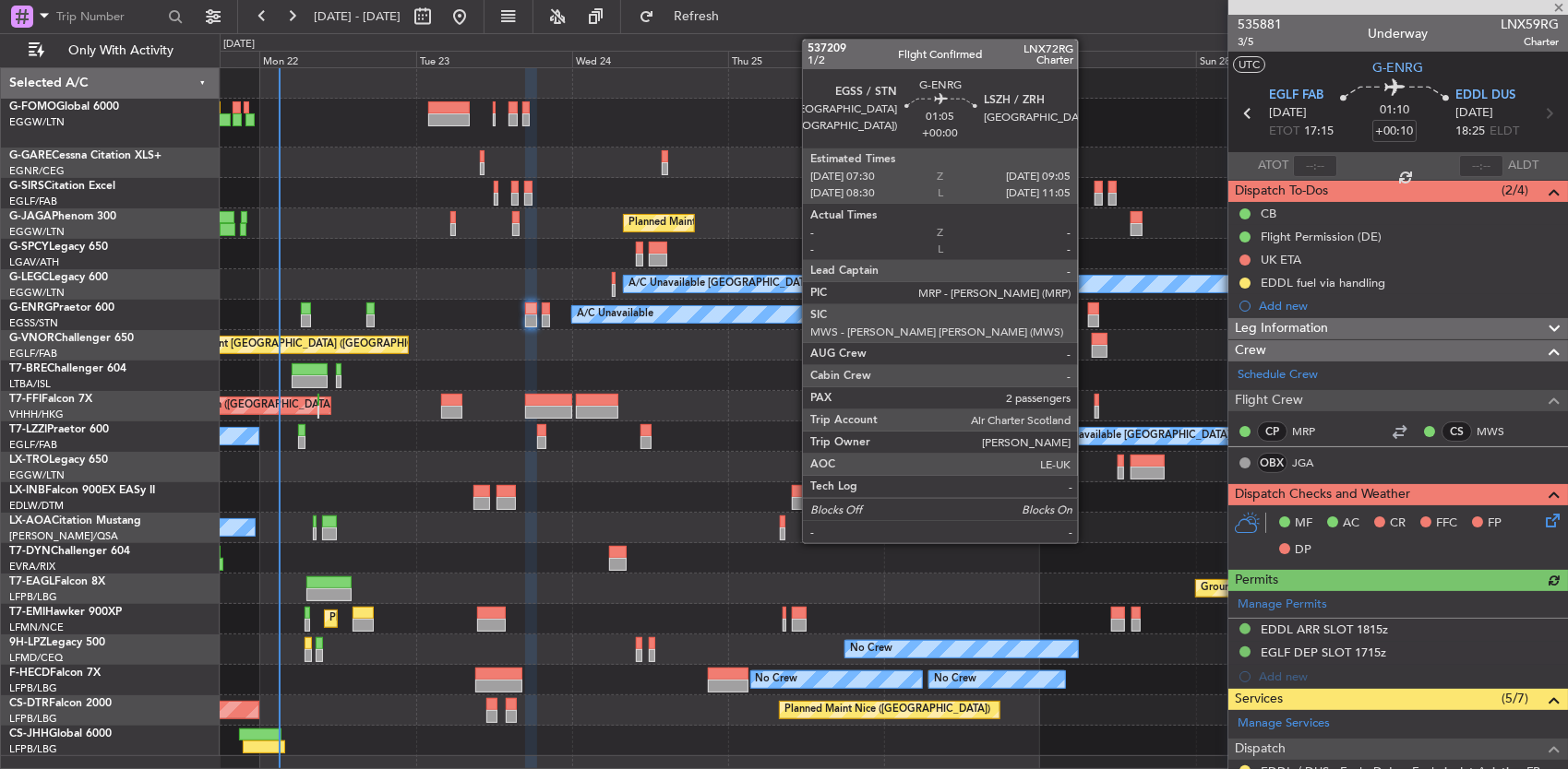
click at [1087, 307] on div at bounding box center [1093, 310] width 11 height 13
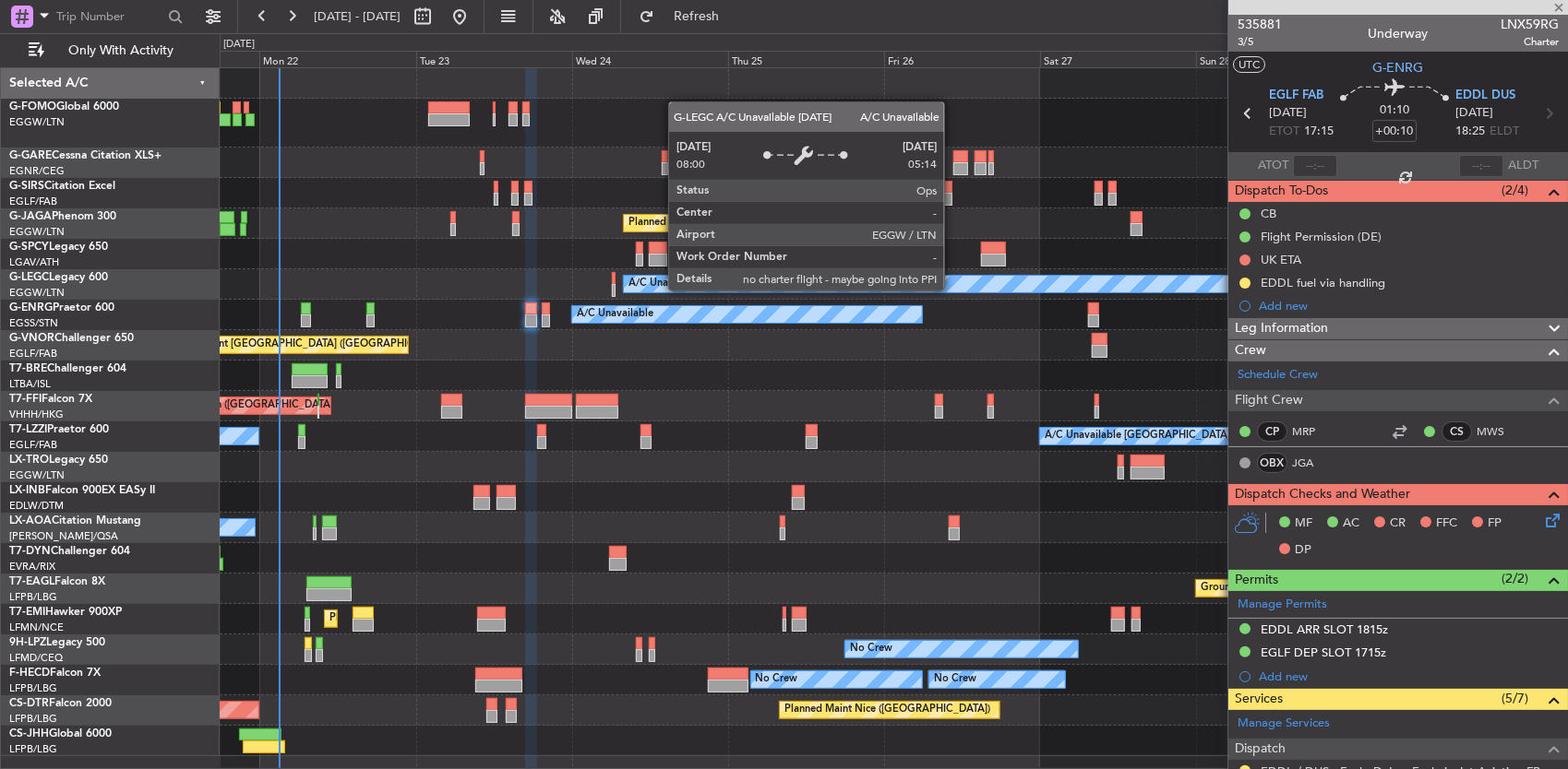
type input "2"
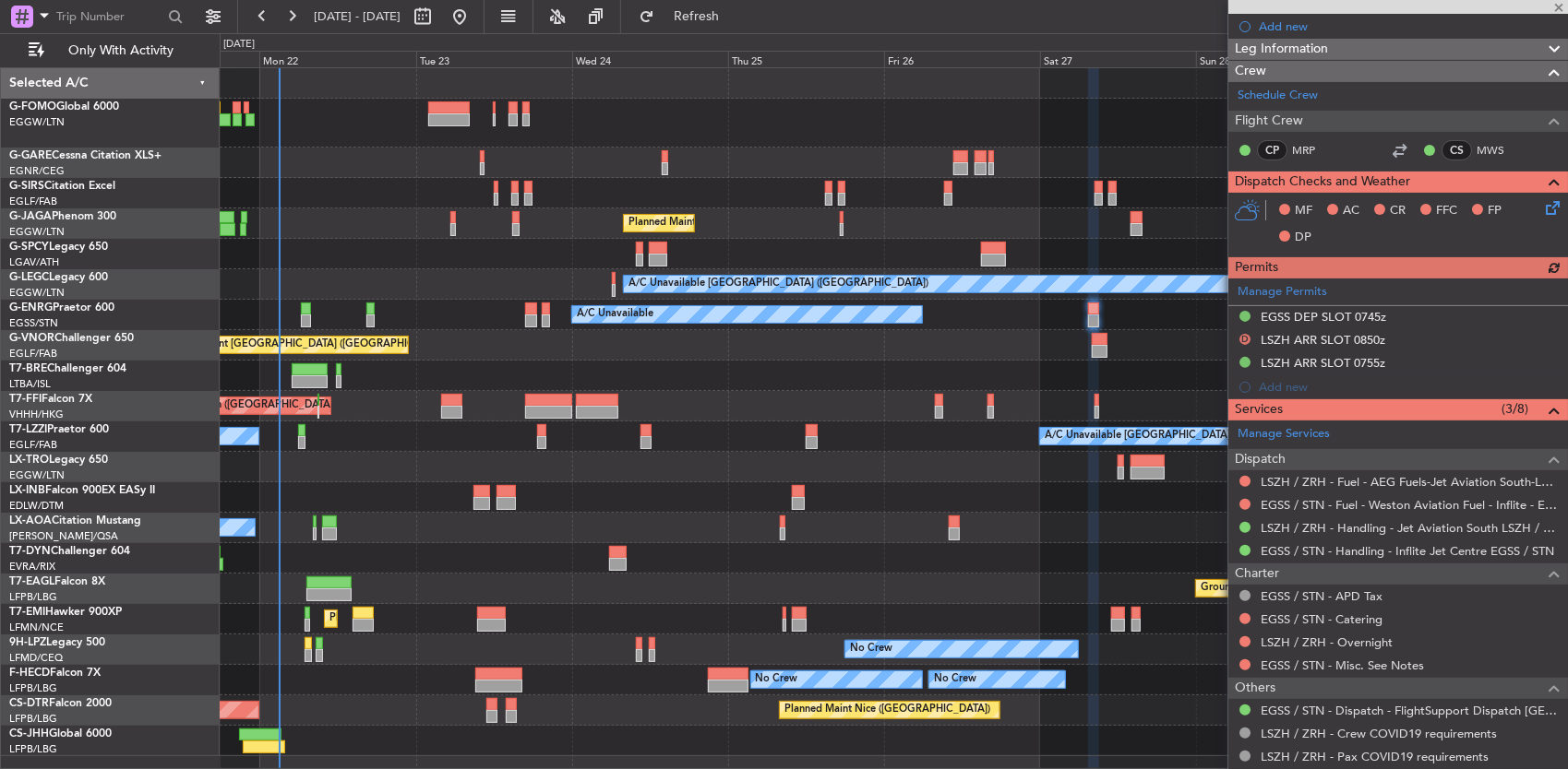
scroll to position [277, 0]
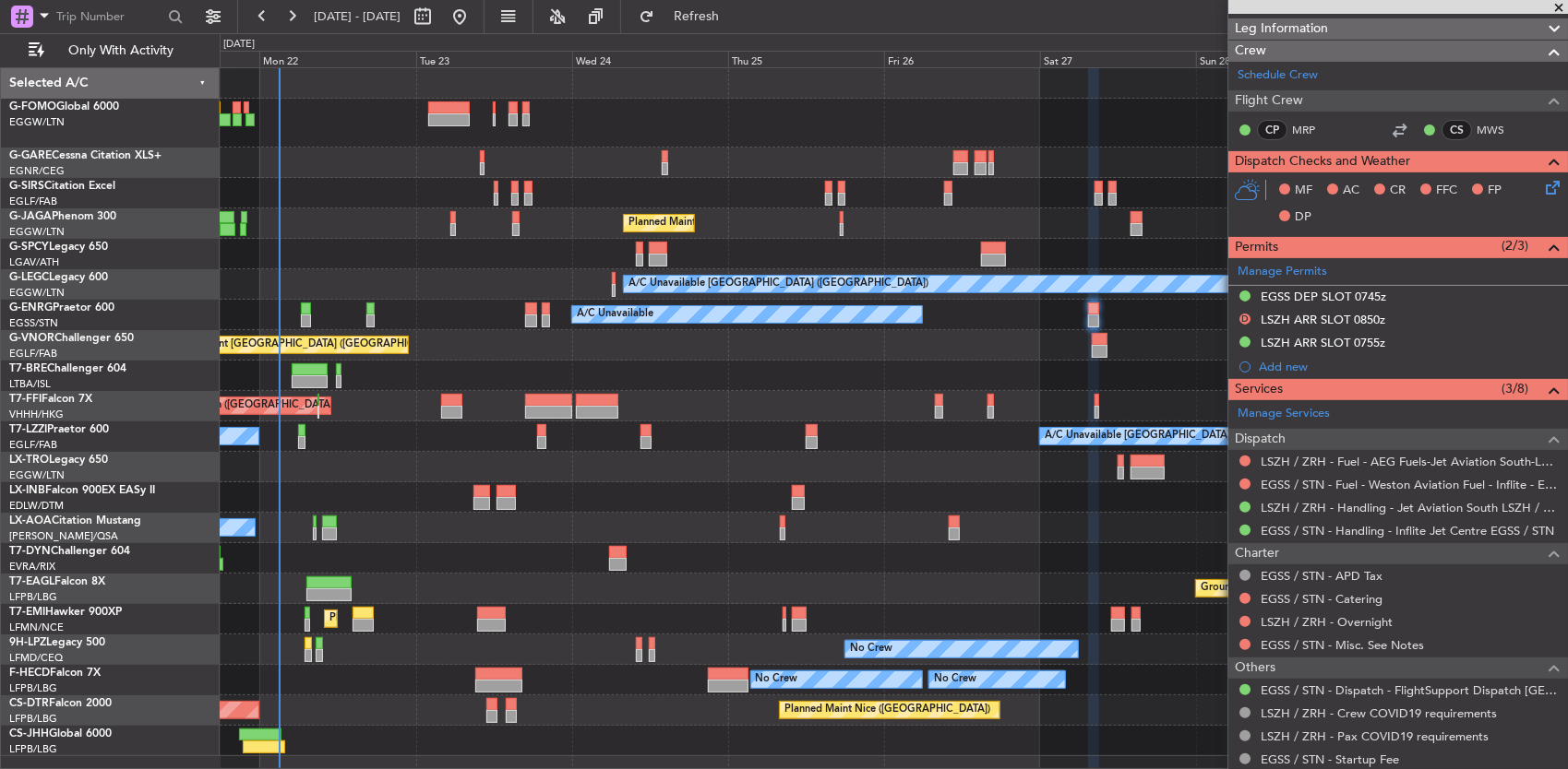
click at [699, 353] on div "Planned Maint [GEOGRAPHIC_DATA] ([GEOGRAPHIC_DATA])" at bounding box center [893, 346] width 1348 height 31
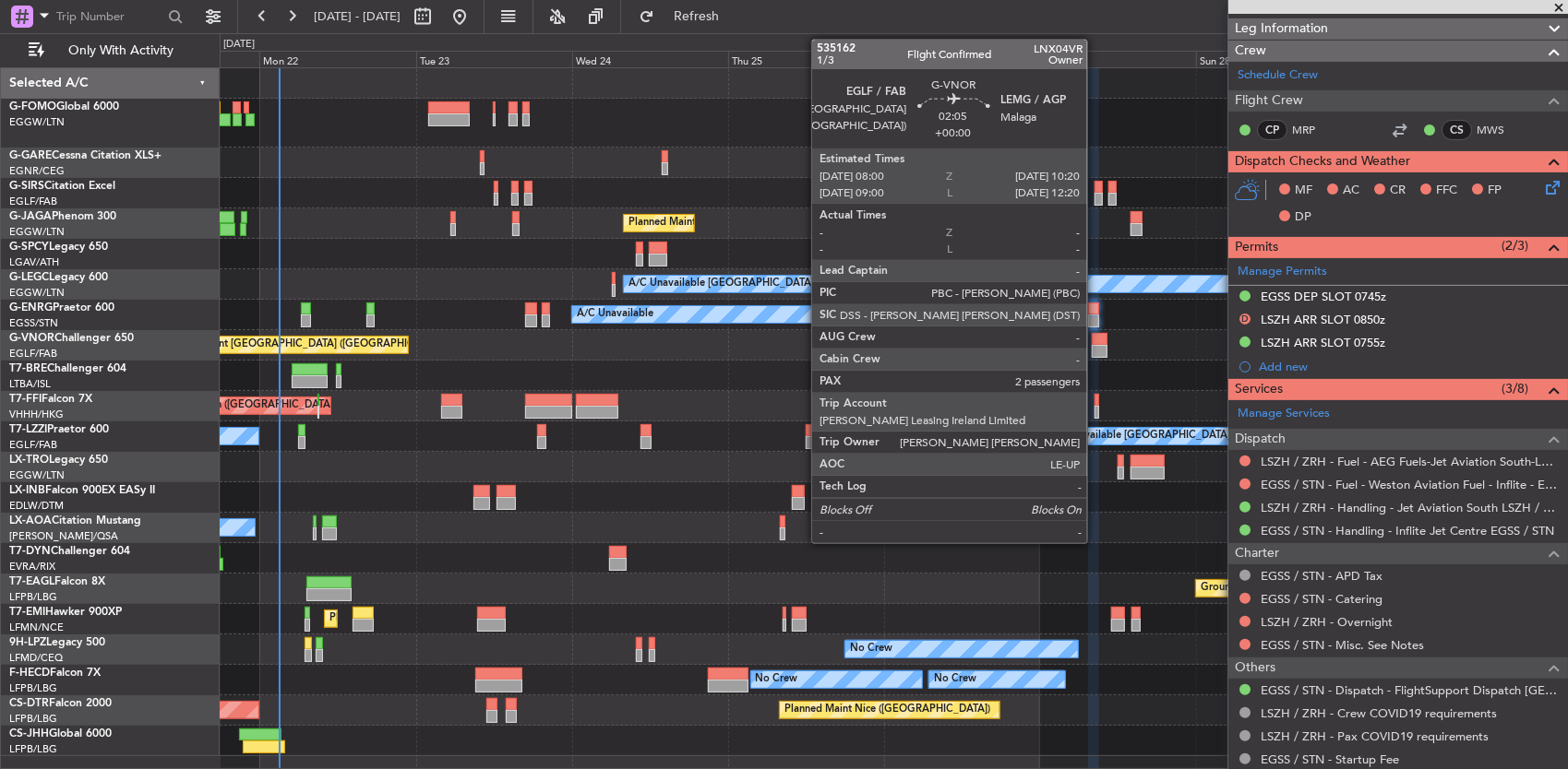
click at [1096, 348] on div at bounding box center [1099, 352] width 15 height 13
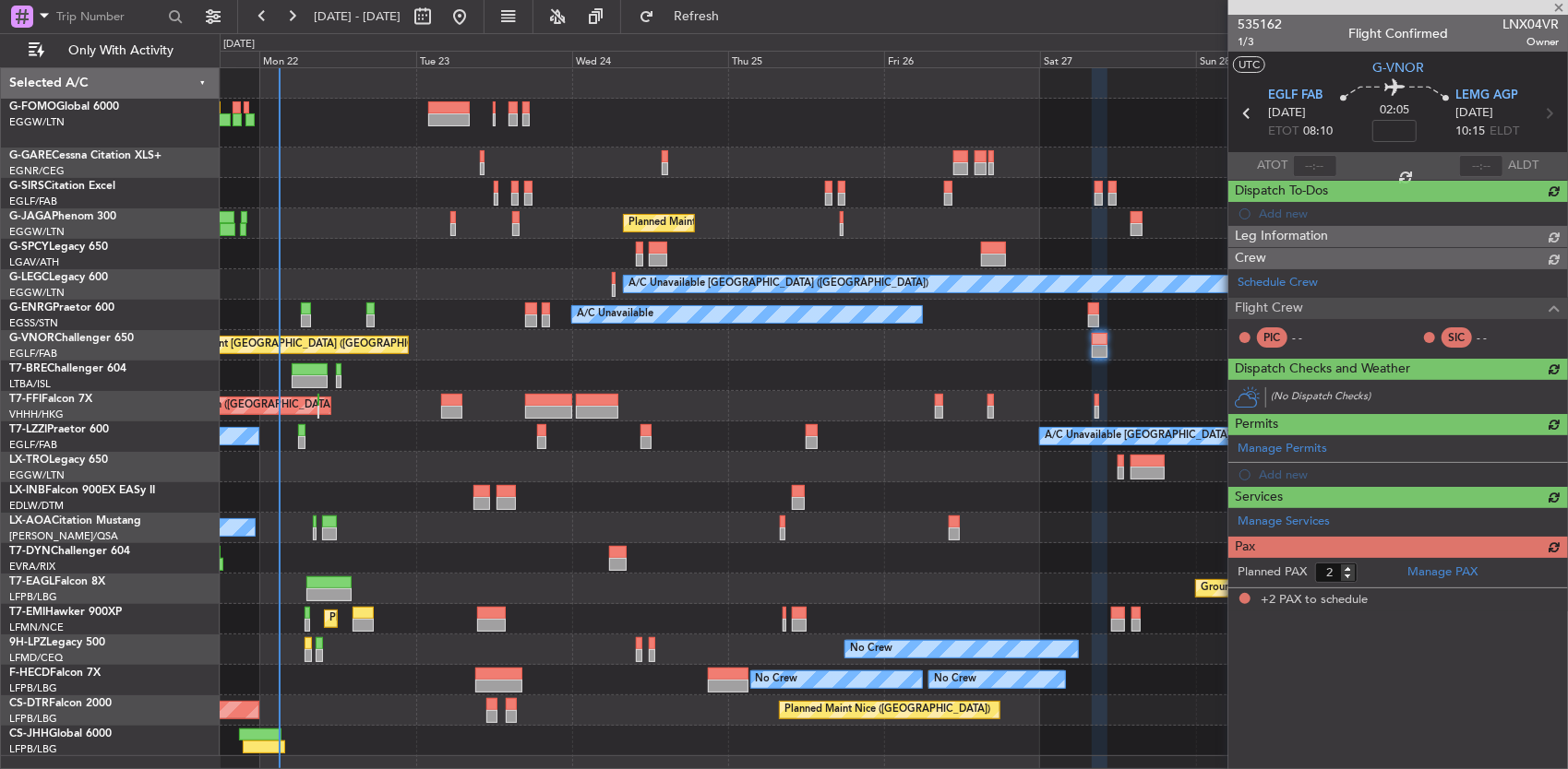
scroll to position [0, 0]
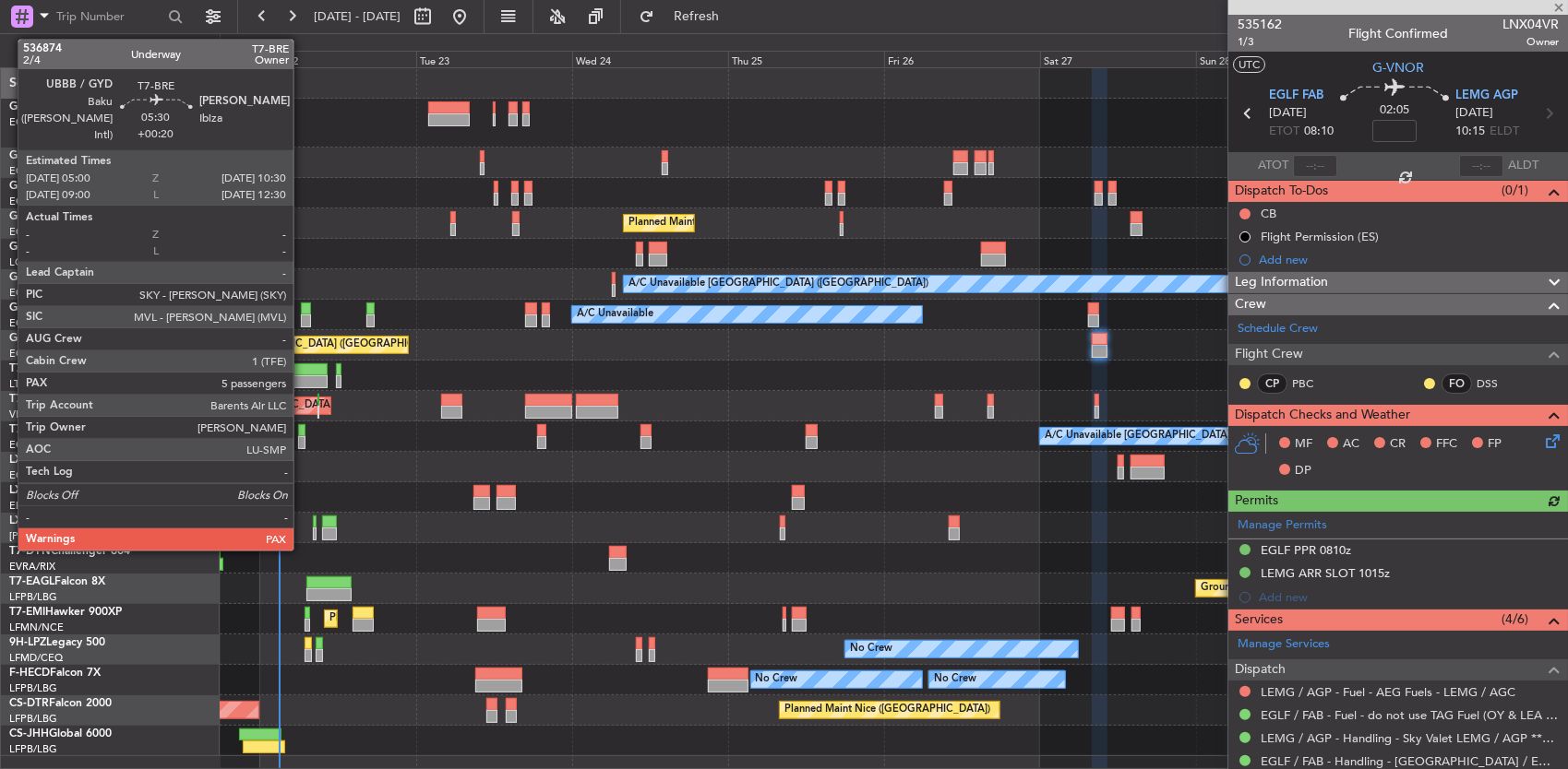
click at [303, 369] on div at bounding box center [310, 370] width 36 height 13
type input "+00:20"
type input "5"
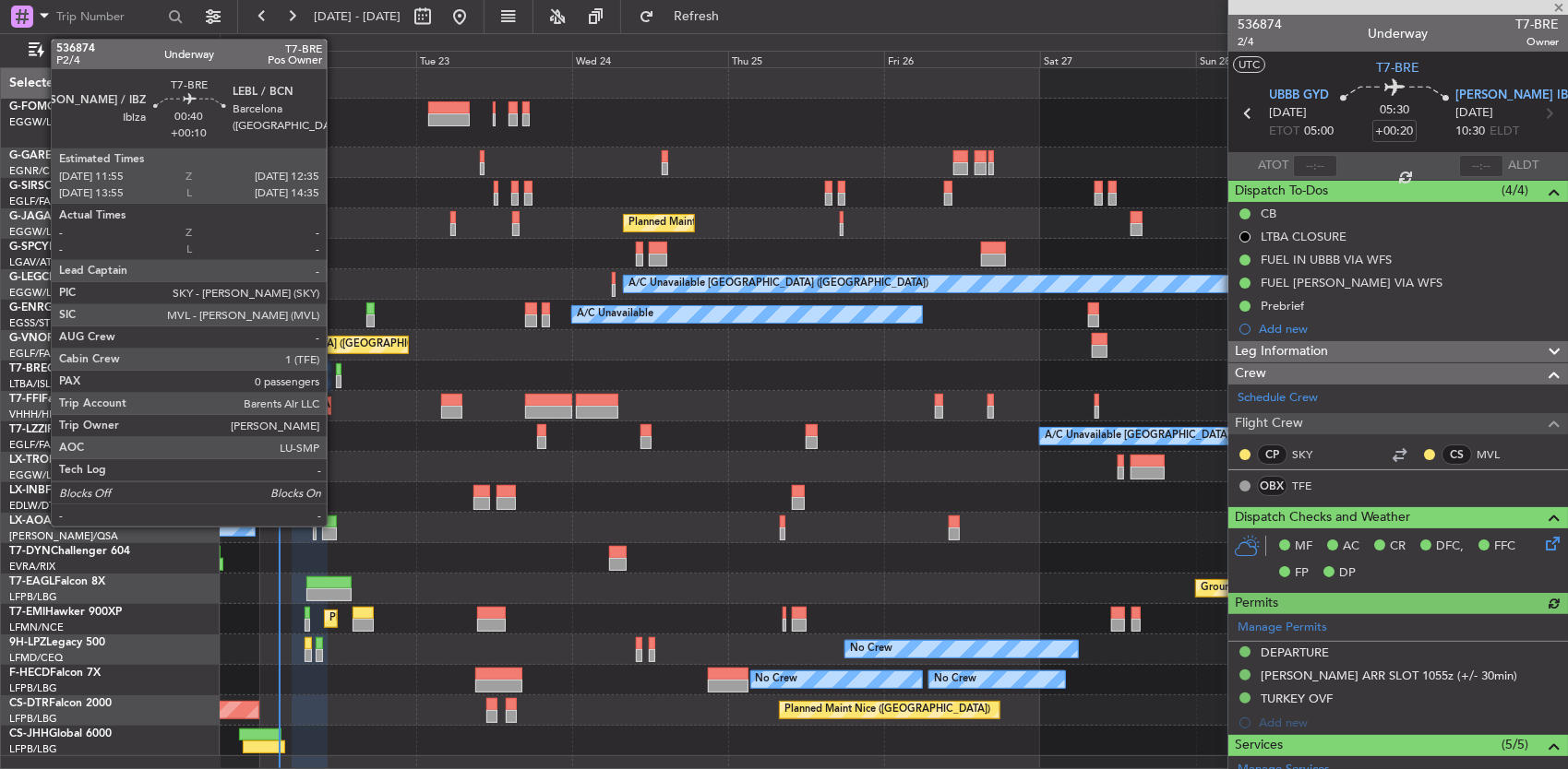
click at [335, 373] on div at bounding box center [337, 370] width 5 height 13
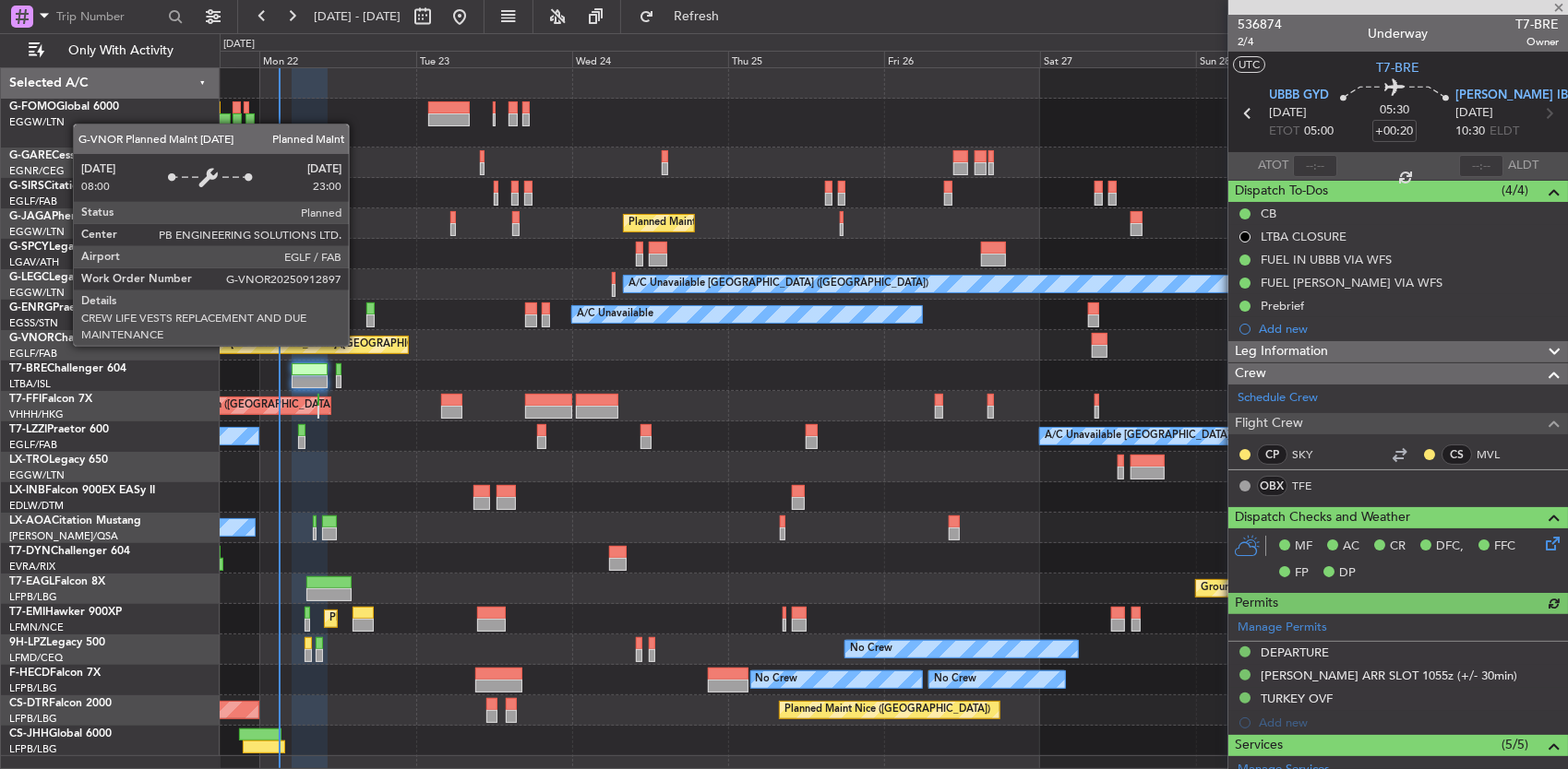
type input "+00:10"
type input "0"
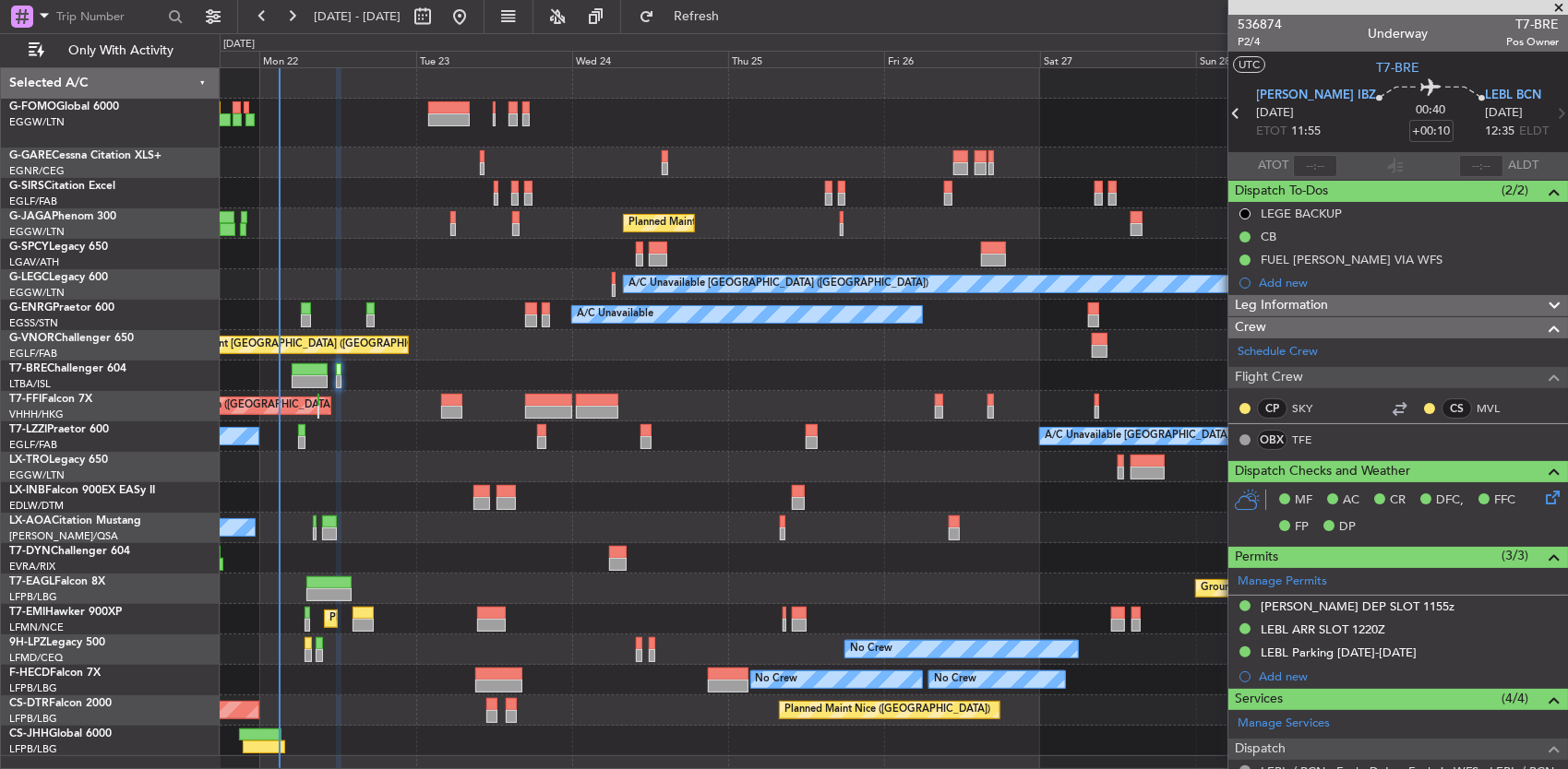
click at [375, 400] on div "Planned Maint Tianjin ([GEOGRAPHIC_DATA])" at bounding box center [893, 406] width 1348 height 31
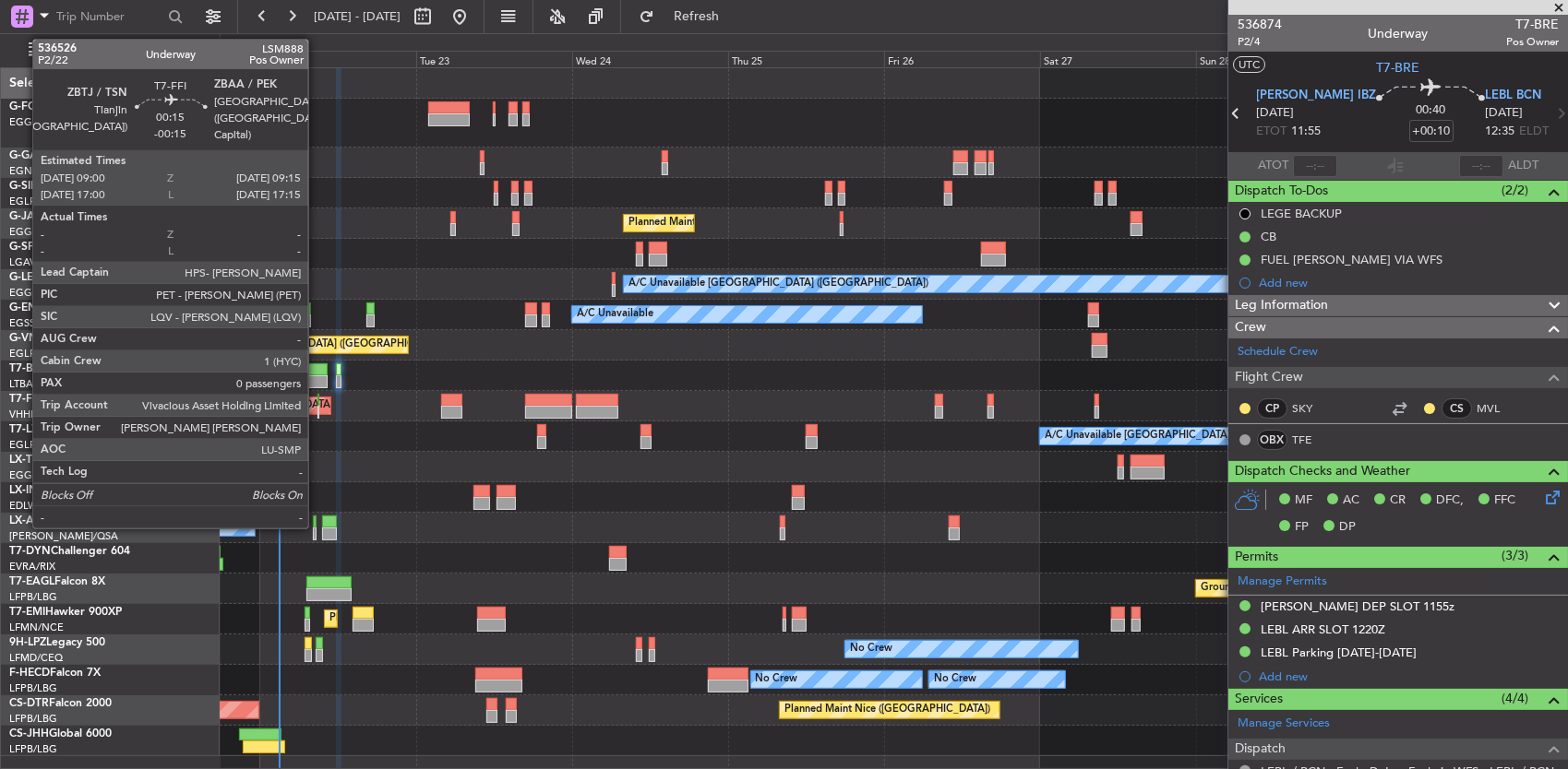
click at [317, 412] on div at bounding box center [318, 413] width 2 height 13
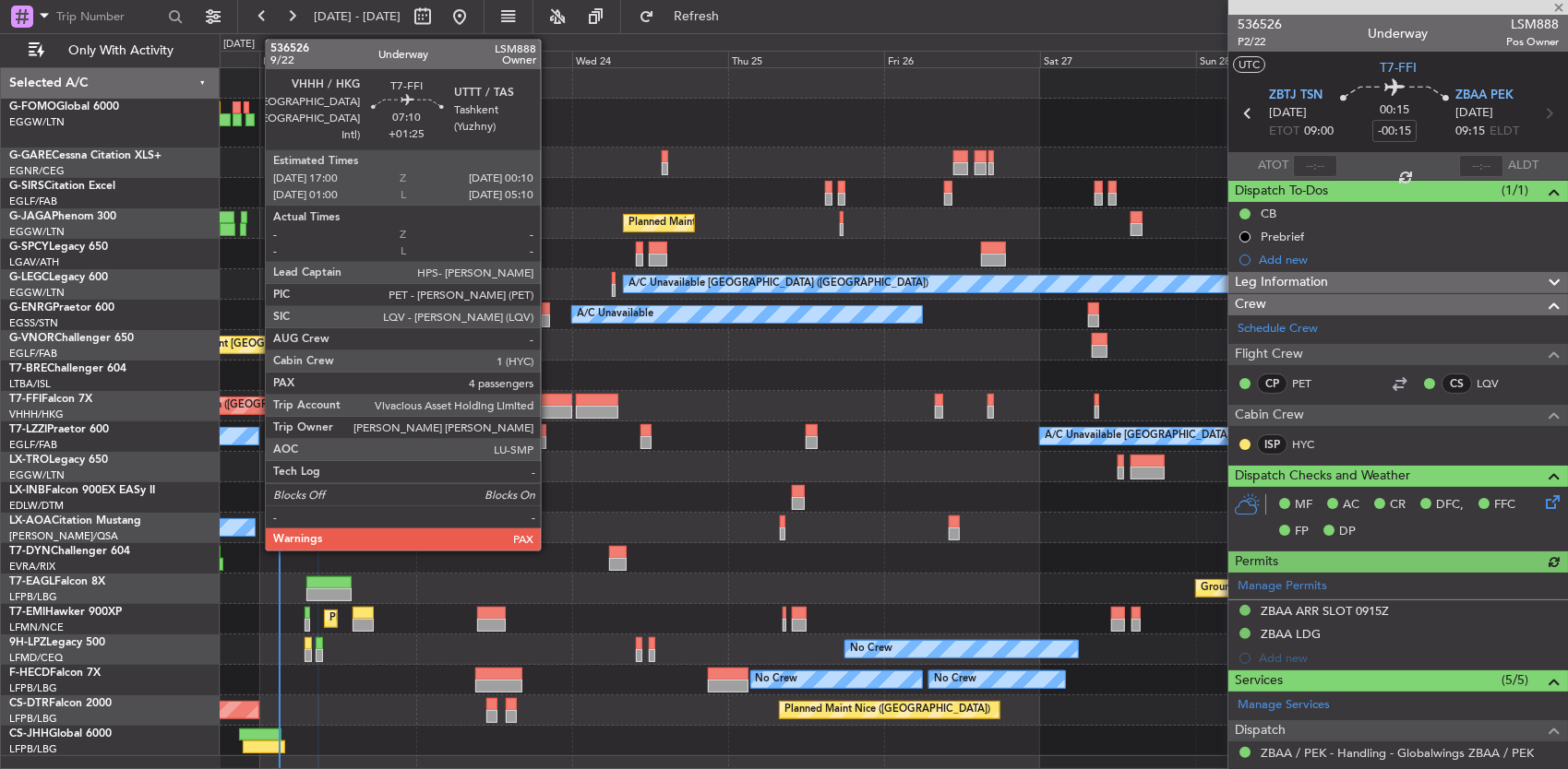
click at [550, 402] on div at bounding box center [548, 400] width 47 height 13
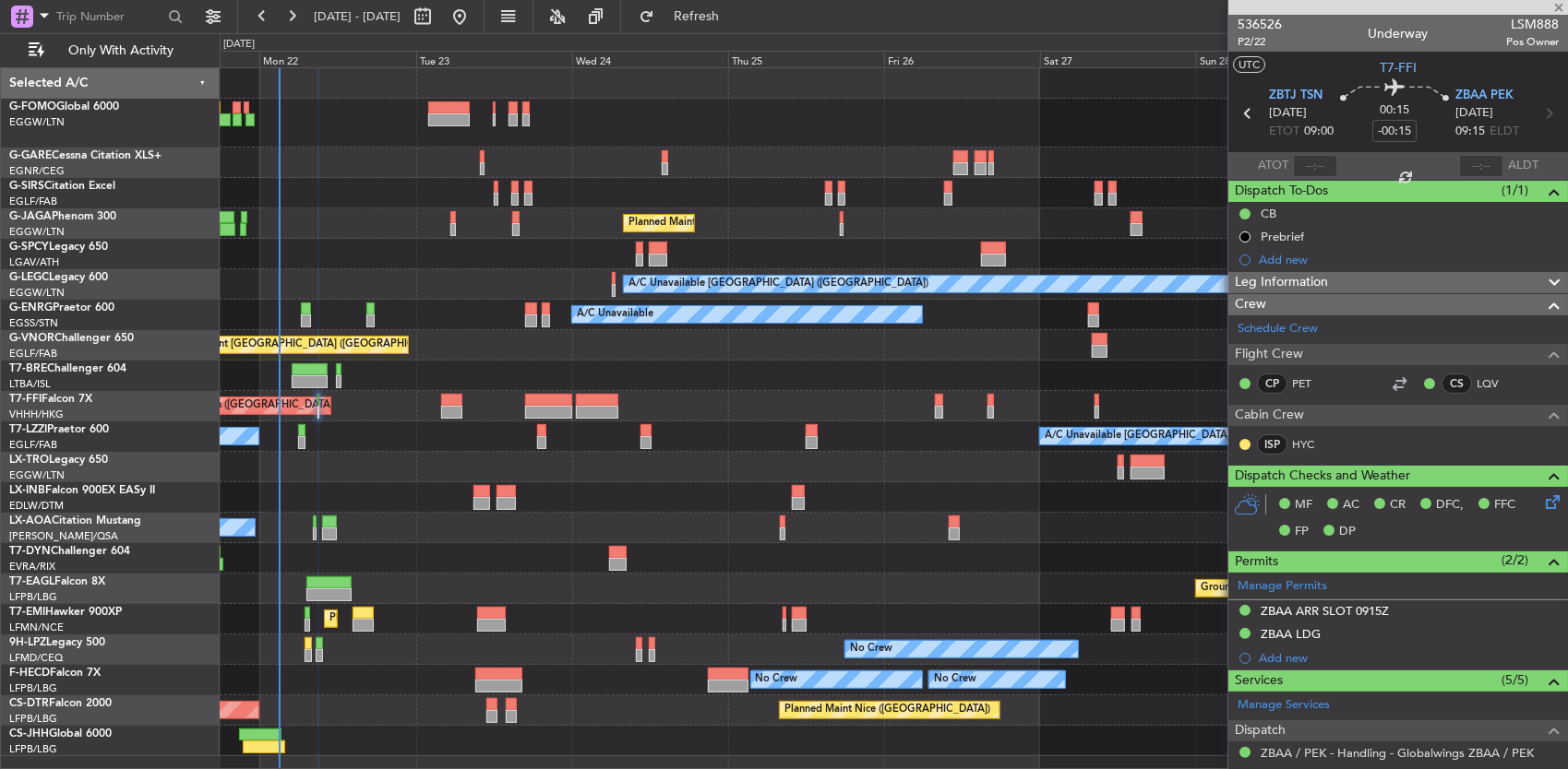
type input "+01:25"
type input "5"
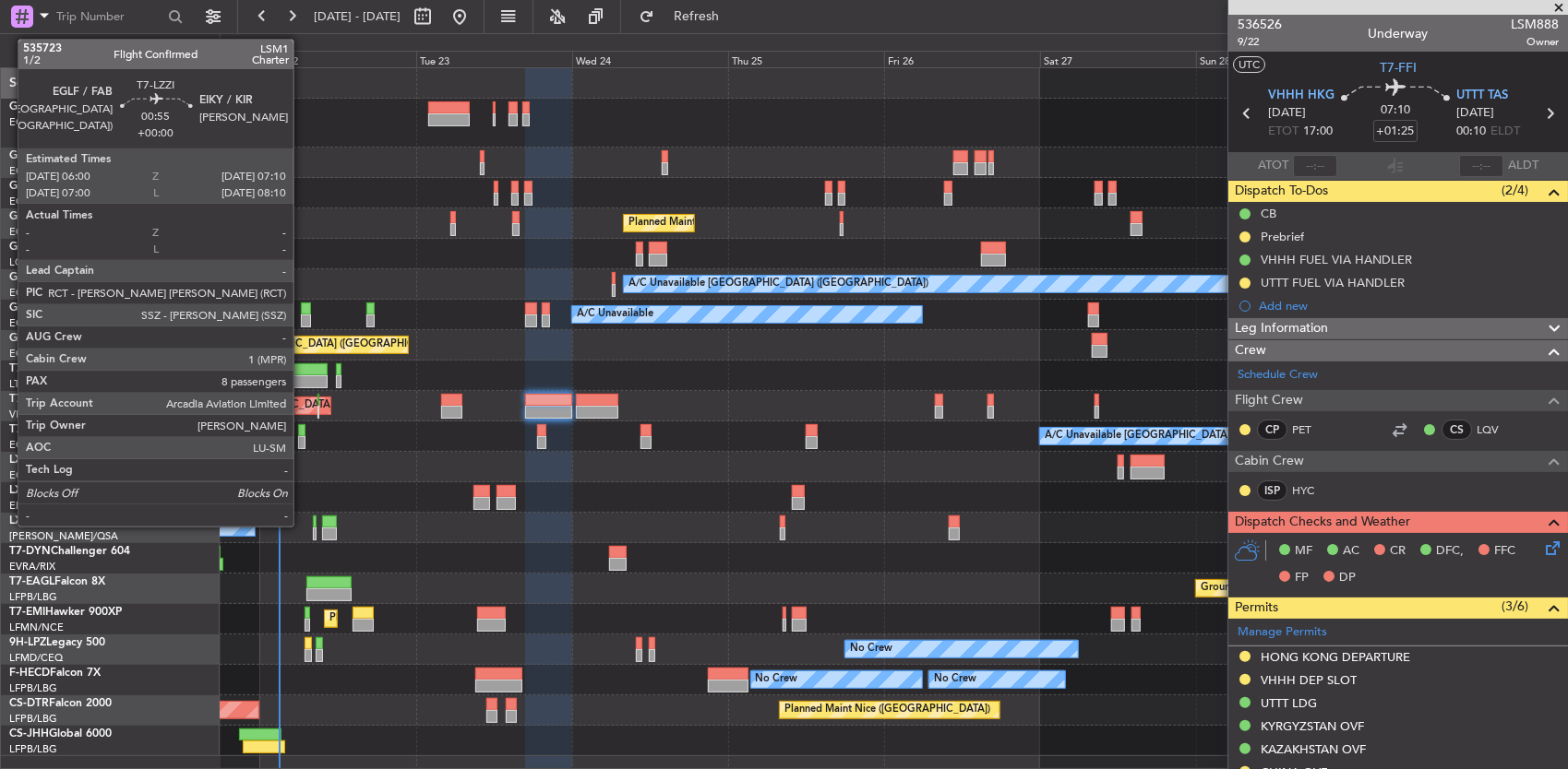
click at [303, 446] on div at bounding box center [302, 443] width 9 height 13
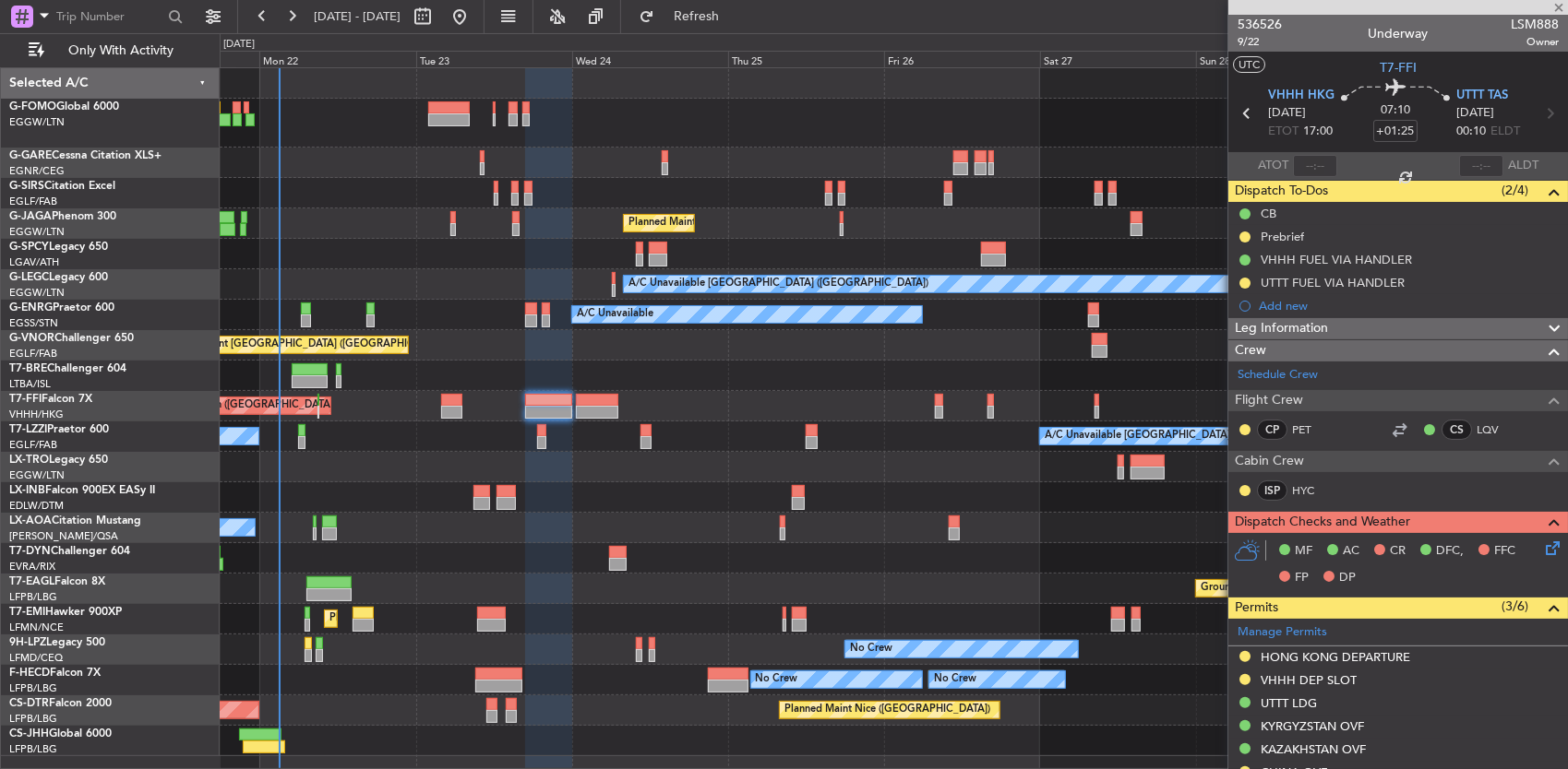
type input "8"
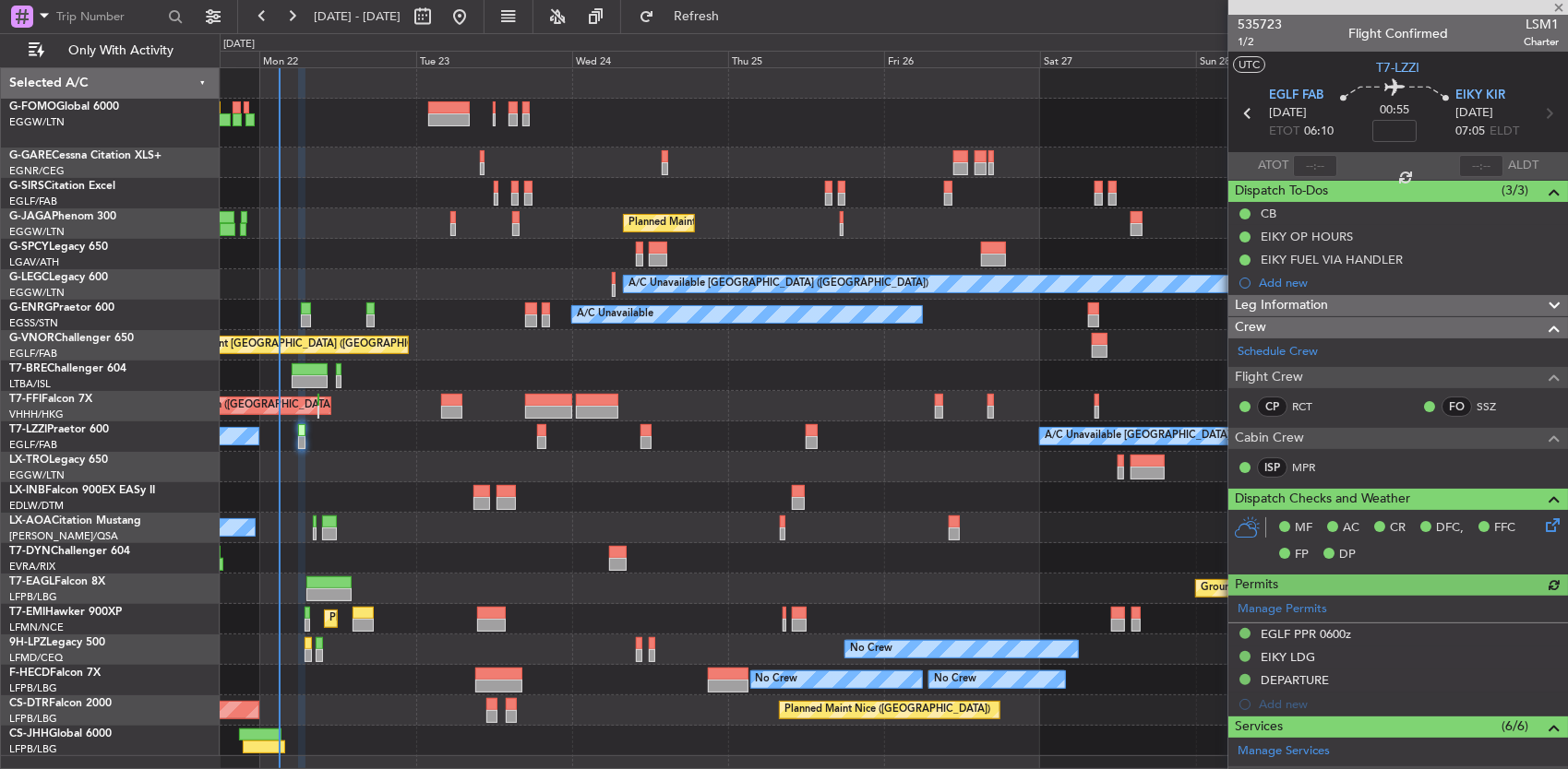
click at [420, 441] on div "A/C Unavailable [GEOGRAPHIC_DATA] ([GEOGRAPHIC_DATA]) A/C Unavailable [GEOGRAPH…" at bounding box center [893, 437] width 1348 height 31
click at [434, 488] on div at bounding box center [893, 498] width 1348 height 31
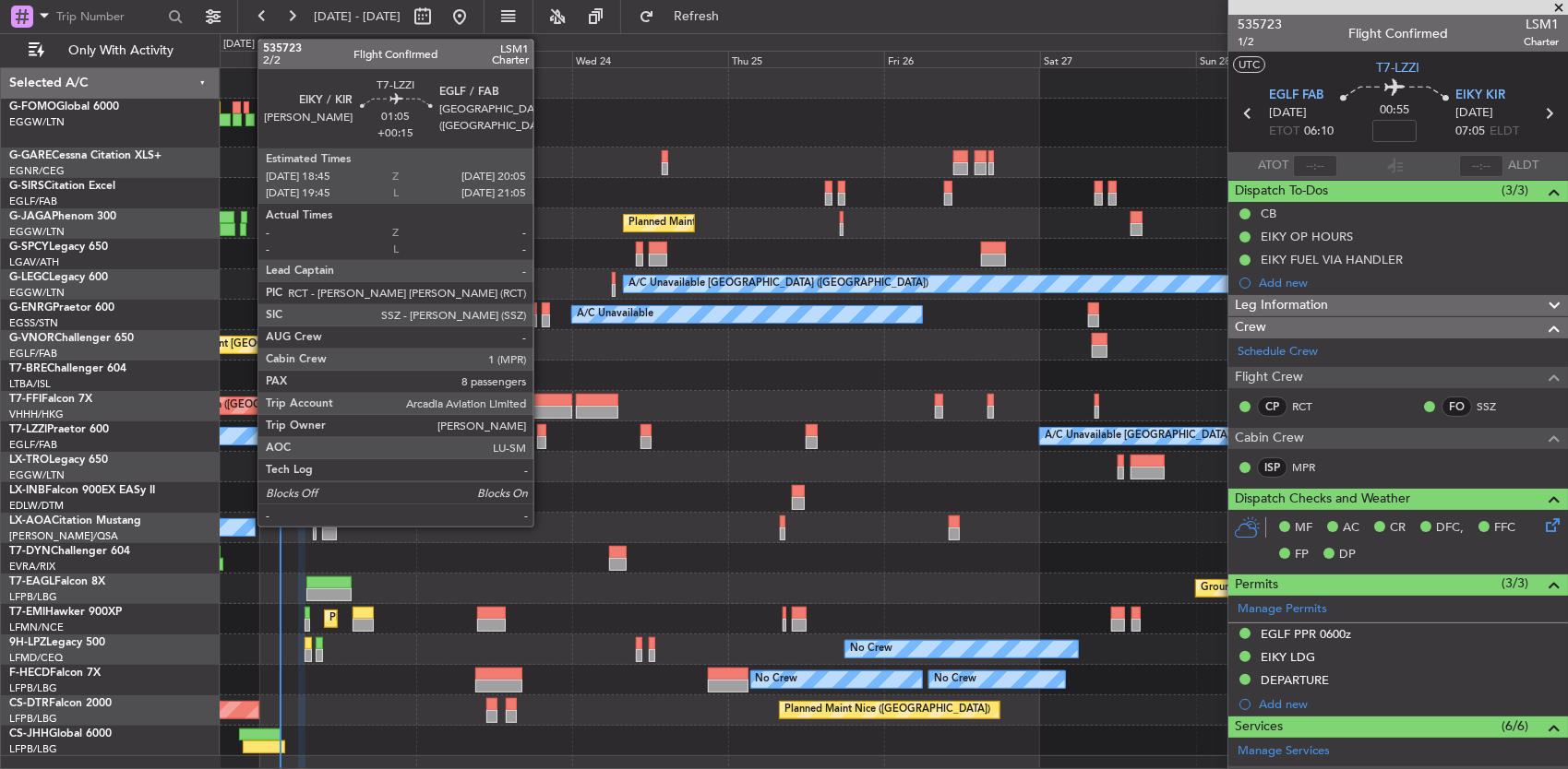
click at [543, 438] on div at bounding box center [542, 443] width 10 height 13
type input "+00:15"
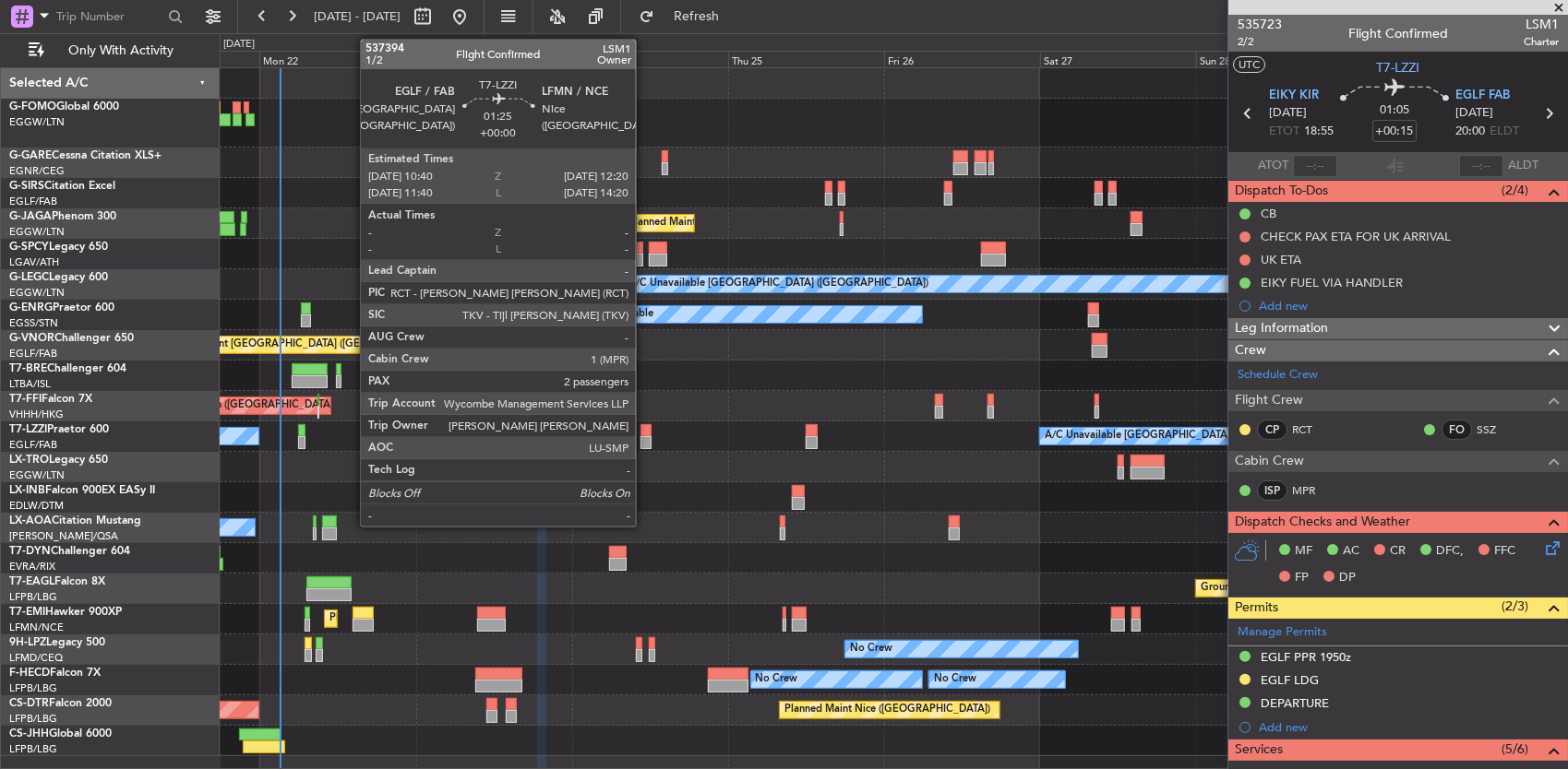
click at [645, 438] on div at bounding box center [646, 443] width 11 height 13
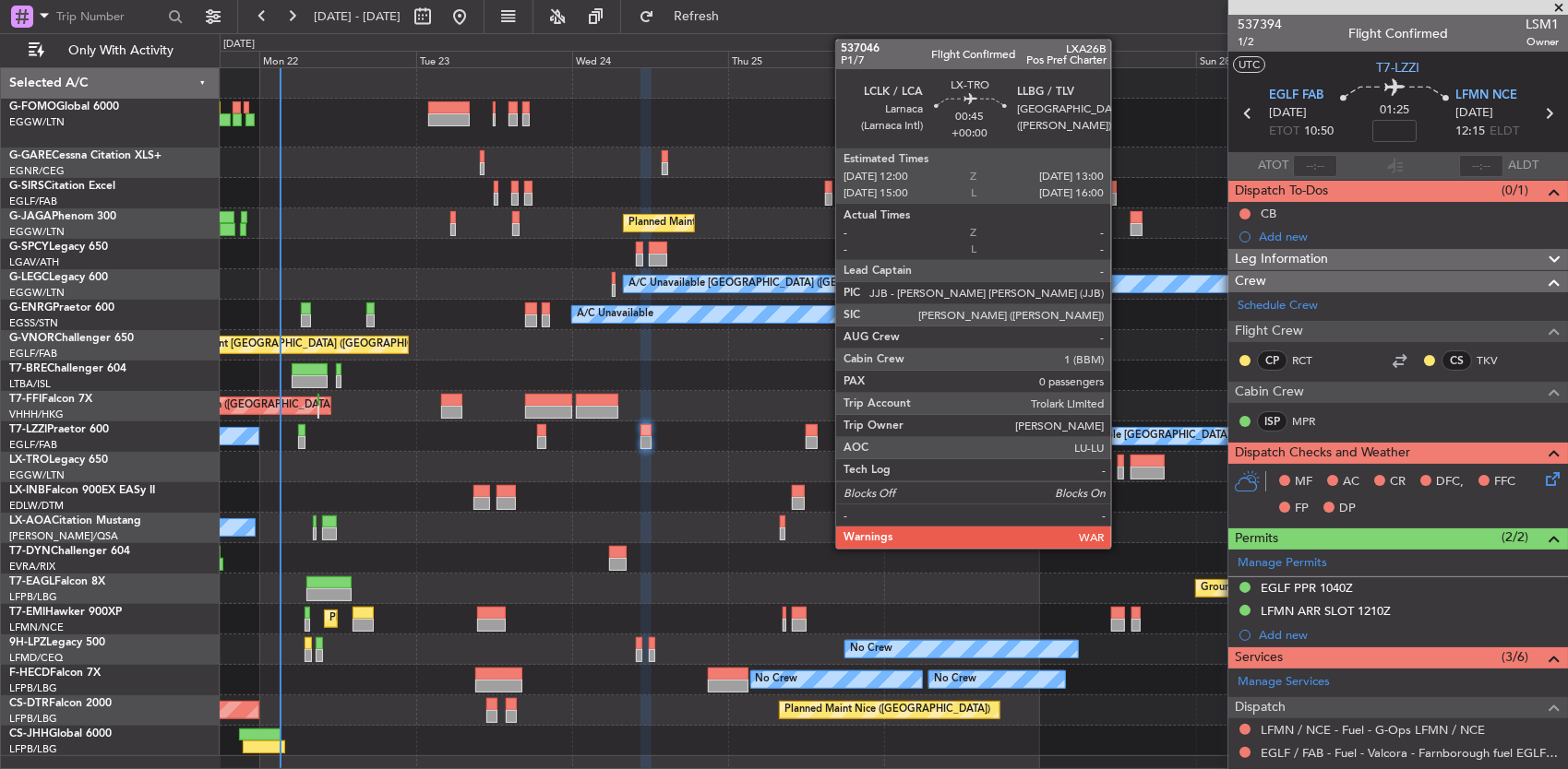
click at [1120, 476] on div at bounding box center [1121, 474] width 8 height 13
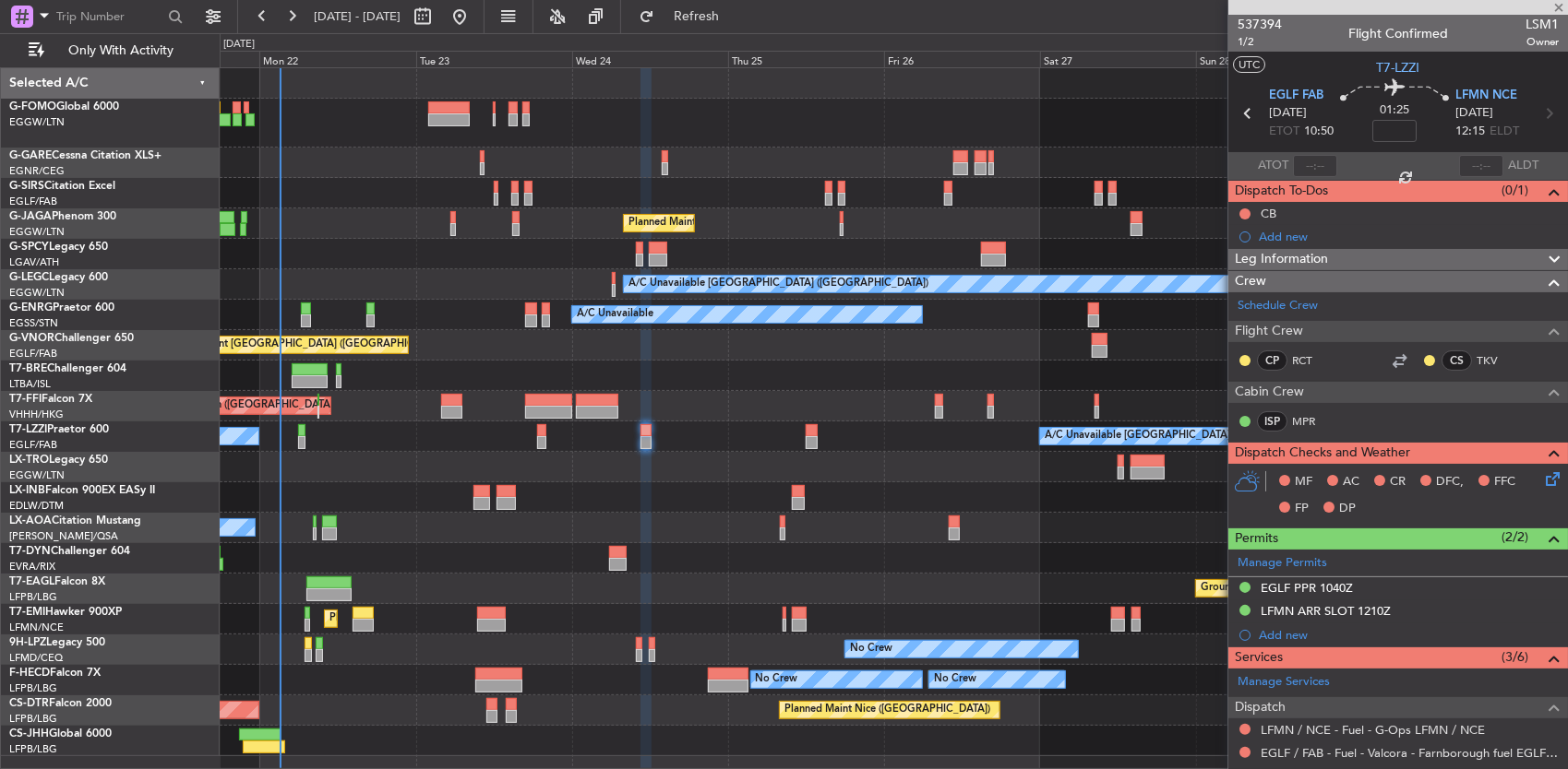
type input "0"
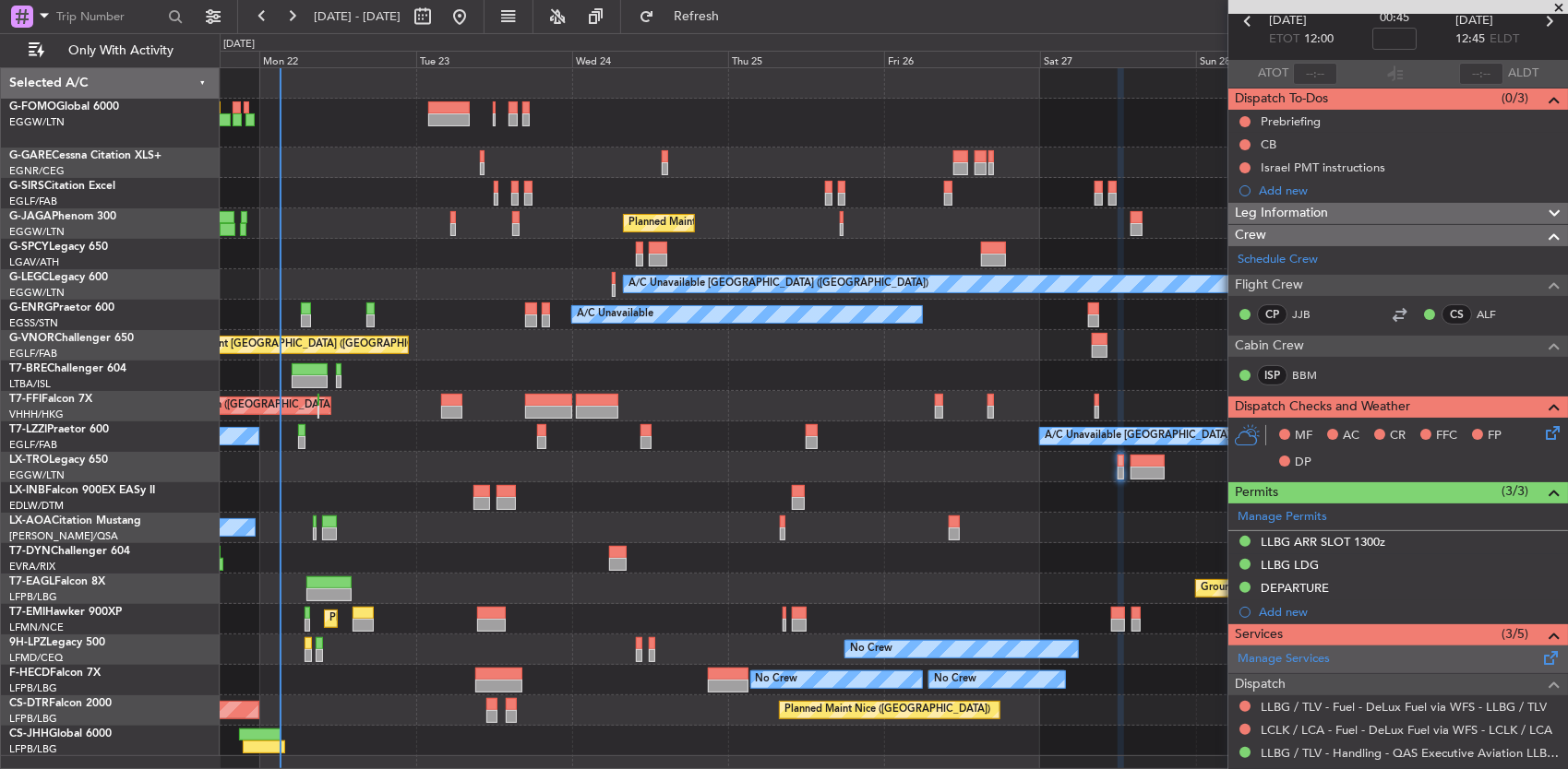
scroll to position [249, 0]
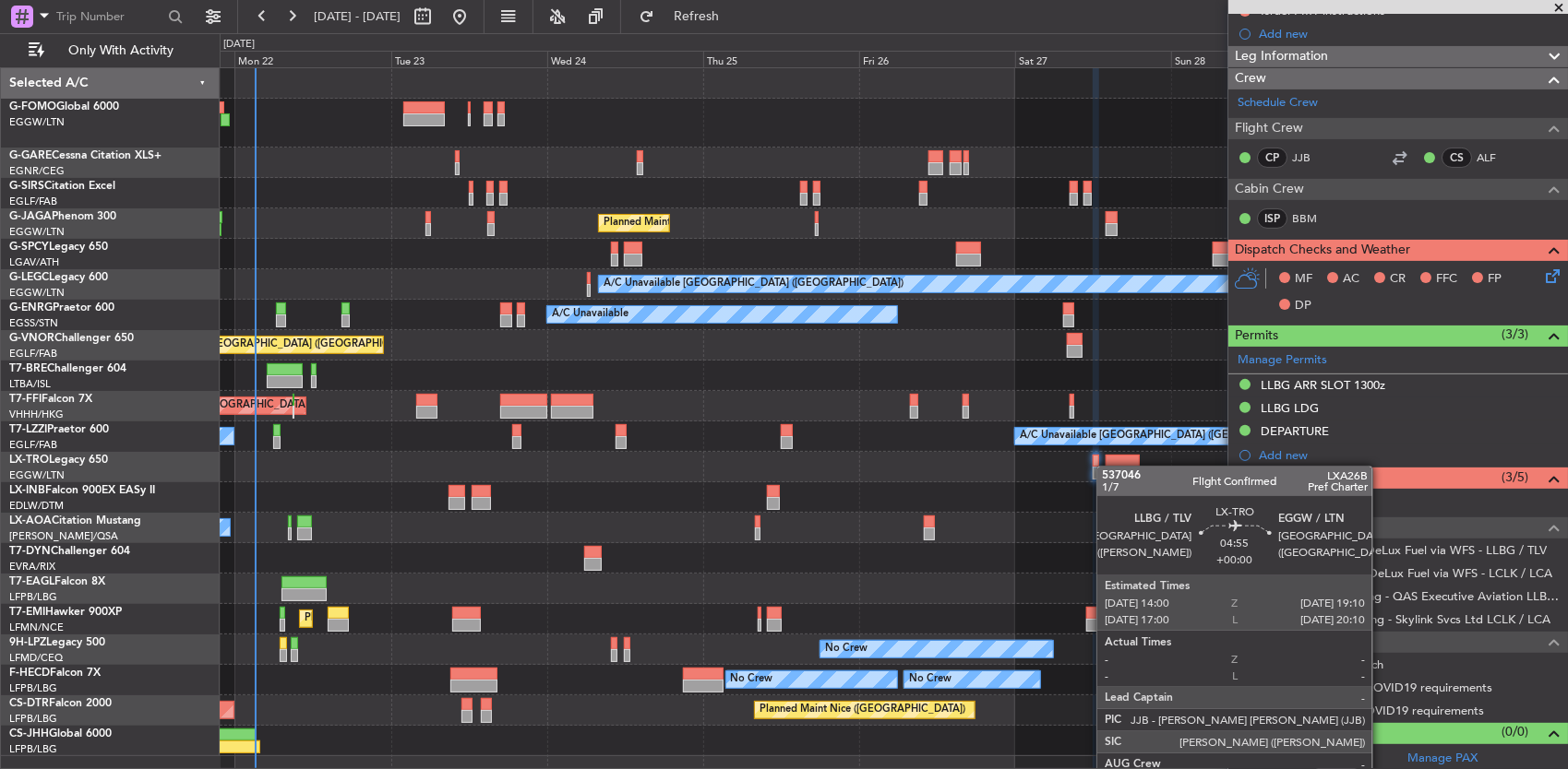
click at [1127, 467] on div at bounding box center [893, 467] width 1348 height 31
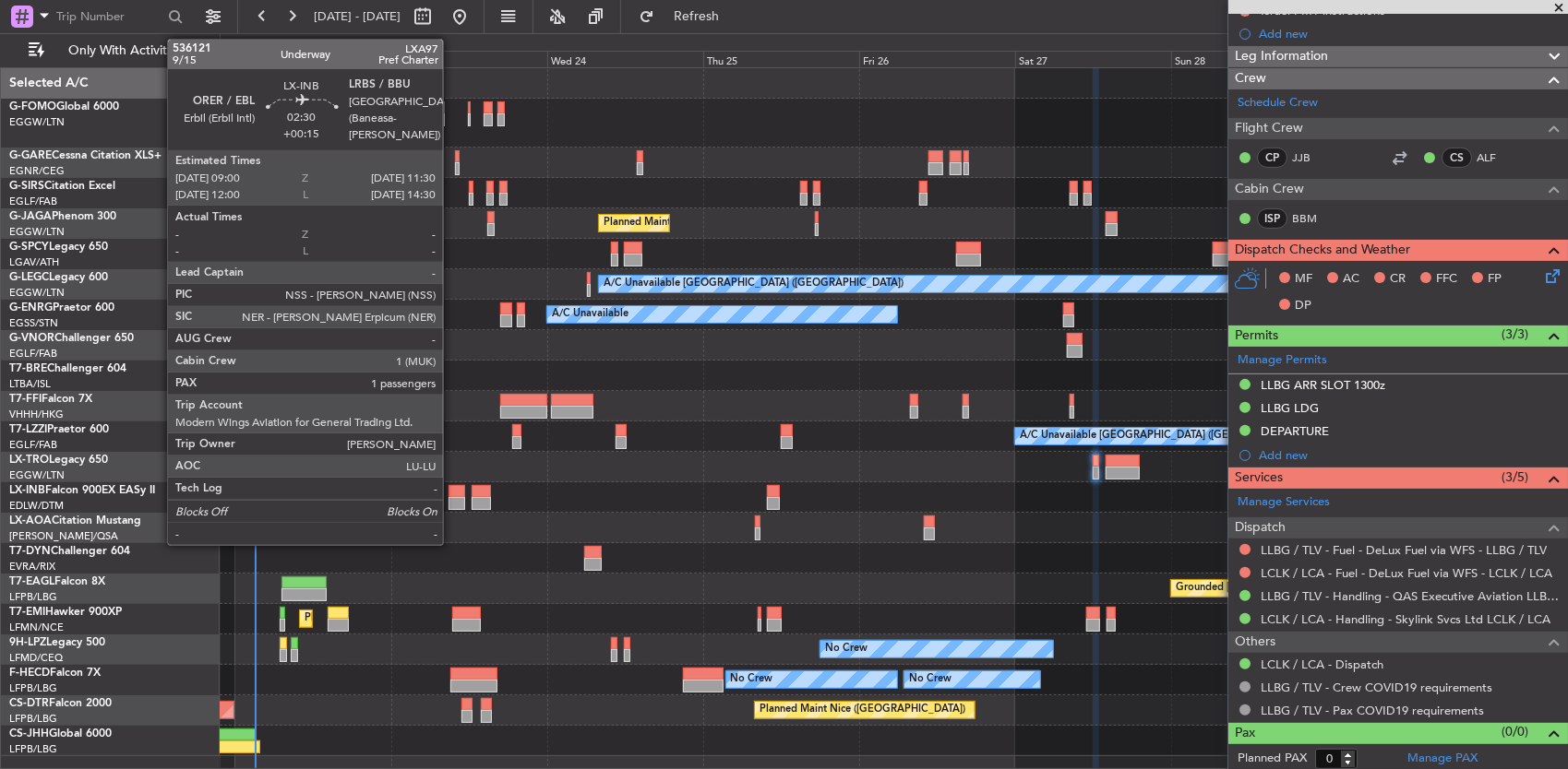
click at [452, 488] on div at bounding box center [456, 492] width 16 height 13
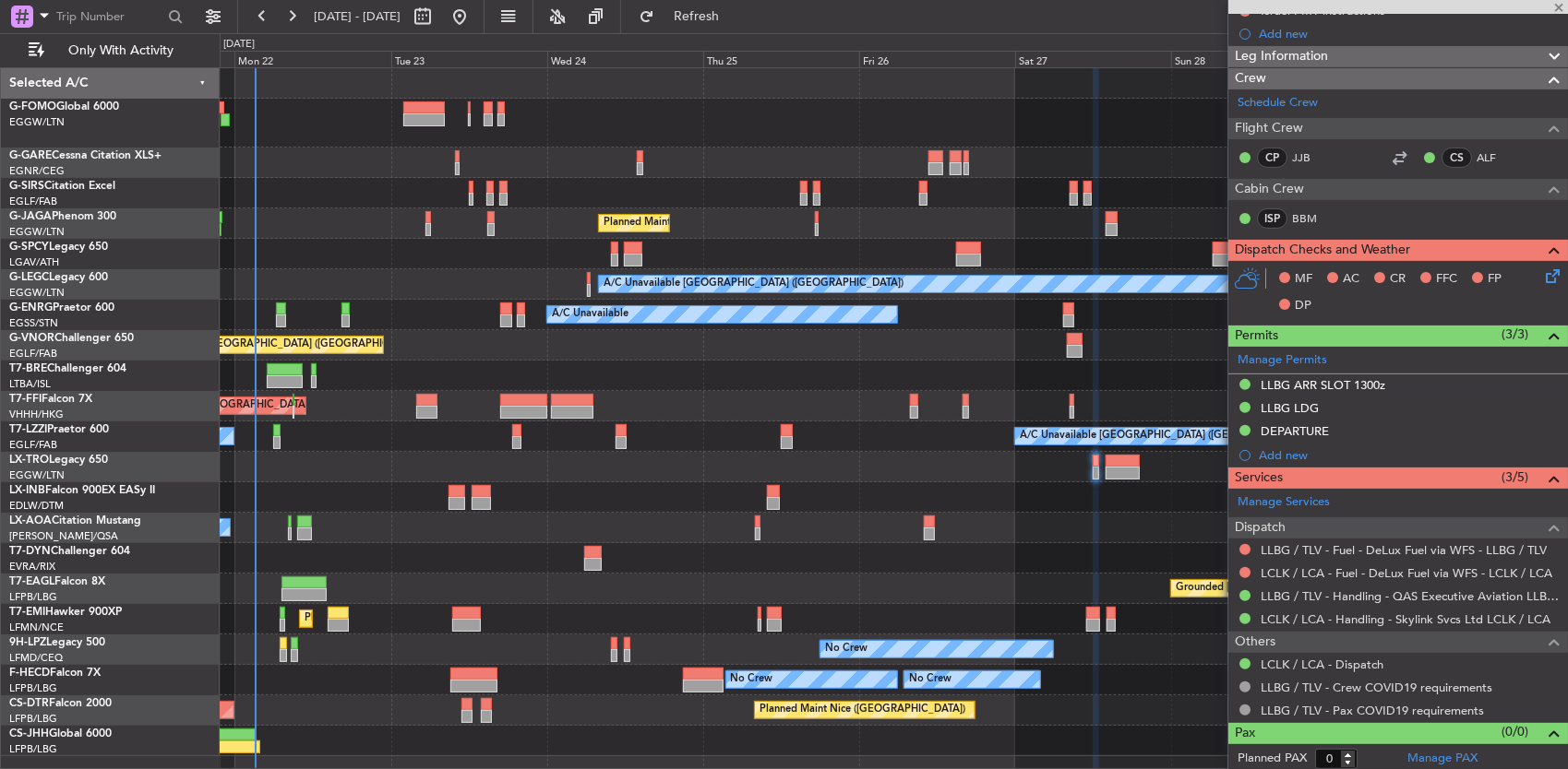
type input "+00:15"
type input "1"
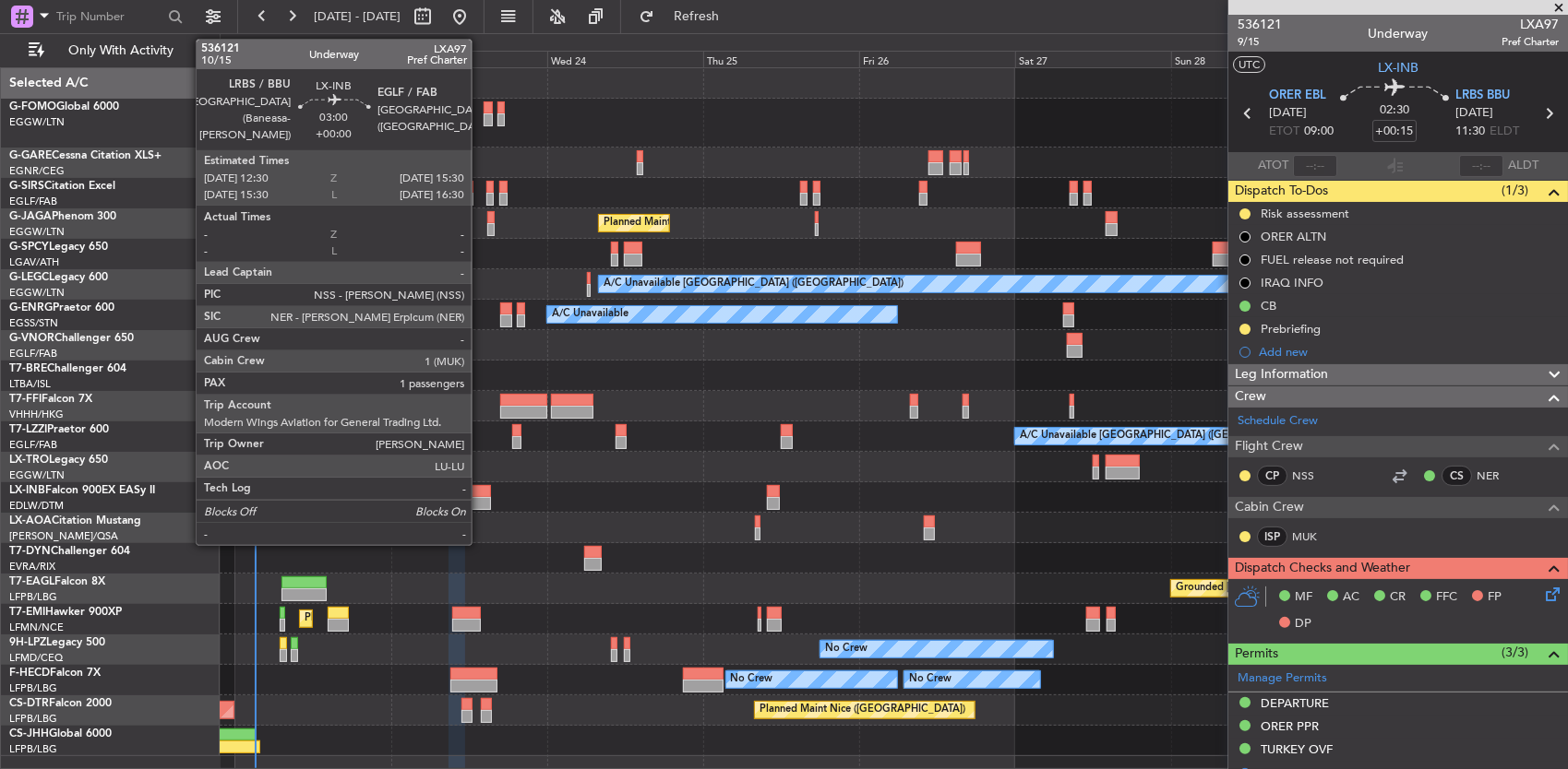
click at [481, 499] on div at bounding box center [481, 503] width 20 height 13
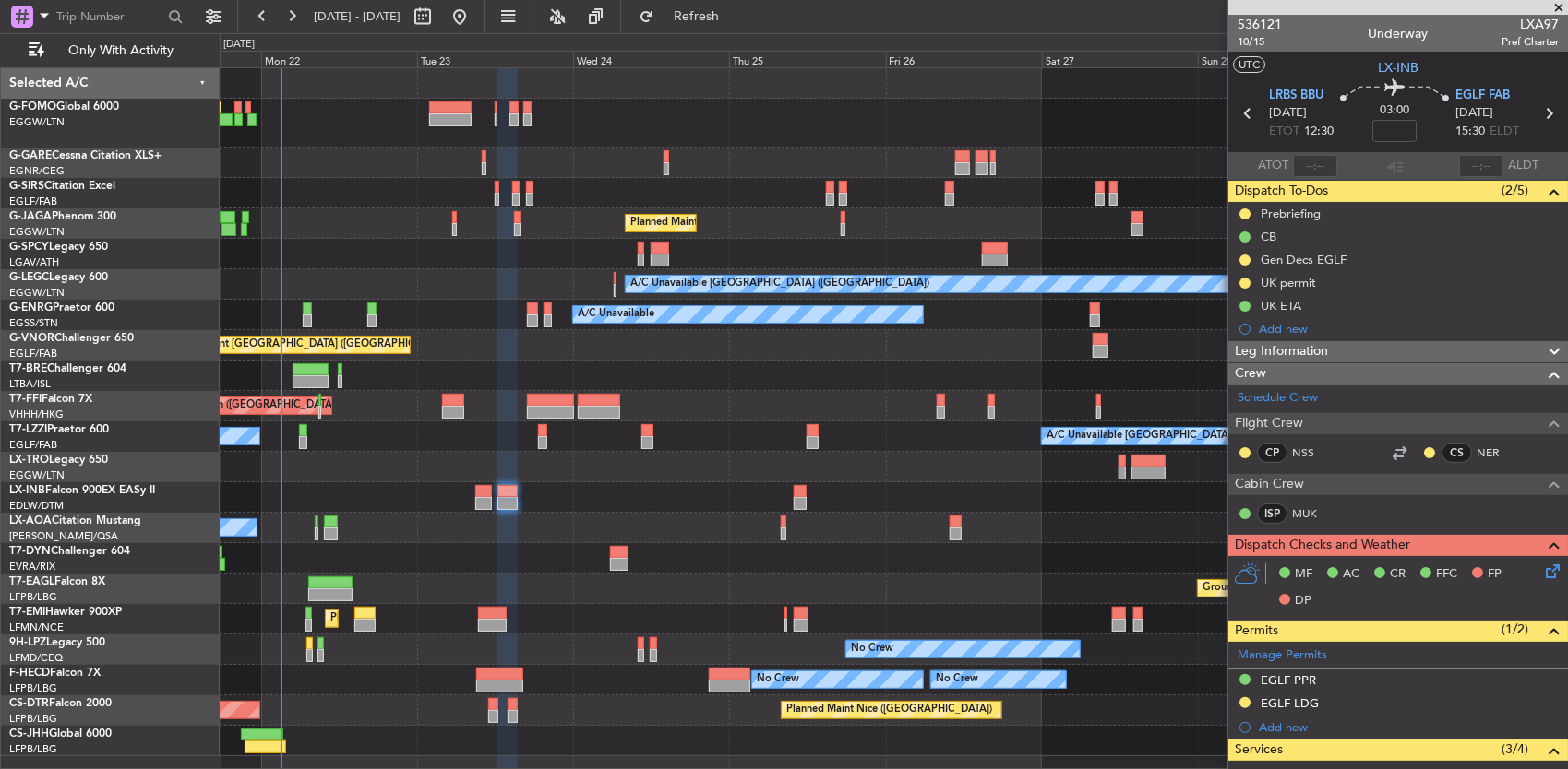
click at [376, 500] on div at bounding box center [893, 498] width 1348 height 31
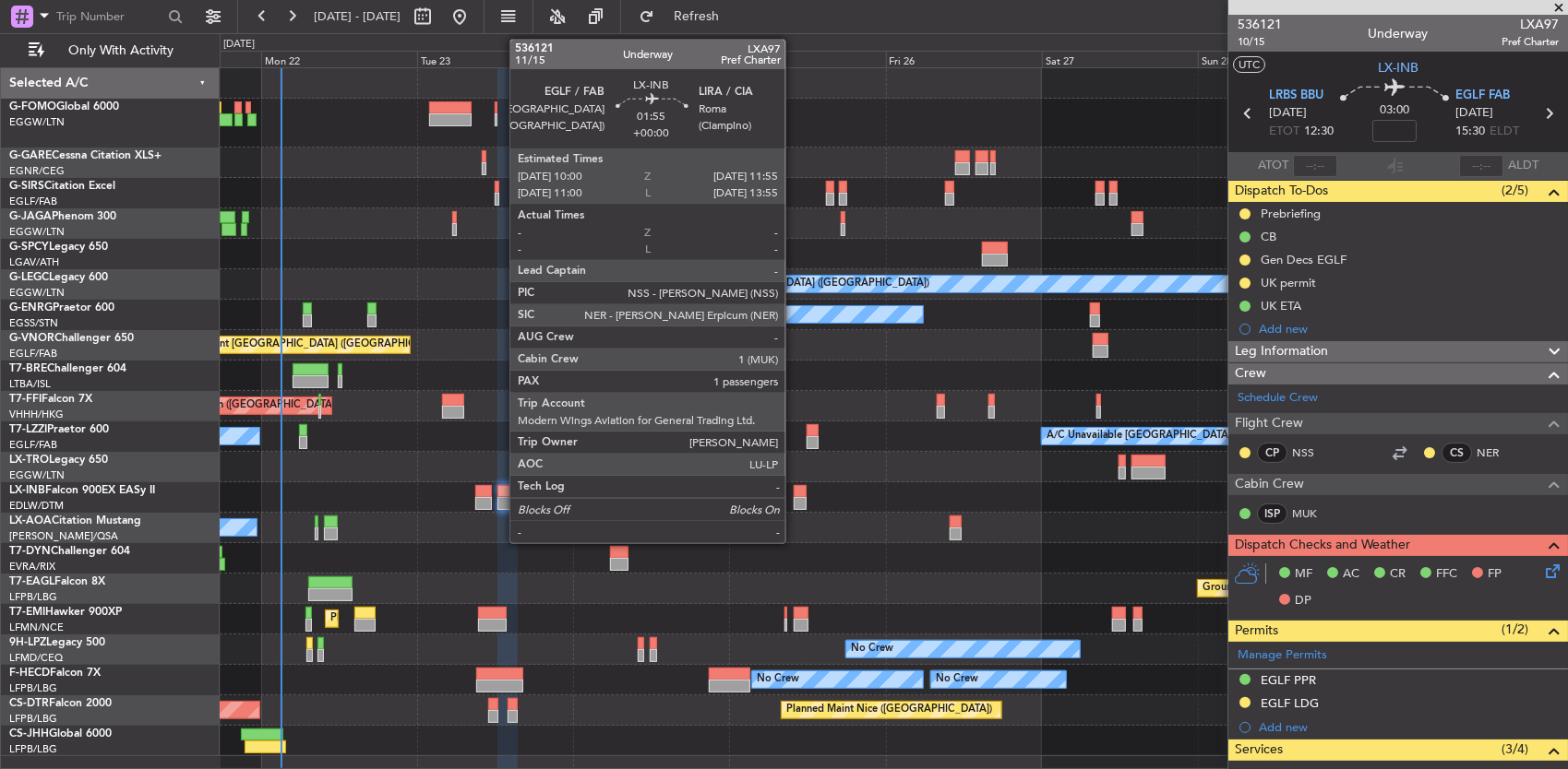
click at [794, 493] on div at bounding box center [800, 492] width 13 height 13
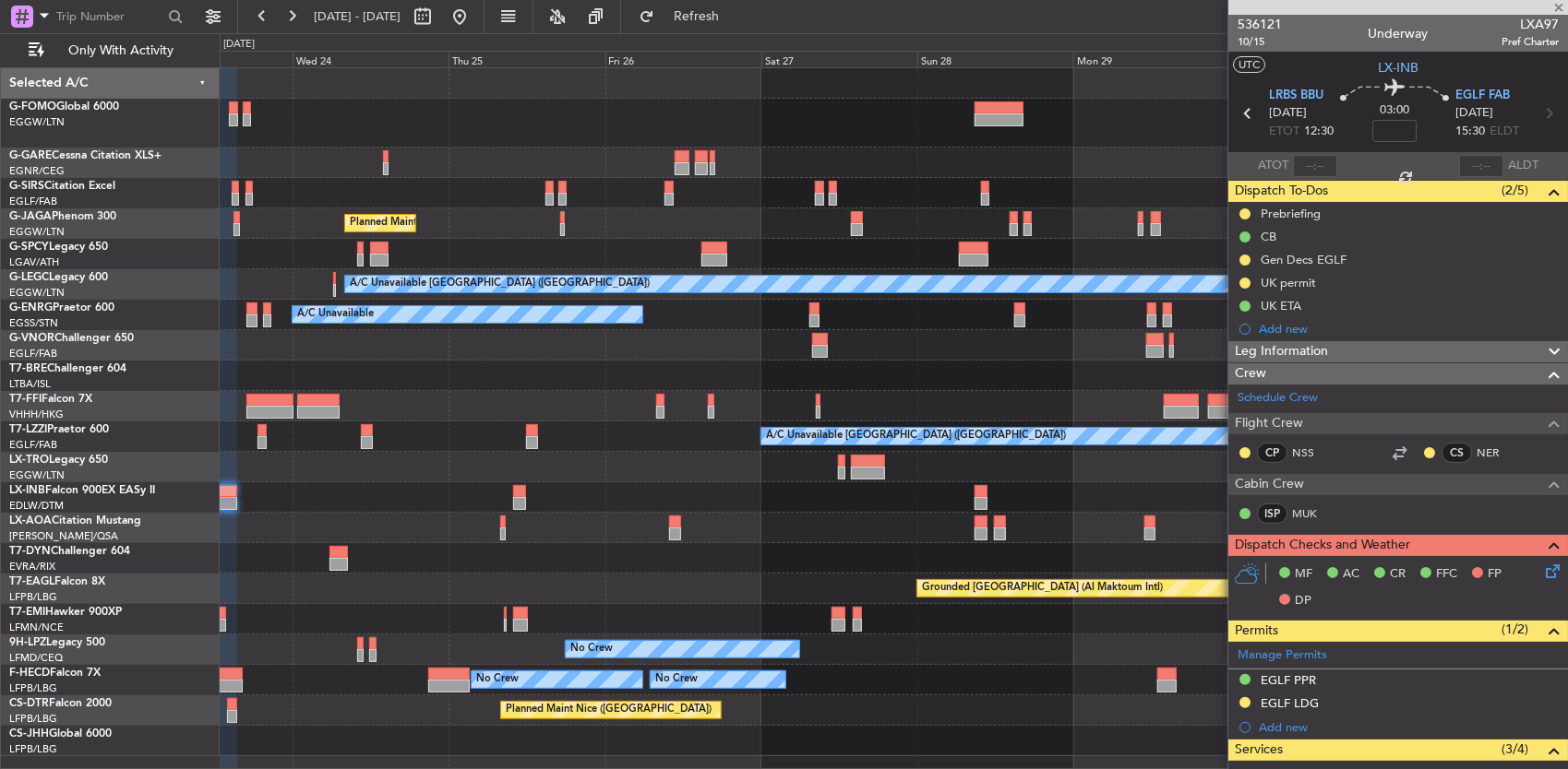
click at [785, 491] on div at bounding box center [893, 498] width 1348 height 31
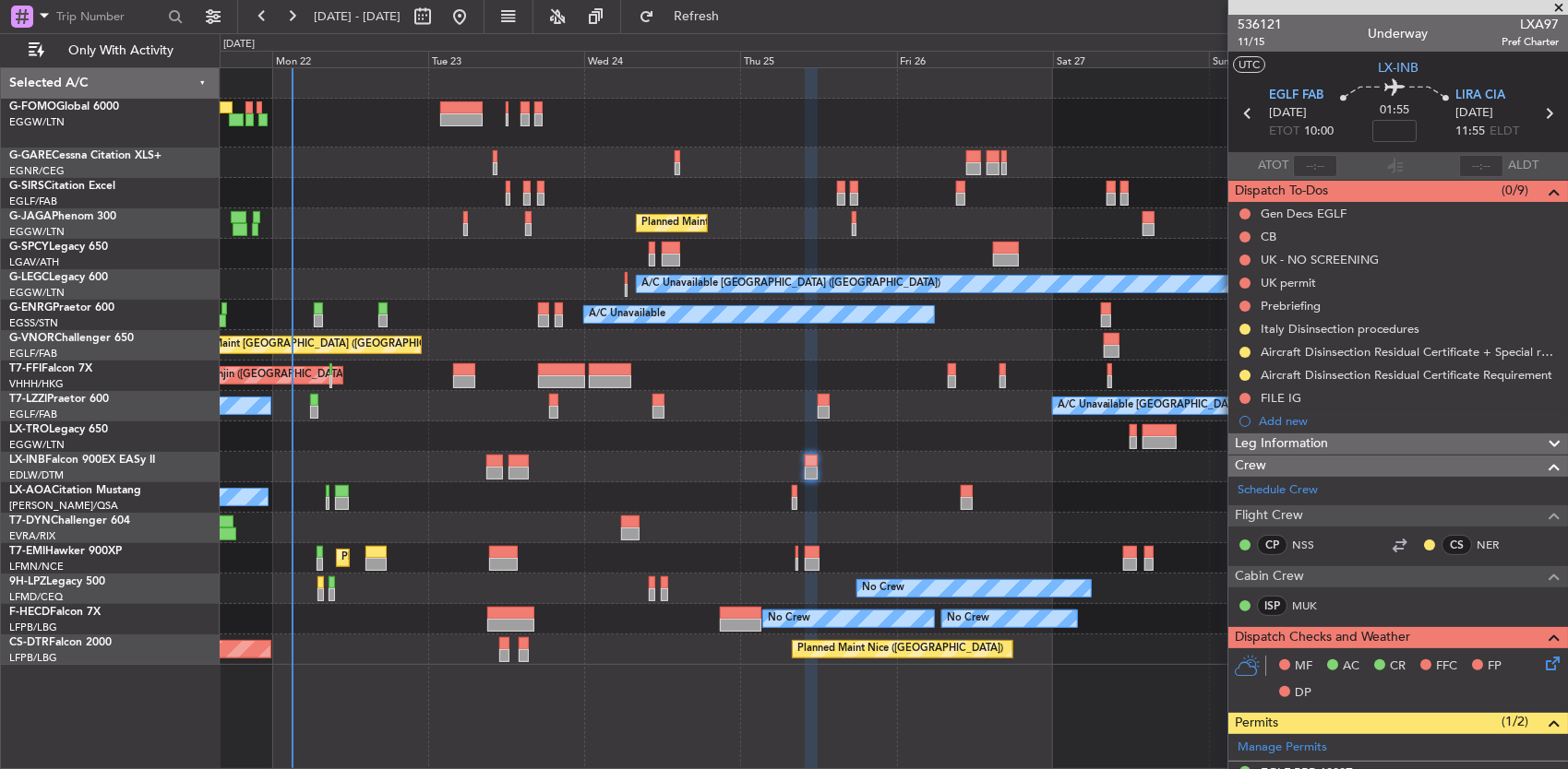
click at [1061, 460] on div at bounding box center [893, 467] width 1348 height 31
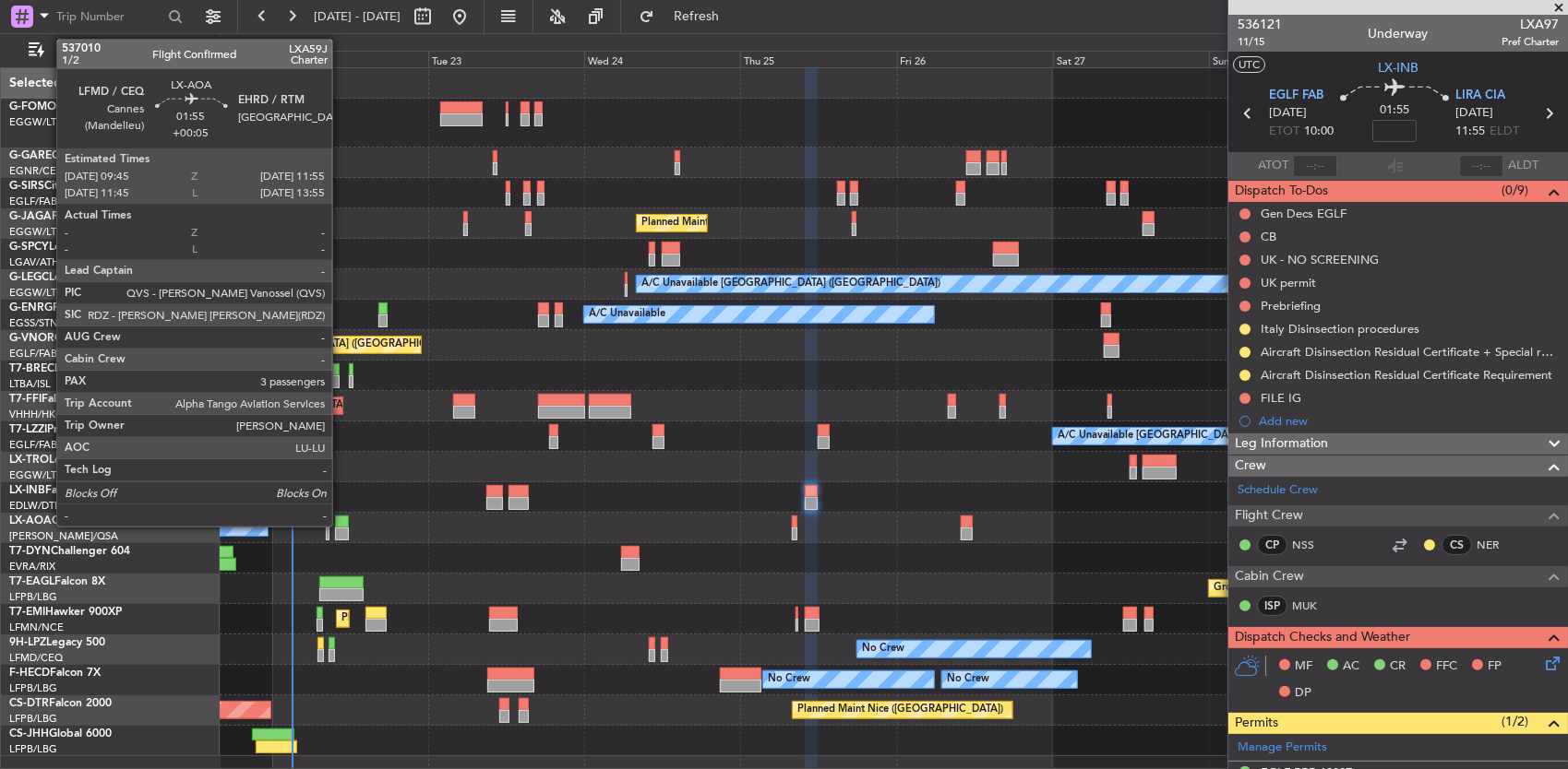
click at [341, 524] on div at bounding box center [342, 523] width 14 height 13
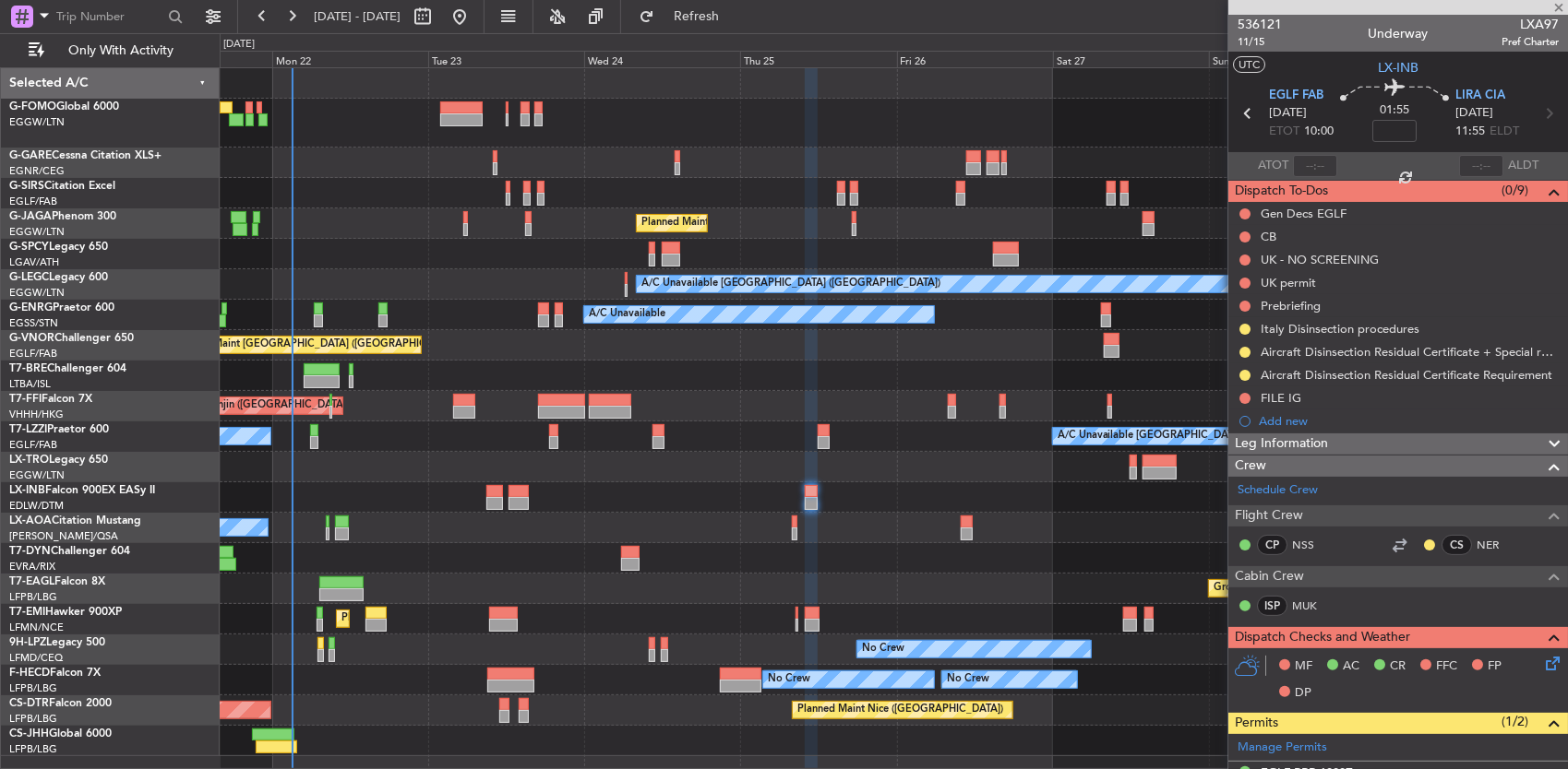
type input "+00:05"
type input "3"
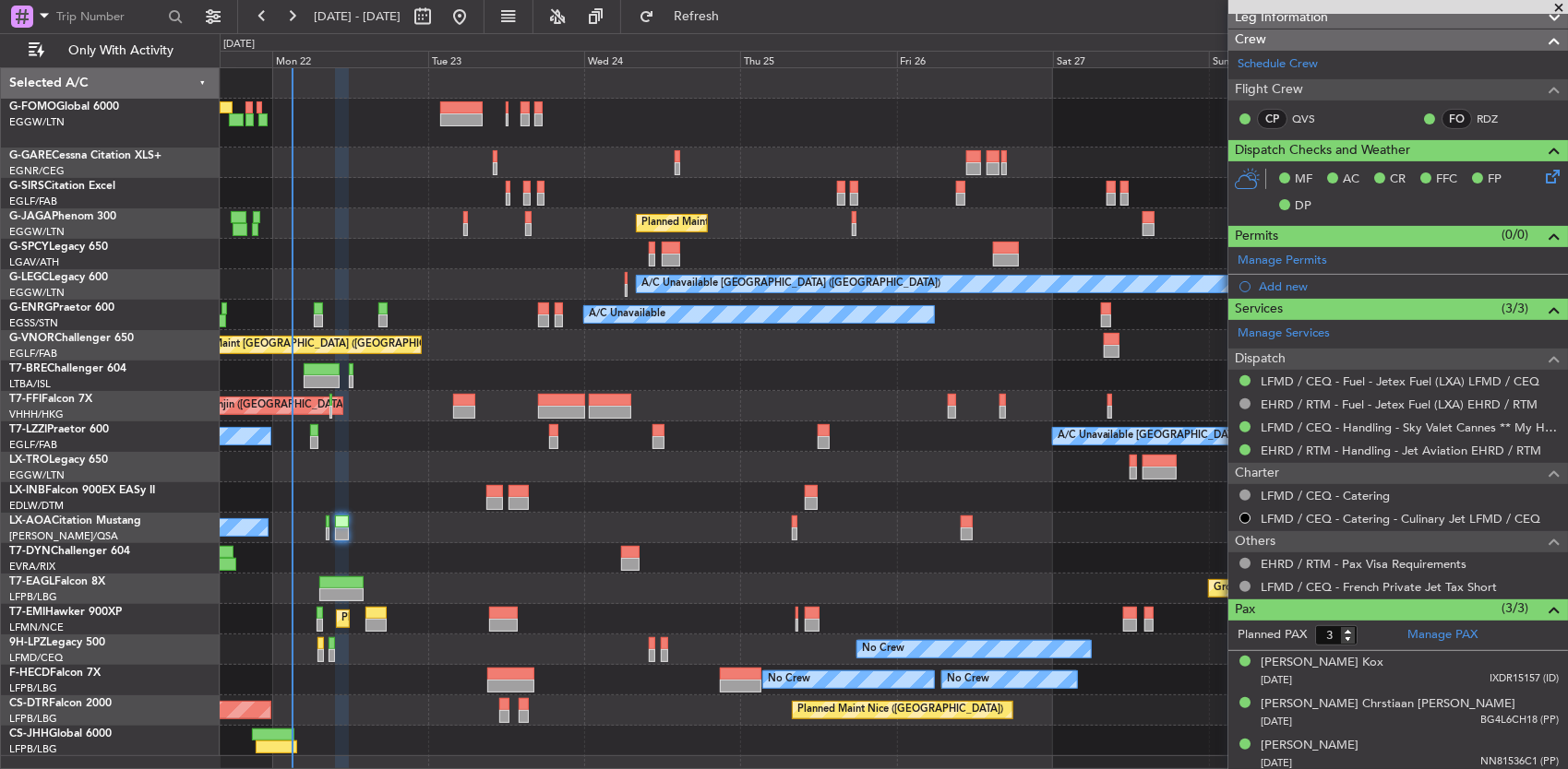
scroll to position [288, 0]
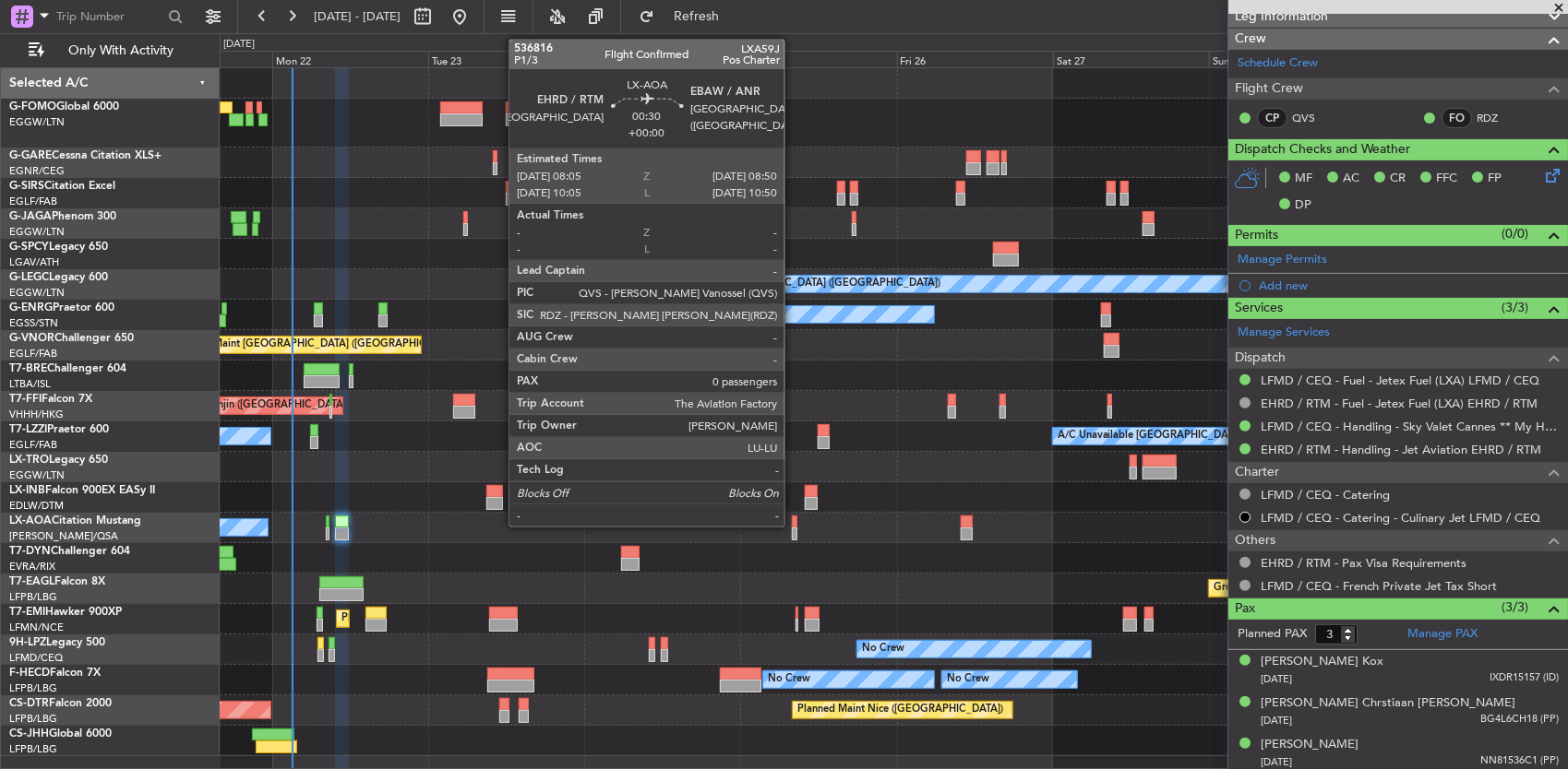
click at [793, 521] on div at bounding box center [795, 523] width 6 height 13
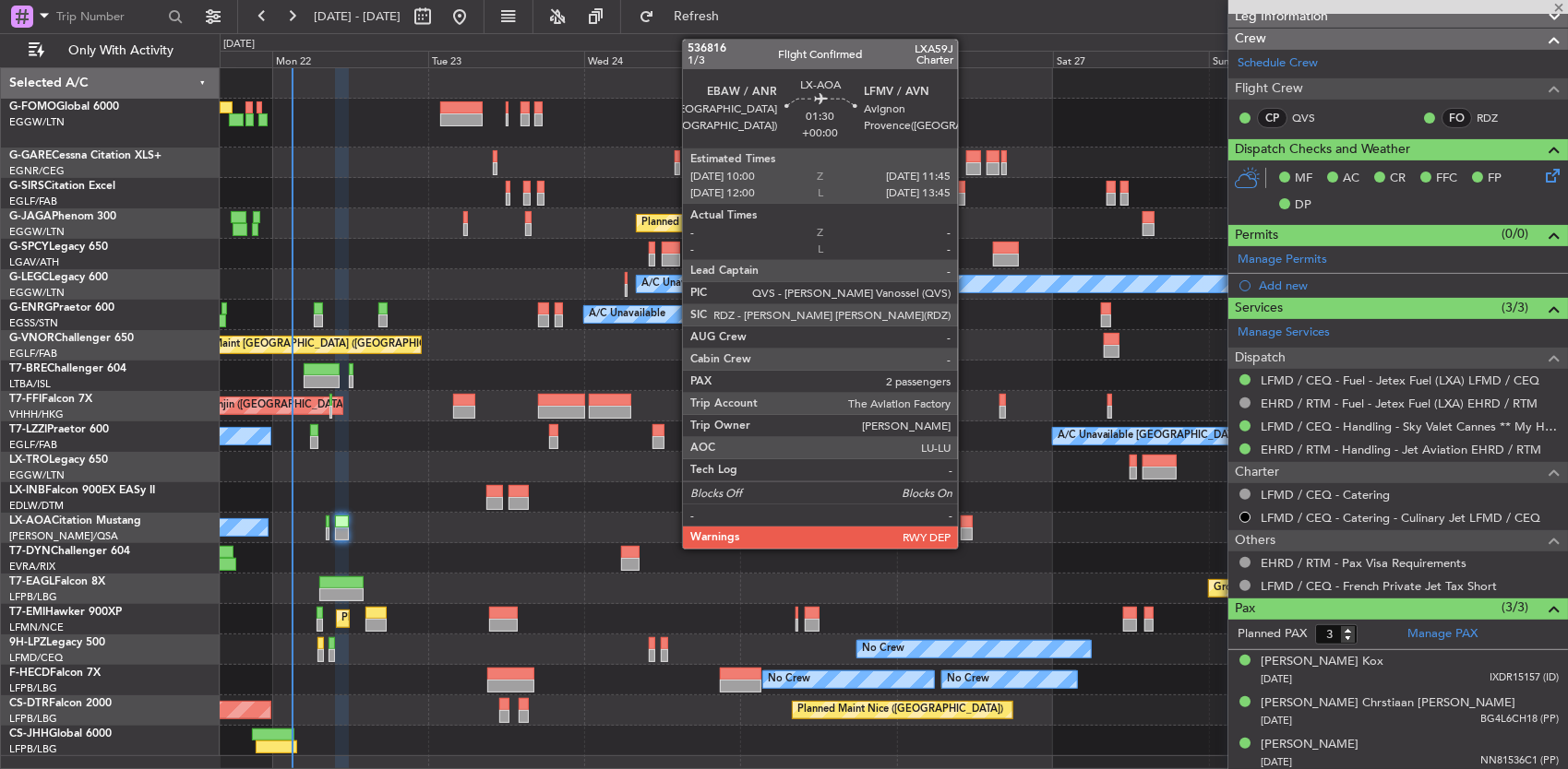
type input "0"
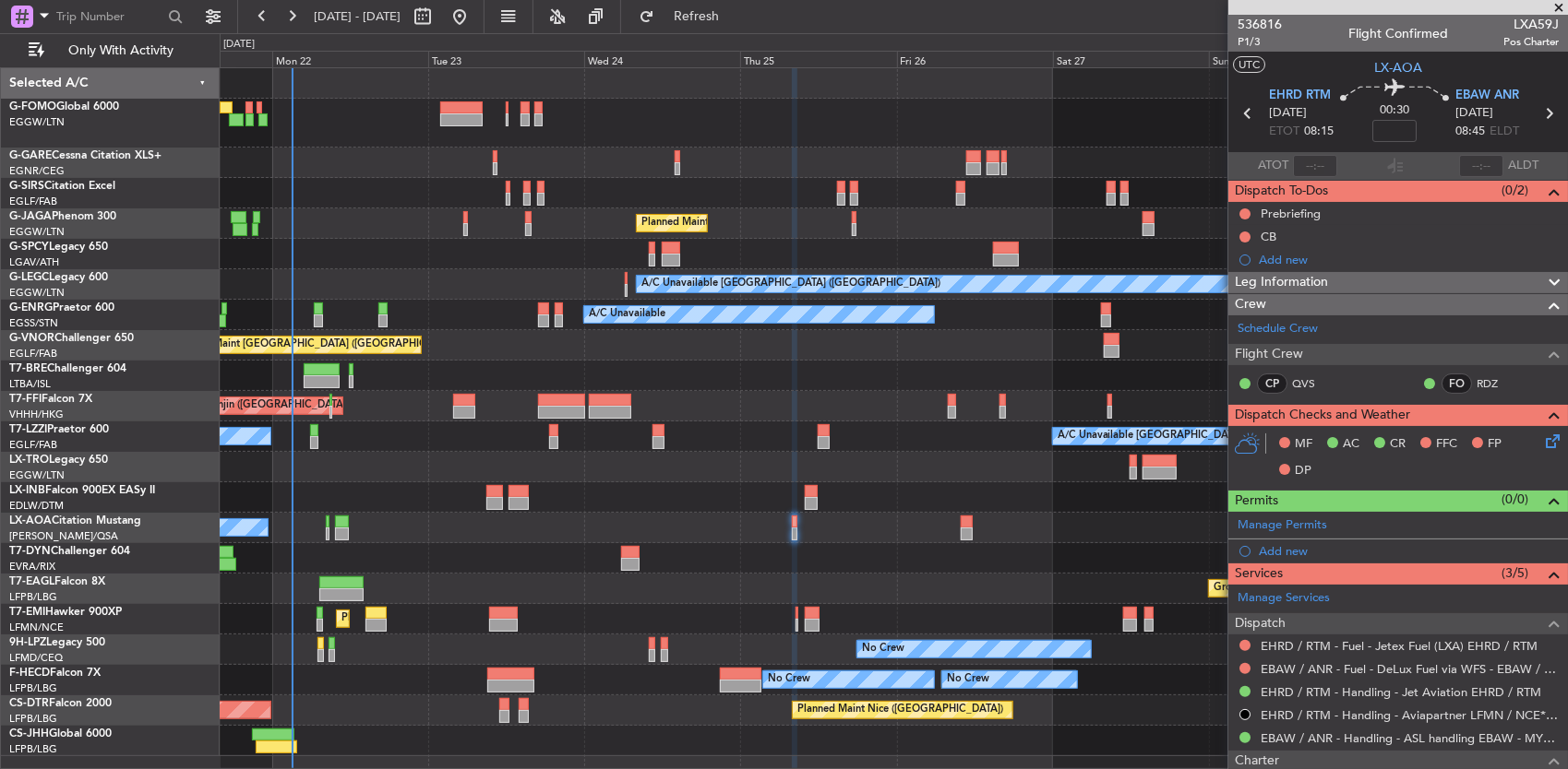
click at [572, 565] on div at bounding box center [893, 559] width 1348 height 31
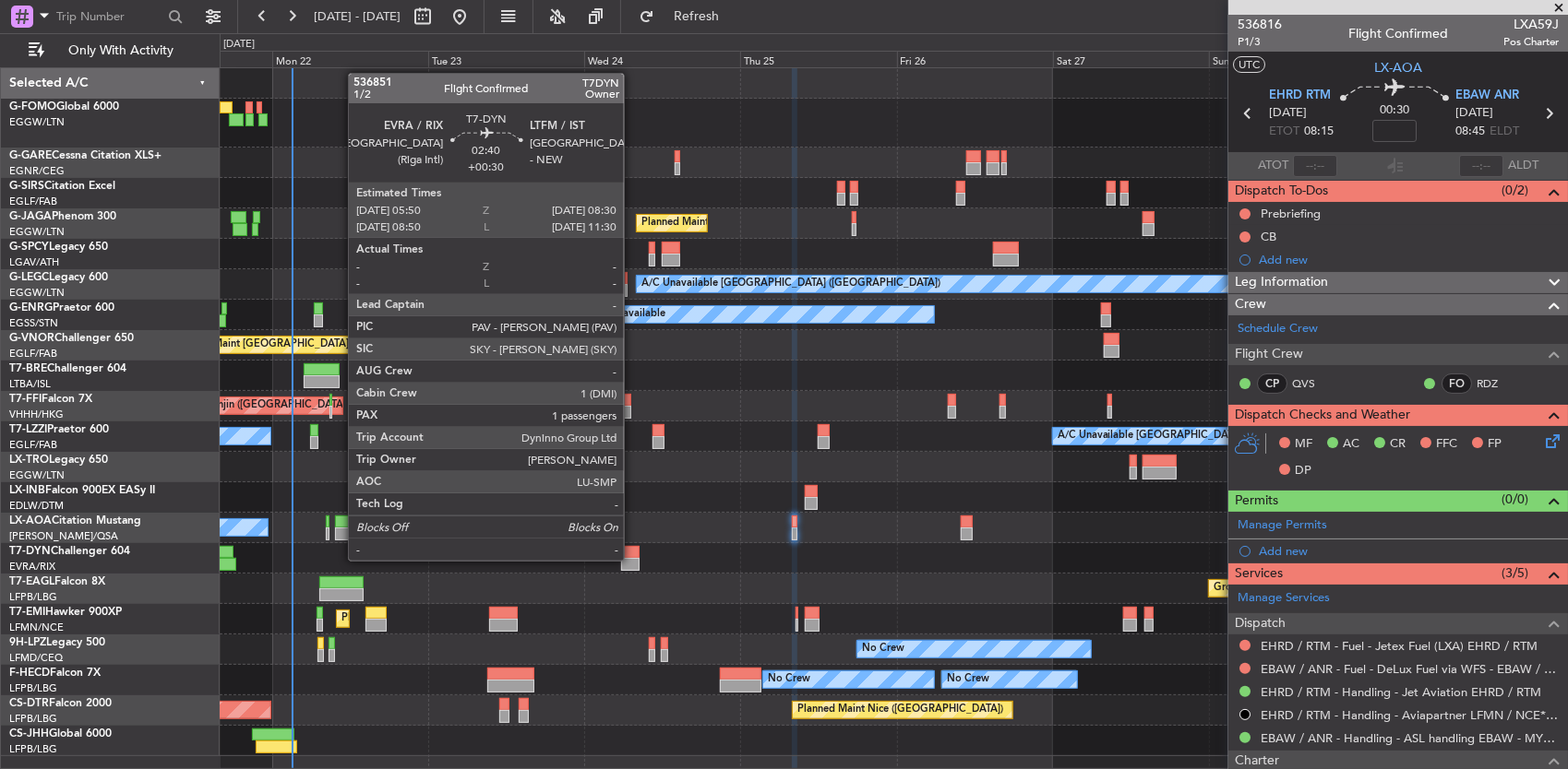
click at [633, 559] on div at bounding box center [630, 565] width 17 height 13
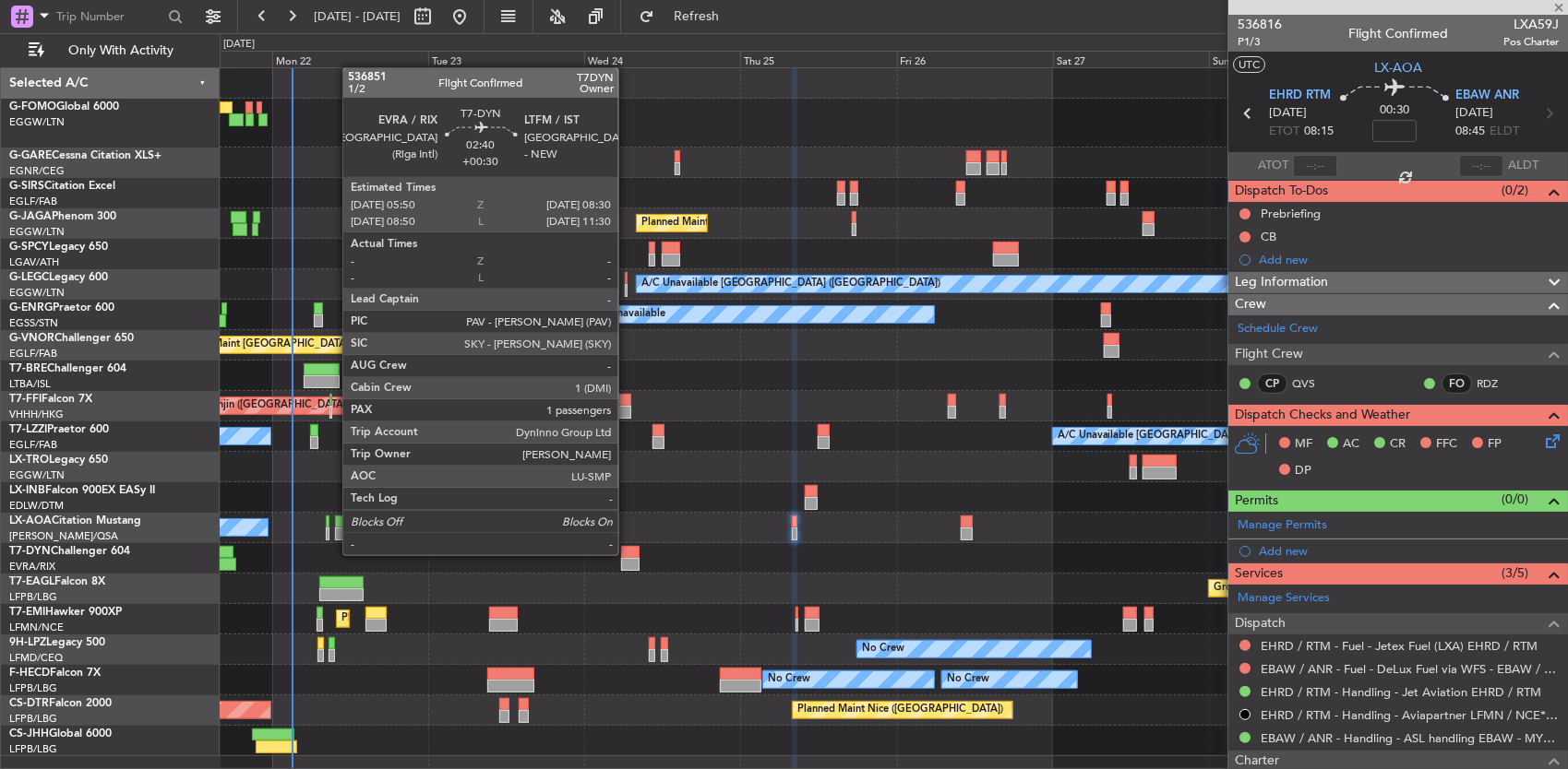
type input "+00:30"
type input "1"
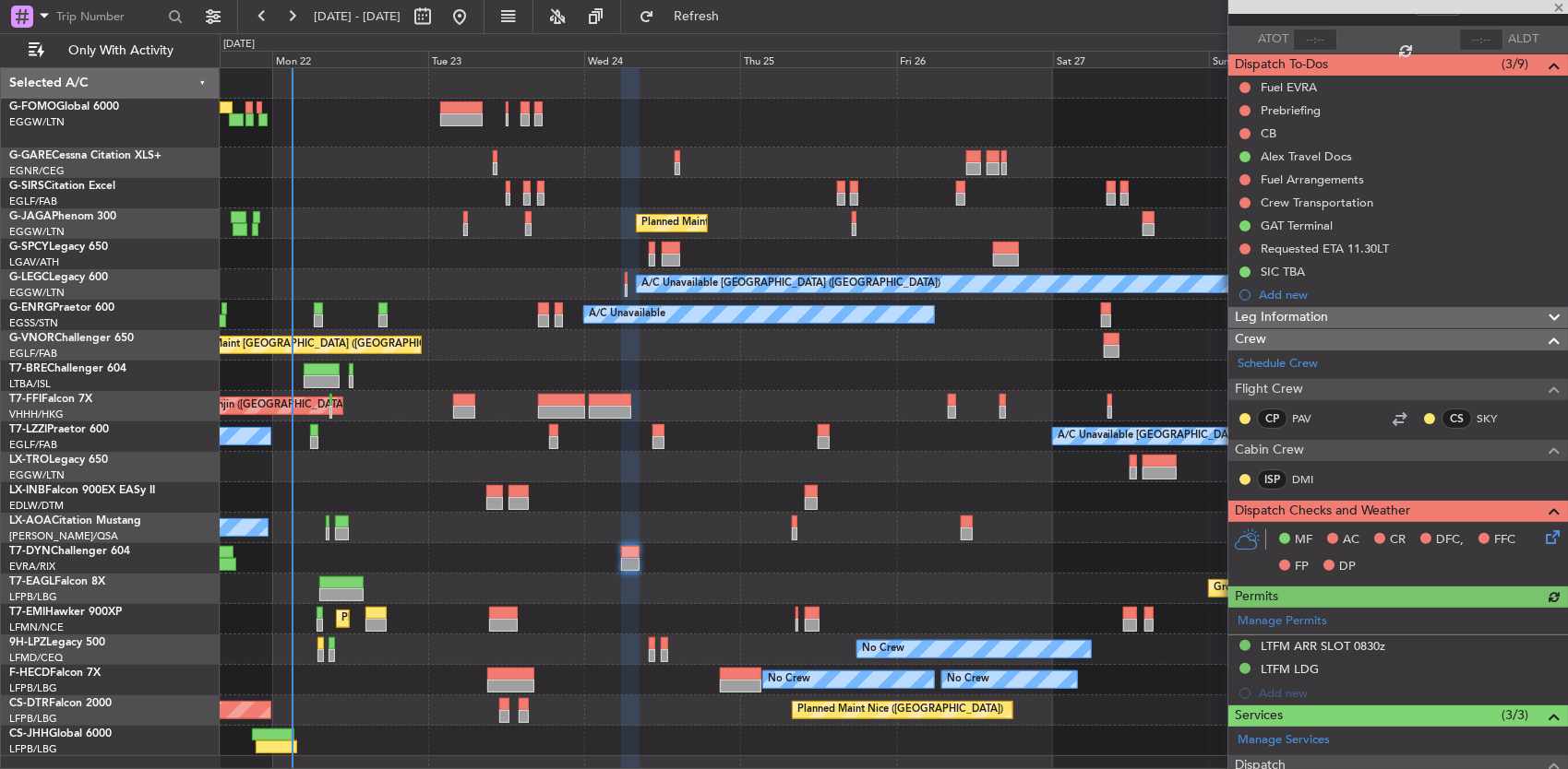
scroll to position [369, 0]
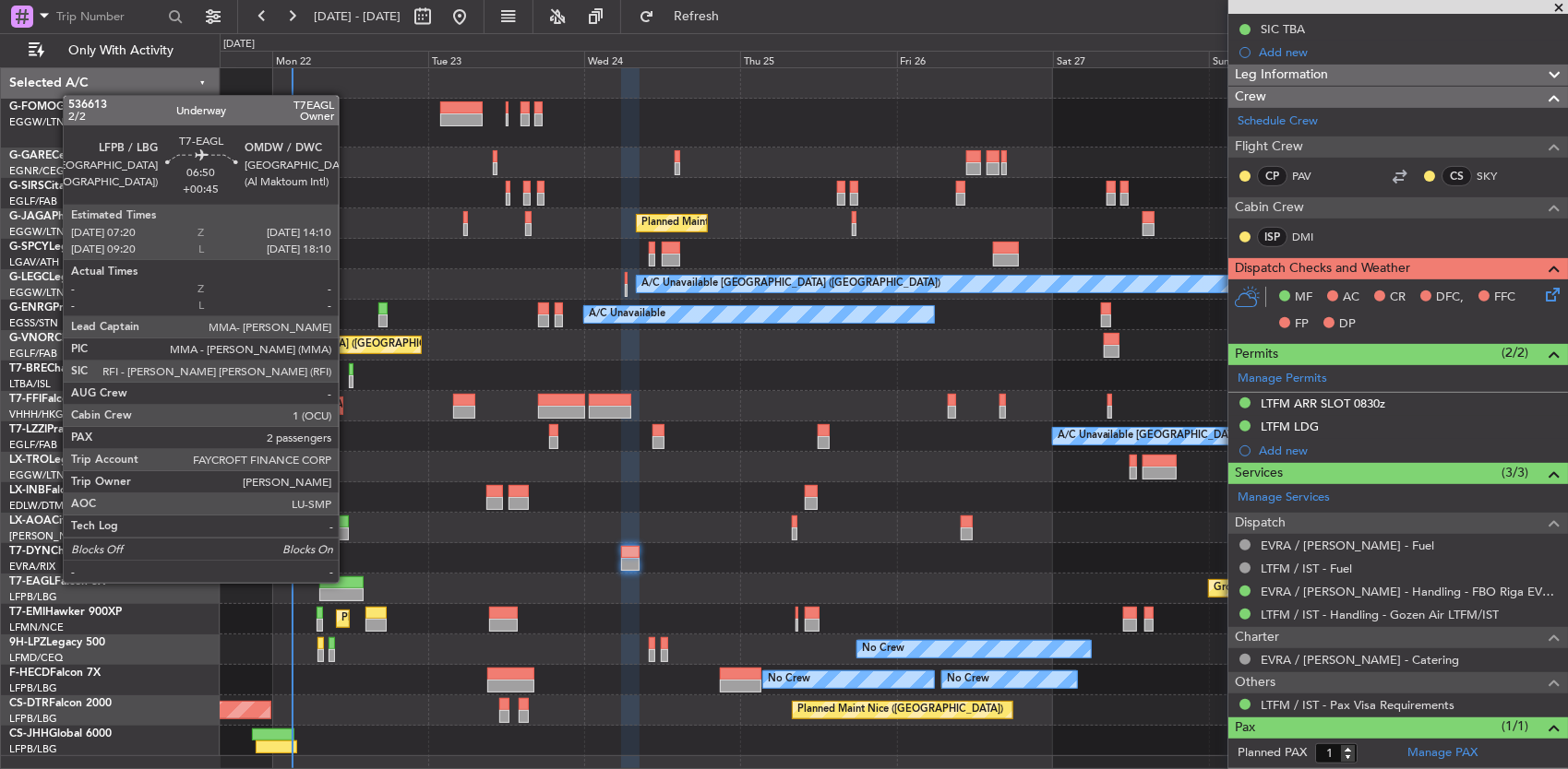
click at [348, 581] on div at bounding box center [341, 584] width 45 height 13
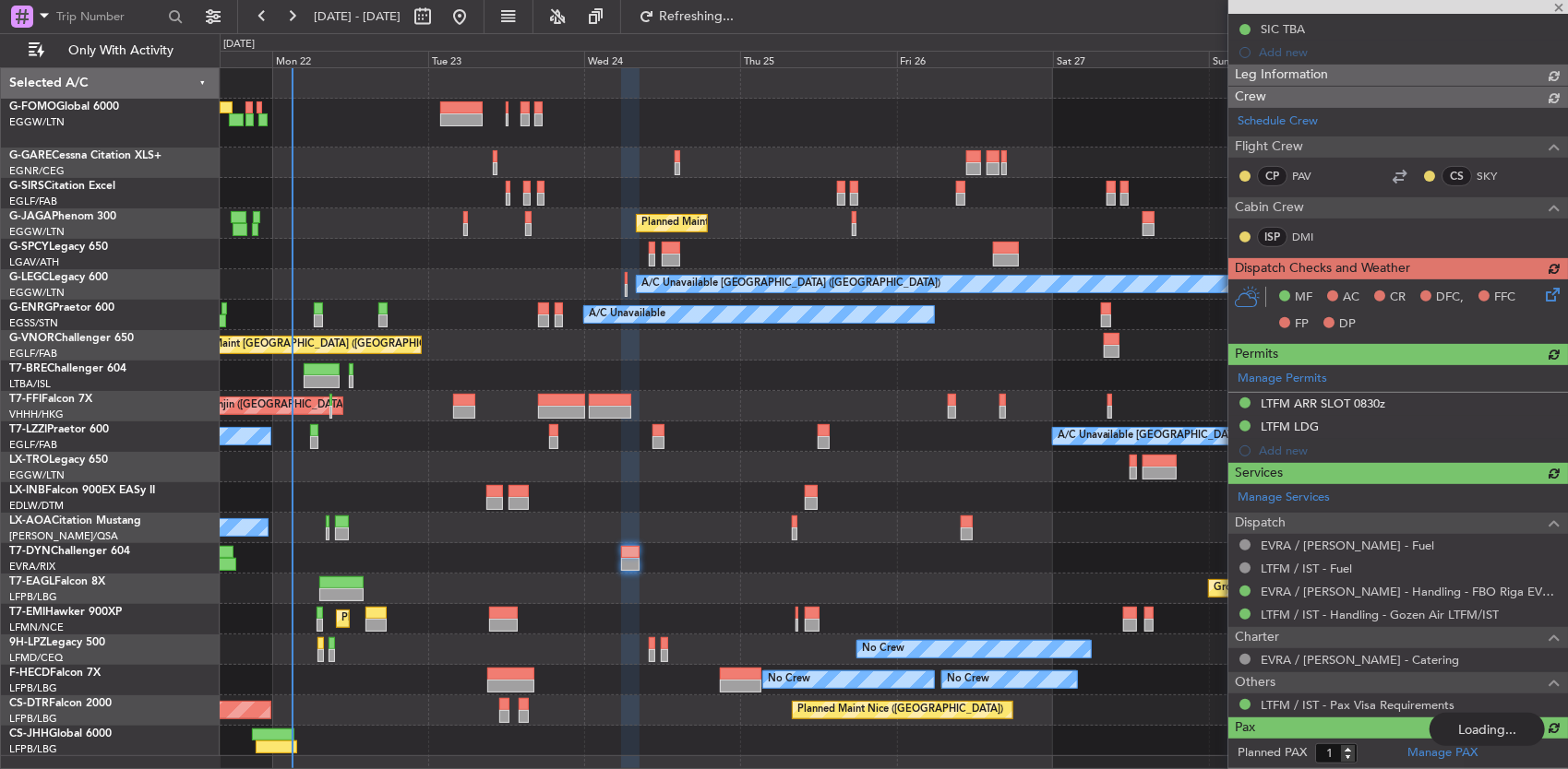
type input "+00:45"
type input "2"
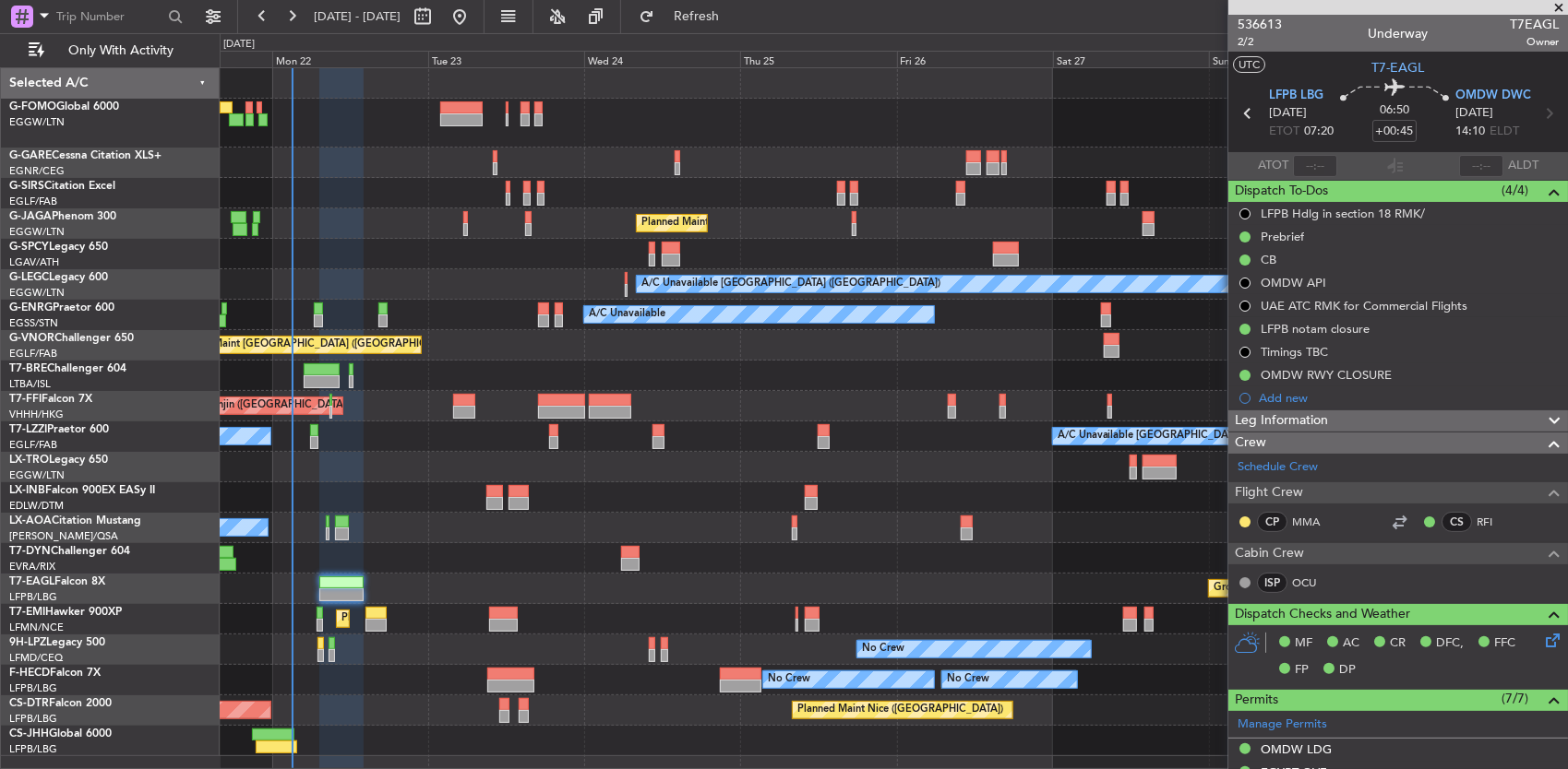
scroll to position [277, 0]
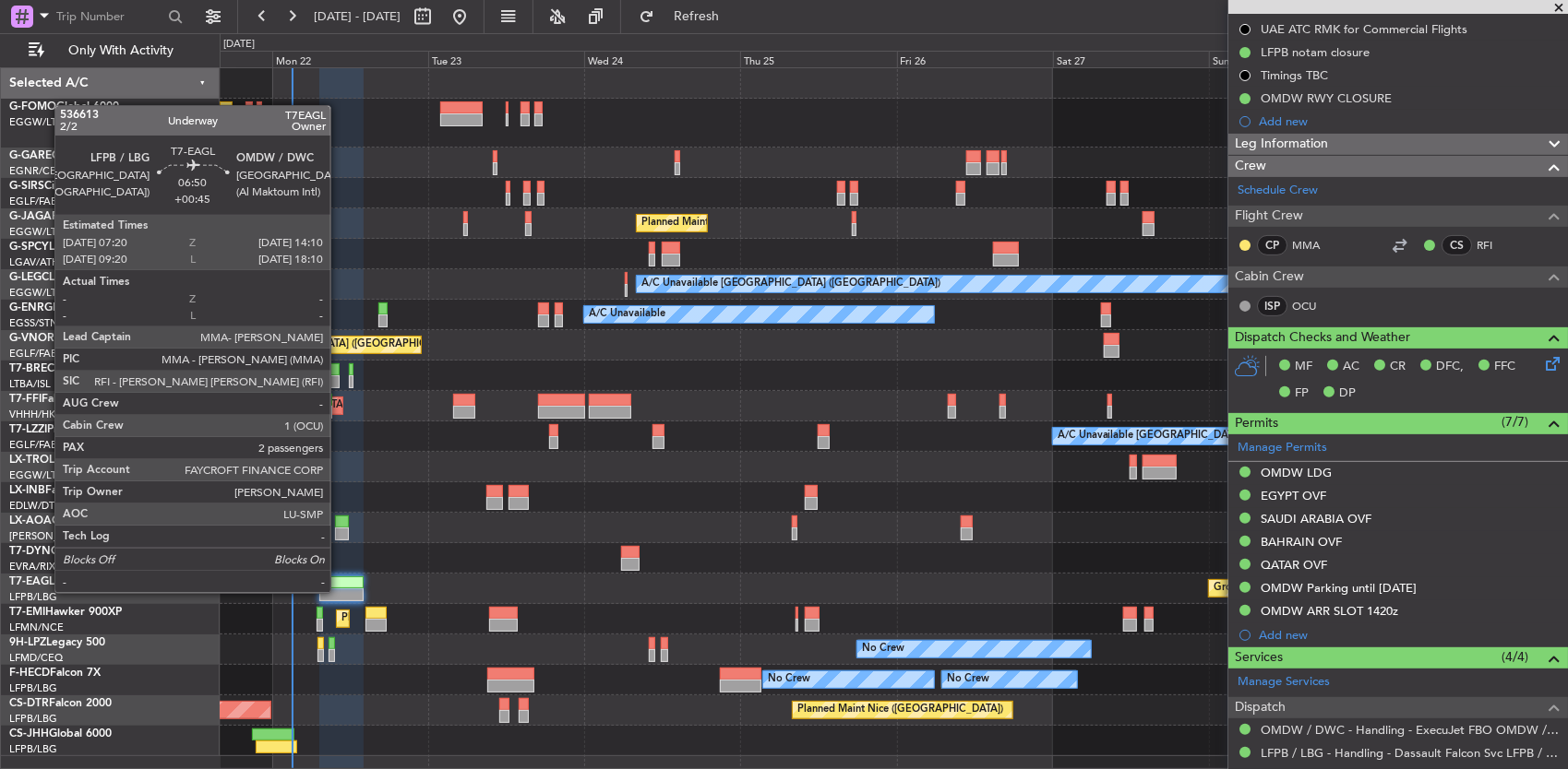
click at [339, 591] on div at bounding box center [341, 595] width 45 height 13
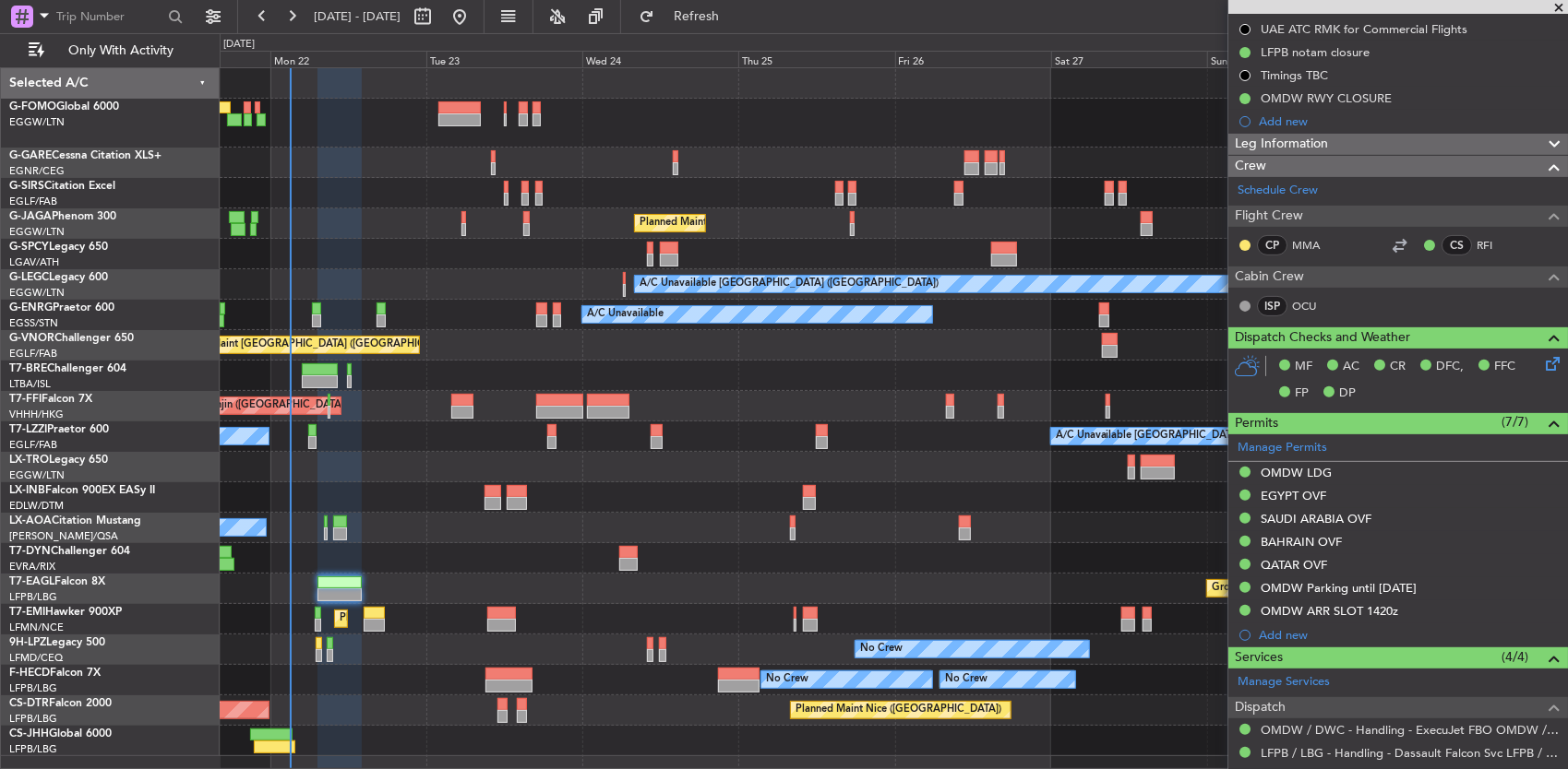
click at [390, 382] on div "Unplanned Maint London (Luton) Planned Maint London (Luton) A/C Unavailable Lon…" at bounding box center [893, 412] width 1348 height 688
click at [458, 527] on div "Unplanned Maint London (Luton) Planned Maint London (Luton) A/C Unavailable Lon…" at bounding box center [893, 412] width 1348 height 688
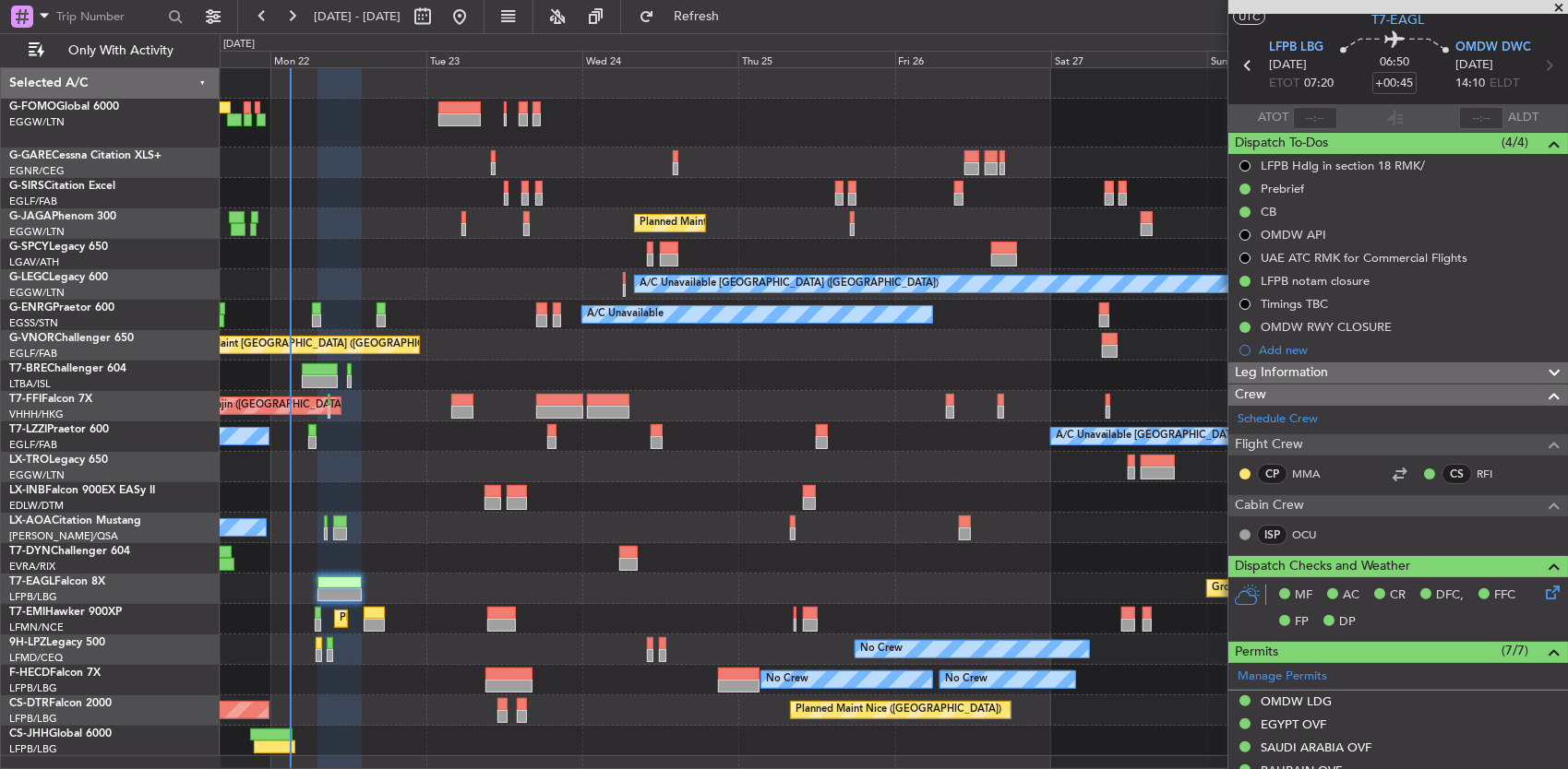
scroll to position [0, 0]
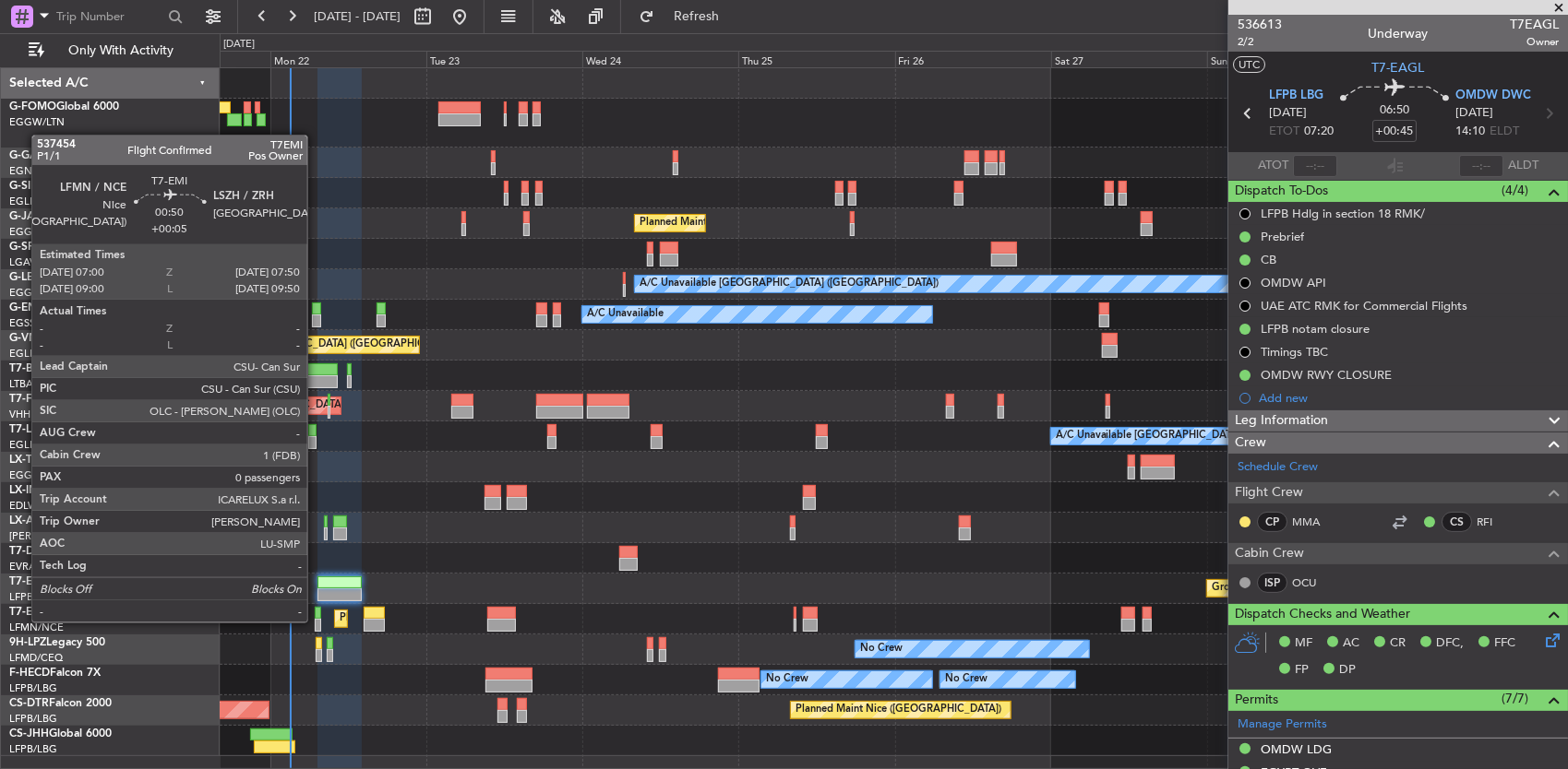
click at [316, 621] on div at bounding box center [317, 626] width 6 height 13
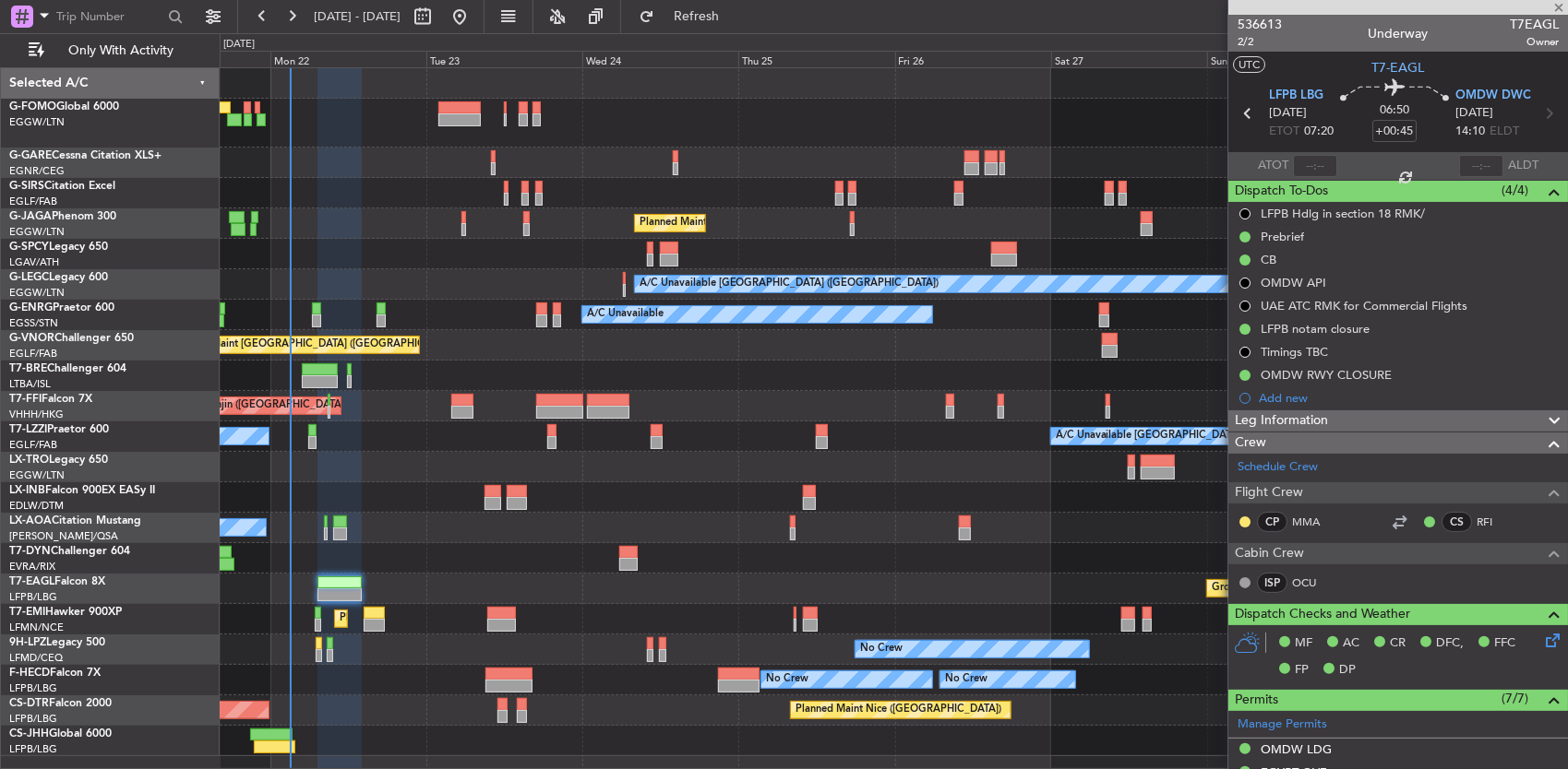
type input "+00:05"
type input "0"
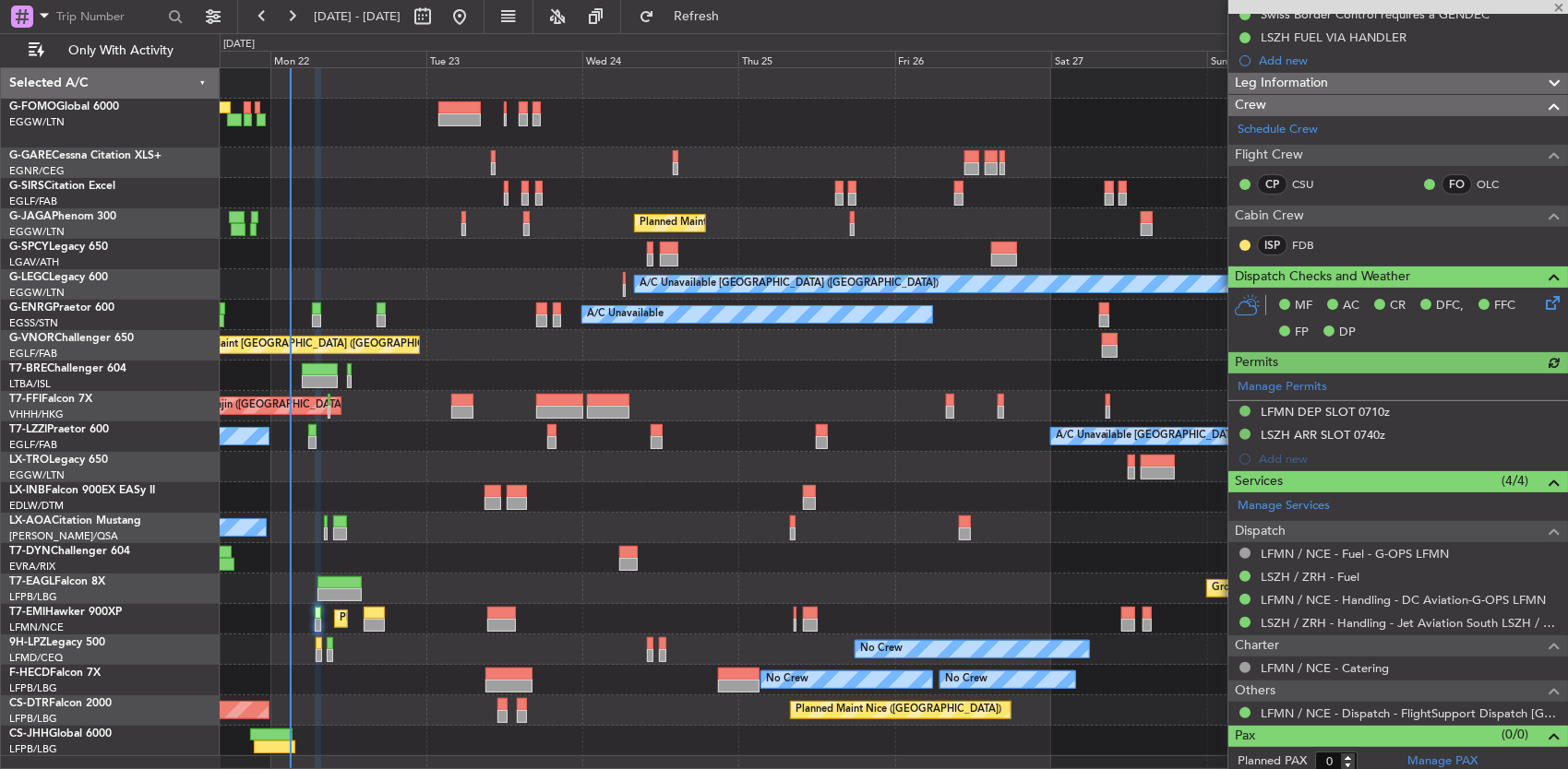
scroll to position [247, 0]
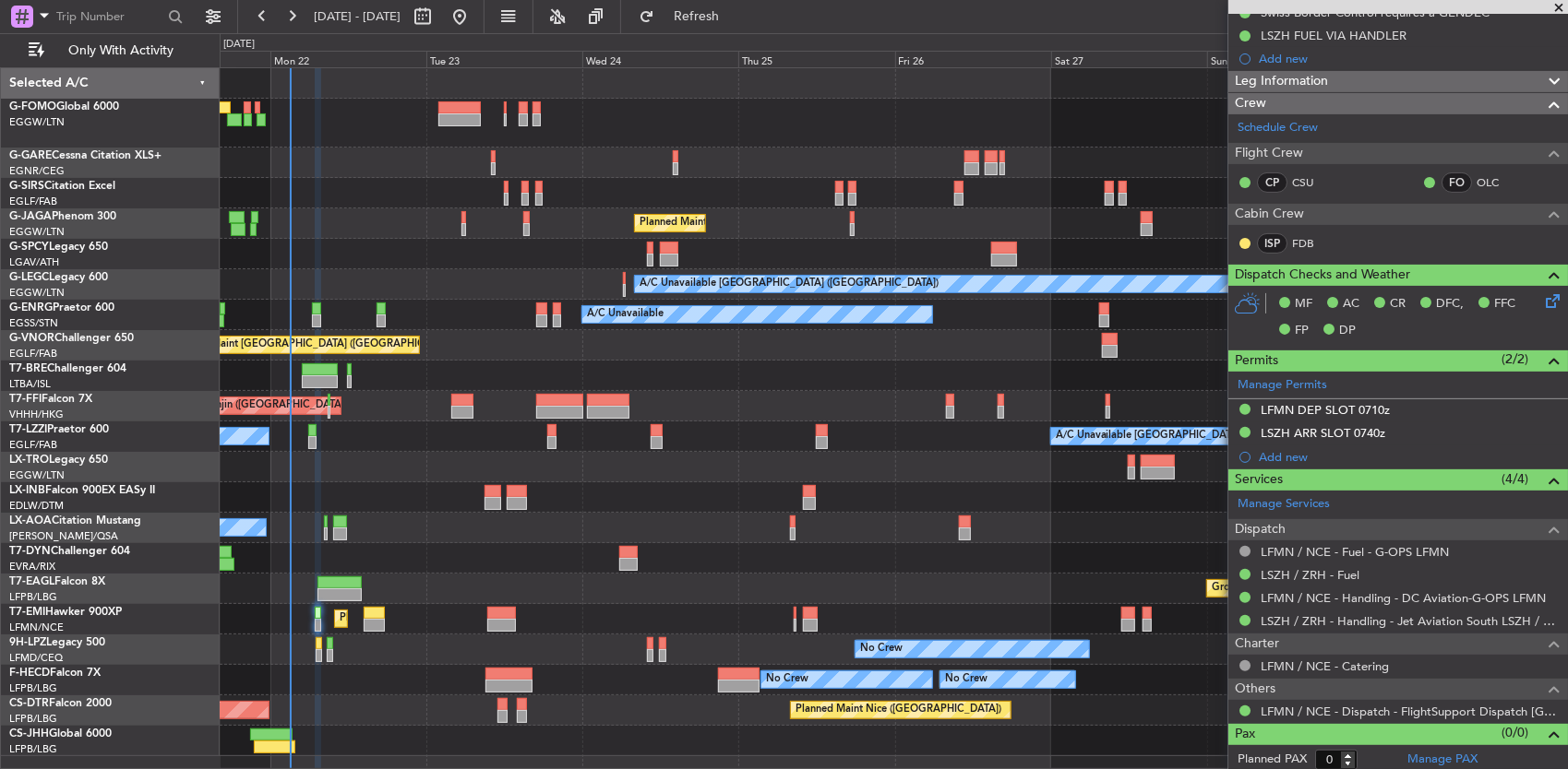
click at [373, 623] on div at bounding box center [374, 626] width 21 height 13
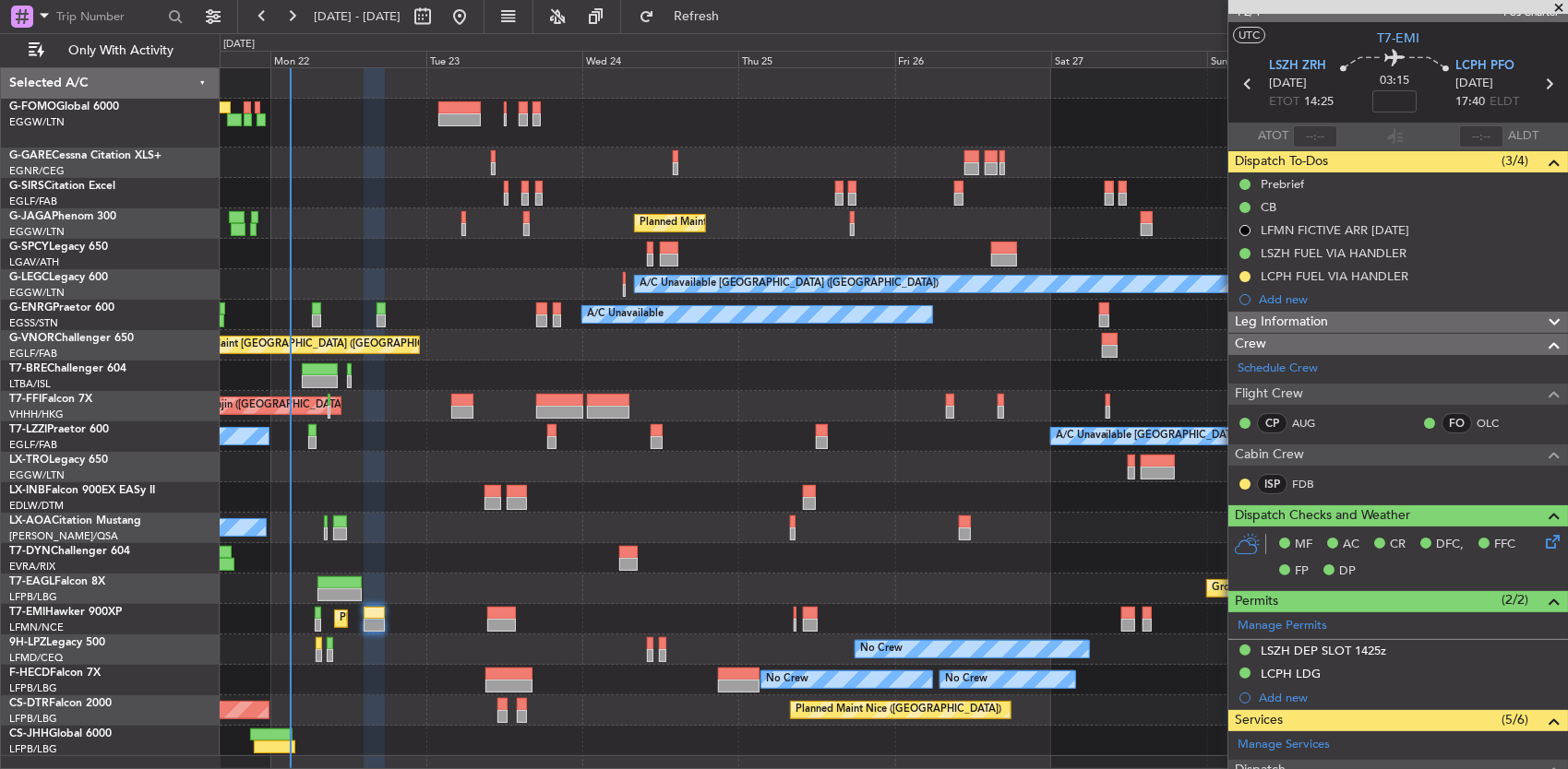
scroll to position [0, 0]
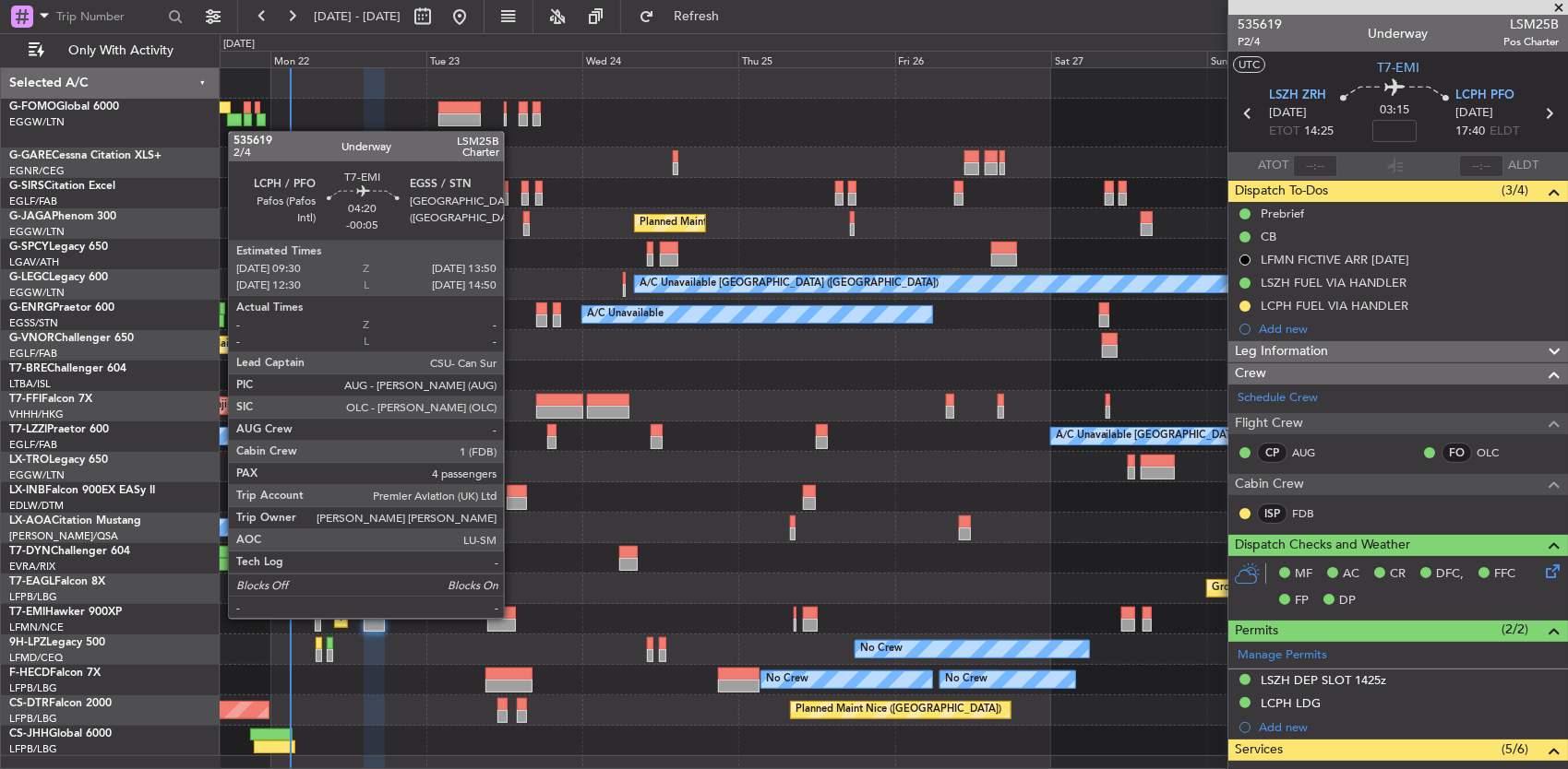
click at [513, 617] on div at bounding box center [502, 613] width 29 height 13
type input "-00:05"
type input "4"
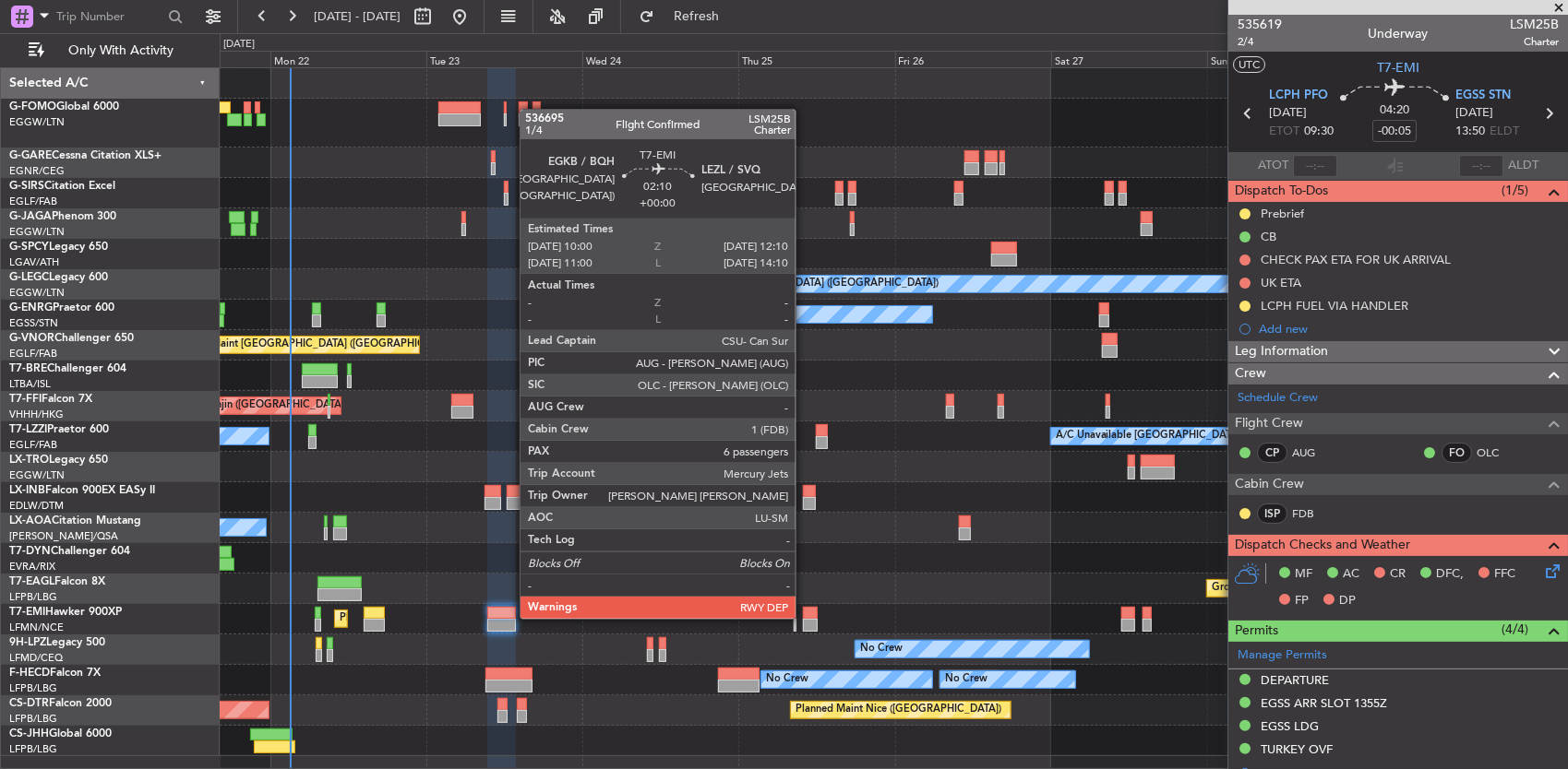
click at [805, 617] on div at bounding box center [809, 613] width 14 height 13
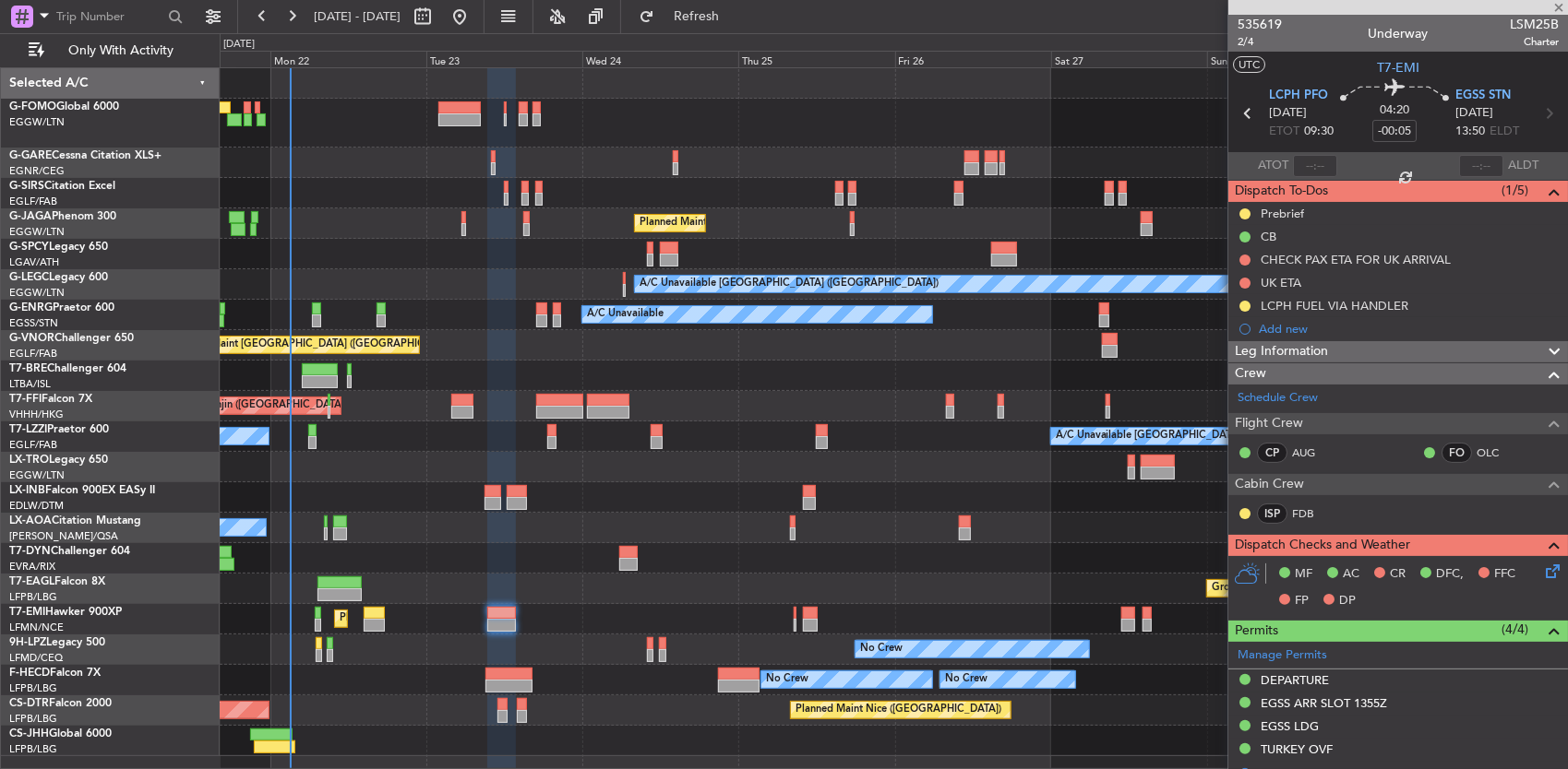
type input "6"
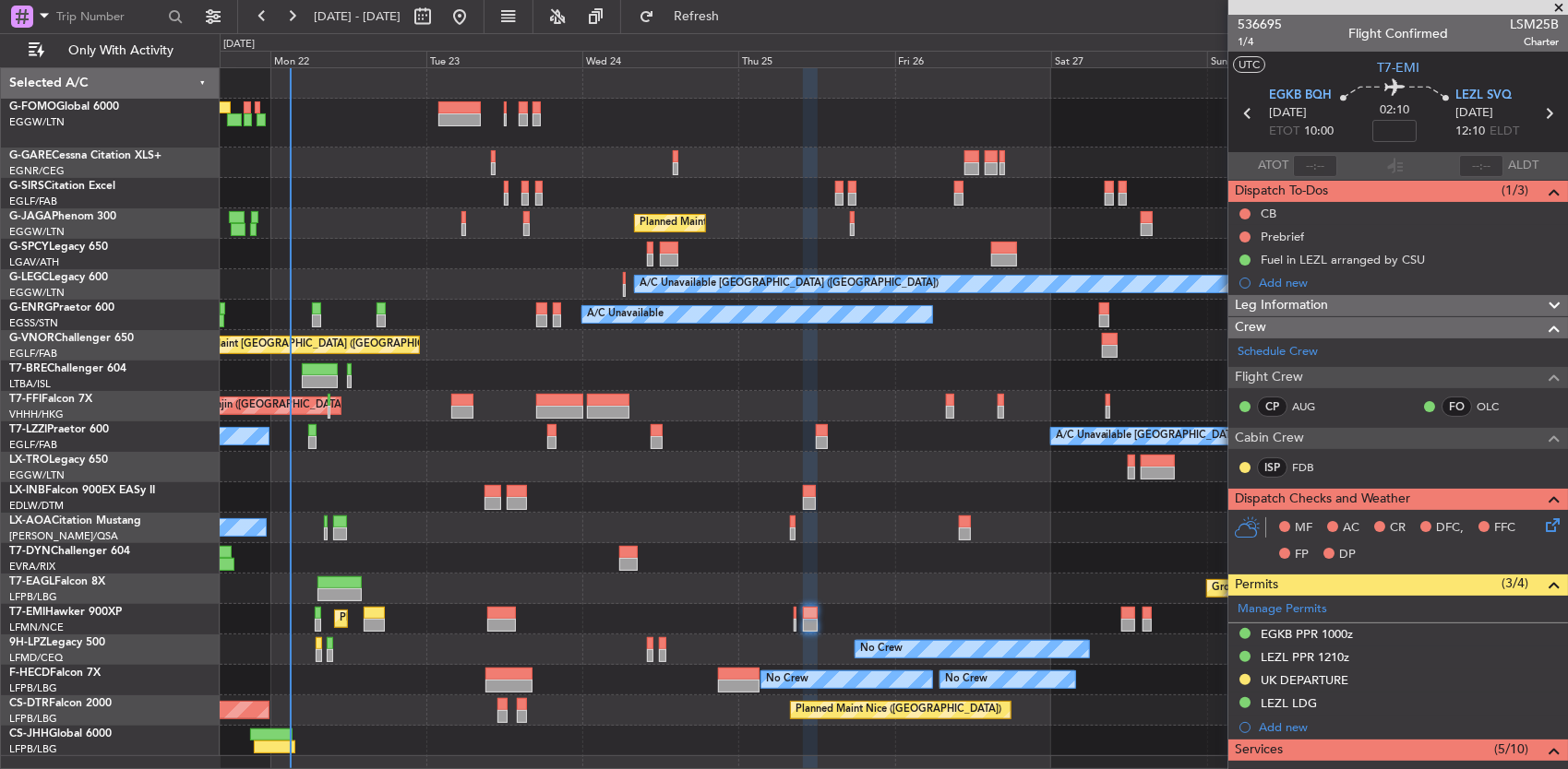
click at [567, 645] on div "No Crew" at bounding box center [893, 650] width 1348 height 31
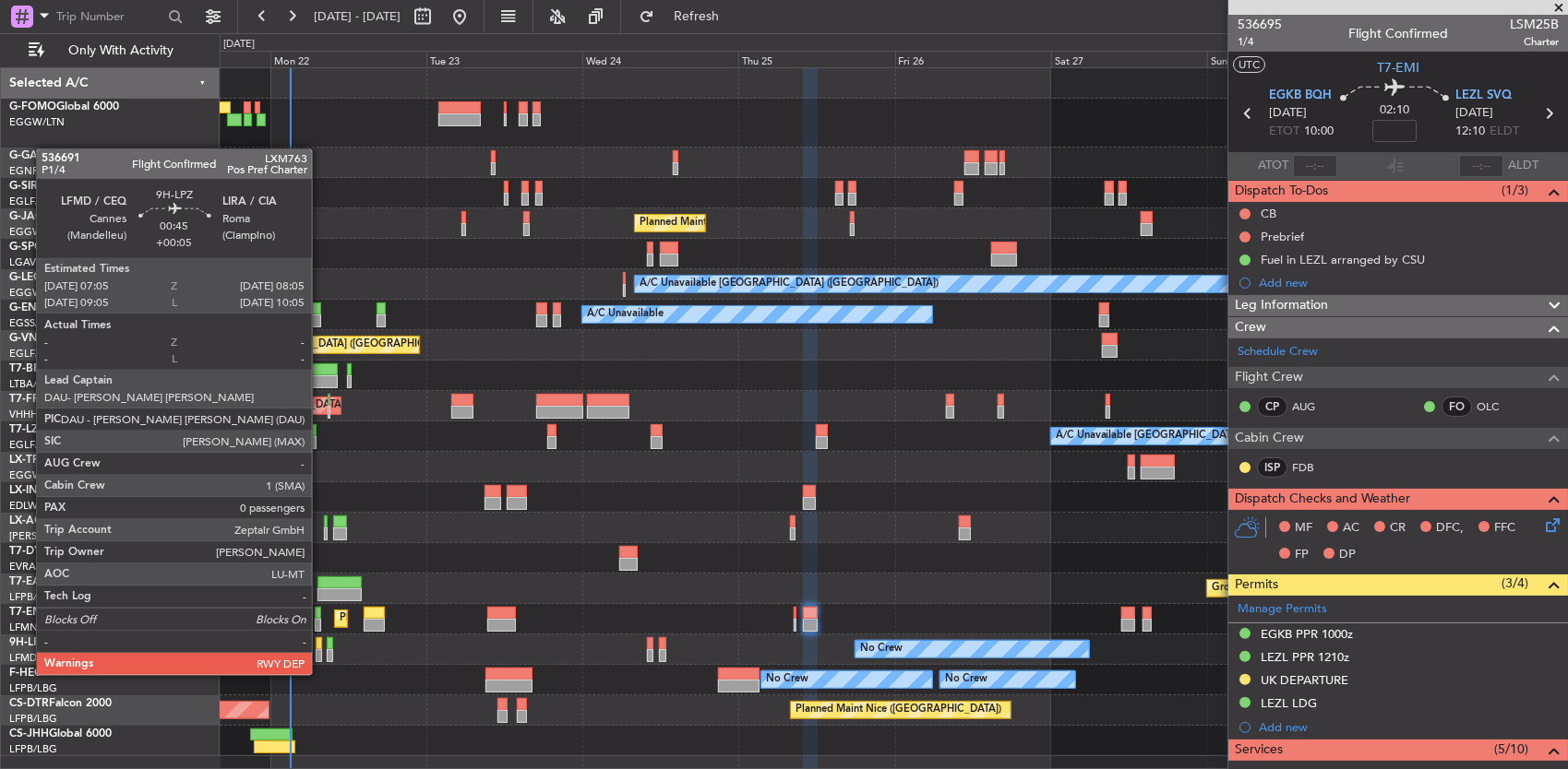
click at [319, 657] on div at bounding box center [319, 656] width 8 height 13
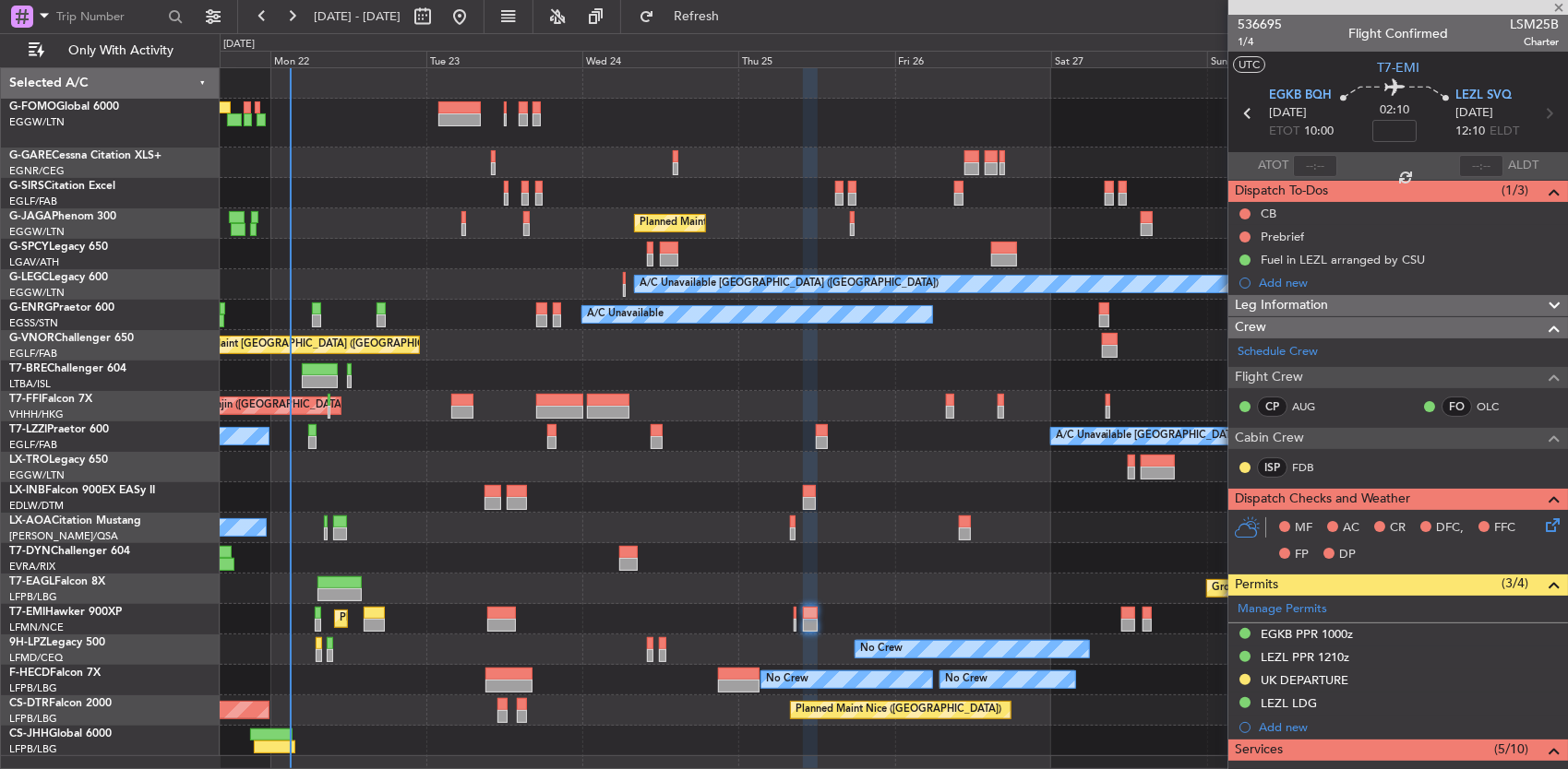
type input "+00:05"
type input "0"
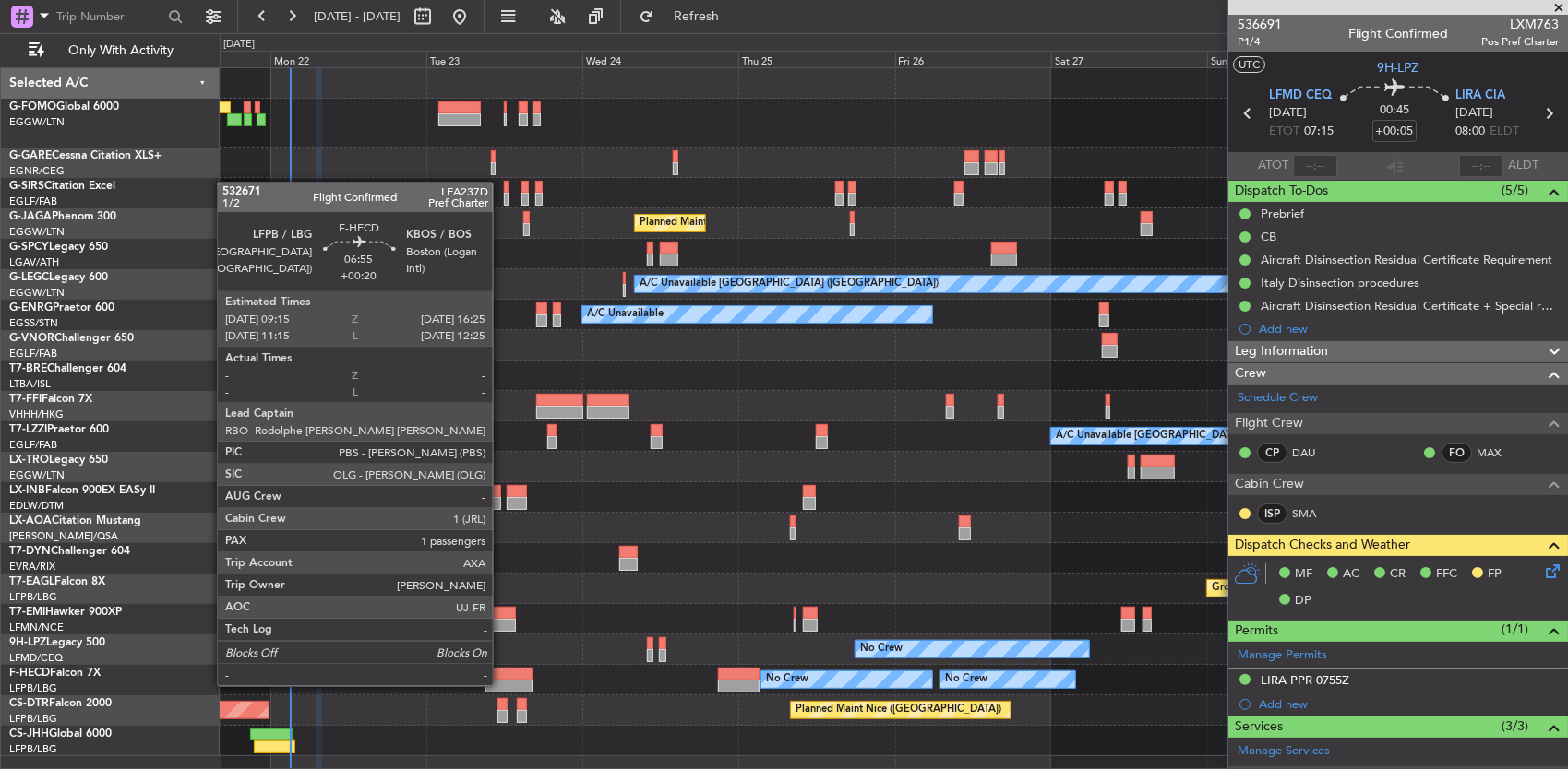
click at [502, 671] on div at bounding box center [508, 674] width 47 height 13
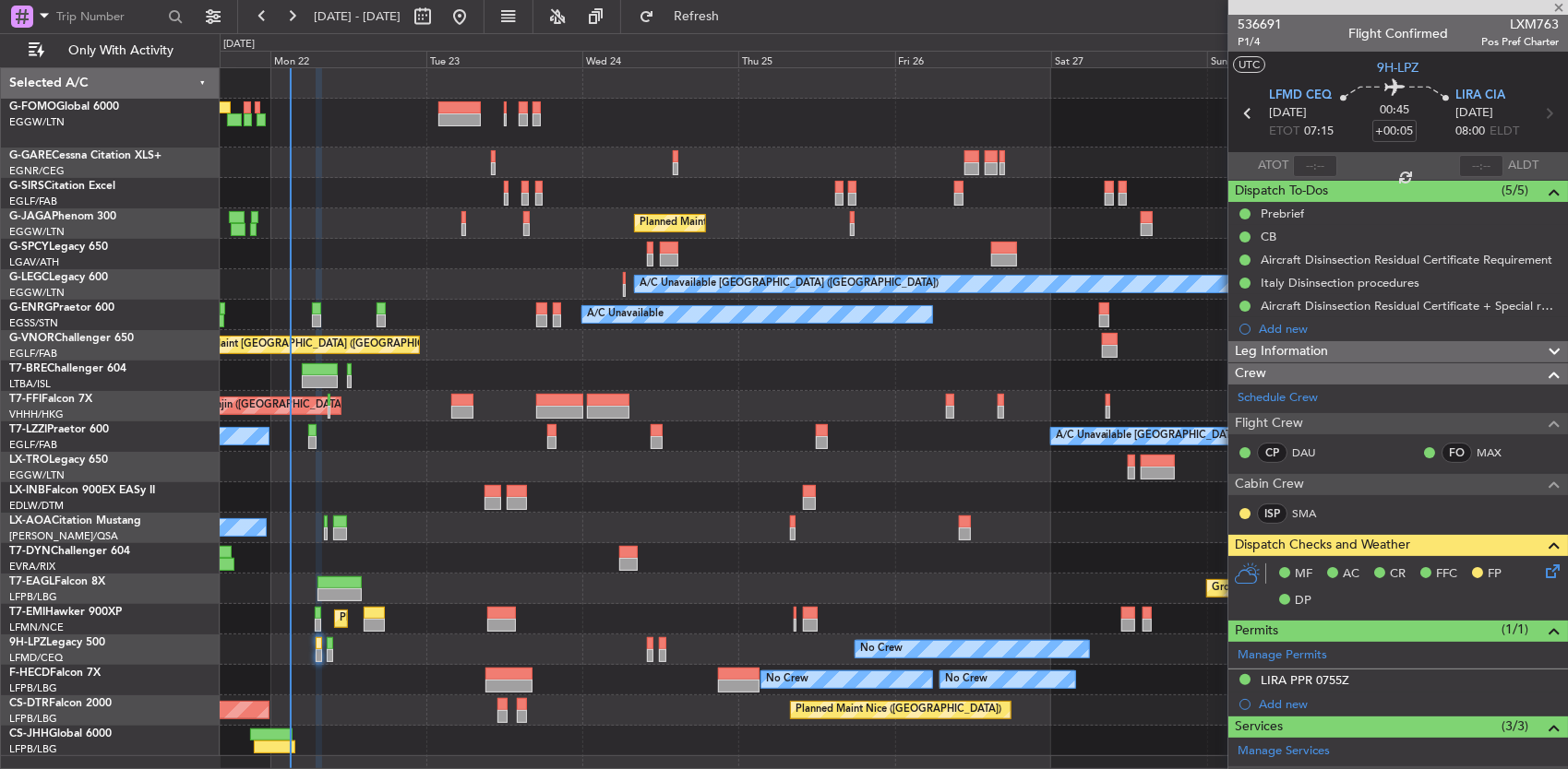
type input "+00:20"
type input "1"
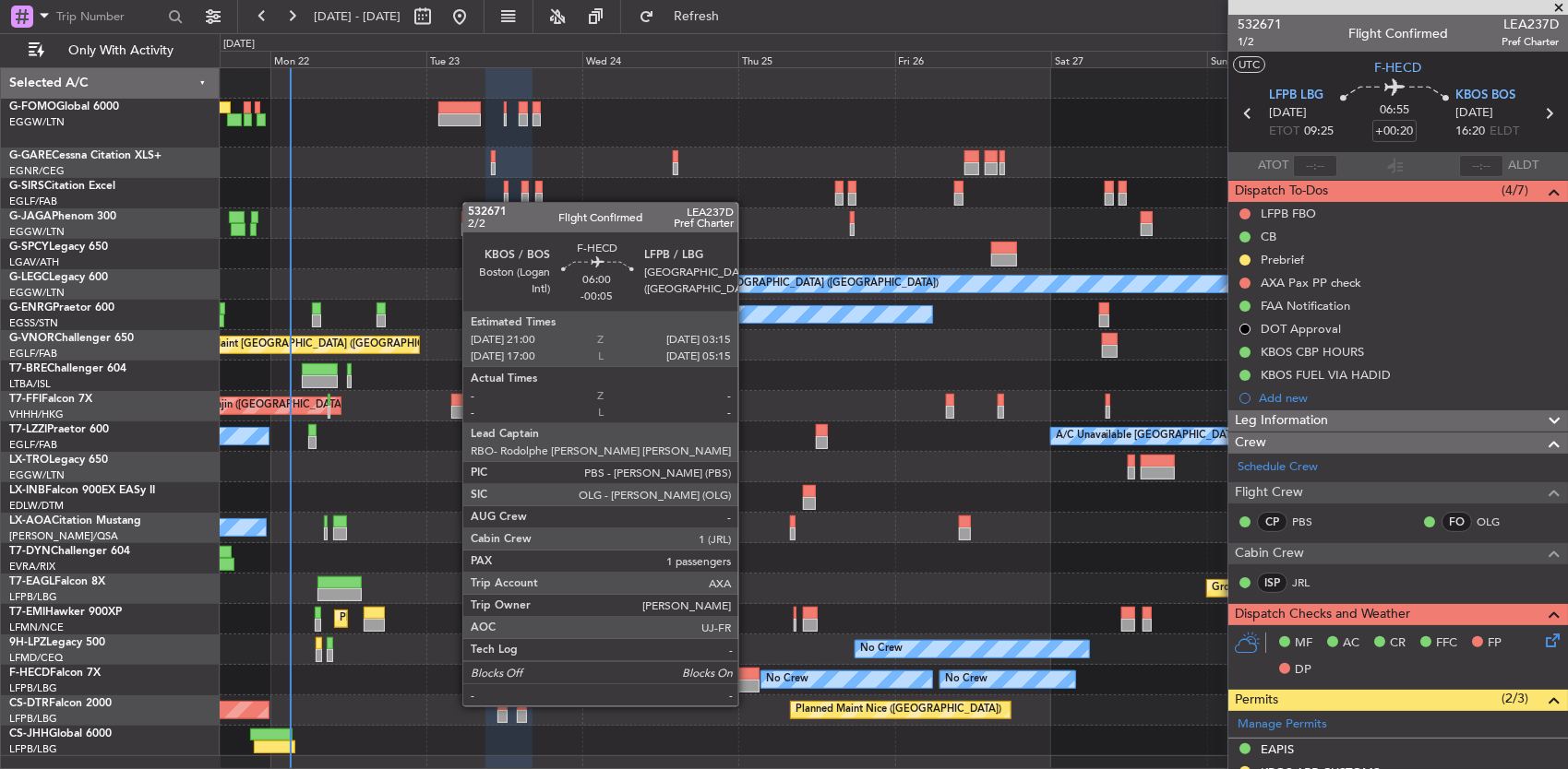
click at [747, 688] on div at bounding box center [738, 687] width 41 height 13
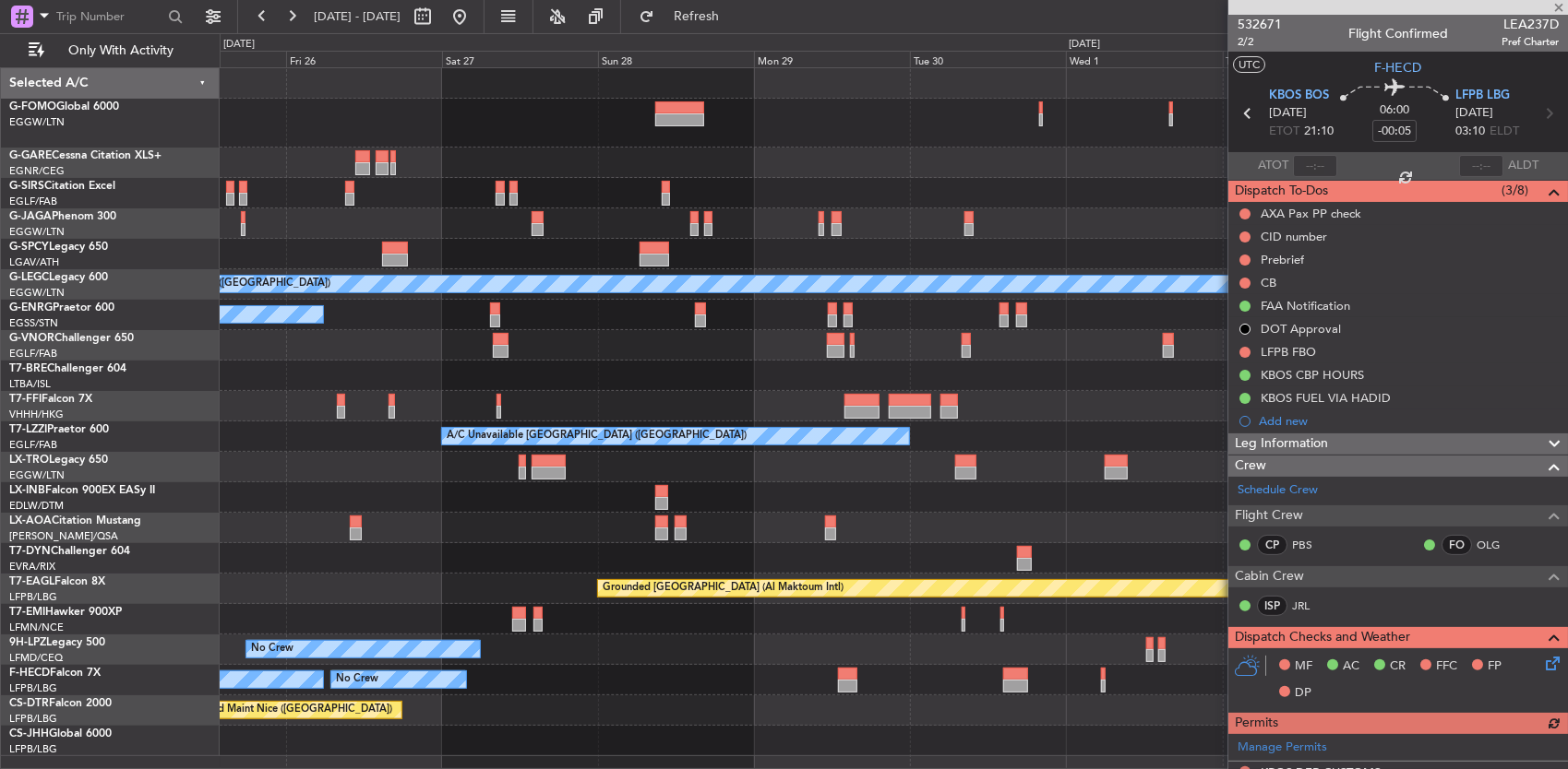
click at [284, 654] on div "Planned Maint London (Luton) A/C Unavailable London (Luton) A/C Unavailable A/C…" at bounding box center [893, 412] width 1348 height 688
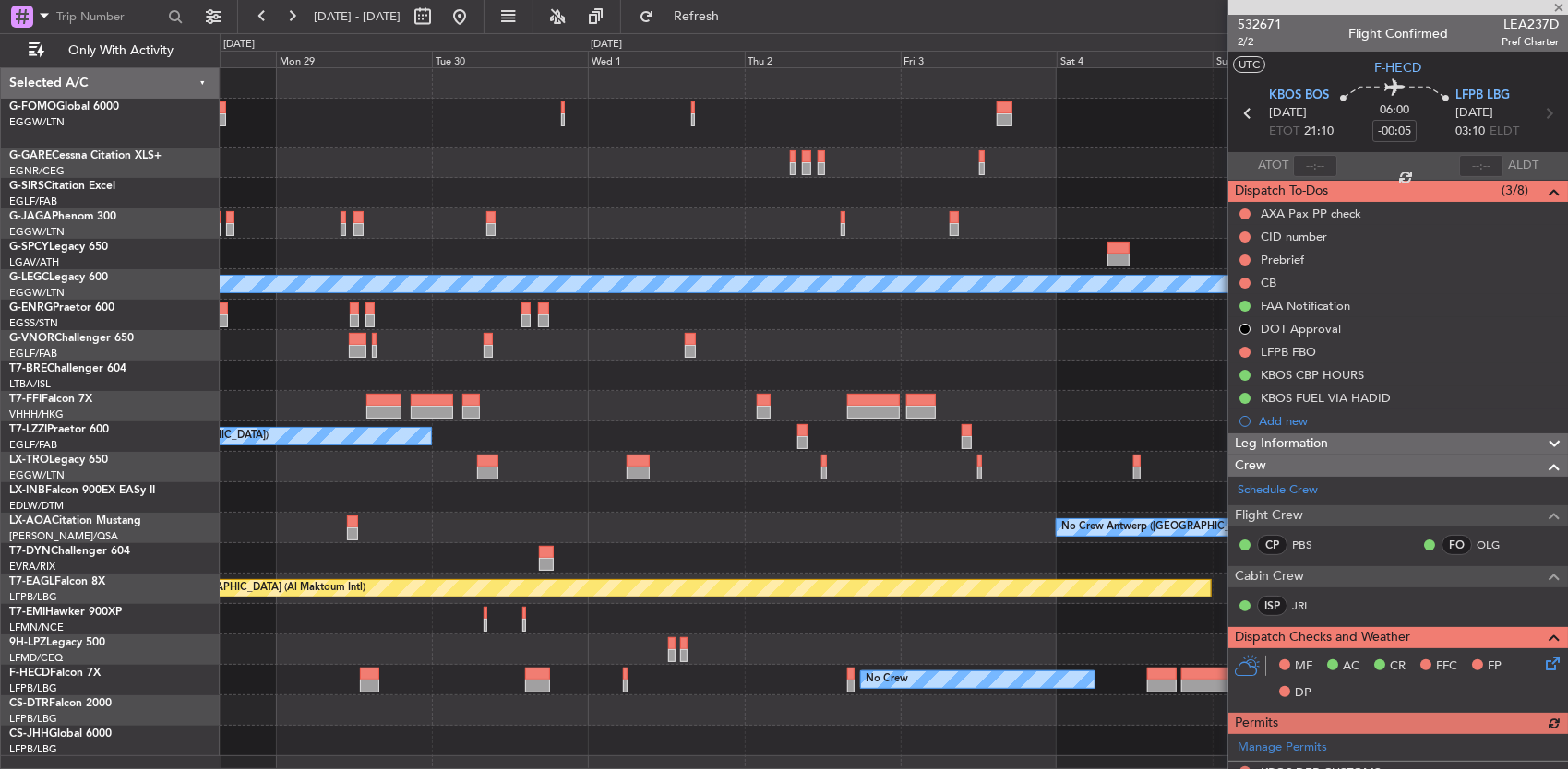
click at [513, 642] on div "No Crew" at bounding box center [893, 650] width 1348 height 31
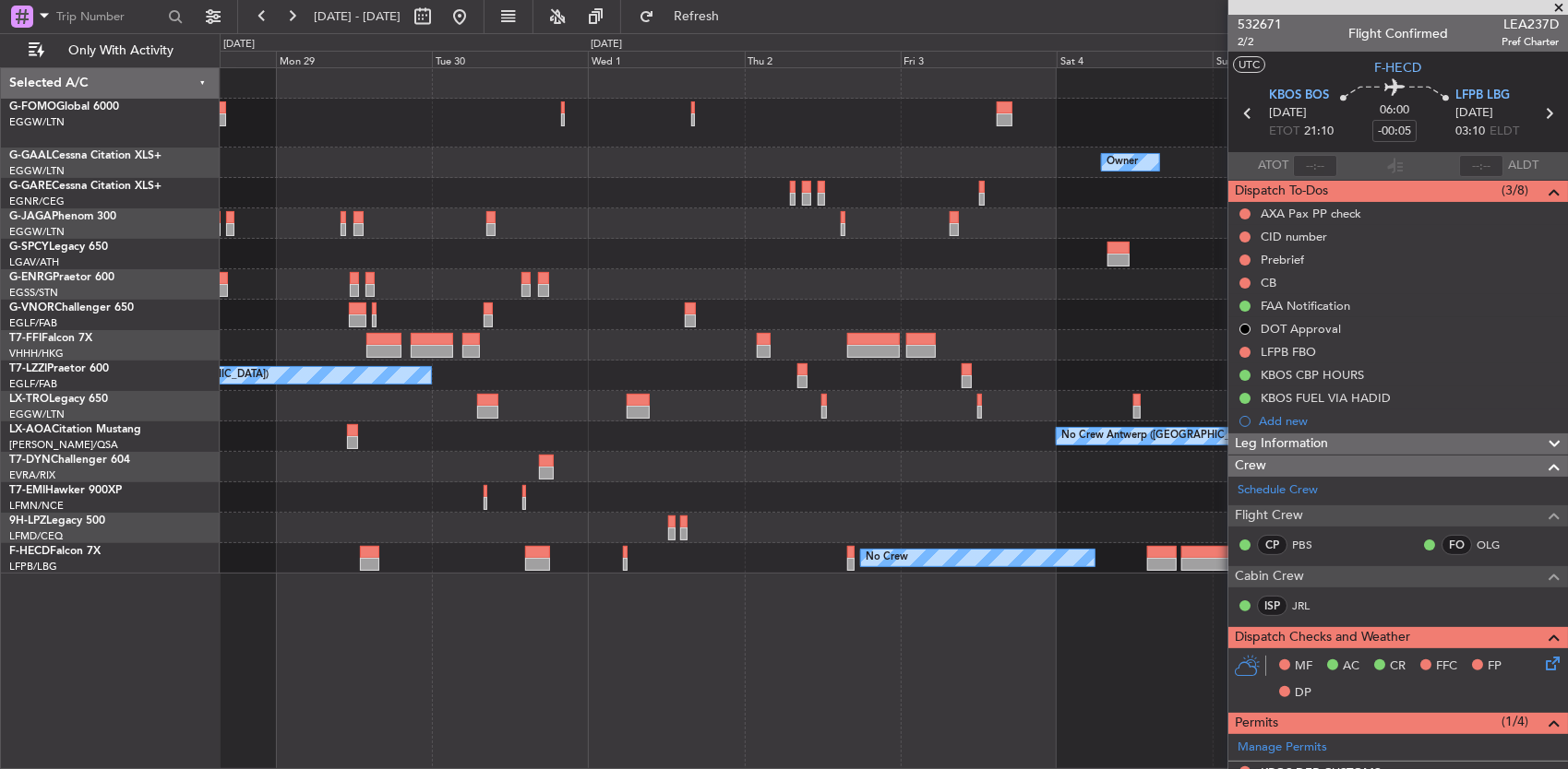
click at [517, 587] on div "Owner Owner Owner Planned Maint Dusseldorf A/C Unavailable London (Farnborough)…" at bounding box center [894, 418] width 1349 height 703
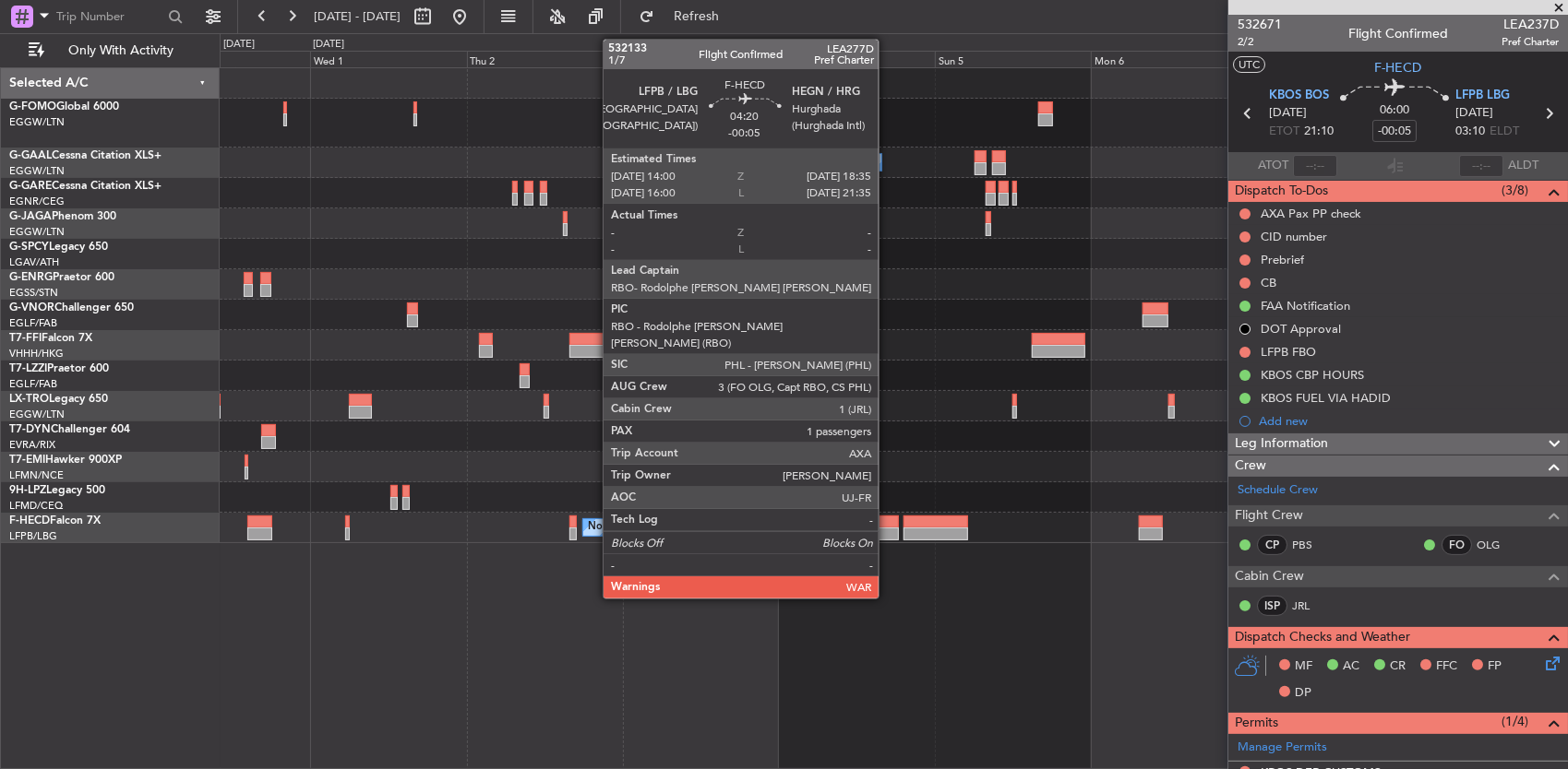
click at [888, 523] on div at bounding box center [885, 523] width 31 height 13
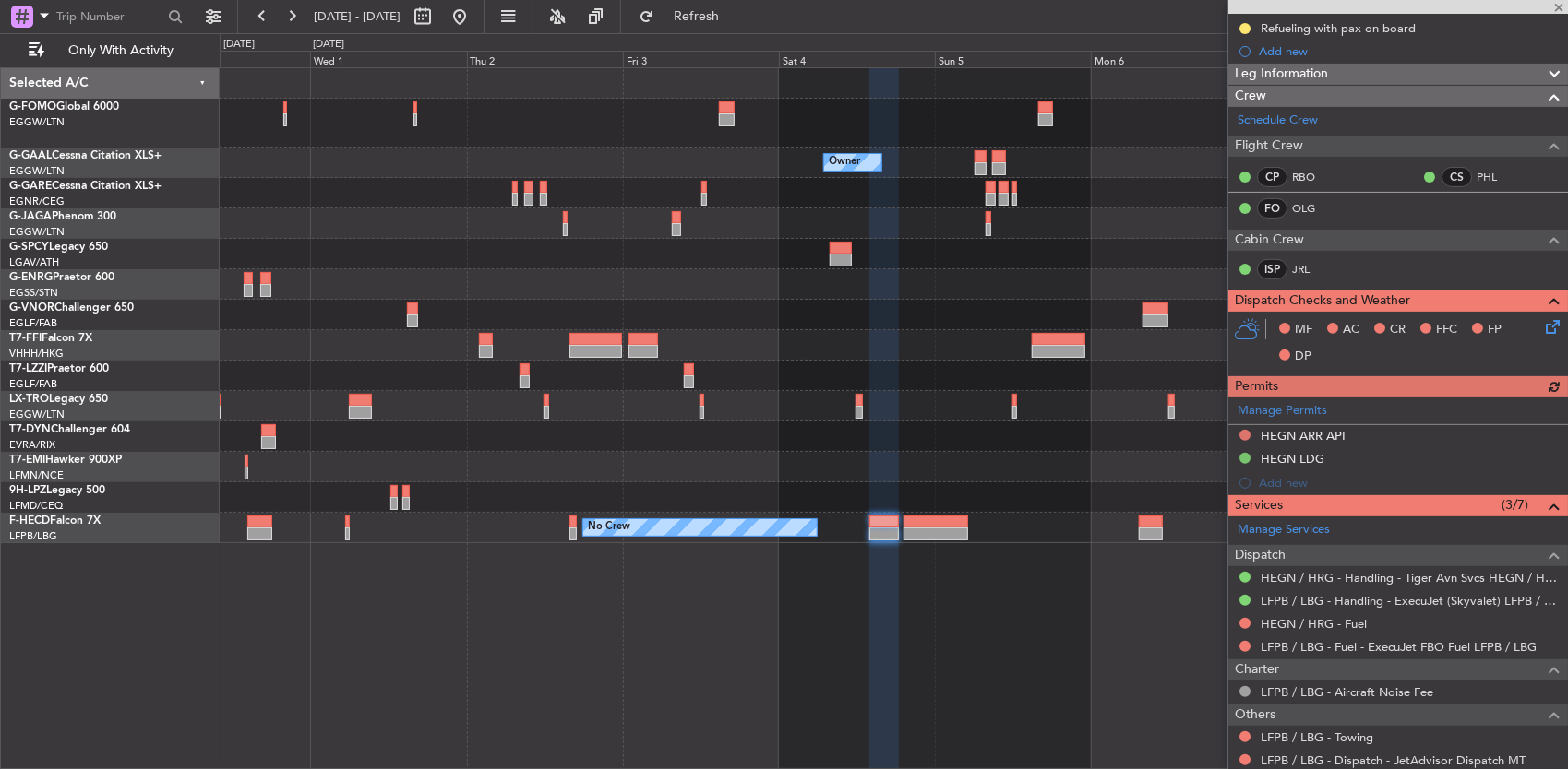
scroll to position [369, 0]
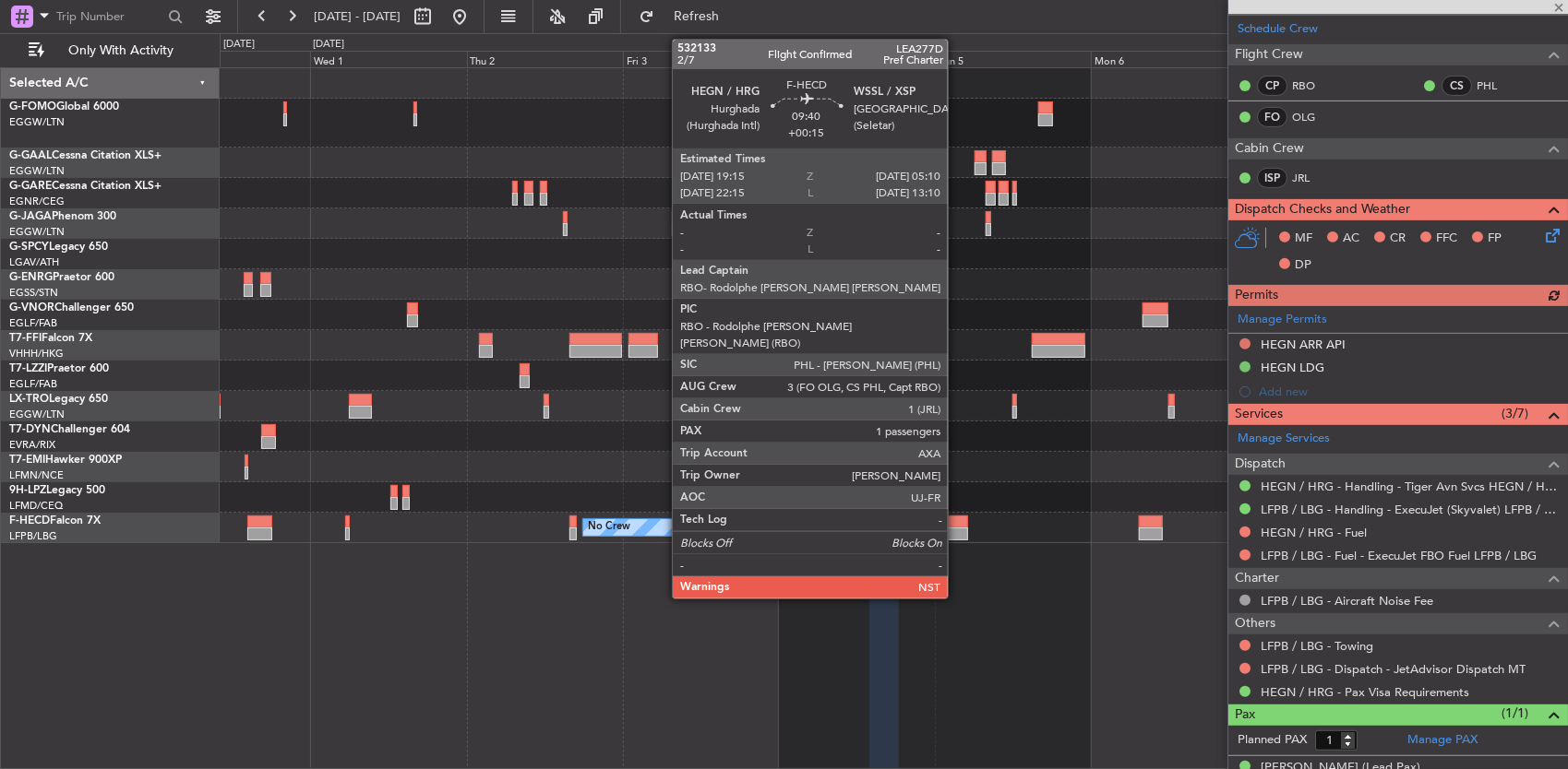
click at [956, 533] on div at bounding box center [935, 534] width 65 height 13
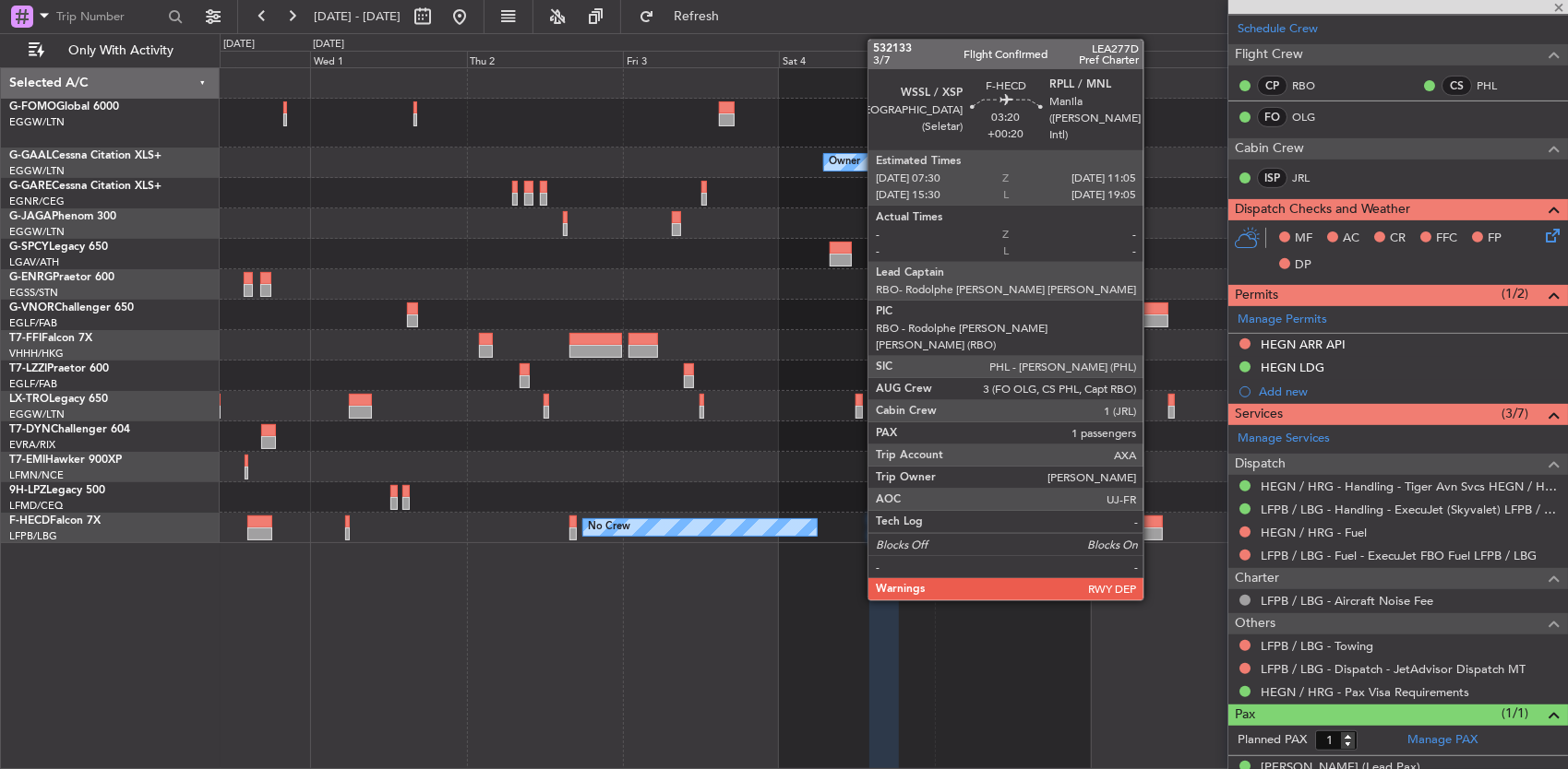
type input "+00:15"
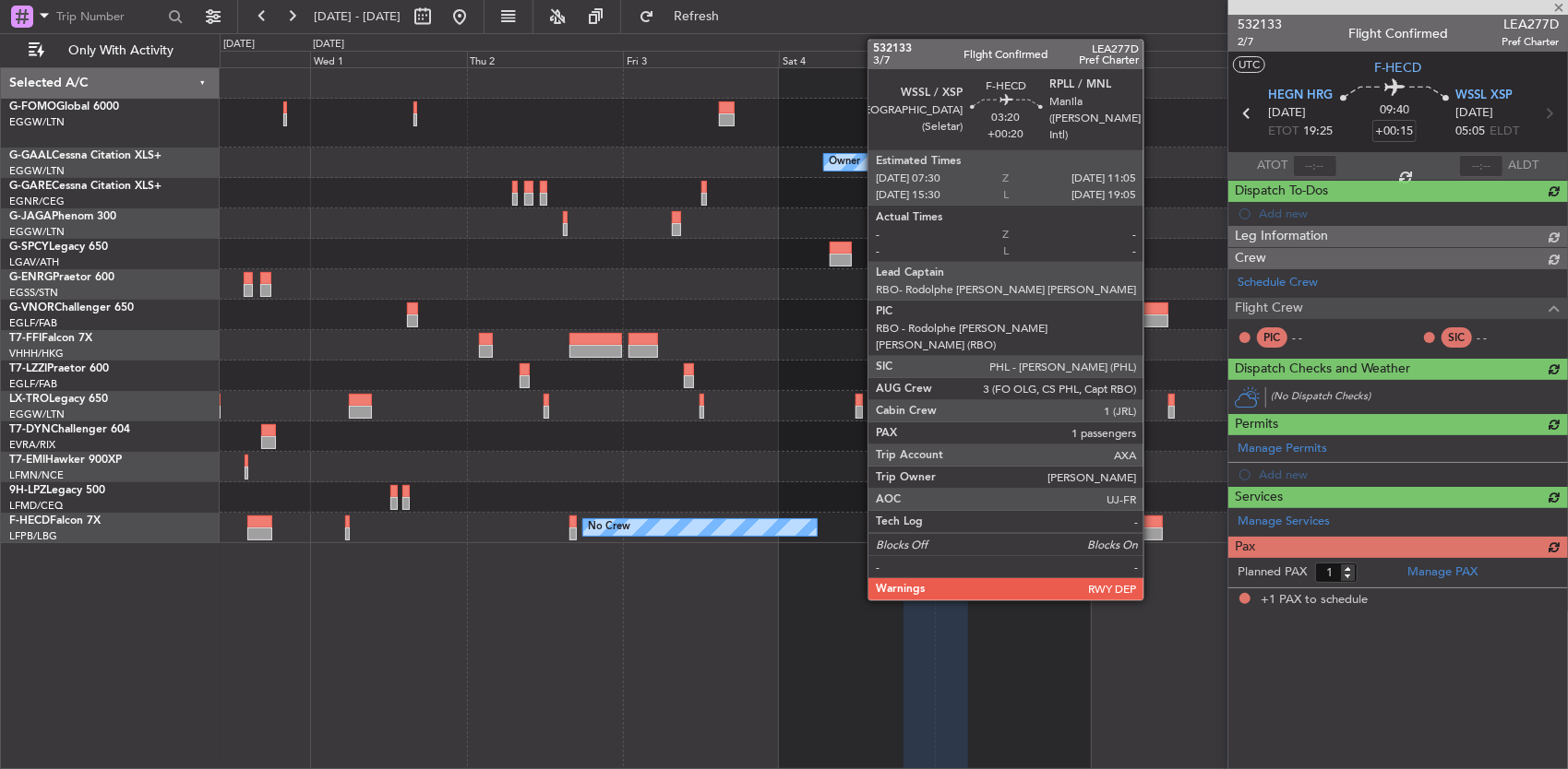
scroll to position [0, 0]
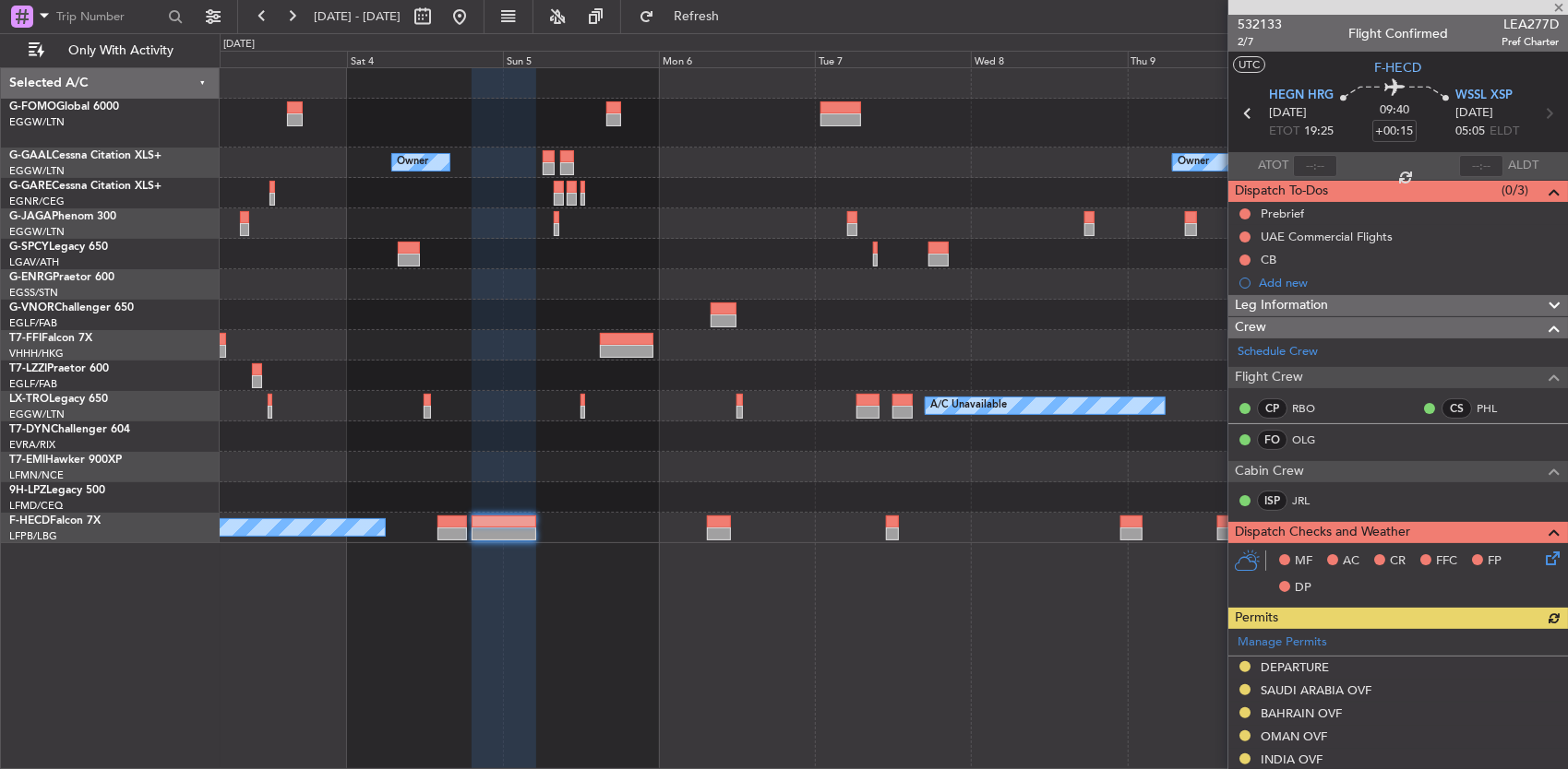
click at [655, 486] on div at bounding box center [893, 498] width 1348 height 31
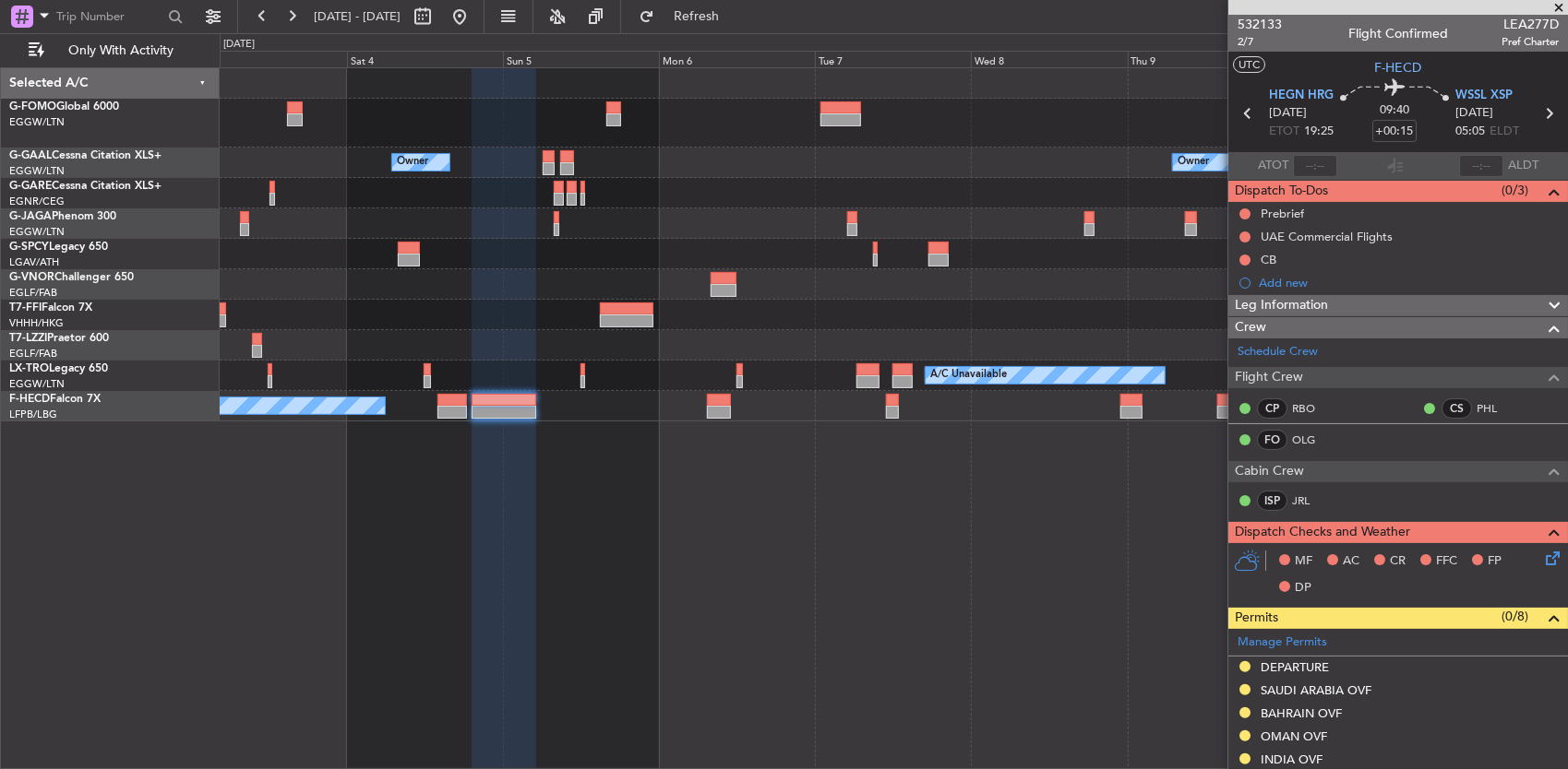
click at [1386, 539] on fb-app "03 Oct 2025 - 11 Oct 2025 Refresh Quick Links Only With Activity Owner Owner Ow…" at bounding box center [784, 391] width 1568 height 756
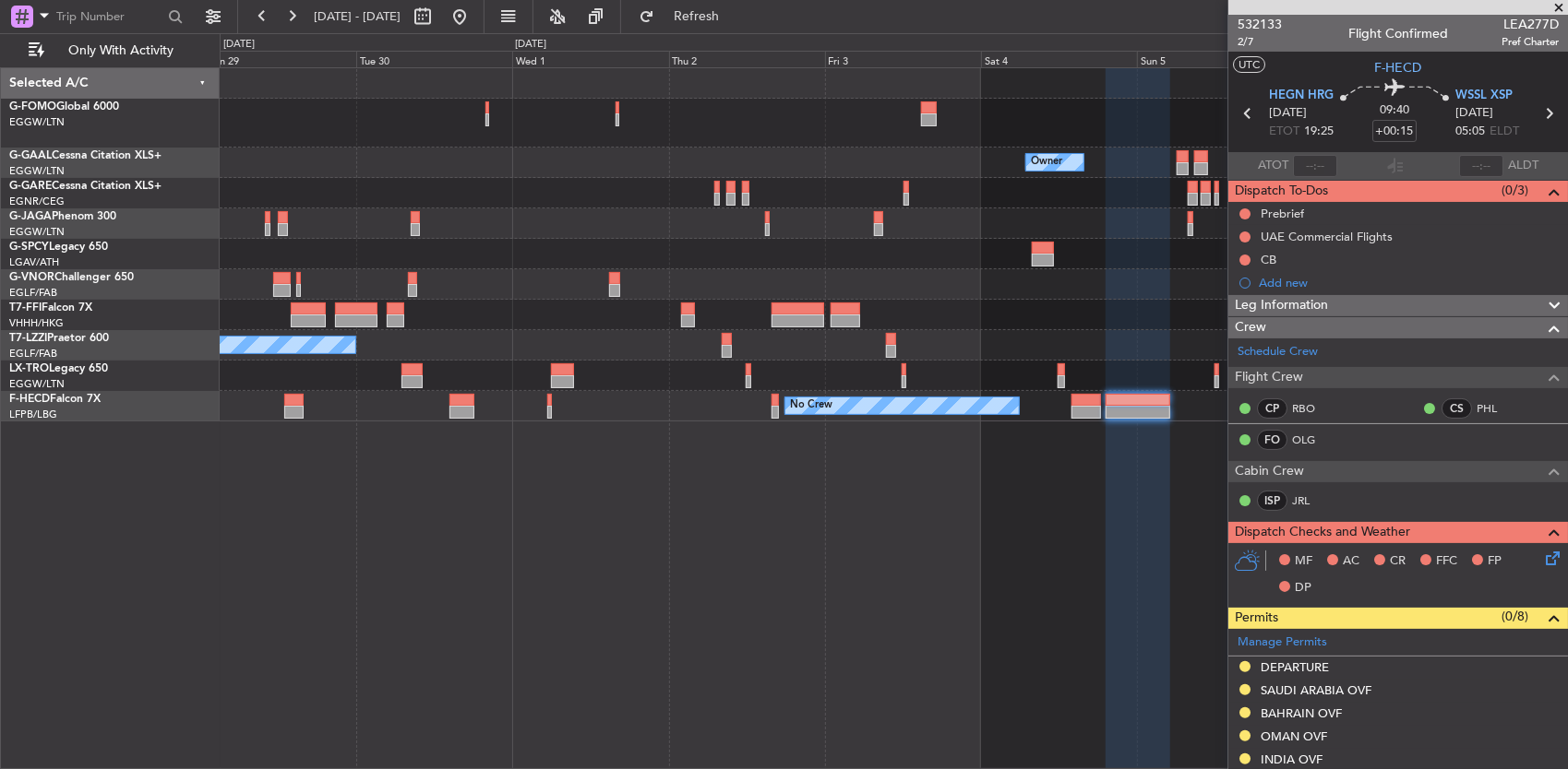
click at [1104, 523] on div "Owner Owner Owner Planned Maint Dusseldorf A/C Unavailable London (Farnborough)…" at bounding box center [894, 418] width 1349 height 703
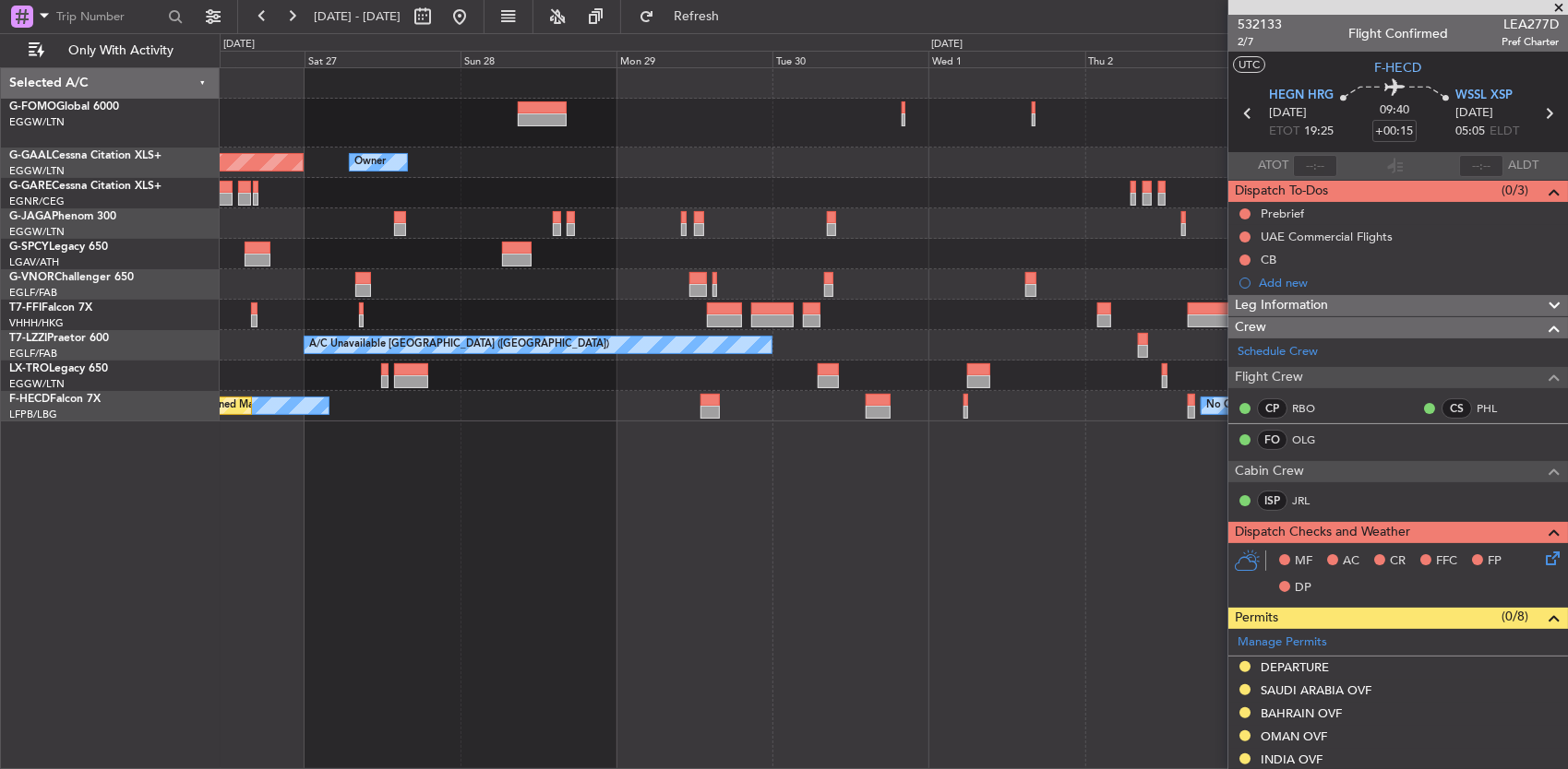
click at [1055, 520] on div "Owner Owner Planned Maint Dusseldorf Planned Maint London (Luton) A/C Unavailab…" at bounding box center [894, 418] width 1349 height 703
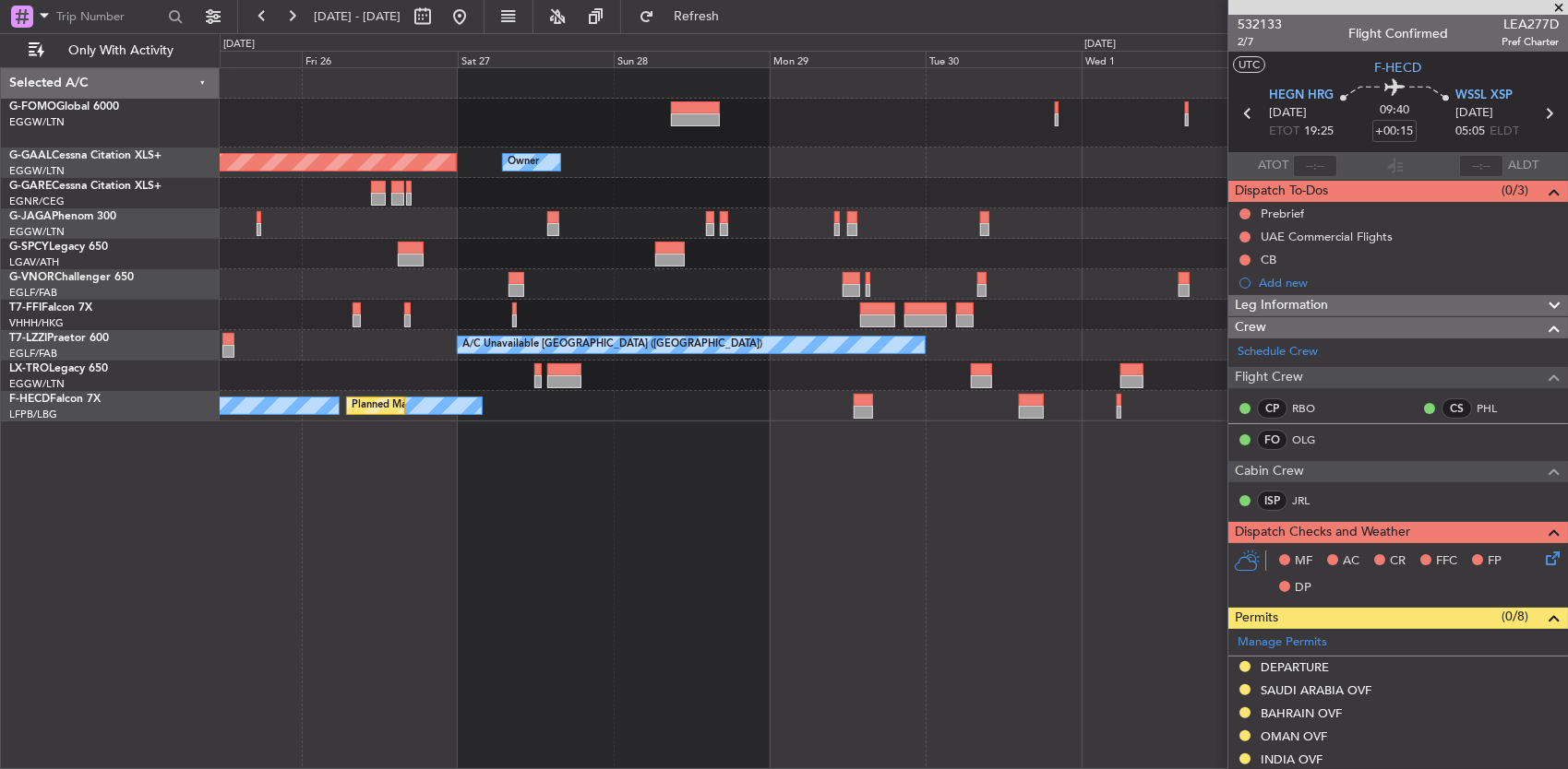
click at [1060, 531] on div "Owner Planned Maint Dusseldorf Owner Planned Maint London (Luton) A/C Unavailab…" at bounding box center [894, 418] width 1349 height 703
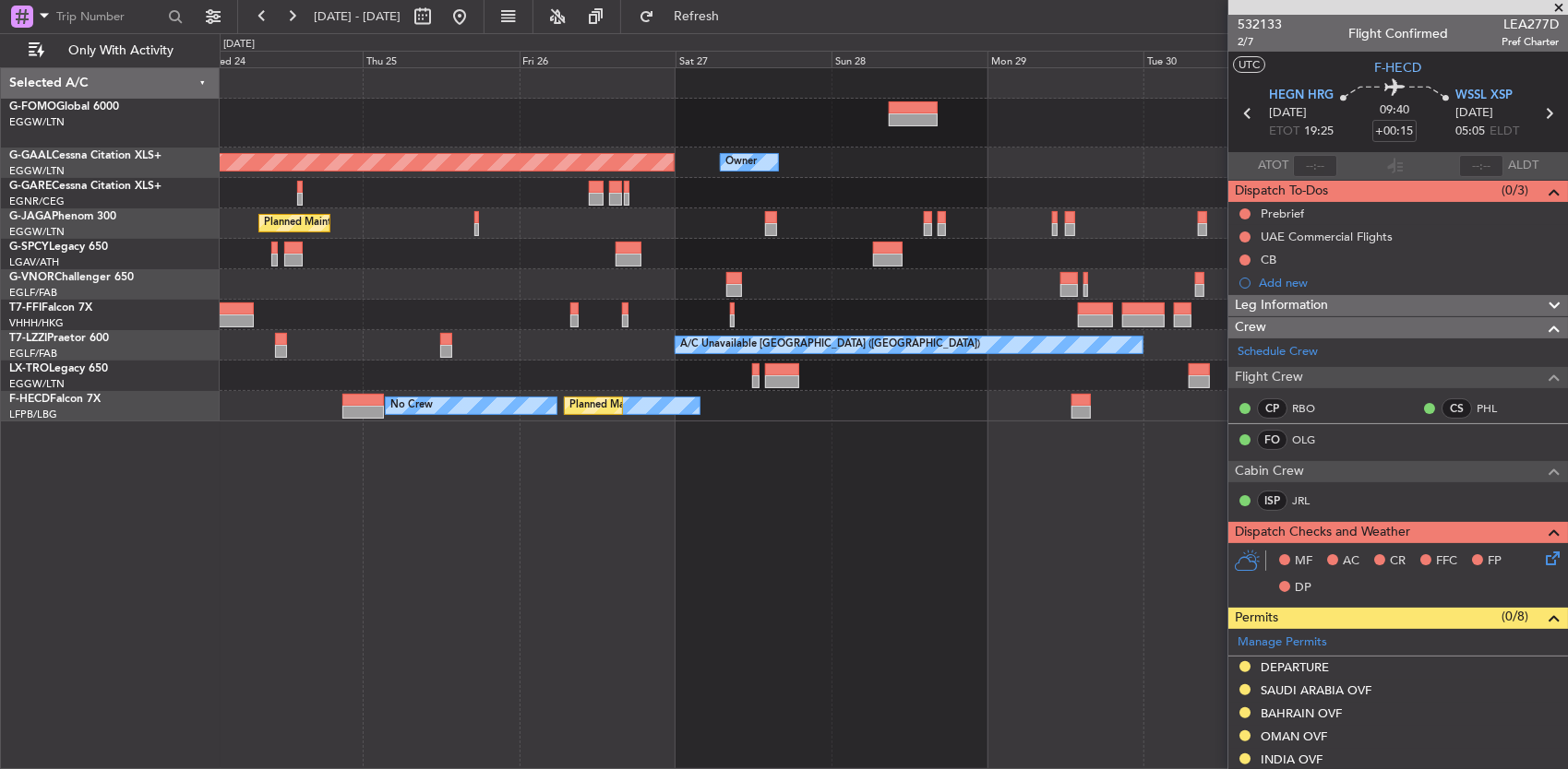
click at [1025, 527] on div "Owner Planned Maint Dusseldorf Owner Planned Maint London (Luton) Planned Maint…" at bounding box center [894, 418] width 1349 height 703
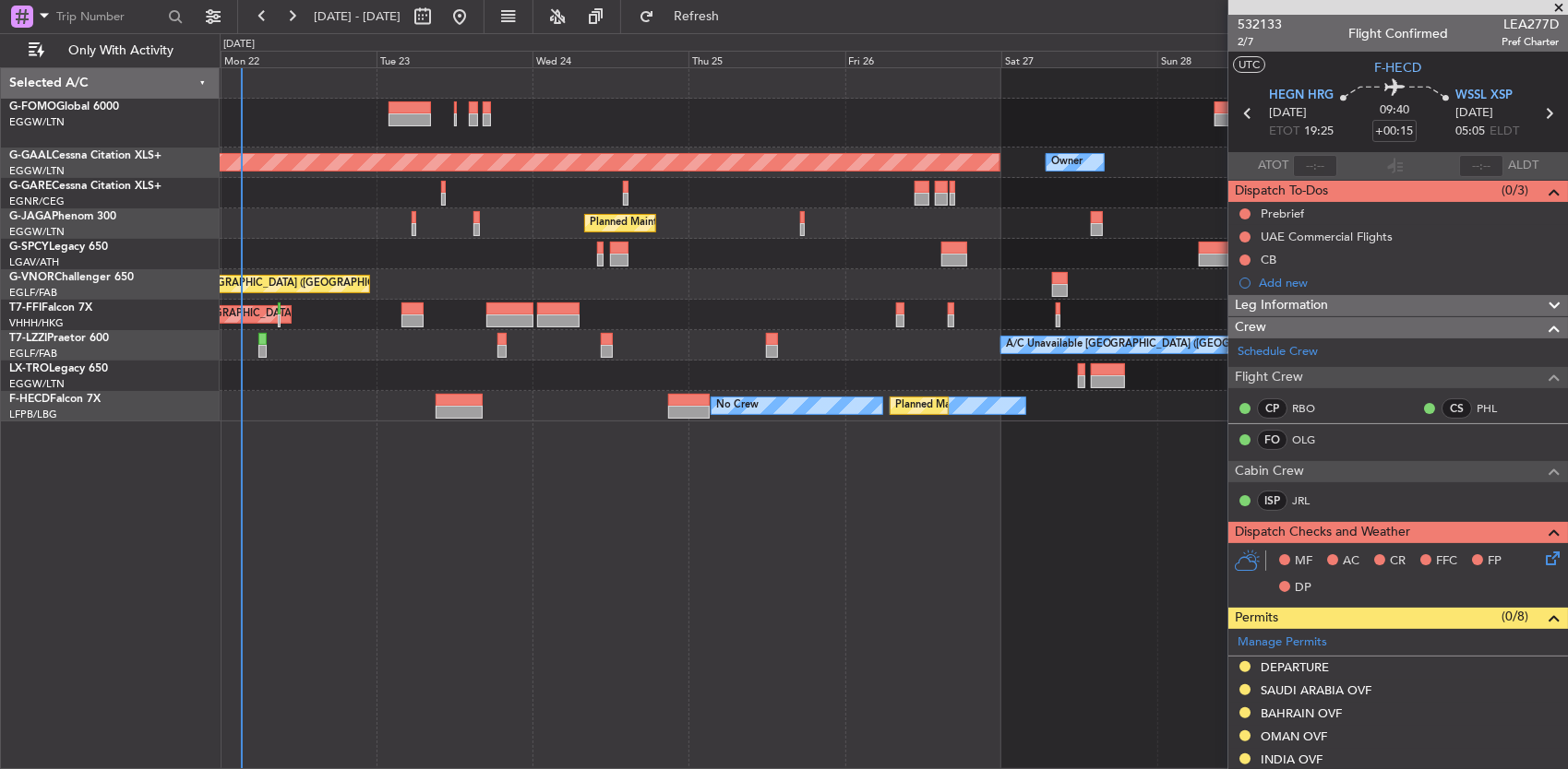
click at [954, 533] on div "Owner Planned Maint Dusseldorf Planned Maint London (Luton) Planned Maint Londo…" at bounding box center [894, 418] width 1349 height 703
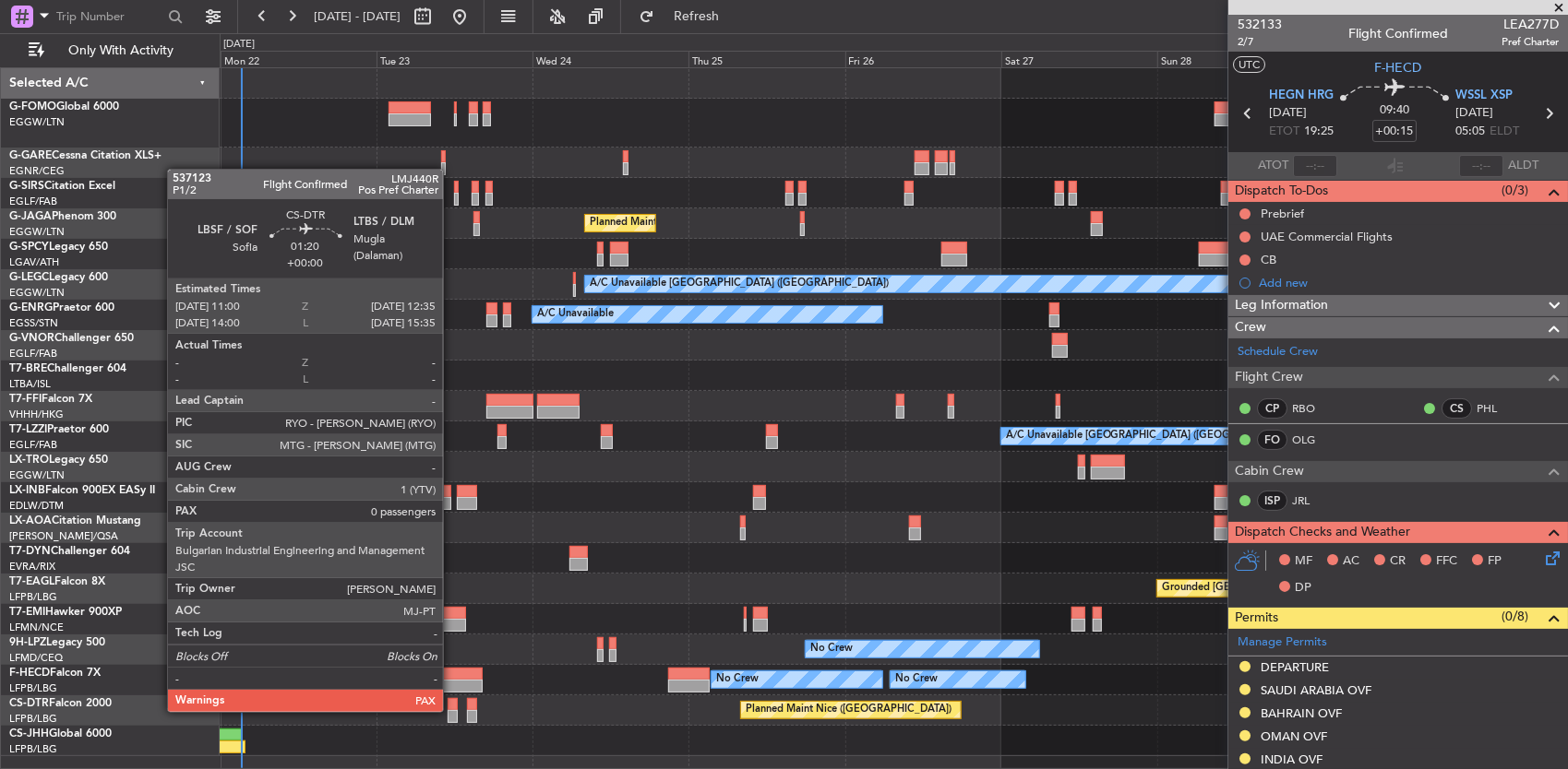
click at [452, 711] on div at bounding box center [453, 717] width 11 height 13
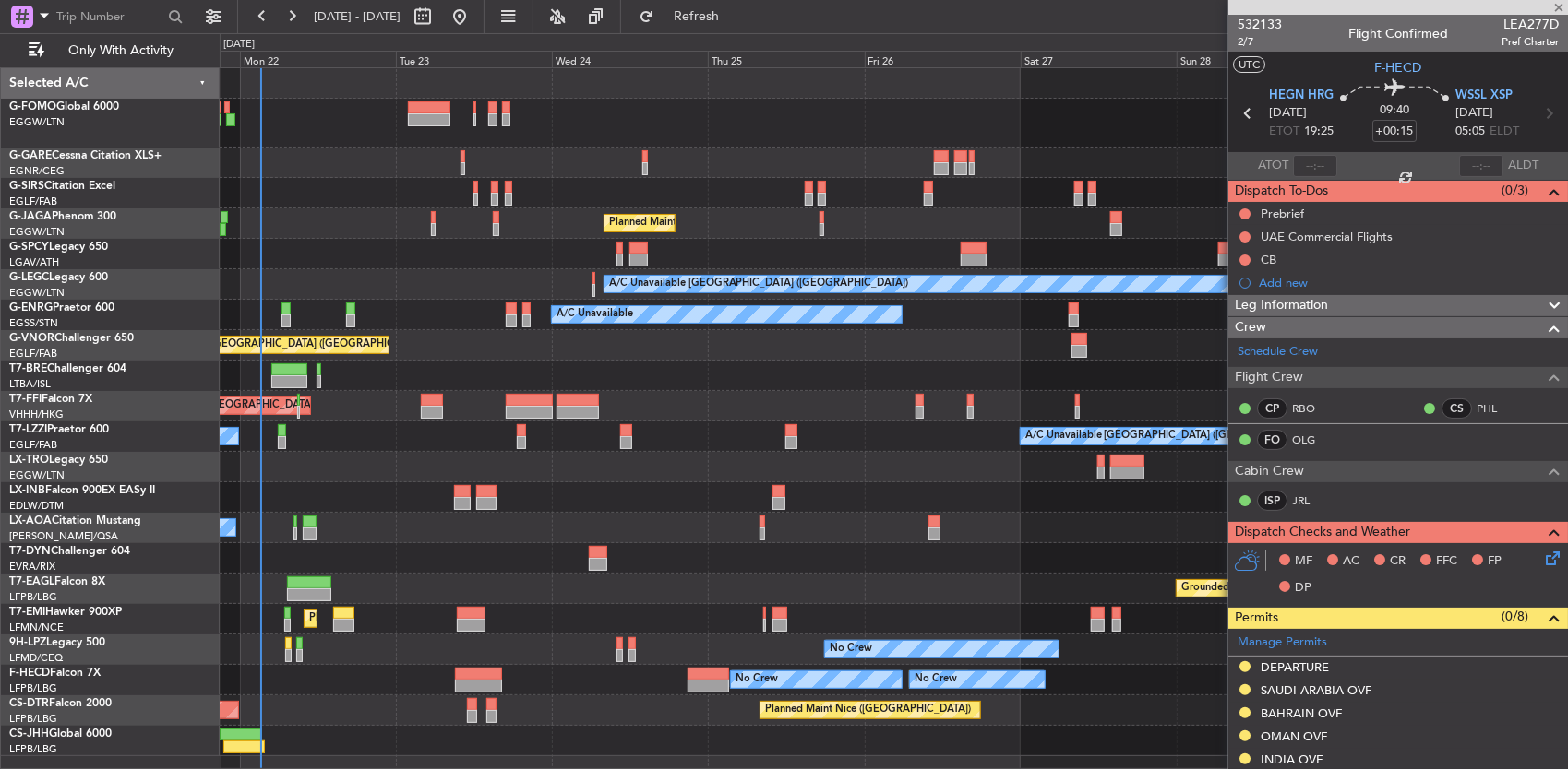
click at [536, 694] on div "Planned Maint London (Luton) A/C Unavailable London (Luton) A/C Unavailable A/C…" at bounding box center [893, 412] width 1348 height 688
type input "0"
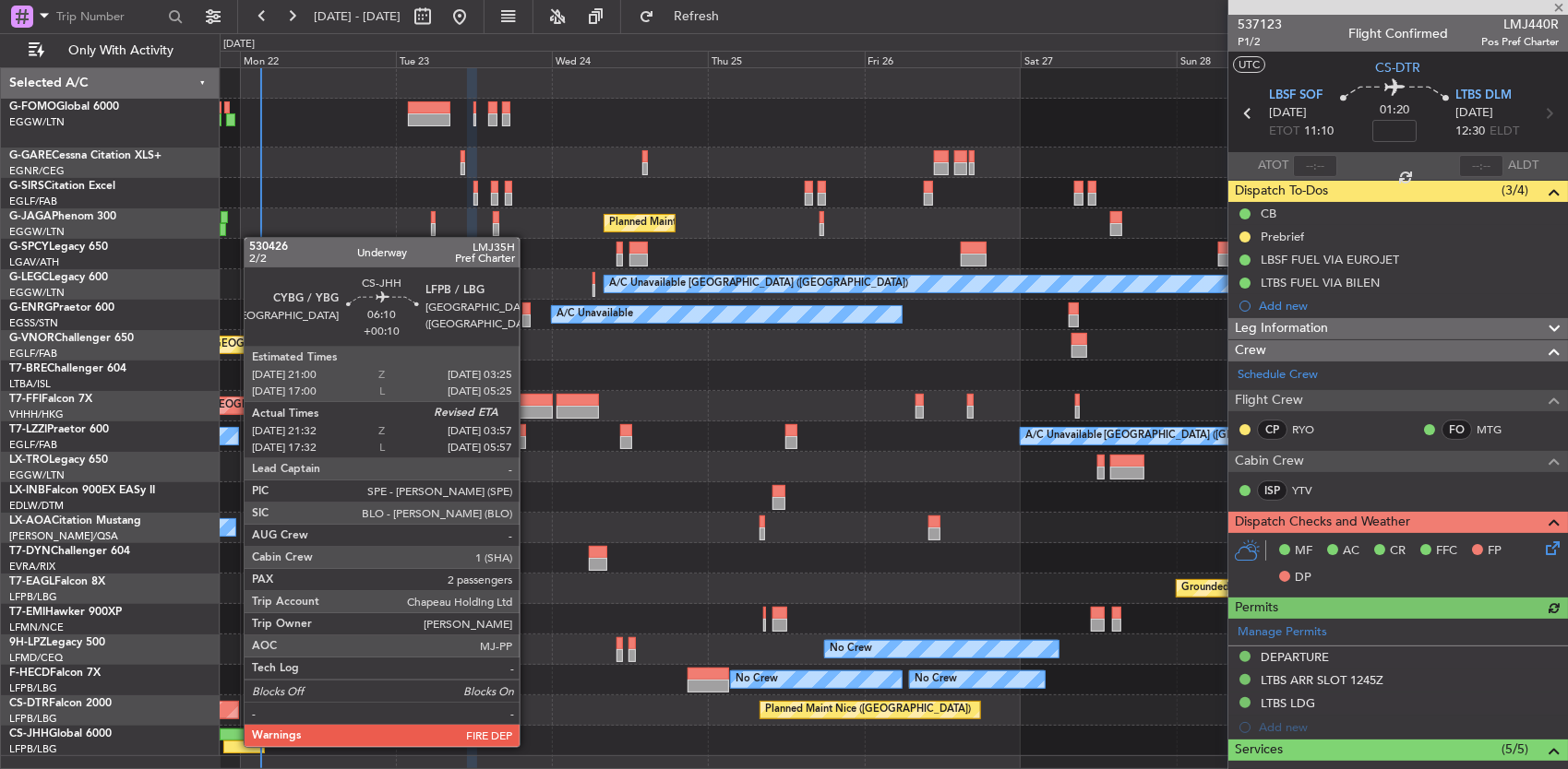
click at [235, 743] on div at bounding box center [245, 747] width 42 height 13
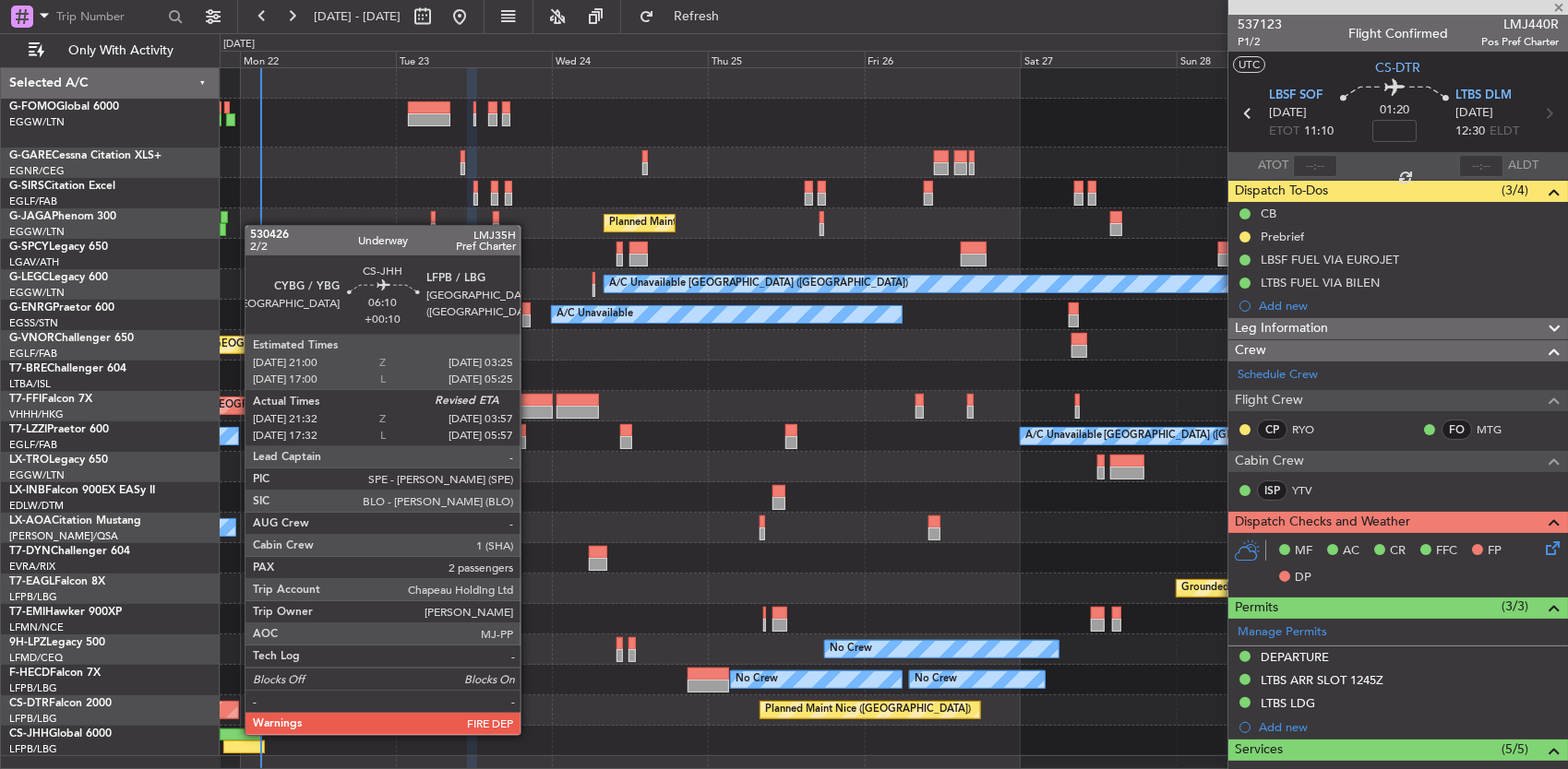
type input "+00:10"
type input "21:42"
type input "2"
